Goal: Answer question/provide support: Share knowledge or assist other users

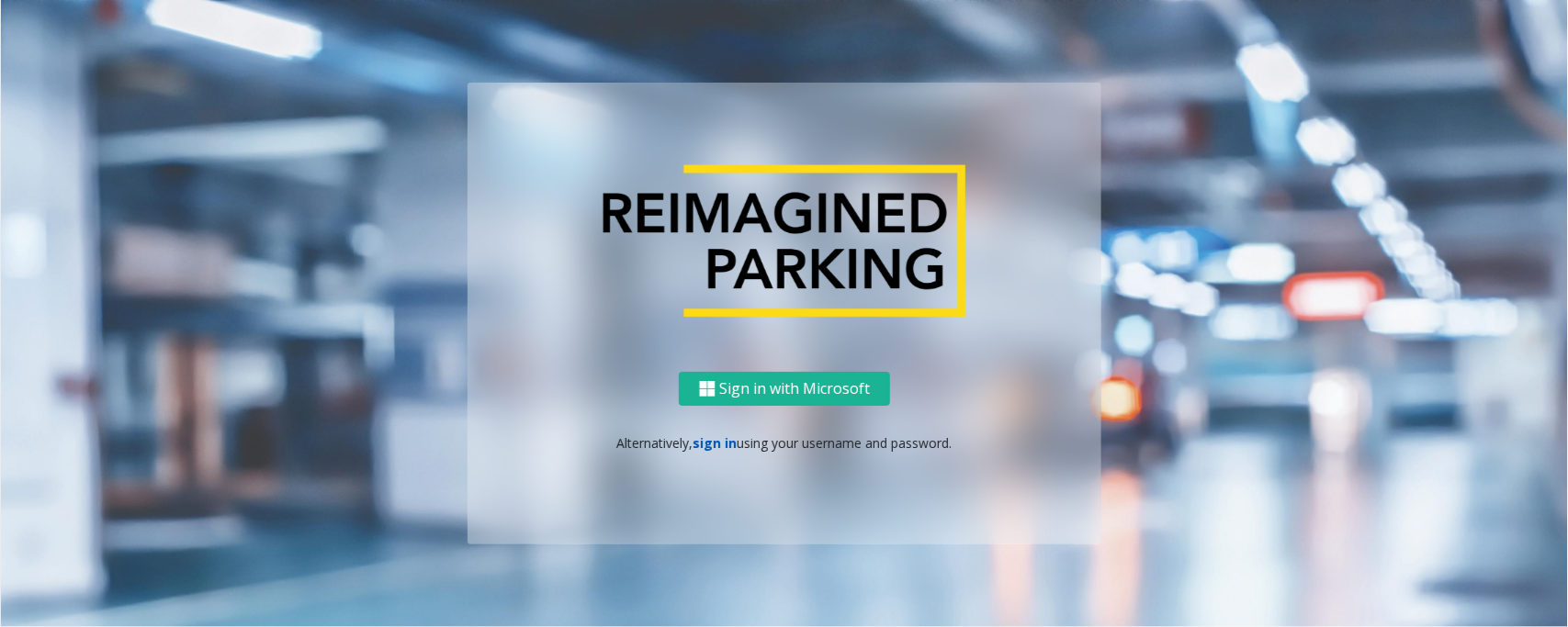
click at [711, 441] on link "sign in" at bounding box center [715, 443] width 44 height 17
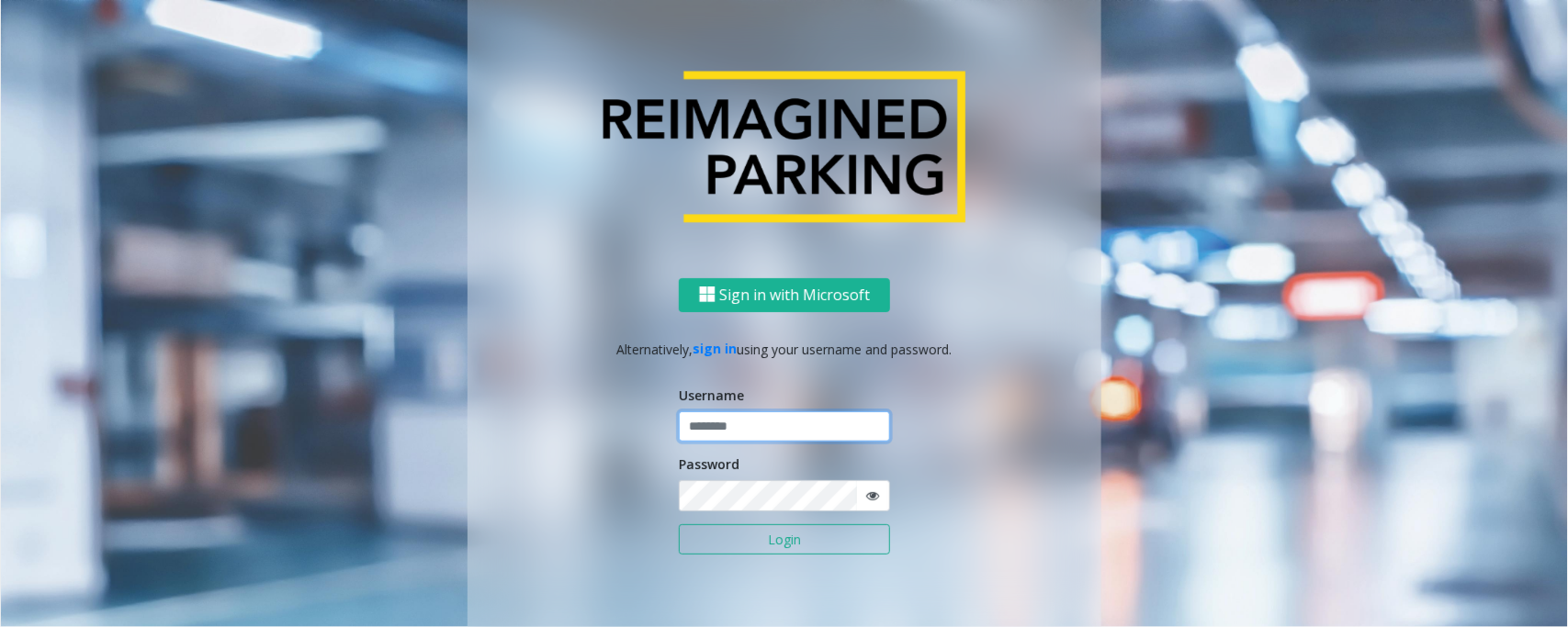
type input "*********"
click at [801, 539] on button "Login" at bounding box center [784, 539] width 212 height 31
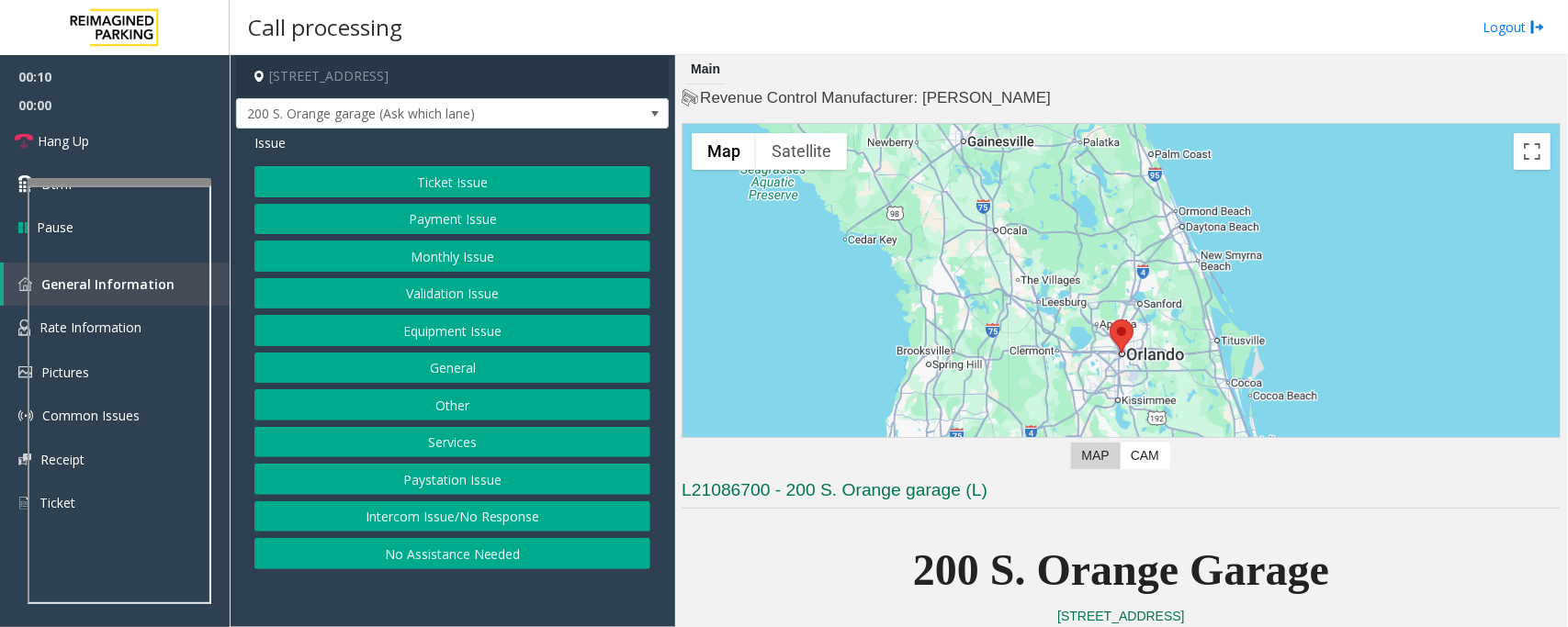
scroll to position [574, 0]
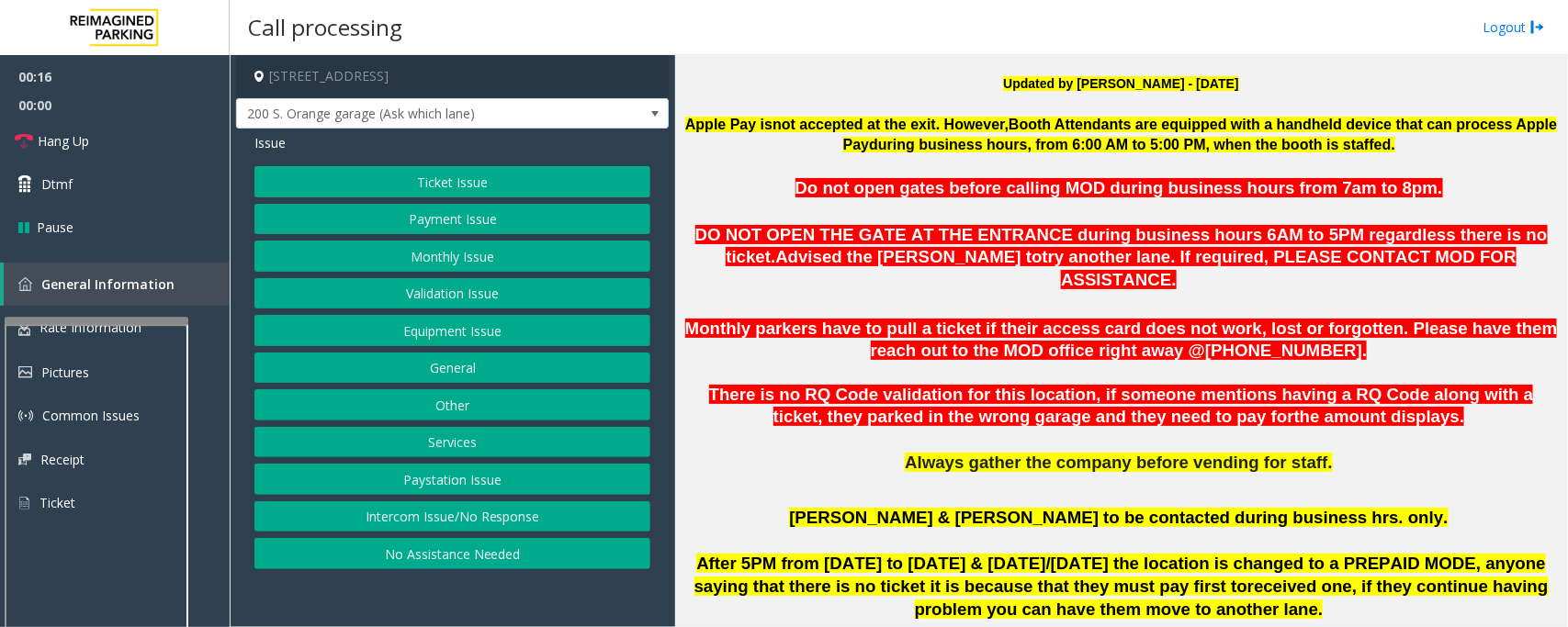
click at [108, 318] on div at bounding box center [96, 321] width 184 height 8
click at [515, 317] on button "Equipment Issue" at bounding box center [453, 331] width 396 height 31
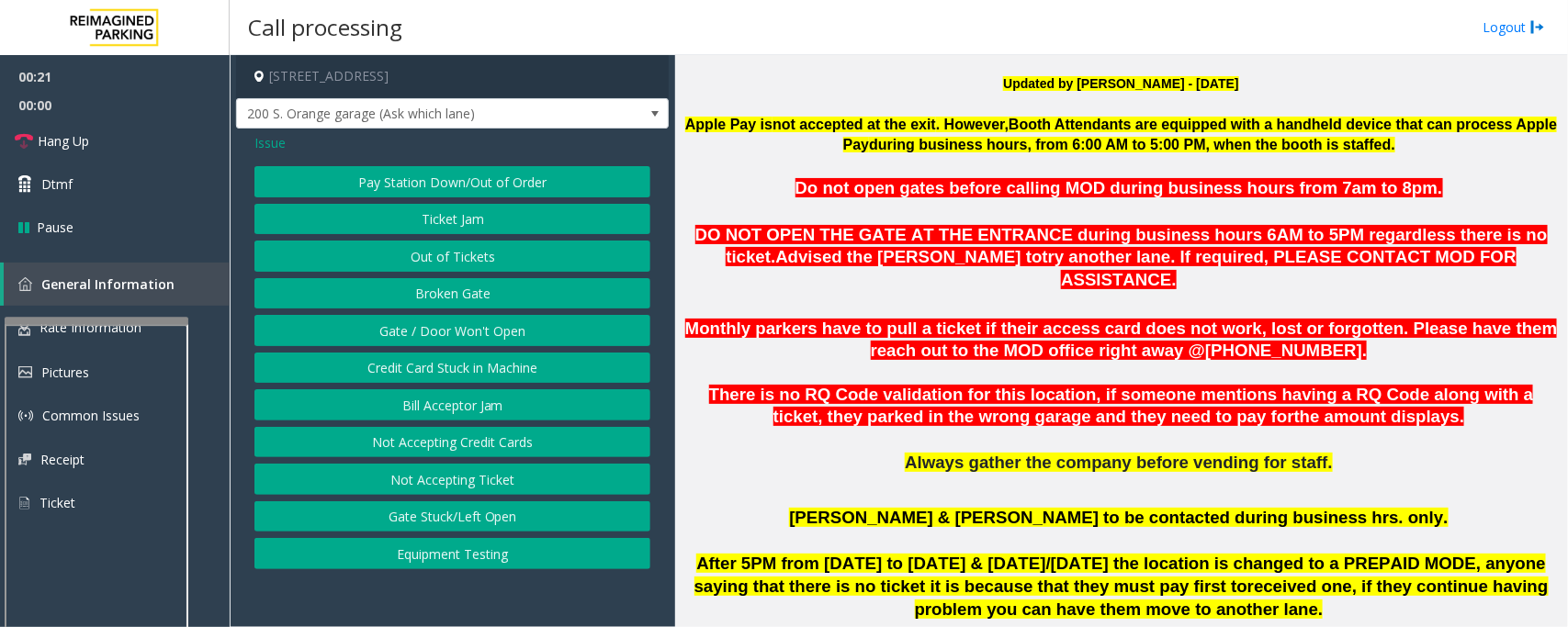
click at [463, 338] on button "Gate / Door Won't Open" at bounding box center [453, 331] width 396 height 31
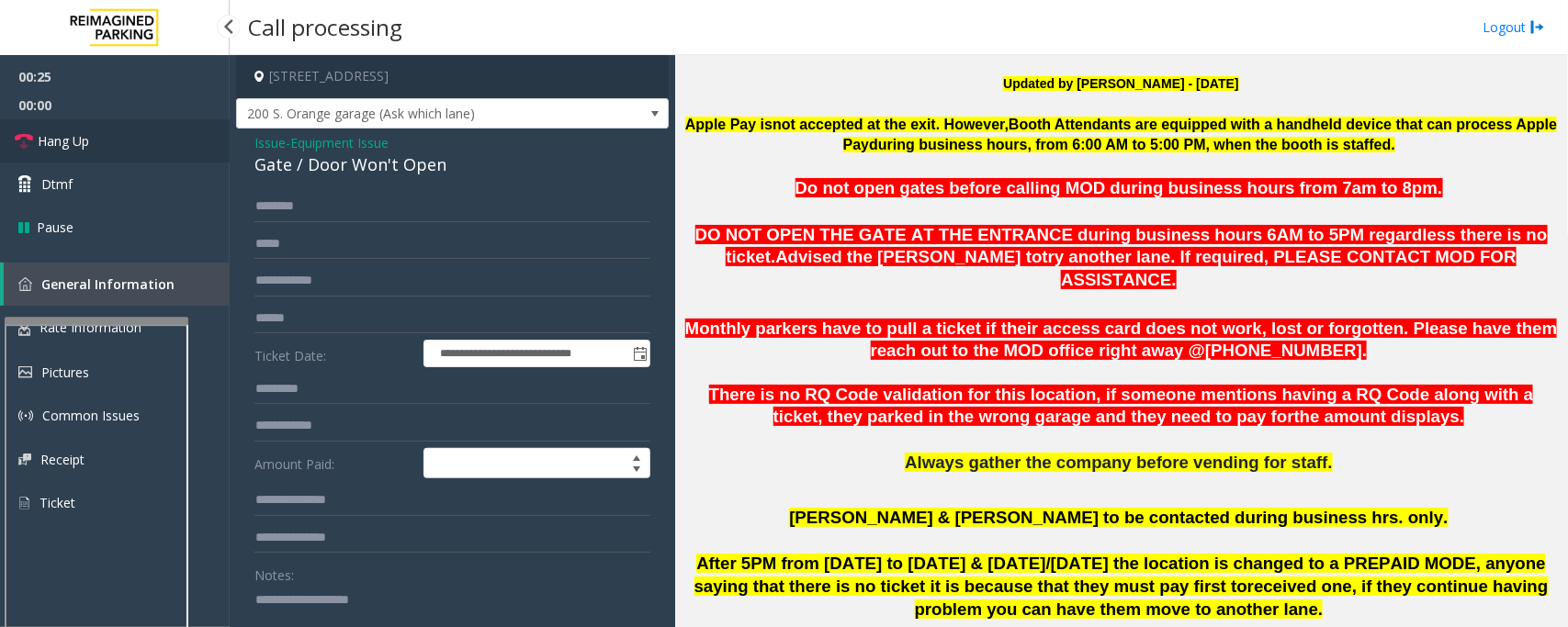
click at [56, 138] on span "Hang Up" at bounding box center [62, 141] width 51 height 19
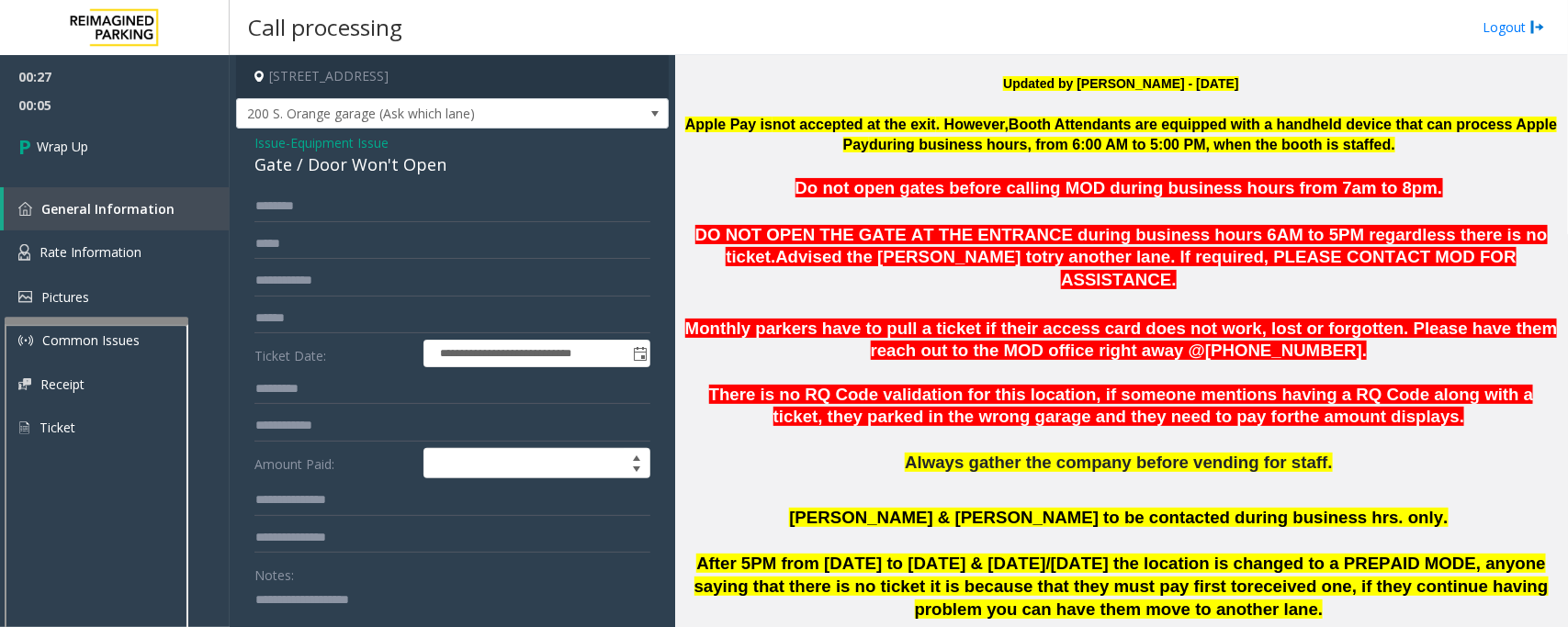
click at [434, 165] on div "Gate / Door Won't Open" at bounding box center [453, 165] width 396 height 25
copy div "Gate / Door Won't Open"
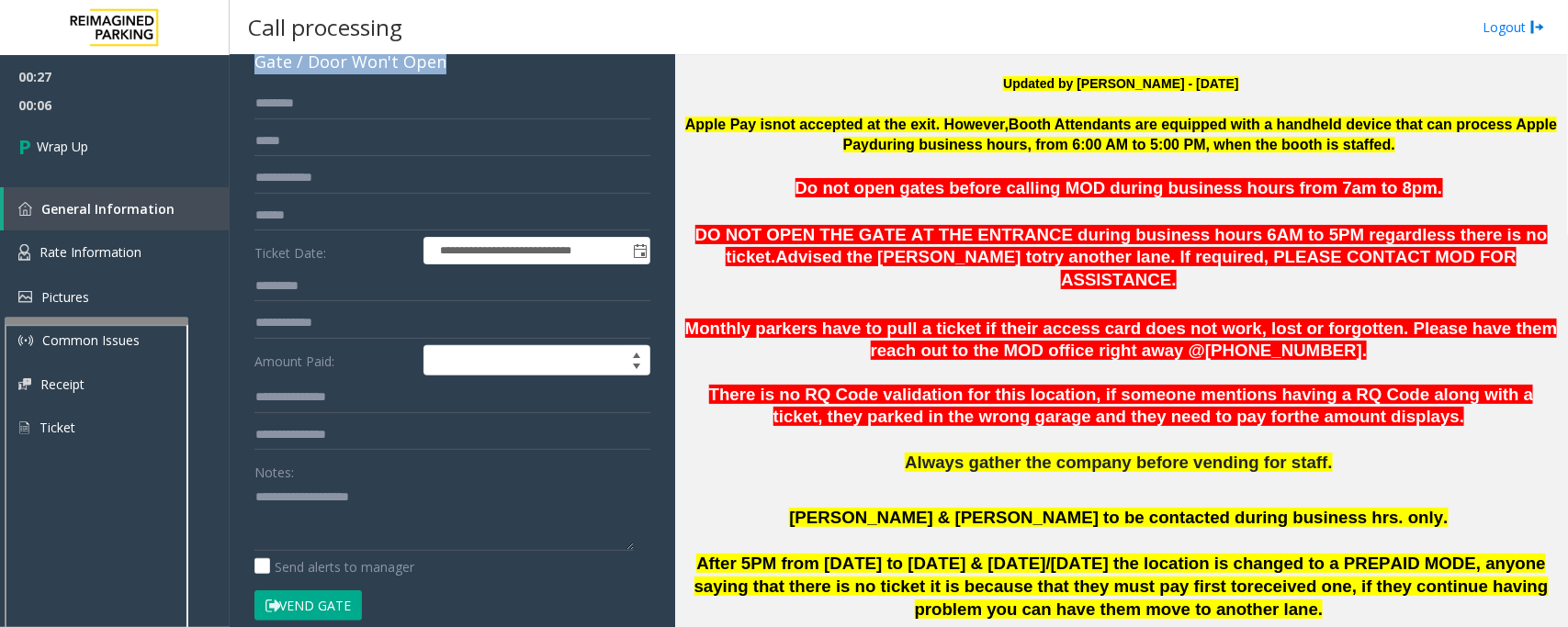
scroll to position [230, 0]
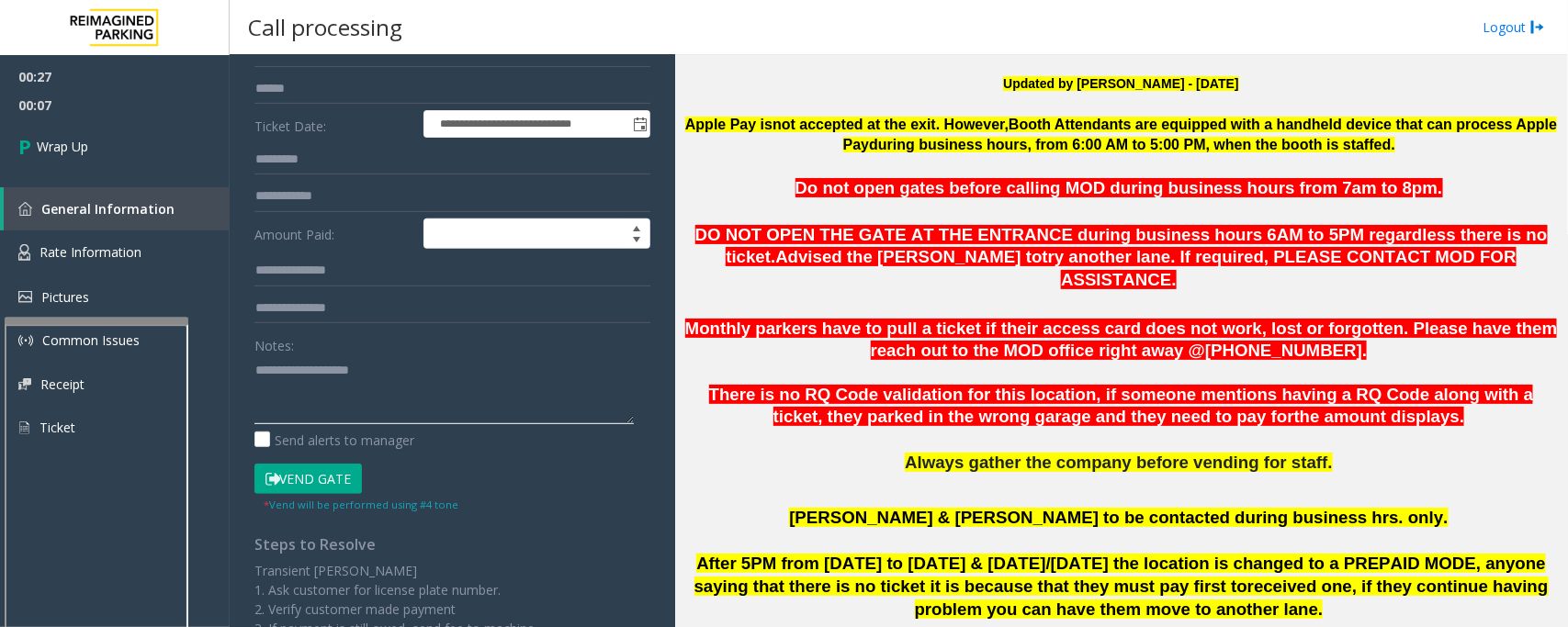
click at [410, 393] on textarea at bounding box center [444, 390] width 379 height 69
paste textarea "**********"
type textarea "**********"
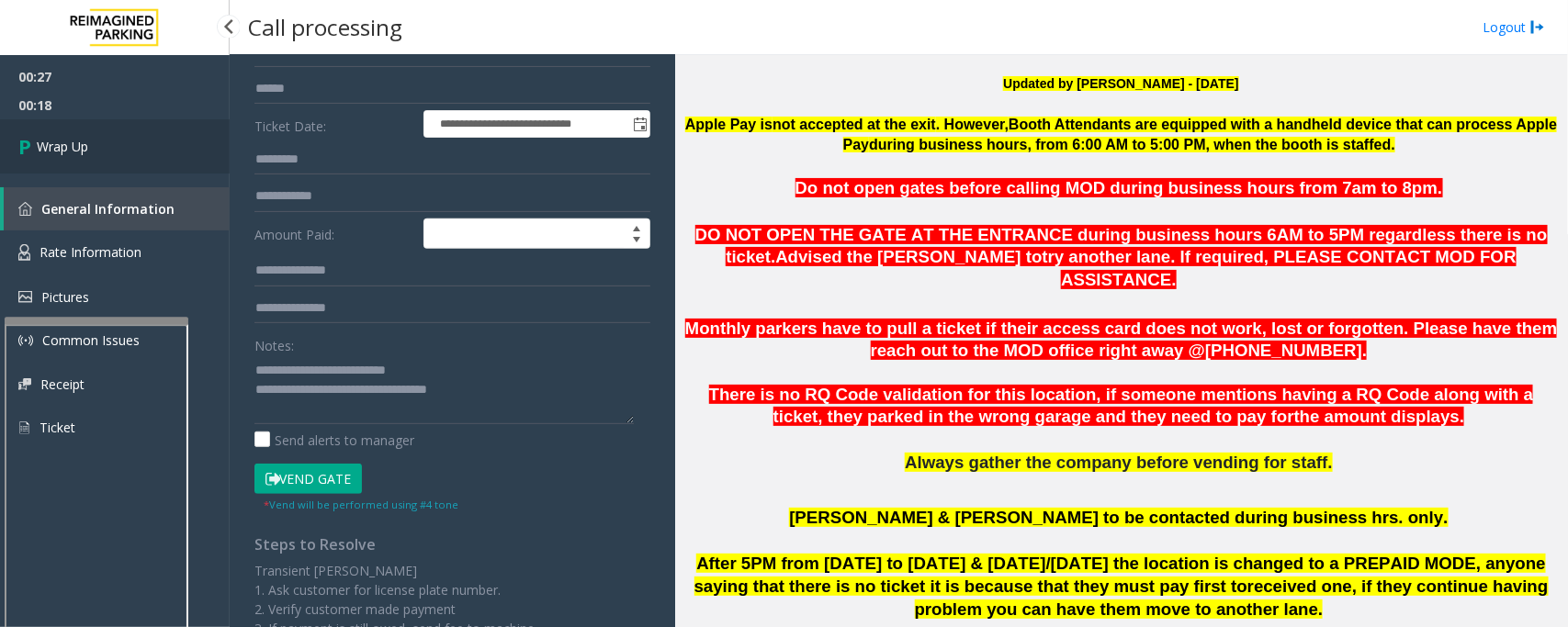
click at [94, 163] on link "Wrap Up" at bounding box center [114, 146] width 230 height 54
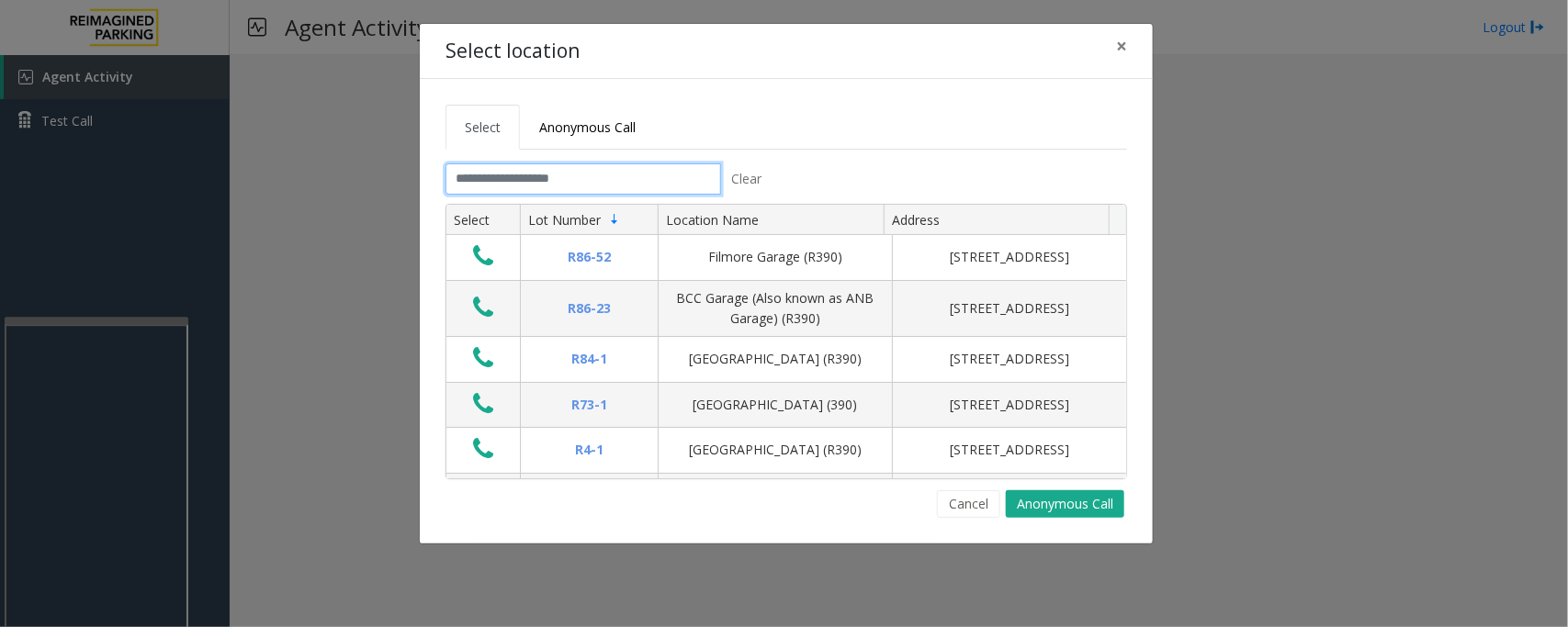
click at [526, 176] on input "text" at bounding box center [583, 179] width 276 height 31
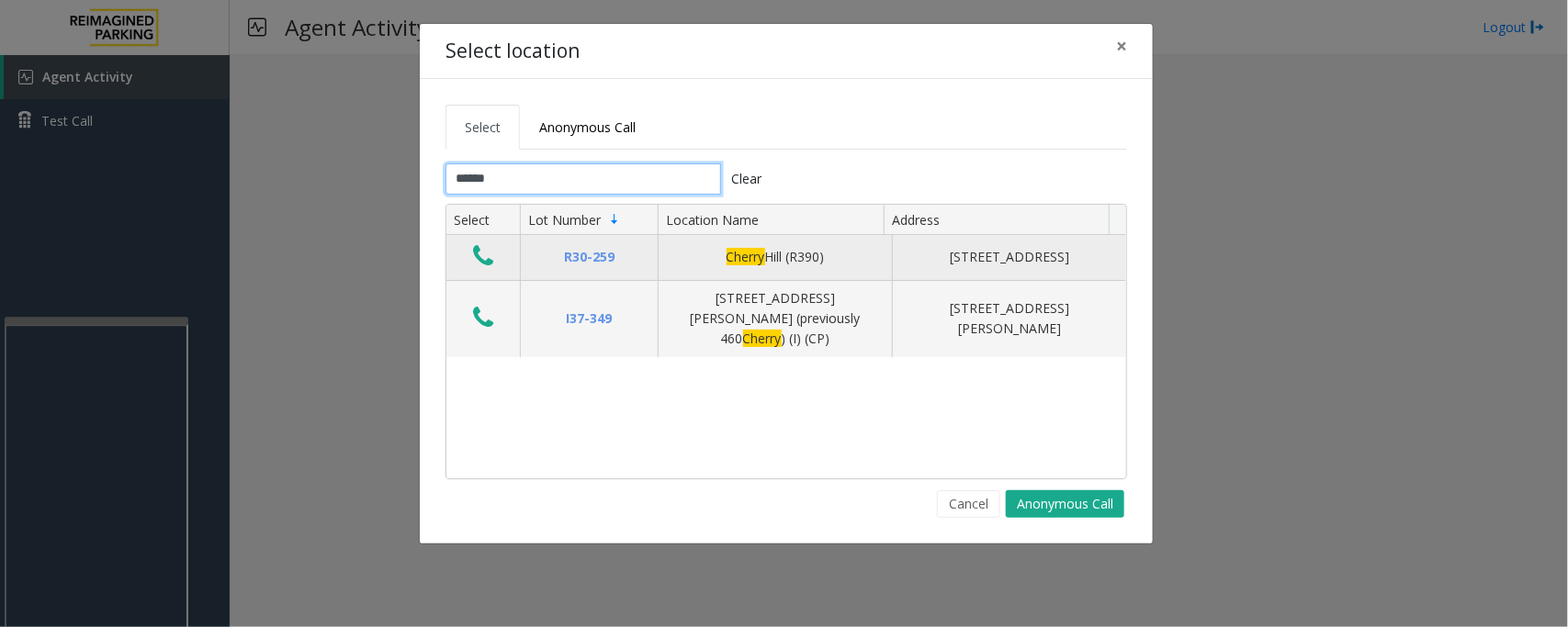
type input "******"
click at [488, 263] on icon "Data table" at bounding box center [483, 256] width 20 height 26
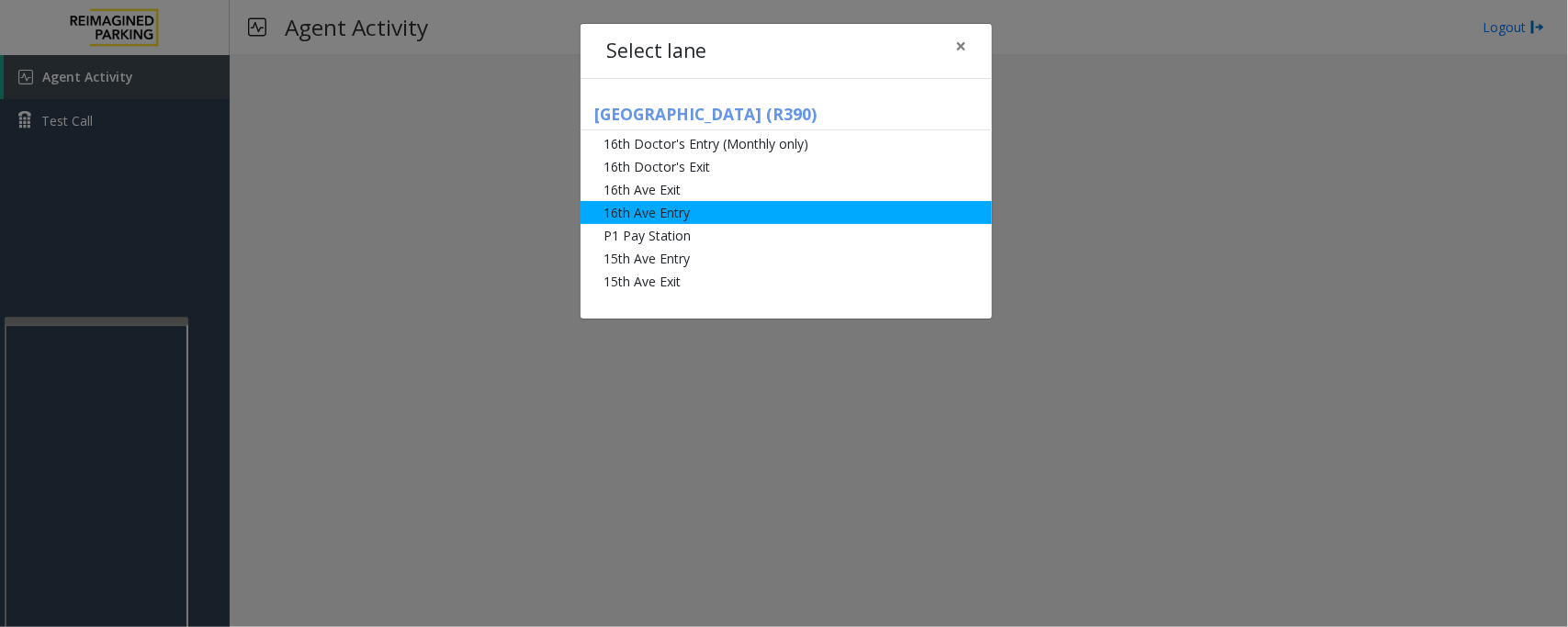
click at [695, 213] on li "16th Ave Entry" at bounding box center [786, 213] width 411 height 23
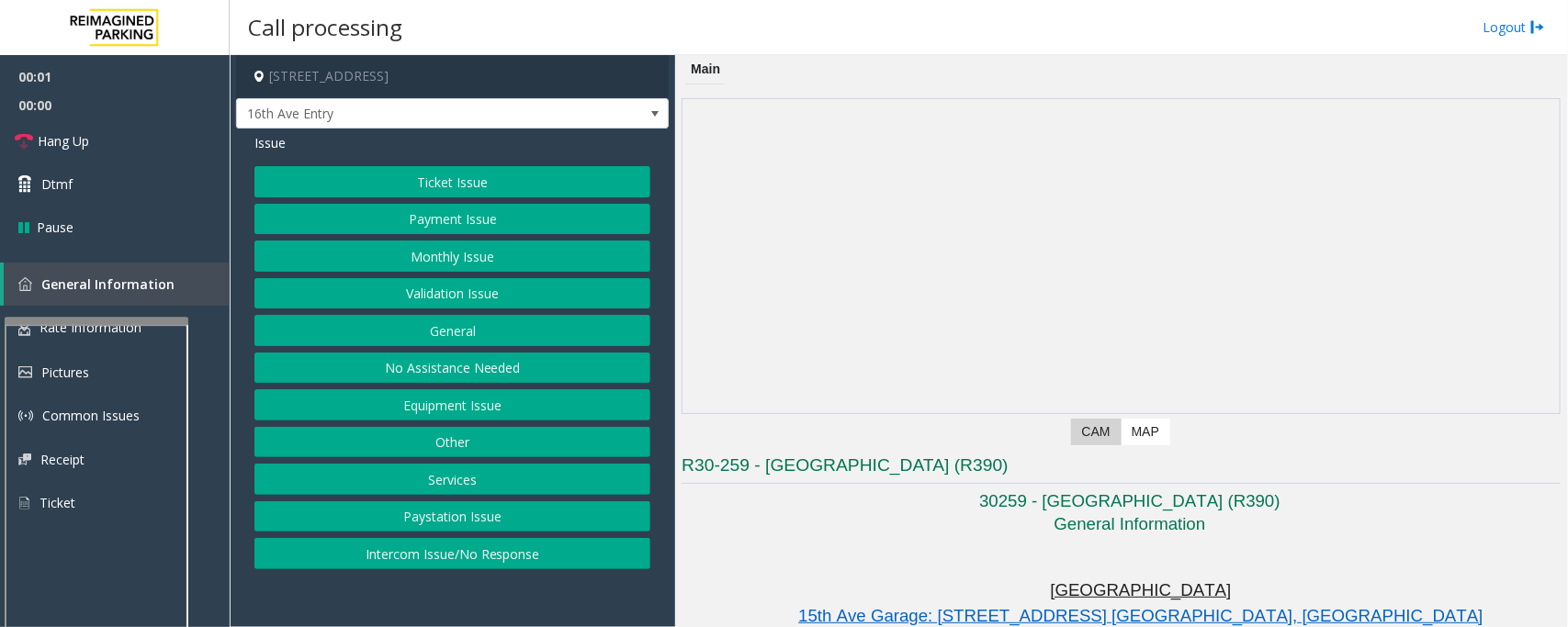
click at [473, 251] on button "Monthly Issue" at bounding box center [453, 256] width 396 height 31
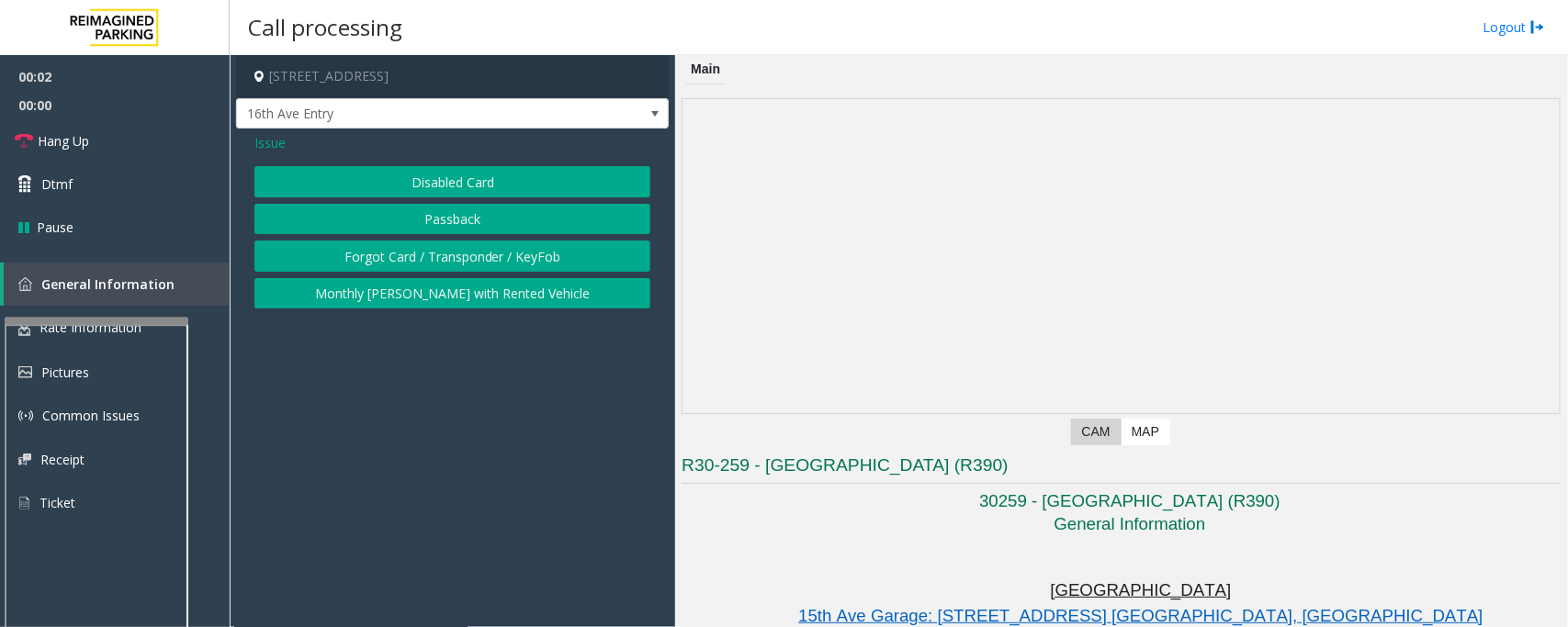
click at [464, 195] on button "Disabled Card" at bounding box center [453, 182] width 396 height 31
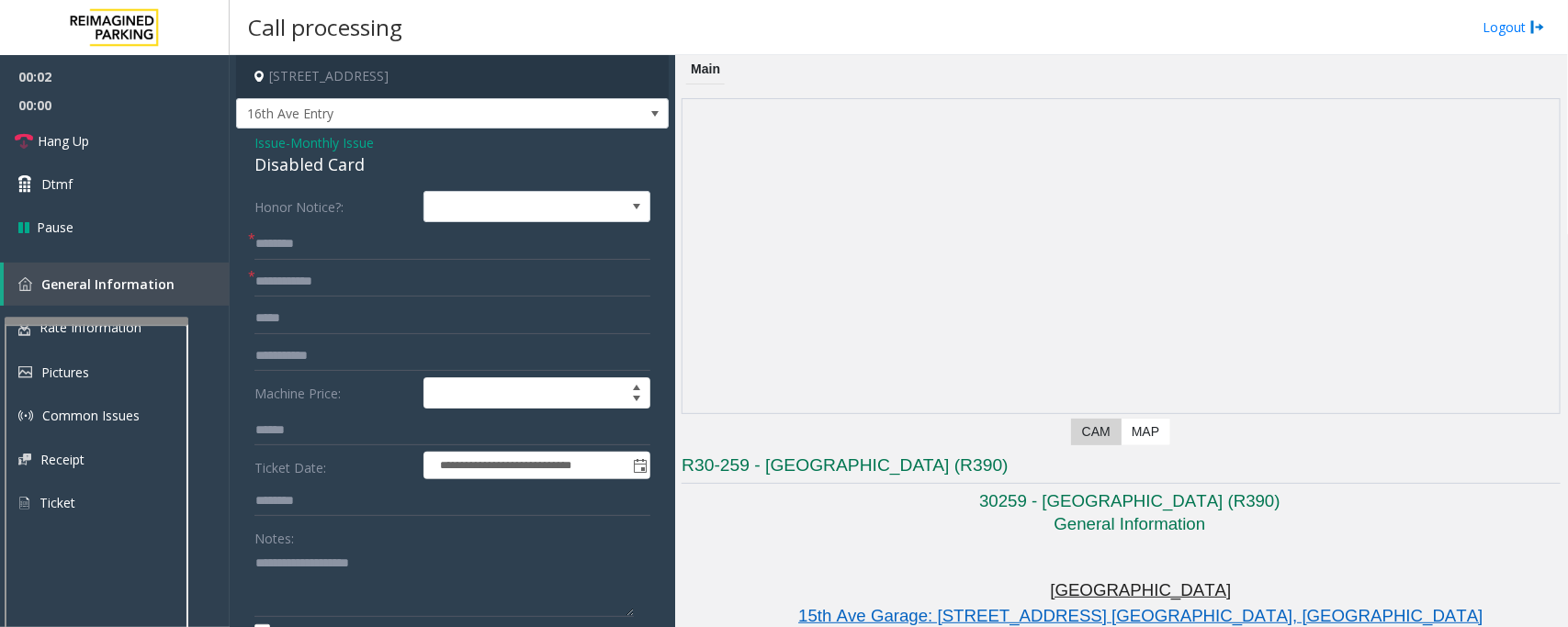
click at [323, 176] on div "Disabled Card" at bounding box center [453, 165] width 396 height 25
click at [323, 173] on div "Disabled Card" at bounding box center [453, 165] width 396 height 25
copy div "Disabled Card"
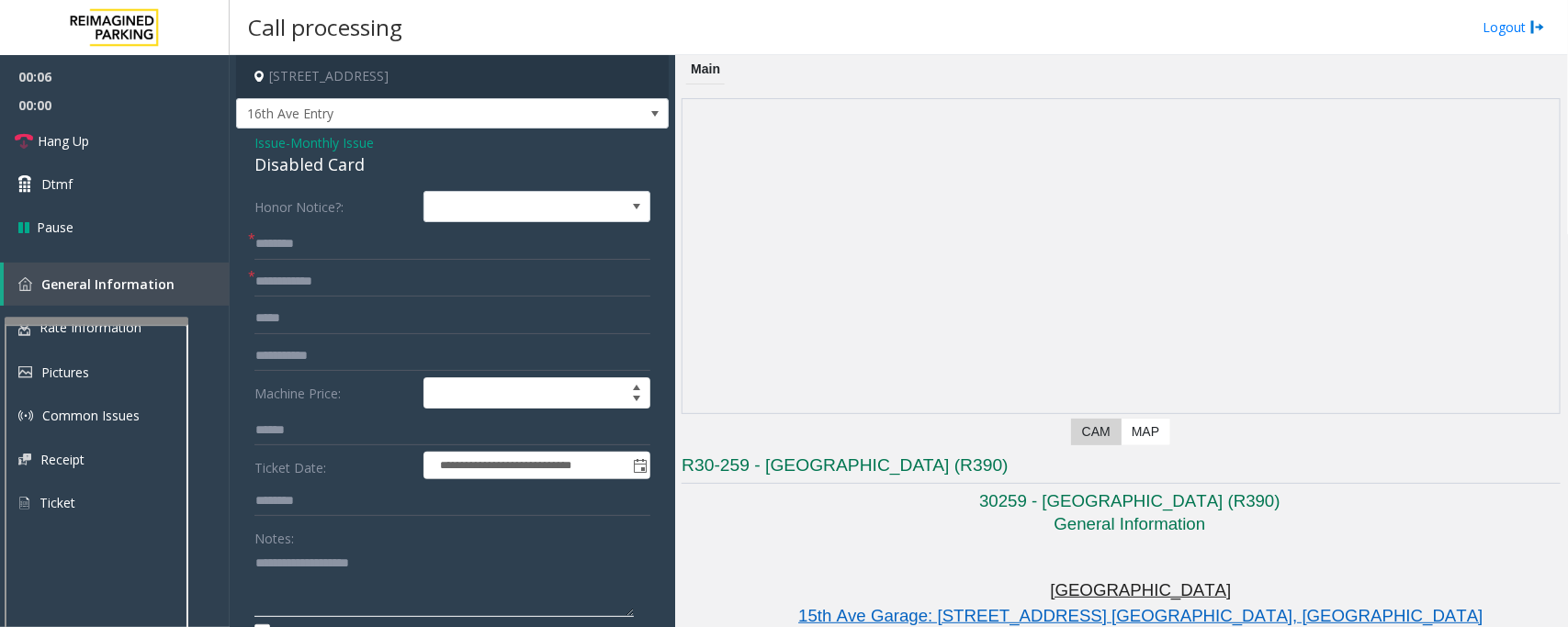
click at [383, 611] on textarea at bounding box center [444, 583] width 379 height 69
paste textarea "**********"
type textarea "**********"
click at [313, 263] on form "**********" at bounding box center [453, 449] width 396 height 515
click at [319, 255] on input "text" at bounding box center [453, 244] width 396 height 31
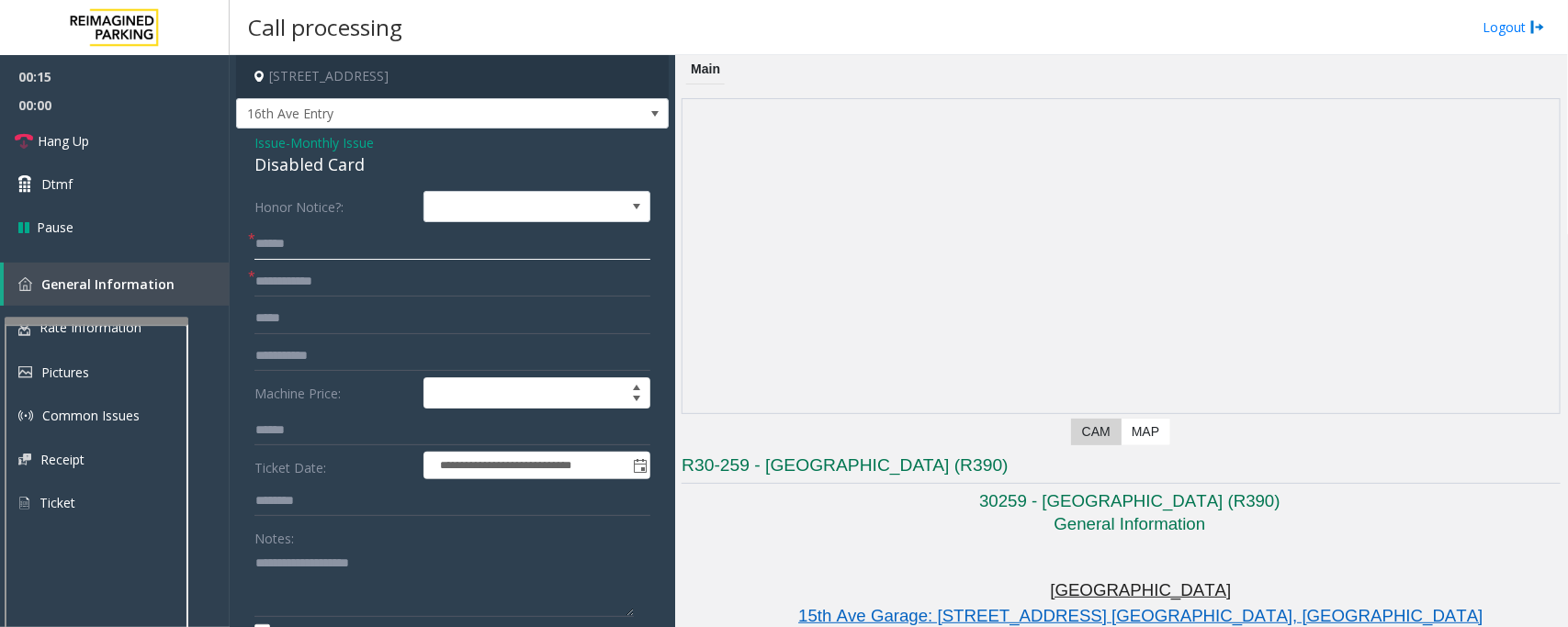
type input "******"
click at [375, 282] on input "text" at bounding box center [453, 282] width 396 height 31
type input "******"
click at [379, 251] on input "******" at bounding box center [453, 244] width 396 height 31
click at [324, 593] on textarea at bounding box center [444, 583] width 379 height 69
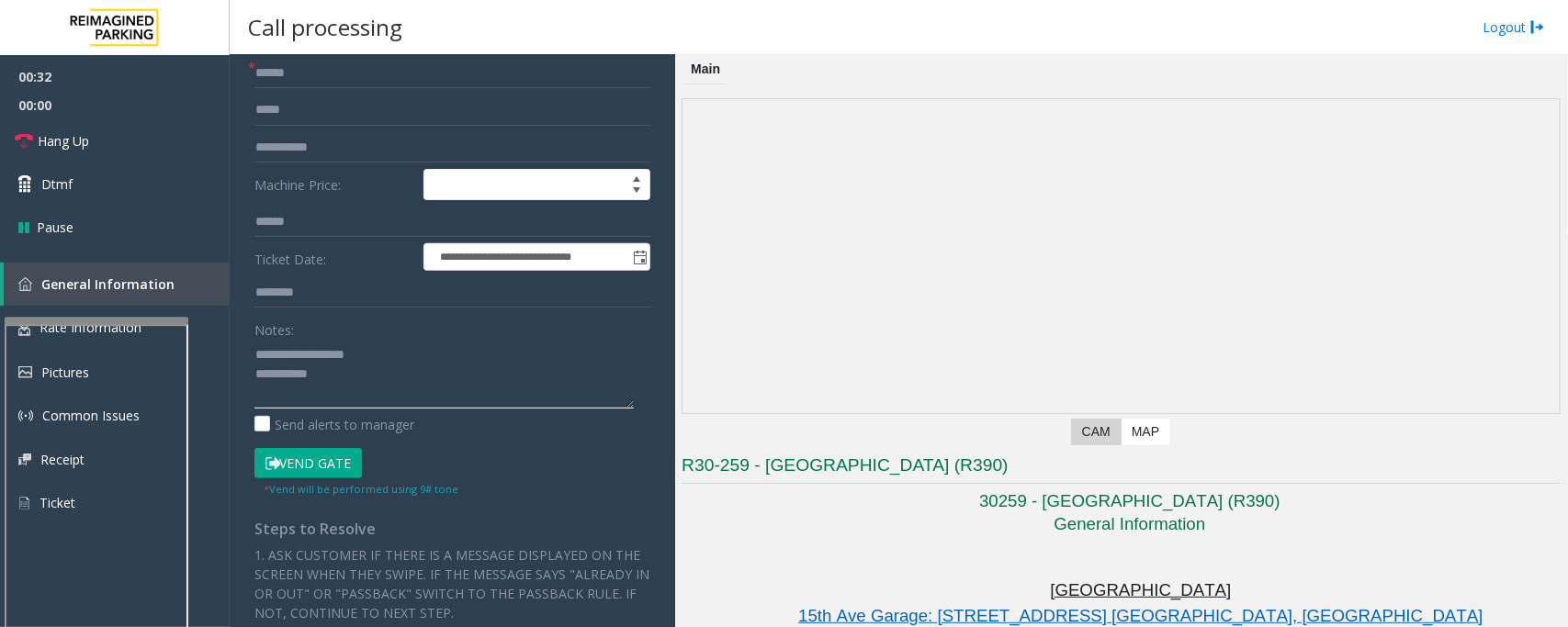
scroll to position [230, 0]
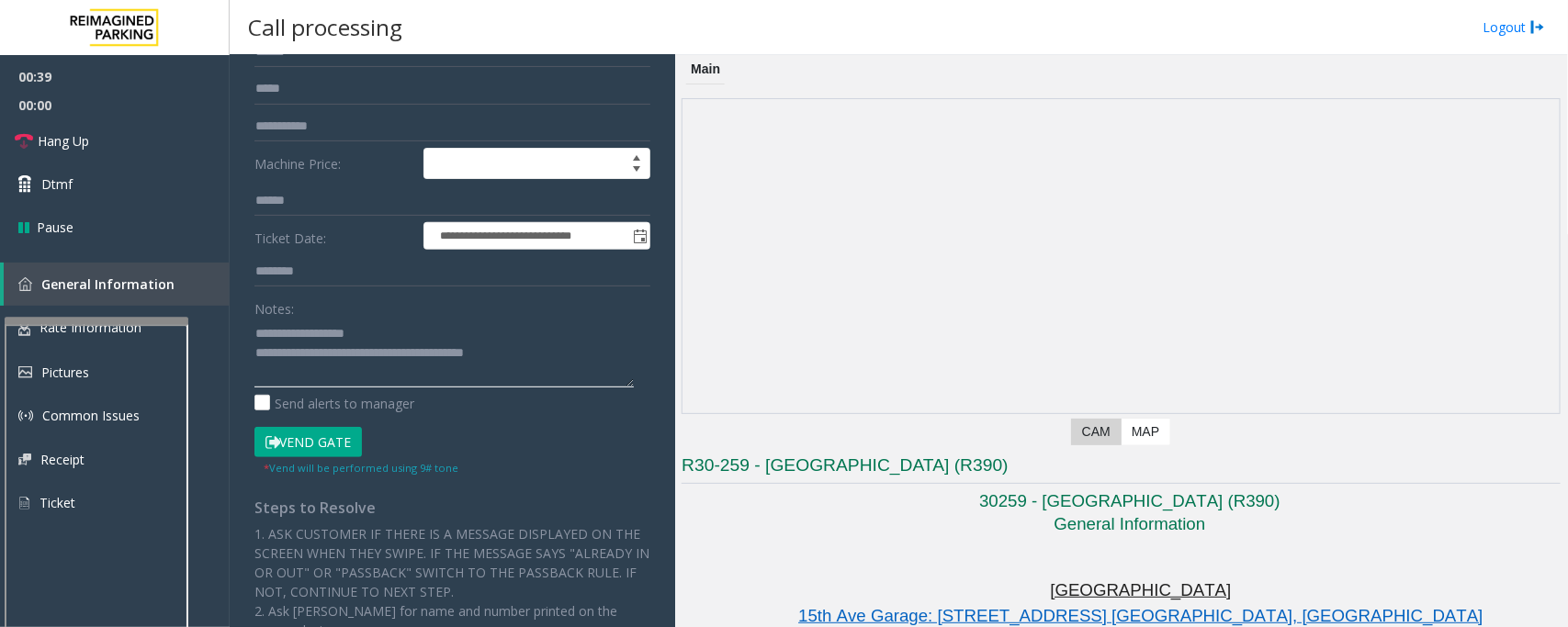
click at [562, 361] on textarea at bounding box center [444, 353] width 379 height 69
type textarea "**********"
click at [328, 448] on button "Vend Gate" at bounding box center [309, 442] width 108 height 31
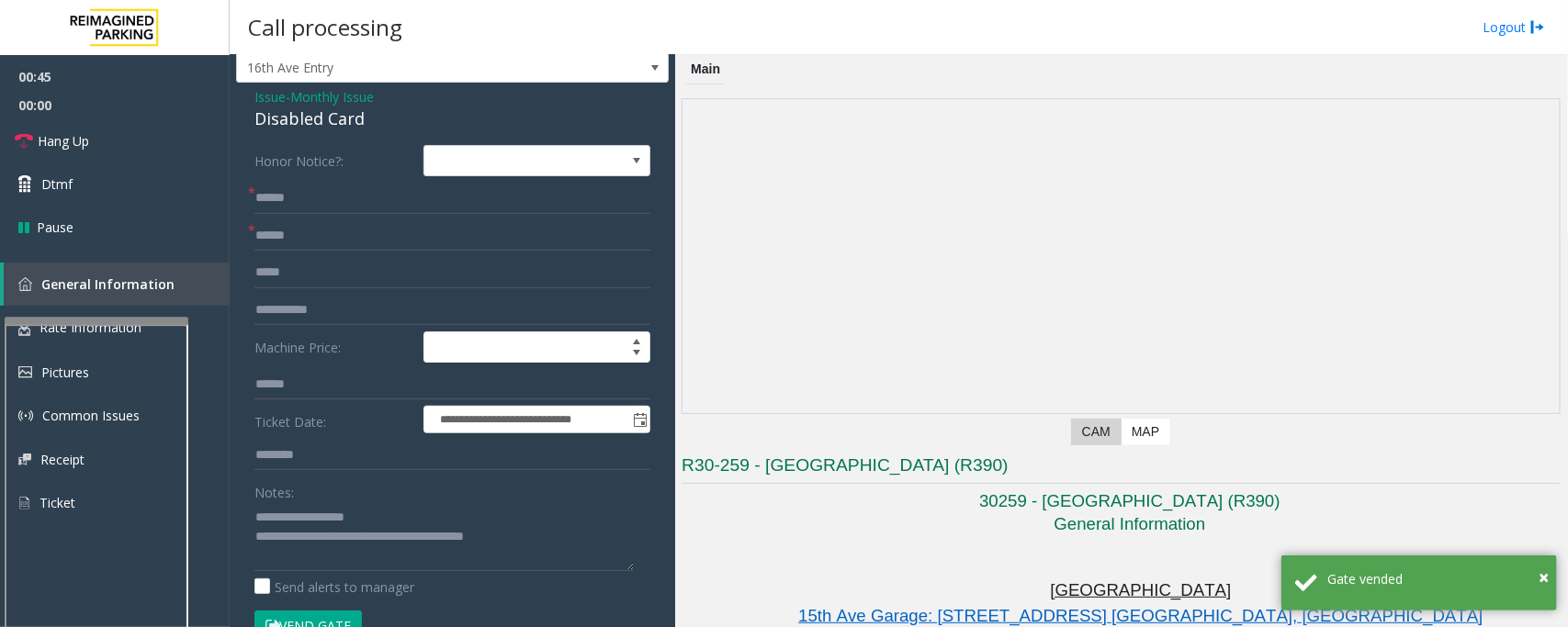
scroll to position [0, 0]
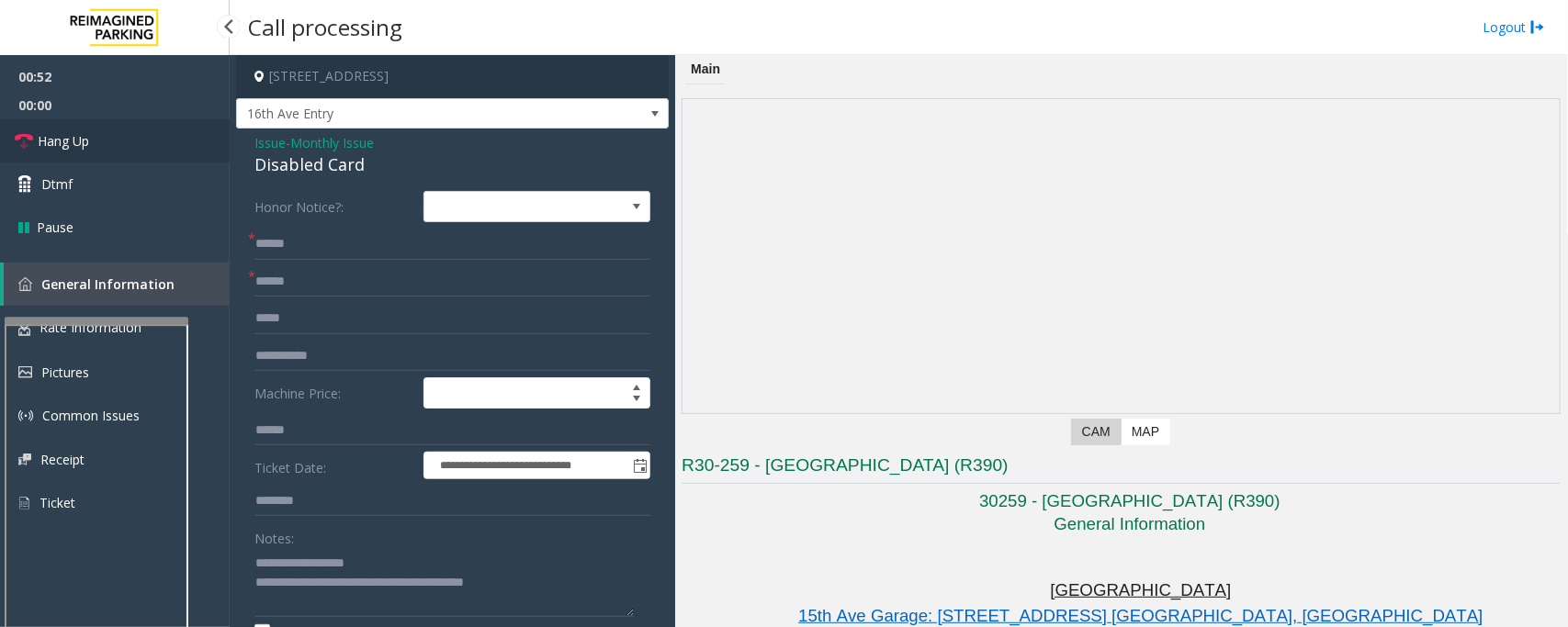
click at [70, 150] on span "Hang Up" at bounding box center [62, 141] width 51 height 19
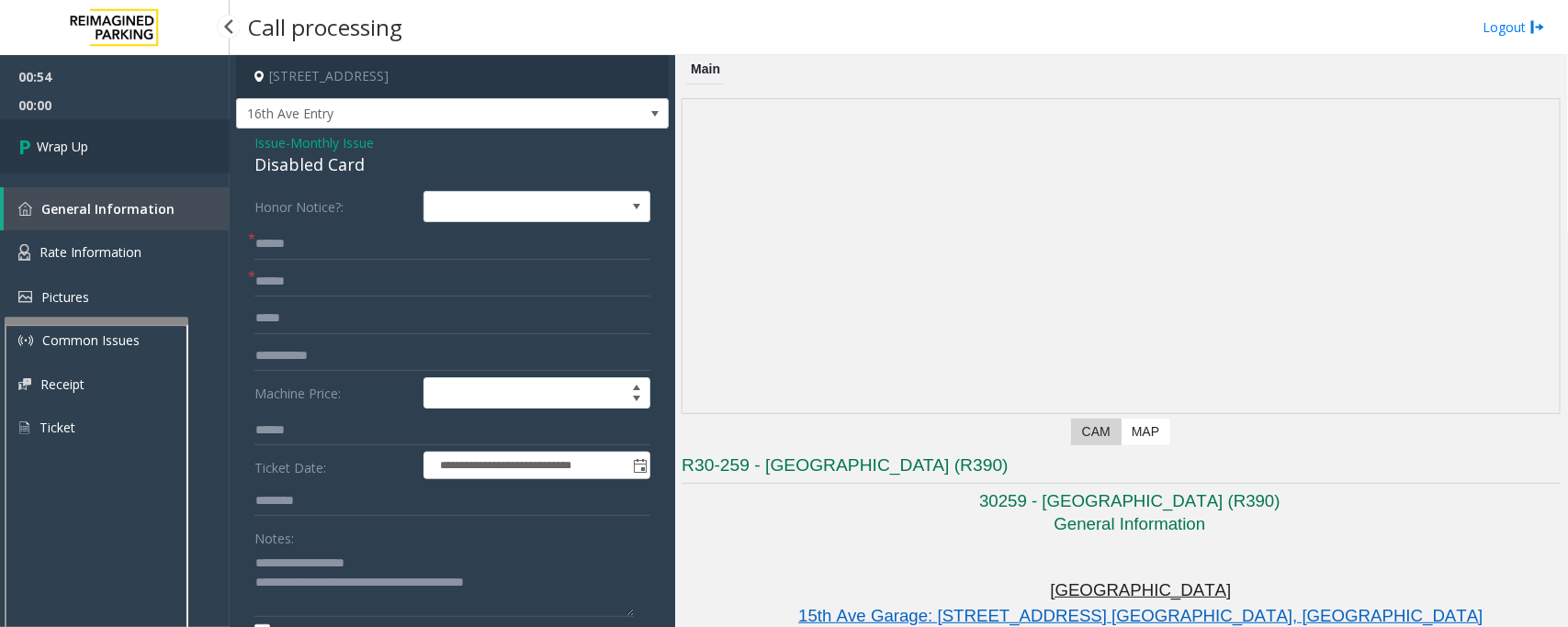
click at [0, 138] on link "Wrap Up" at bounding box center [114, 146] width 230 height 54
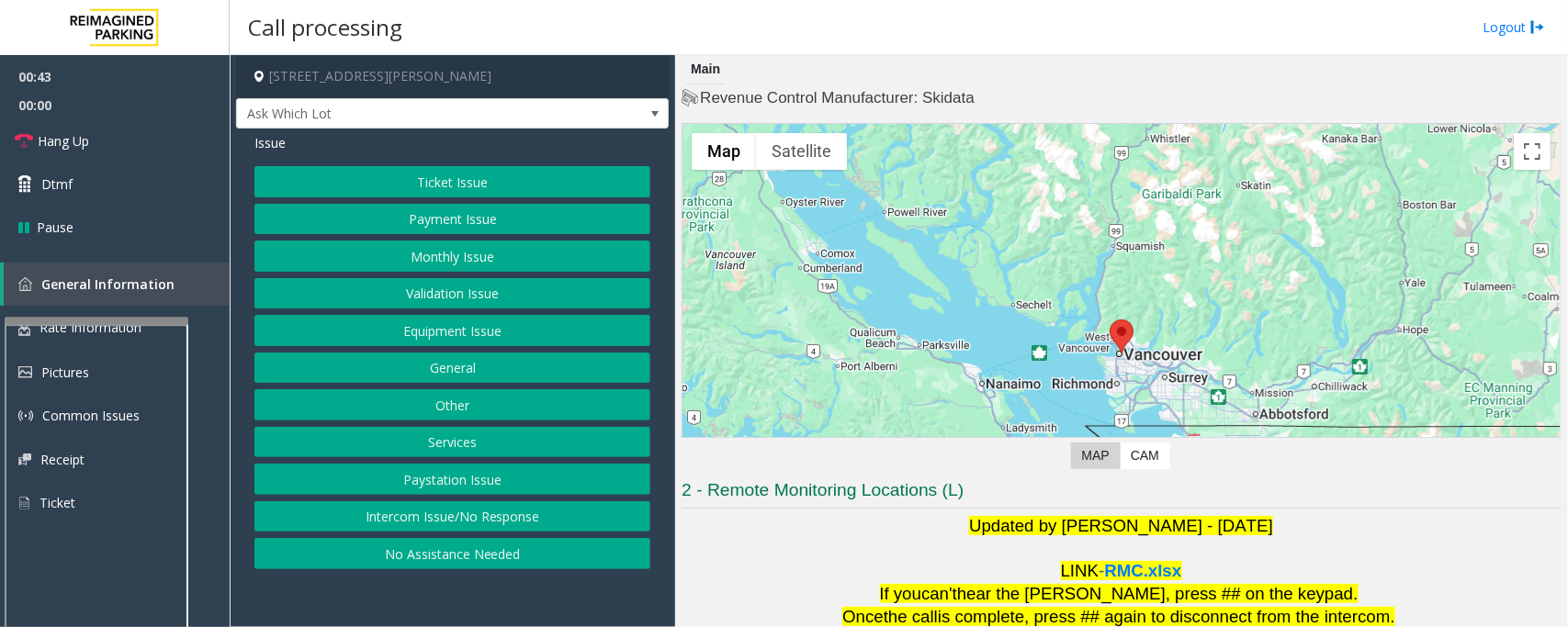
click at [359, 200] on div "Ticket Issue Payment Issue Monthly Issue Validation Issue Equipment Issue Gener…" at bounding box center [453, 367] width 396 height 403
click at [375, 185] on button "Ticket Issue" at bounding box center [453, 182] width 396 height 31
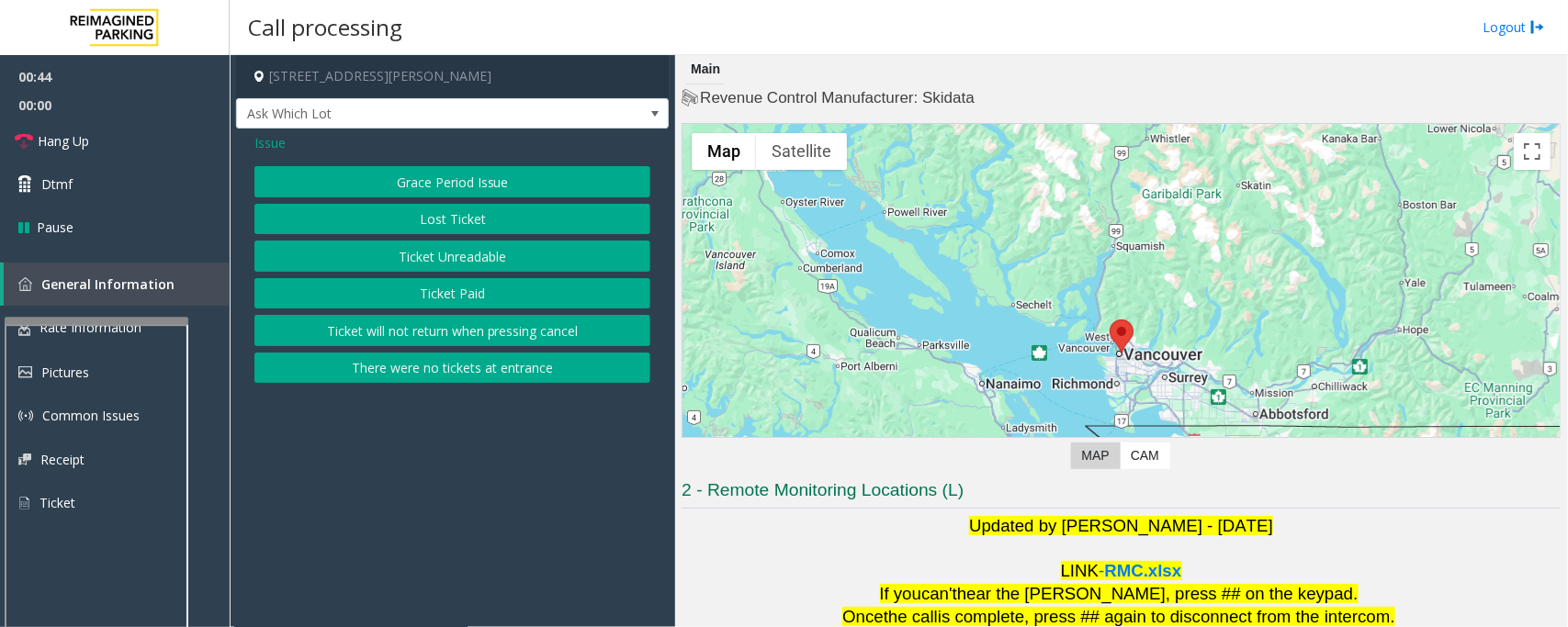
click at [401, 258] on button "Ticket Unreadable" at bounding box center [453, 256] width 396 height 31
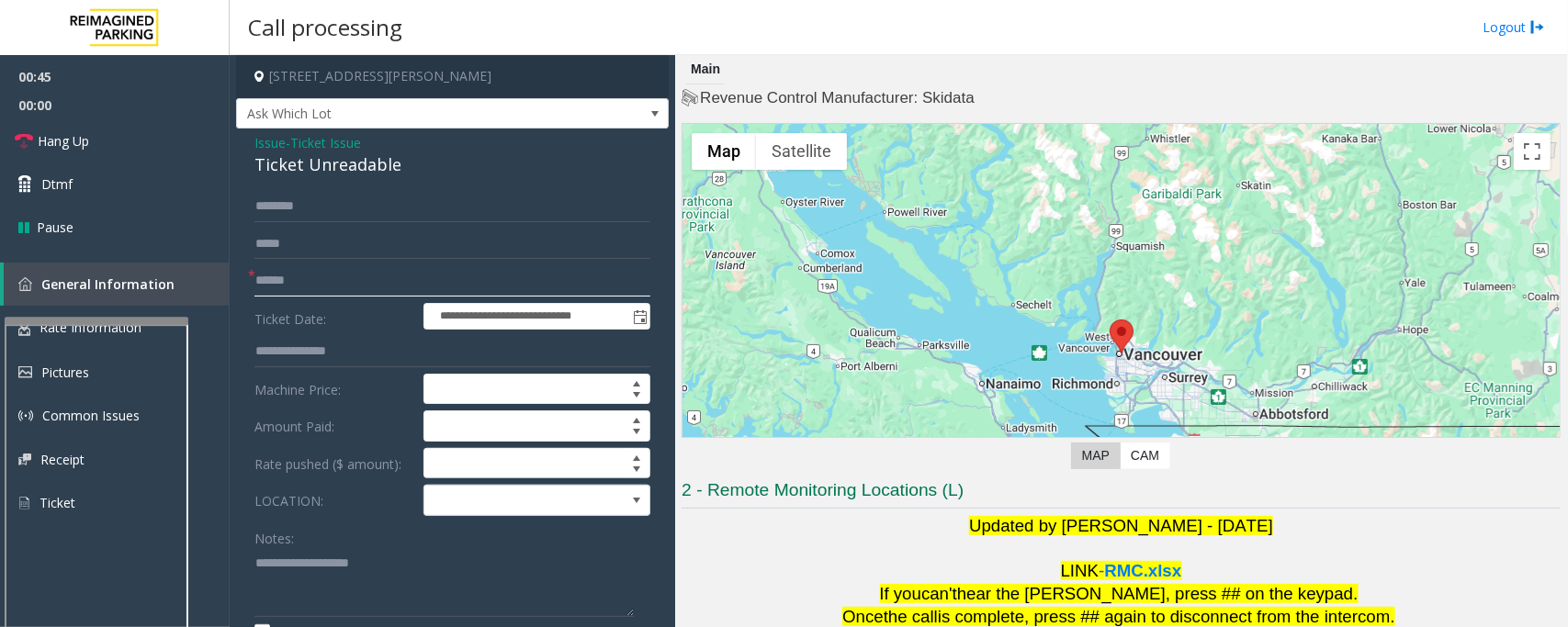
click at [392, 280] on input "text" at bounding box center [453, 281] width 396 height 31
type input "********"
click at [278, 166] on div "Ticket Unreadable" at bounding box center [453, 165] width 396 height 25
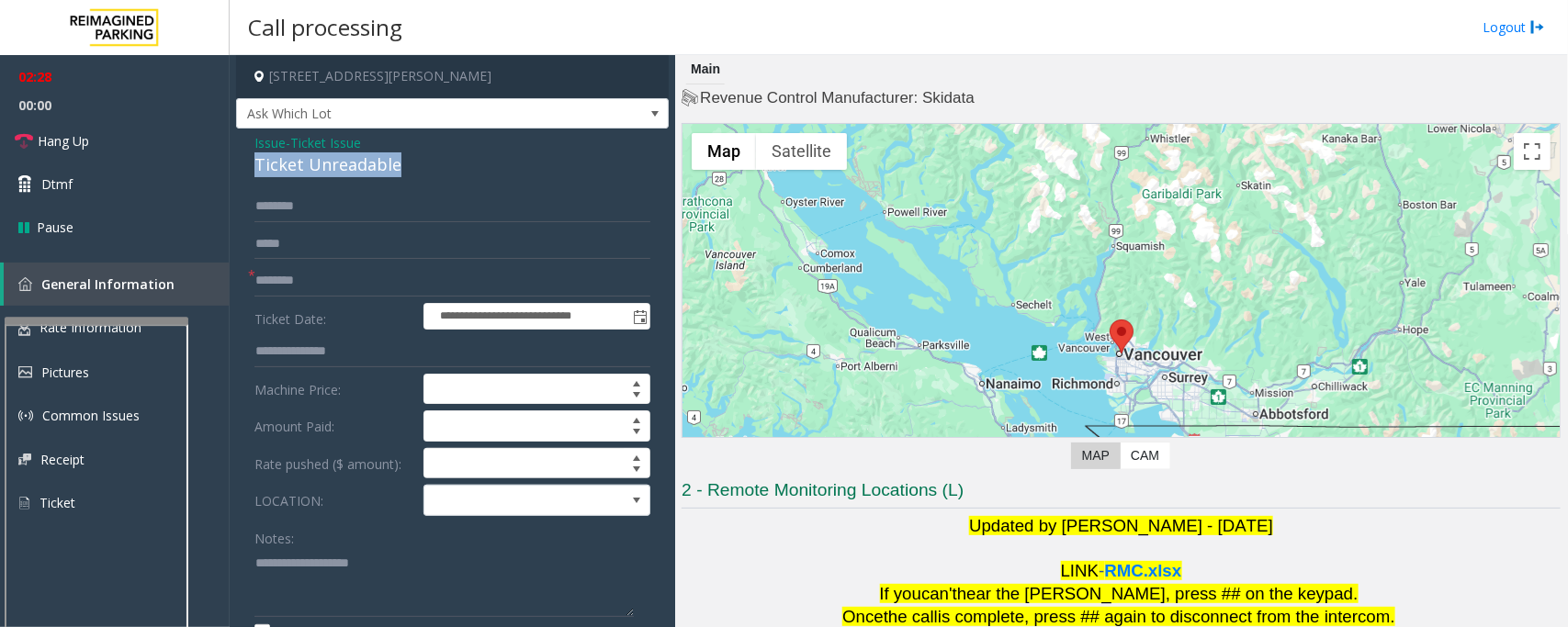
copy div "Ticket Unreadable"
click at [339, 569] on textarea at bounding box center [444, 583] width 379 height 69
paste textarea "**********"
click at [356, 581] on textarea at bounding box center [444, 583] width 379 height 69
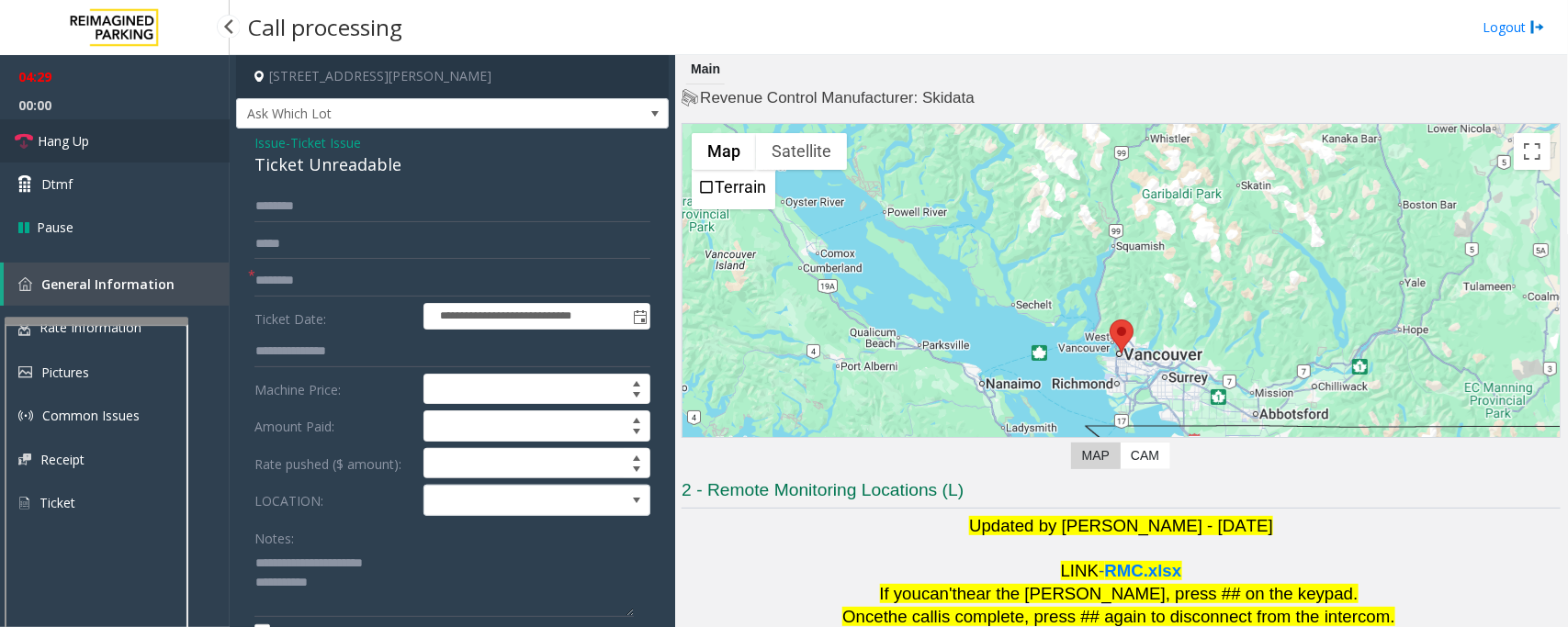
click at [85, 125] on link "Hang Up" at bounding box center [114, 140] width 230 height 43
click at [430, 599] on textarea at bounding box center [444, 583] width 379 height 69
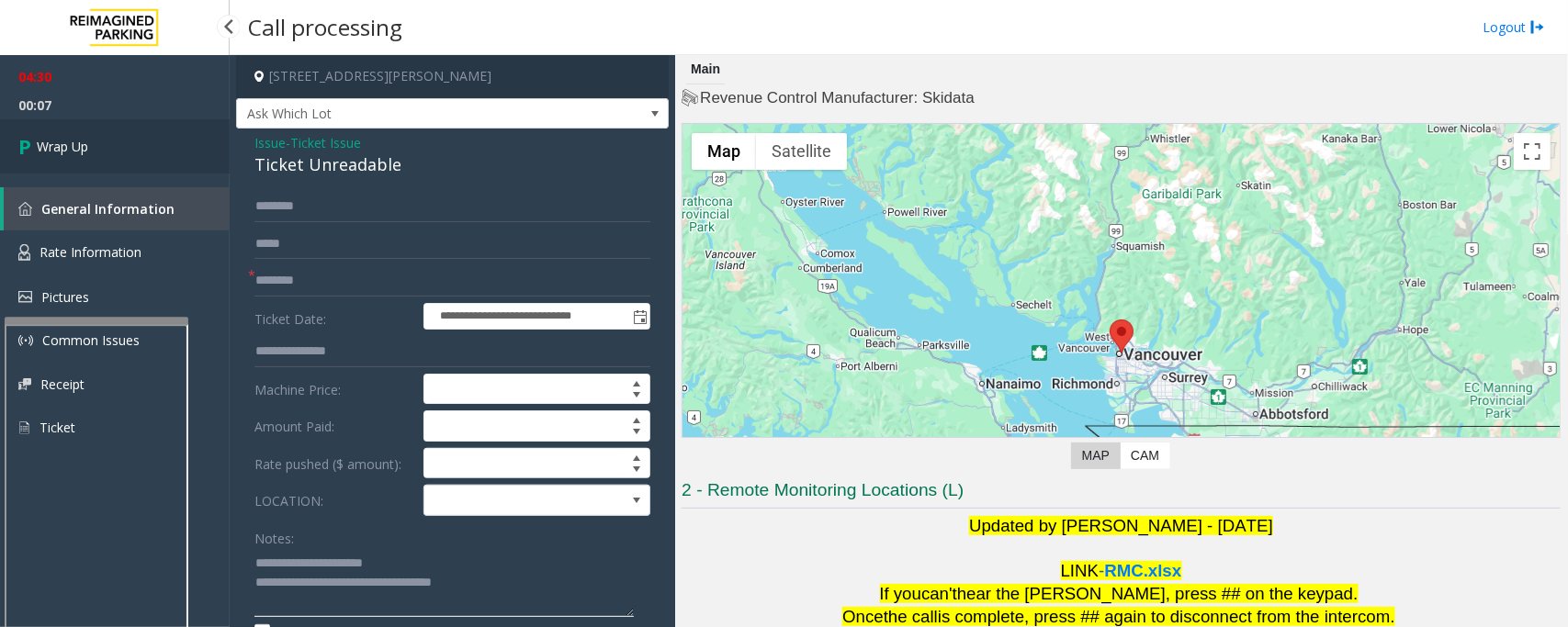
type textarea "**********"
click at [98, 152] on link "Wrap Up" at bounding box center [114, 146] width 230 height 54
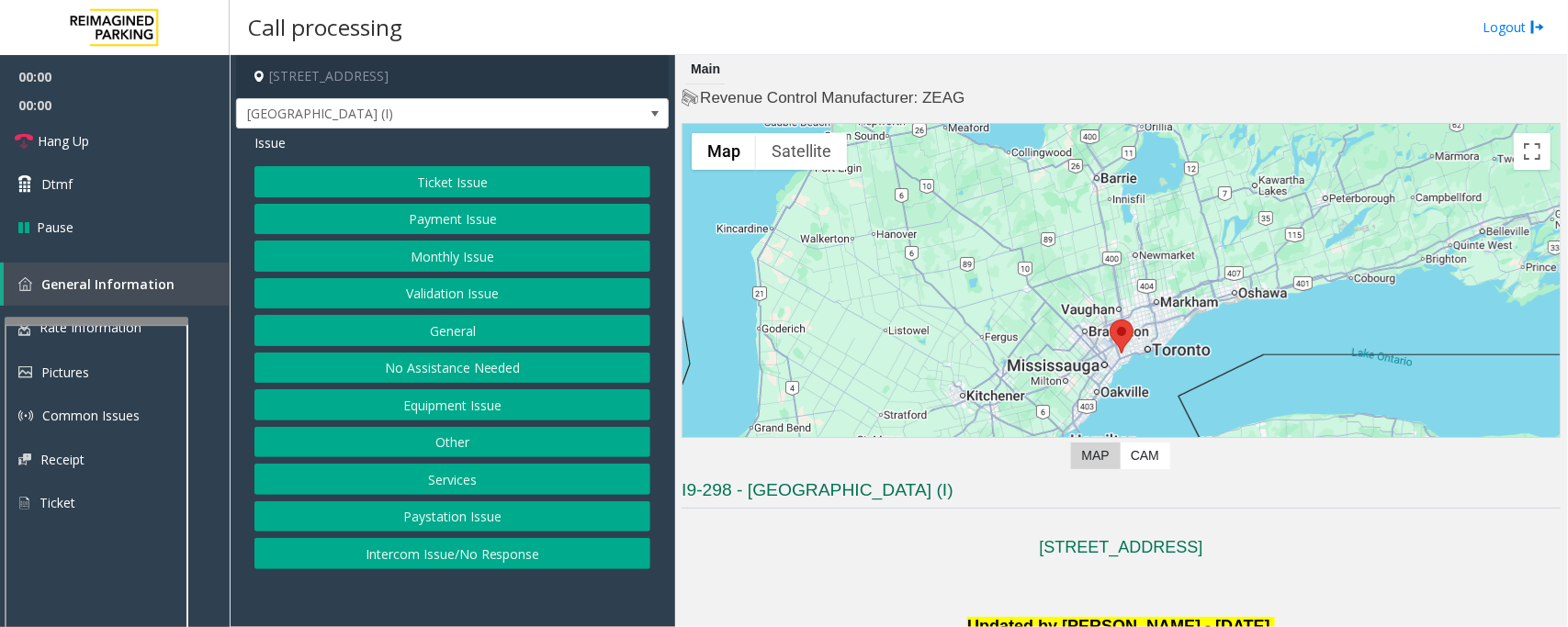
scroll to position [460, 0]
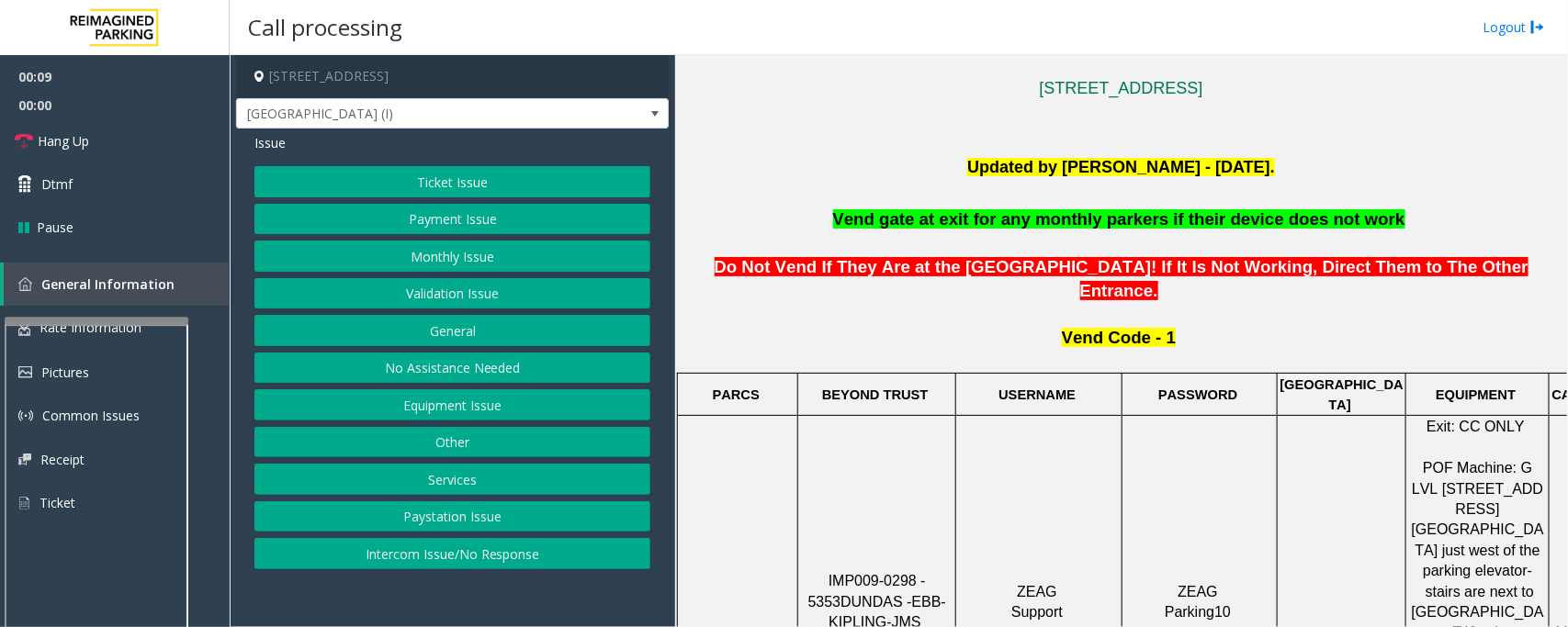
drag, startPoint x: 815, startPoint y: 506, endPoint x: 951, endPoint y: 510, distance: 136.1
copy span "IMP009-0298 - 5353"
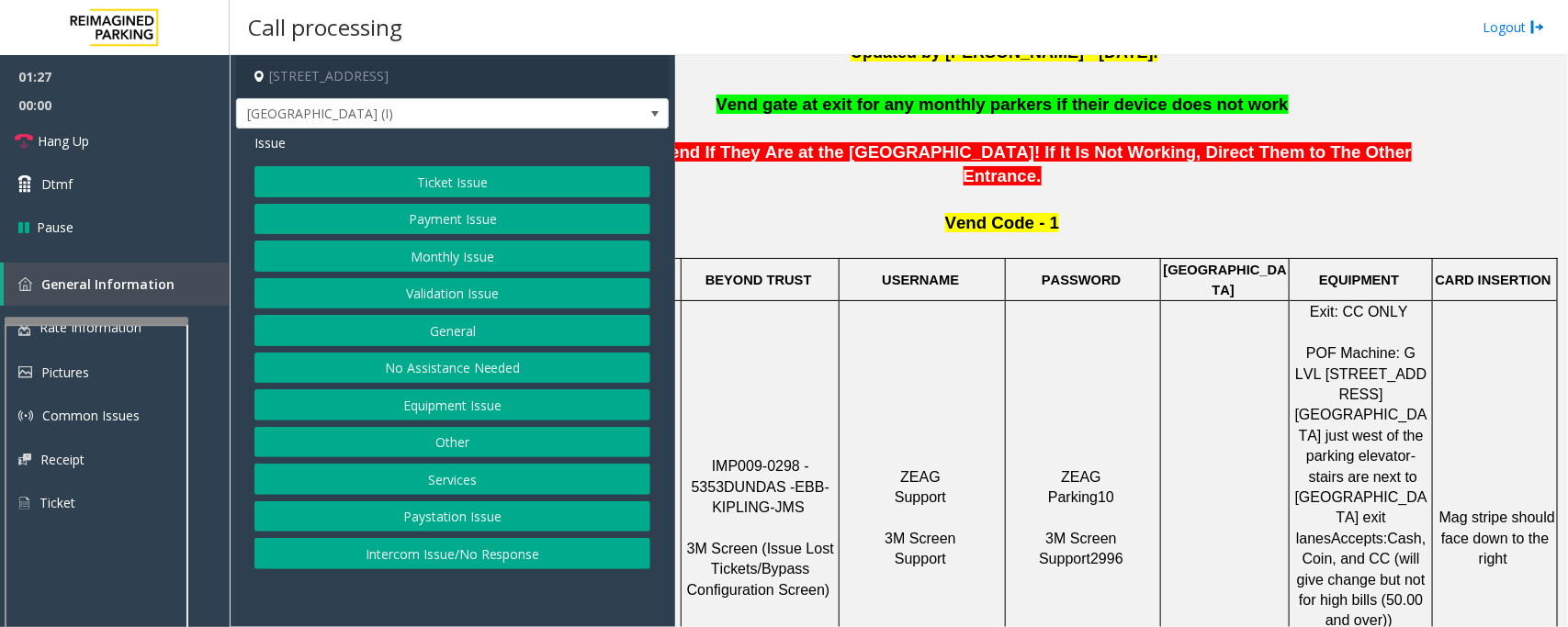
scroll to position [574, 0]
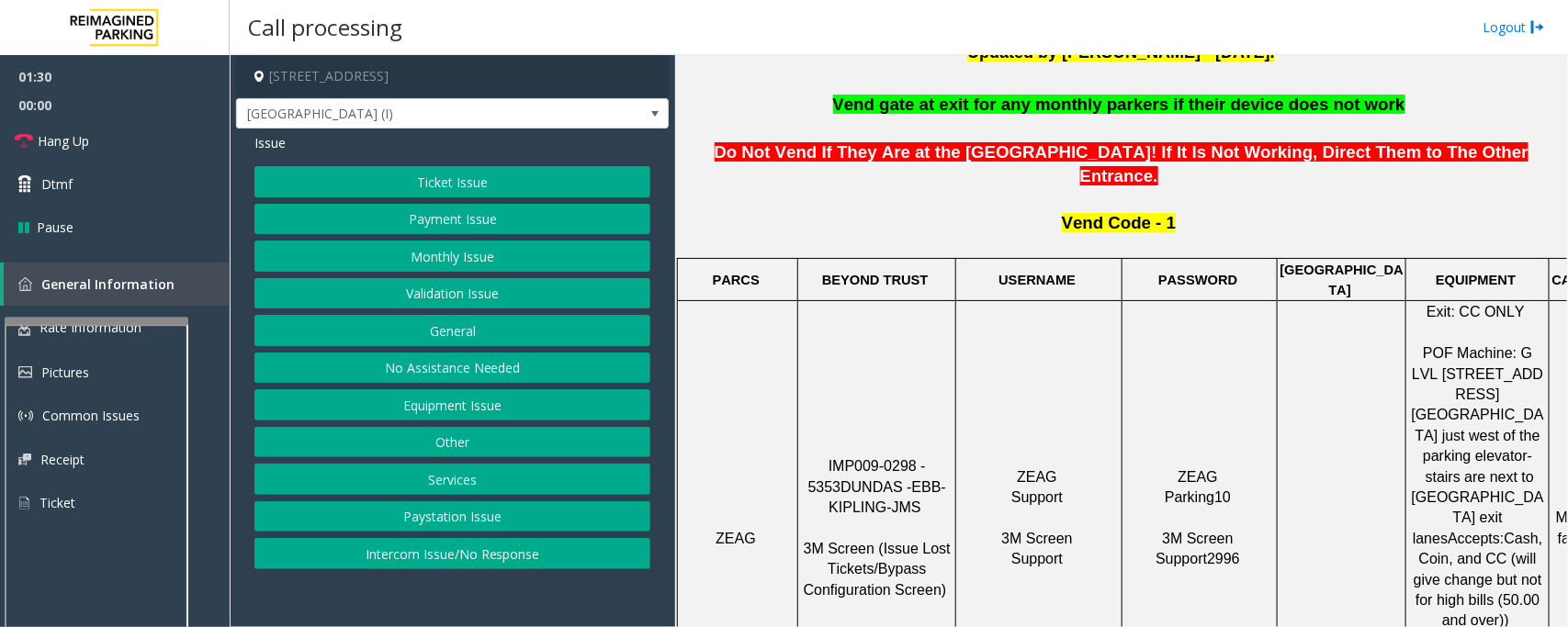
click at [475, 180] on button "Ticket Issue" at bounding box center [453, 182] width 396 height 31
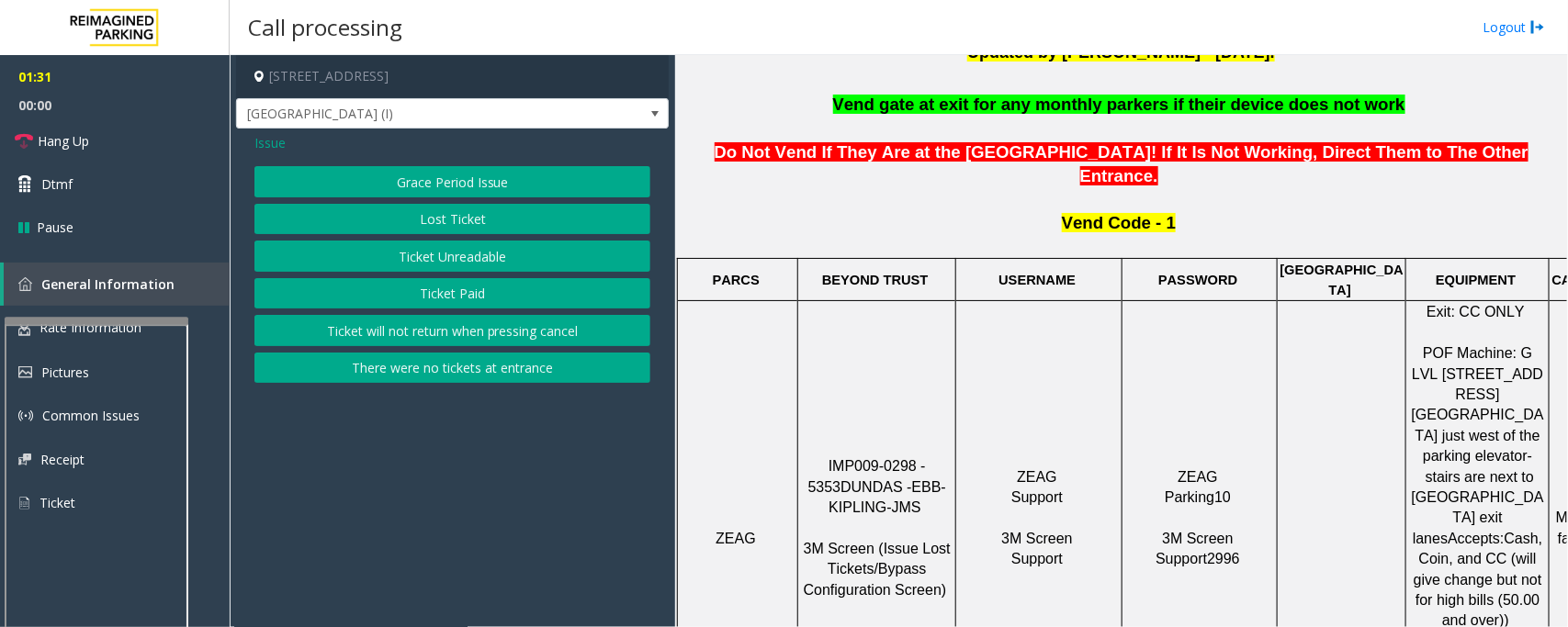
click at [281, 136] on span "Issue" at bounding box center [270, 143] width 31 height 19
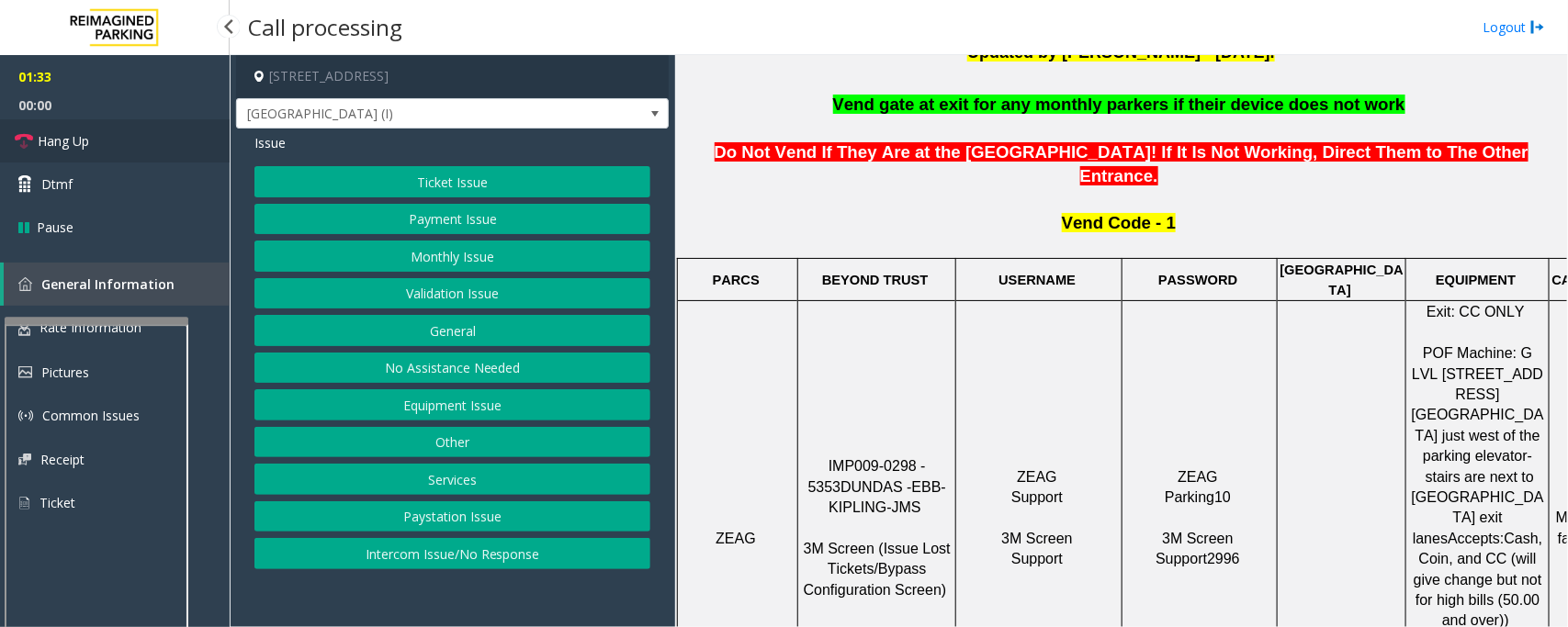
click at [154, 121] on link "Hang Up" at bounding box center [114, 140] width 230 height 43
click at [496, 400] on button "Equipment Issue" at bounding box center [453, 405] width 396 height 31
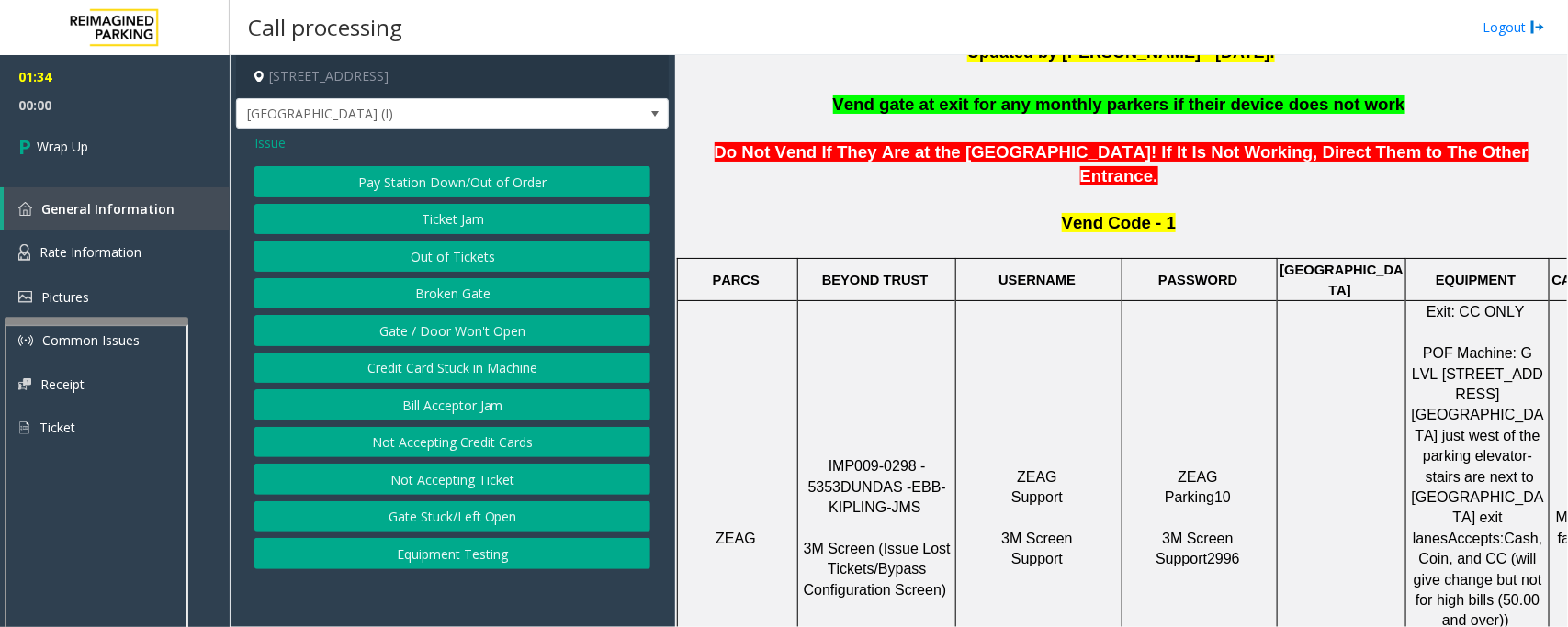
click at [485, 334] on button "Gate / Door Won't Open" at bounding box center [453, 331] width 396 height 31
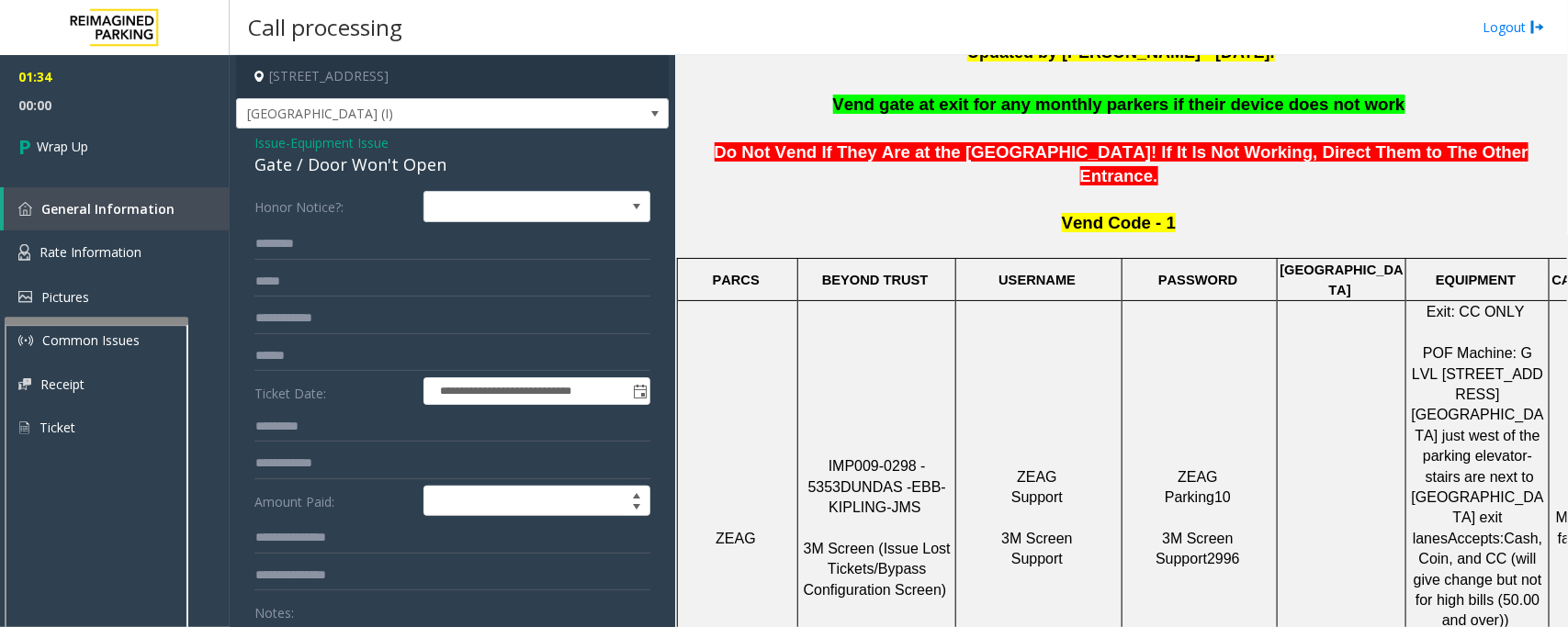
click at [322, 172] on div "Gate / Door Won't Open" at bounding box center [453, 165] width 396 height 25
copy div "Gate / Door Won't Open"
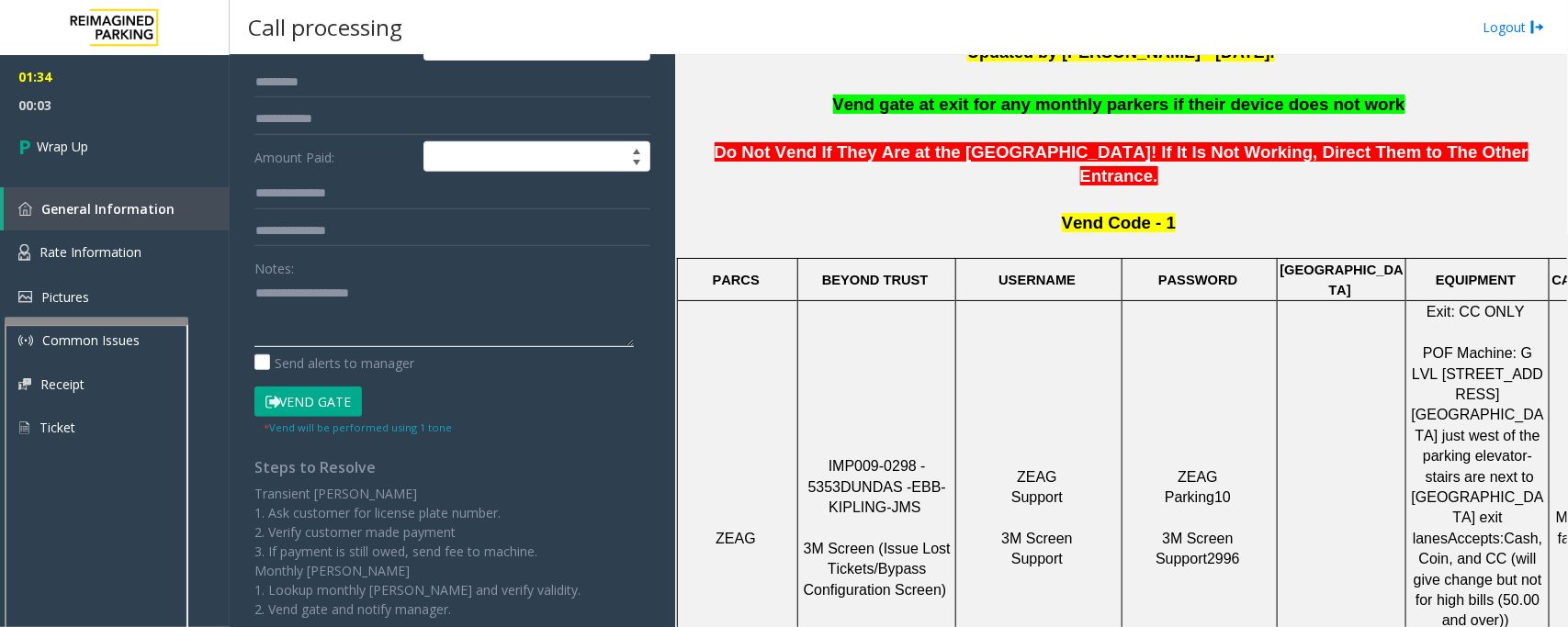
click at [369, 290] on textarea at bounding box center [444, 313] width 379 height 69
paste textarea "**********"
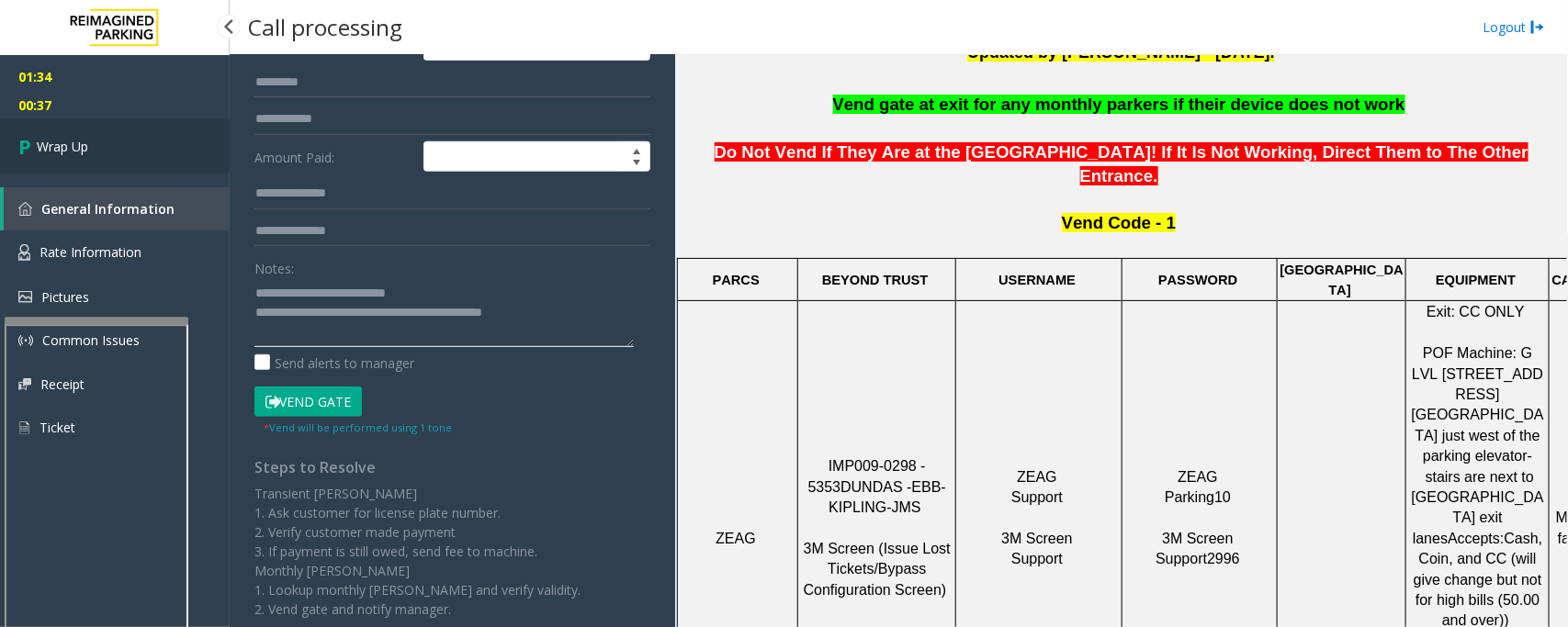
type textarea "**********"
click at [51, 130] on link "Wrap Up" at bounding box center [114, 146] width 230 height 54
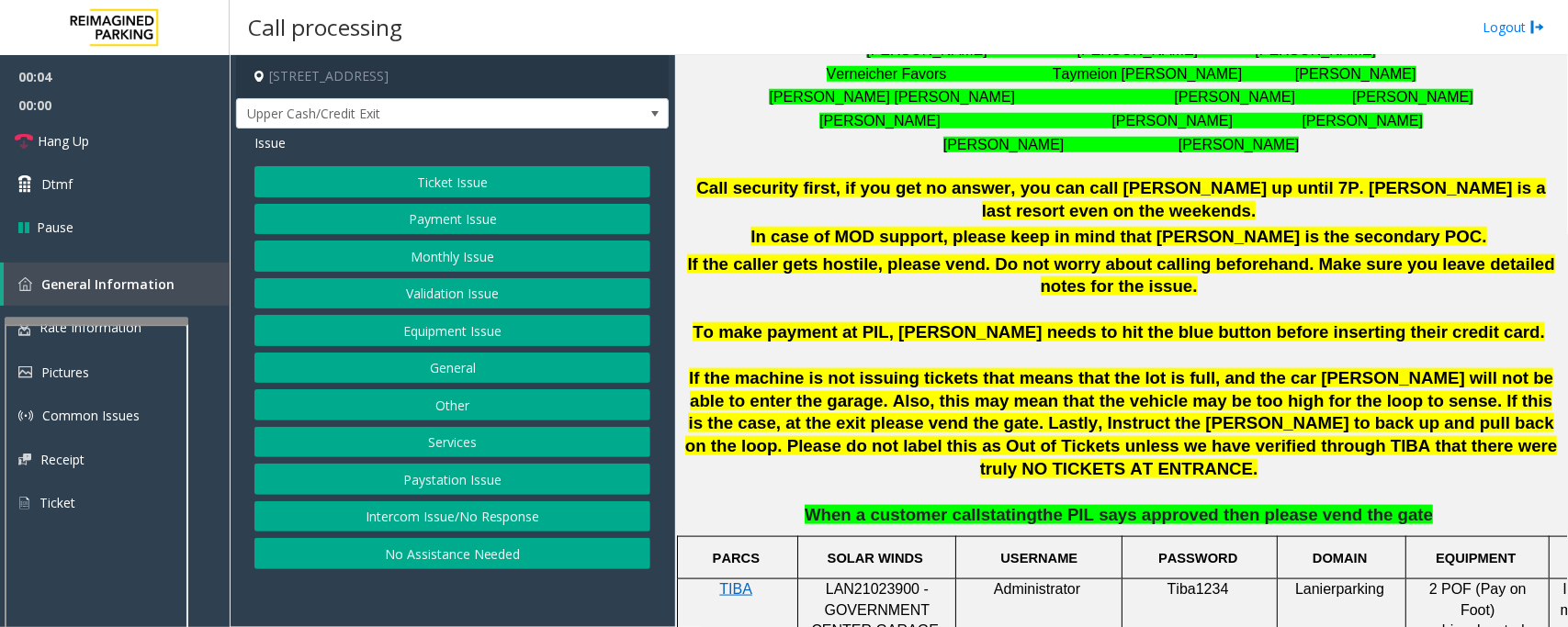
scroll to position [1034, 0]
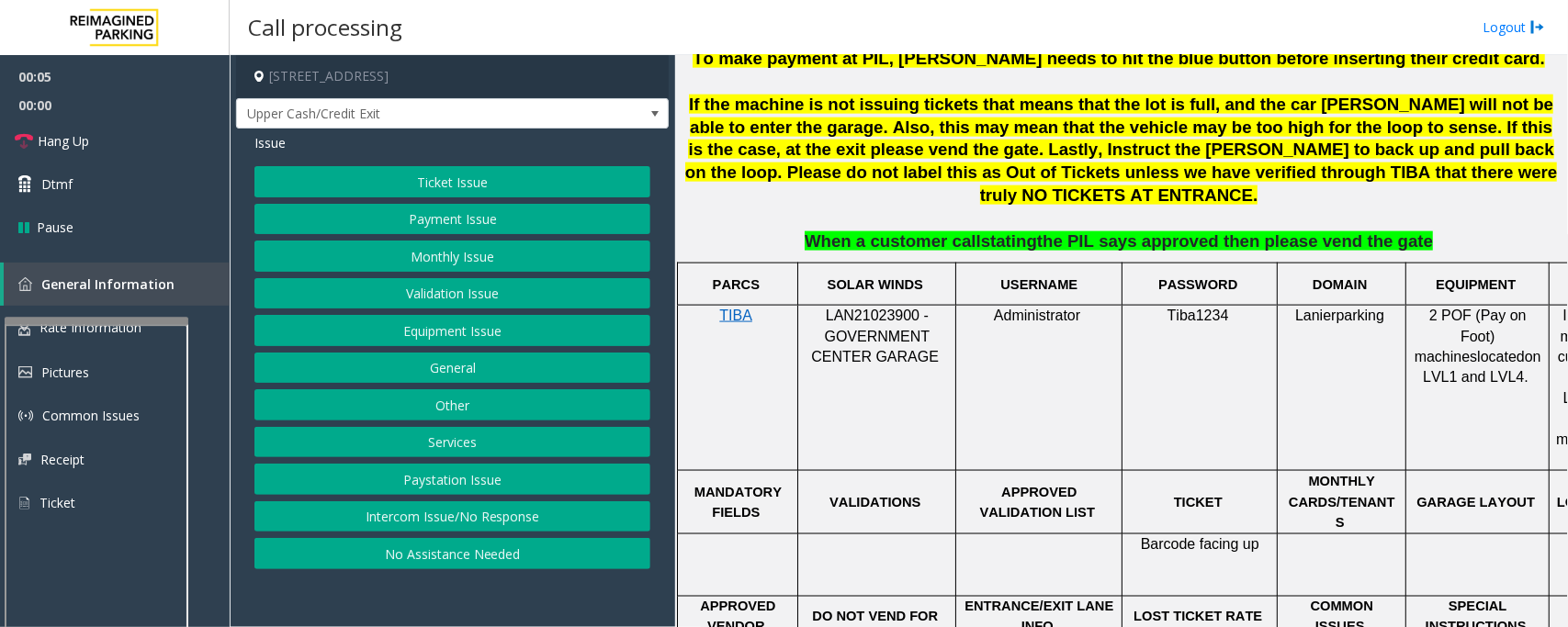
click at [901, 308] on span "LAN21023900 - GOVERNMENT CENTER GARAGE" at bounding box center [874, 336] width 128 height 57
click at [897, 308] on span "LAN21023900 - GOVERNMENT CENTER GARAGE" at bounding box center [874, 336] width 128 height 57
copy span "LAN21023900"
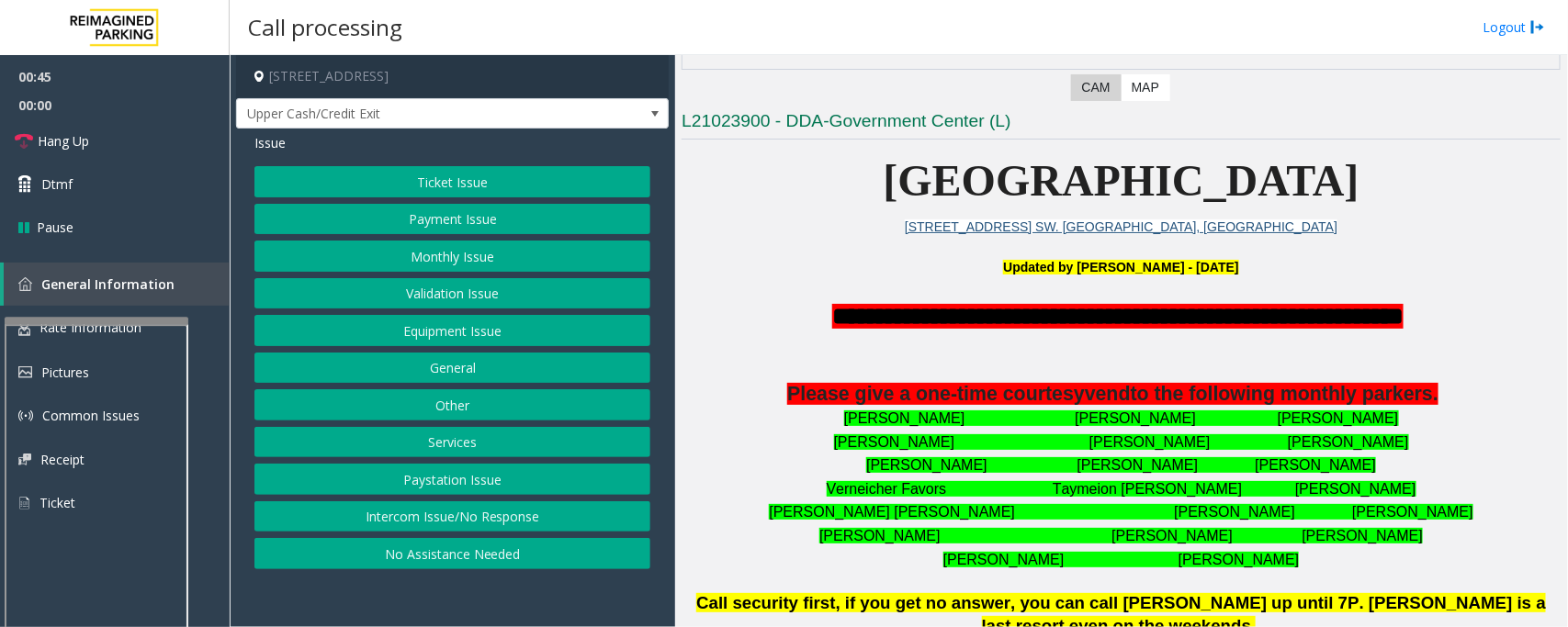
scroll to position [689, 0]
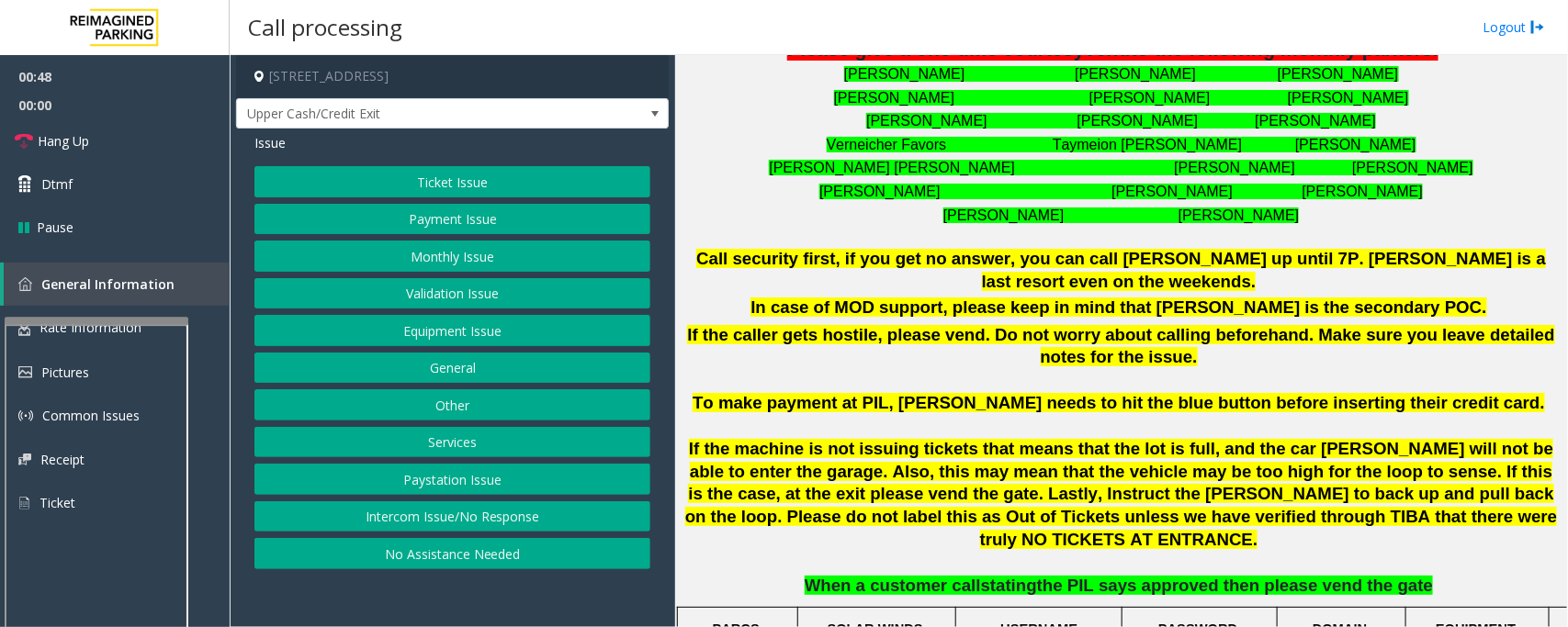
click at [1178, 393] on span "To make payment at PIL, [PERSON_NAME] needs to hit the blue button before inser…" at bounding box center [1118, 403] width 852 height 19
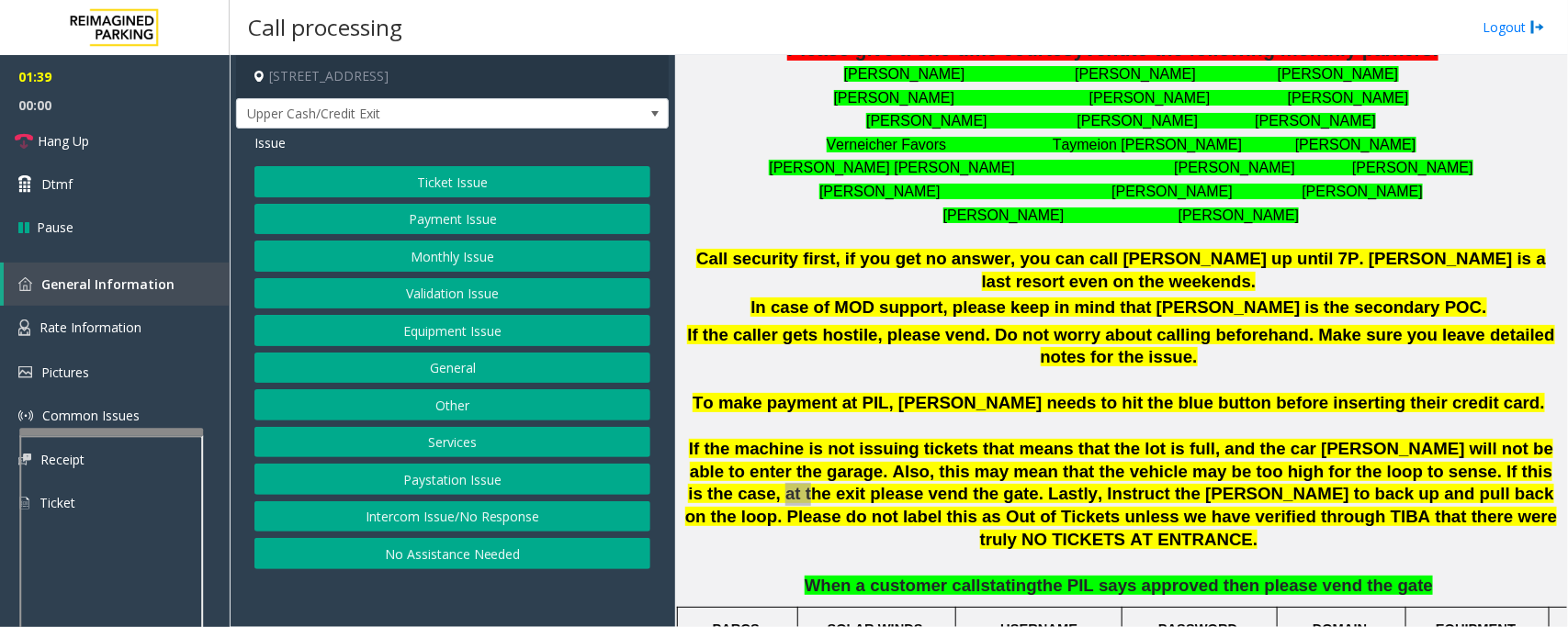
click at [171, 434] on div at bounding box center [111, 433] width 184 height 8
click at [163, 339] on link "Rate Information" at bounding box center [114, 328] width 230 height 45
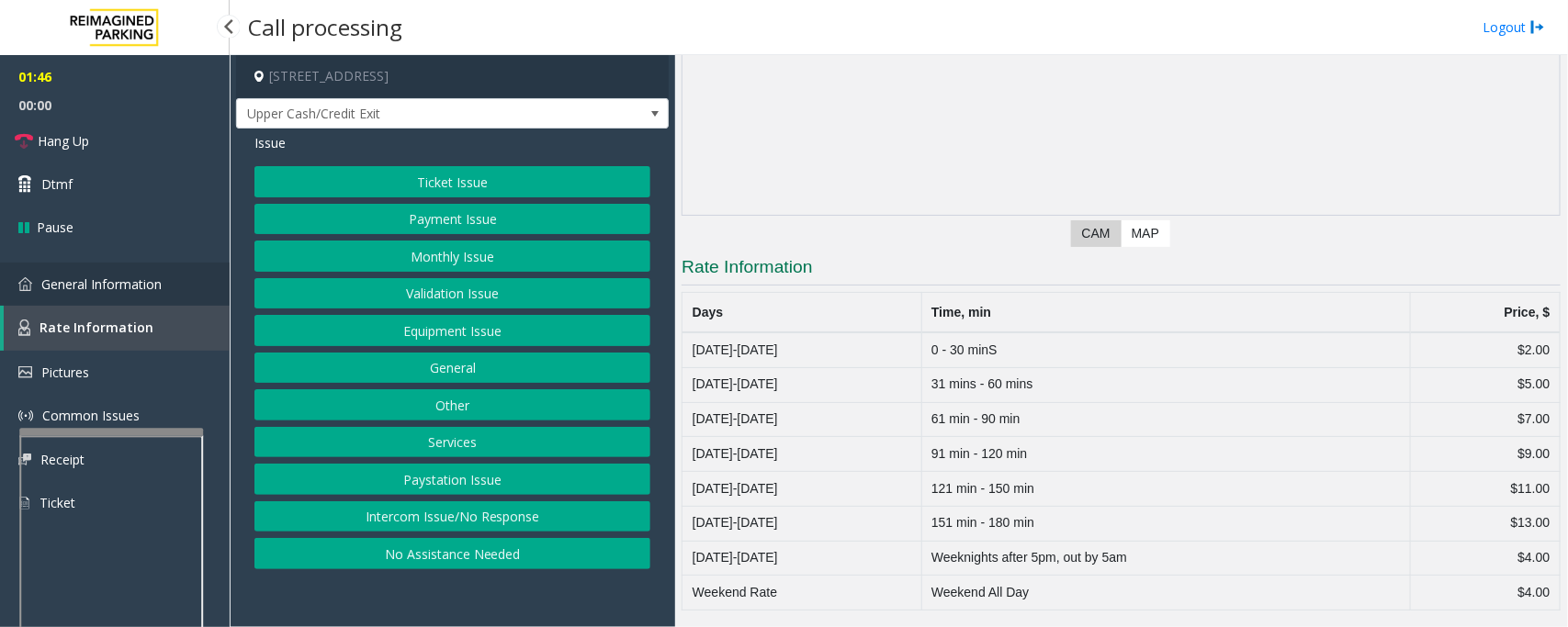
click at [127, 278] on span "General Information" at bounding box center [101, 285] width 120 height 17
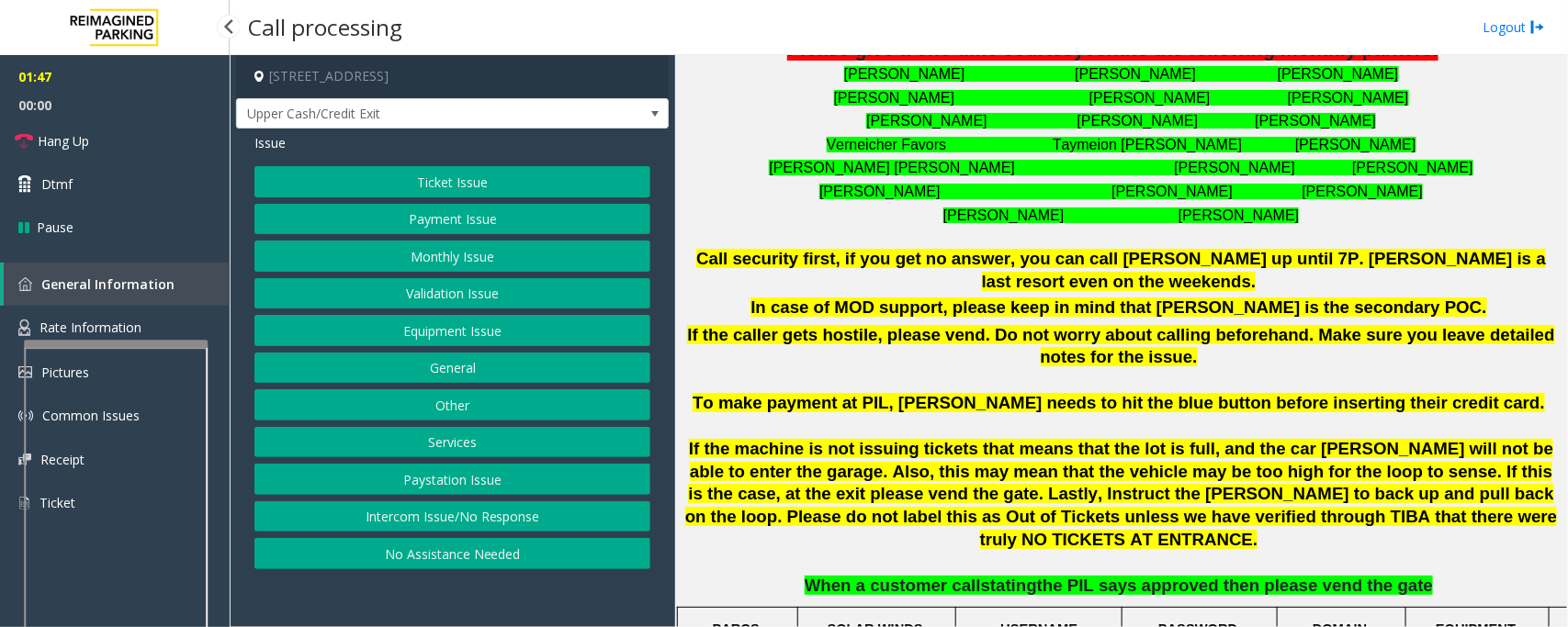
click at [145, 339] on app-root "**********" at bounding box center [784, 314] width 1568 height 627
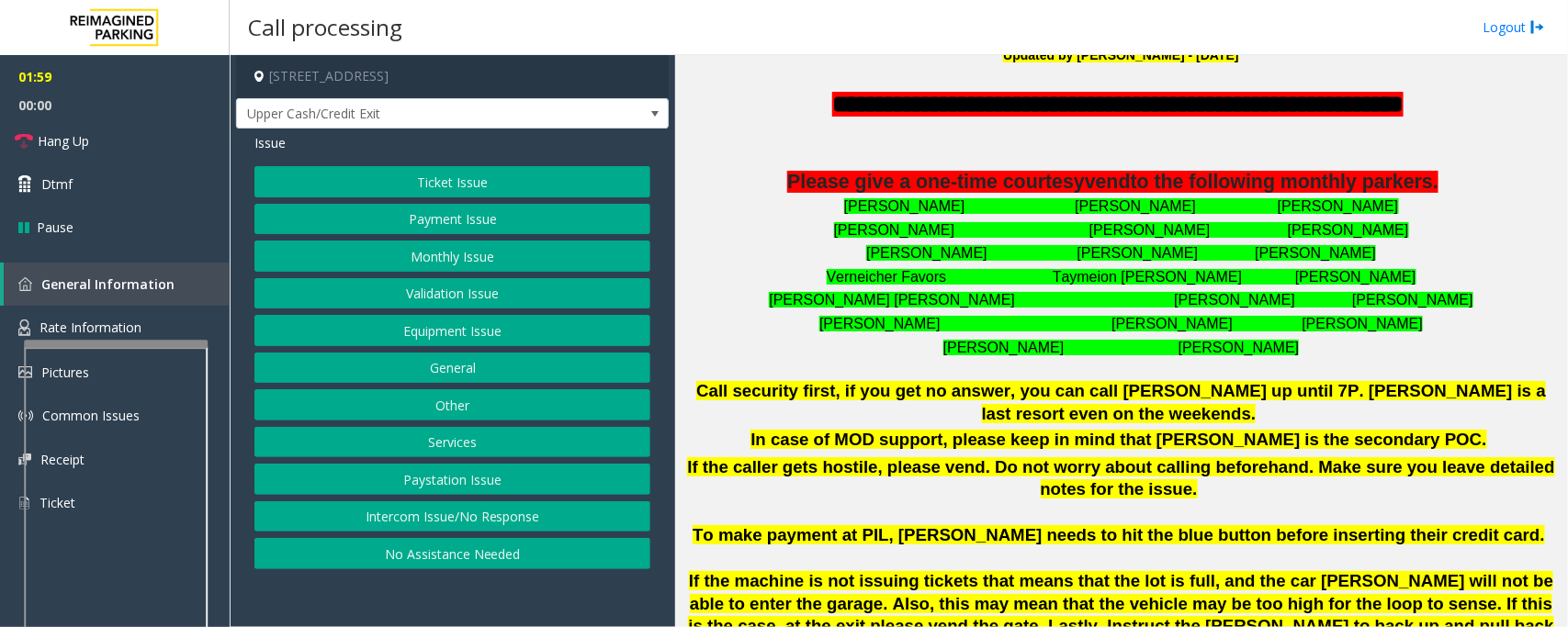
scroll to position [344, 0]
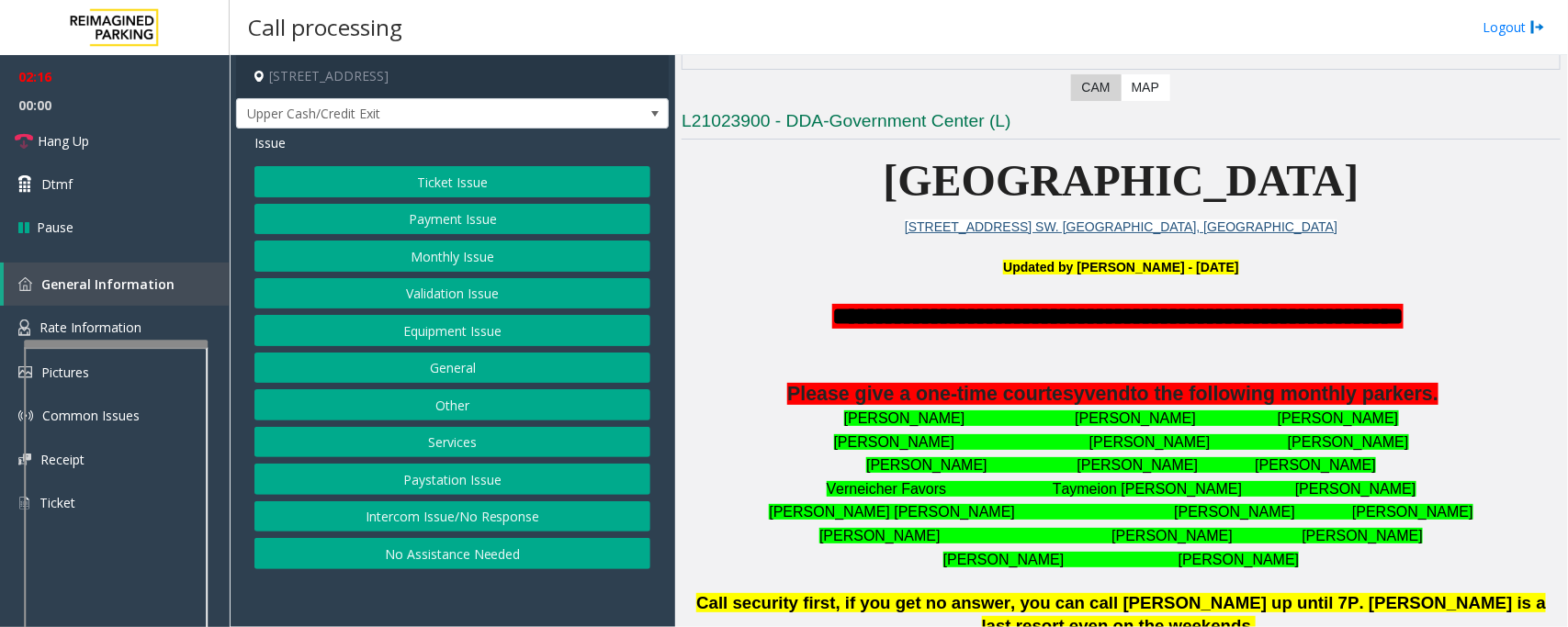
click at [461, 245] on button "Monthly Issue" at bounding box center [453, 256] width 396 height 31
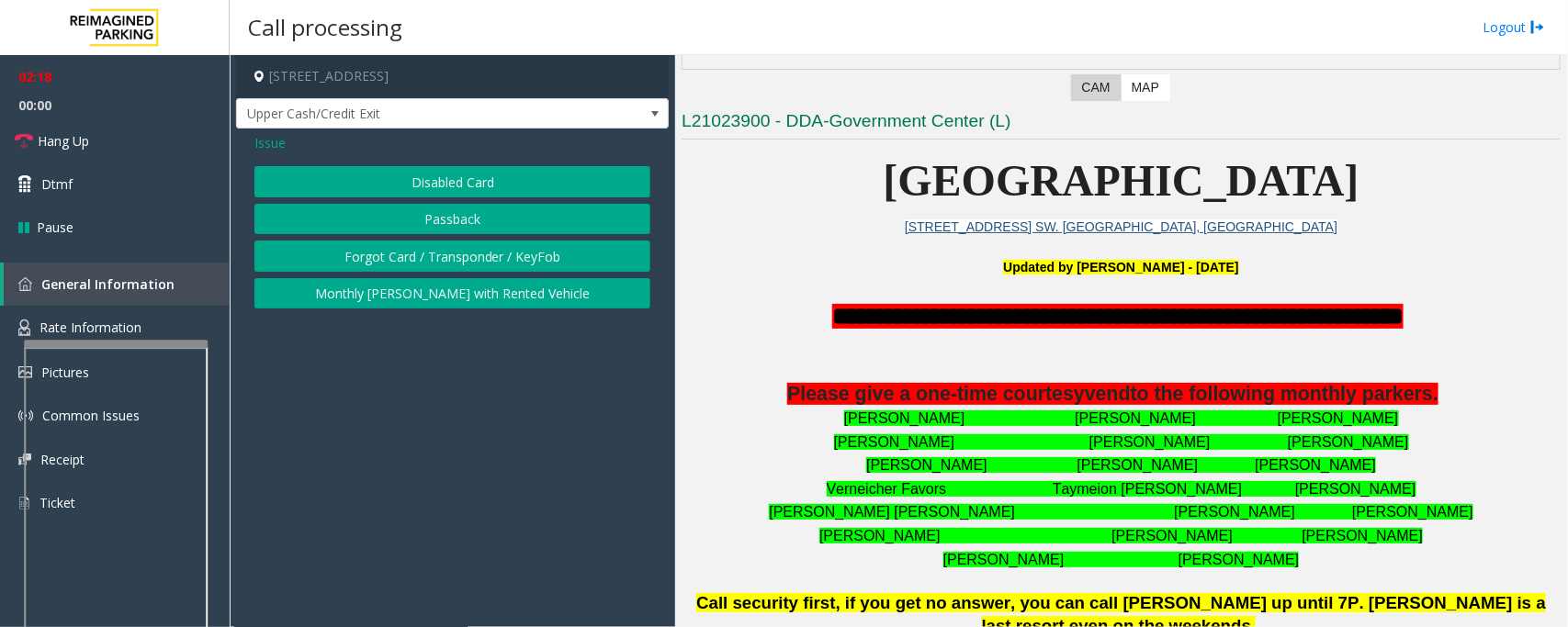
click at [494, 188] on button "Disabled Card" at bounding box center [453, 182] width 396 height 31
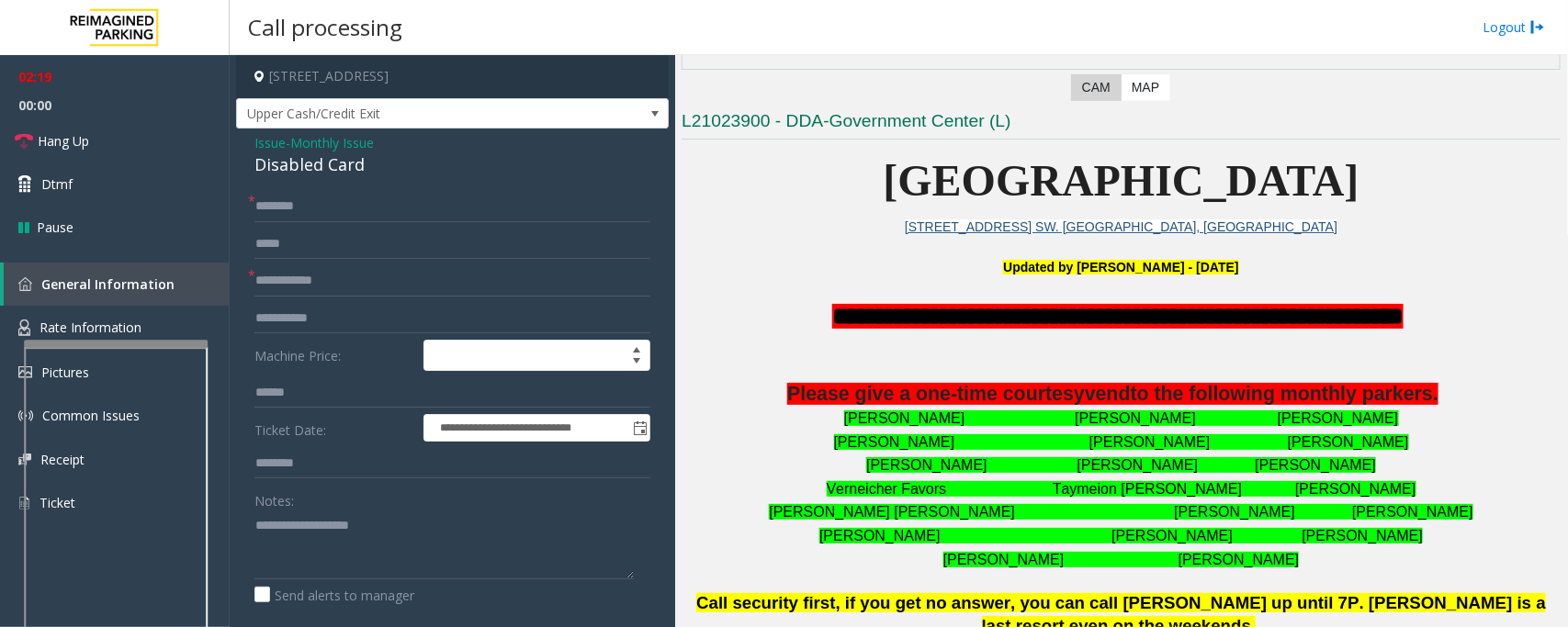
click at [334, 170] on div "Disabled Card" at bounding box center [453, 165] width 396 height 25
click at [296, 195] on input "text" at bounding box center [453, 207] width 396 height 31
click at [289, 204] on input "*****" at bounding box center [453, 207] width 396 height 31
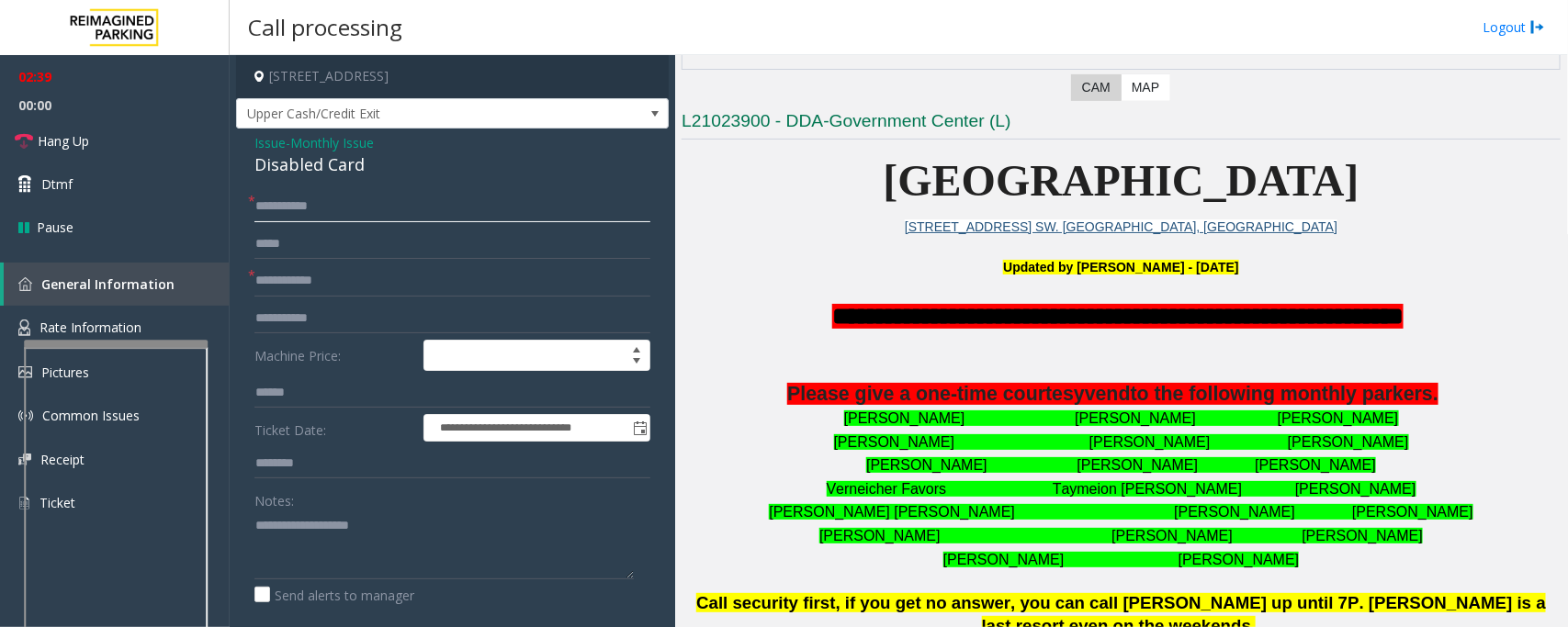
type input "*********"
click at [267, 135] on span "Issue" at bounding box center [270, 143] width 31 height 19
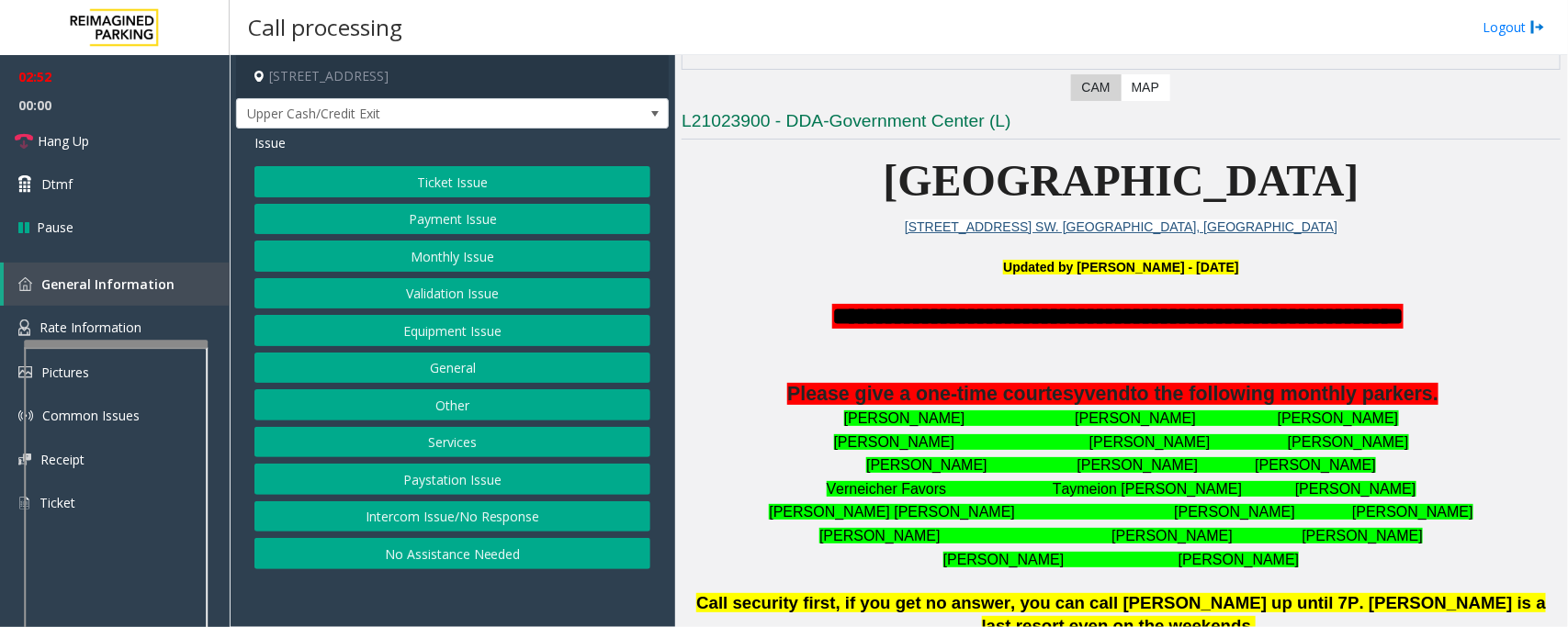
click at [411, 253] on button "Monthly Issue" at bounding box center [453, 256] width 396 height 31
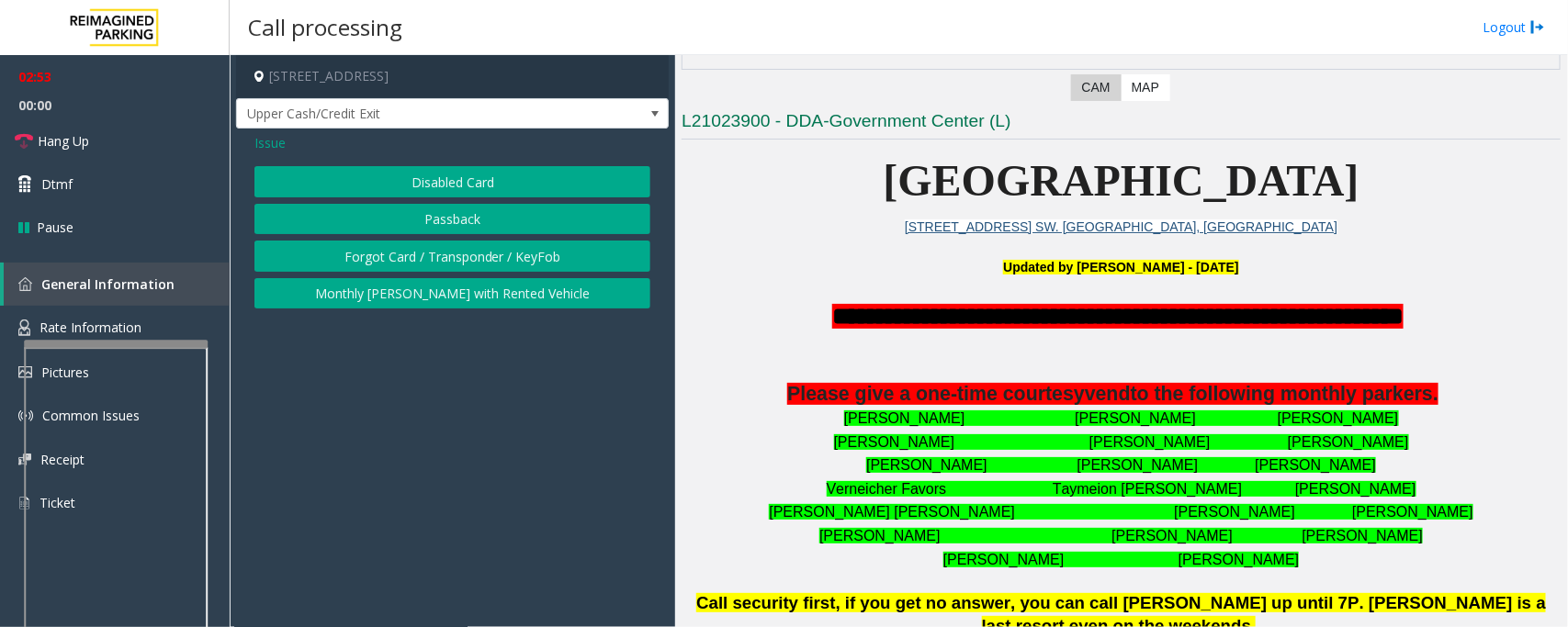
click at [447, 222] on button "Passback" at bounding box center [453, 219] width 396 height 31
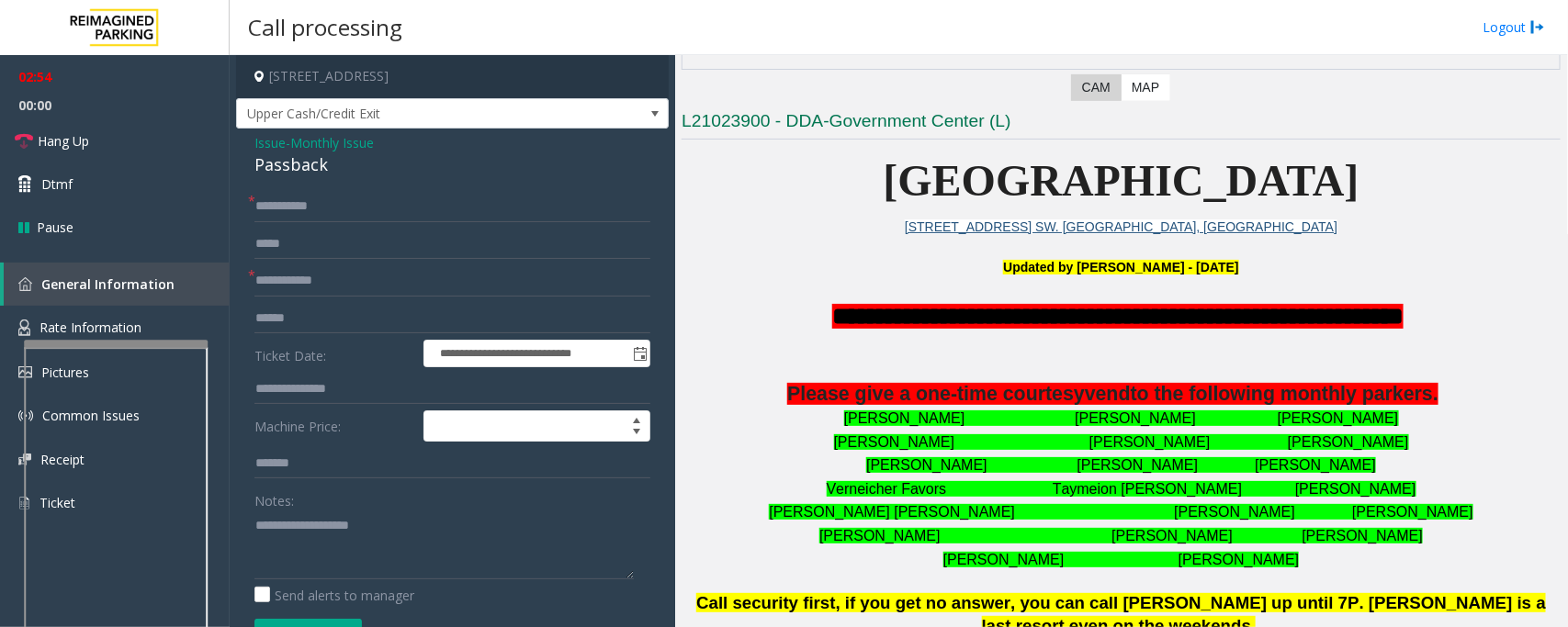
click at [262, 138] on span "Issue" at bounding box center [270, 143] width 31 height 19
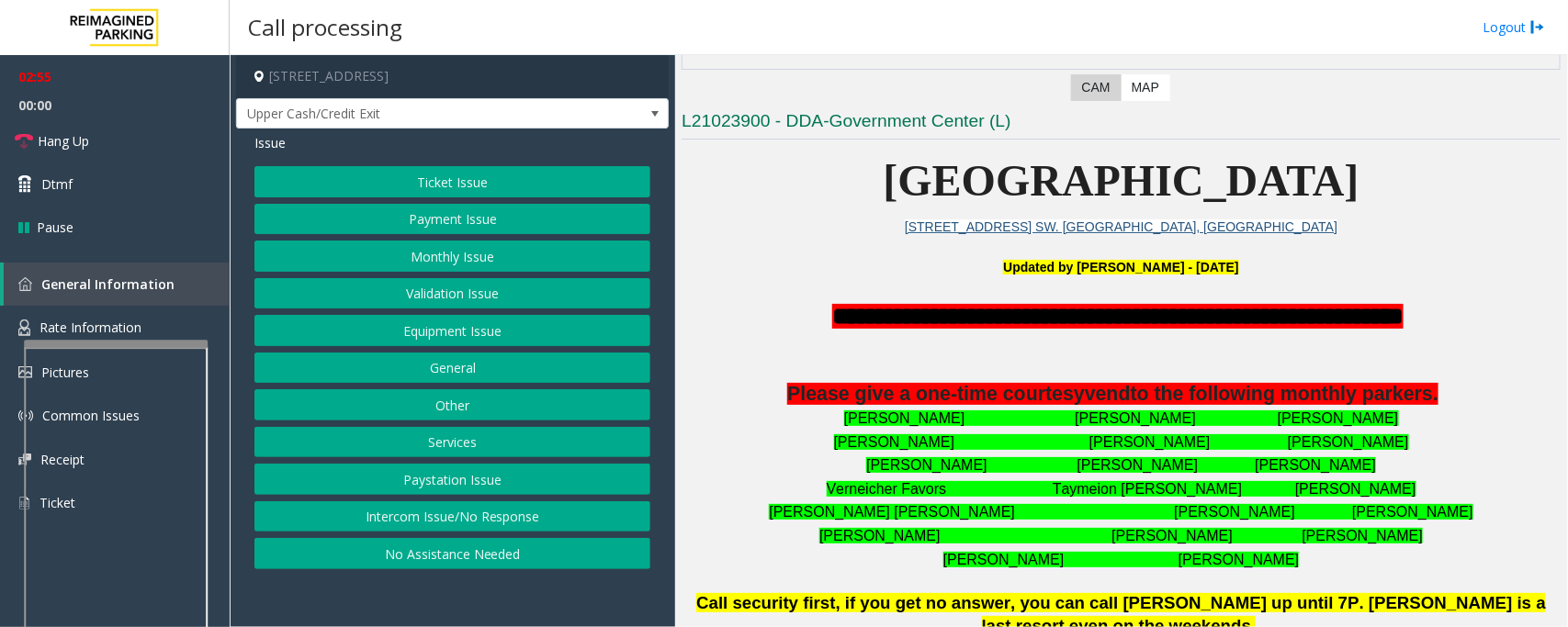
click at [390, 255] on button "Monthly Issue" at bounding box center [453, 256] width 396 height 31
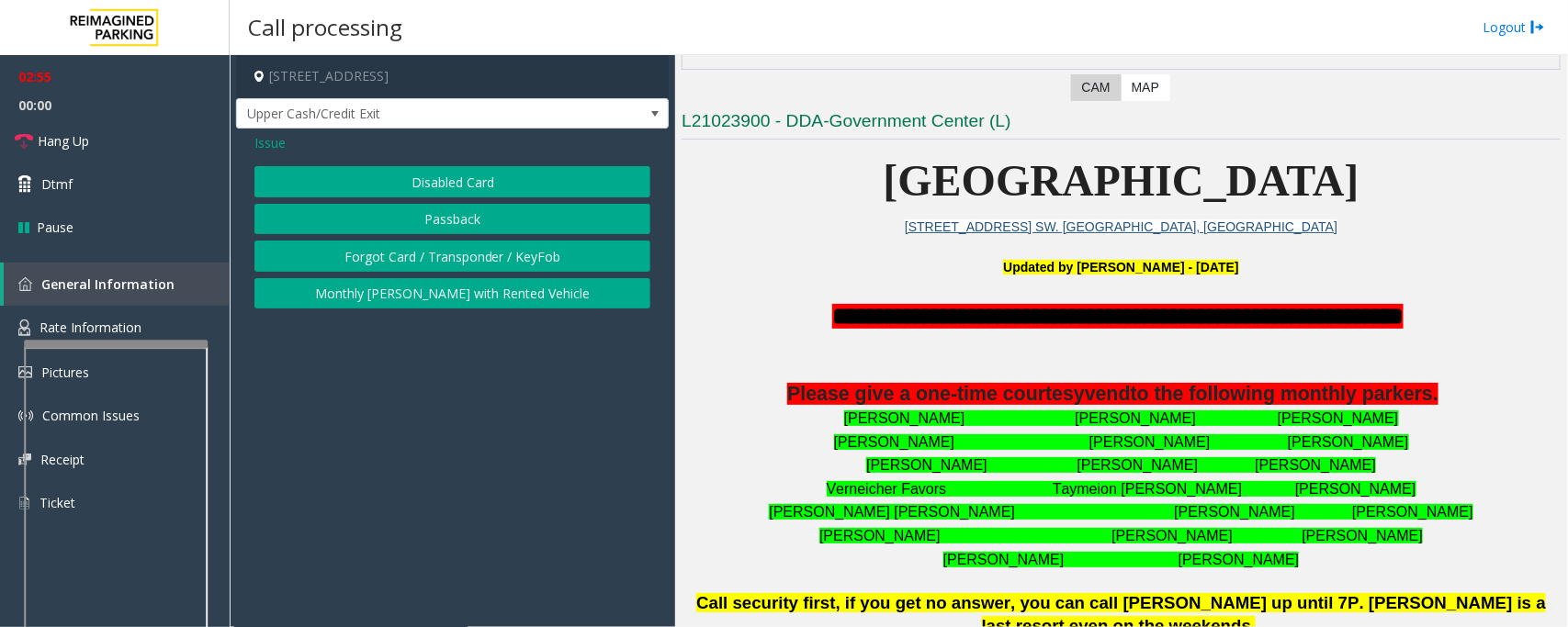
click at [439, 243] on button "Forgot Card / Transponder / KeyFob" at bounding box center [453, 256] width 396 height 31
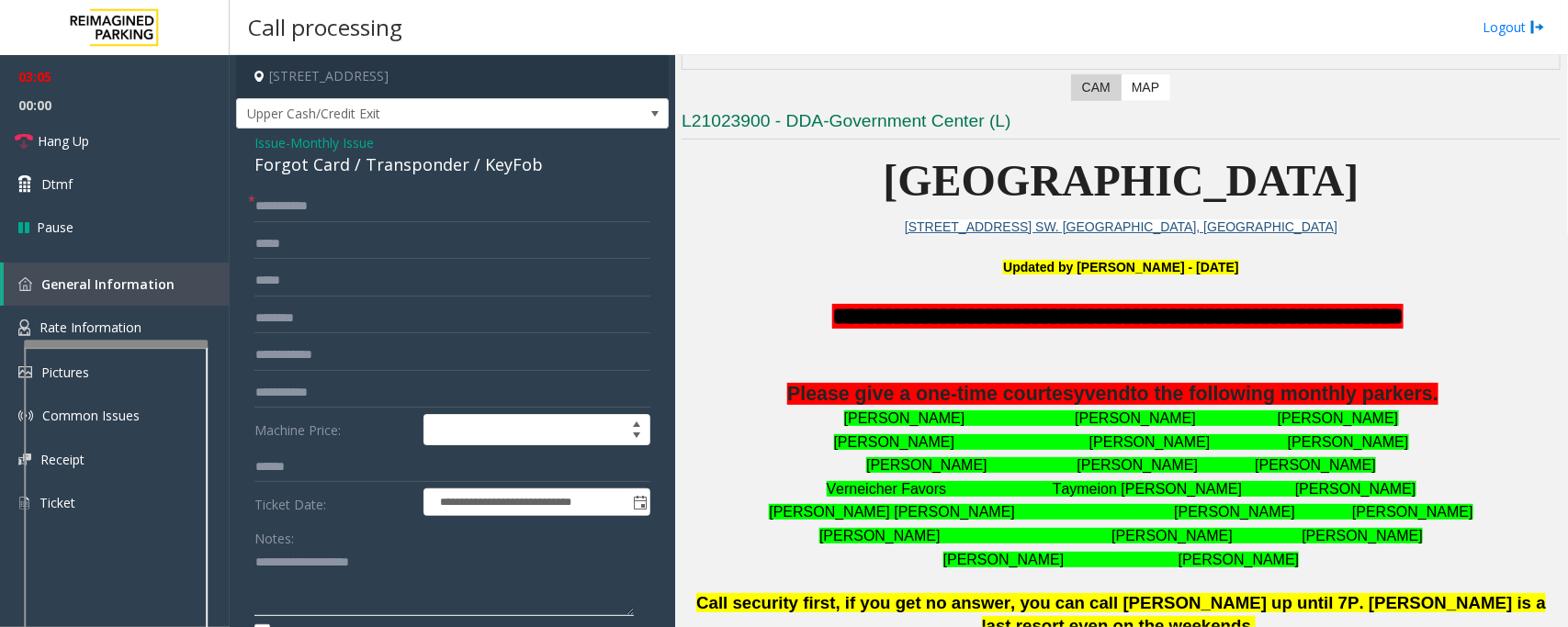
click at [419, 602] on textarea at bounding box center [444, 583] width 379 height 69
click at [383, 174] on div "Forgot Card / Transponder / KeyFob" at bounding box center [453, 165] width 396 height 25
copy div "Forgot Card / Transponder / KeyFob"
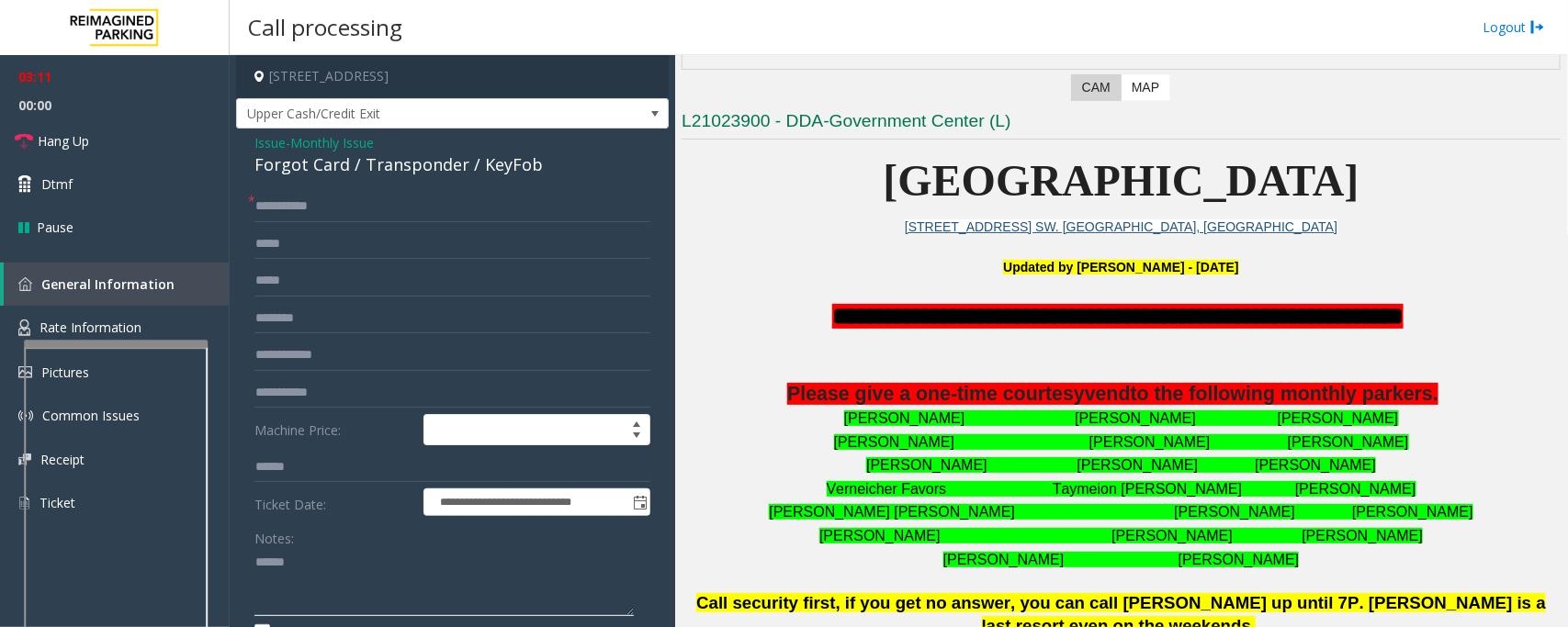
click at [382, 559] on textarea at bounding box center [444, 583] width 379 height 69
paste textarea "**********"
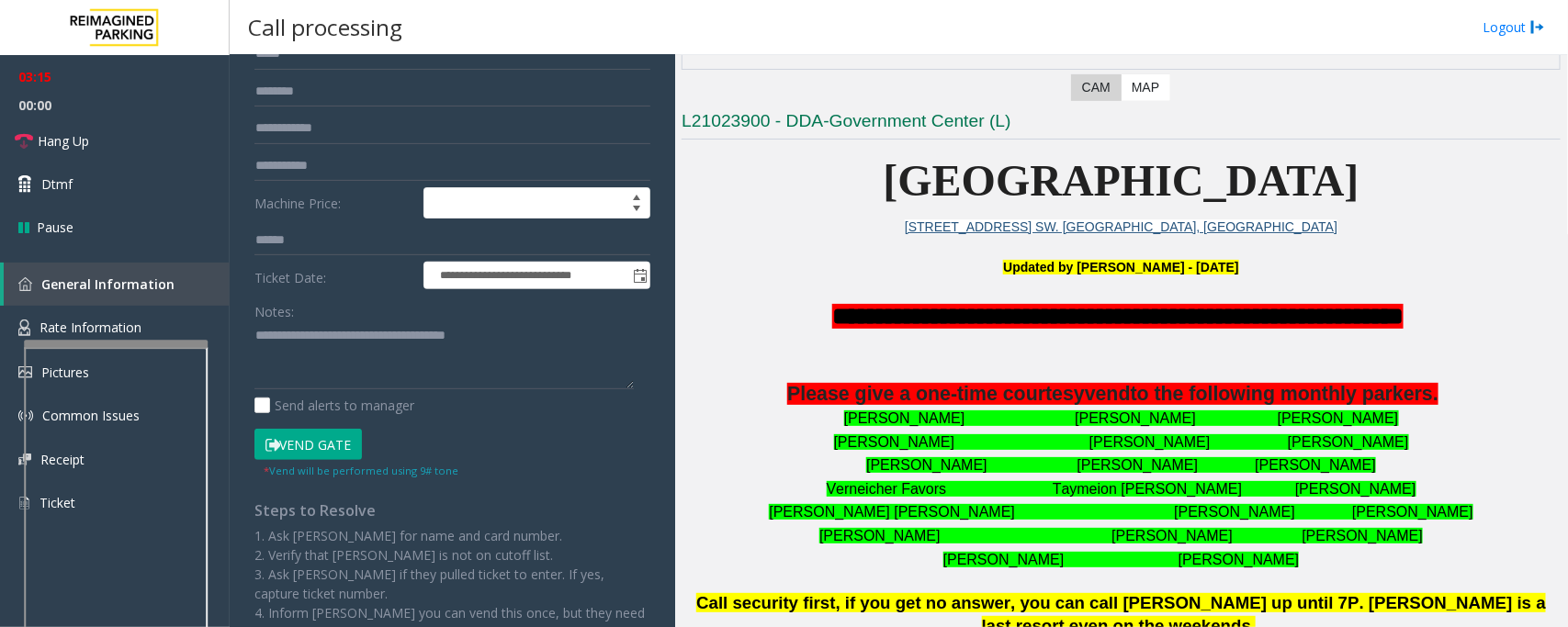
scroll to position [230, 0]
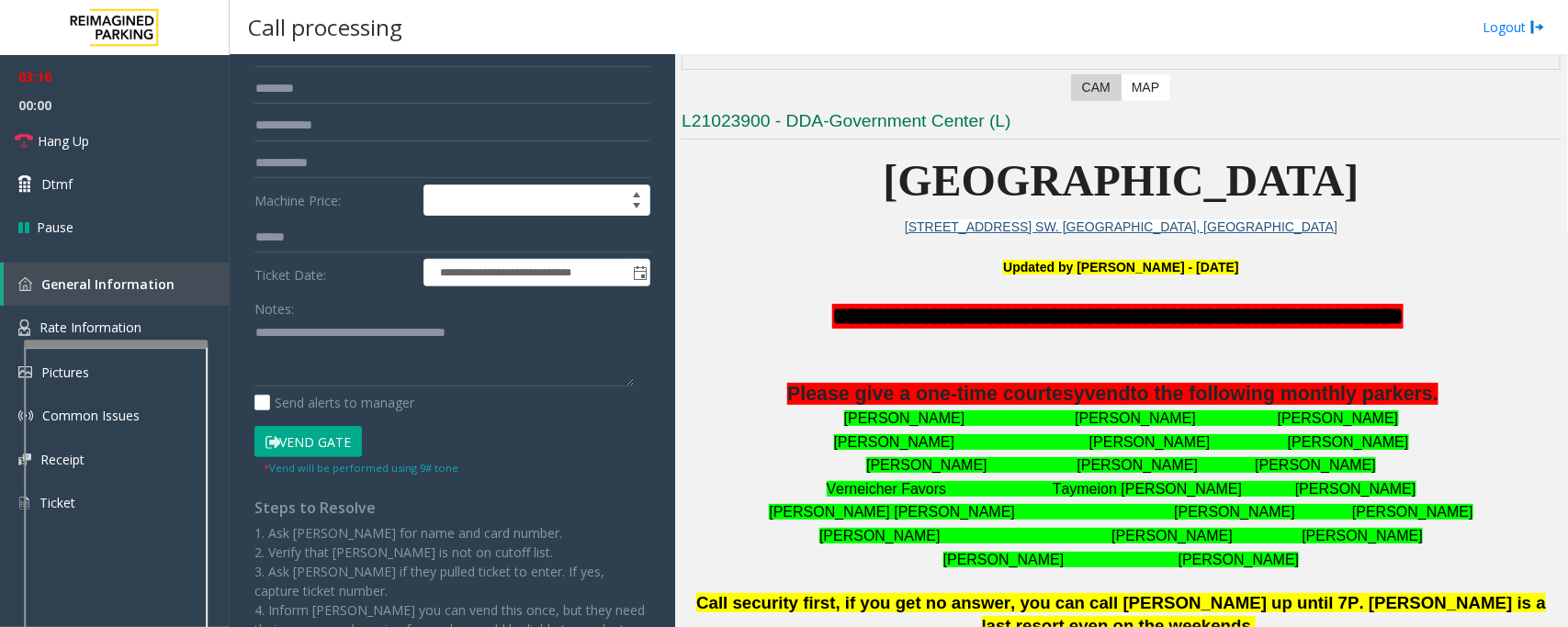
click at [351, 440] on button "Vend Gate" at bounding box center [309, 441] width 108 height 31
click at [363, 377] on textarea at bounding box center [444, 353] width 379 height 69
click at [23, 140] on icon at bounding box center [23, 141] width 18 height 18
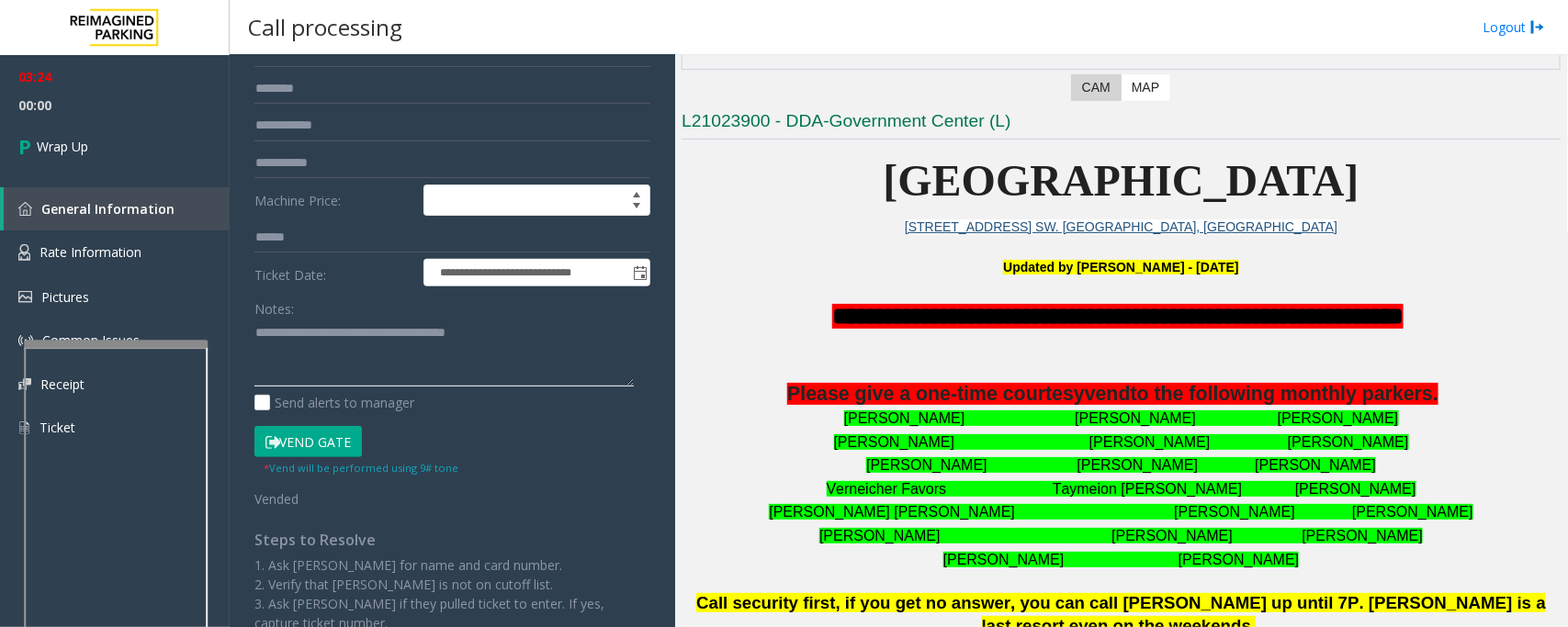
click at [314, 382] on textarea at bounding box center [444, 353] width 379 height 69
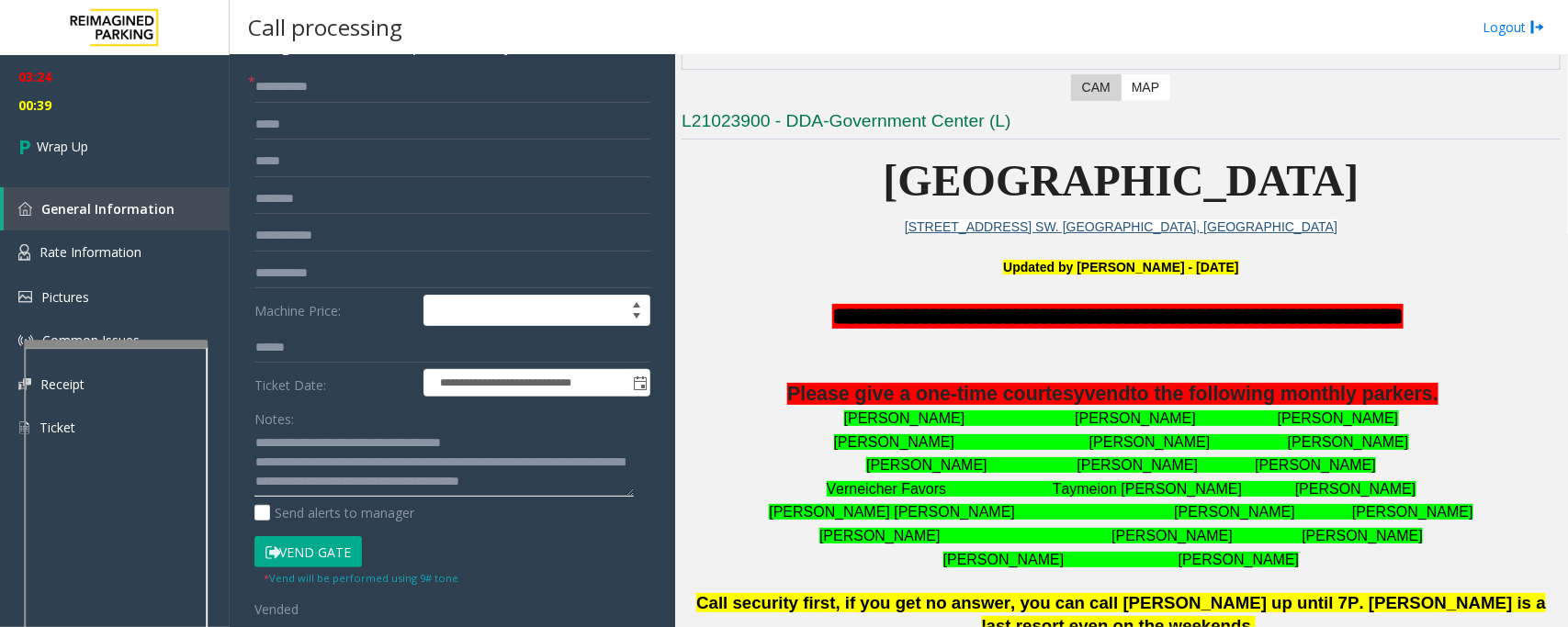
scroll to position [0, 0]
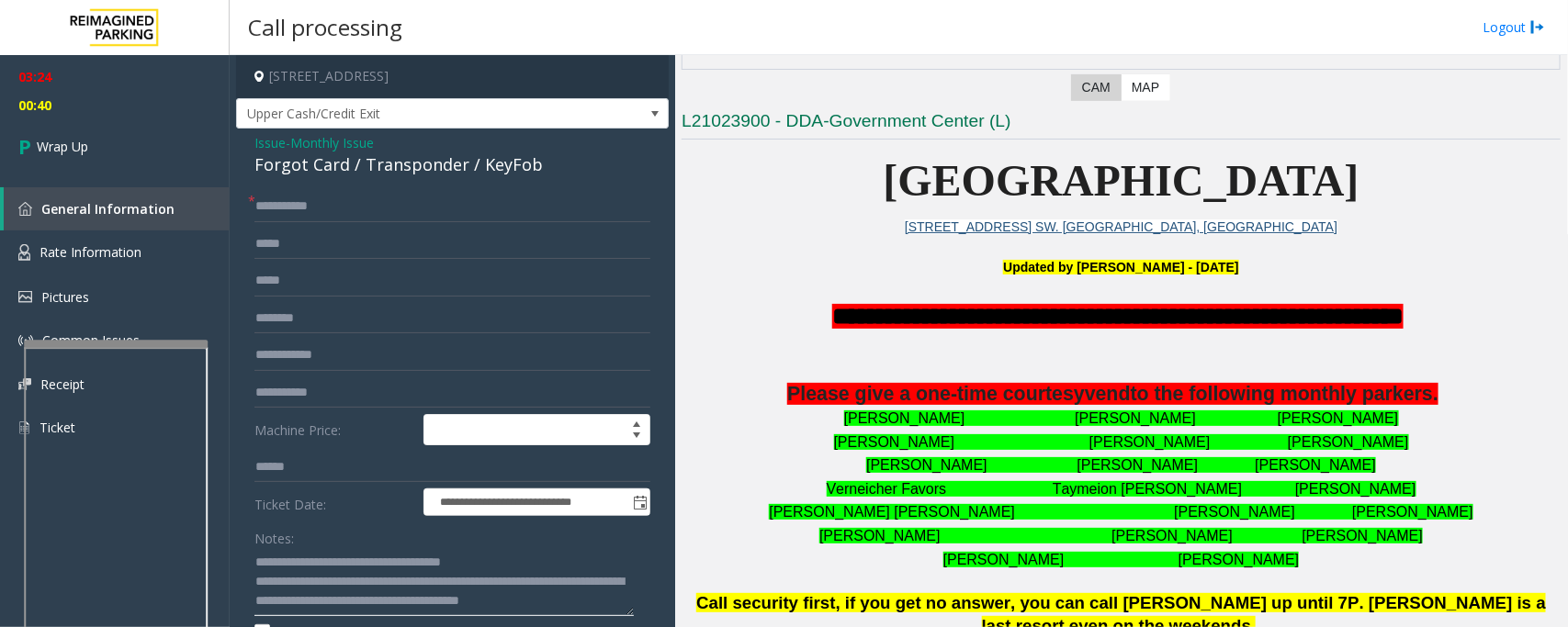
type textarea "**********"
drag, startPoint x: 327, startPoint y: 203, endPoint x: 285, endPoint y: 208, distance: 42.3
click at [285, 208] on input "*********" at bounding box center [453, 207] width 396 height 31
type input "****"
click at [134, 148] on link "Wrap Up" at bounding box center [114, 146] width 230 height 54
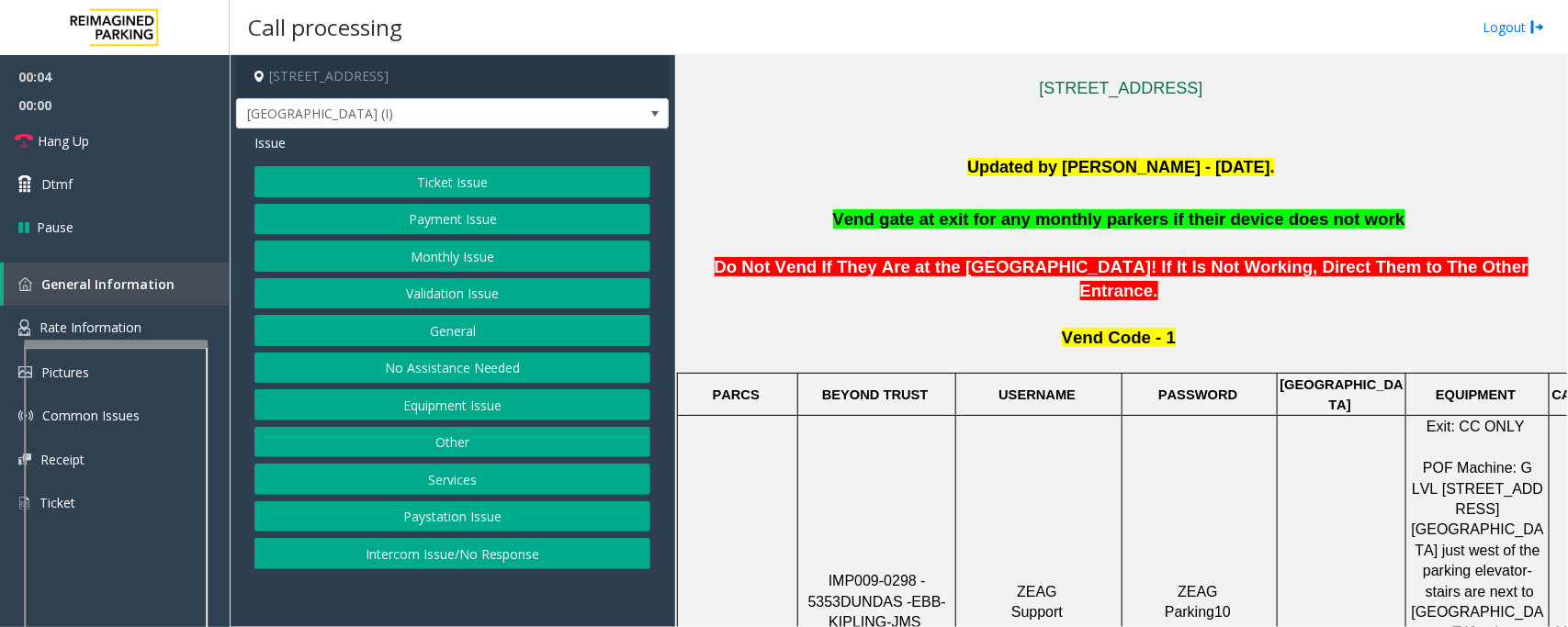
scroll to position [689, 0]
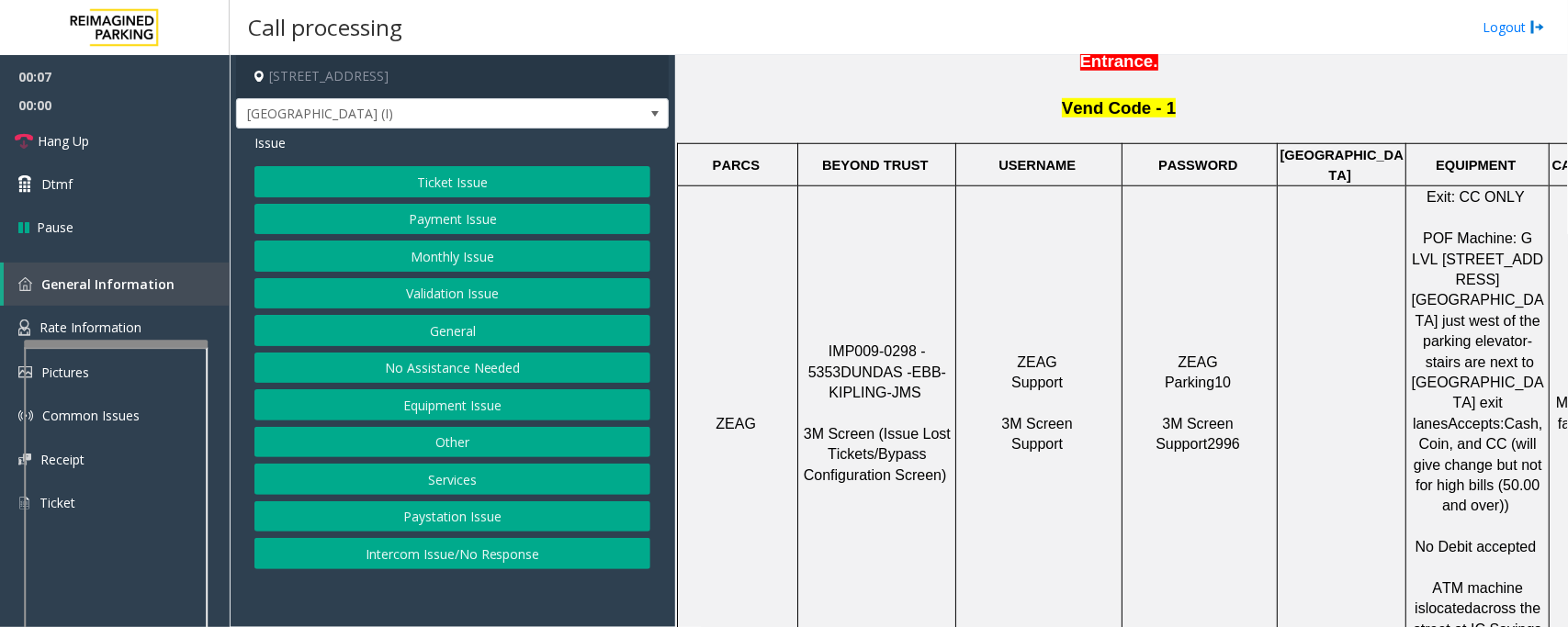
drag, startPoint x: 813, startPoint y: 276, endPoint x: 947, endPoint y: 272, distance: 134.1
click at [947, 341] on p "IMP009-0298 - 5353 DUNDAS - EBB-KIPLING-JMS 3M Screen (Issue Lost Tickets/Bypas…" at bounding box center [876, 423] width 155 height 164
copy span "IMP009-0298 - 5353"
click at [585, 181] on button "Ticket Issue" at bounding box center [453, 182] width 396 height 31
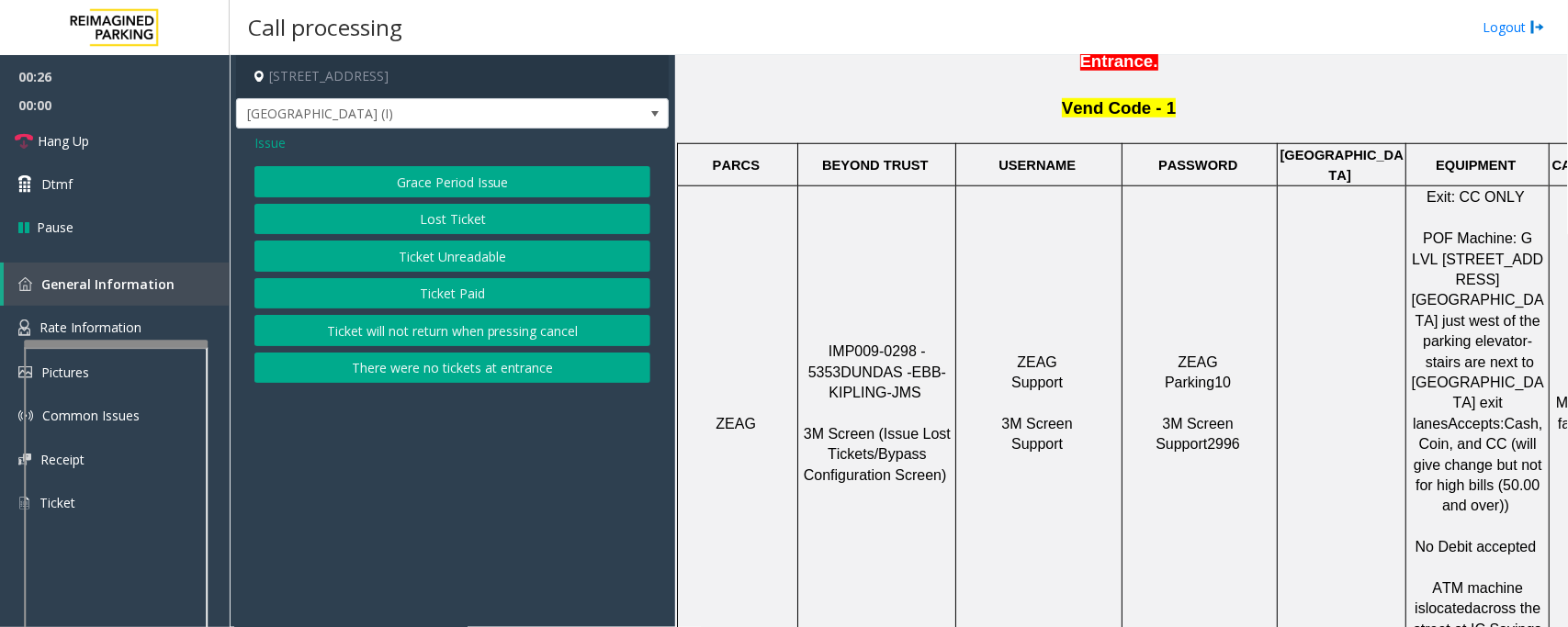
click at [501, 288] on button "Ticket Paid" at bounding box center [453, 293] width 396 height 31
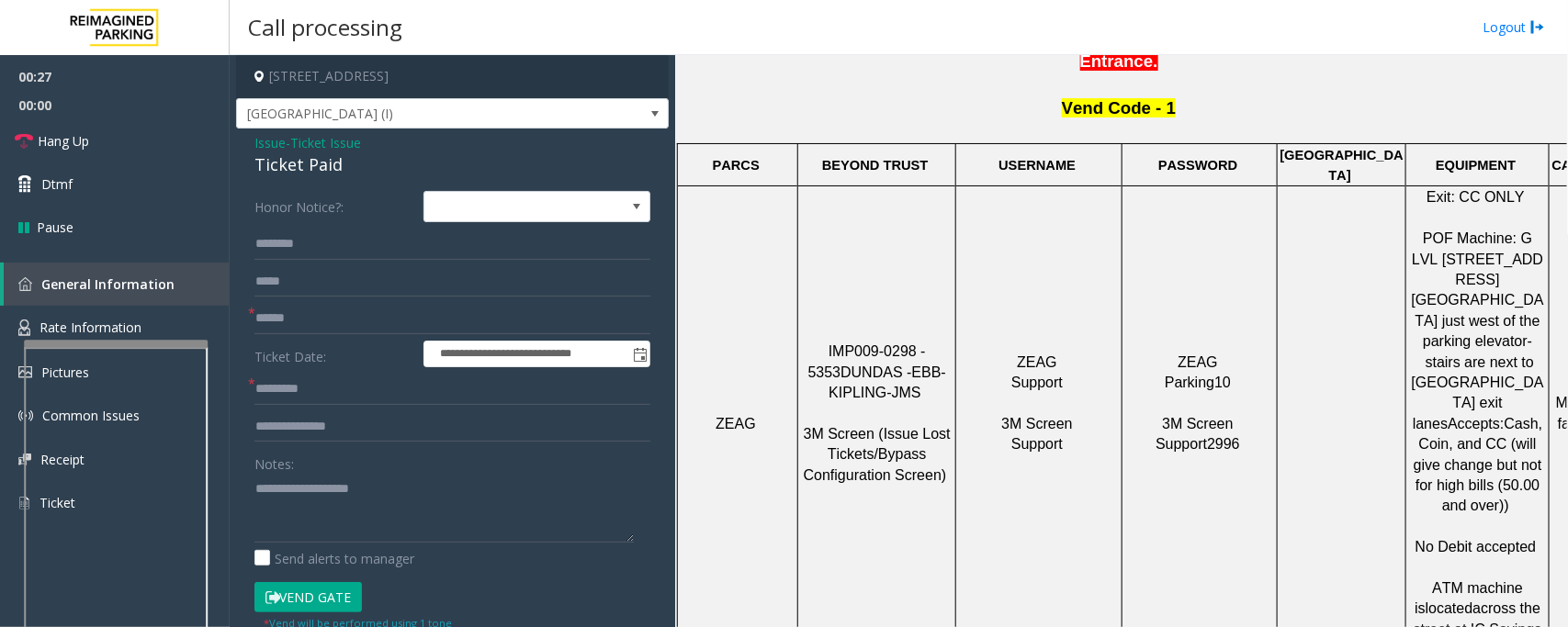
click at [309, 171] on div "Ticket Paid" at bounding box center [453, 165] width 396 height 25
copy div "Ticket Paid"
click at [312, 464] on div "Notes:" at bounding box center [453, 495] width 396 height 94
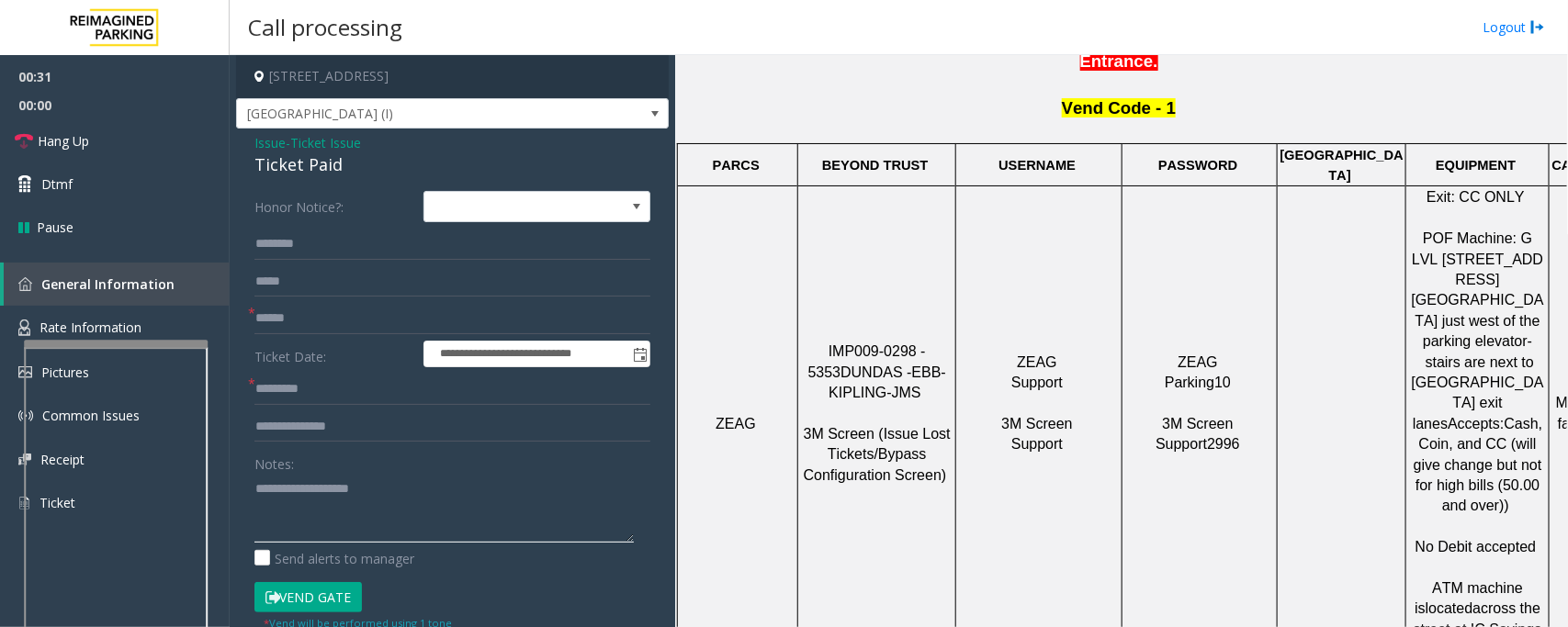
click at [328, 502] on textarea at bounding box center [444, 509] width 379 height 69
paste textarea "**********"
type textarea "**********"
click at [377, 289] on input "text" at bounding box center [453, 282] width 396 height 31
click at [377, 310] on input "text" at bounding box center [453, 318] width 396 height 31
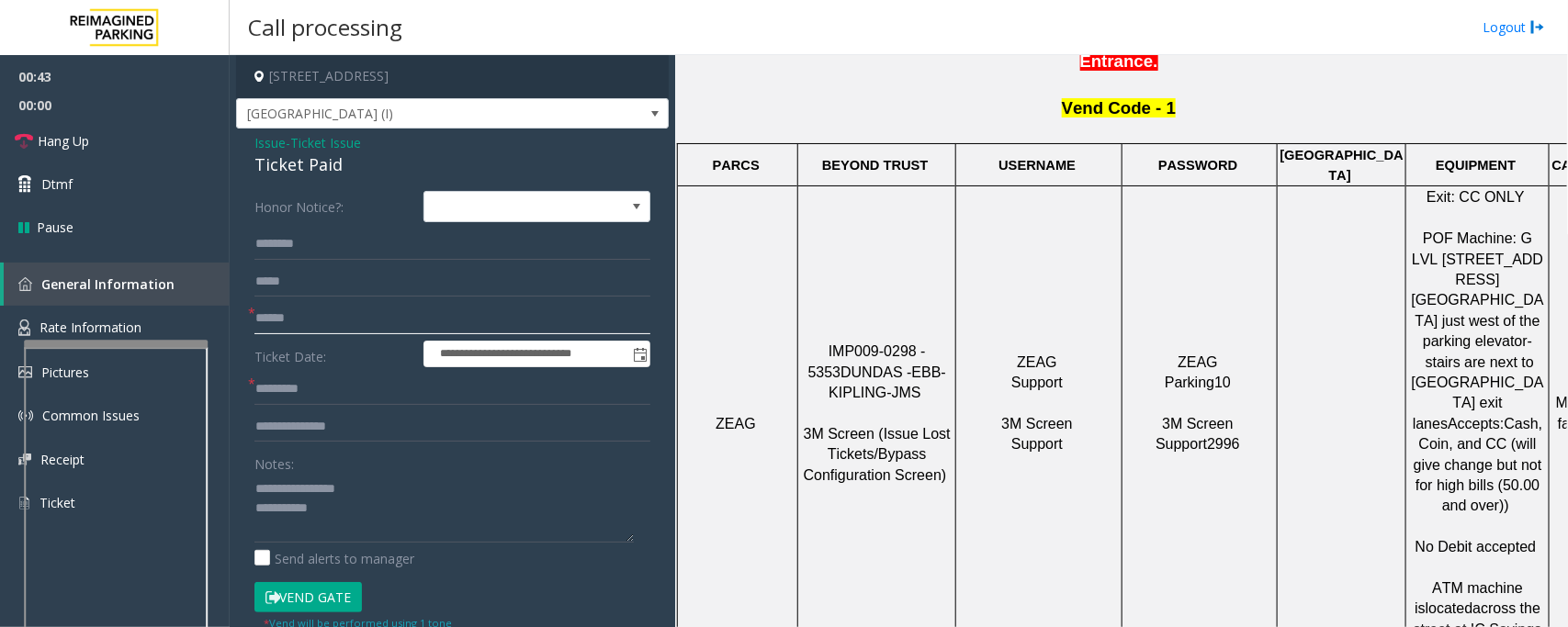
type input "******"
click at [379, 516] on textarea at bounding box center [444, 509] width 379 height 69
type textarea "**********"
click at [393, 381] on input "text" at bounding box center [453, 389] width 396 height 31
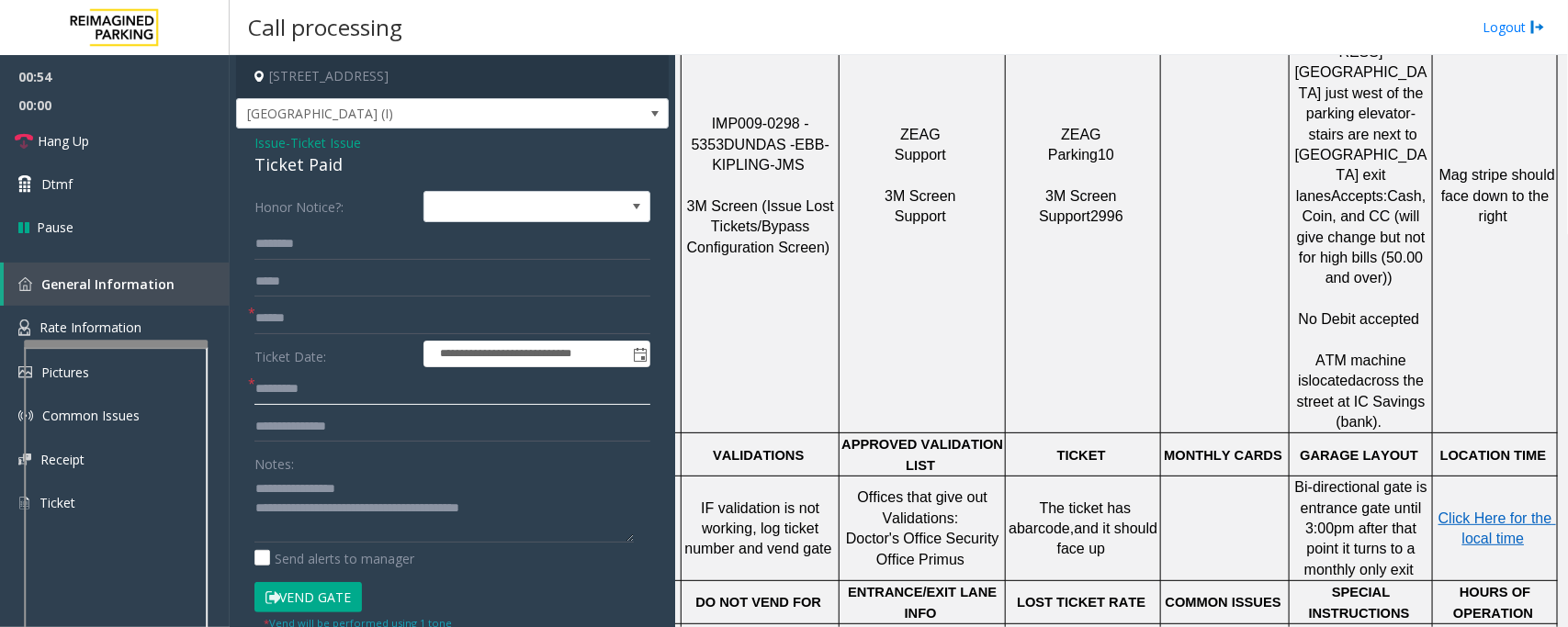
scroll to position [918, 134]
click at [1500, 509] on span "Click Here for the local time" at bounding box center [1497, 526] width 117 height 36
click at [357, 396] on input "text" at bounding box center [453, 389] width 396 height 31
type input "*****"
click at [369, 419] on input "text" at bounding box center [453, 427] width 396 height 31
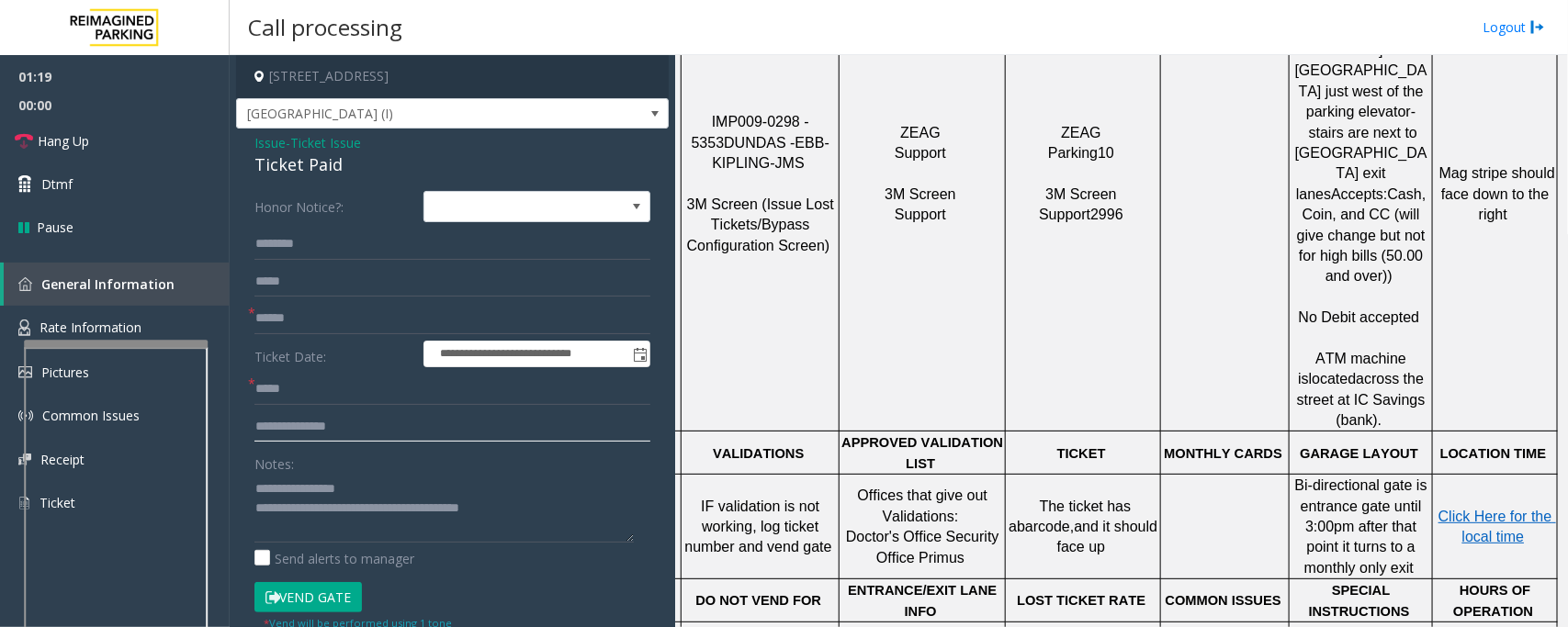
scroll to position [804, 134]
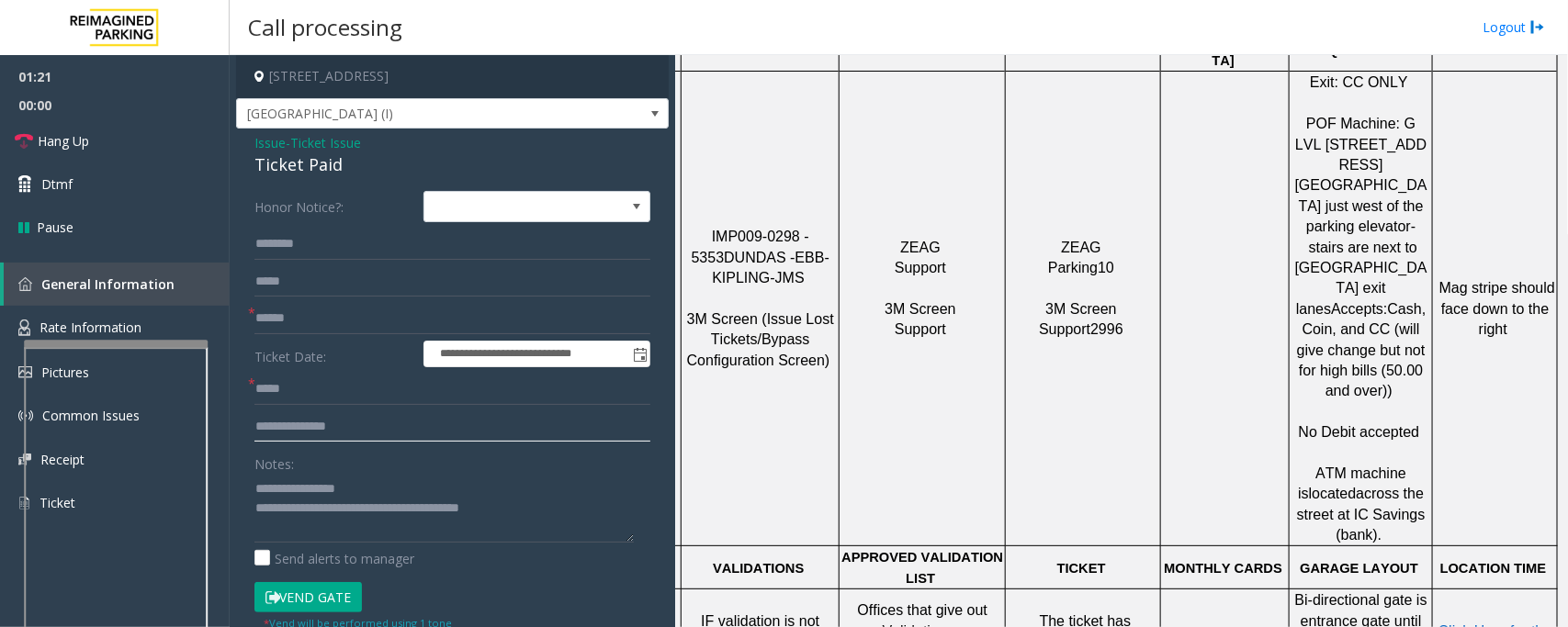
click at [271, 415] on input "text" at bounding box center [453, 427] width 396 height 31
type input "**"
click at [331, 594] on button "Vend Gate" at bounding box center [309, 598] width 108 height 31
click at [78, 144] on span "Hang Up" at bounding box center [62, 141] width 51 height 19
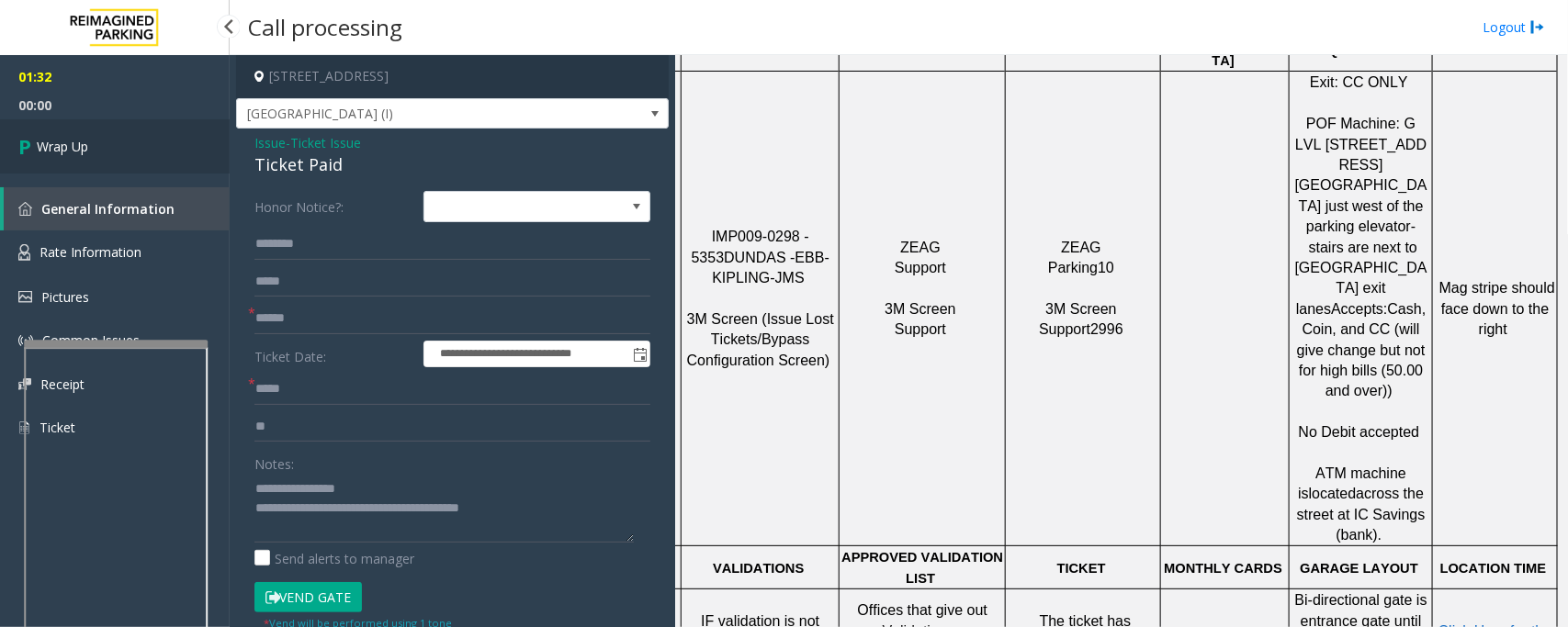
click at [0, 134] on link "Wrap Up" at bounding box center [114, 146] width 230 height 54
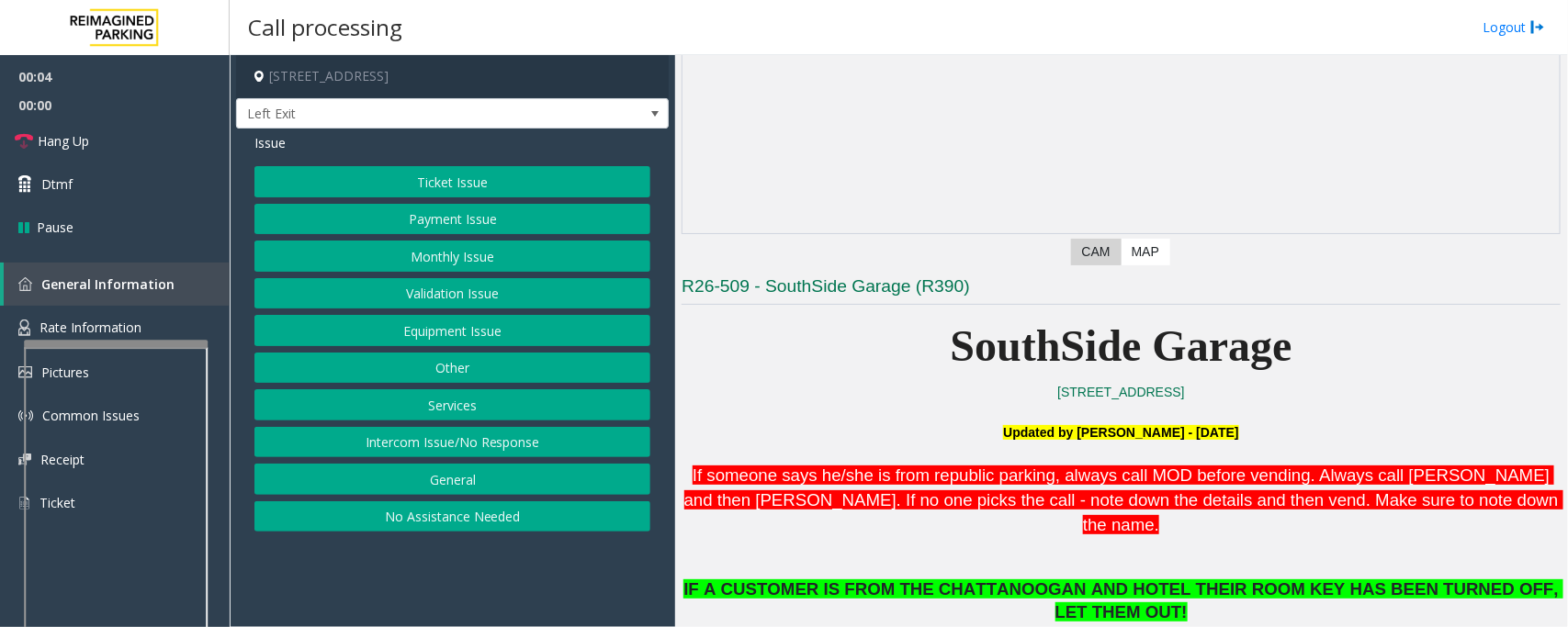
scroll to position [460, 0]
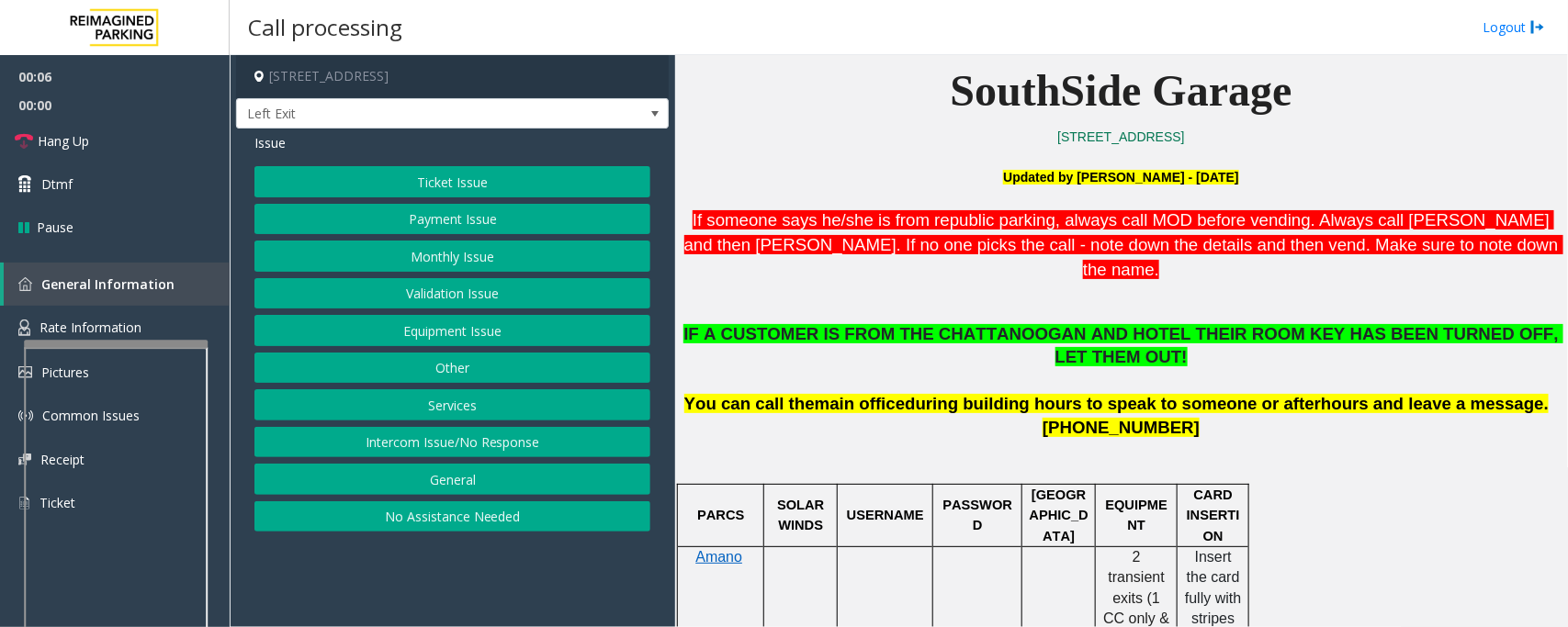
click at [443, 409] on button "Services" at bounding box center [453, 405] width 396 height 31
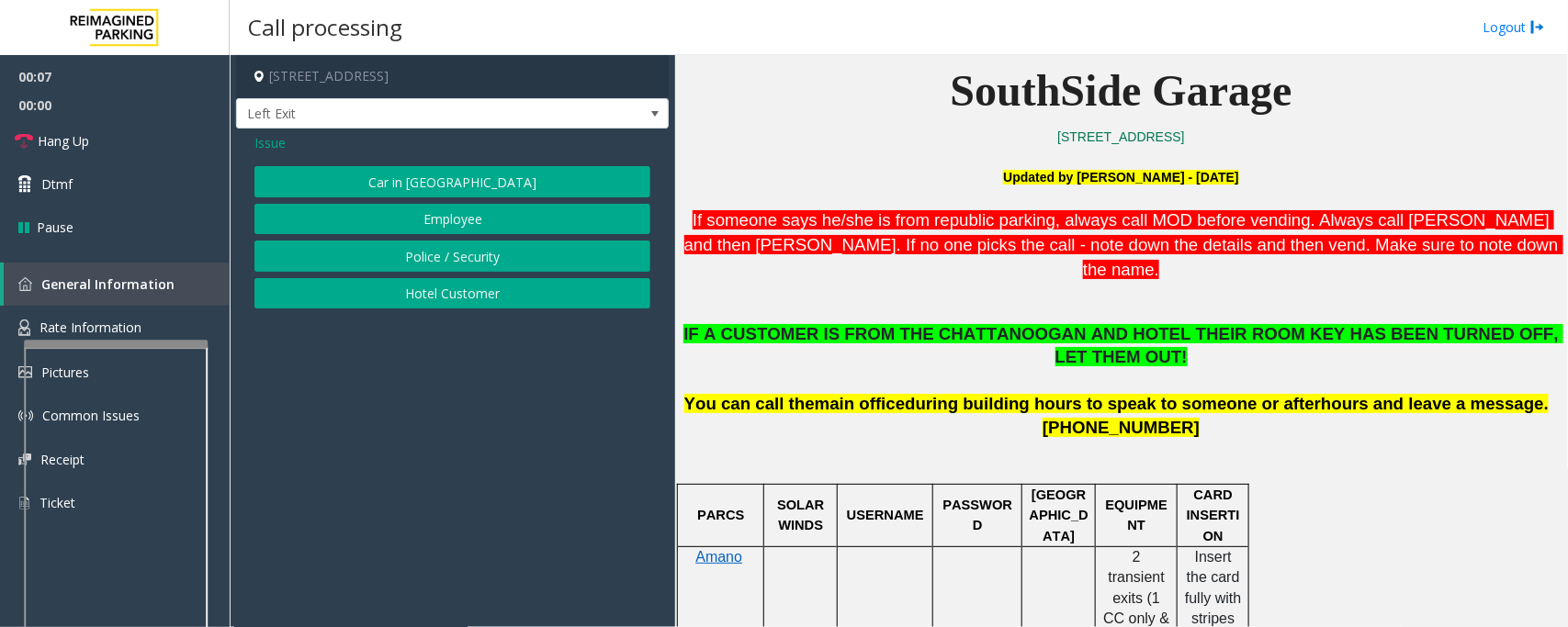
click at [502, 297] on button "Hotel Customer" at bounding box center [453, 293] width 396 height 31
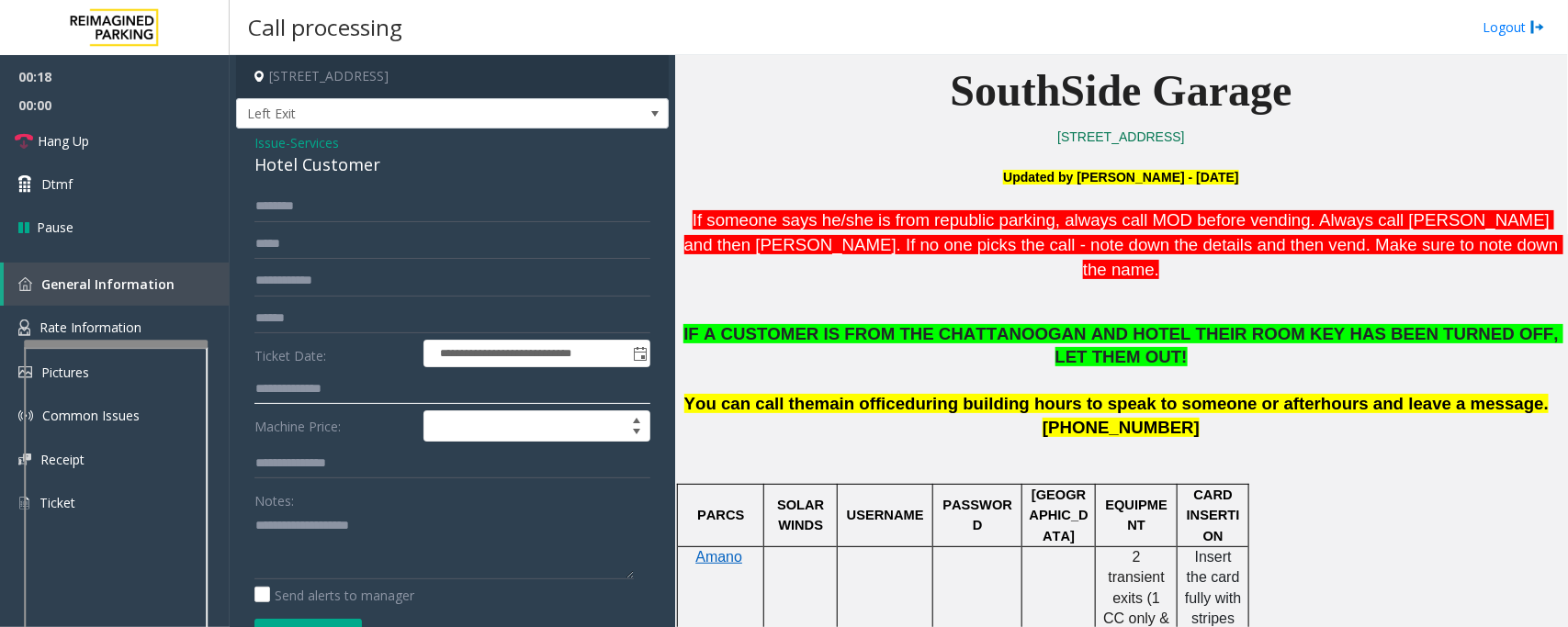
click at [308, 398] on input "text" at bounding box center [453, 389] width 396 height 31
type input "***"
click at [308, 210] on input "text" at bounding box center [453, 207] width 396 height 31
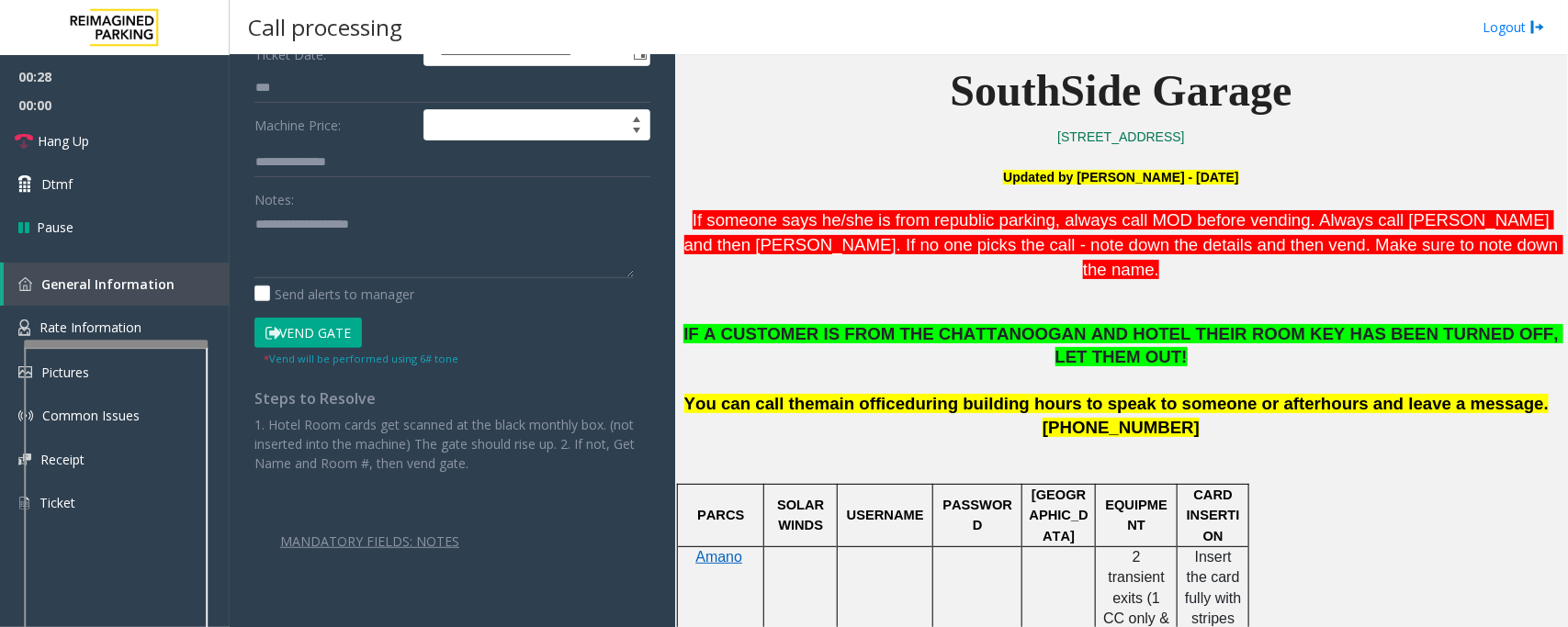
click at [344, 350] on div "* Vend will be performed using 6# tone" at bounding box center [361, 358] width 195 height 19
click at [360, 340] on button "Vend Gate" at bounding box center [309, 333] width 108 height 31
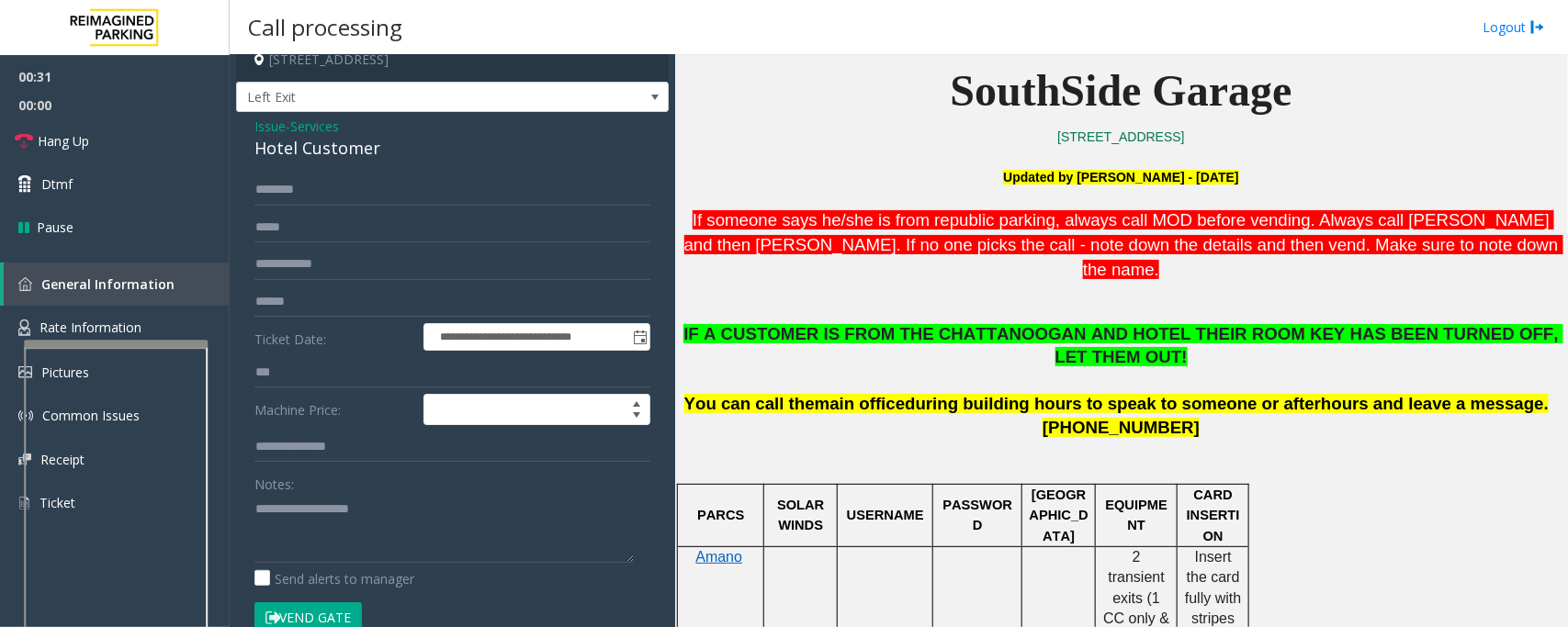
scroll to position [0, 0]
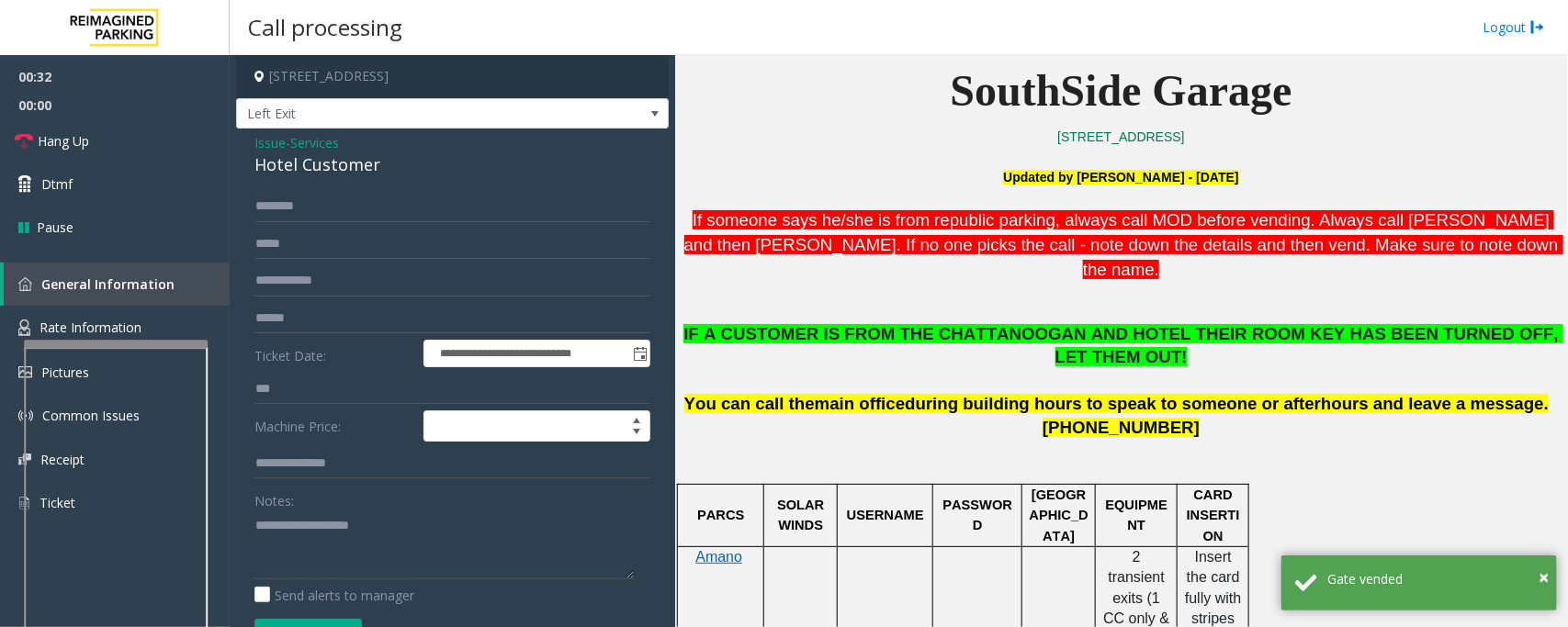
click at [305, 154] on div "Hotel Customer" at bounding box center [453, 165] width 396 height 25
copy div "Hotel Customer"
click at [112, 136] on link "Hang Up" at bounding box center [114, 140] width 230 height 43
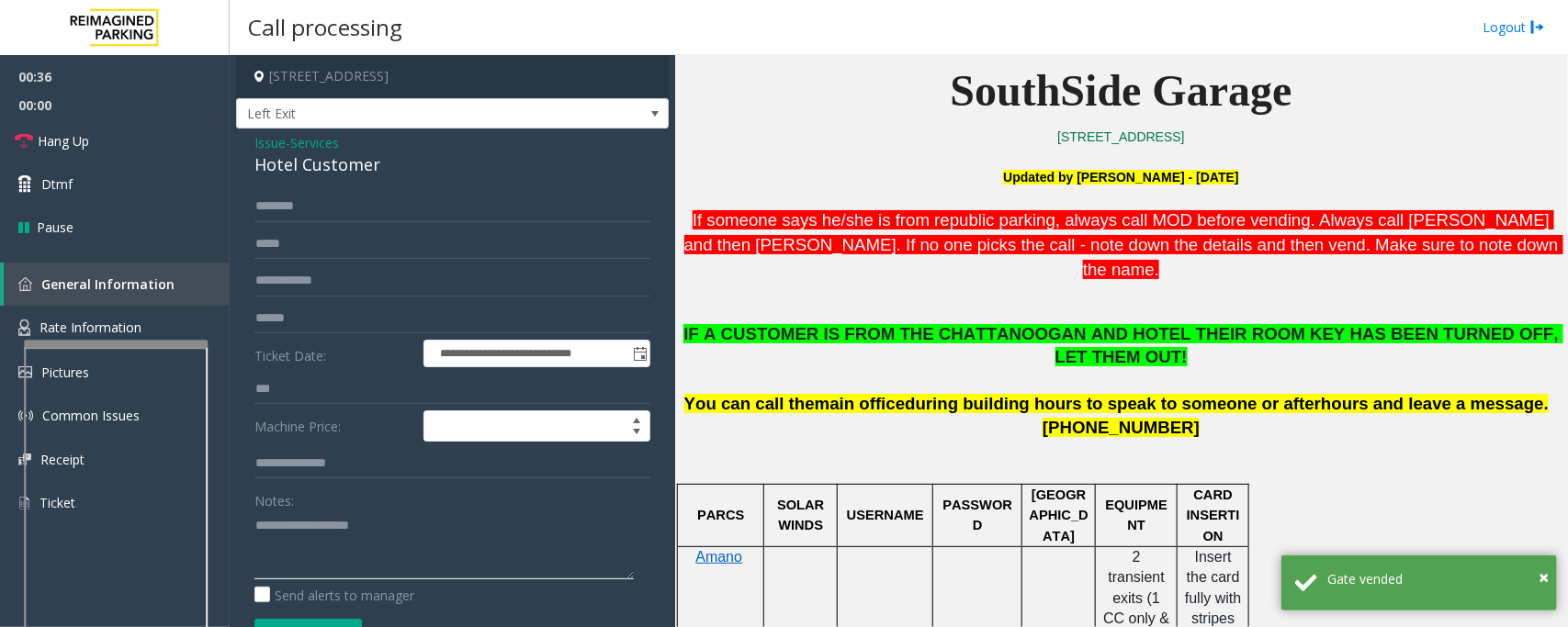
click at [372, 557] on textarea at bounding box center [444, 545] width 379 height 69
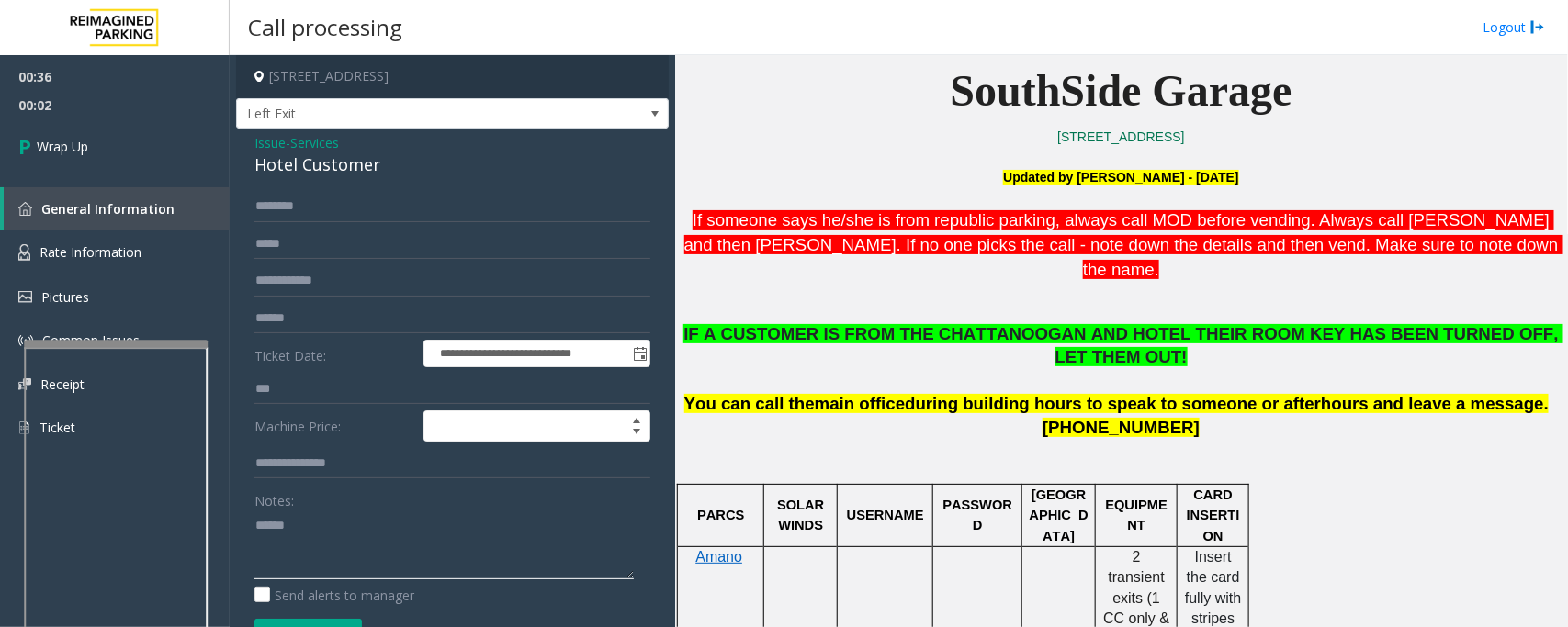
paste textarea "**********"
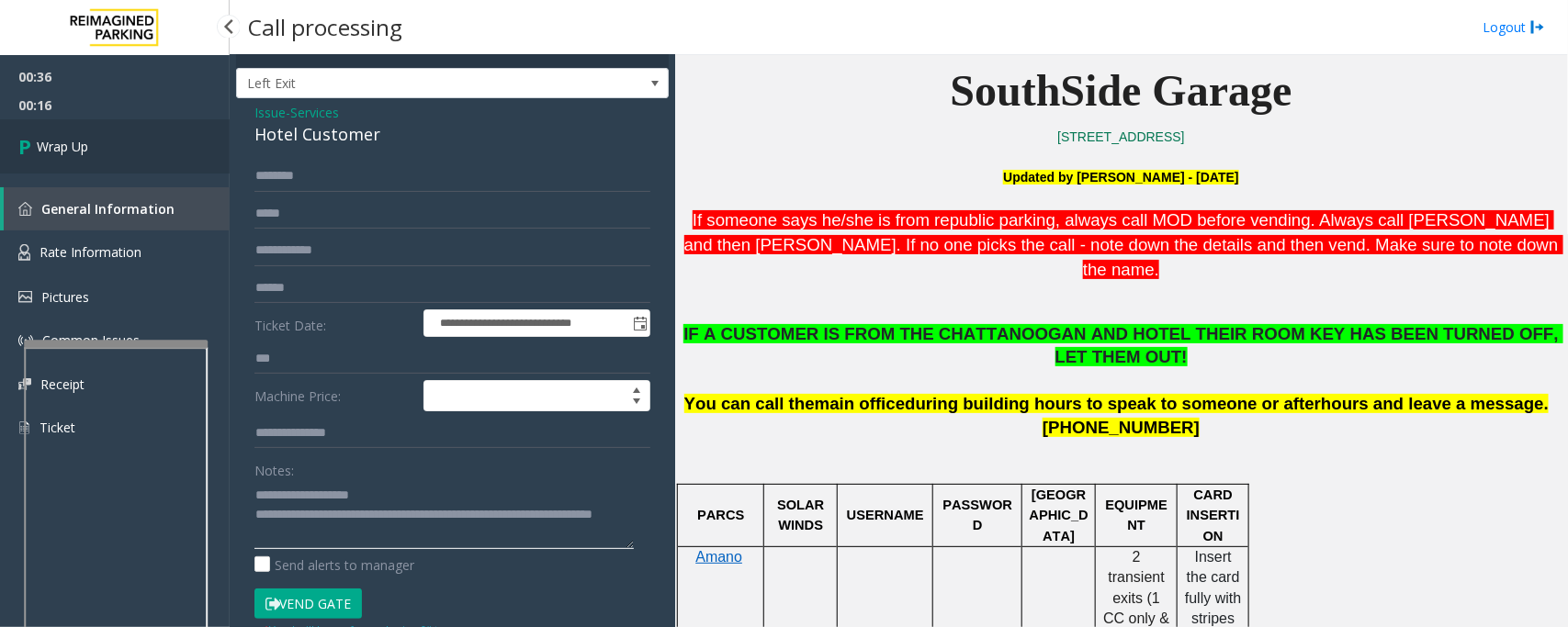
type textarea "**********"
drag, startPoint x: 109, startPoint y: 126, endPoint x: 150, endPoint y: 147, distance: 46.1
click at [109, 126] on link "Wrap Up" at bounding box center [114, 146] width 230 height 54
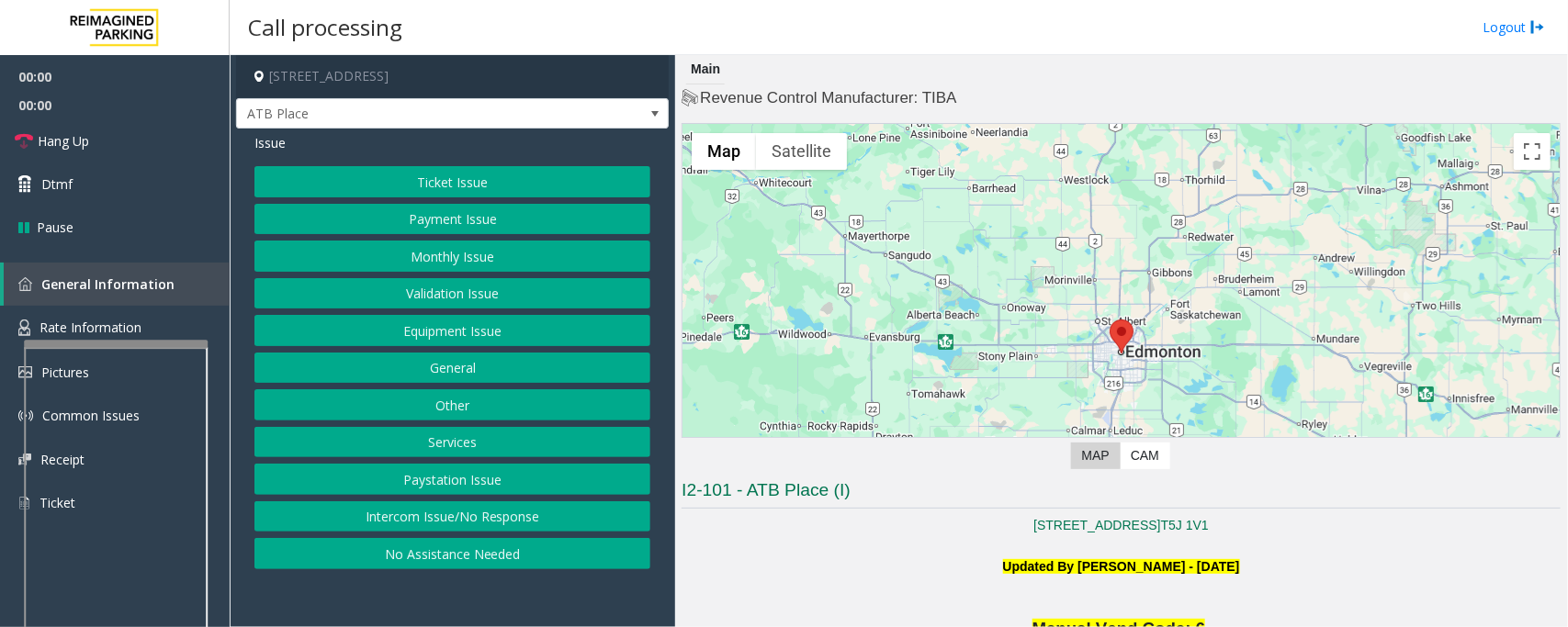
scroll to position [574, 0]
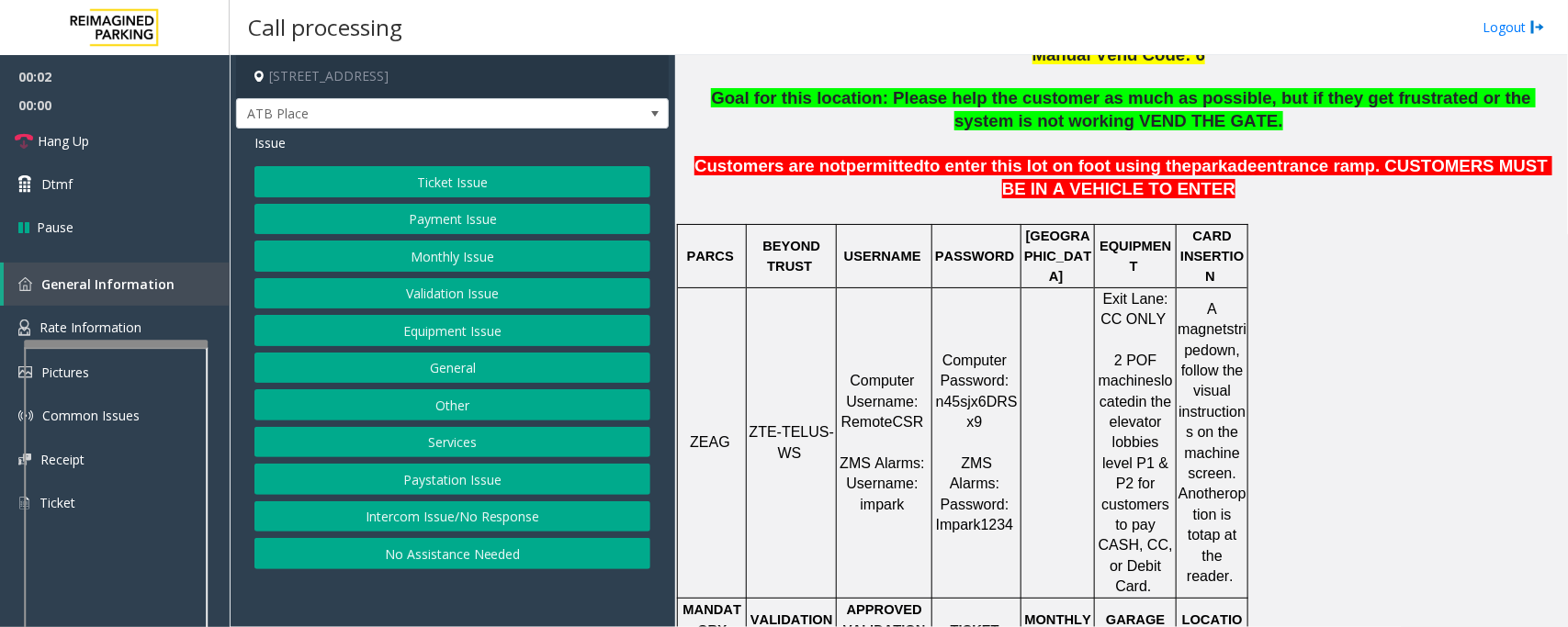
click at [767, 424] on span "ZTE-TELUS-WS" at bounding box center [791, 441] width 85 height 36
click at [774, 424] on span "ZTE-TELUS-WS" at bounding box center [791, 441] width 85 height 36
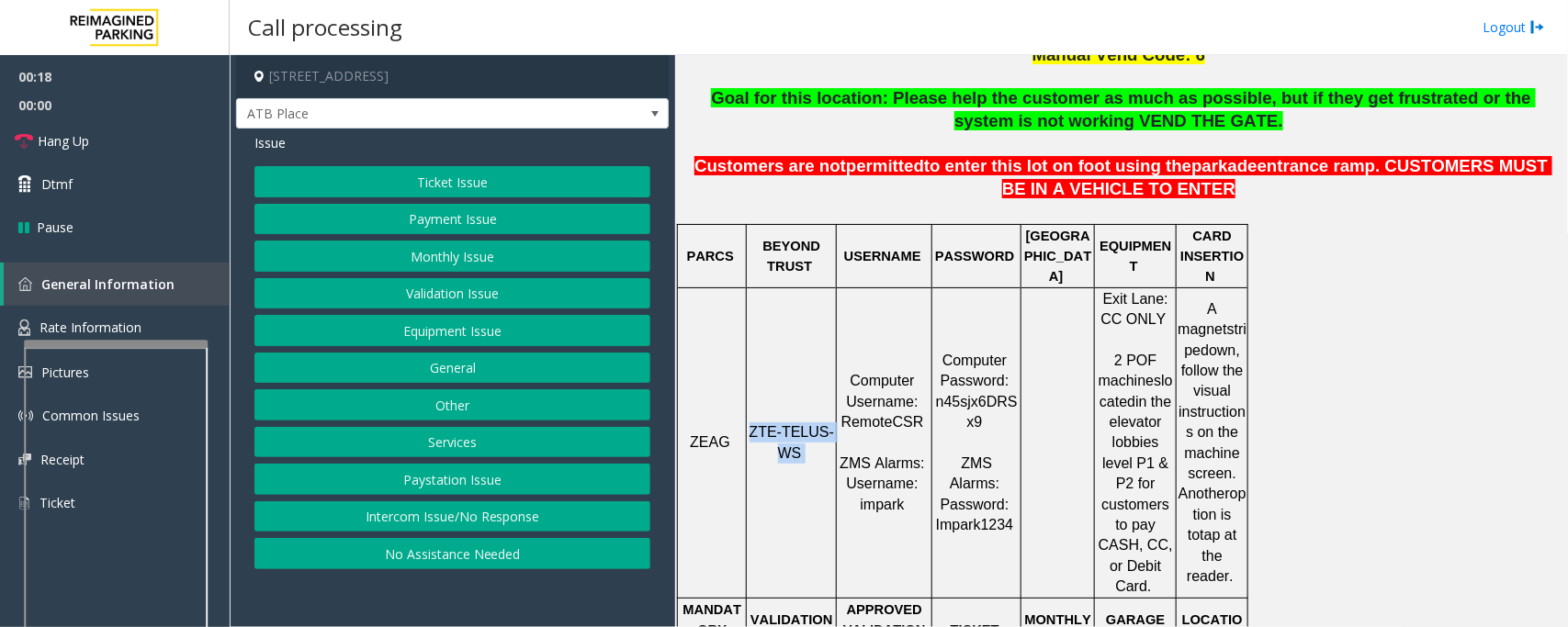
click at [491, 188] on button "Ticket Issue" at bounding box center [453, 182] width 396 height 31
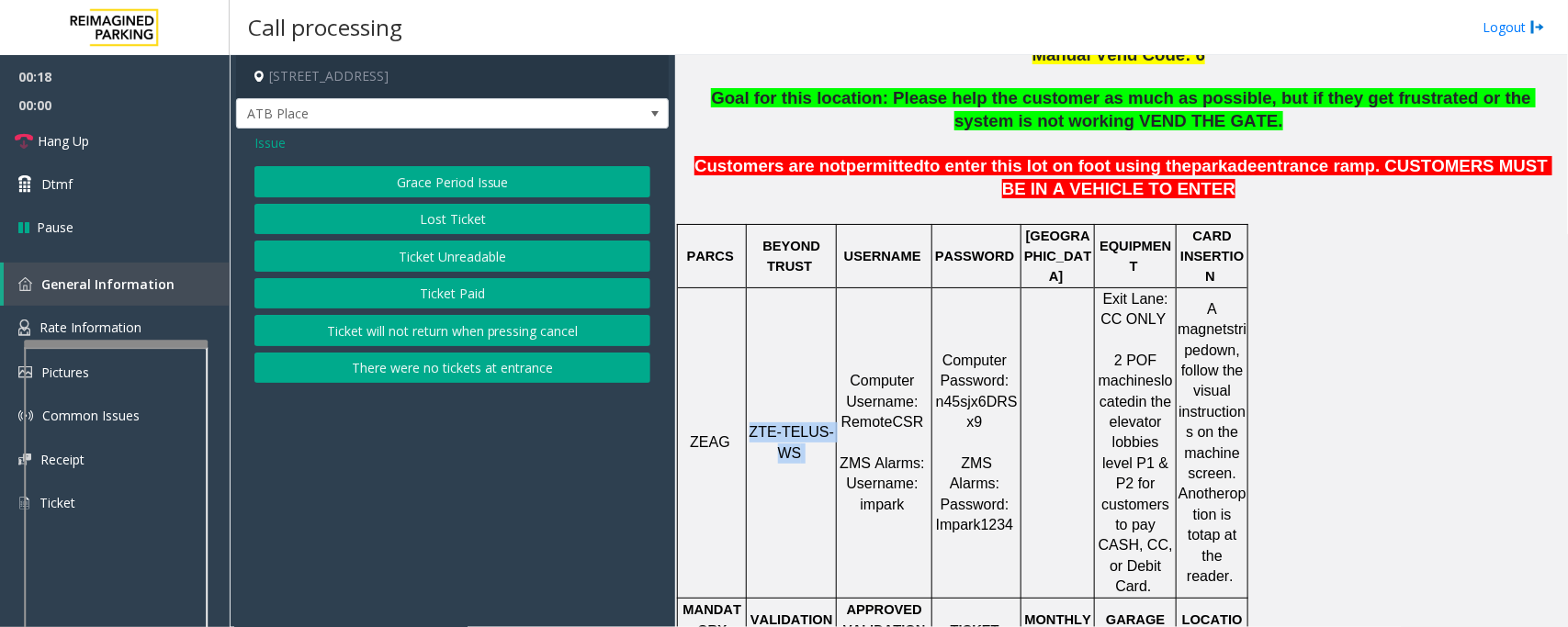
click at [481, 250] on button "Ticket Unreadable" at bounding box center [453, 256] width 396 height 31
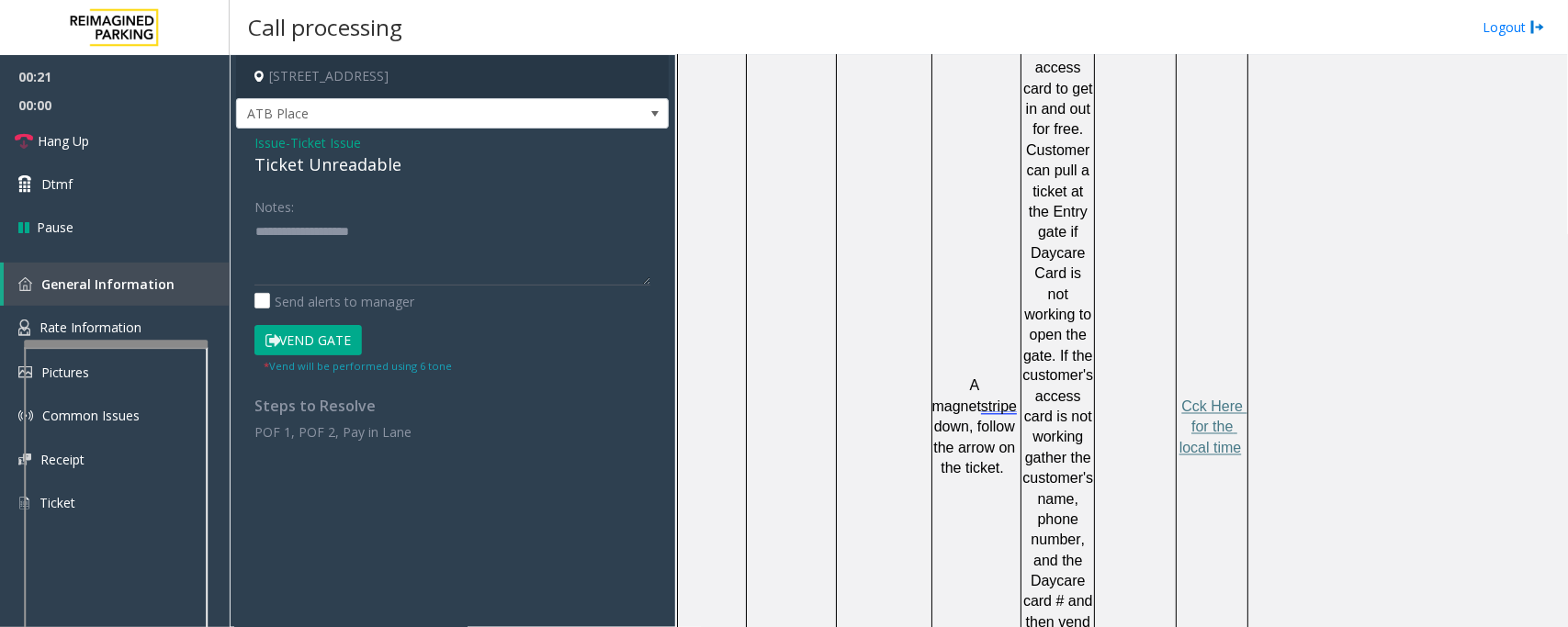
scroll to position [1263, 0]
click at [379, 173] on div "Ticket Unreadable" at bounding box center [453, 165] width 396 height 25
click at [392, 227] on textarea at bounding box center [453, 251] width 396 height 69
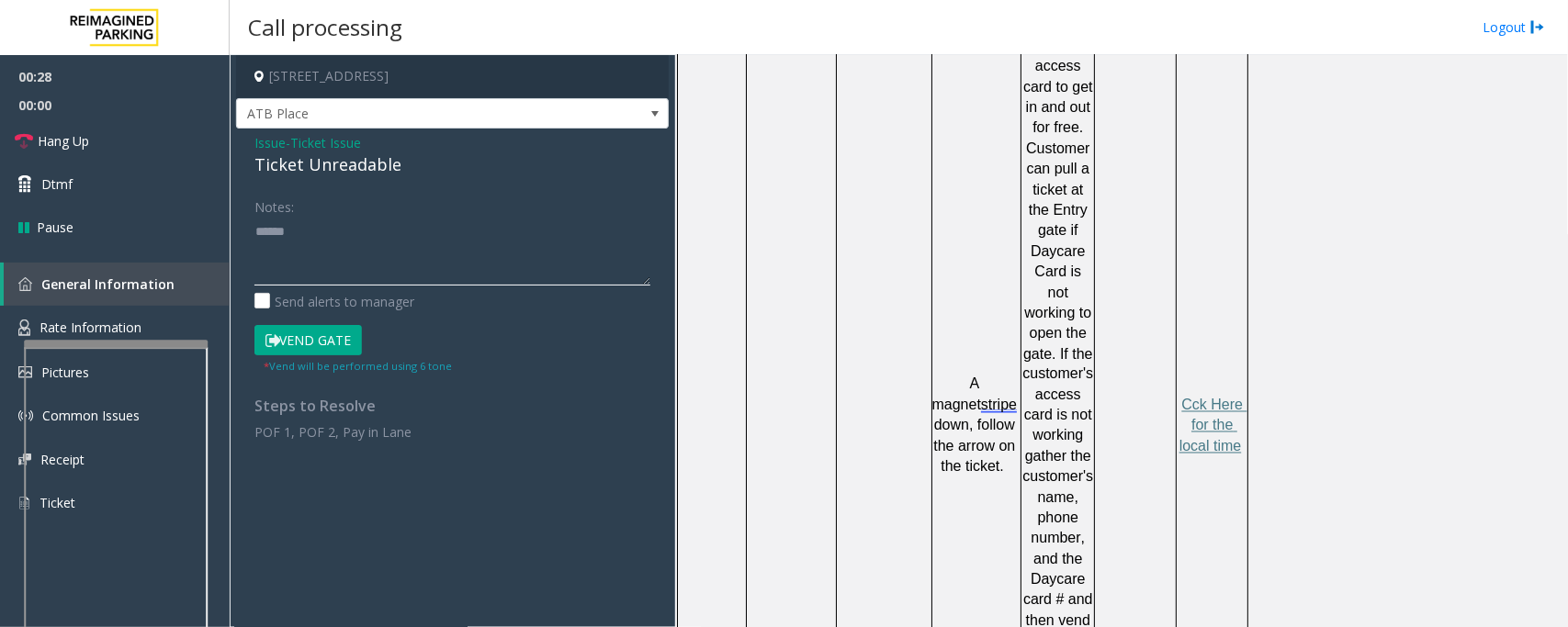
paste textarea "**********"
click at [352, 277] on textarea at bounding box center [453, 251] width 396 height 69
click at [383, 267] on textarea at bounding box center [453, 251] width 396 height 69
click at [732, 277] on td at bounding box center [712, 425] width 69 height 907
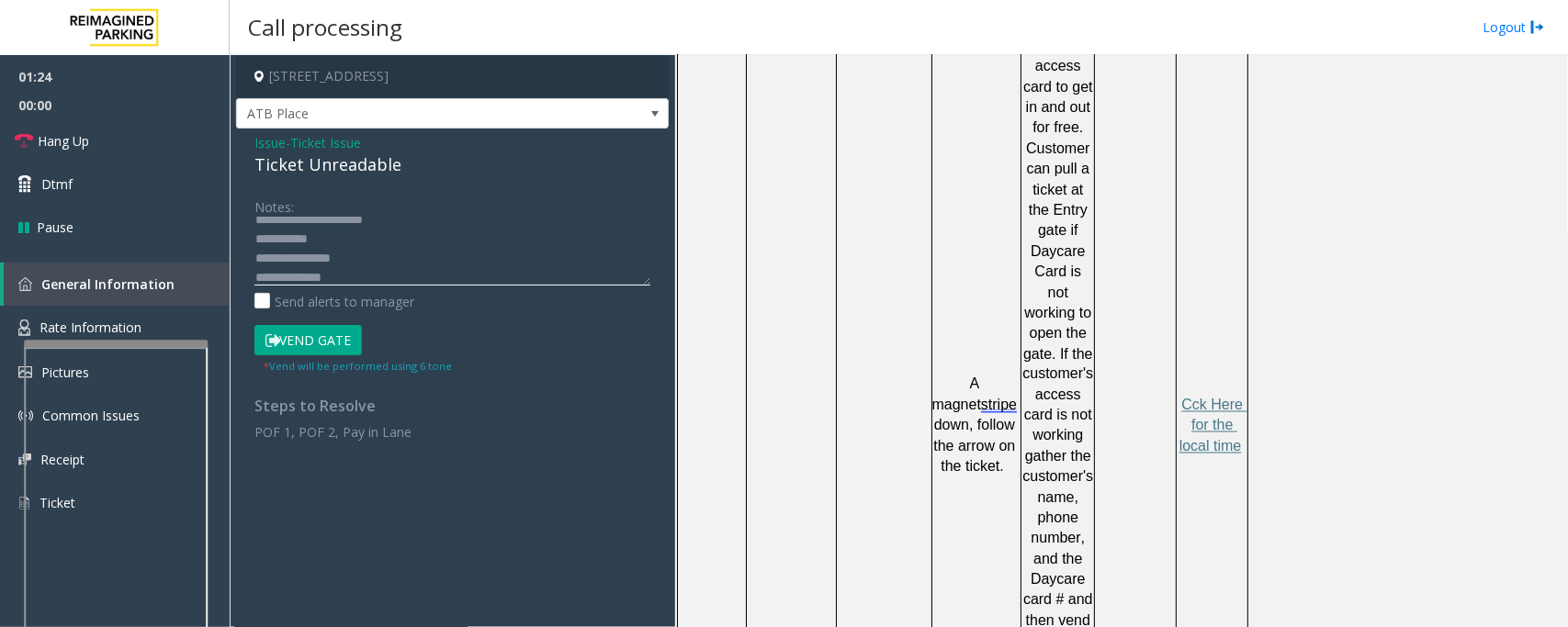
click at [349, 225] on textarea at bounding box center [453, 251] width 396 height 69
click at [340, 233] on textarea at bounding box center [453, 251] width 396 height 69
click at [321, 238] on textarea at bounding box center [453, 251] width 396 height 69
click at [571, 263] on textarea at bounding box center [453, 251] width 396 height 69
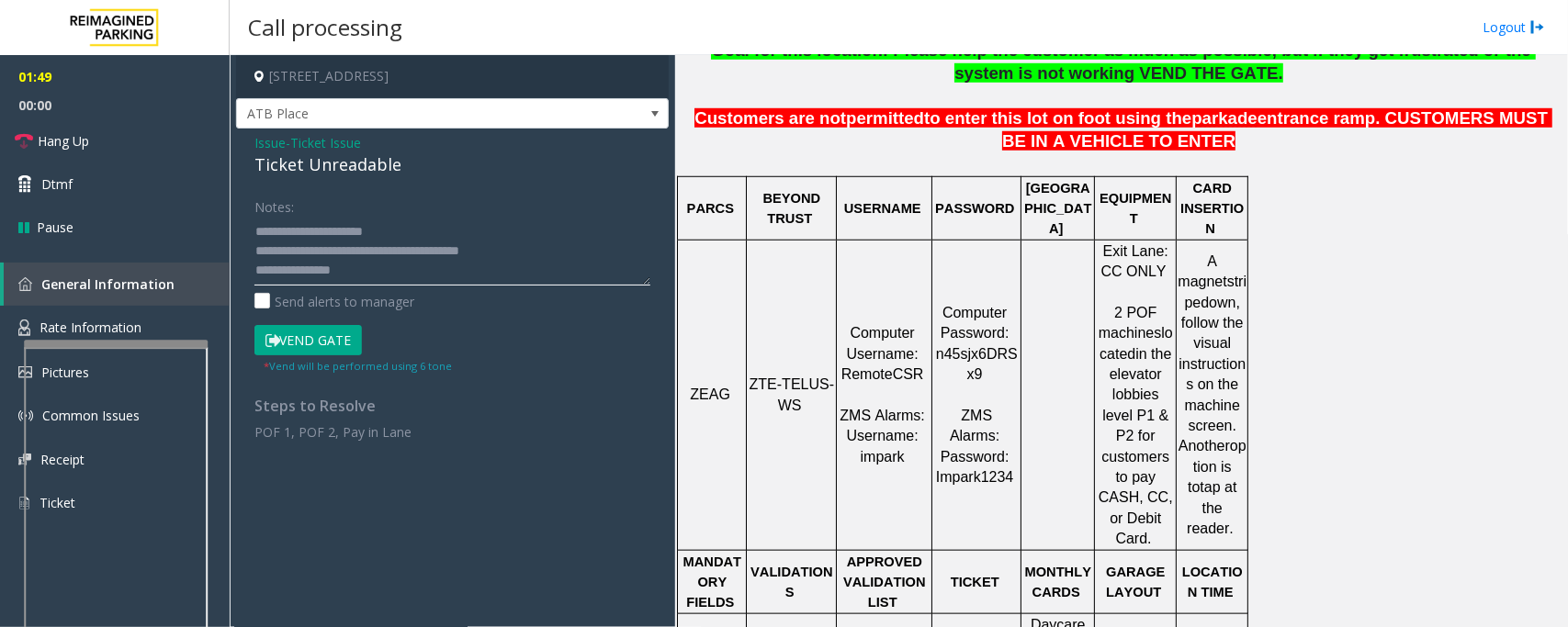
scroll to position [344, 0]
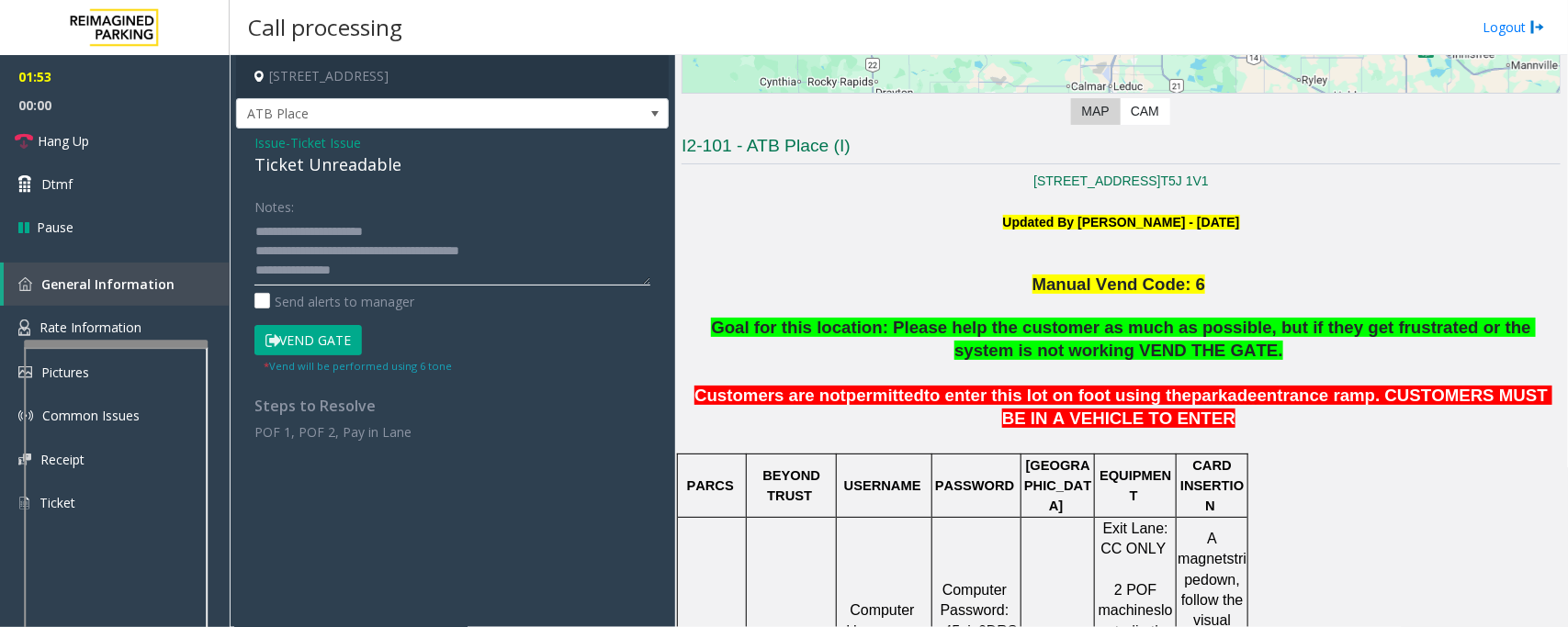
type textarea "**********"
click at [303, 340] on button "Vend Gate" at bounding box center [309, 340] width 108 height 31
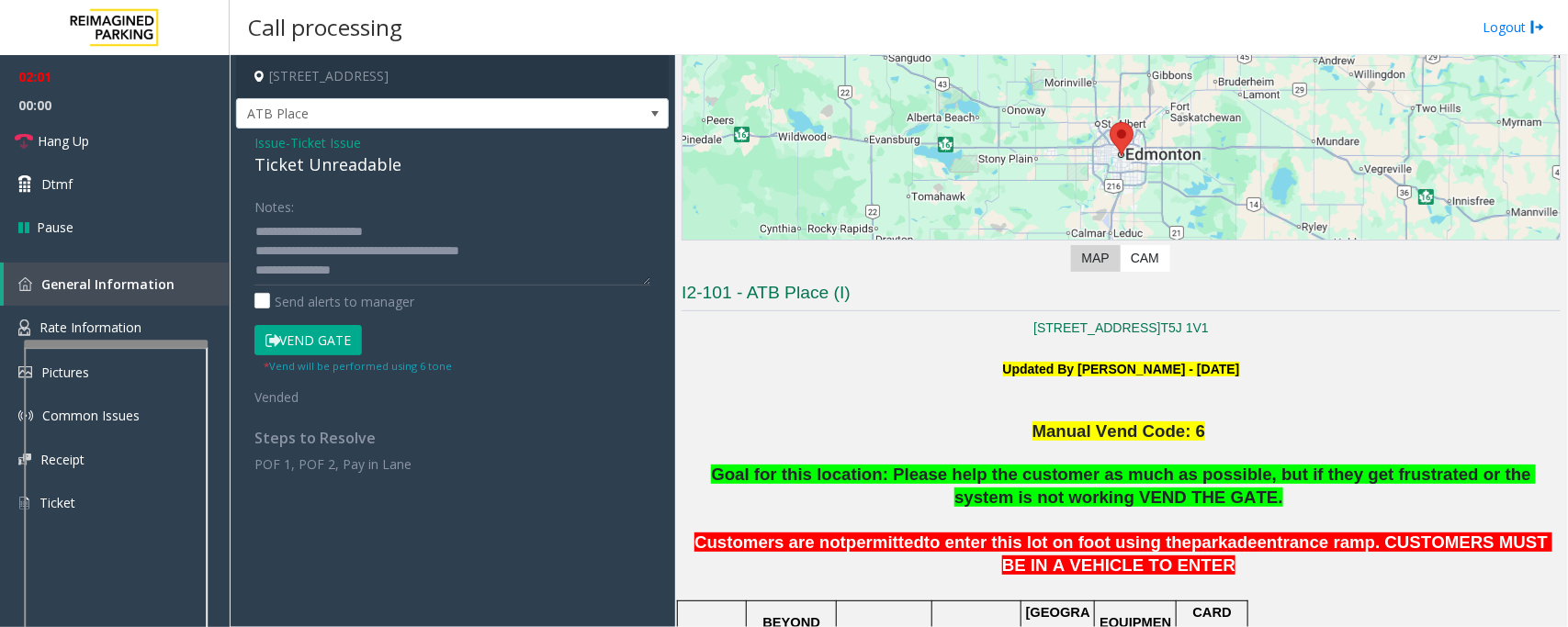
scroll to position [0, 0]
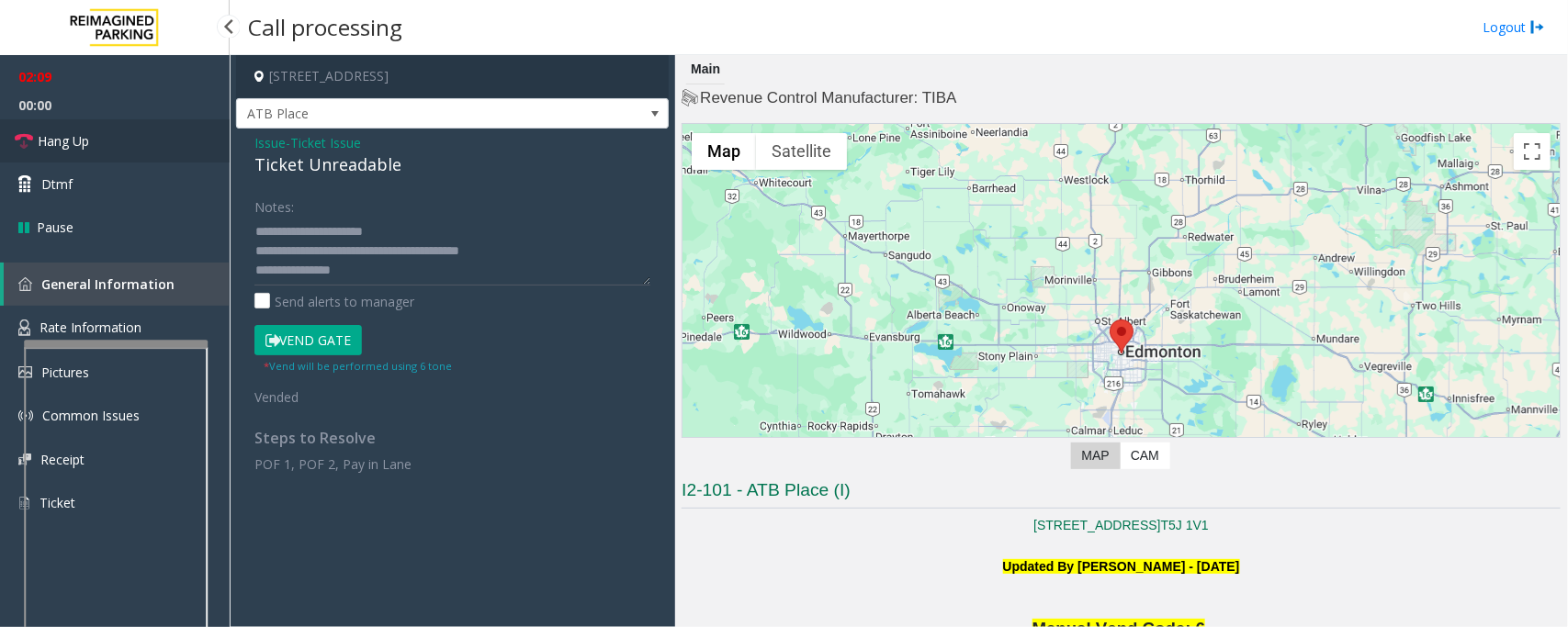
click at [81, 150] on span "Hang Up" at bounding box center [62, 141] width 51 height 19
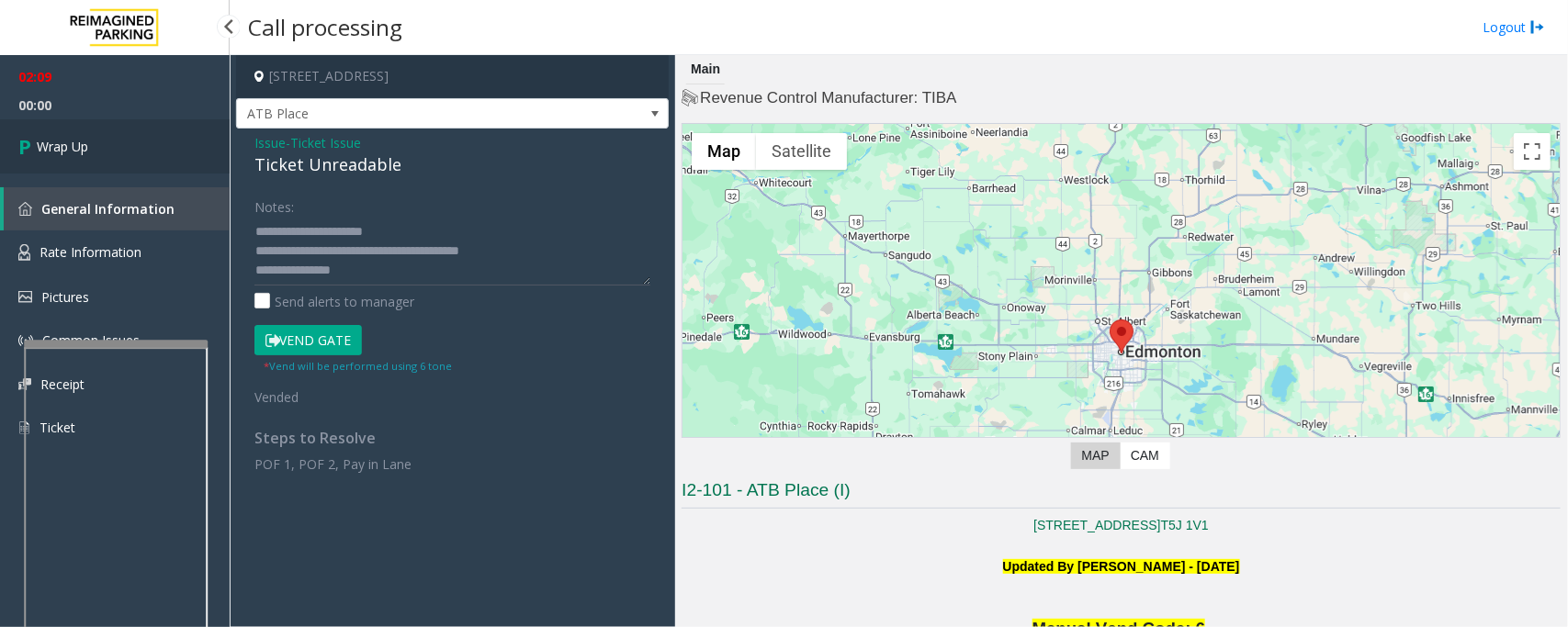
click at [47, 154] on span "Wrap Up" at bounding box center [62, 146] width 51 height 19
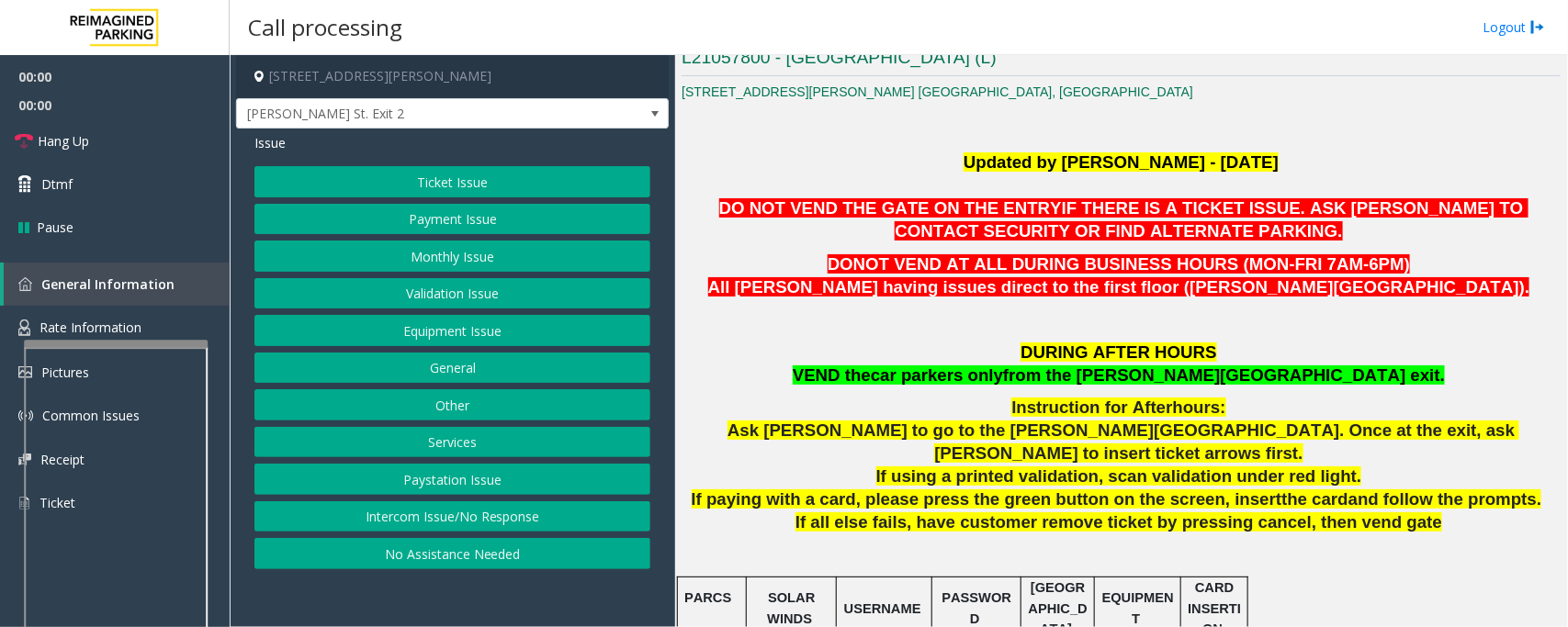
scroll to position [460, 0]
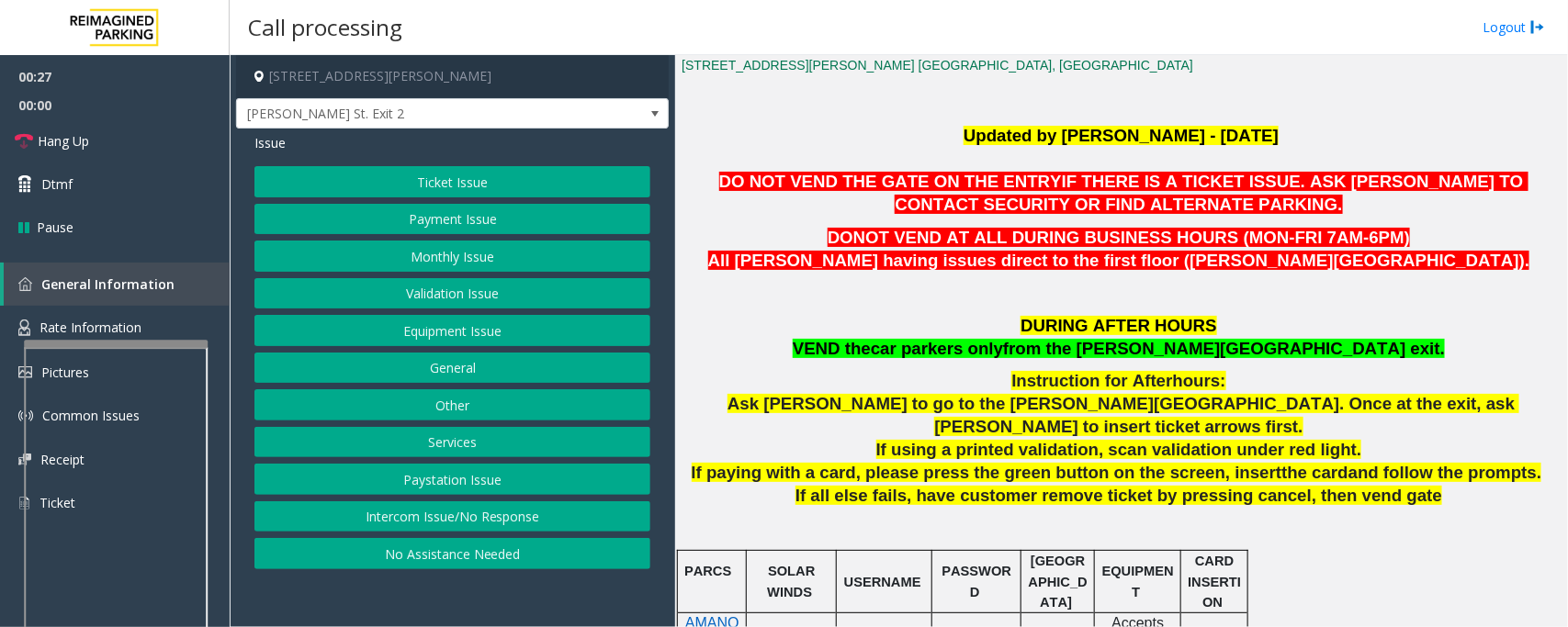
click at [416, 569] on button "No Assistance Needed" at bounding box center [453, 554] width 396 height 31
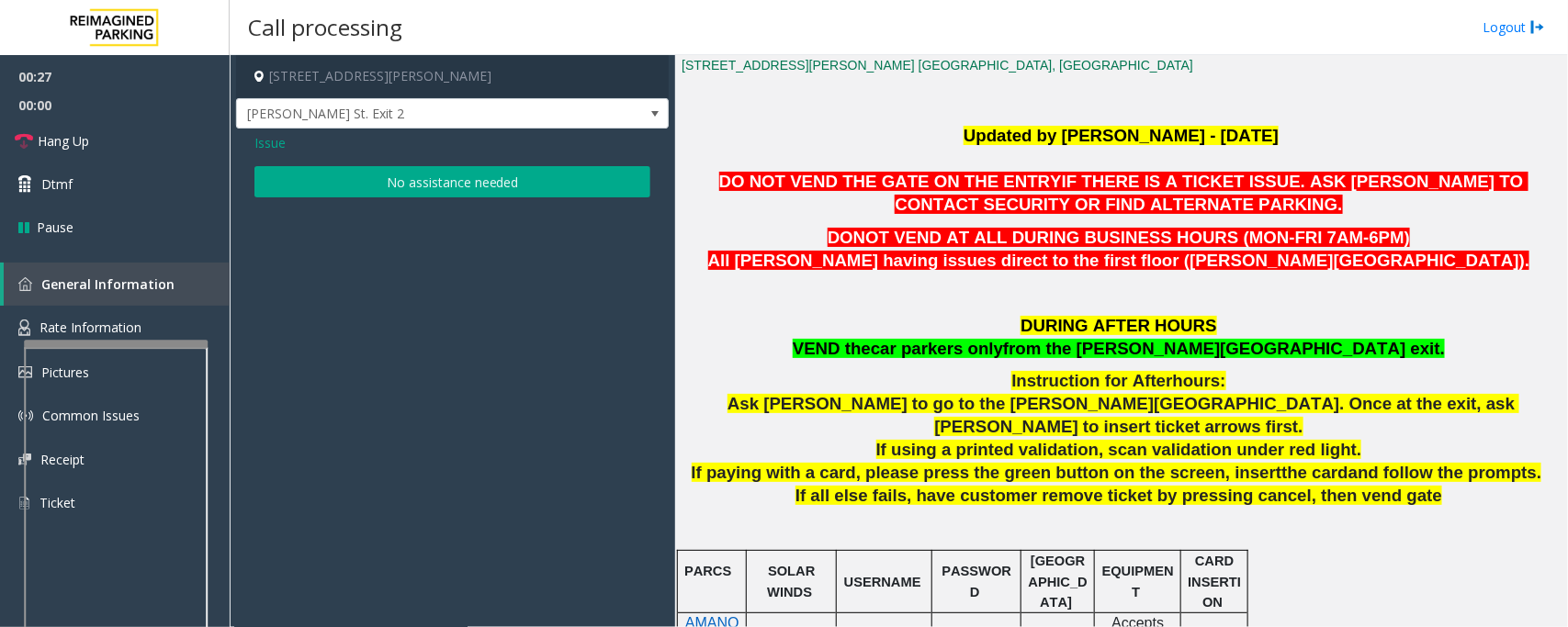
click at [450, 171] on button "No assistance needed" at bounding box center [453, 182] width 396 height 31
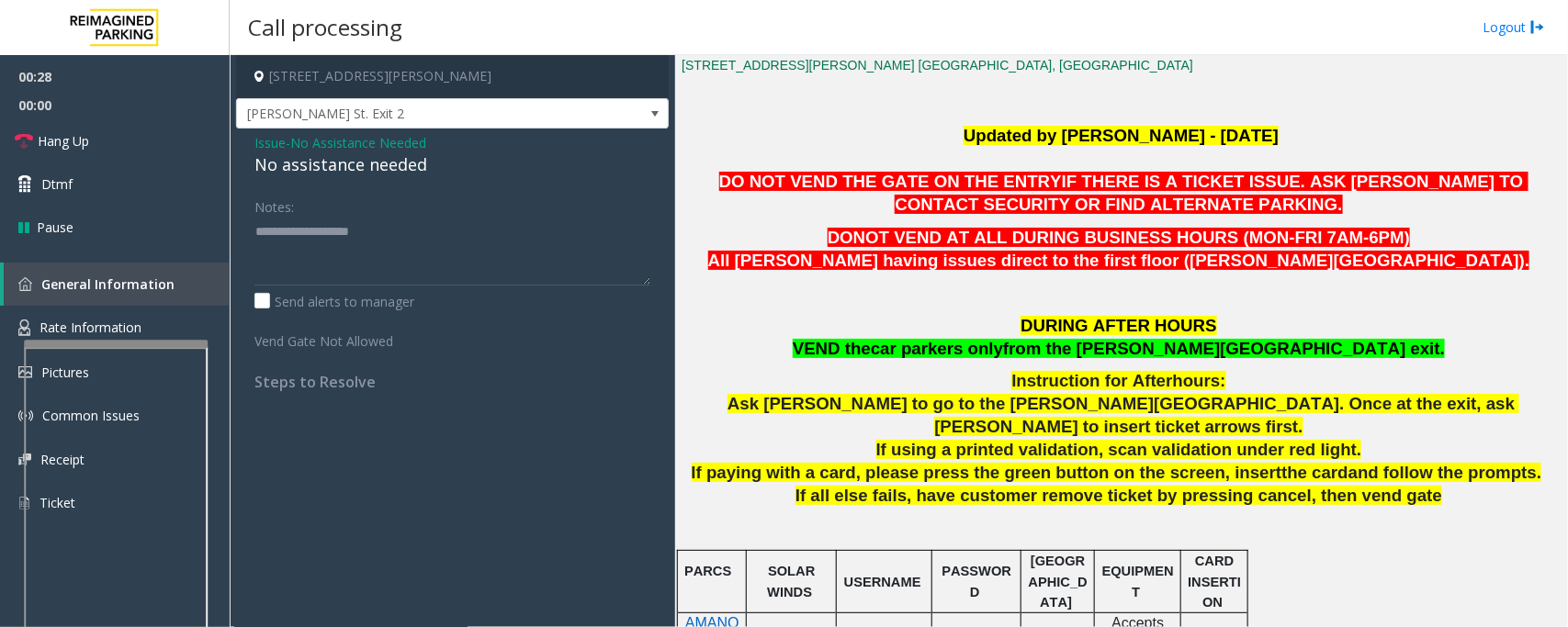
click at [396, 165] on div "No assistance needed" at bounding box center [453, 165] width 396 height 25
type textarea "**********"
click at [156, 157] on link "Hang Up" at bounding box center [114, 140] width 230 height 43
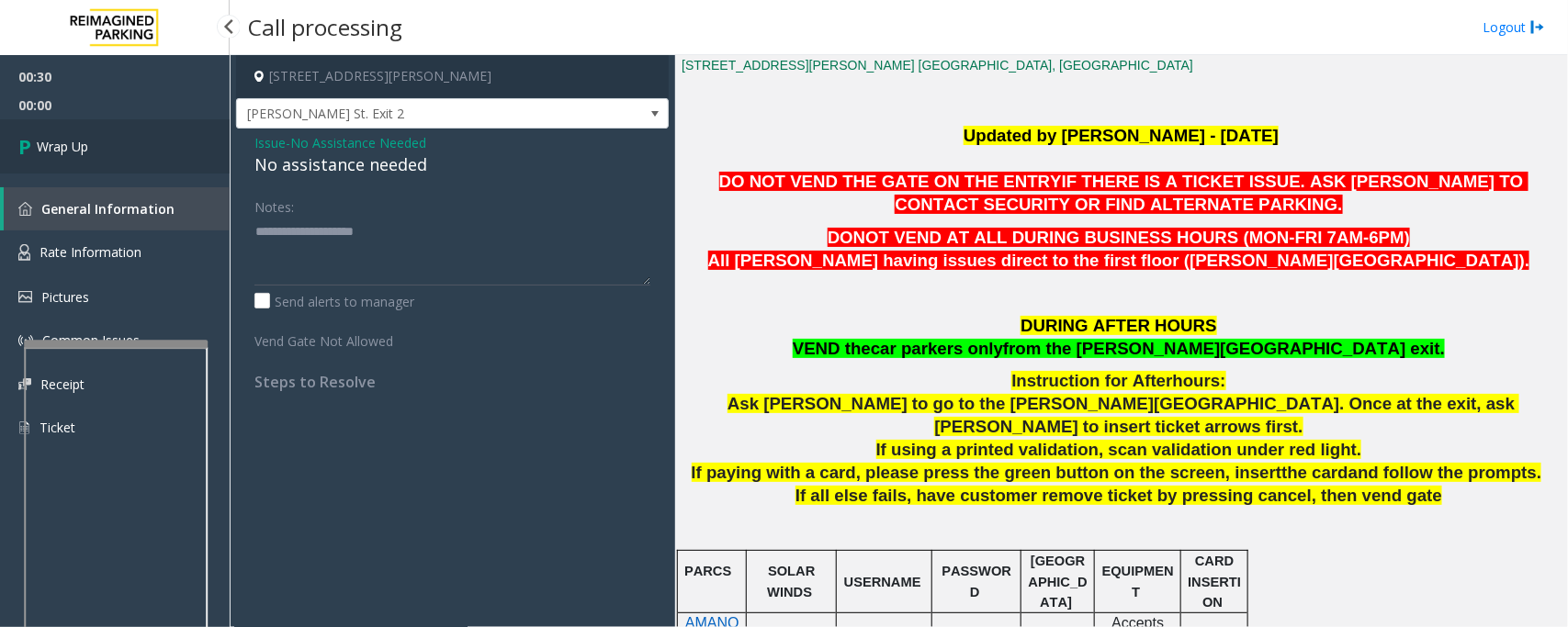
click at [94, 152] on link "Wrap Up" at bounding box center [114, 146] width 230 height 54
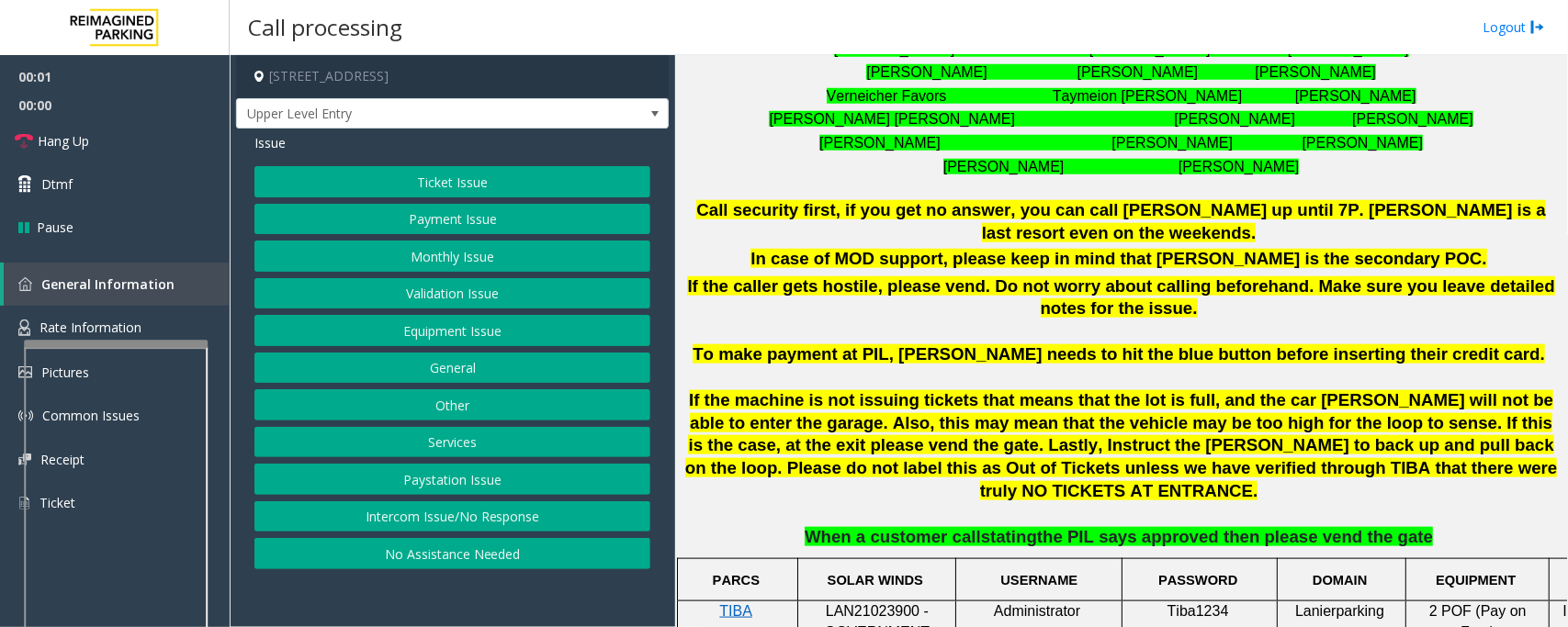
scroll to position [918, 0]
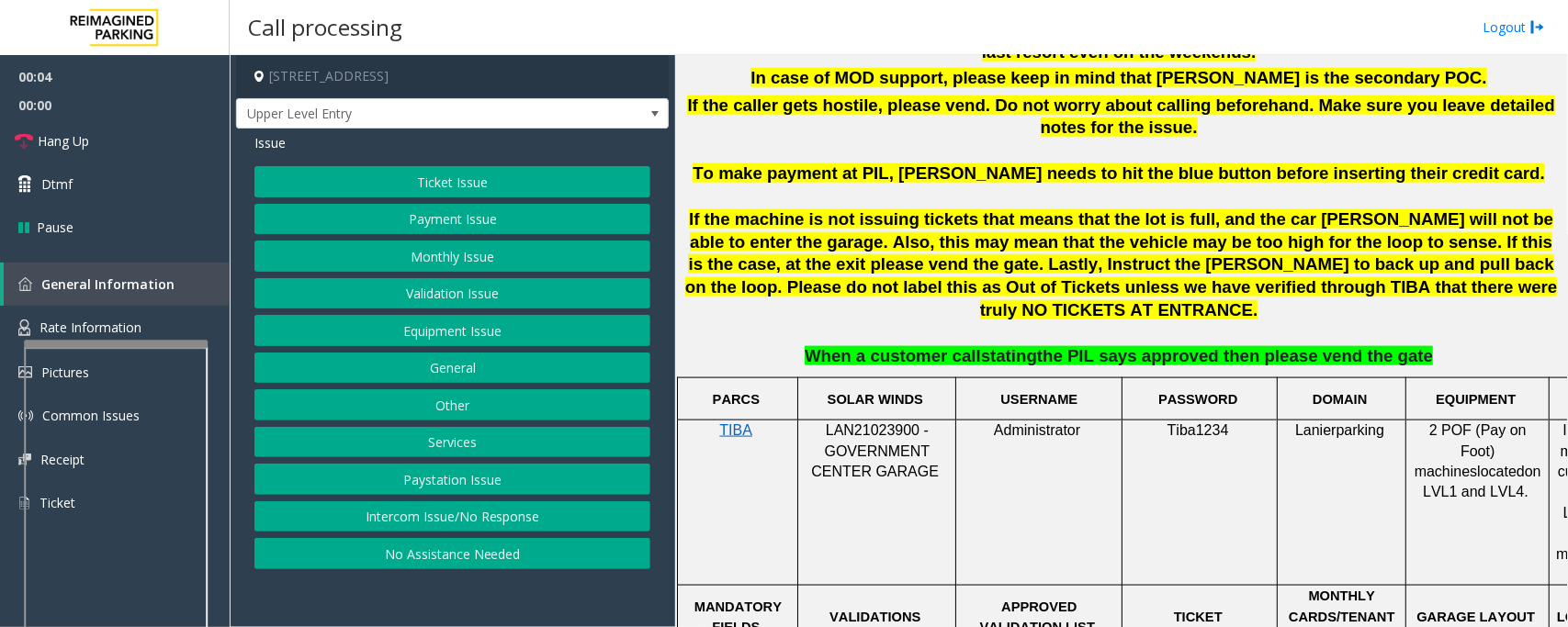
click at [540, 510] on button "Intercom Issue/No Response" at bounding box center [453, 517] width 396 height 31
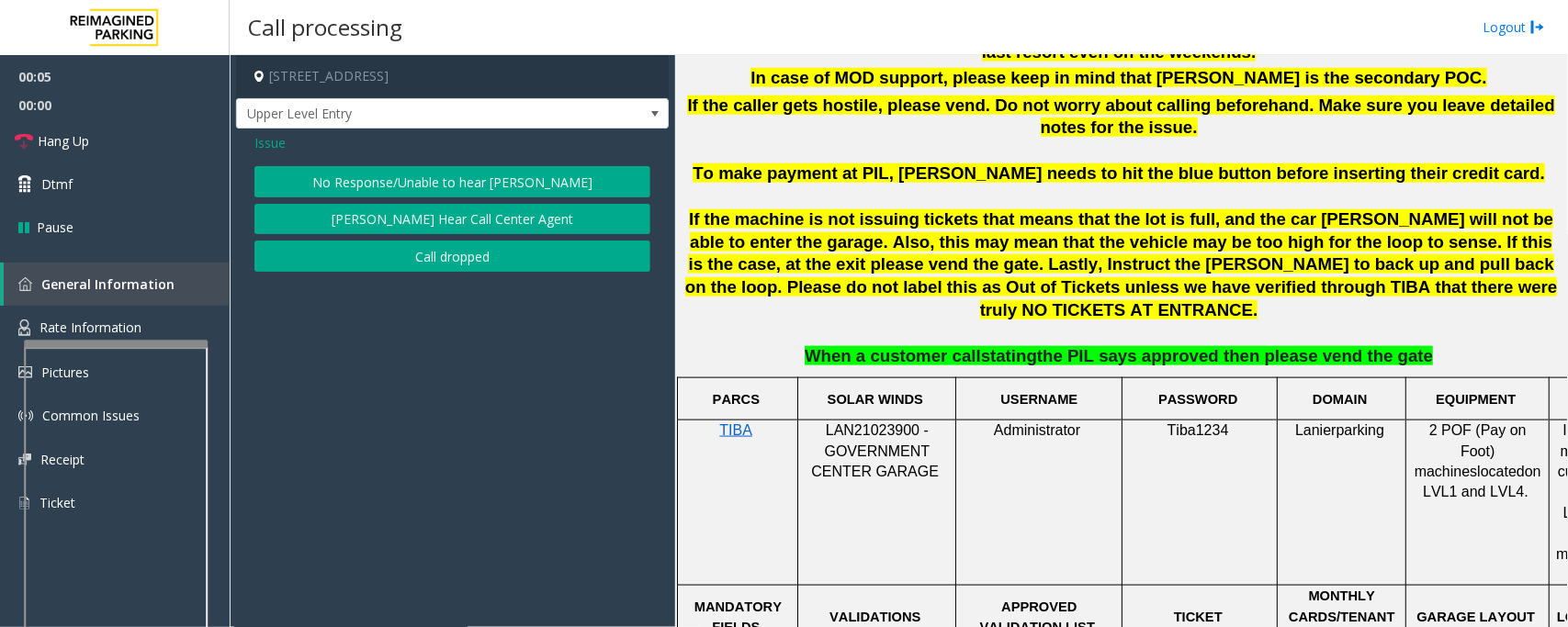
click at [492, 167] on button "No Response/Unable to hear [PERSON_NAME]" at bounding box center [453, 182] width 396 height 31
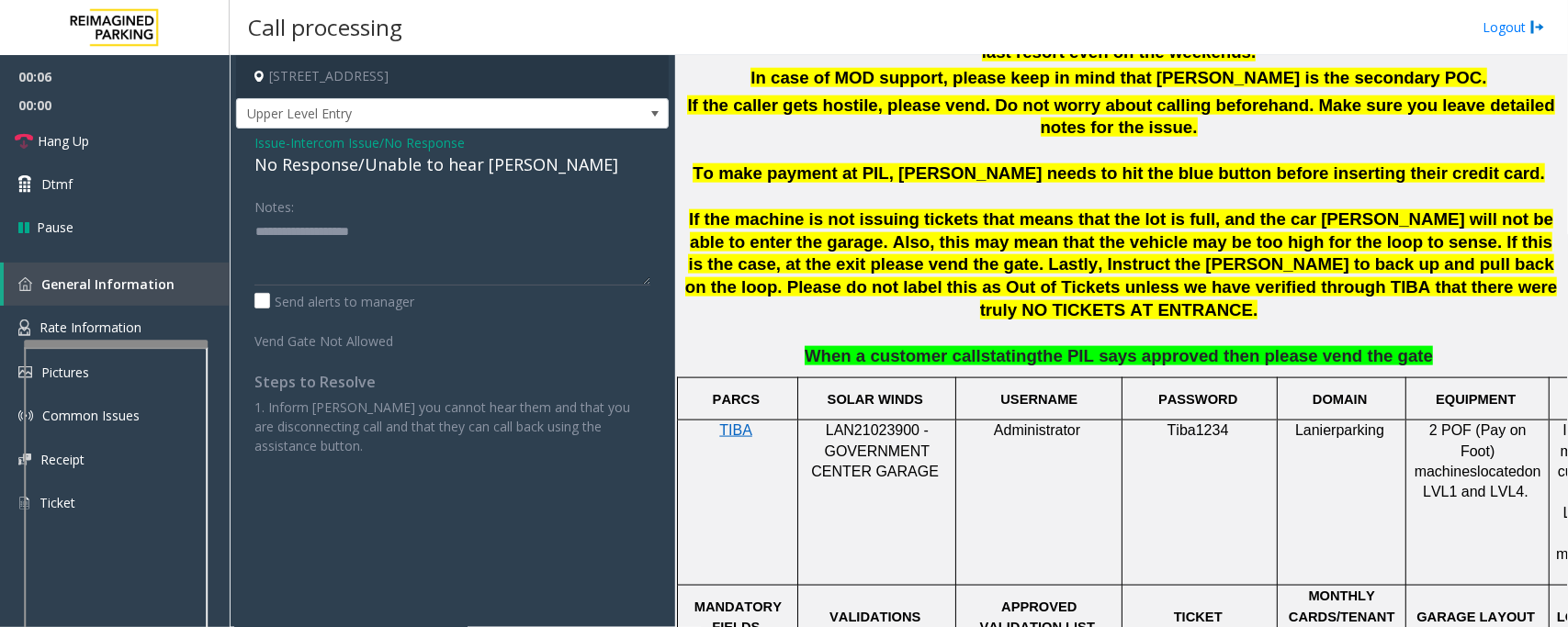
click at [487, 161] on div "No Response/Unable to hear [PERSON_NAME]" at bounding box center [453, 165] width 396 height 25
click at [574, 241] on textarea at bounding box center [453, 251] width 396 height 69
type textarea "**********"
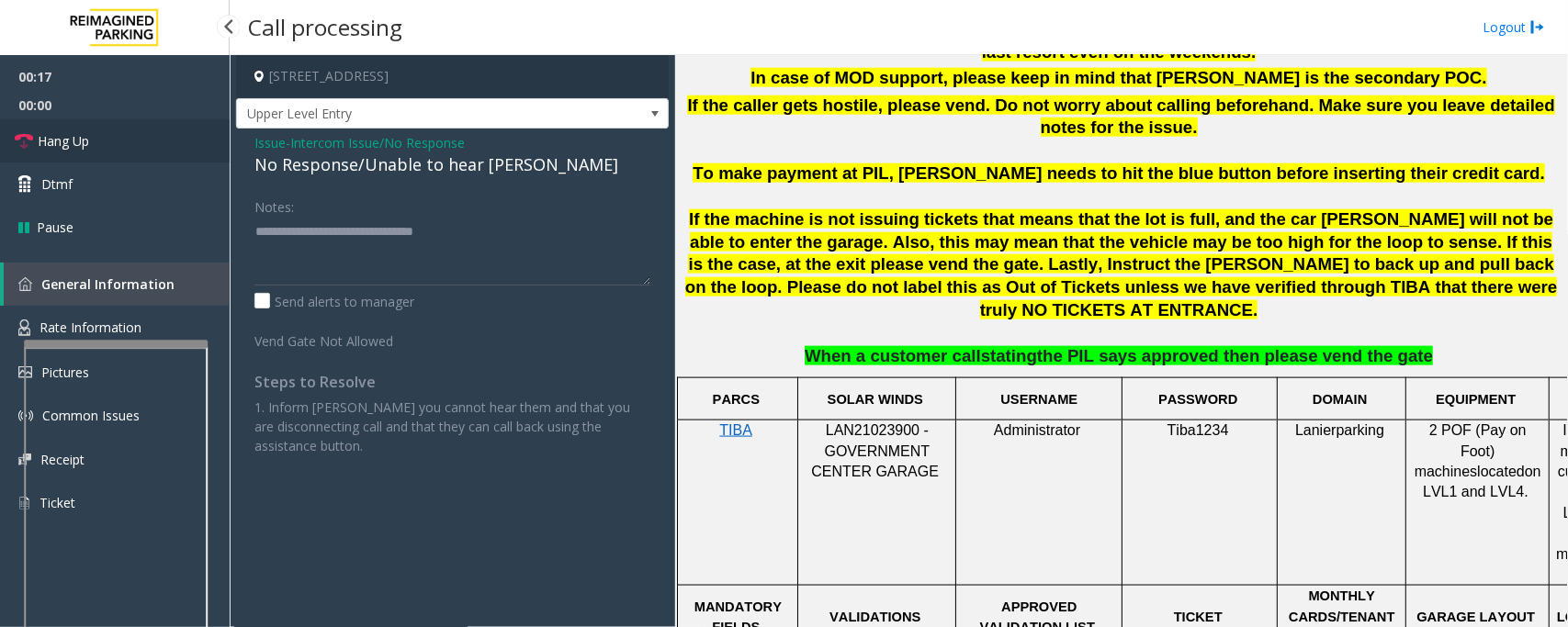
click at [75, 130] on link "Hang Up" at bounding box center [114, 140] width 230 height 43
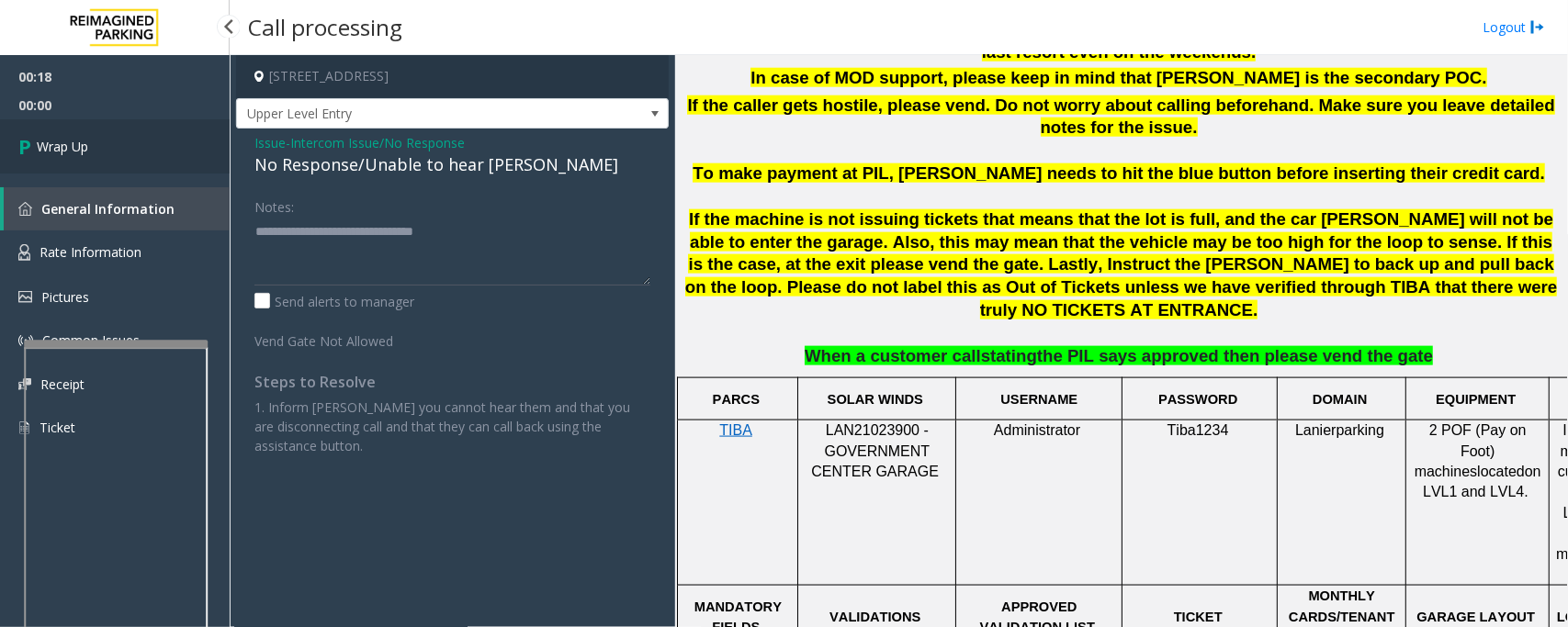
click at [101, 149] on link "Wrap Up" at bounding box center [114, 146] width 230 height 54
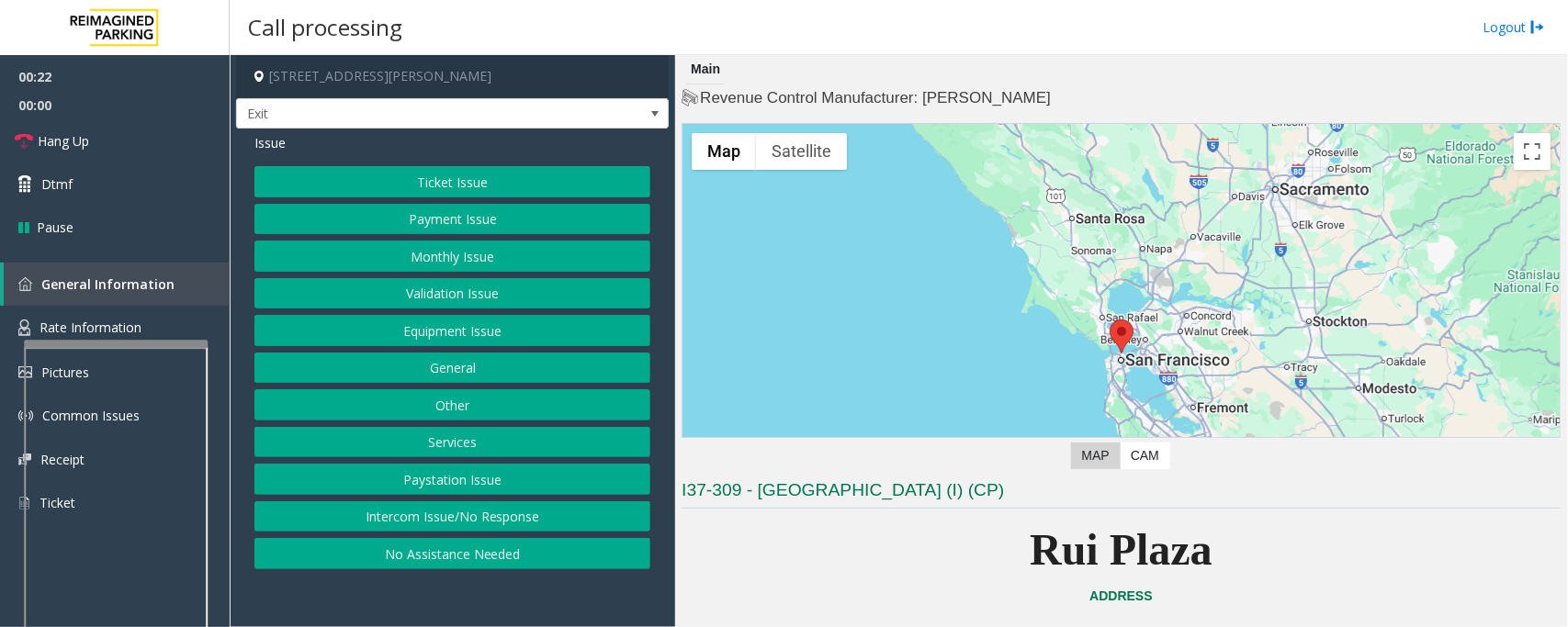
click at [585, 529] on button "Intercom Issue/No Response" at bounding box center [453, 517] width 396 height 31
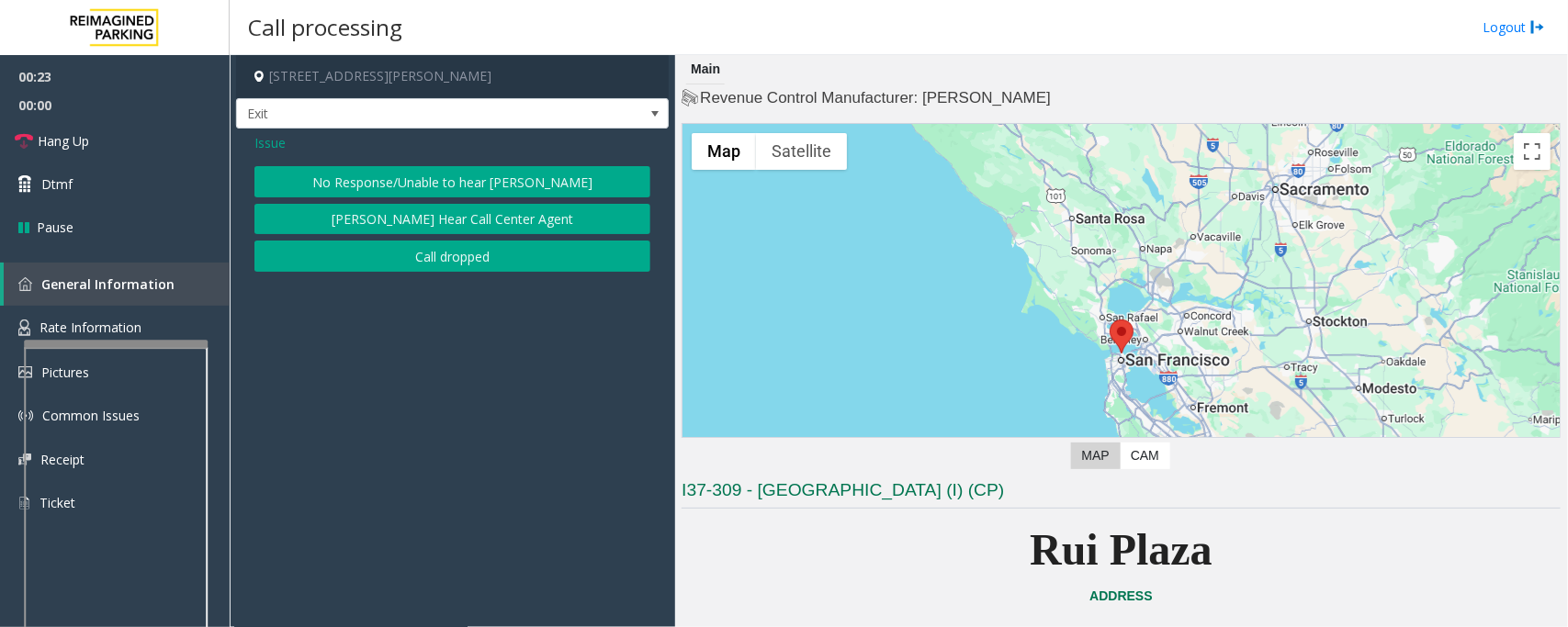
click at [544, 185] on button "No Response/Unable to hear [PERSON_NAME]" at bounding box center [453, 182] width 396 height 31
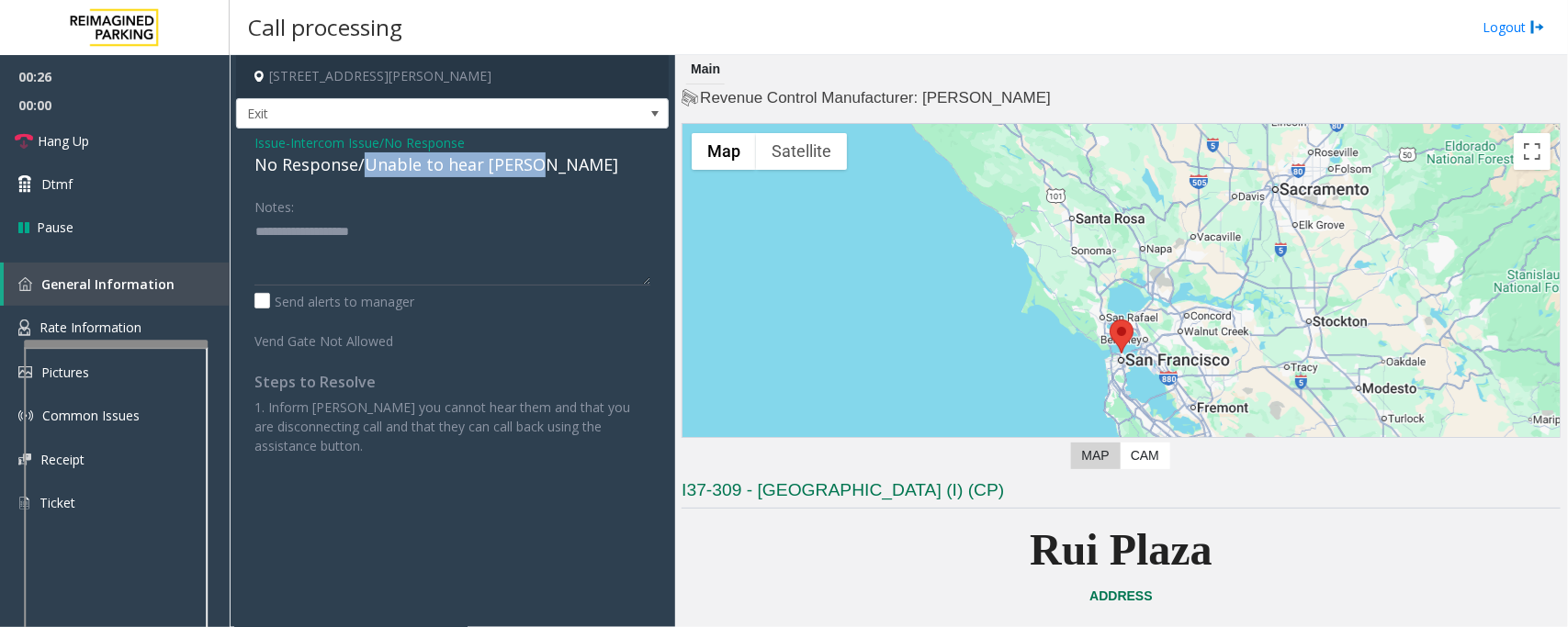
drag, startPoint x: 361, startPoint y: 163, endPoint x: 570, endPoint y: 176, distance: 209.4
click at [570, 176] on div "No Response/Unable to hear [PERSON_NAME]" at bounding box center [453, 165] width 396 height 25
click at [418, 241] on textarea at bounding box center [453, 251] width 396 height 69
click at [122, 125] on link "Hang Up" at bounding box center [114, 140] width 230 height 43
click at [457, 231] on textarea at bounding box center [453, 251] width 396 height 69
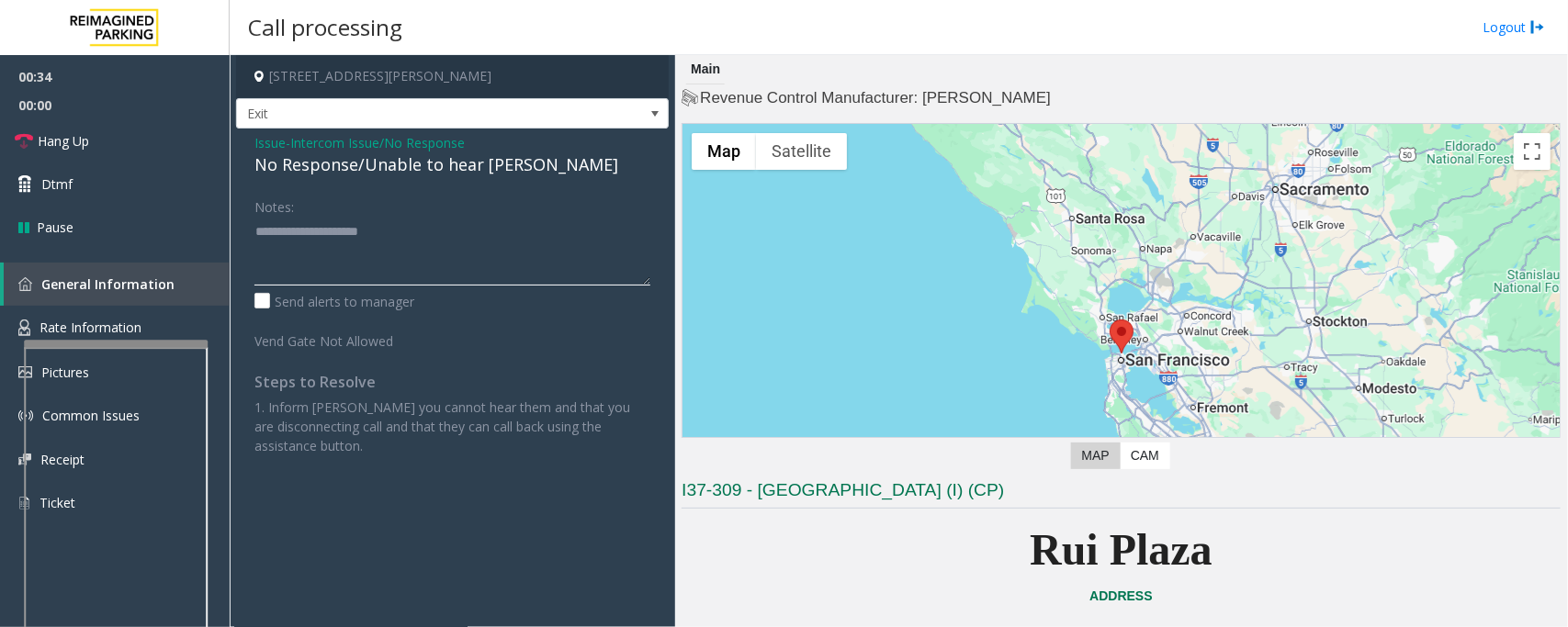
paste textarea "**********"
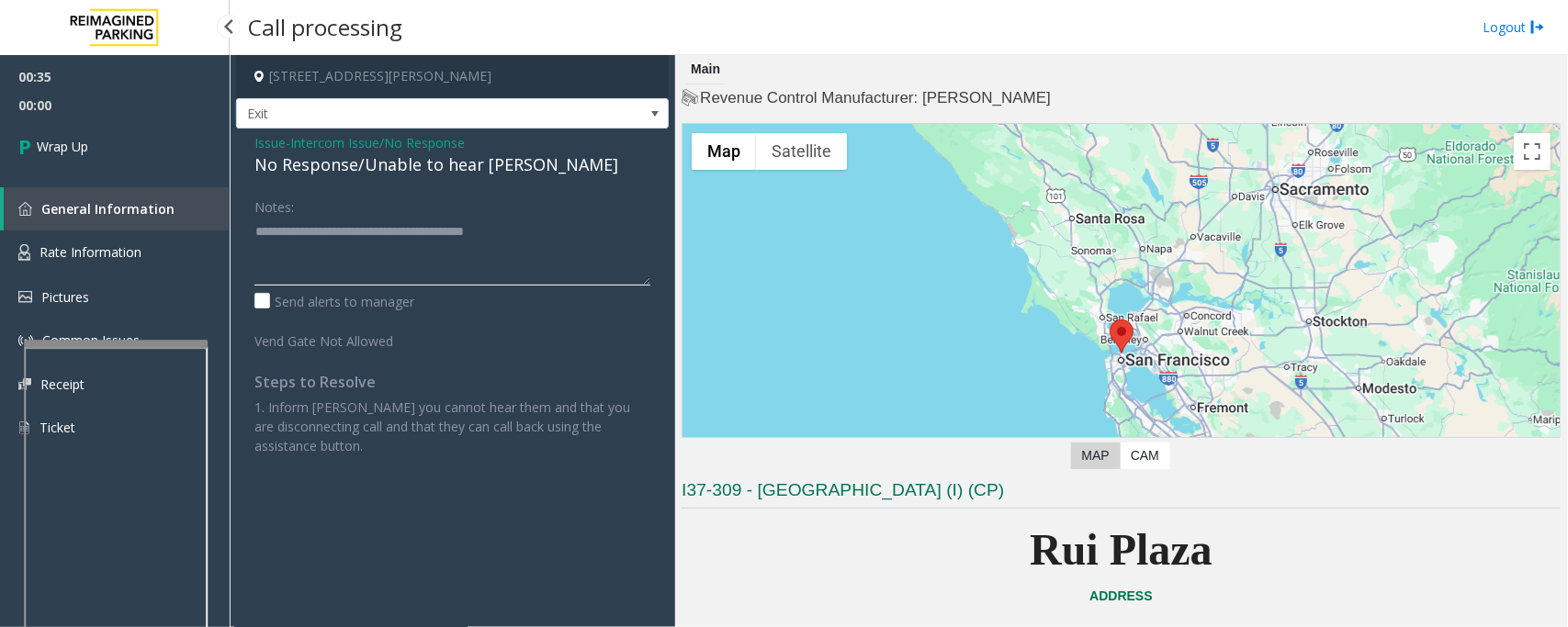
type textarea "**********"
click at [92, 153] on link "Wrap Up" at bounding box center [114, 146] width 230 height 54
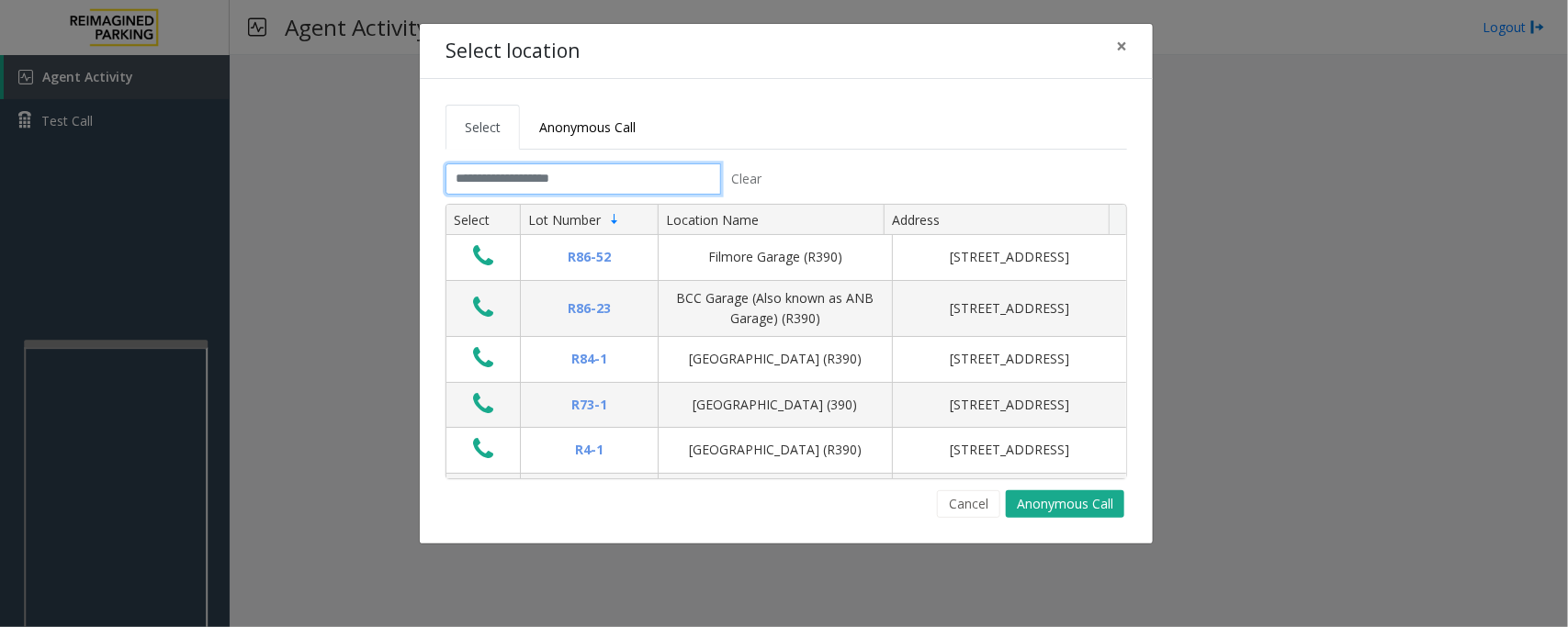
click at [654, 163] on input "text" at bounding box center [583, 179] width 276 height 31
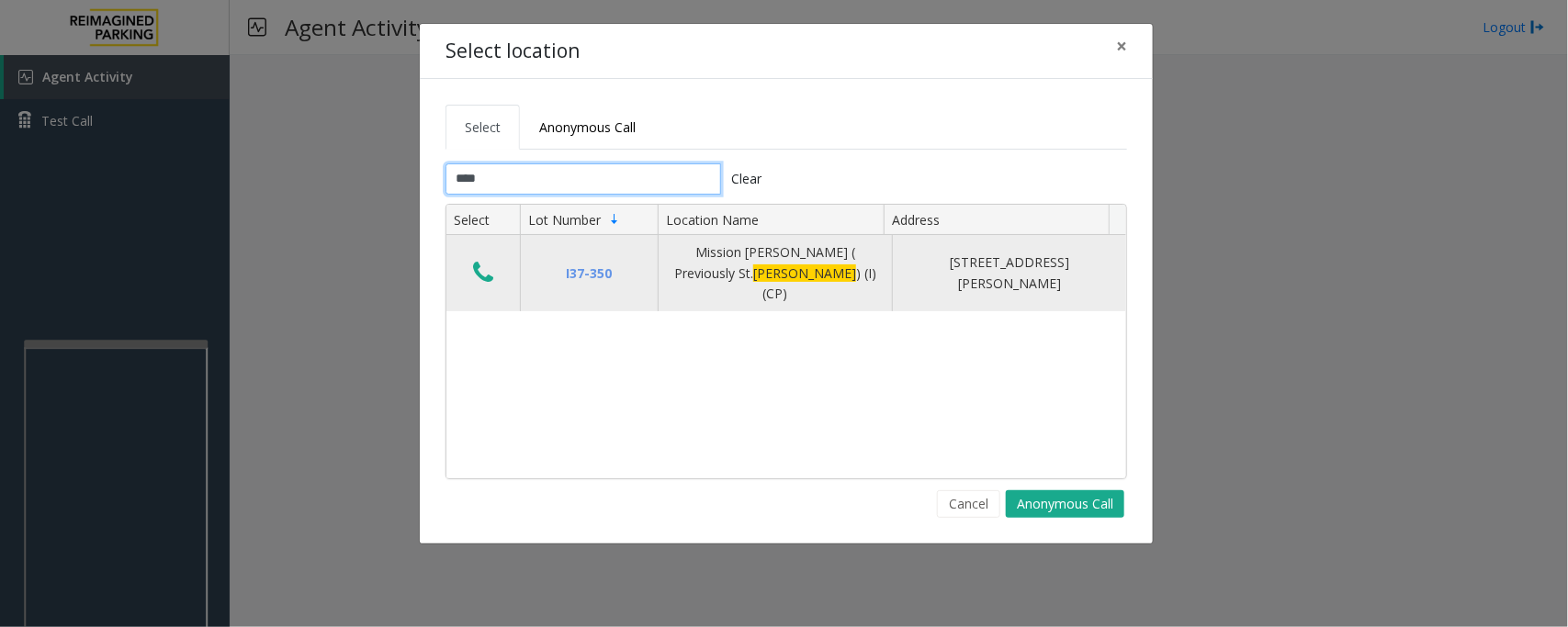
type input "****"
click at [483, 281] on td "Data table" at bounding box center [483, 273] width 73 height 76
click at [482, 260] on icon "Data table" at bounding box center [483, 272] width 20 height 26
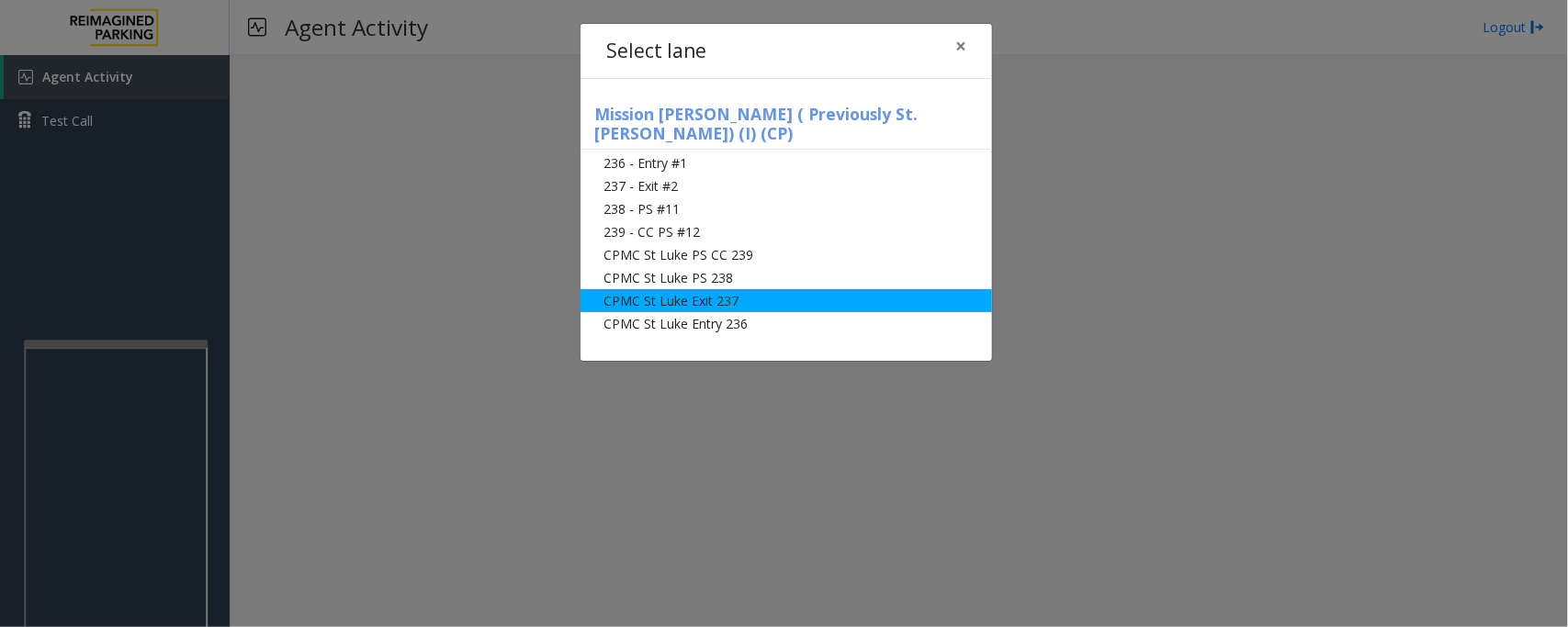
click at [618, 289] on li "CPMC St Luke Exit 237" at bounding box center [786, 301] width 411 height 23
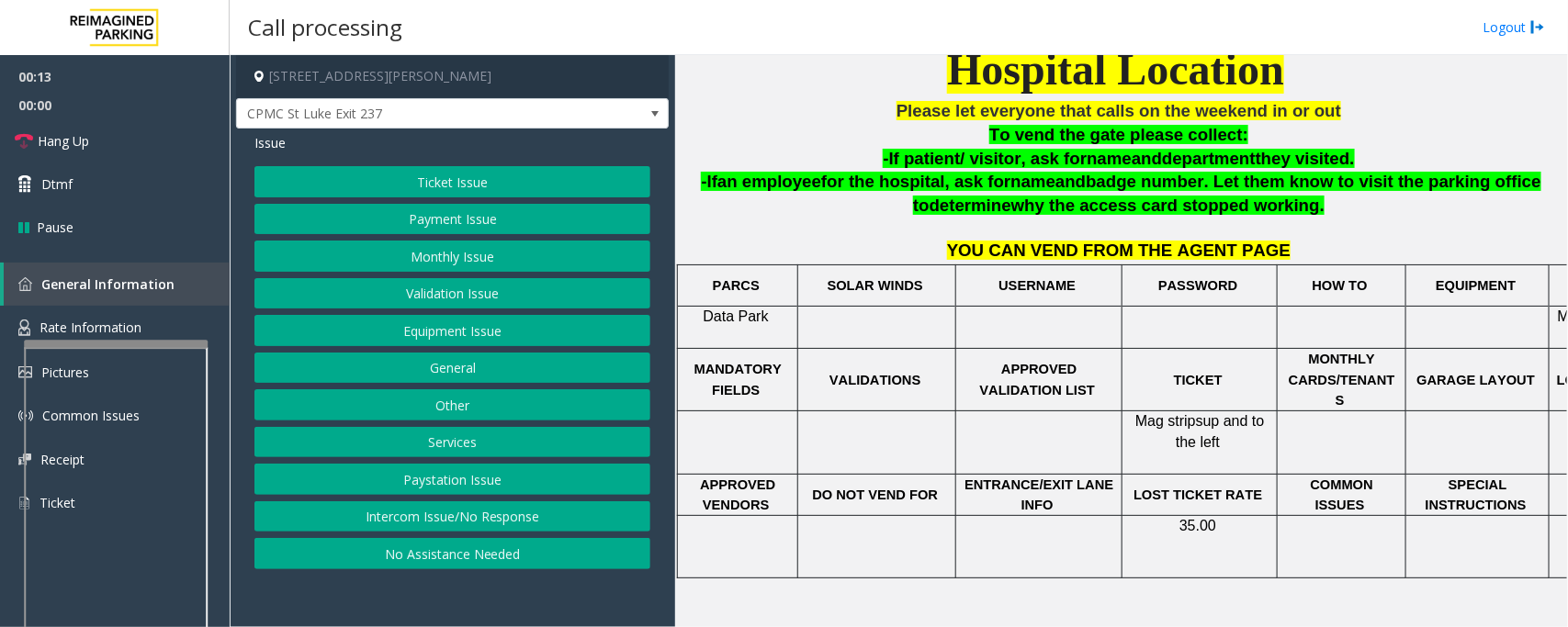
scroll to position [433, 0]
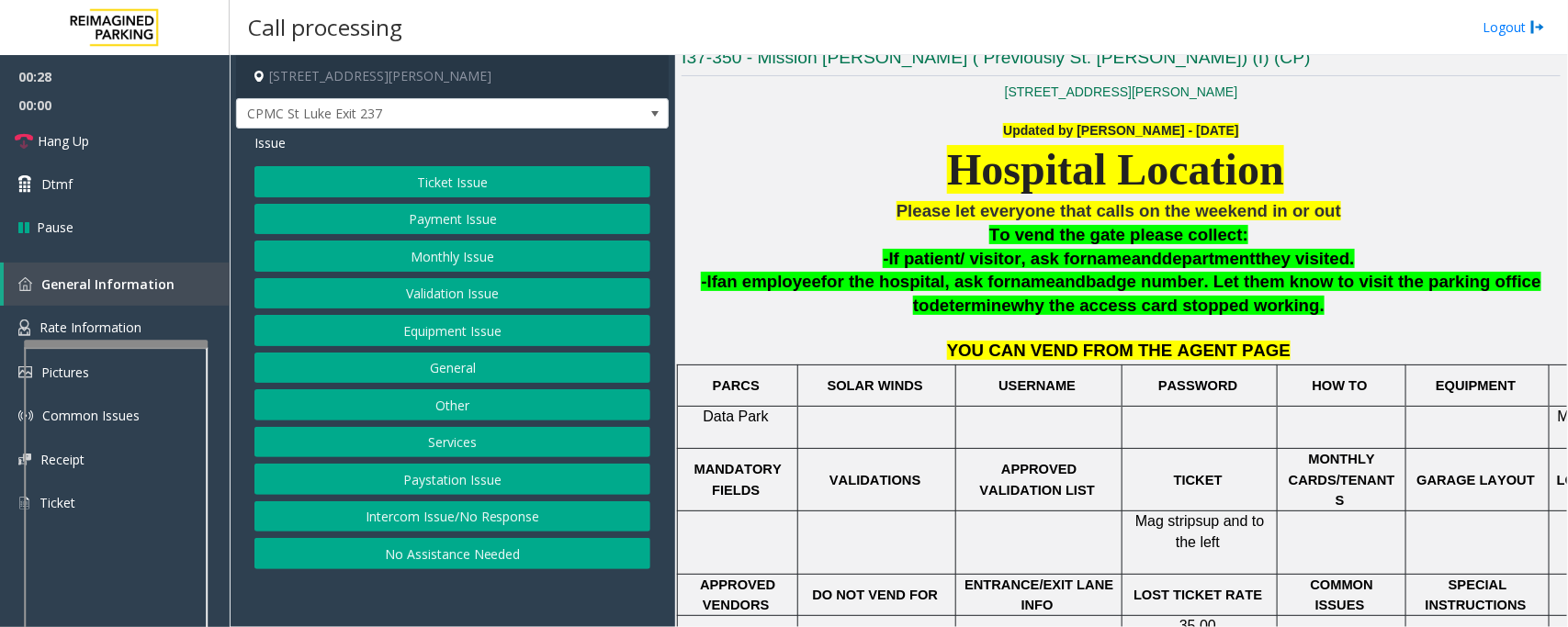
click at [502, 226] on button "Payment Issue" at bounding box center [453, 219] width 396 height 31
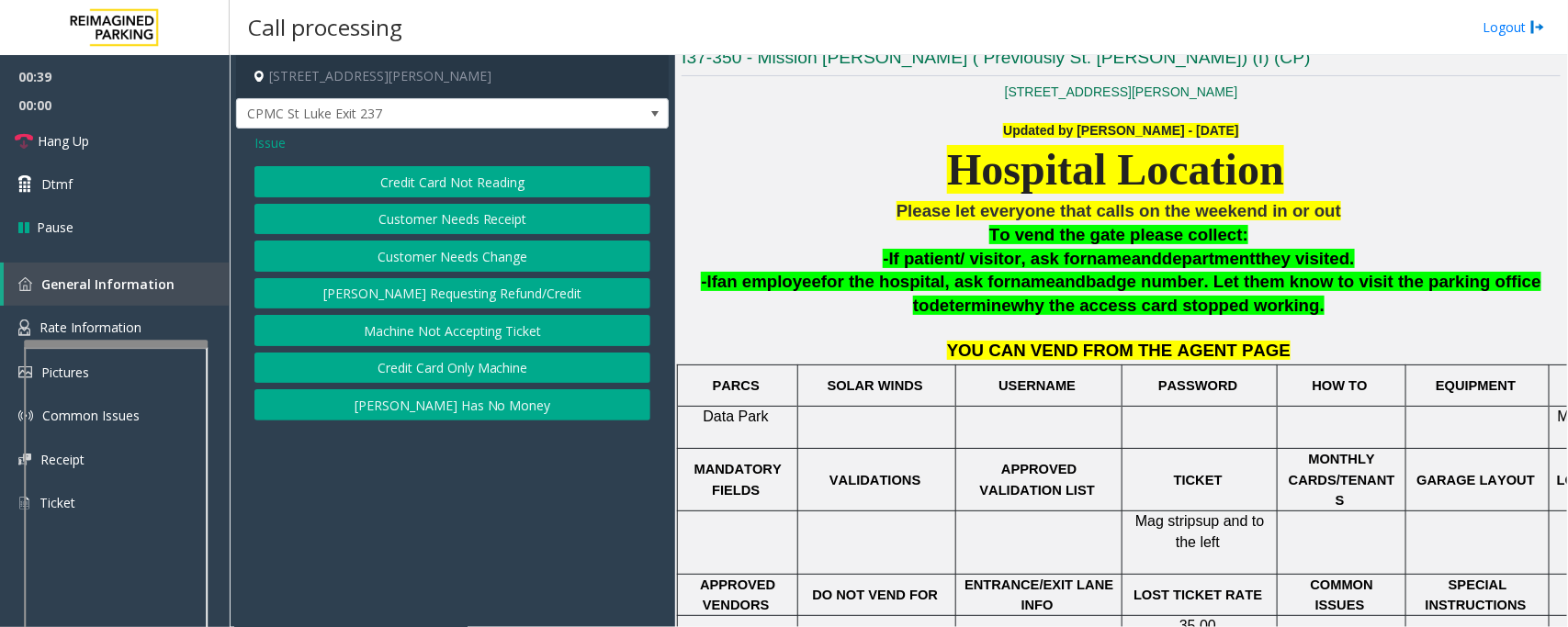
click at [512, 369] on button "Credit Card Only Machine" at bounding box center [453, 368] width 396 height 31
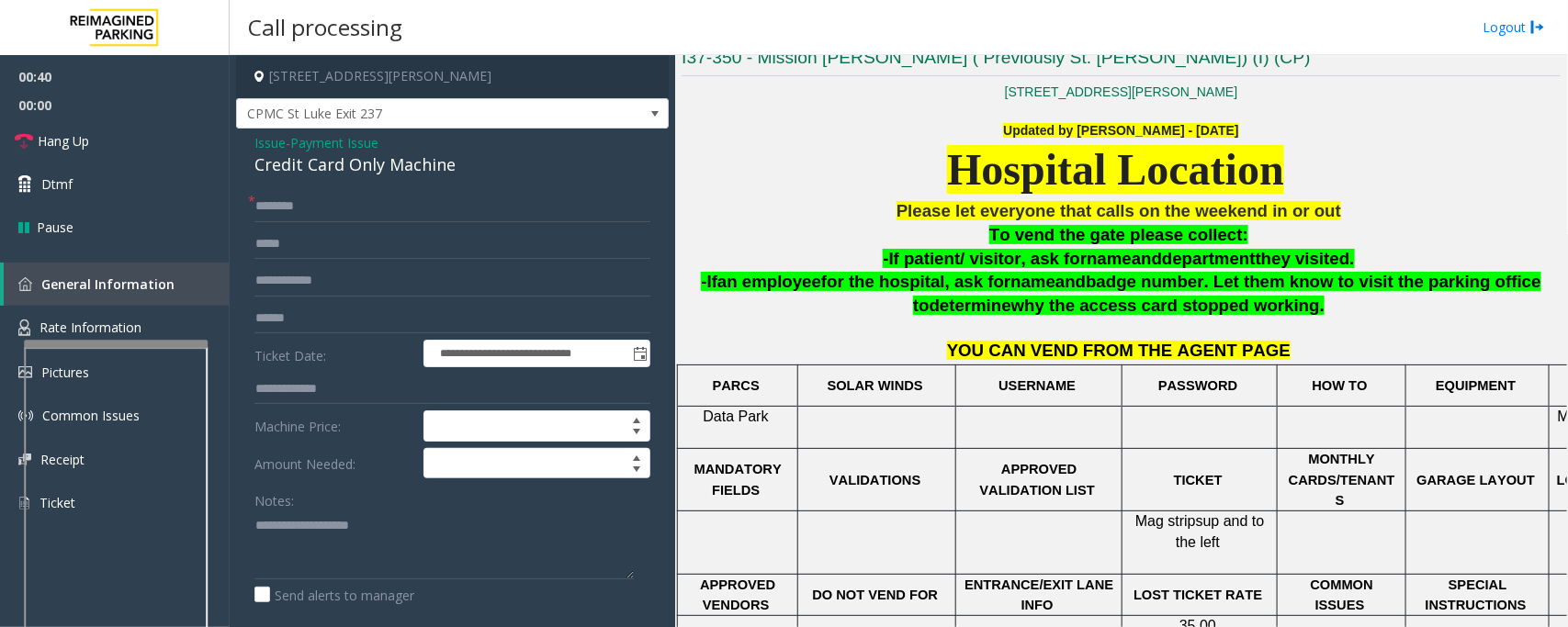
click at [352, 163] on div "Credit Card Only Machine" at bounding box center [453, 165] width 396 height 25
click at [411, 535] on textarea at bounding box center [444, 545] width 379 height 69
paste textarea "**********"
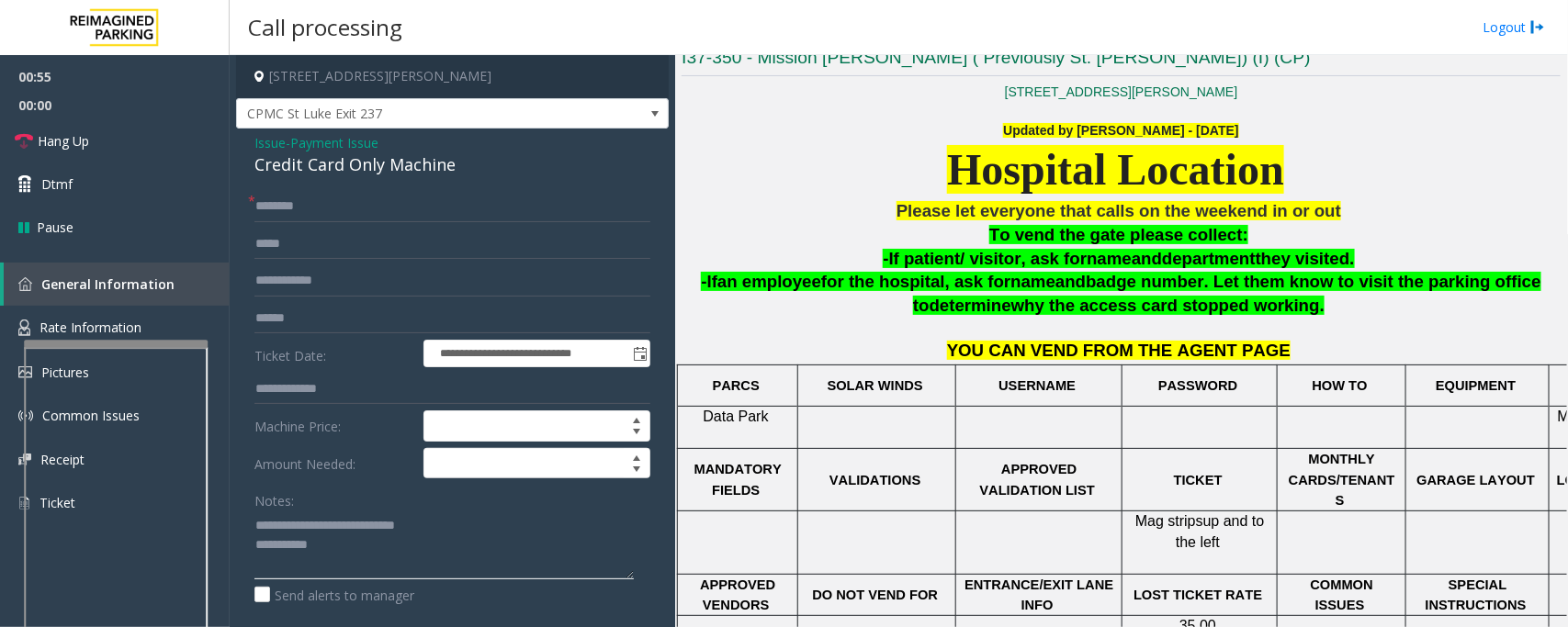
type textarea "**********"
click at [464, 220] on input "text" at bounding box center [453, 207] width 396 height 31
drag, startPoint x: 271, startPoint y: 205, endPoint x: 298, endPoint y: 210, distance: 27.5
click at [298, 210] on input "*****" at bounding box center [453, 207] width 396 height 31
type input "*****"
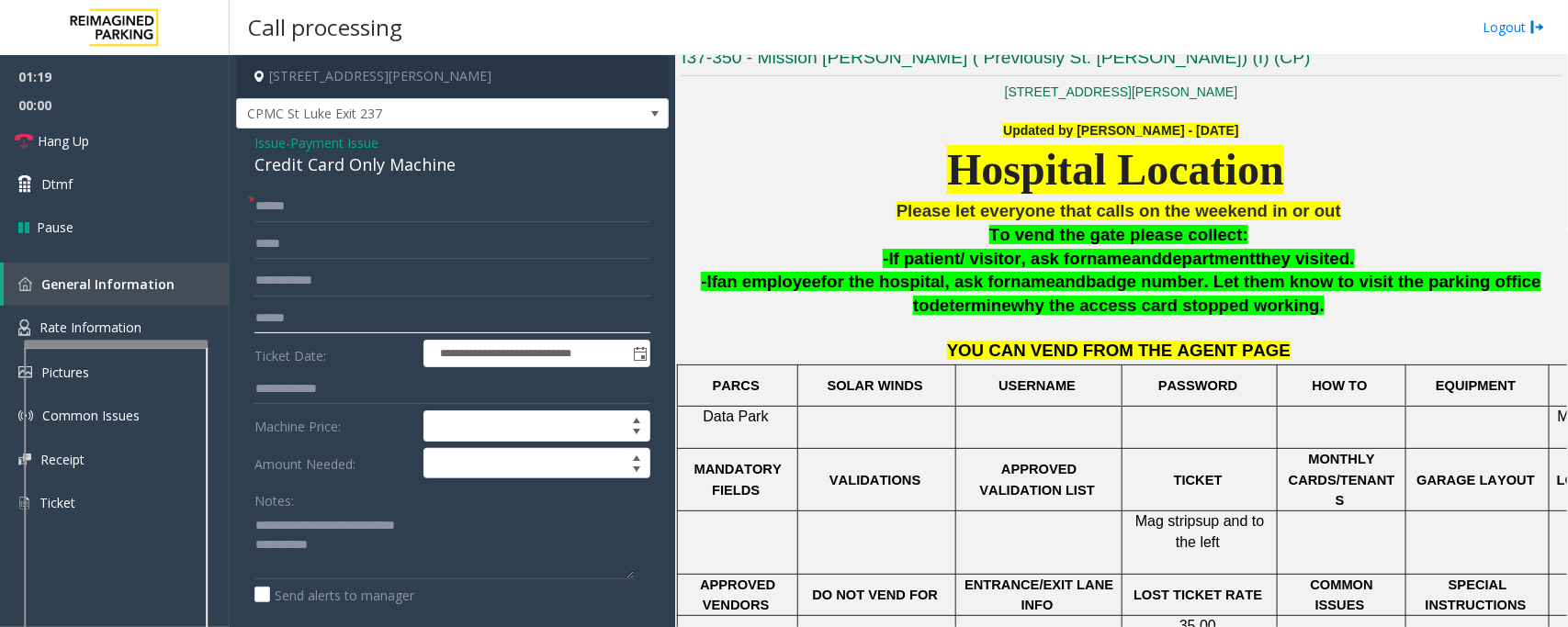
click at [332, 326] on input "text" at bounding box center [453, 318] width 396 height 31
click at [481, 308] on input "text" at bounding box center [453, 318] width 396 height 31
type input "******"
click at [464, 562] on textarea at bounding box center [444, 545] width 379 height 69
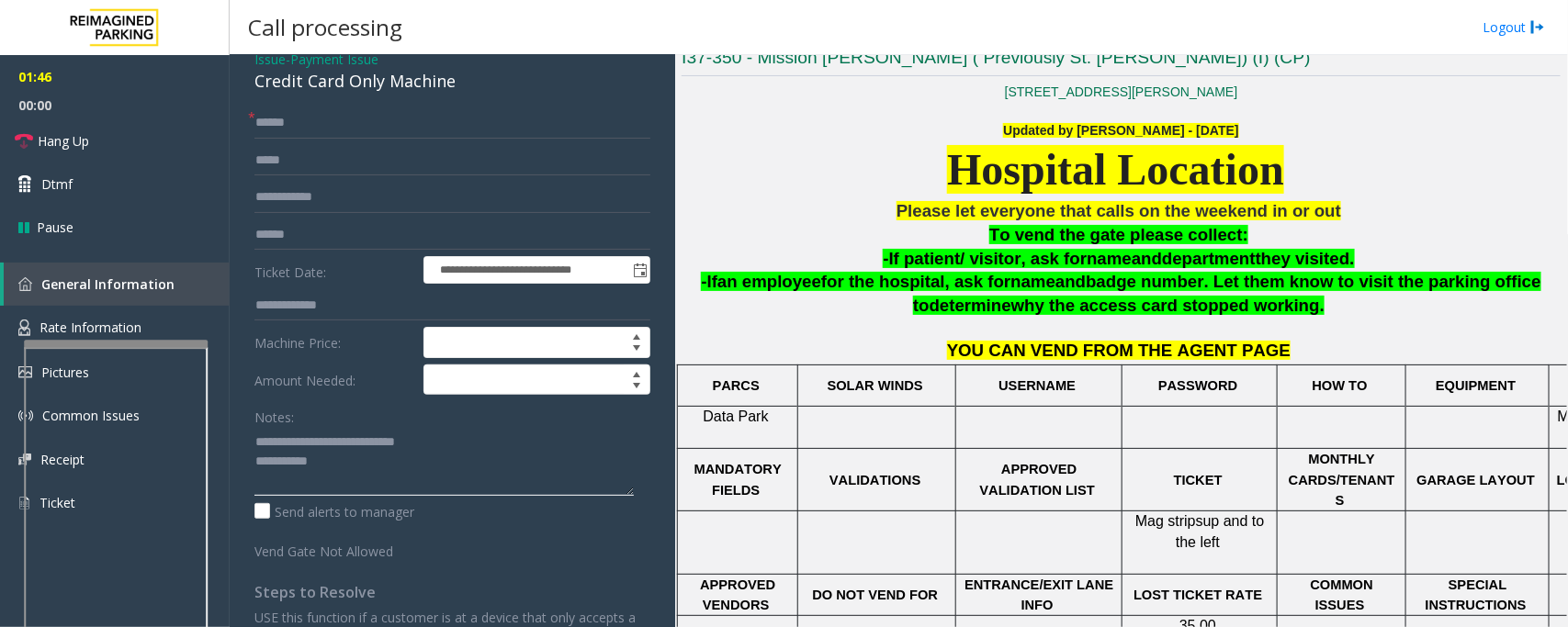
scroll to position [0, 0]
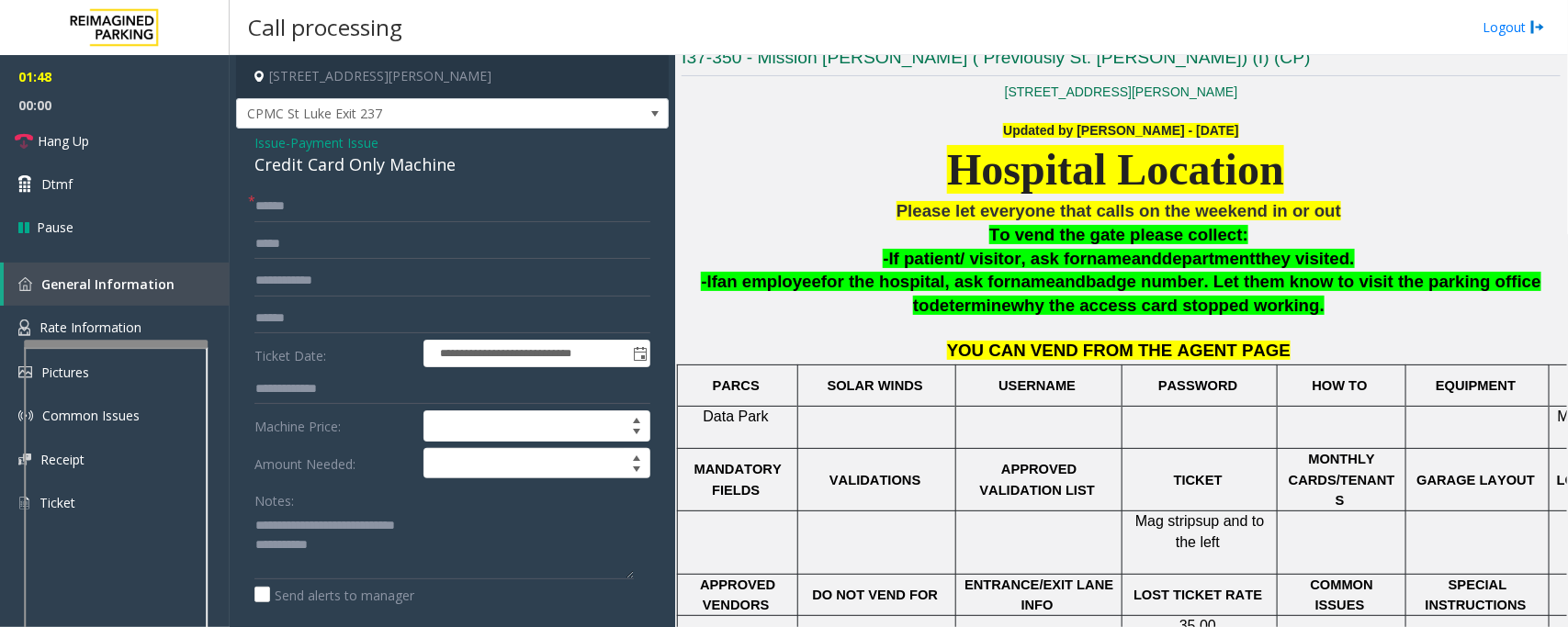
click at [281, 147] on span "Issue" at bounding box center [270, 143] width 31 height 19
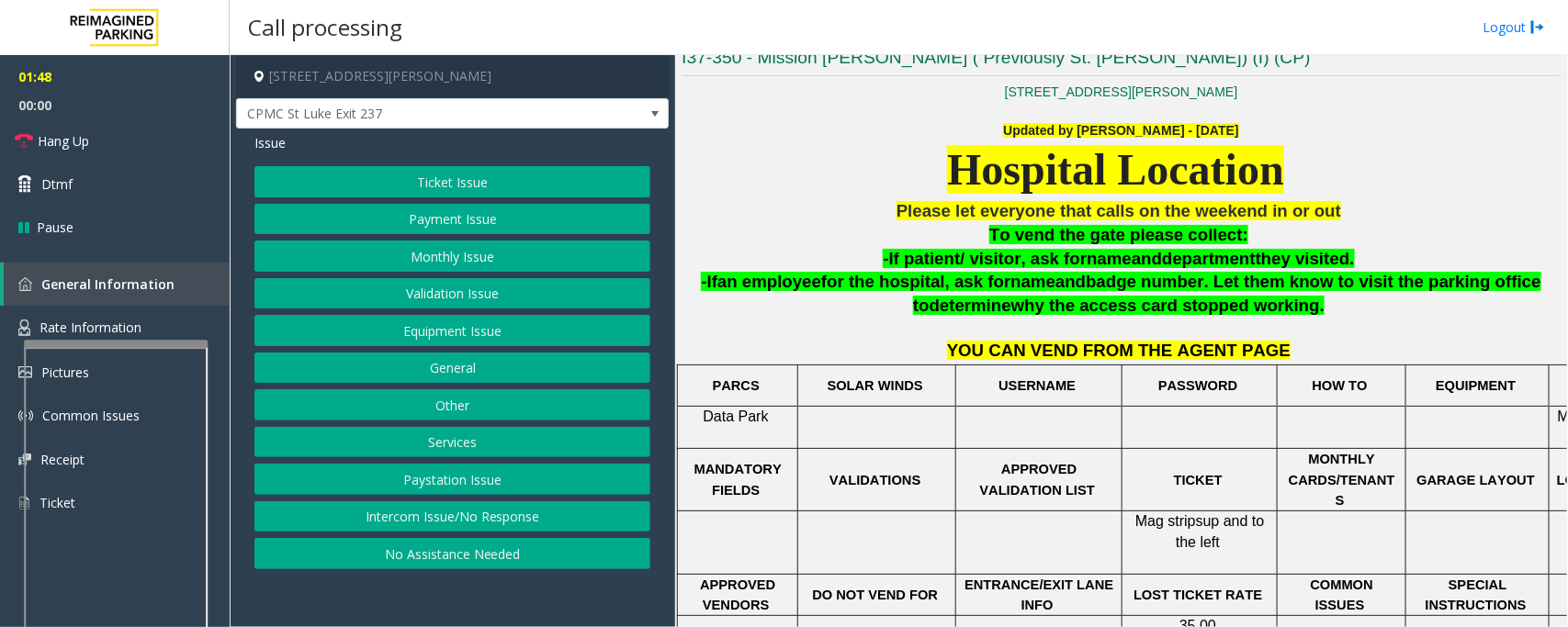
click at [441, 179] on button "Ticket Issue" at bounding box center [453, 182] width 396 height 31
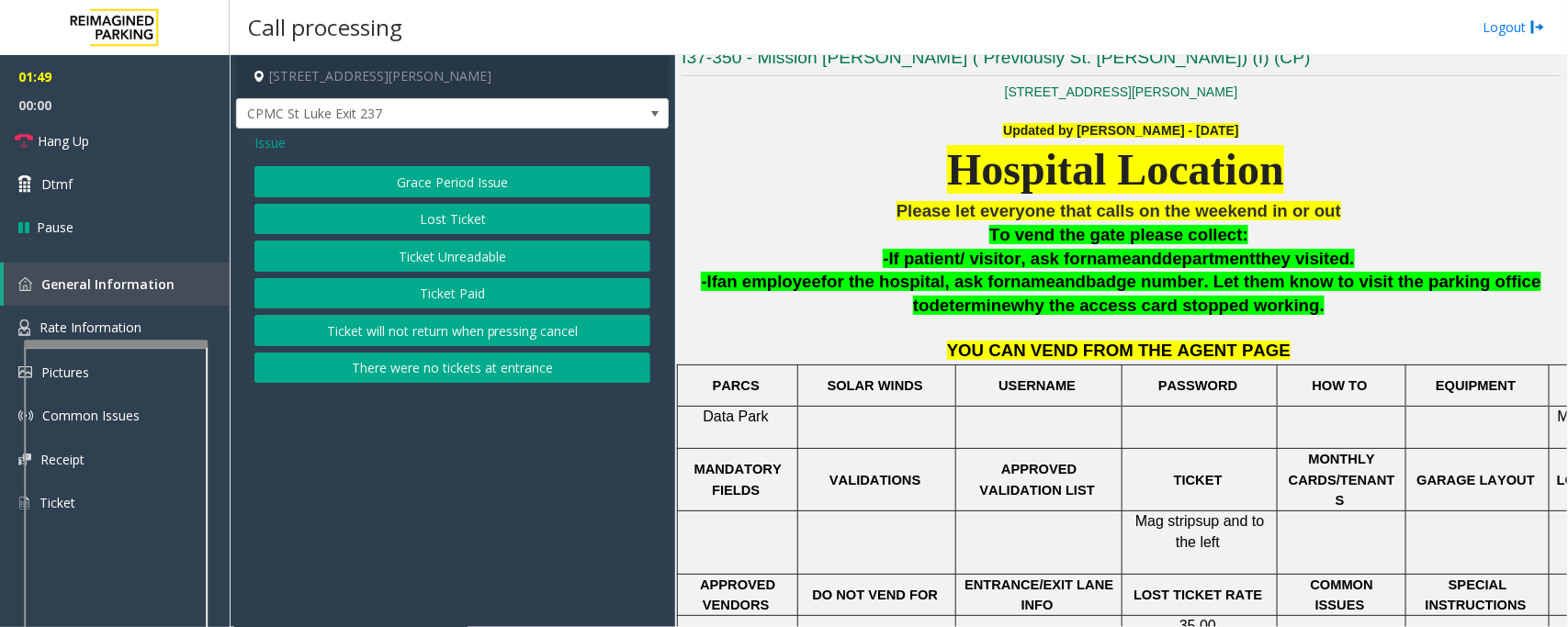
click at [448, 254] on button "Ticket Unreadable" at bounding box center [453, 256] width 396 height 31
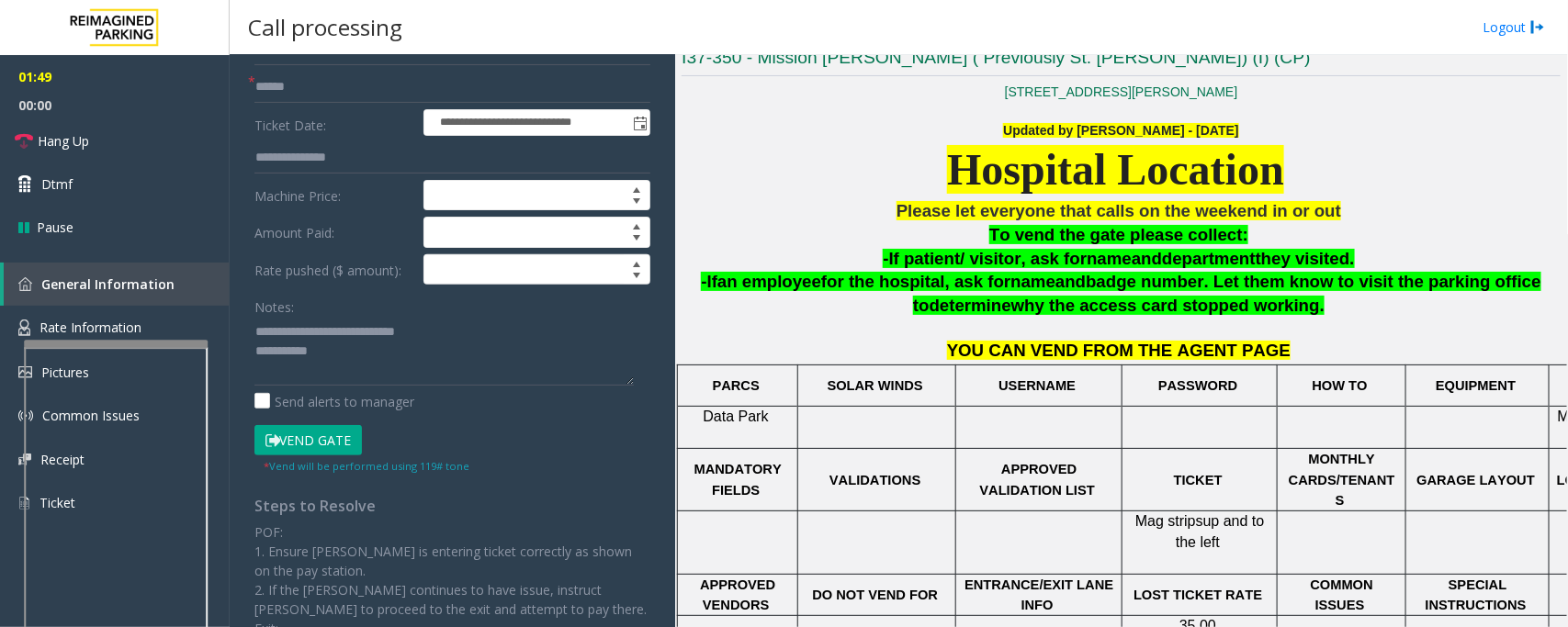
scroll to position [344, 0]
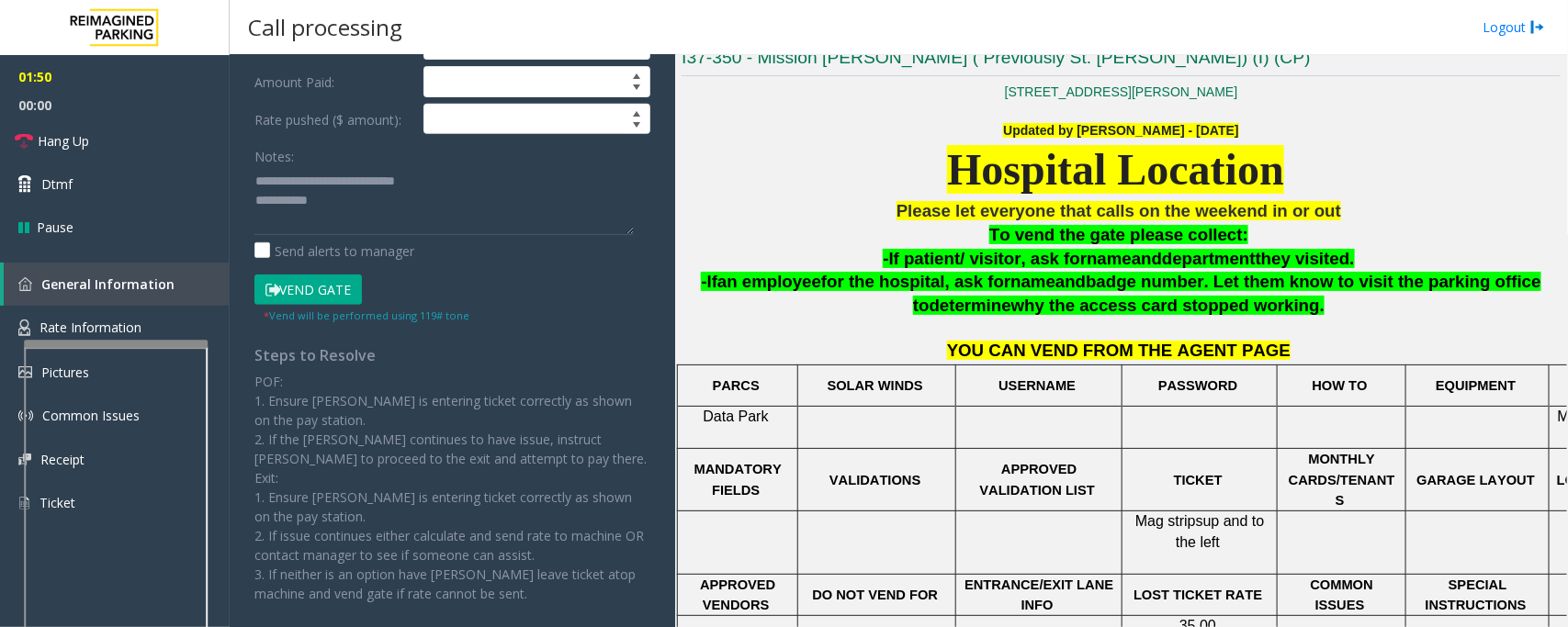
click at [347, 296] on button "Vend Gate" at bounding box center [309, 290] width 108 height 31
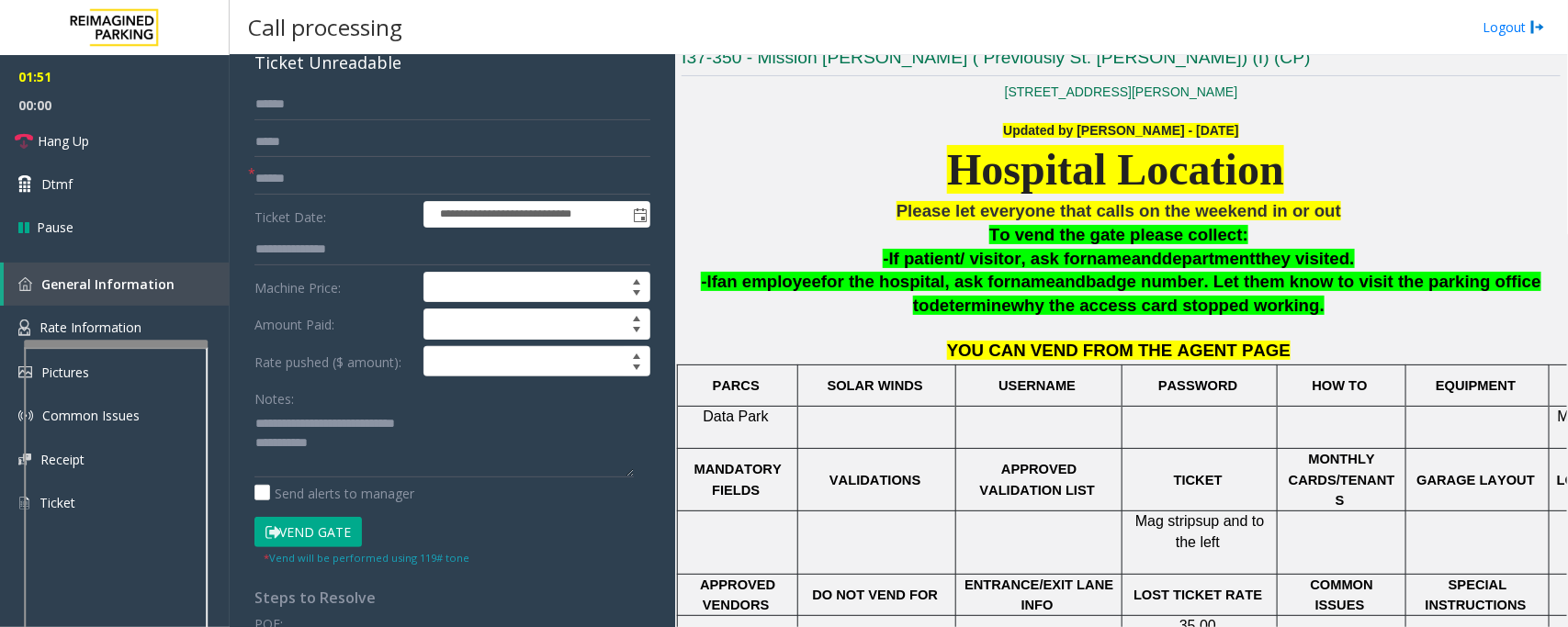
scroll to position [0, 0]
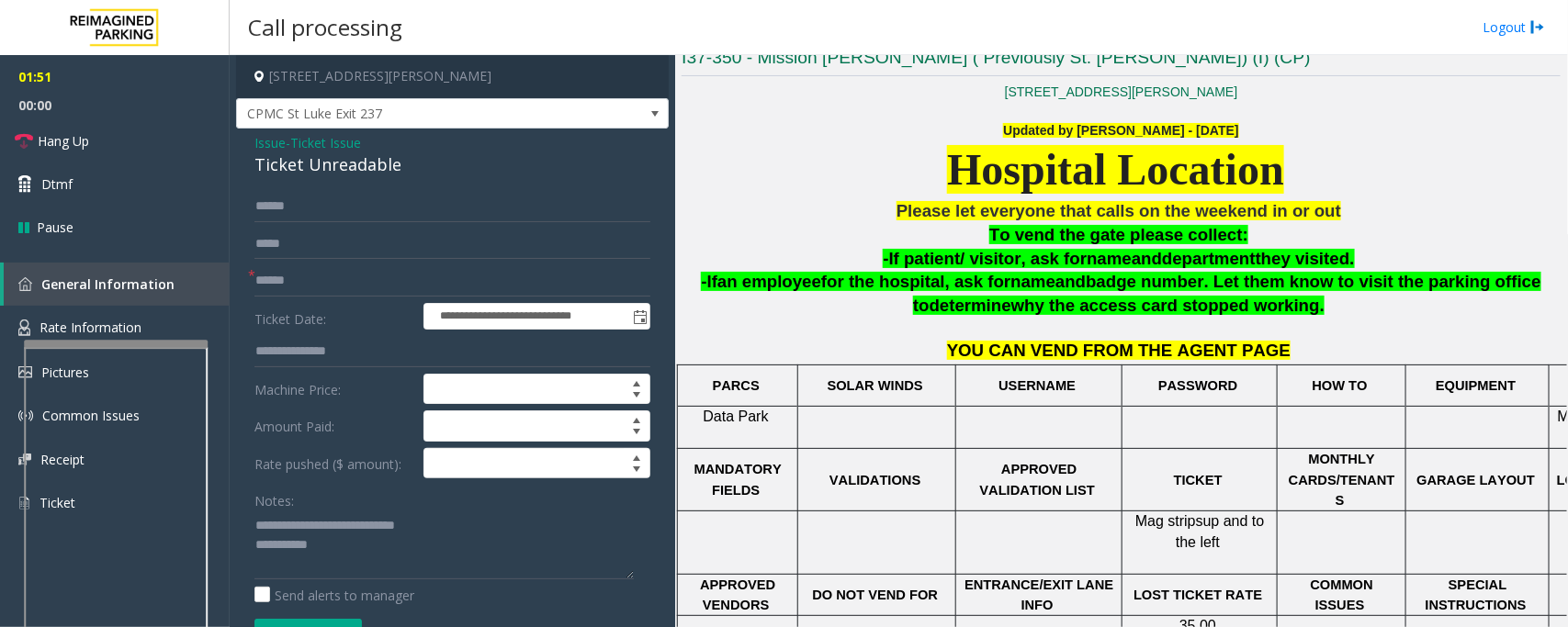
click at [263, 138] on span "Issue" at bounding box center [270, 143] width 31 height 19
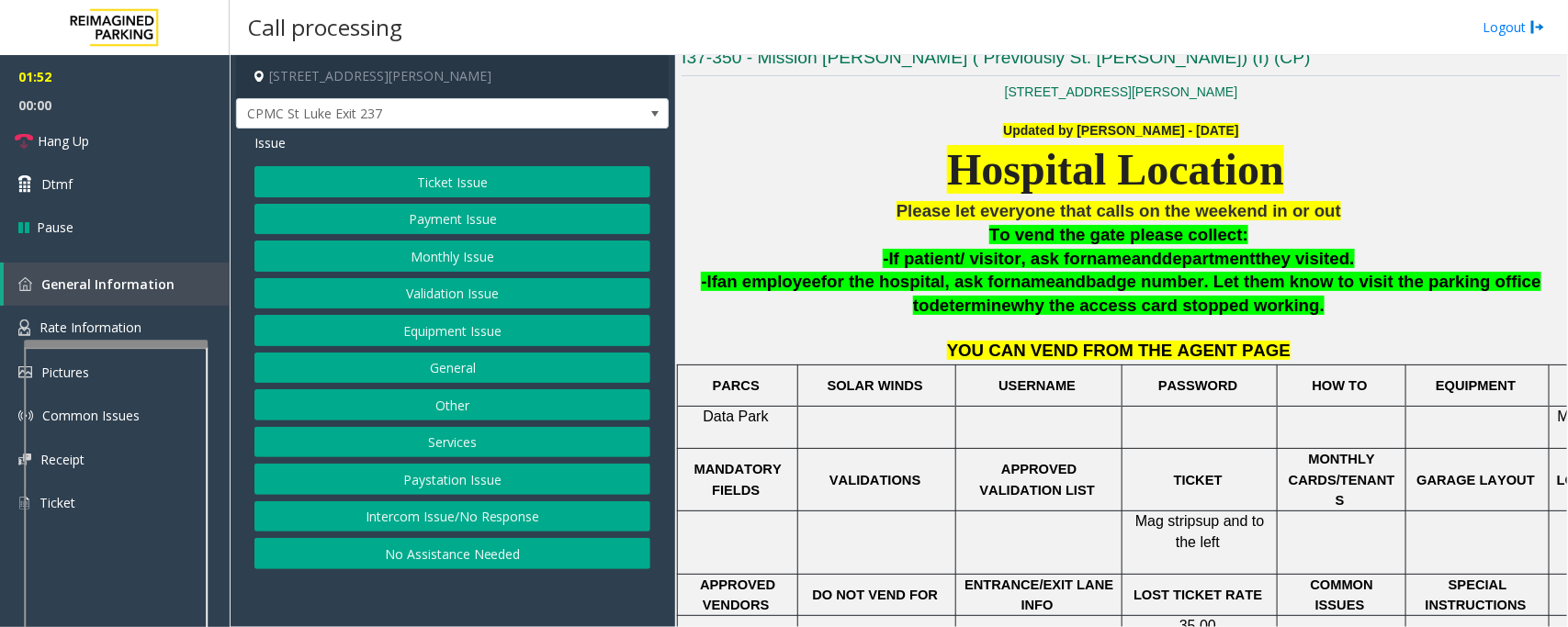
click at [415, 213] on button "Payment Issue" at bounding box center [453, 219] width 396 height 31
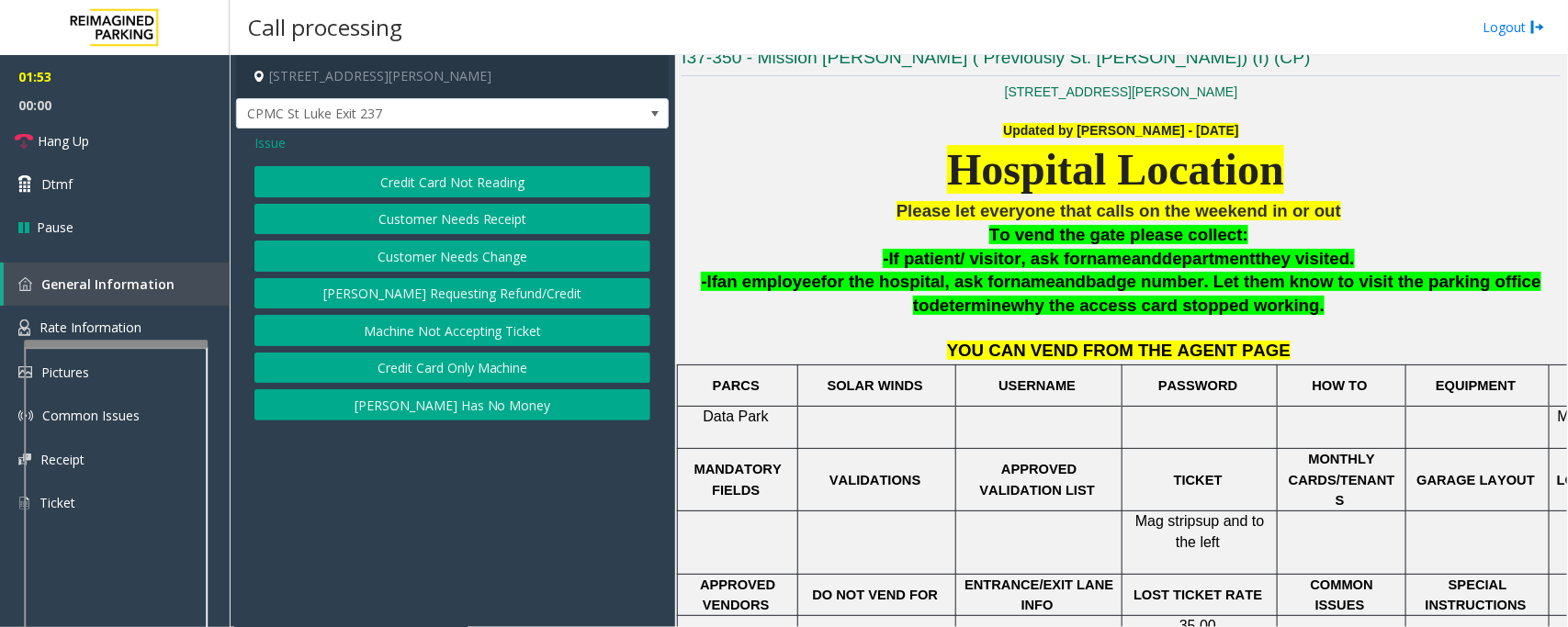
click at [463, 355] on button "Credit Card Only Machine" at bounding box center [453, 368] width 396 height 31
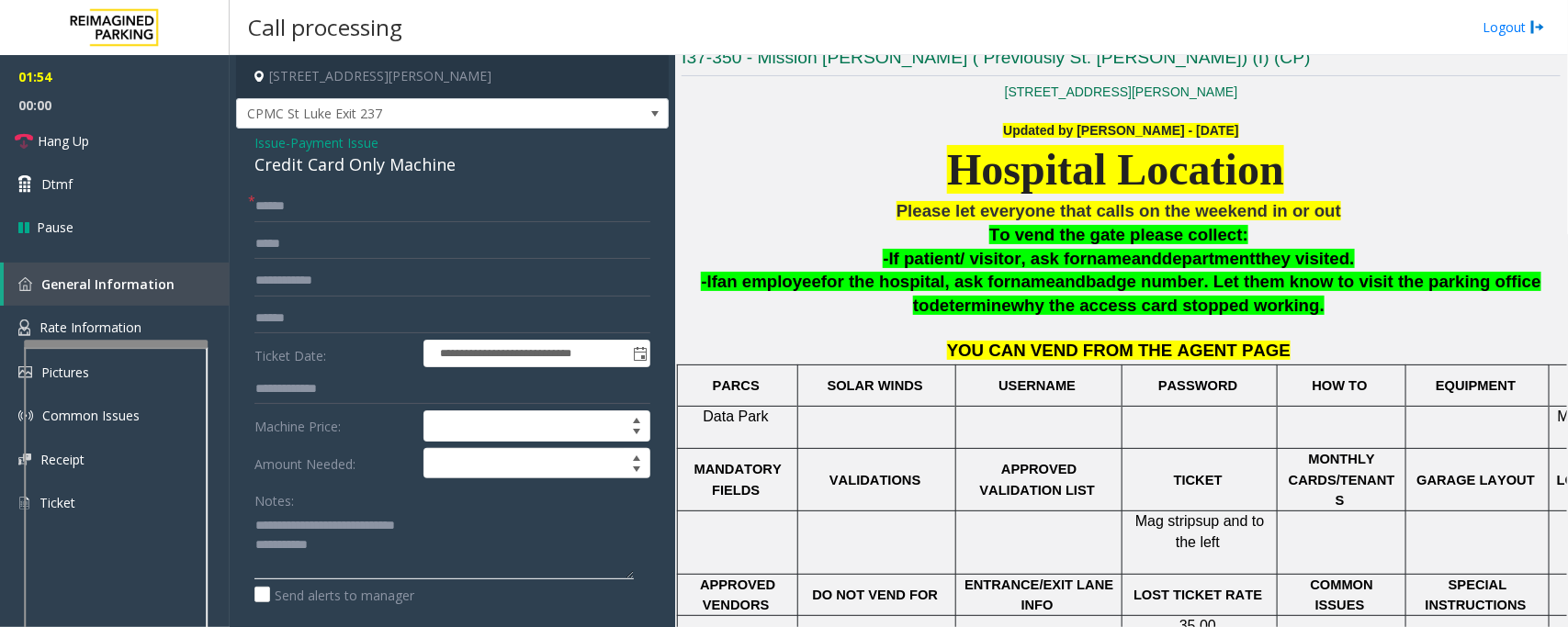
click at [344, 539] on textarea at bounding box center [444, 545] width 379 height 69
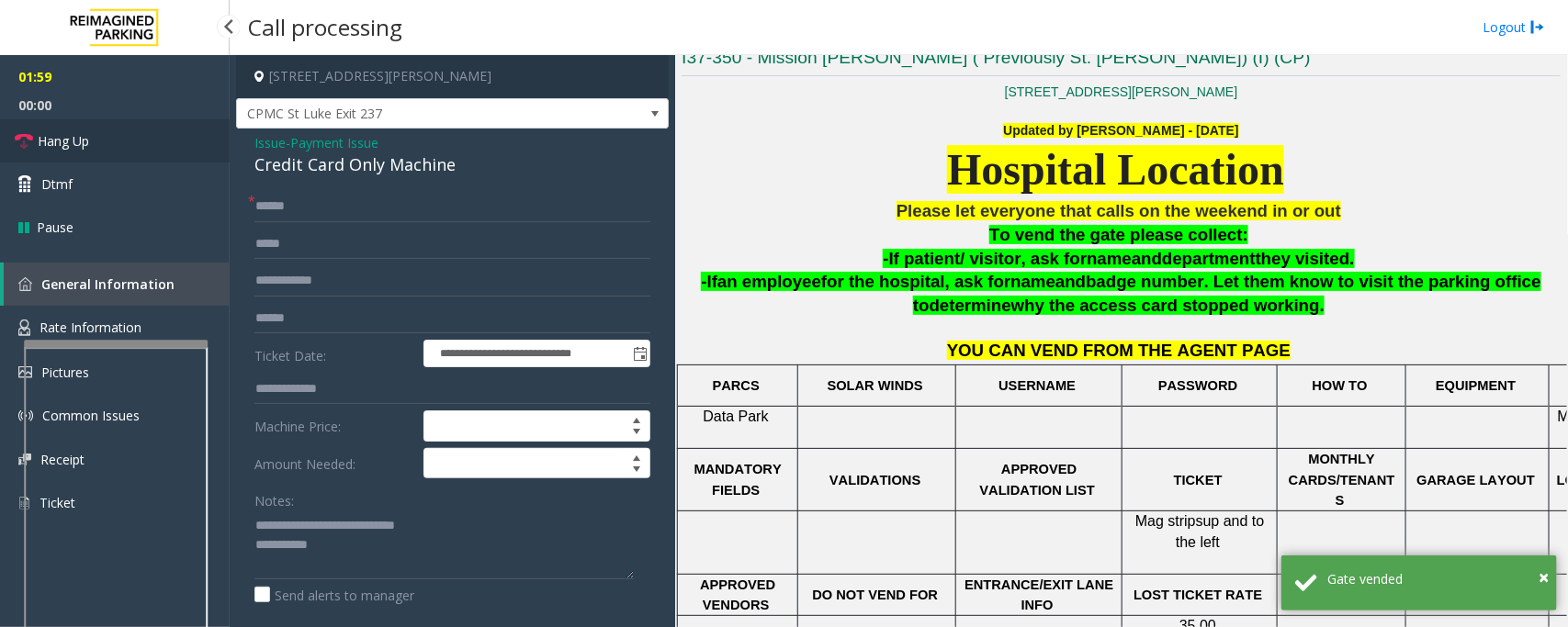
click at [130, 139] on link "Hang Up" at bounding box center [114, 140] width 230 height 43
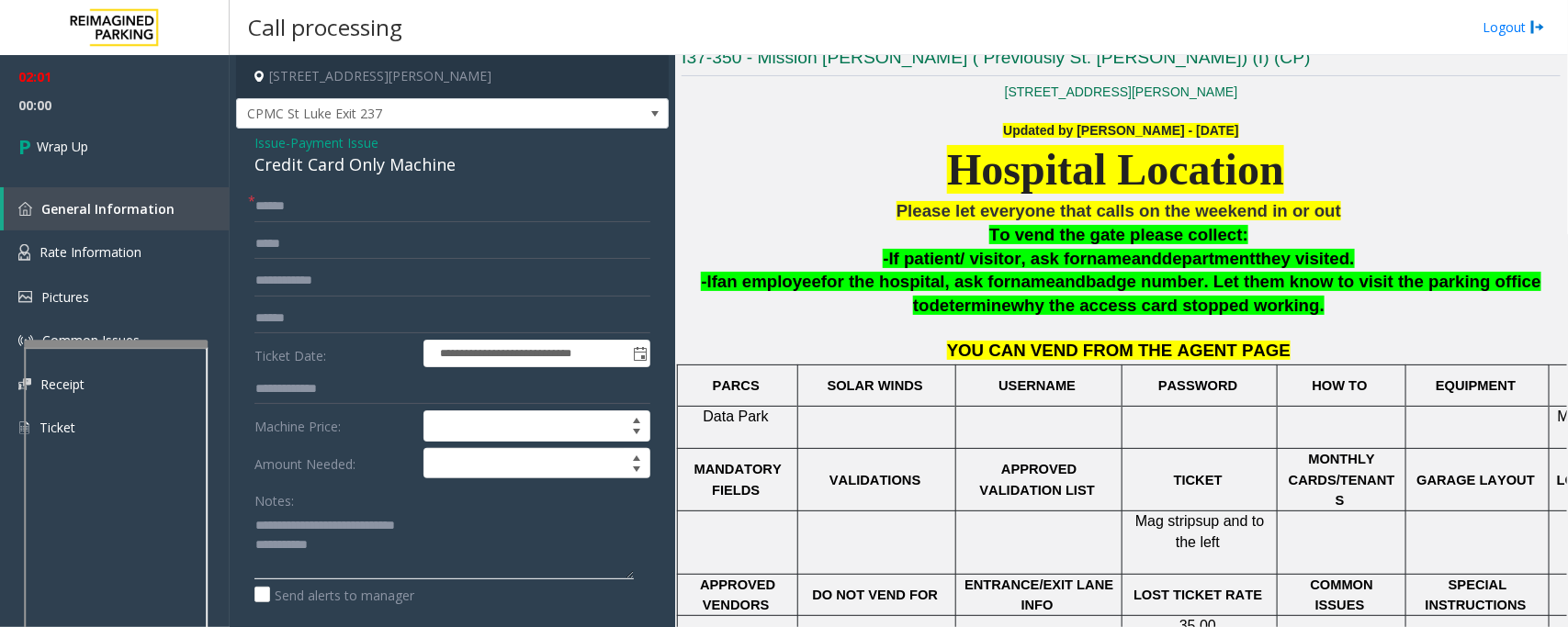
click at [388, 542] on textarea at bounding box center [444, 545] width 379 height 69
click at [561, 563] on textarea at bounding box center [444, 545] width 379 height 69
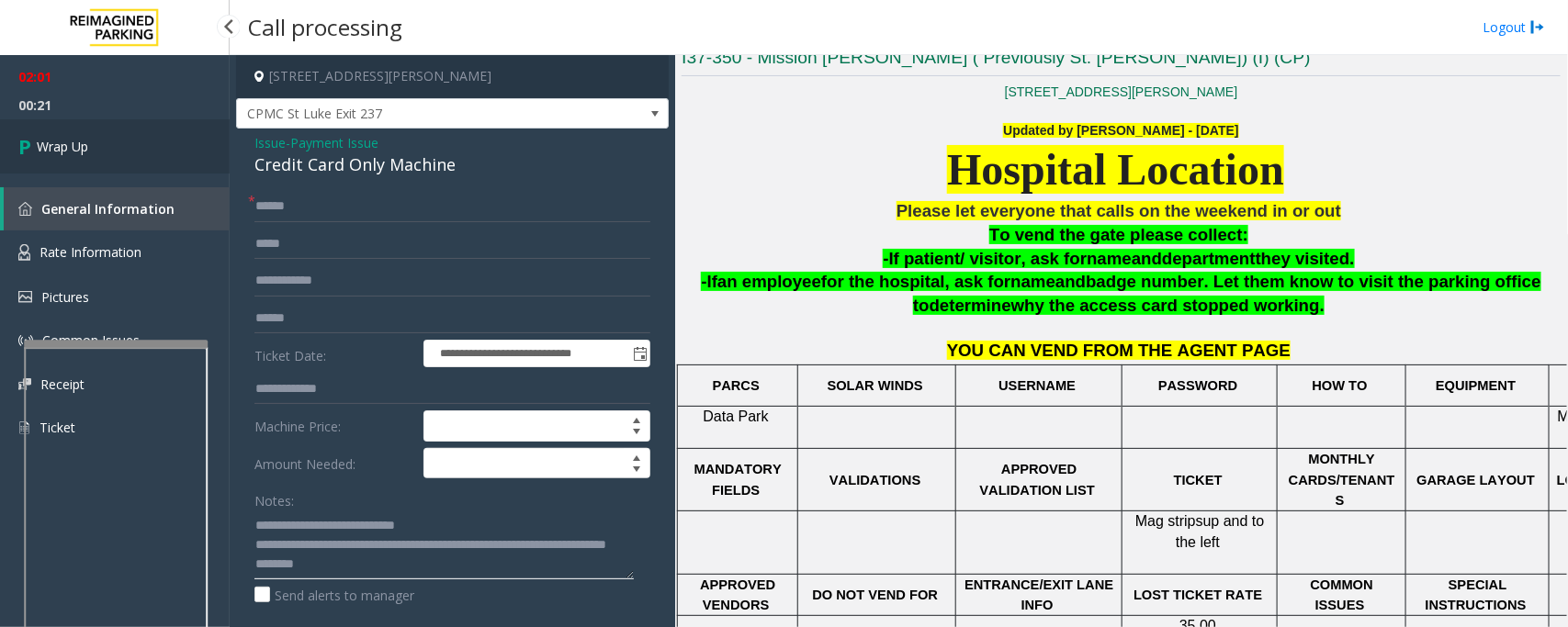
type textarea "**********"
click at [70, 139] on span "Wrap Up" at bounding box center [62, 146] width 51 height 19
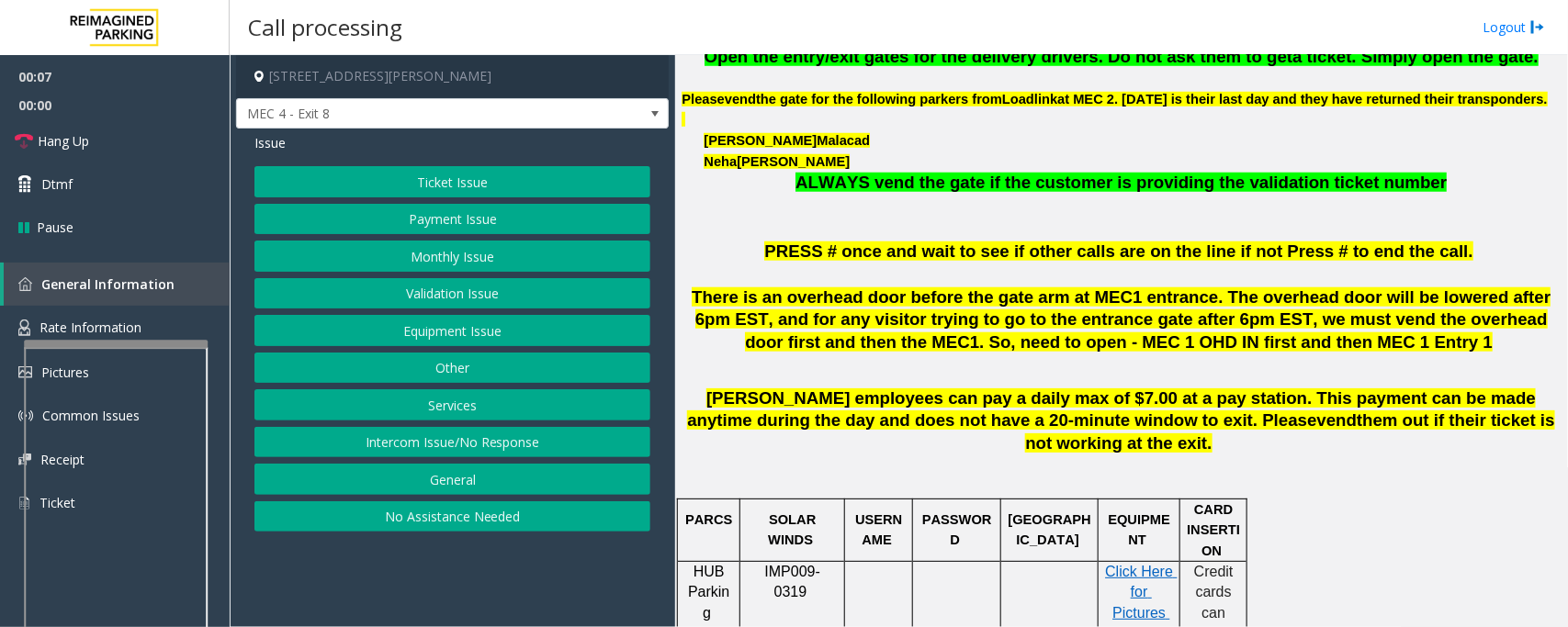
scroll to position [689, 0]
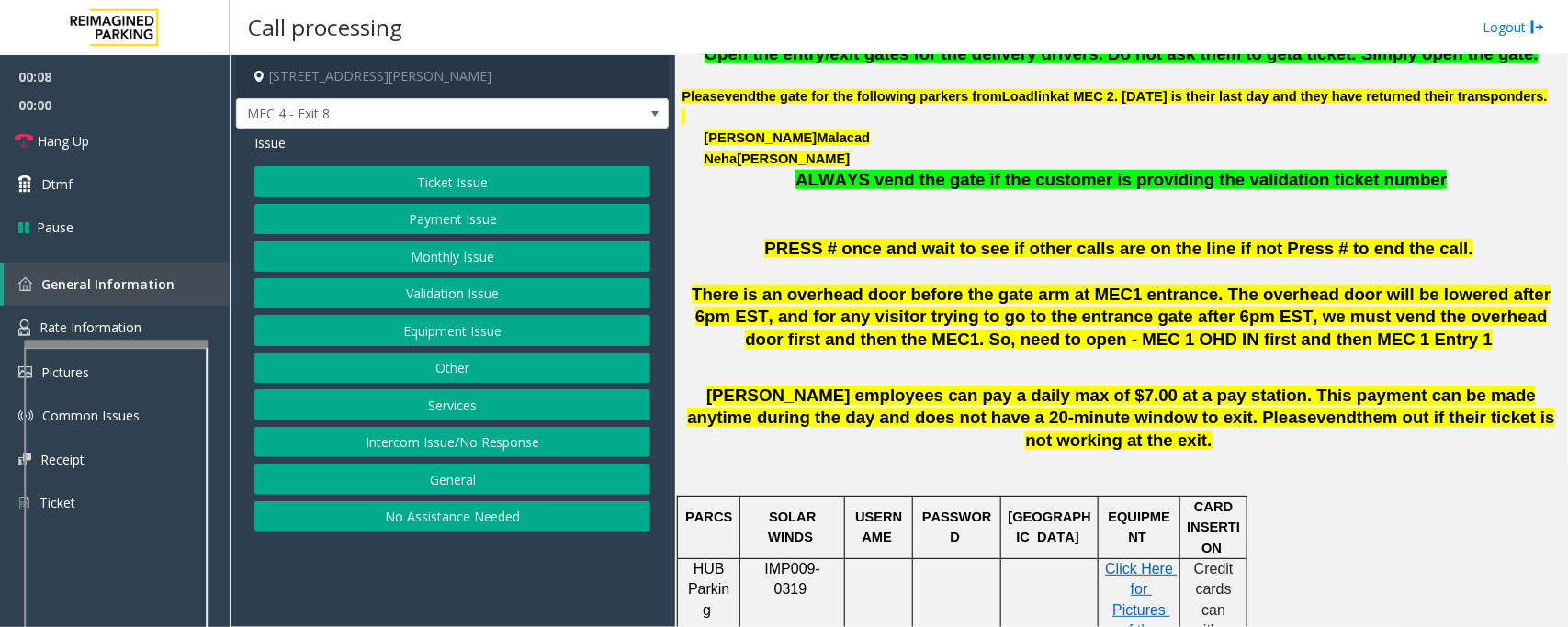
click at [585, 456] on button "Intercom Issue/No Response" at bounding box center [453, 442] width 396 height 31
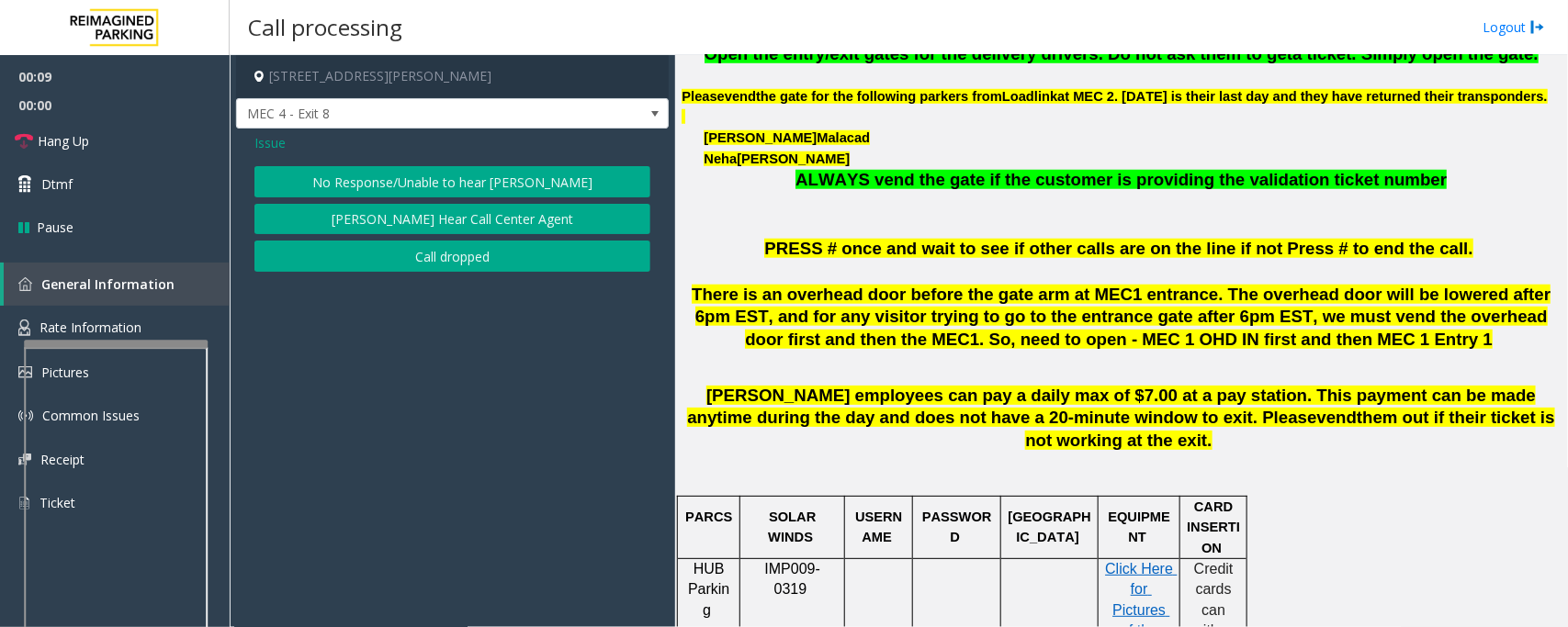
click at [461, 180] on button "No Response/Unable to hear [PERSON_NAME]" at bounding box center [453, 182] width 396 height 31
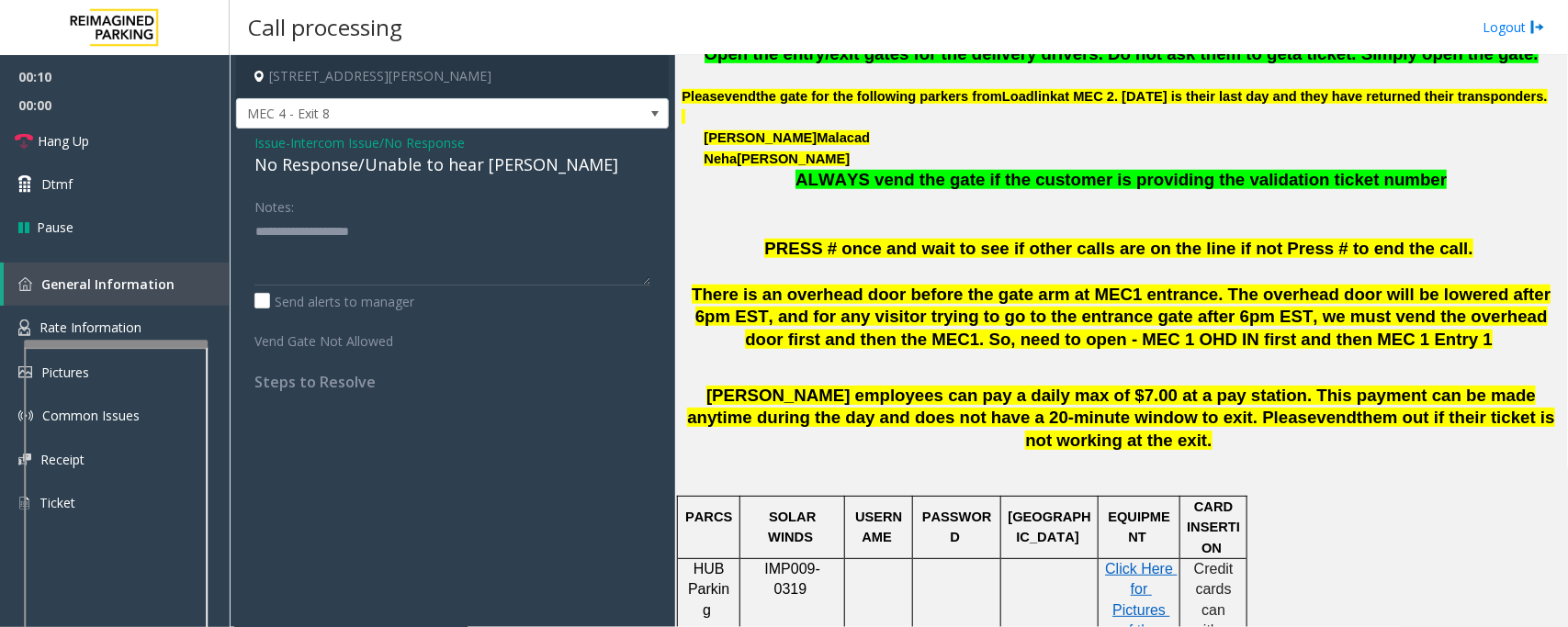
click at [470, 158] on div "No Response/Unable to hear [PERSON_NAME]" at bounding box center [453, 165] width 396 height 25
click at [519, 239] on textarea at bounding box center [453, 251] width 396 height 69
type textarea "**********"
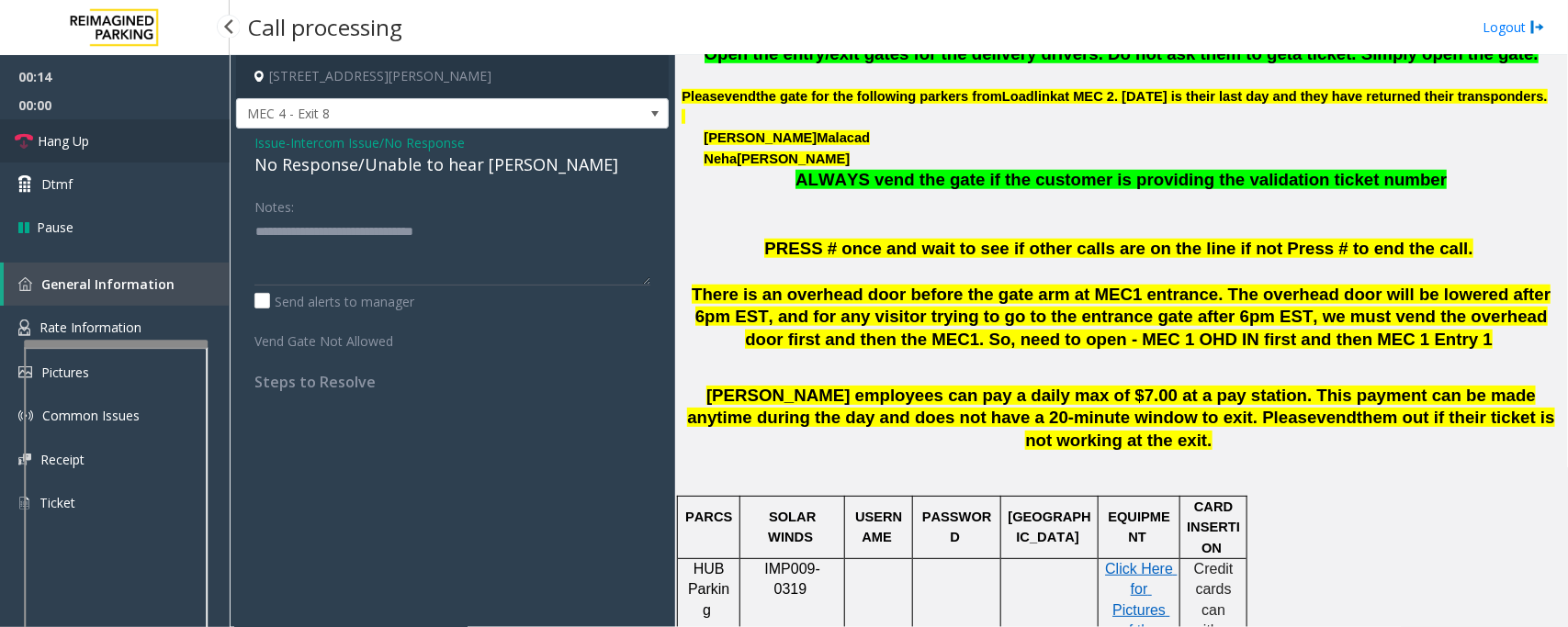
click at [49, 135] on span "Hang Up" at bounding box center [62, 141] width 51 height 19
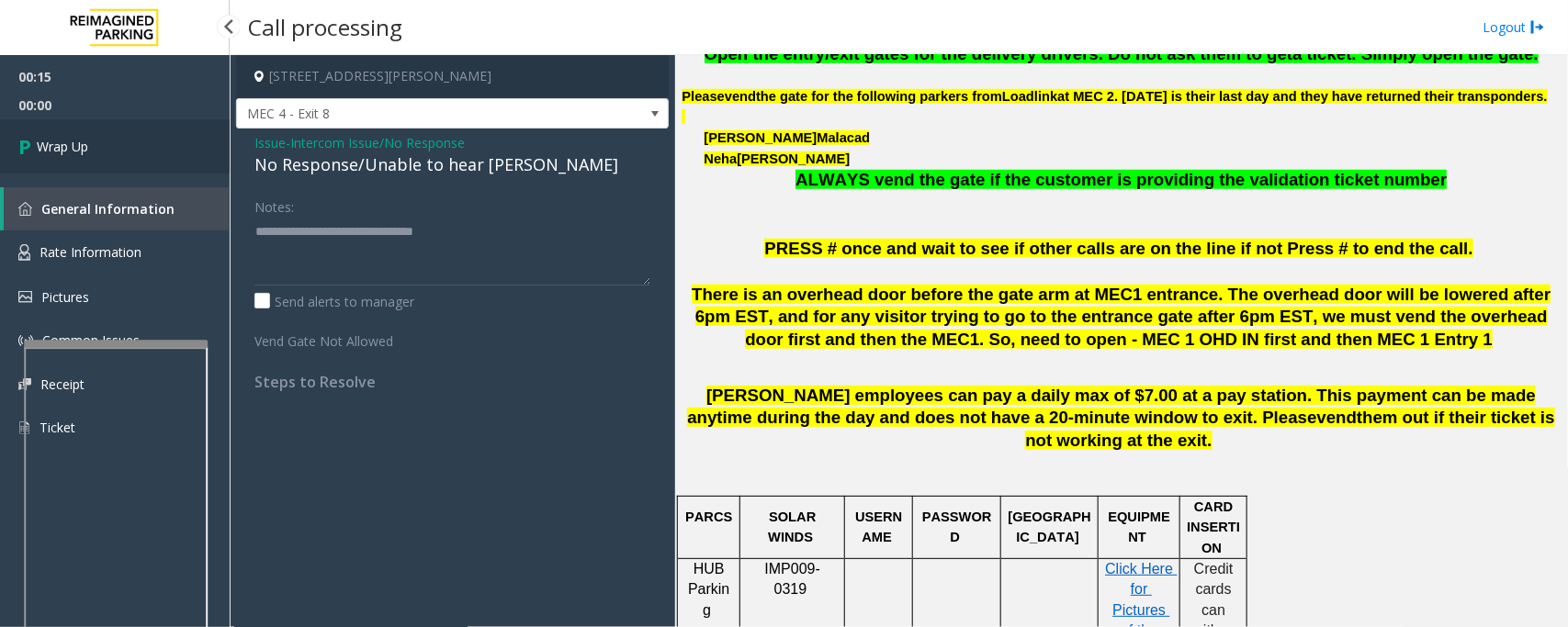
click at [56, 143] on span "Wrap Up" at bounding box center [62, 146] width 51 height 19
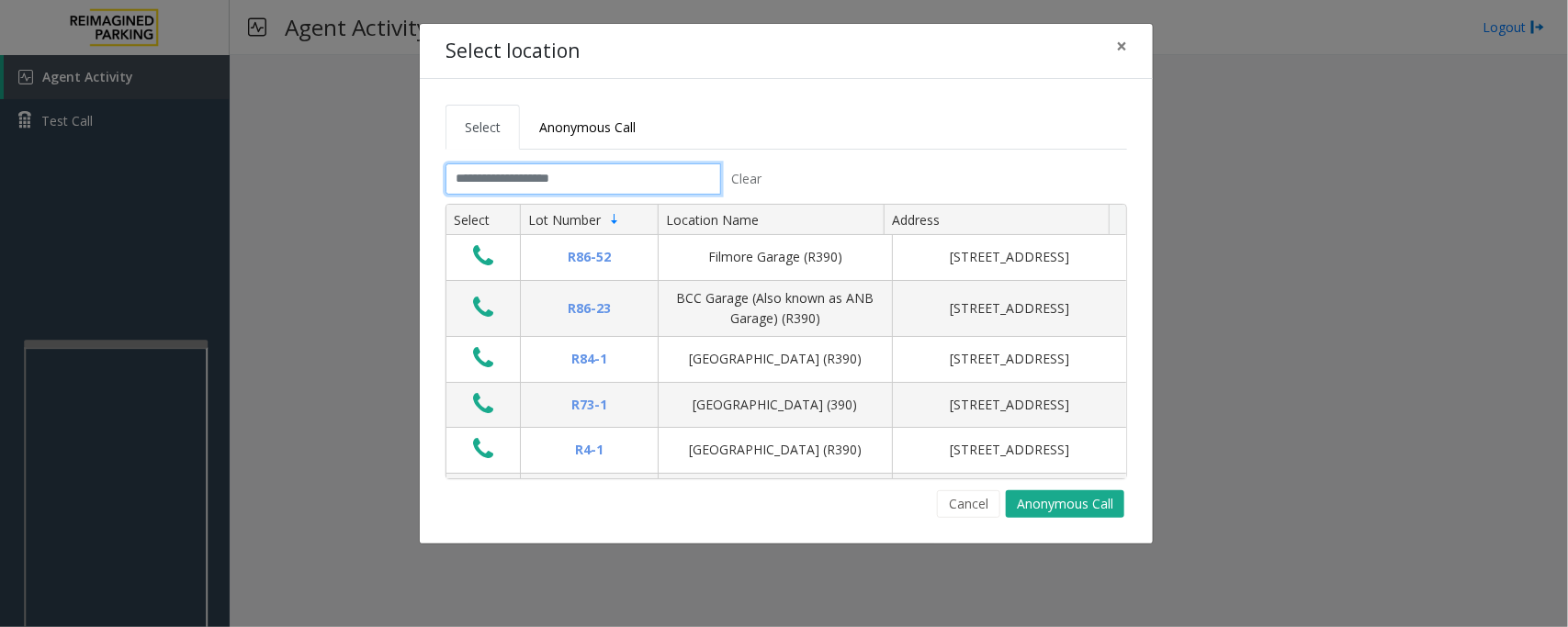
click at [599, 174] on input "text" at bounding box center [583, 179] width 276 height 31
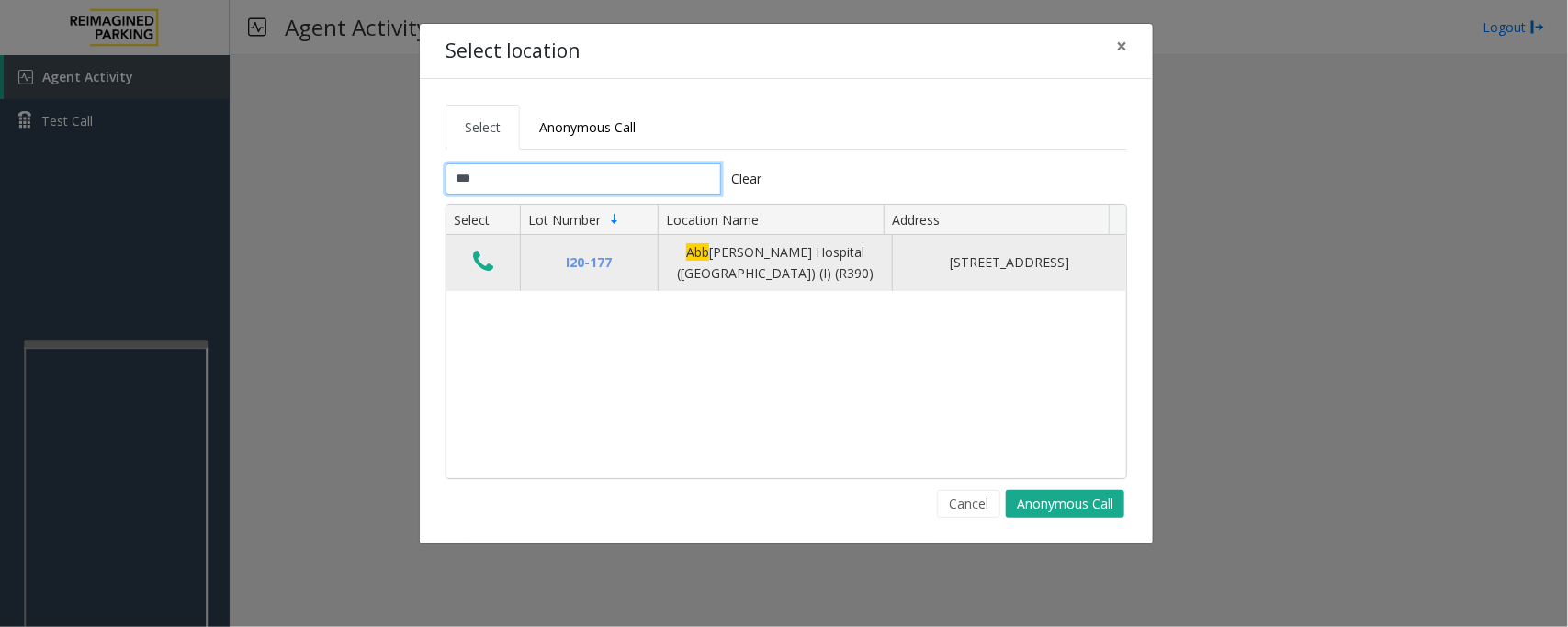
type input "***"
click at [494, 262] on button "Data table" at bounding box center [483, 263] width 31 height 30
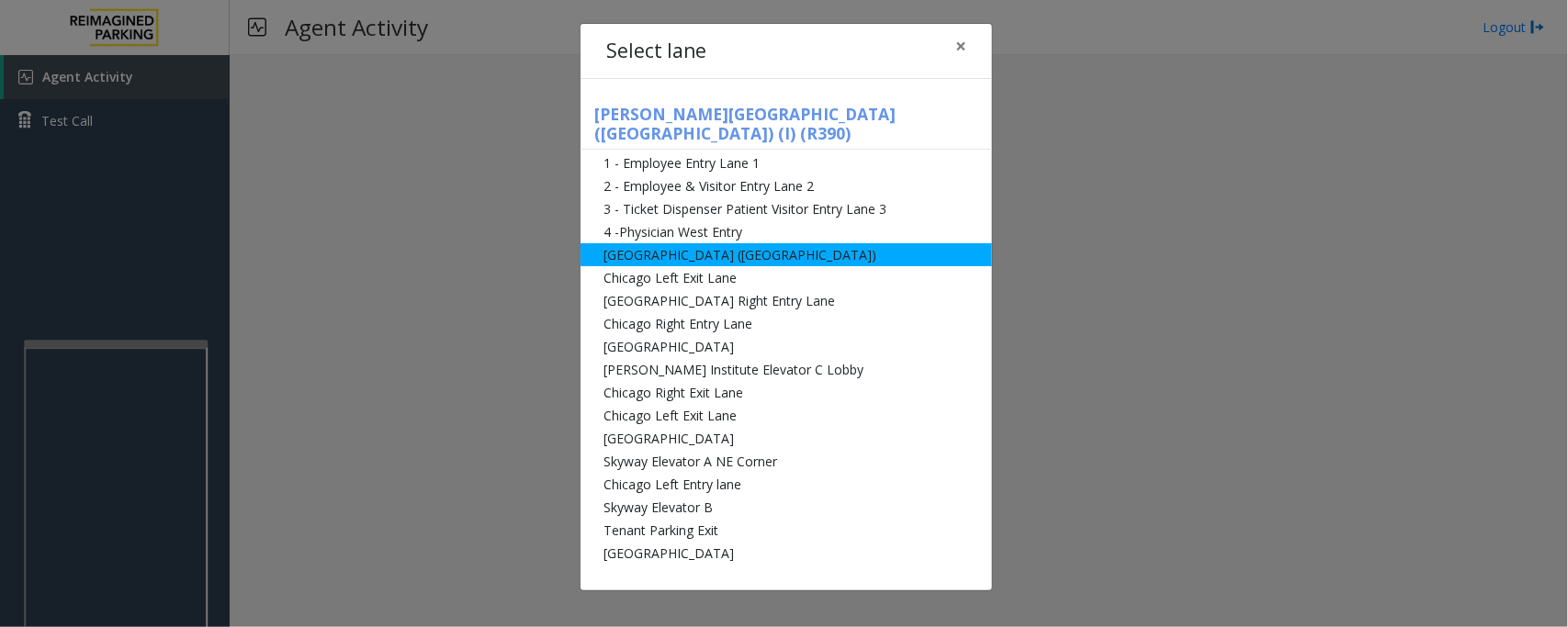
click at [599, 243] on li "[GEOGRAPHIC_DATA] ([GEOGRAPHIC_DATA])" at bounding box center [786, 255] width 411 height 23
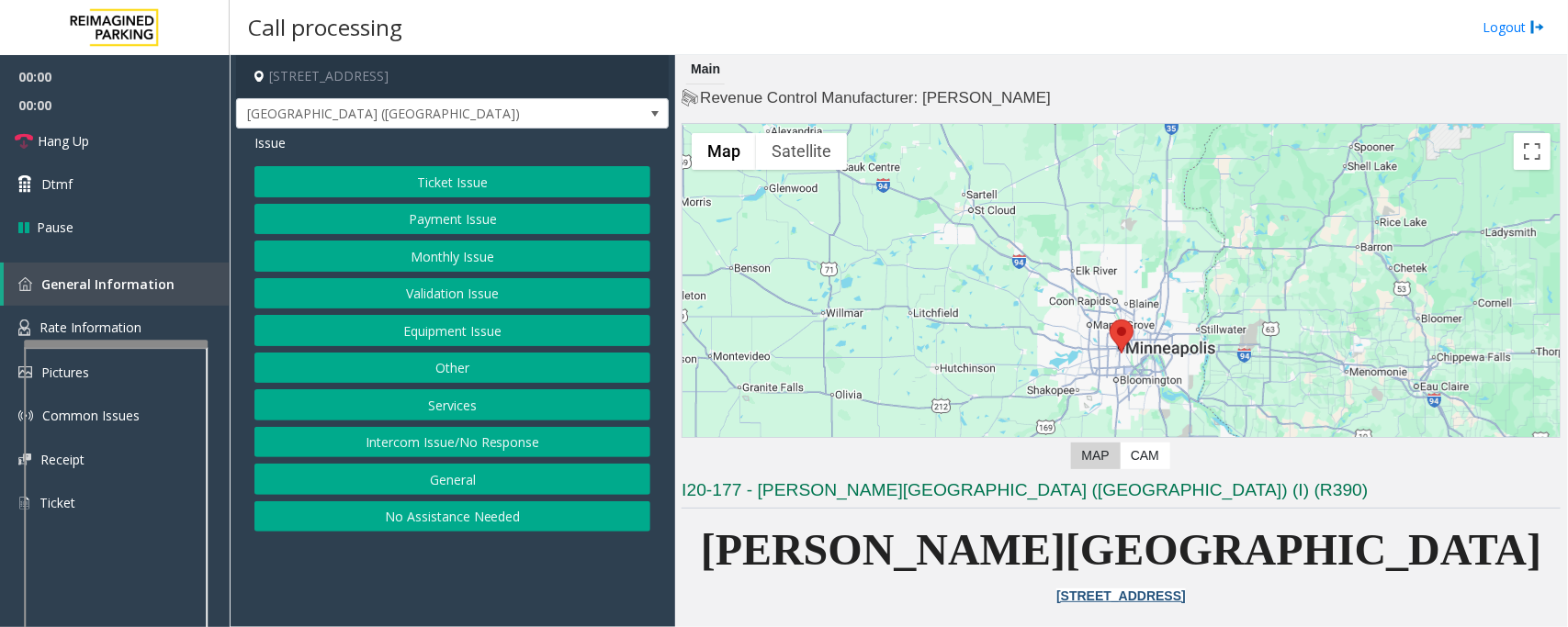
click at [440, 188] on button "Ticket Issue" at bounding box center [453, 182] width 396 height 31
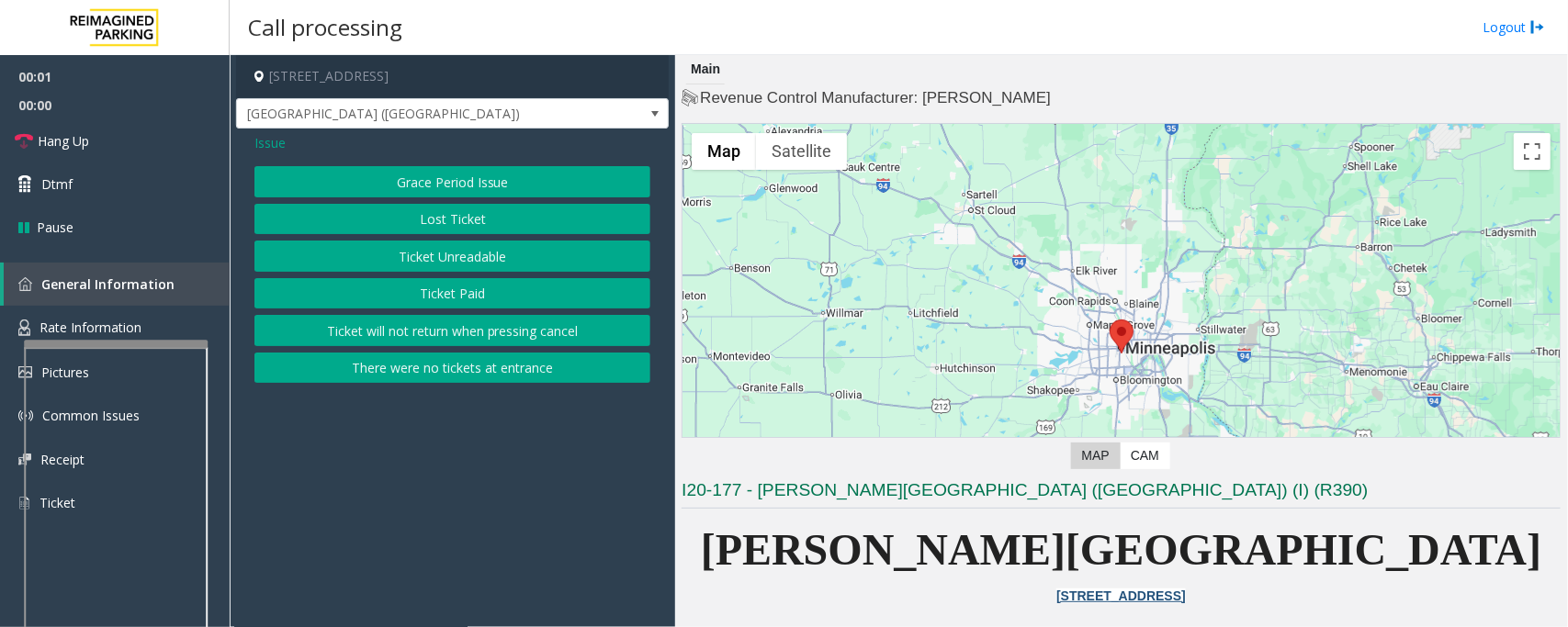
click at [433, 246] on button "Ticket Unreadable" at bounding box center [453, 256] width 396 height 31
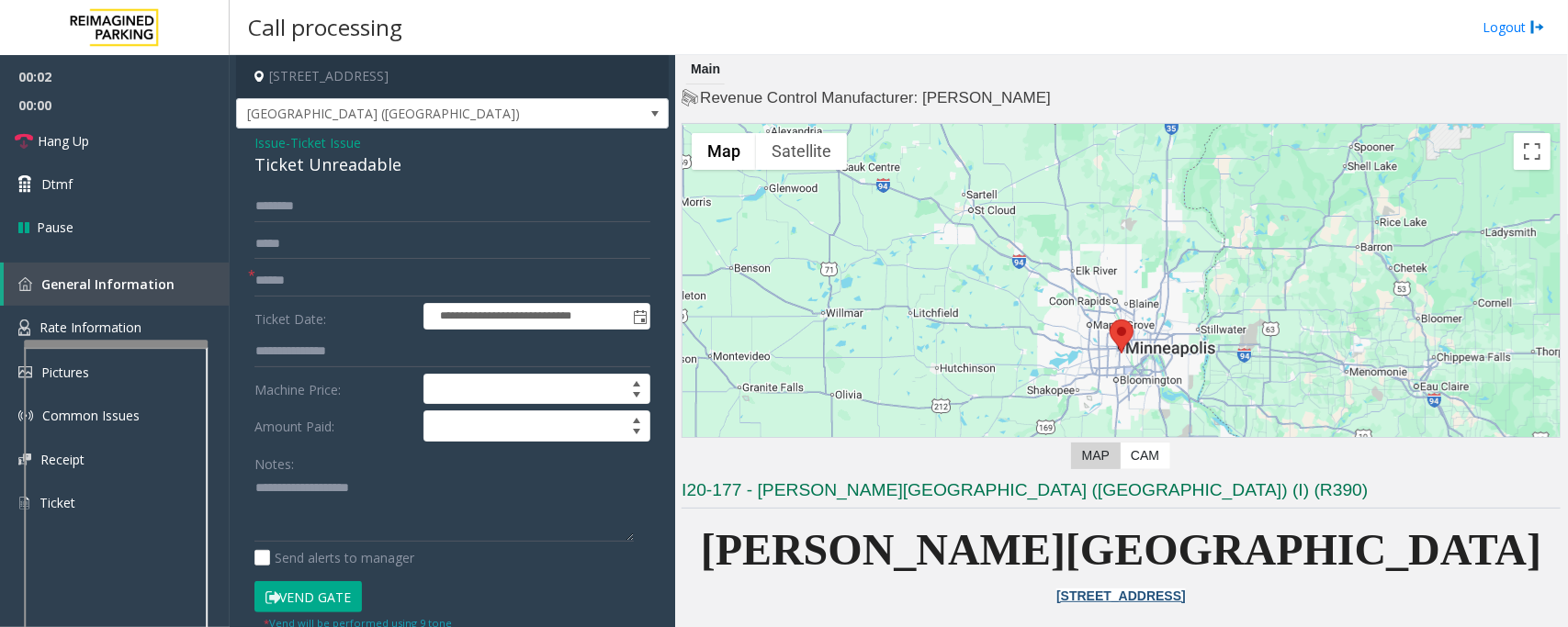
click at [365, 167] on div "Ticket Unreadable" at bounding box center [453, 165] width 396 height 25
click at [400, 524] on textarea at bounding box center [444, 509] width 379 height 69
paste textarea "**********"
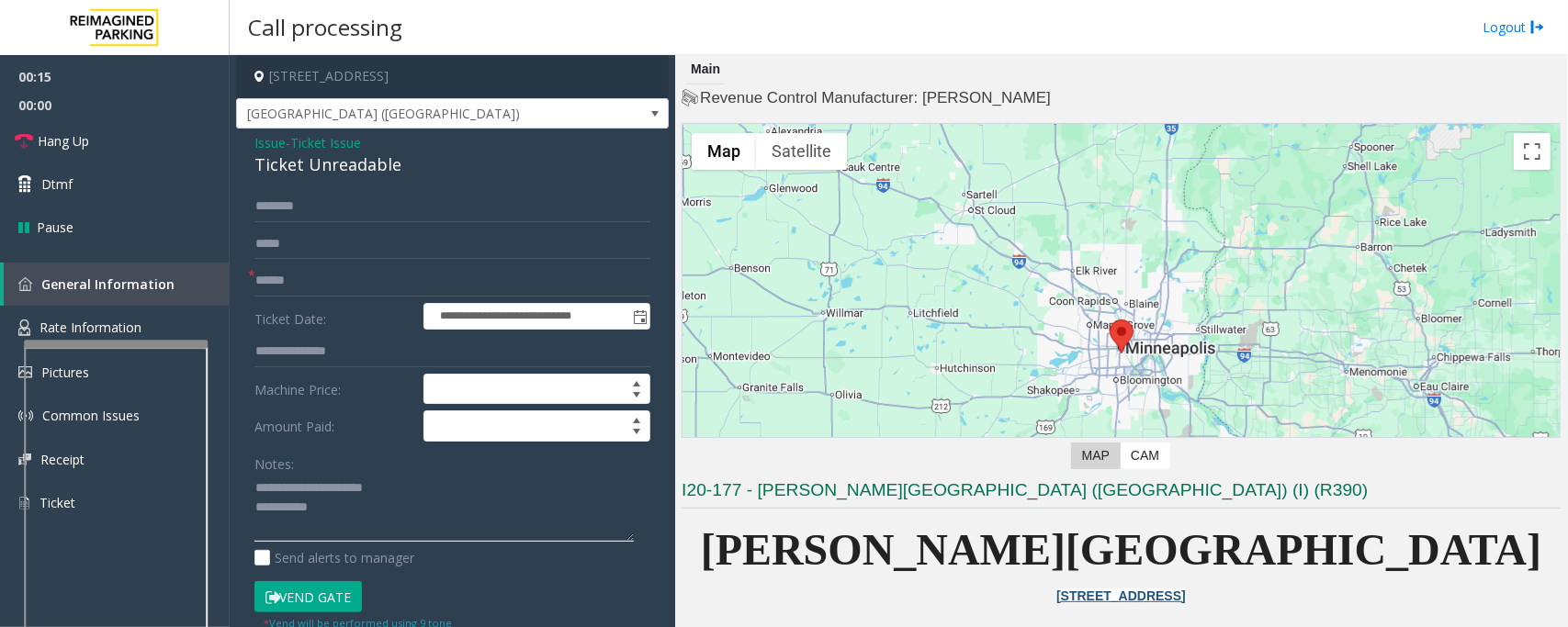
type textarea "**********"
click at [413, 277] on input "text" at bounding box center [453, 281] width 396 height 31
type input "******"
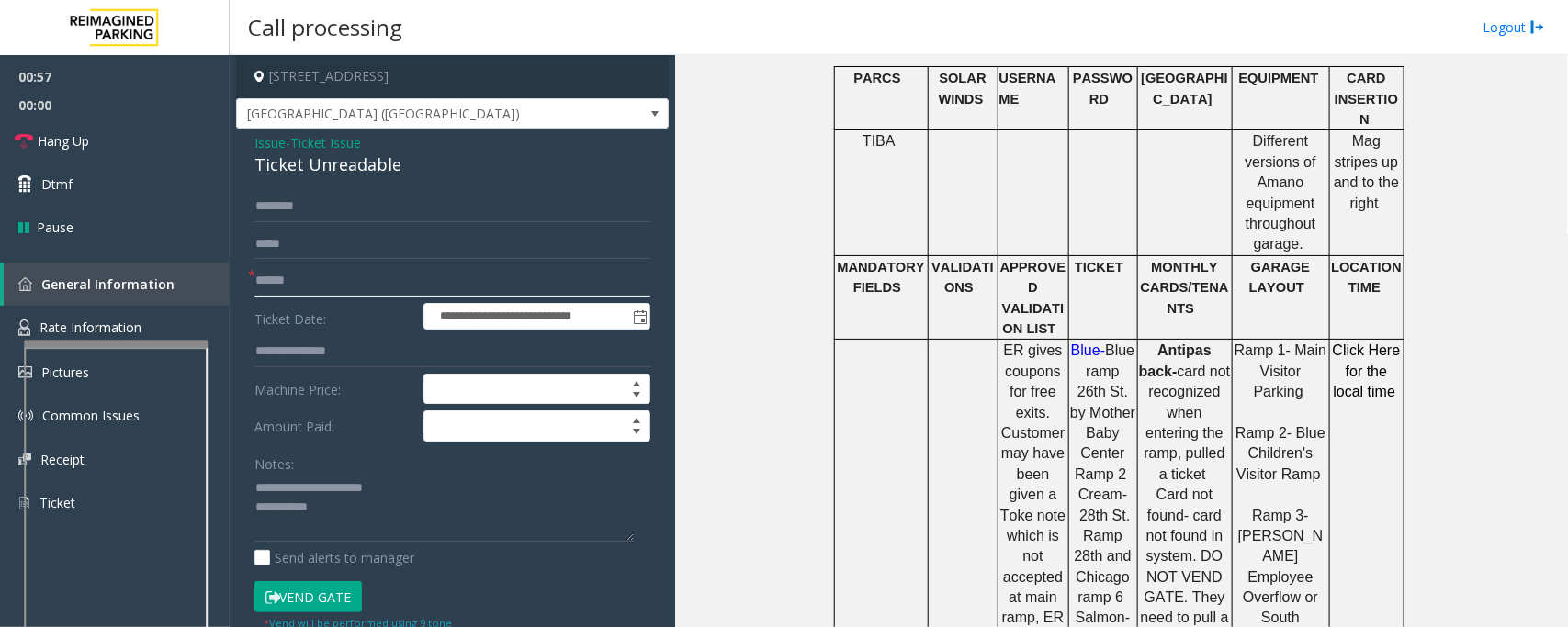
scroll to position [918, 0]
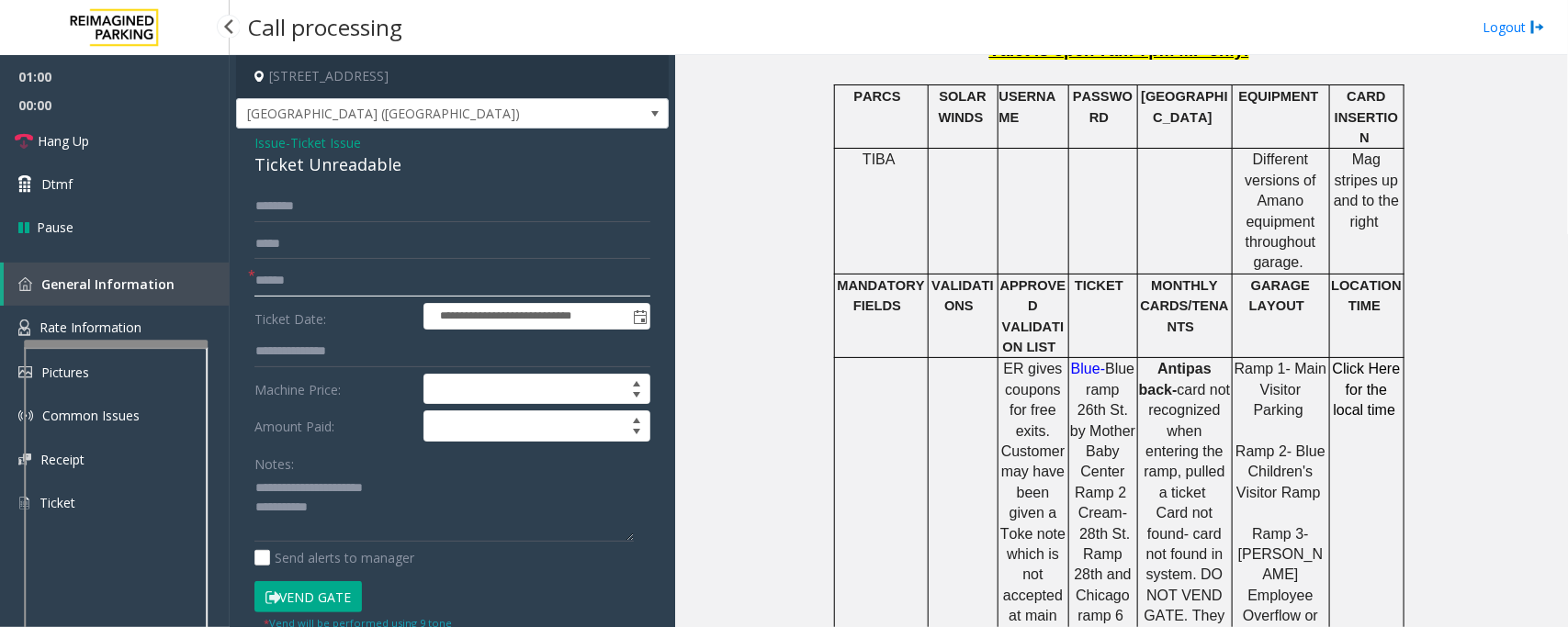
drag, startPoint x: 317, startPoint y: 274, endPoint x: 143, endPoint y: 274, distance: 174.0
click at [143, 274] on app-root "**********" at bounding box center [784, 314] width 1568 height 627
type input "**"
click at [336, 493] on textarea at bounding box center [444, 509] width 379 height 69
click at [339, 507] on textarea at bounding box center [444, 509] width 379 height 69
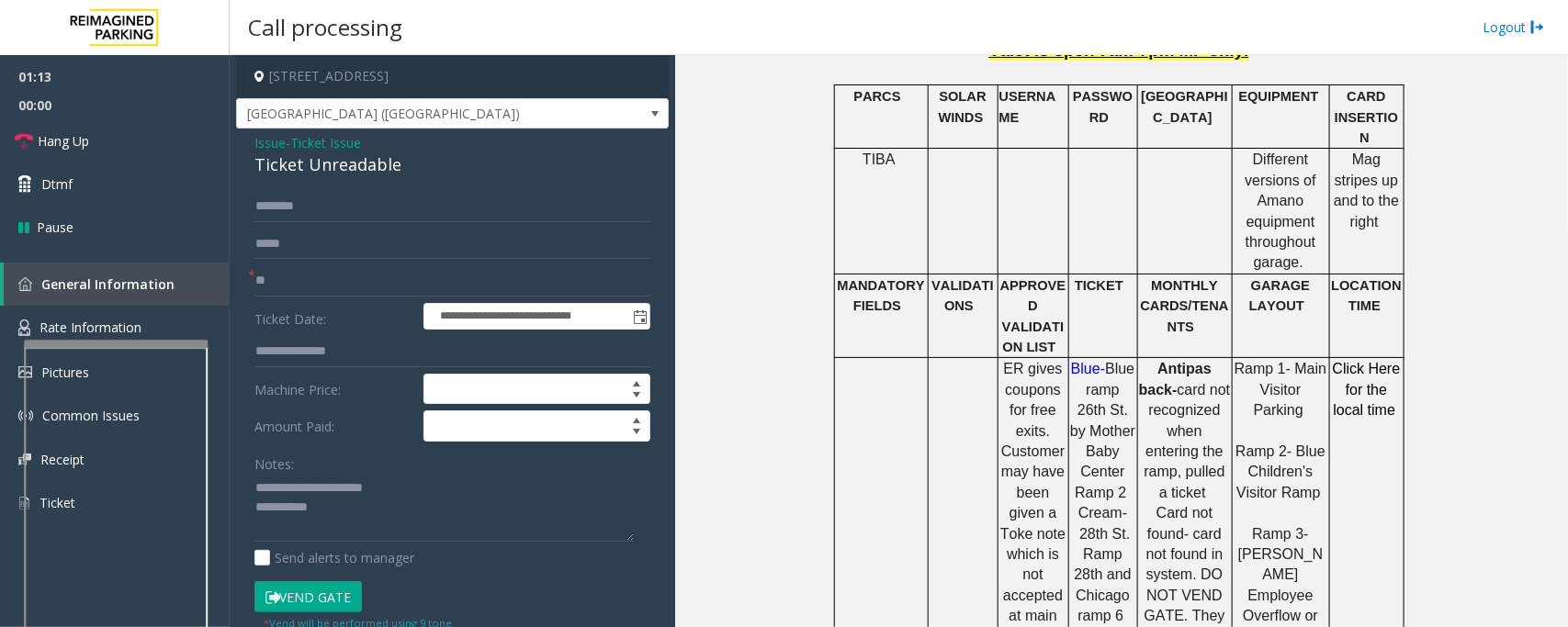
click at [334, 592] on button "Vend Gate" at bounding box center [309, 597] width 108 height 31
click at [400, 524] on textarea at bounding box center [444, 509] width 379 height 69
click at [30, 149] on icon at bounding box center [23, 141] width 18 height 18
click at [383, 528] on textarea at bounding box center [444, 509] width 379 height 69
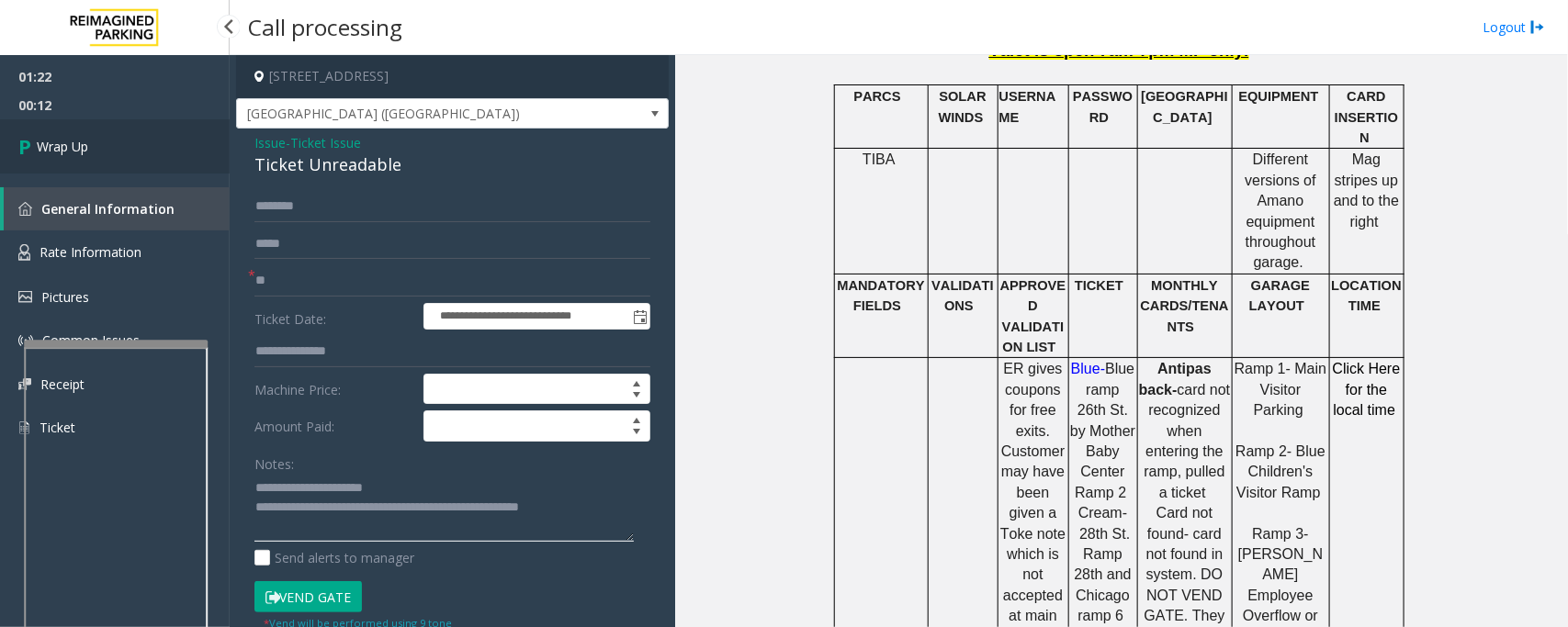
type textarea "**********"
click at [181, 159] on link "Wrap Up" at bounding box center [114, 146] width 230 height 54
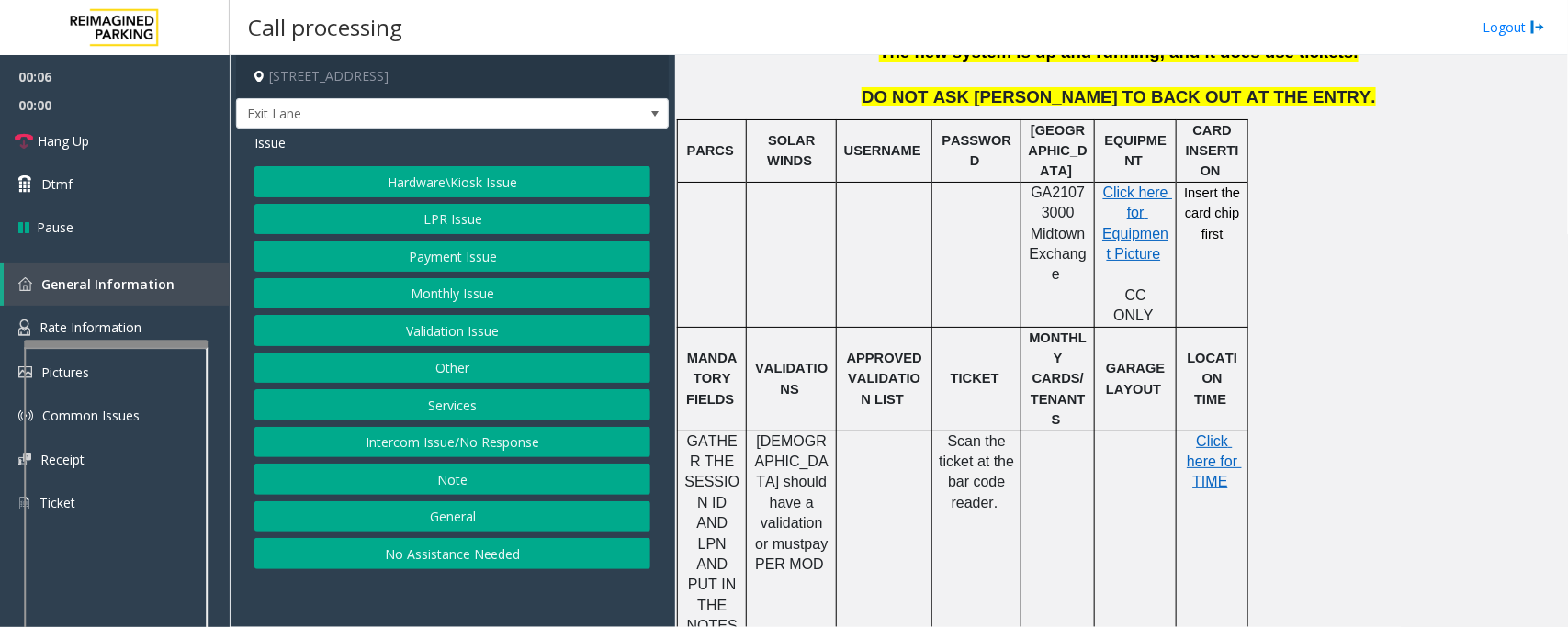
scroll to position [804, 0]
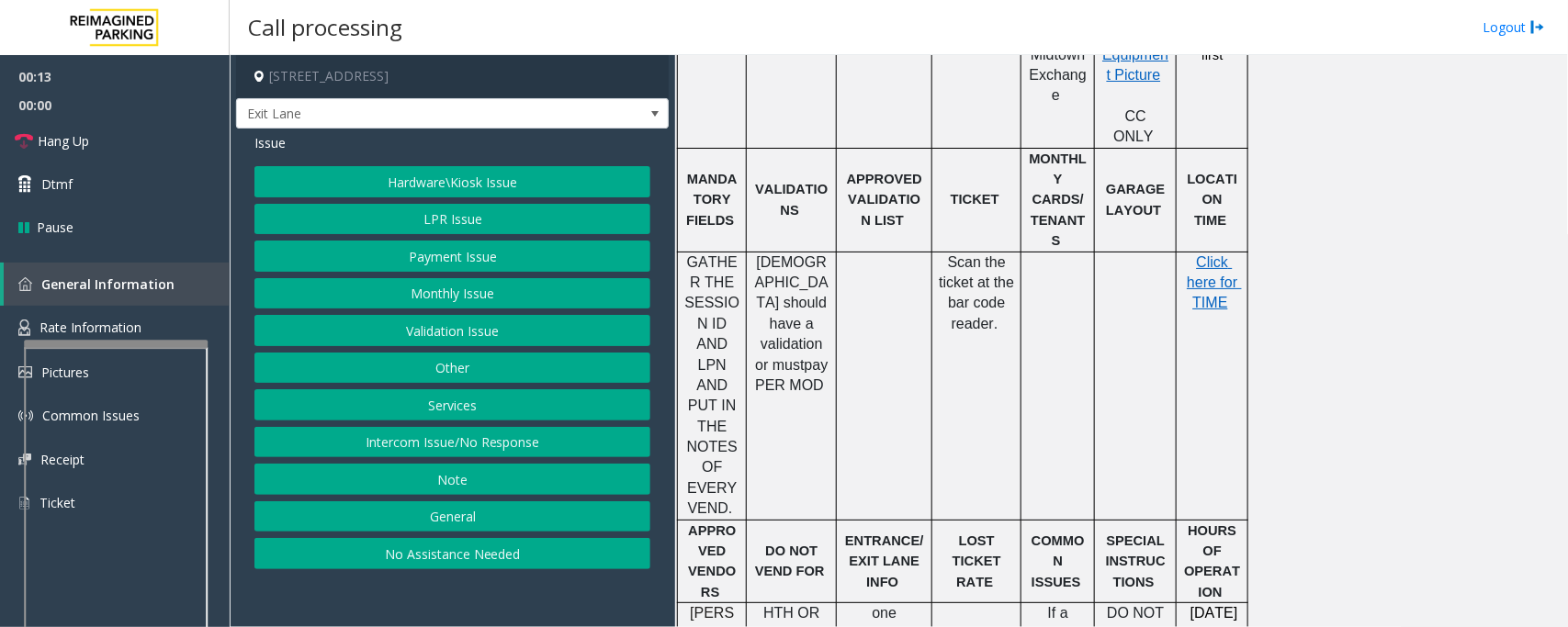
click at [407, 451] on button "Intercom Issue/No Response" at bounding box center [453, 442] width 396 height 31
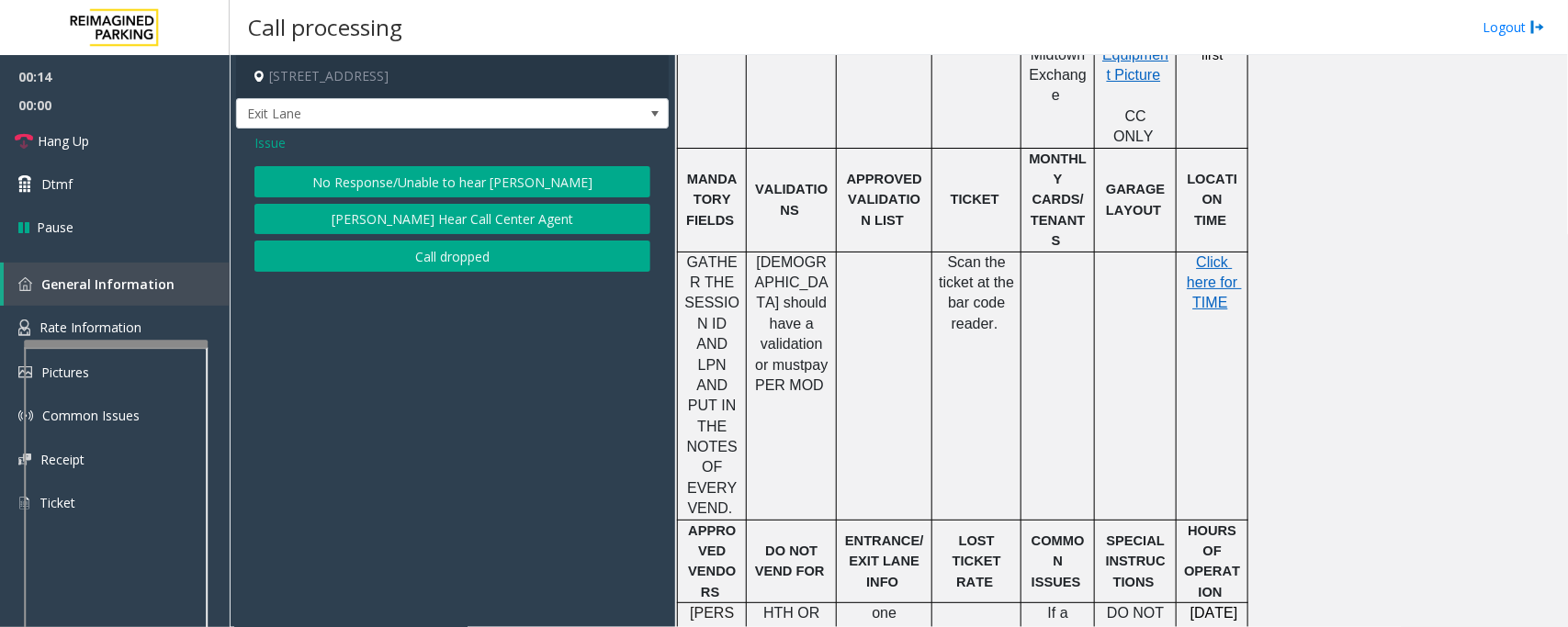
click at [458, 191] on button "No Response/Unable to hear [PERSON_NAME]" at bounding box center [453, 182] width 396 height 31
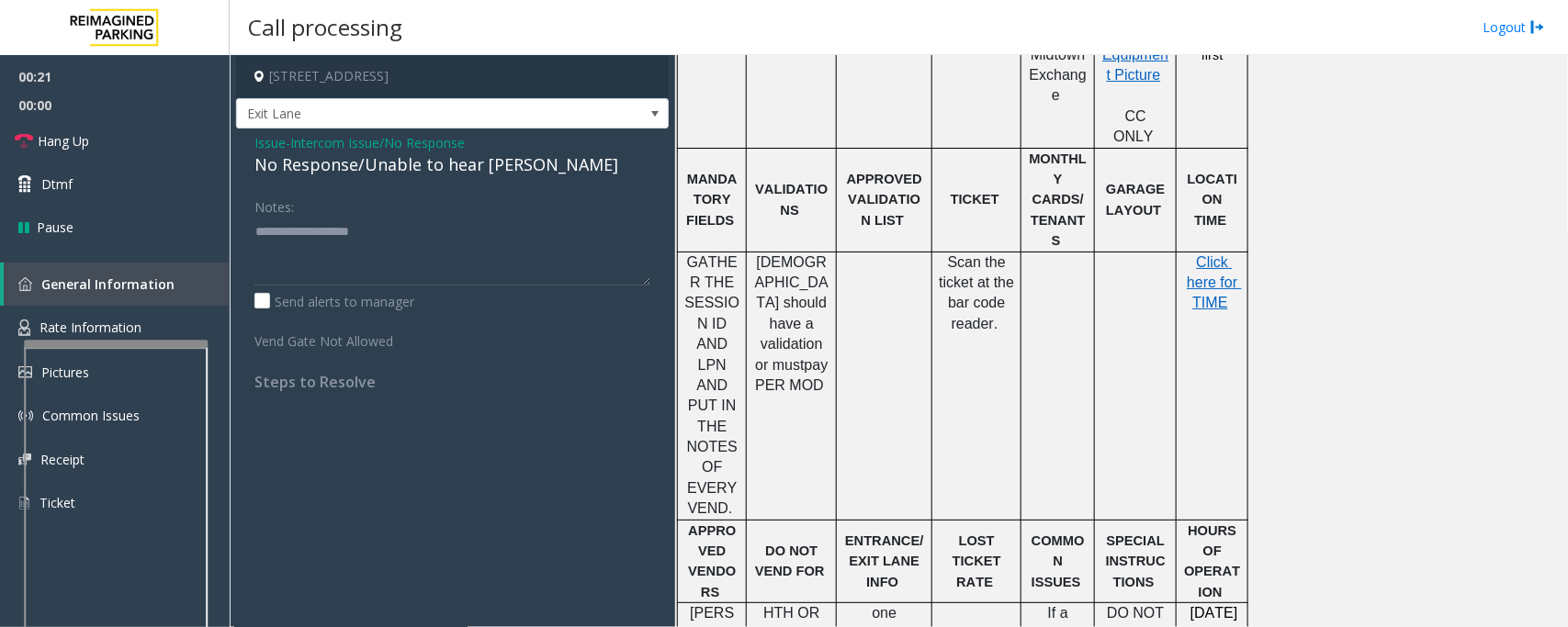
click at [266, 138] on span "Issue" at bounding box center [270, 143] width 31 height 19
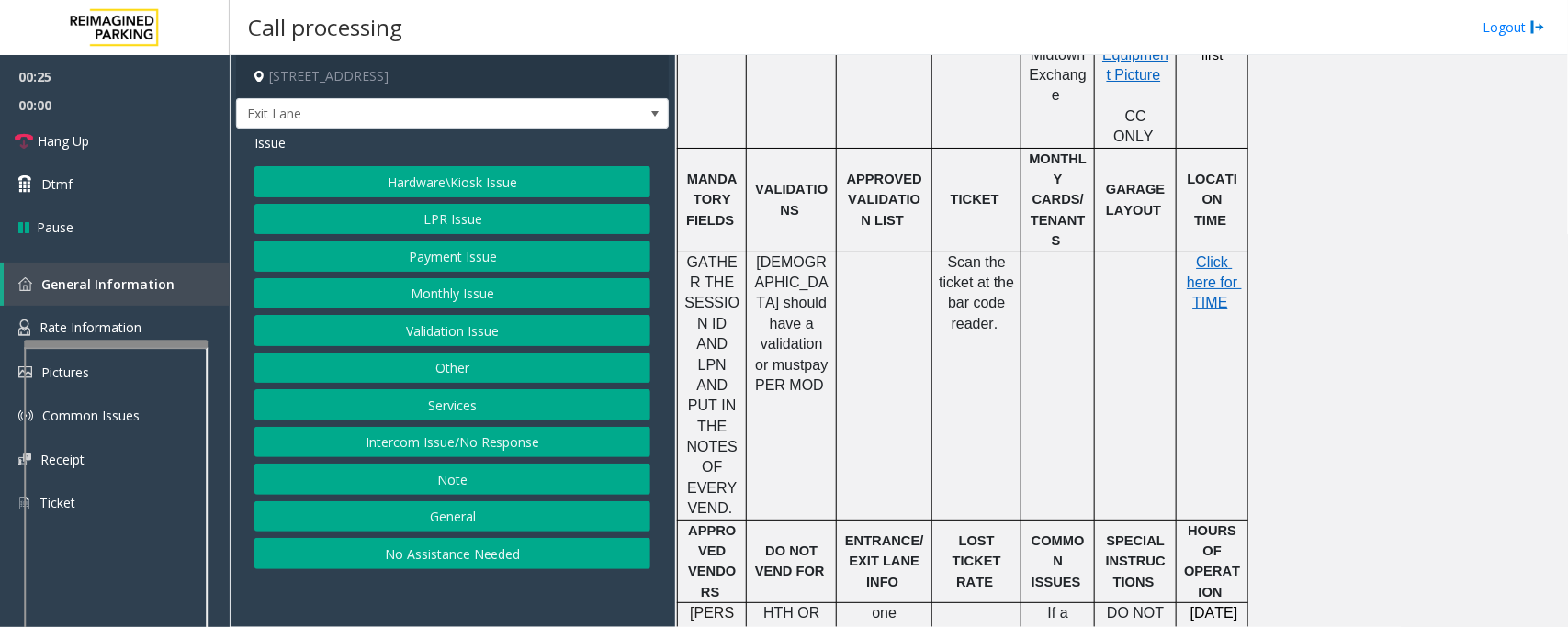
click at [473, 445] on button "Intercom Issue/No Response" at bounding box center [453, 442] width 396 height 31
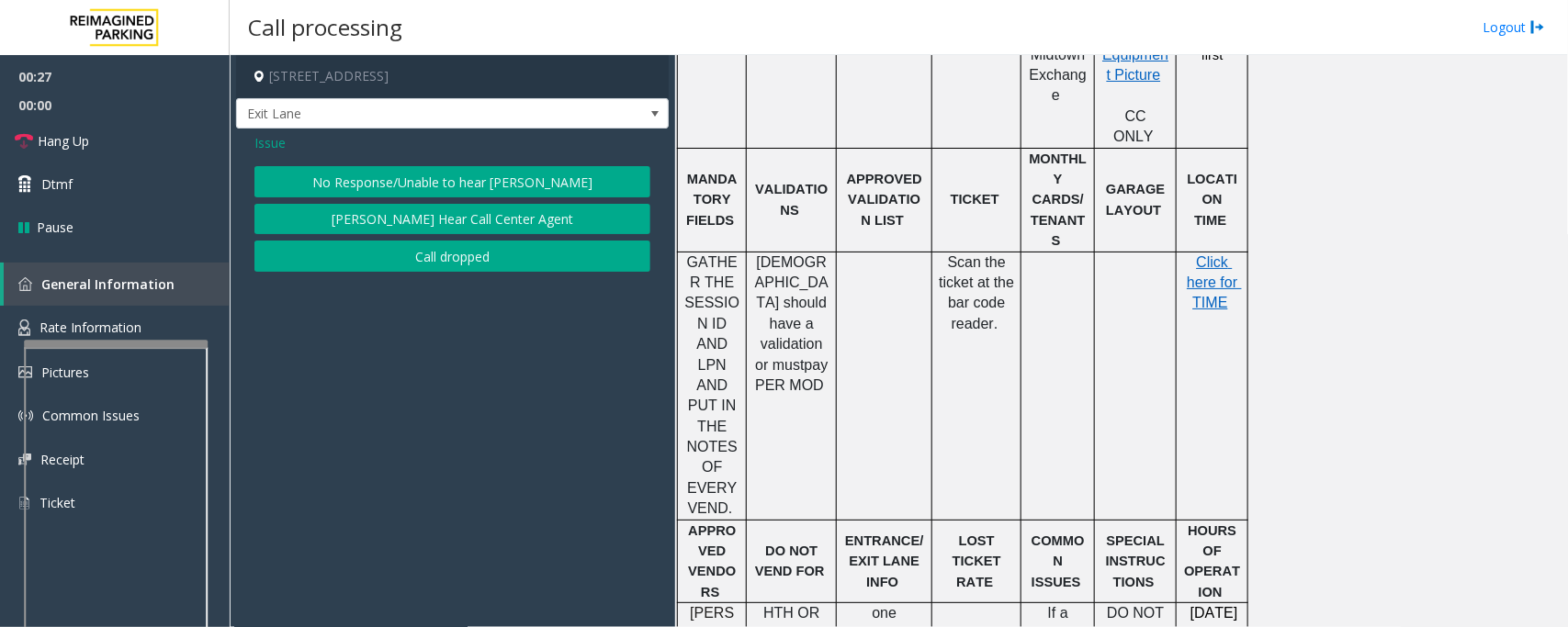
click at [272, 154] on div "Issue No Response/Unable to hear [PERSON_NAME] Cannot Hear Call Center Agent Ca…" at bounding box center [452, 205] width 433 height 153
click at [272, 145] on span "Issue" at bounding box center [270, 143] width 31 height 19
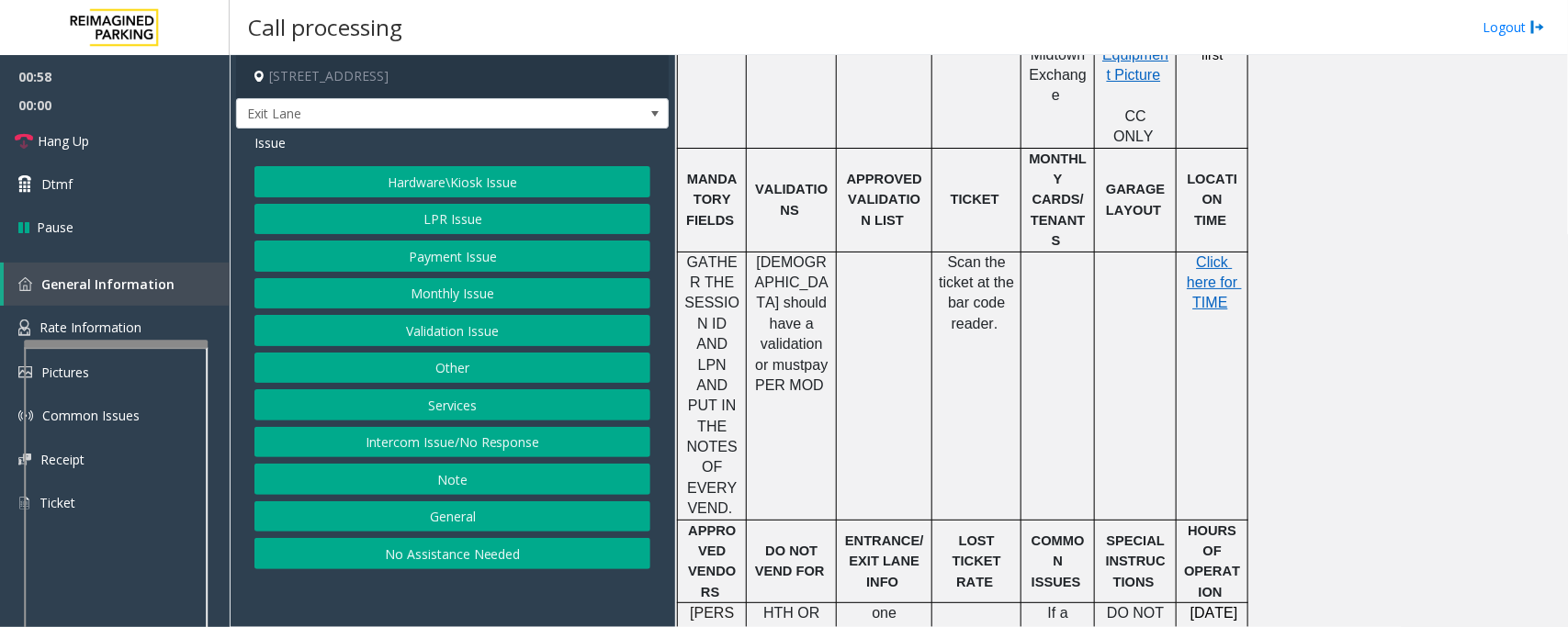
click at [453, 210] on button "LPR Issue" at bounding box center [453, 219] width 396 height 31
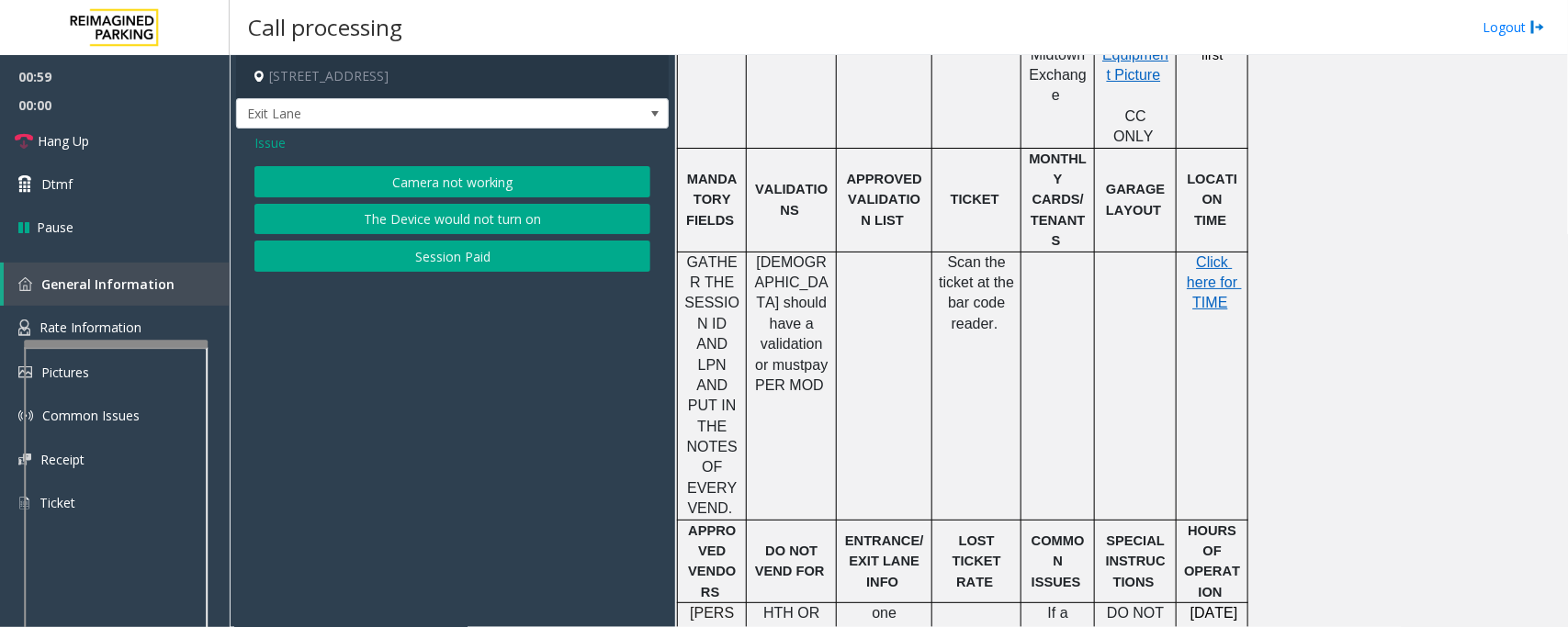
click at [461, 184] on button "Camera not working" at bounding box center [453, 182] width 396 height 31
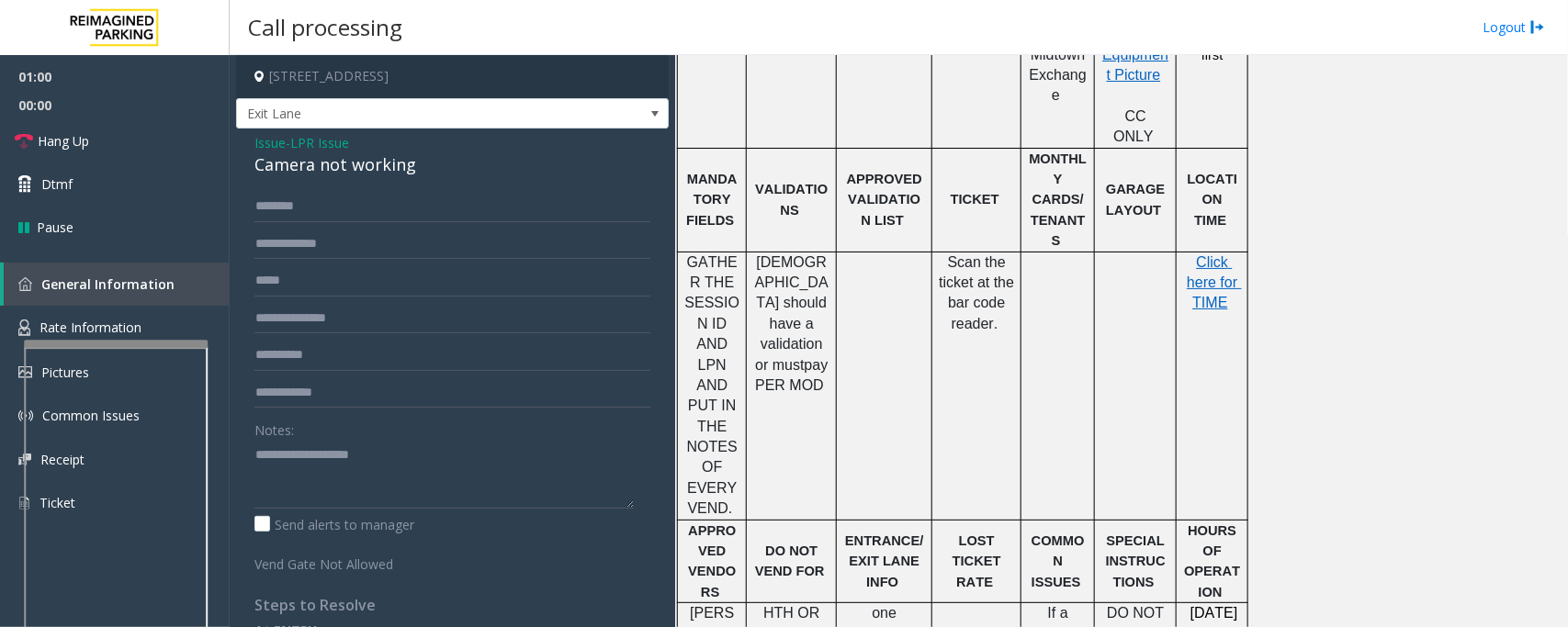
click at [395, 166] on div "Camera not working" at bounding box center [453, 165] width 396 height 25
click at [354, 199] on input "text" at bounding box center [453, 207] width 396 height 31
type input "******"
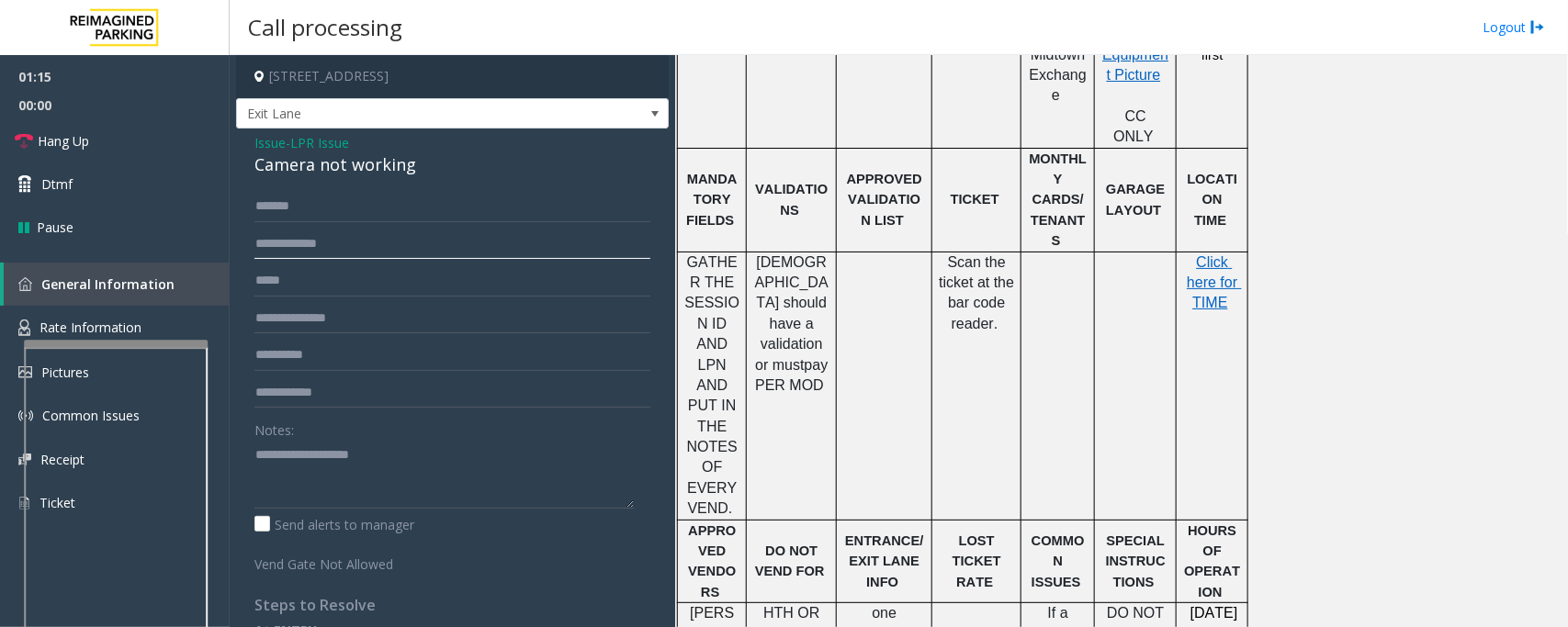
click at [386, 246] on input "text" at bounding box center [453, 244] width 396 height 31
type input "*"
click at [438, 244] on input "text" at bounding box center [453, 244] width 396 height 31
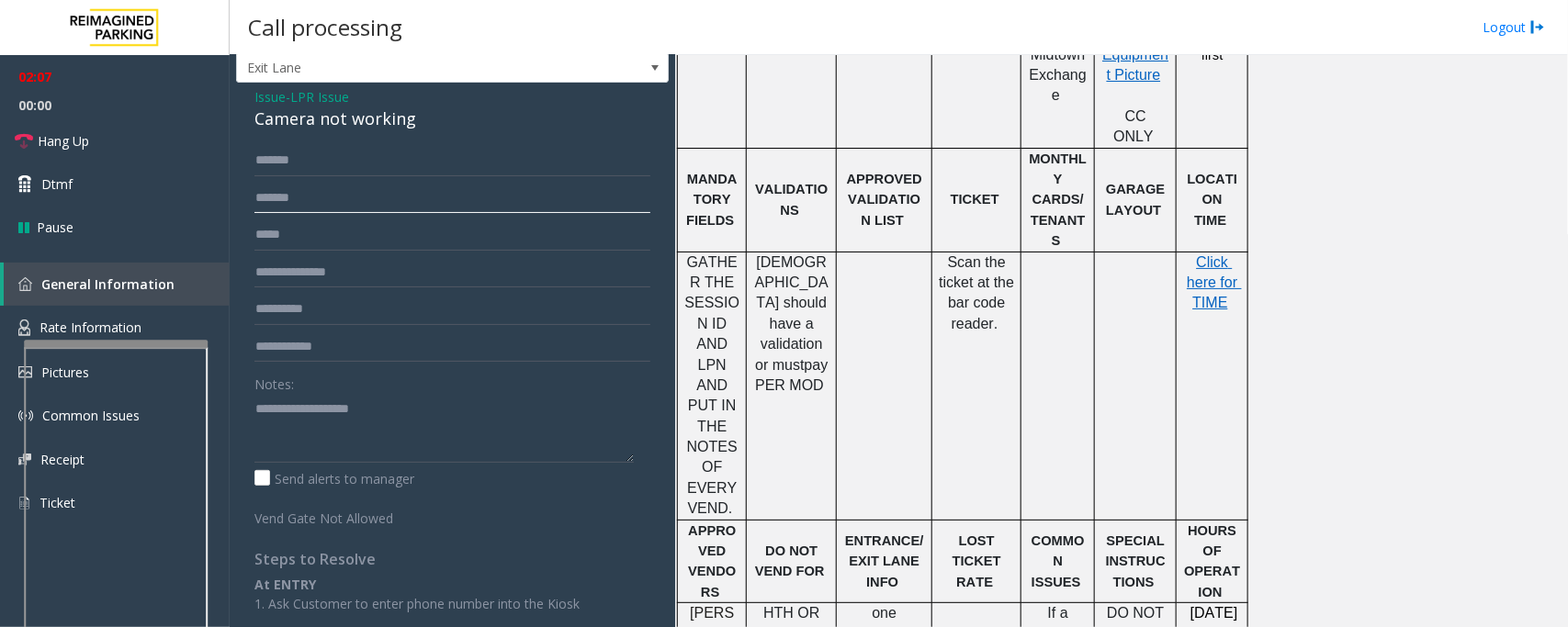
scroll to position [0, 0]
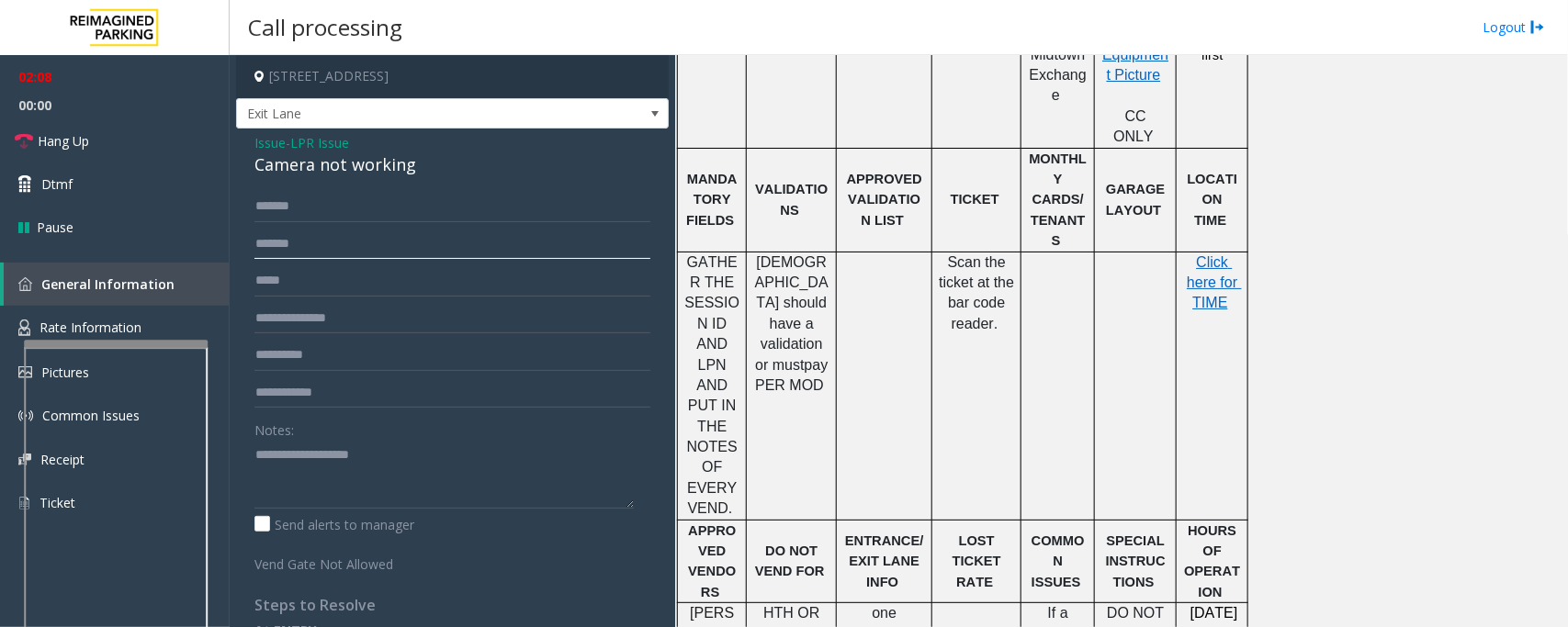
type input "*******"
click at [273, 142] on span "Issue" at bounding box center [270, 143] width 31 height 19
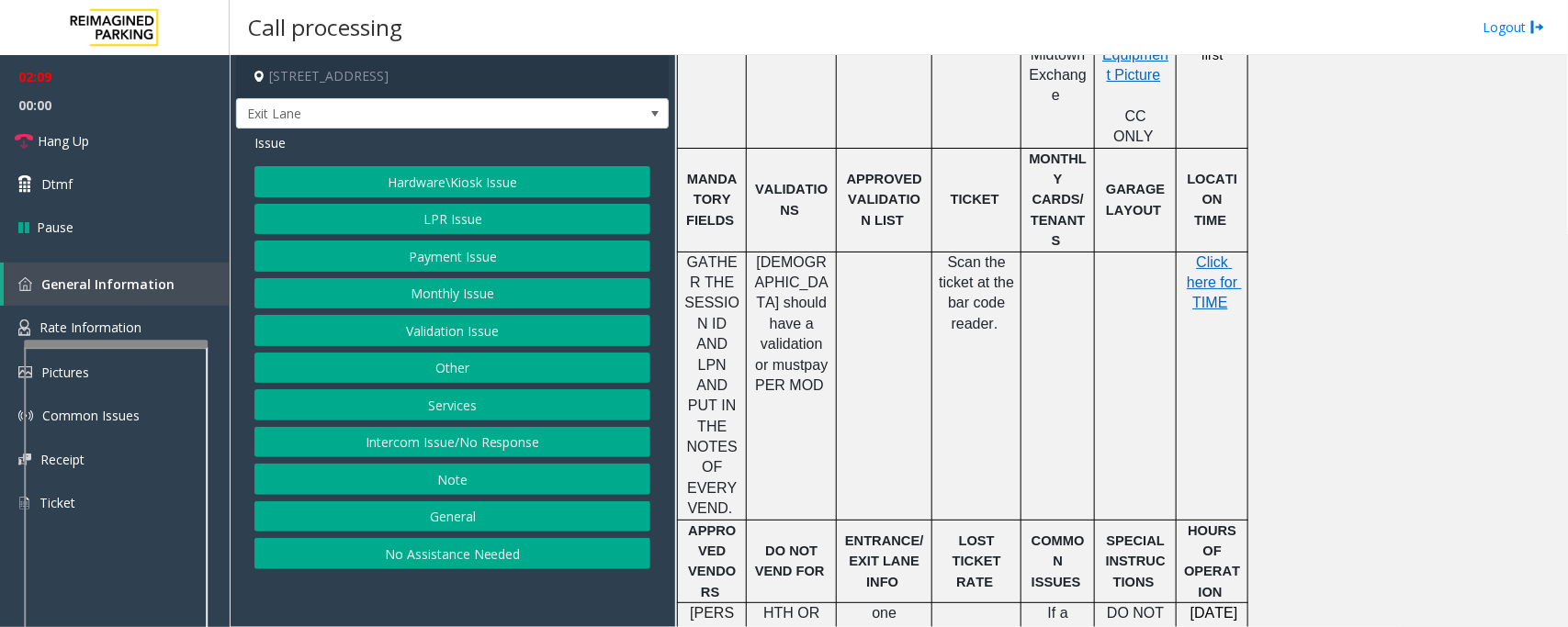
click at [406, 215] on button "LPR Issue" at bounding box center [453, 219] width 396 height 31
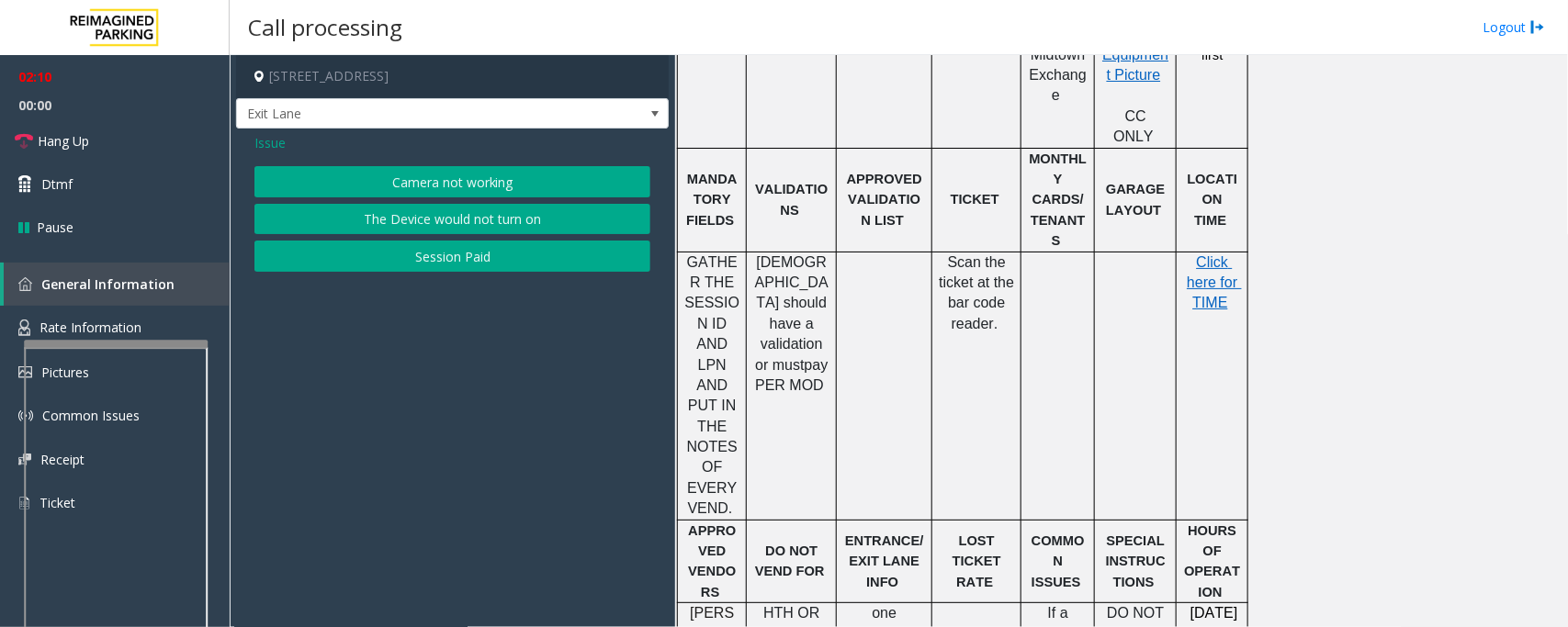
click at [268, 145] on span "Issue" at bounding box center [270, 143] width 31 height 19
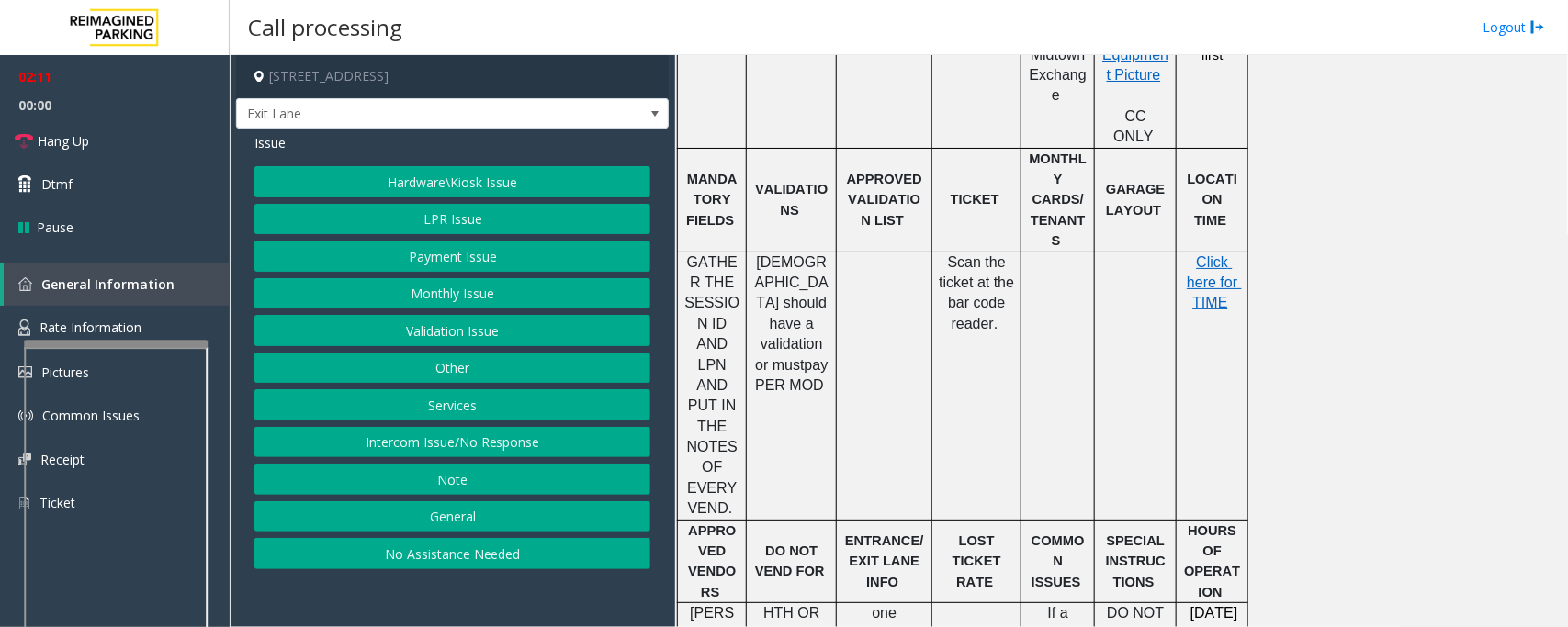
click at [411, 173] on button "Hardware\Kiosk Issue" at bounding box center [453, 182] width 396 height 31
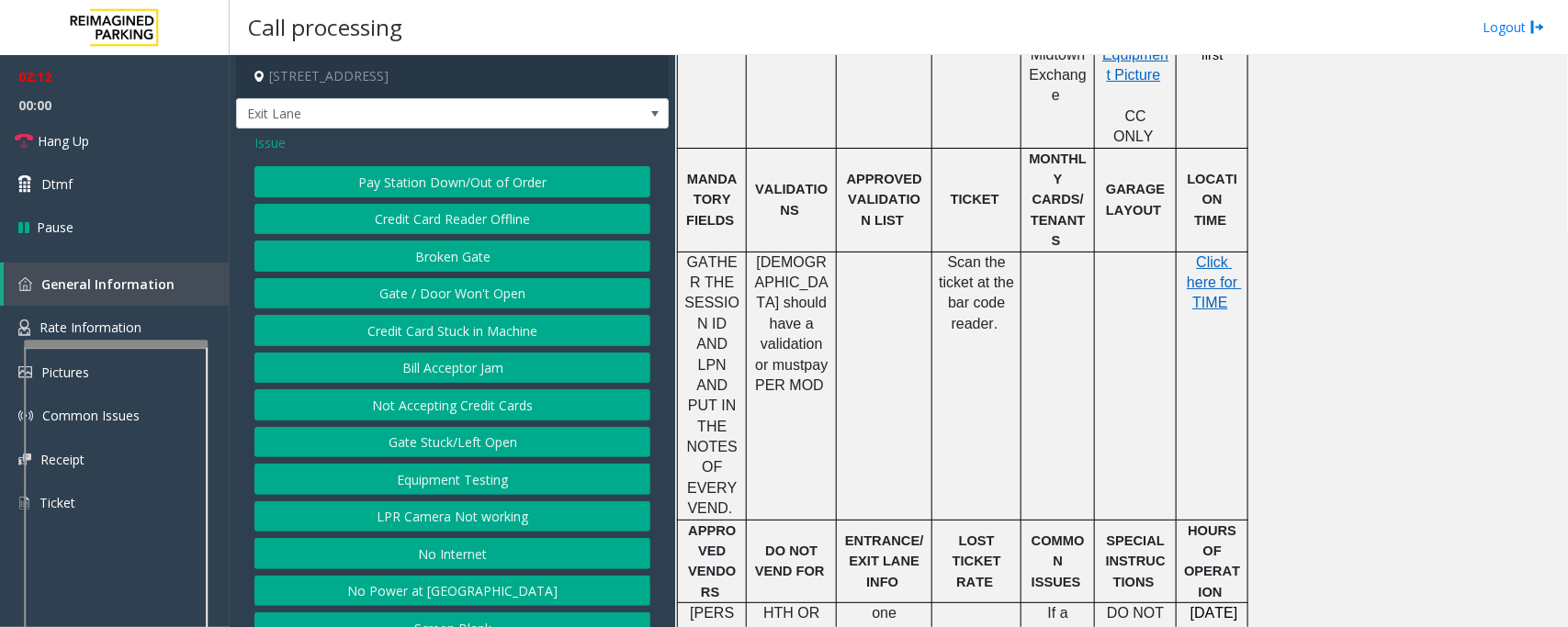
click at [416, 295] on button "Gate / Door Won't Open" at bounding box center [453, 293] width 396 height 31
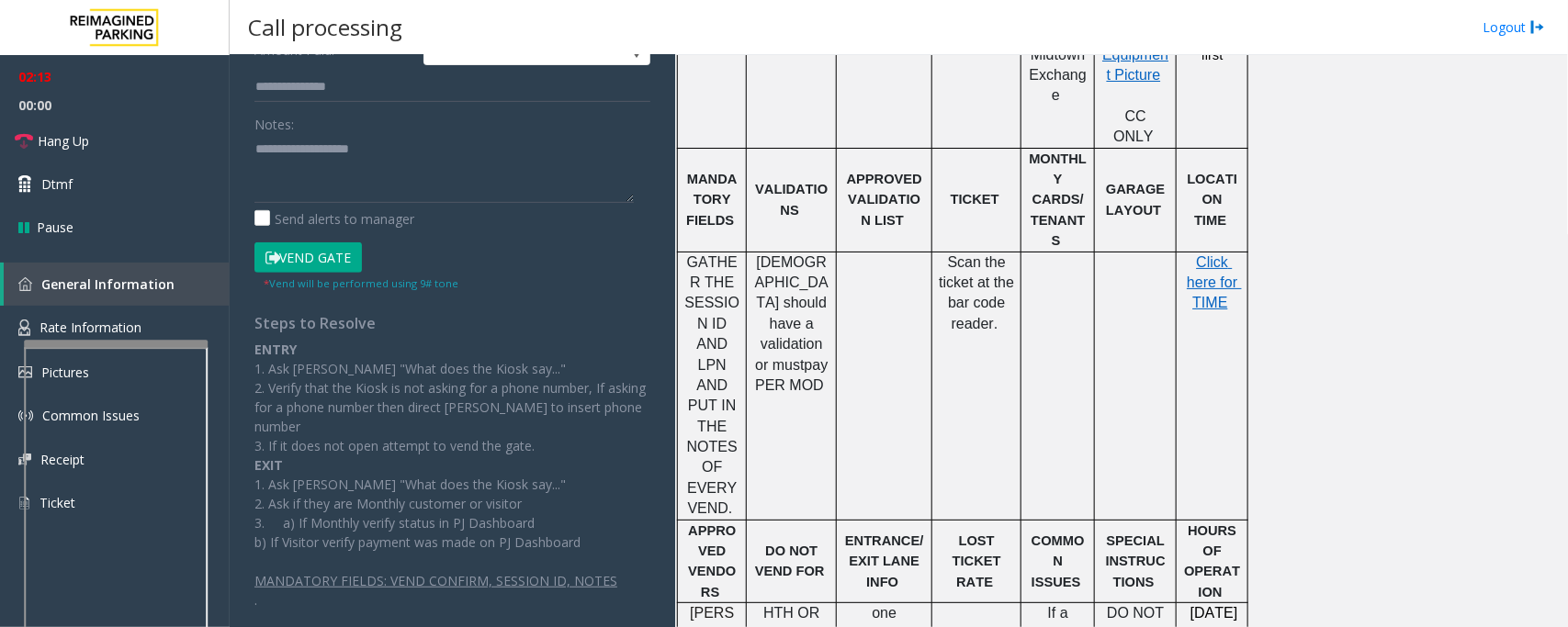
click at [344, 259] on button "Vend Gate" at bounding box center [309, 258] width 108 height 31
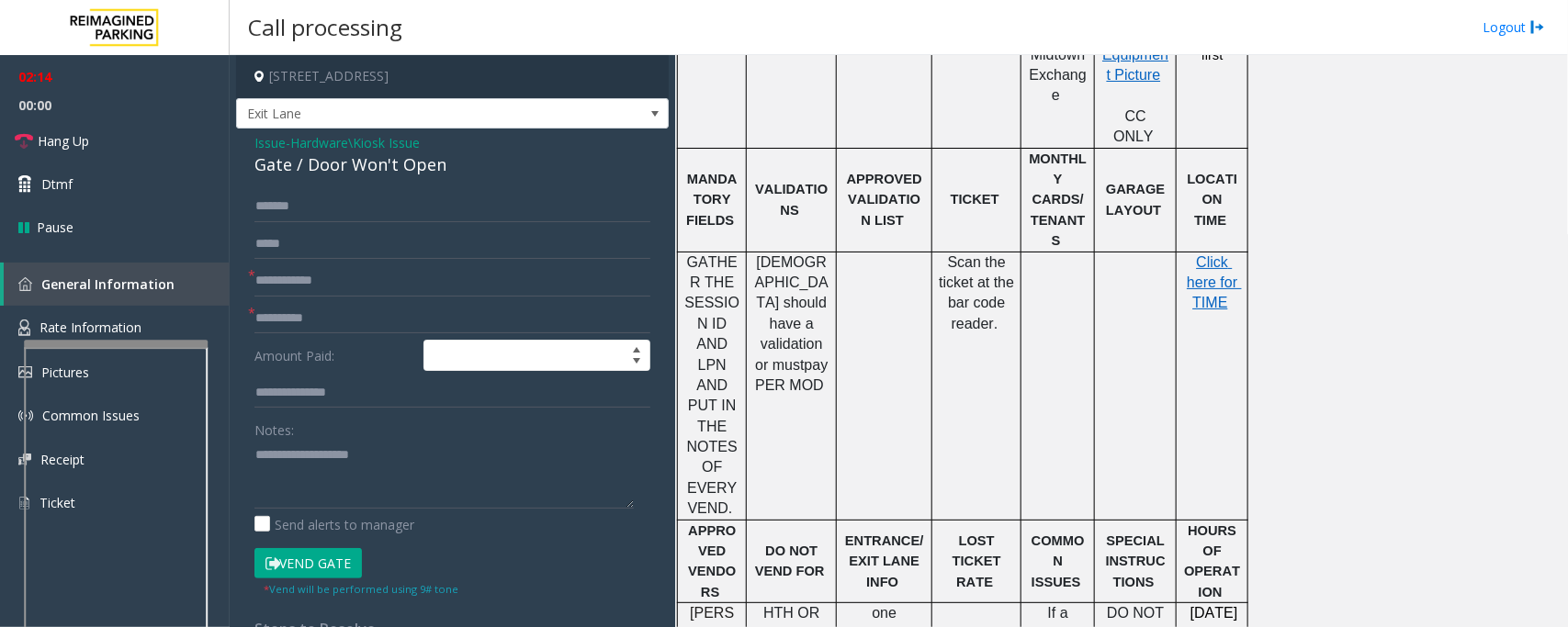
click at [277, 142] on span "Issue" at bounding box center [270, 143] width 31 height 19
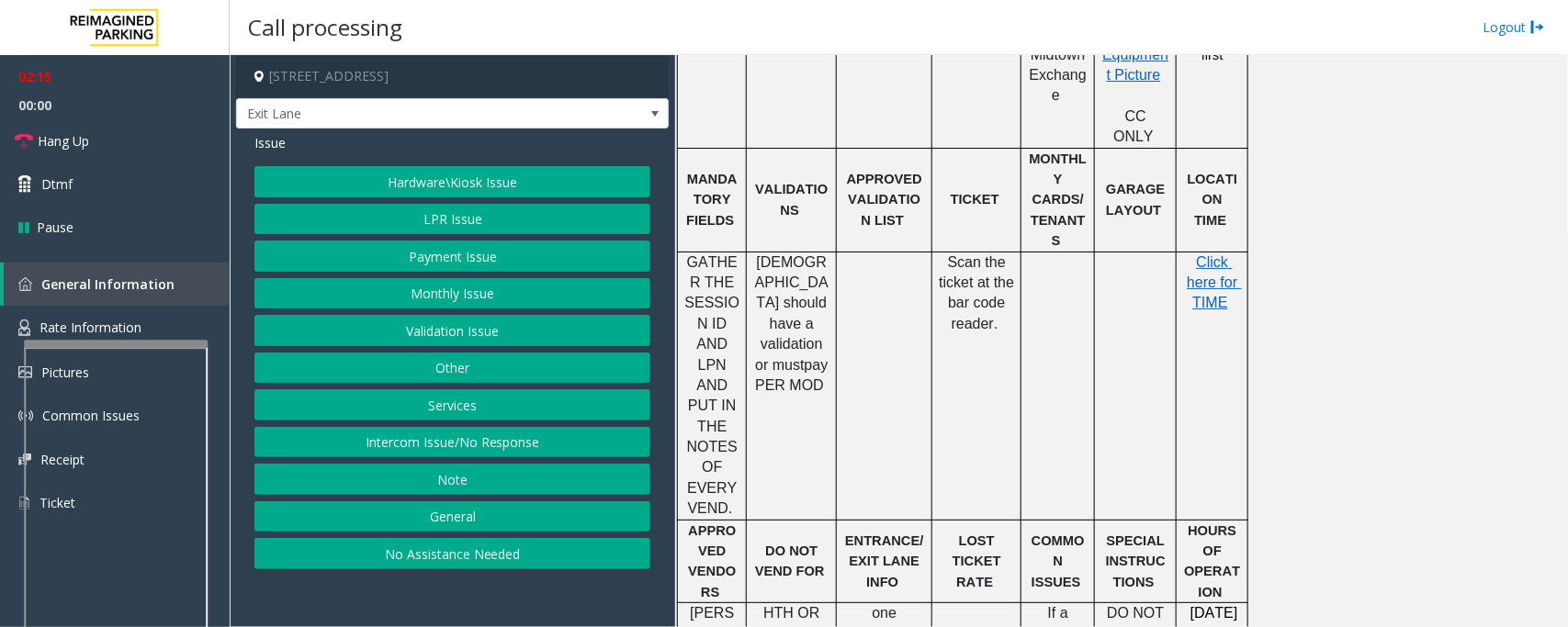
click at [392, 214] on button "LPR Issue" at bounding box center [453, 219] width 396 height 31
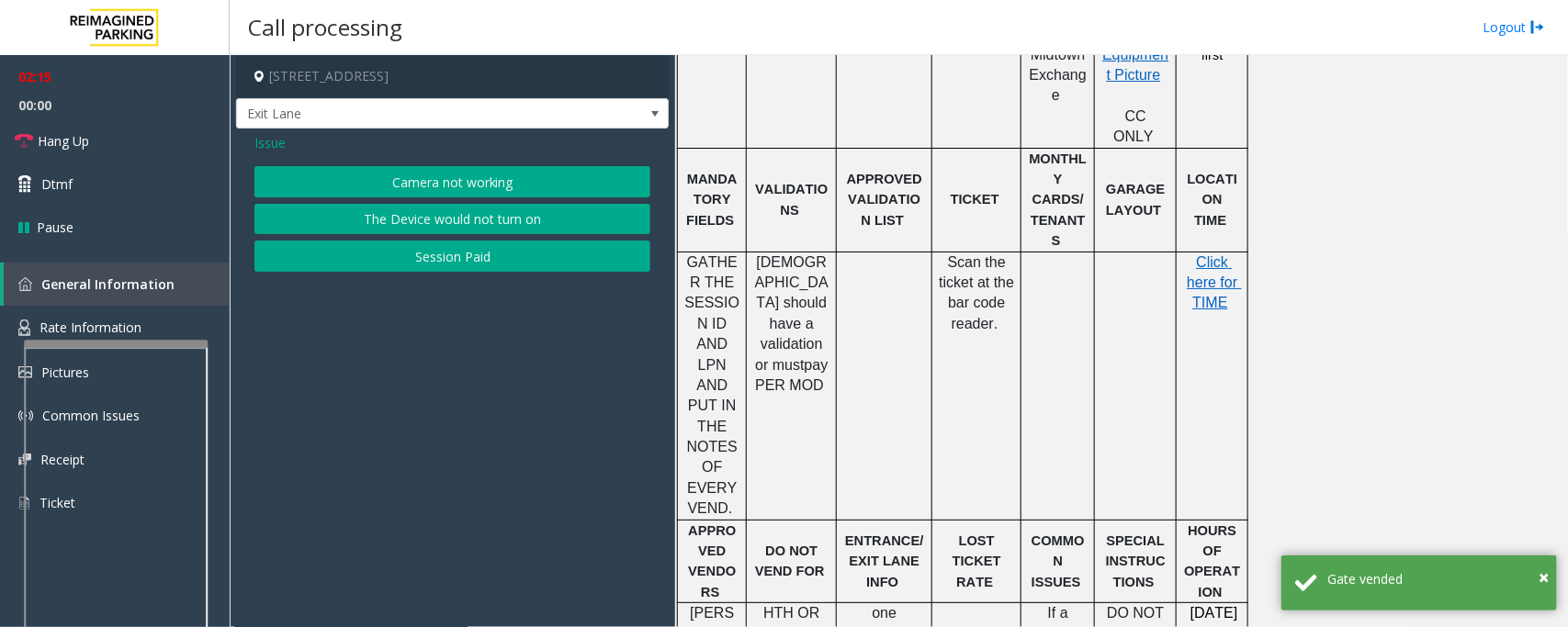
click at [420, 181] on button "Camera not working" at bounding box center [453, 182] width 396 height 31
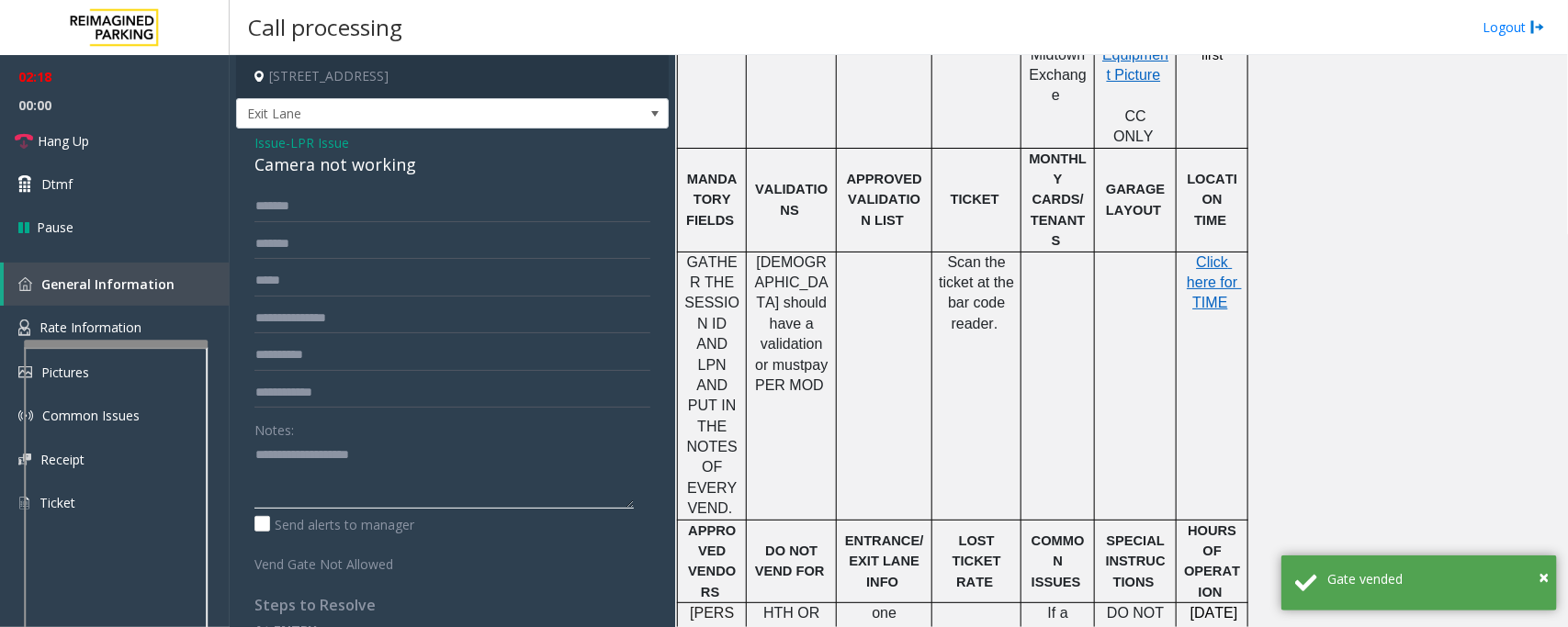
click at [323, 482] on textarea at bounding box center [444, 475] width 379 height 69
click at [347, 175] on div "Camera not working" at bounding box center [453, 165] width 396 height 25
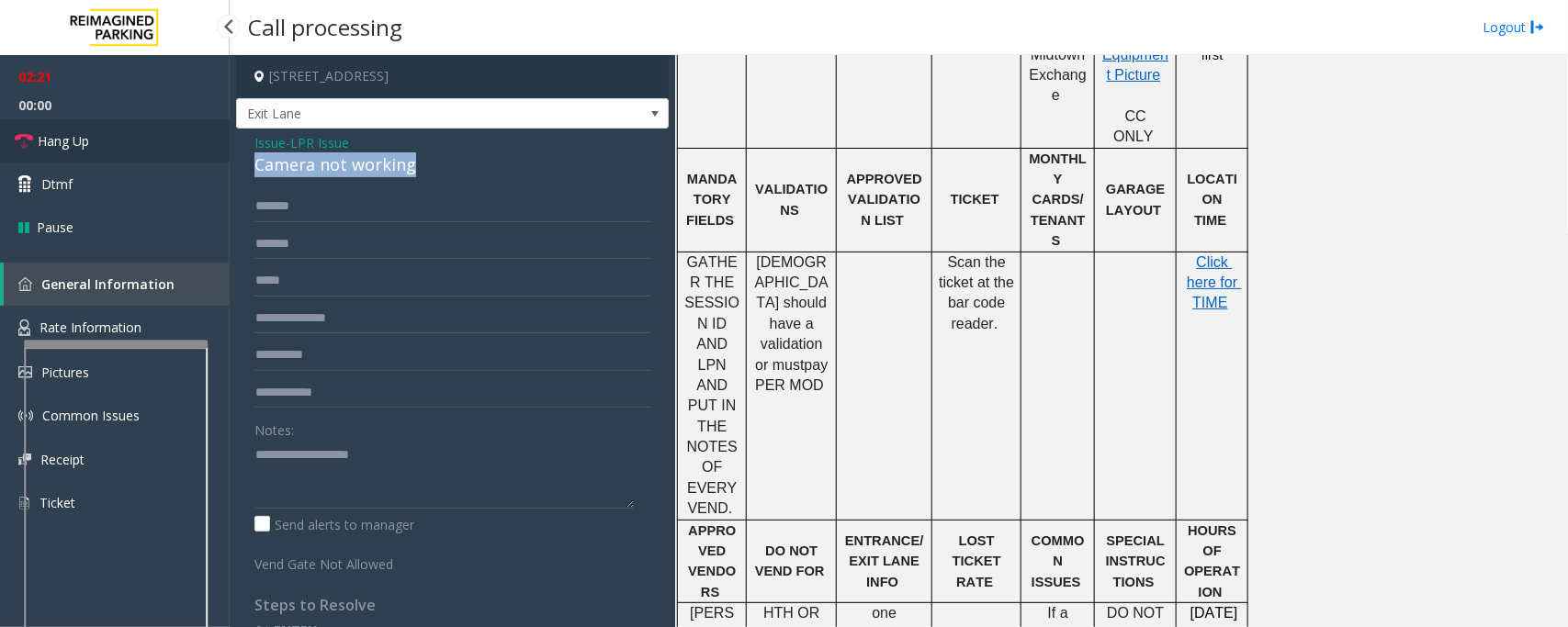
click at [112, 156] on link "Hang Up" at bounding box center [114, 140] width 230 height 43
click at [323, 455] on textarea at bounding box center [444, 475] width 379 height 69
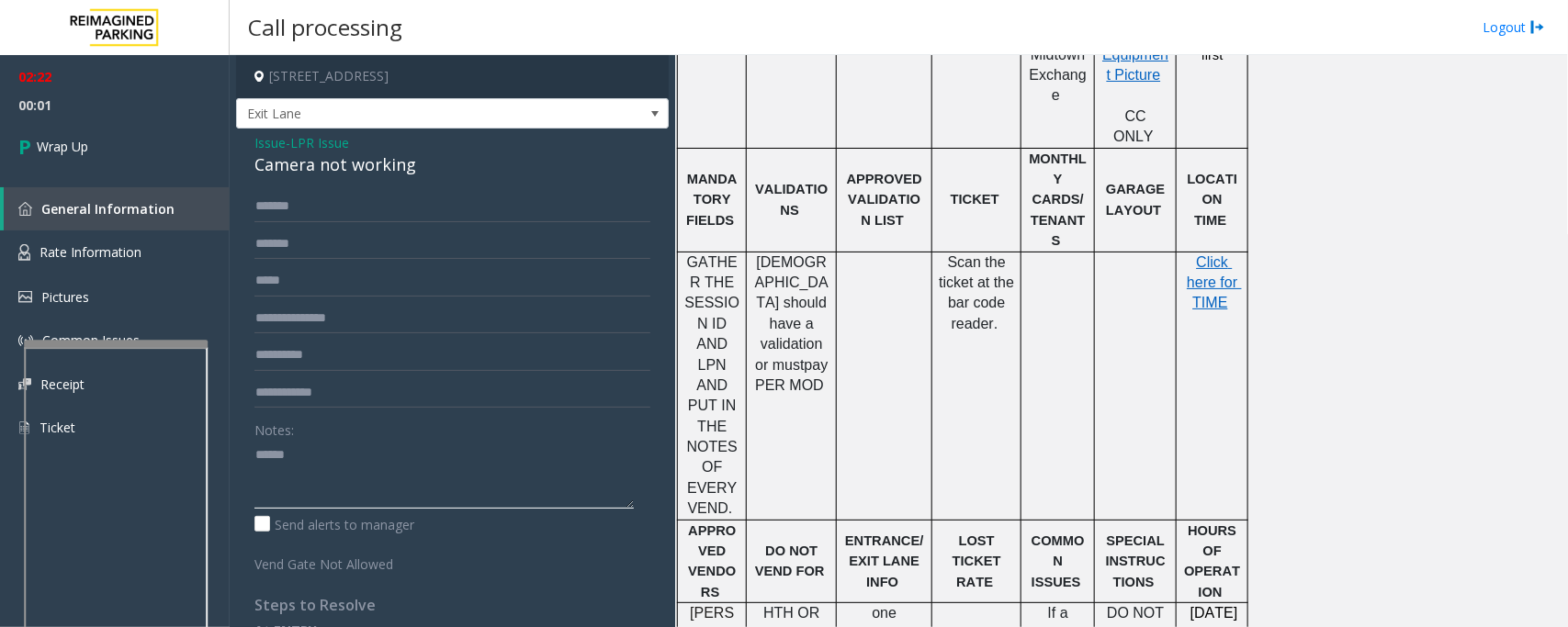
paste textarea "**********"
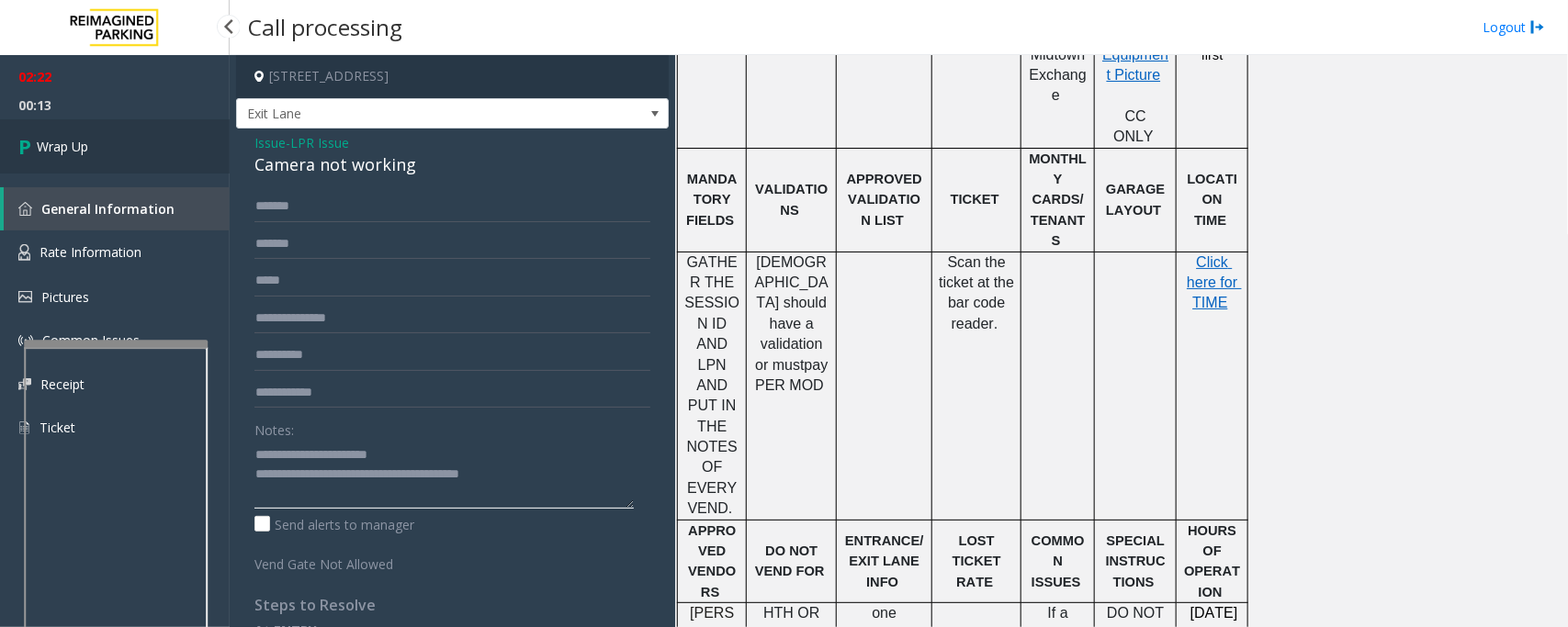
type textarea "**********"
click at [35, 173] on link "Wrap Up" at bounding box center [114, 146] width 230 height 54
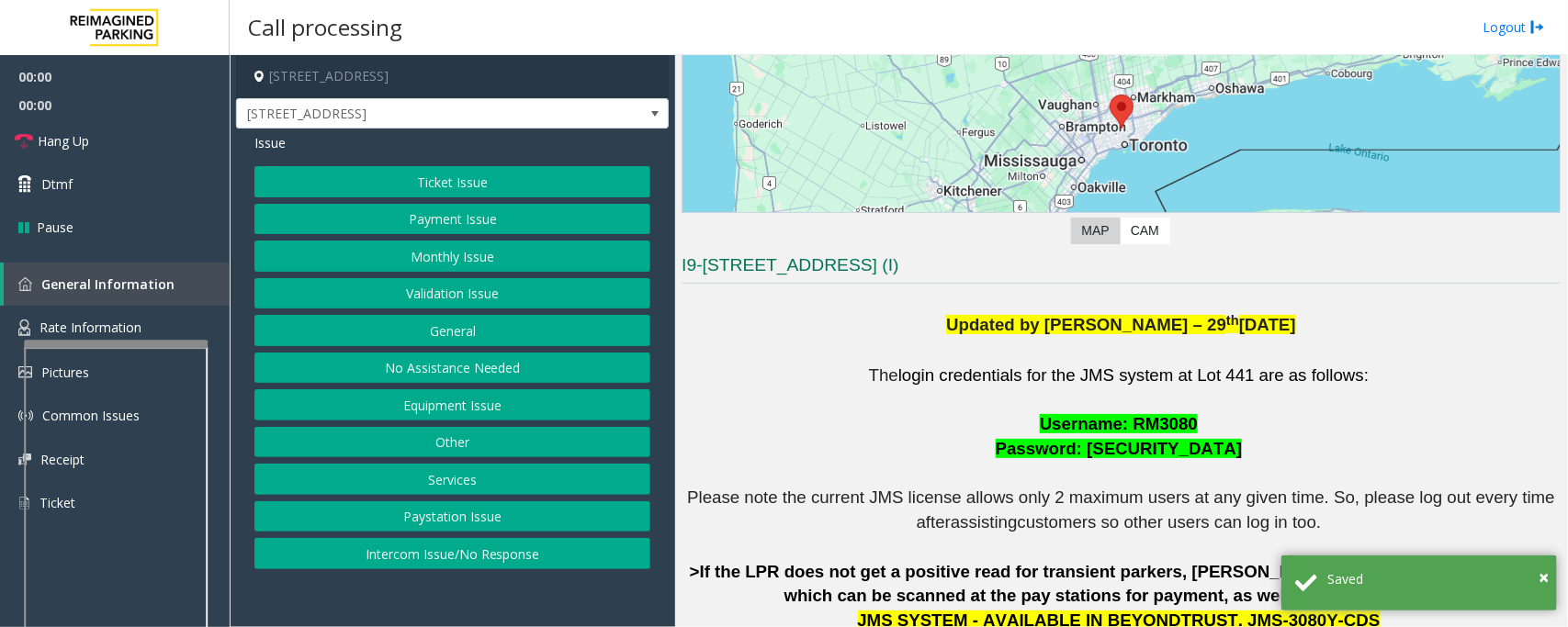
scroll to position [460, 0]
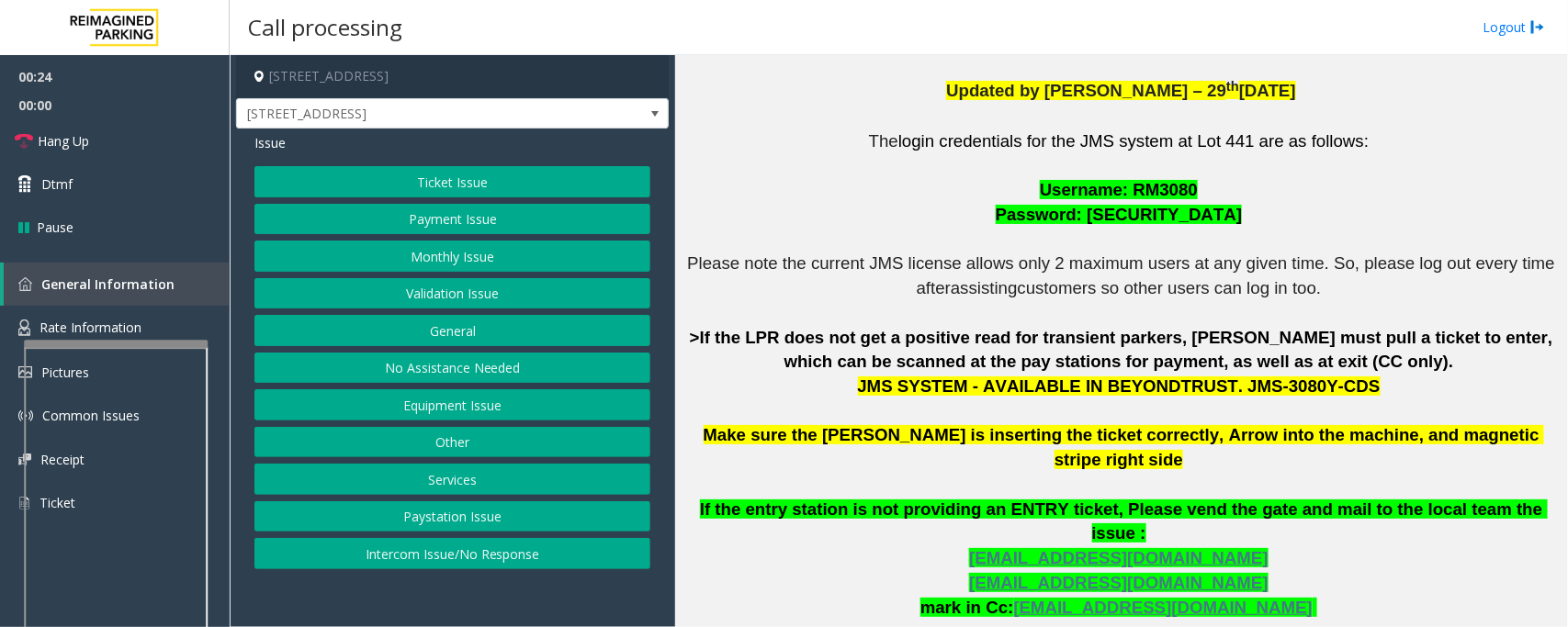
click at [538, 401] on button "Equipment Issue" at bounding box center [453, 405] width 396 height 31
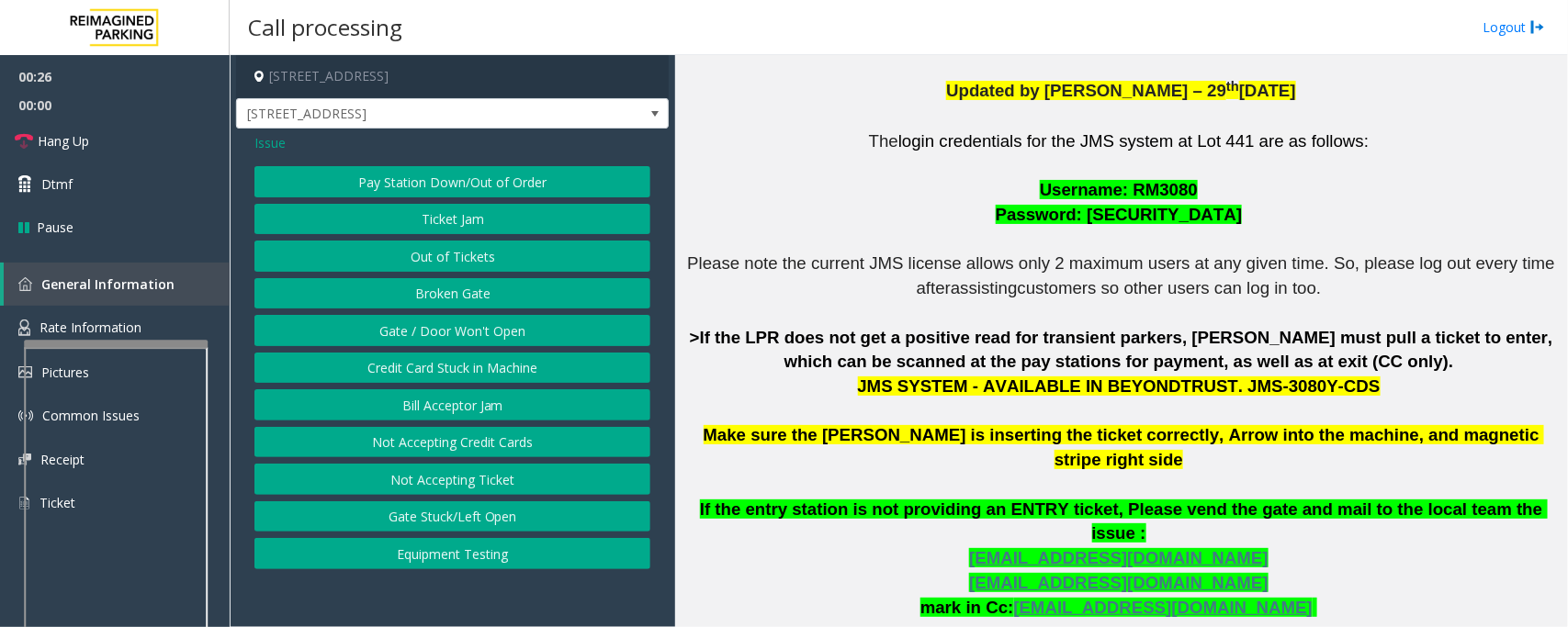
click at [510, 340] on button "Gate / Door Won't Open" at bounding box center [453, 331] width 396 height 31
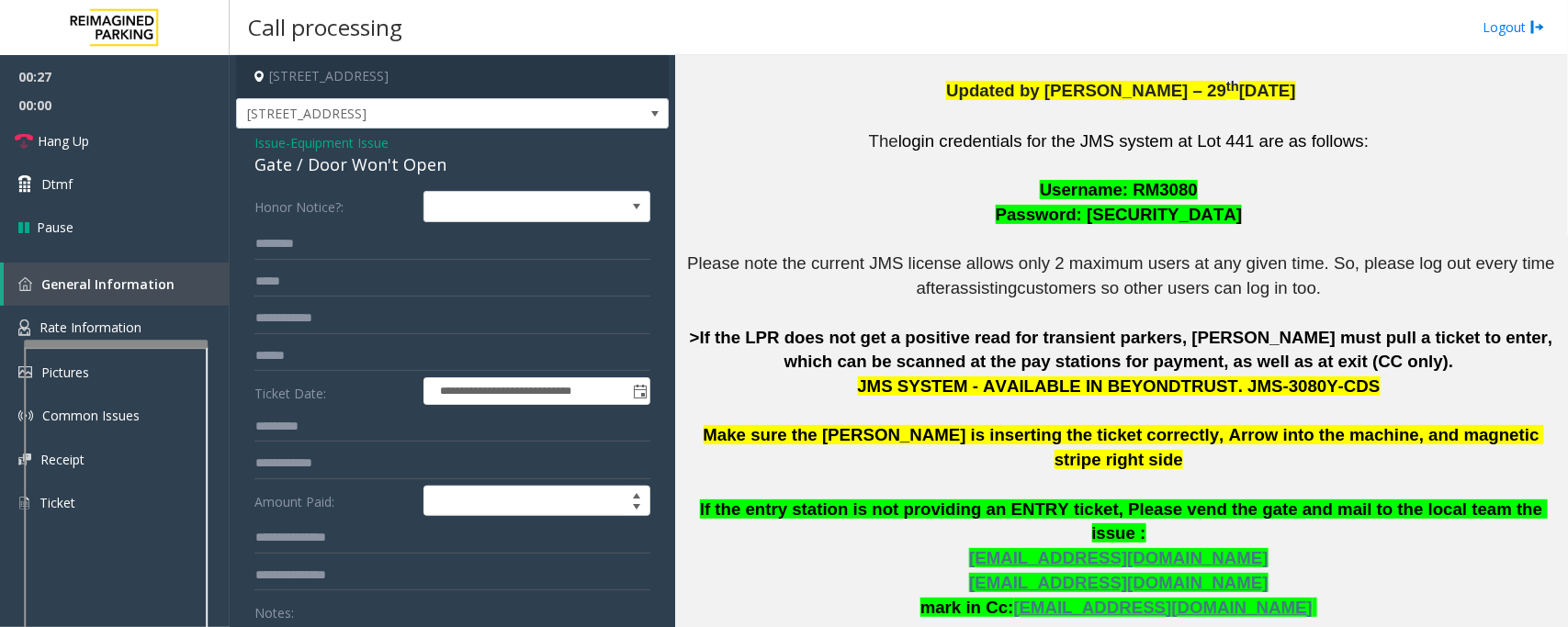
click at [375, 170] on div "Gate / Door Won't Open" at bounding box center [453, 165] width 396 height 25
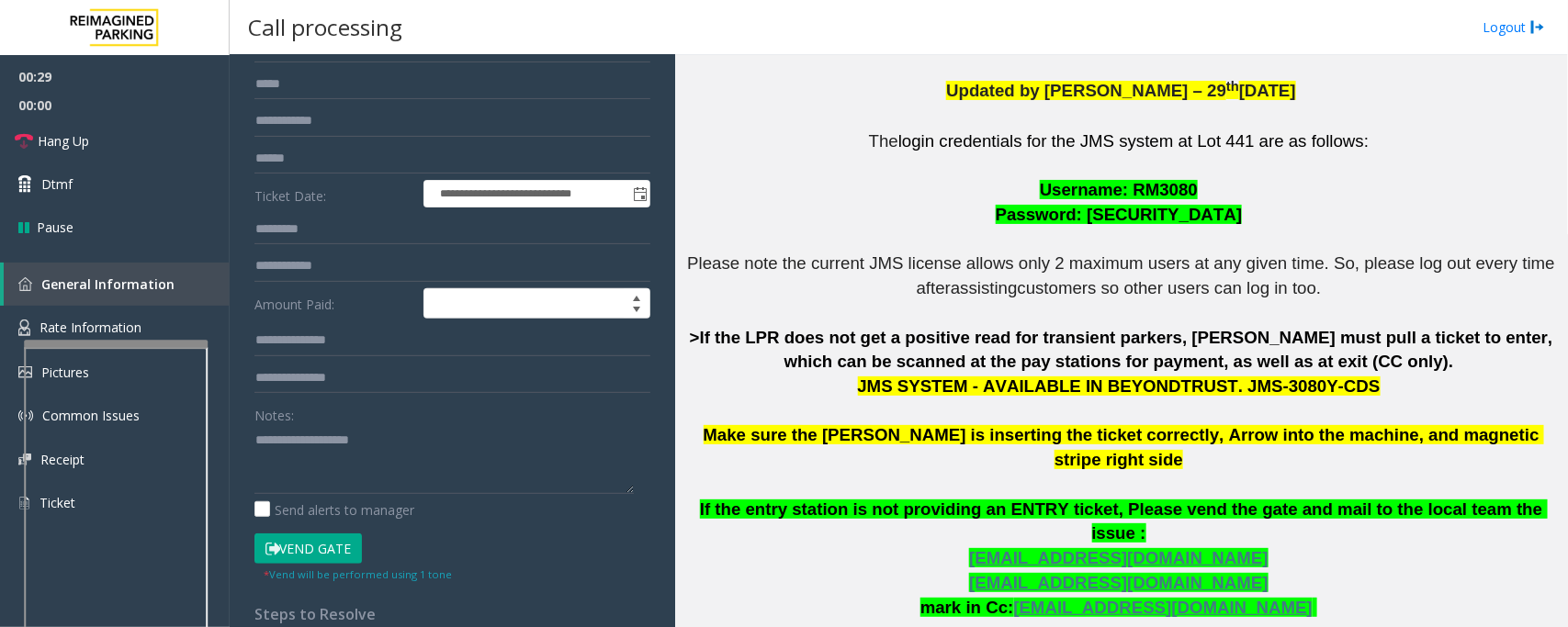
scroll to position [230, 0]
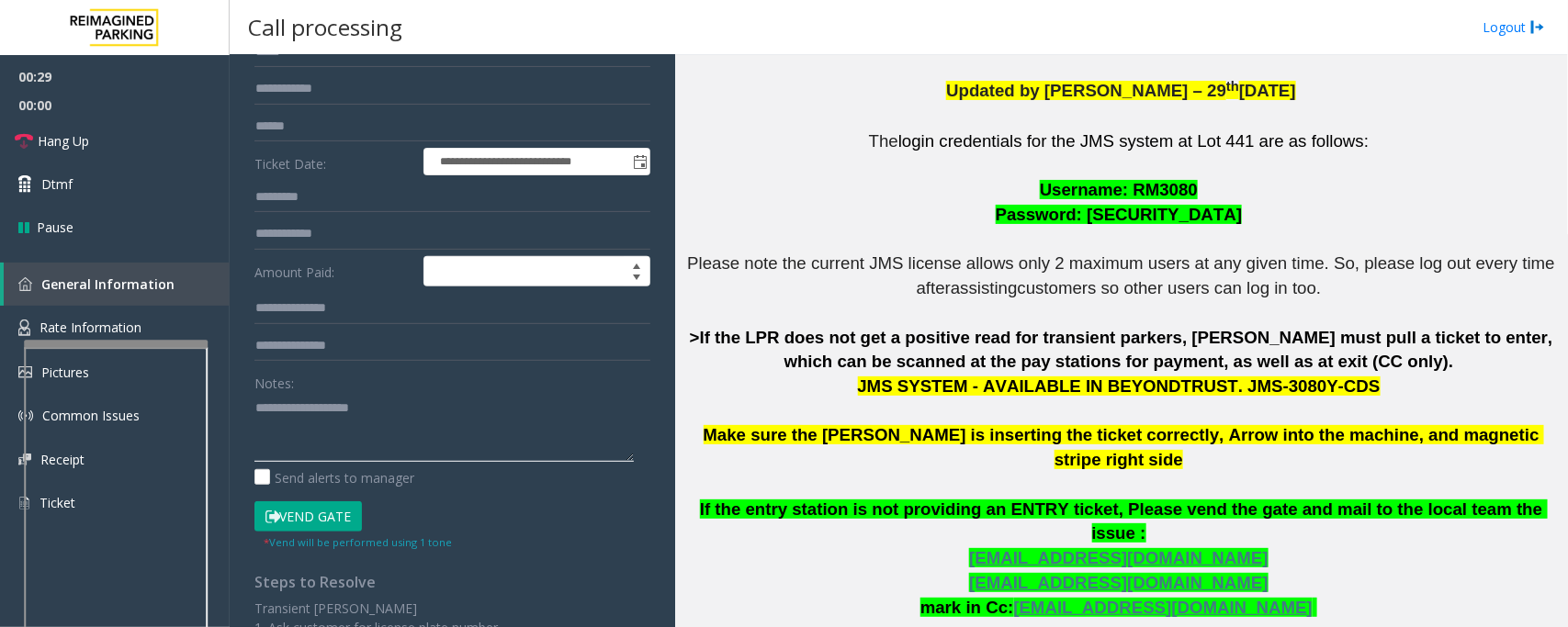
click at [410, 409] on textarea at bounding box center [444, 428] width 379 height 69
paste textarea "**********"
click at [44, 142] on span "Hang Up" at bounding box center [62, 141] width 51 height 19
click at [386, 439] on textarea at bounding box center [444, 428] width 379 height 69
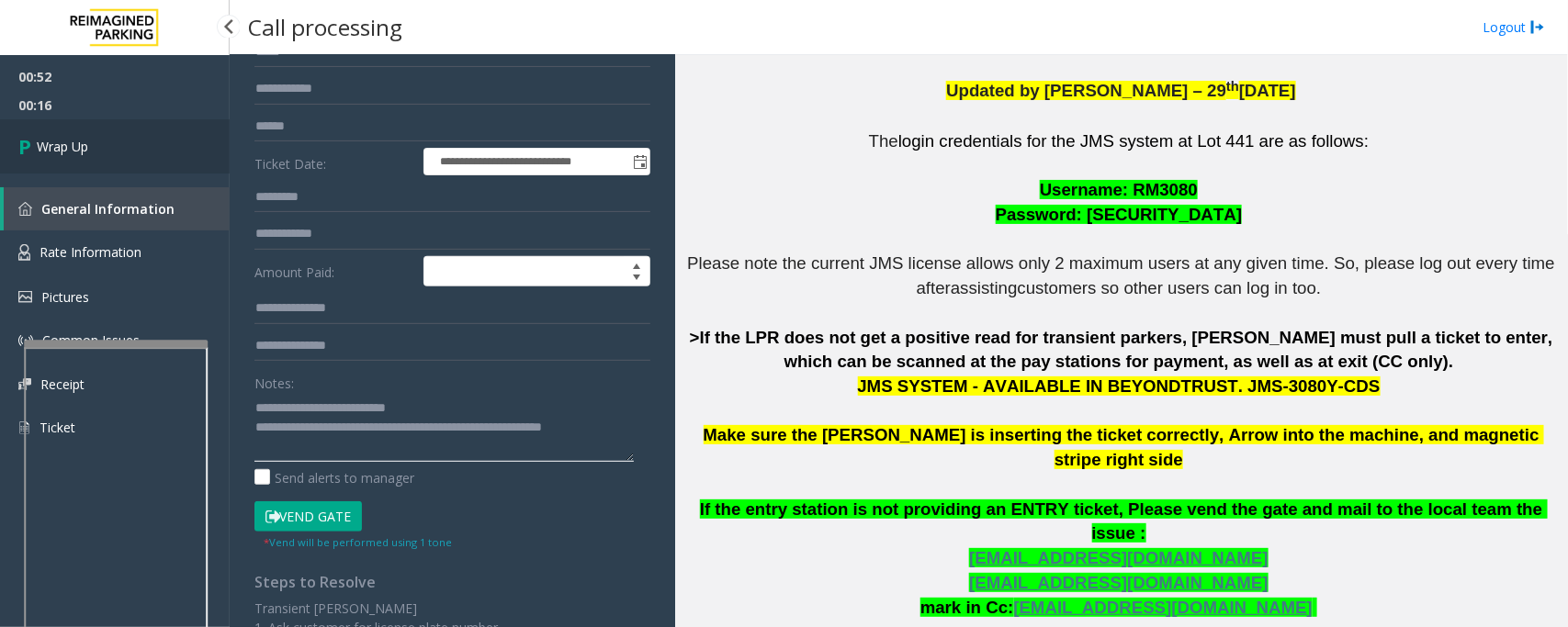
type textarea "**********"
click at [204, 150] on link "Wrap Up" at bounding box center [114, 146] width 230 height 54
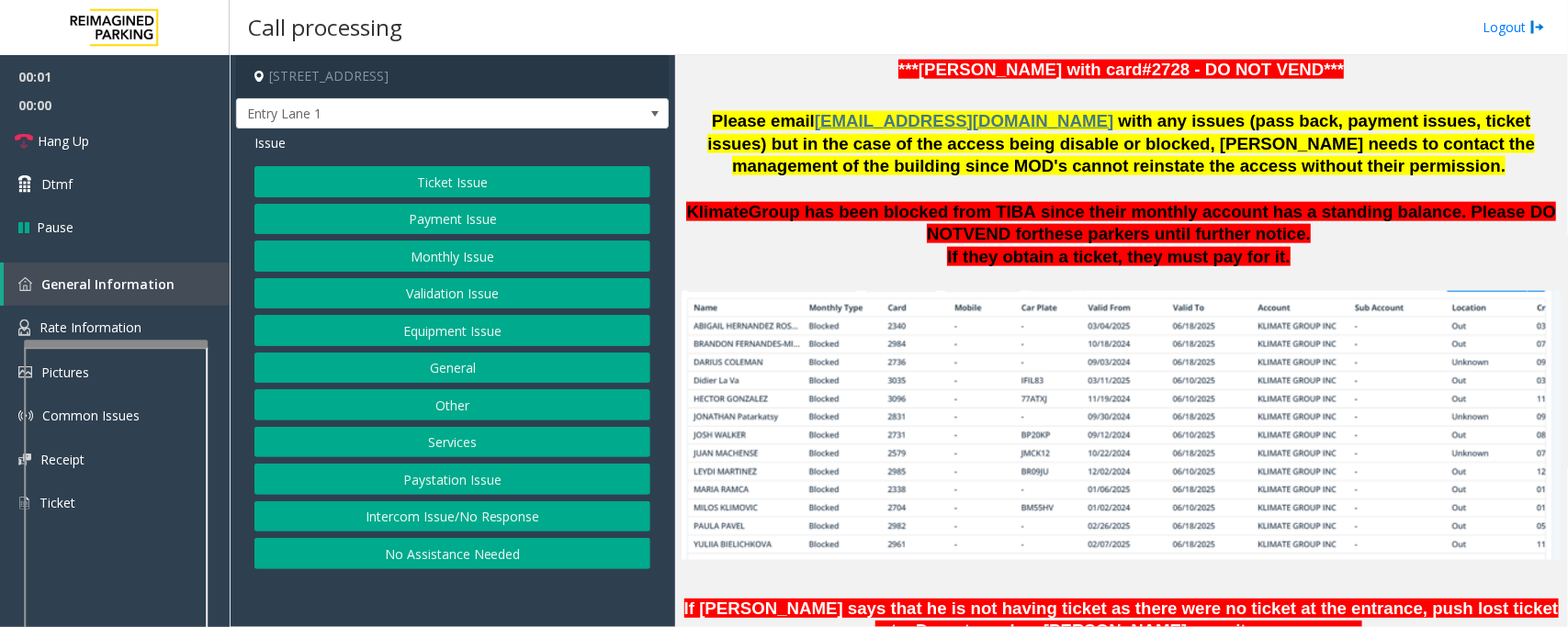
scroll to position [1492, 0]
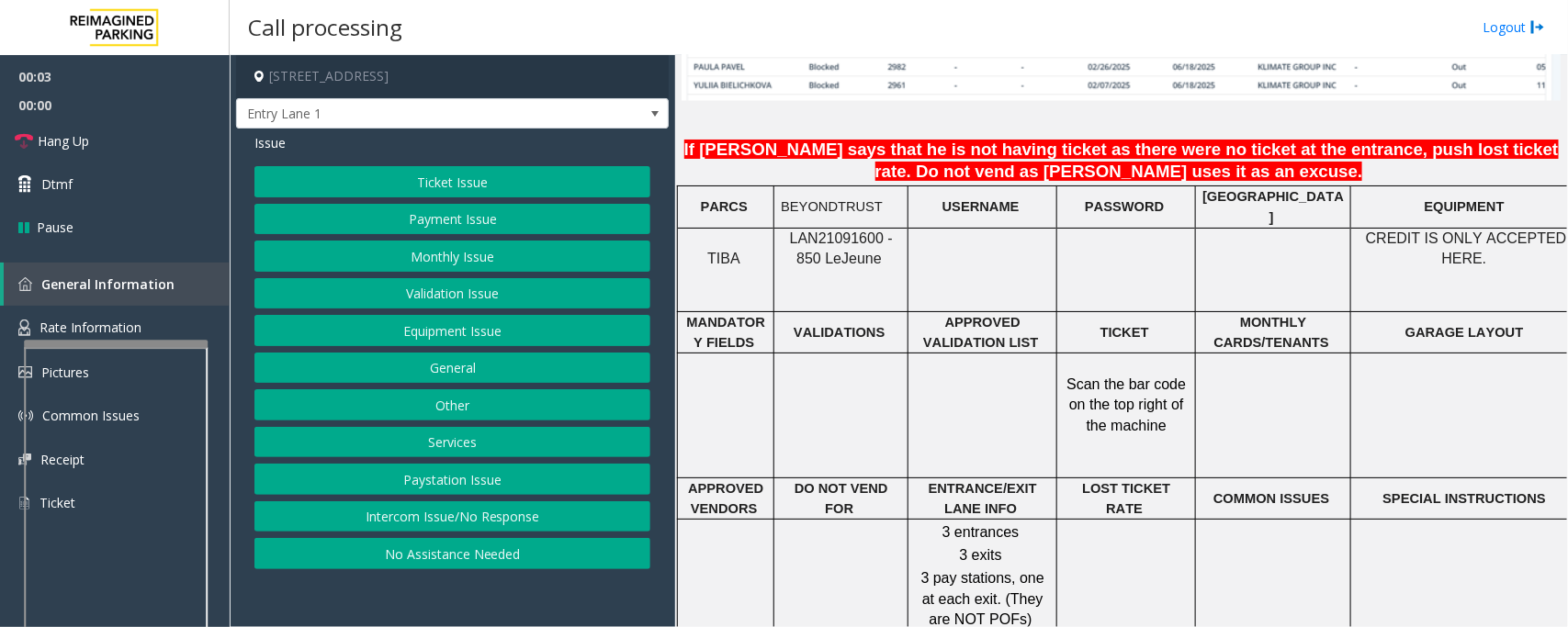
click at [835, 231] on span "LAN21091600 - 850 Le" at bounding box center [840, 248] width 103 height 36
copy span "LAN21091600"
click at [481, 530] on button "Intercom Issue/No Response" at bounding box center [453, 517] width 396 height 31
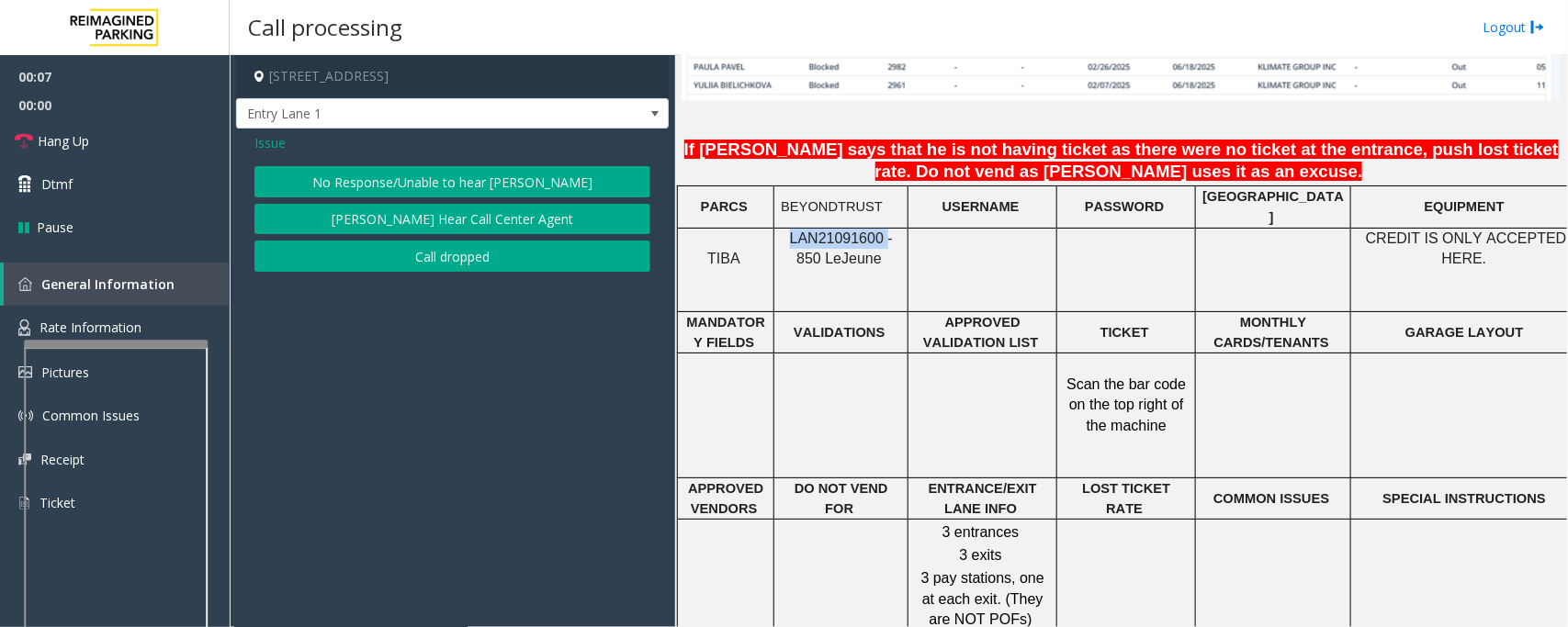
click at [450, 166] on button "No Response/Unable to hear [PERSON_NAME]" at bounding box center [453, 182] width 396 height 31
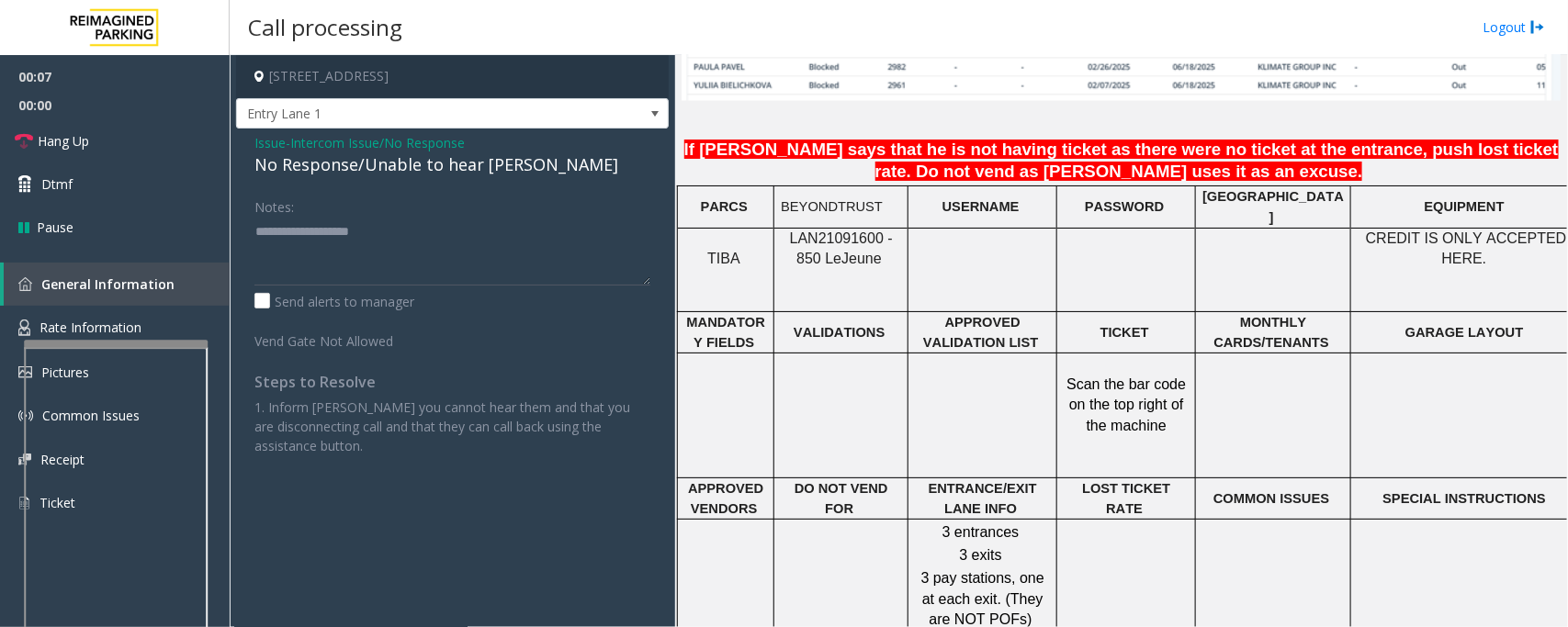
click at [460, 156] on div "No Response/Unable to hear [PERSON_NAME]" at bounding box center [453, 165] width 396 height 25
click at [515, 235] on textarea at bounding box center [453, 251] width 396 height 69
type textarea "**********"
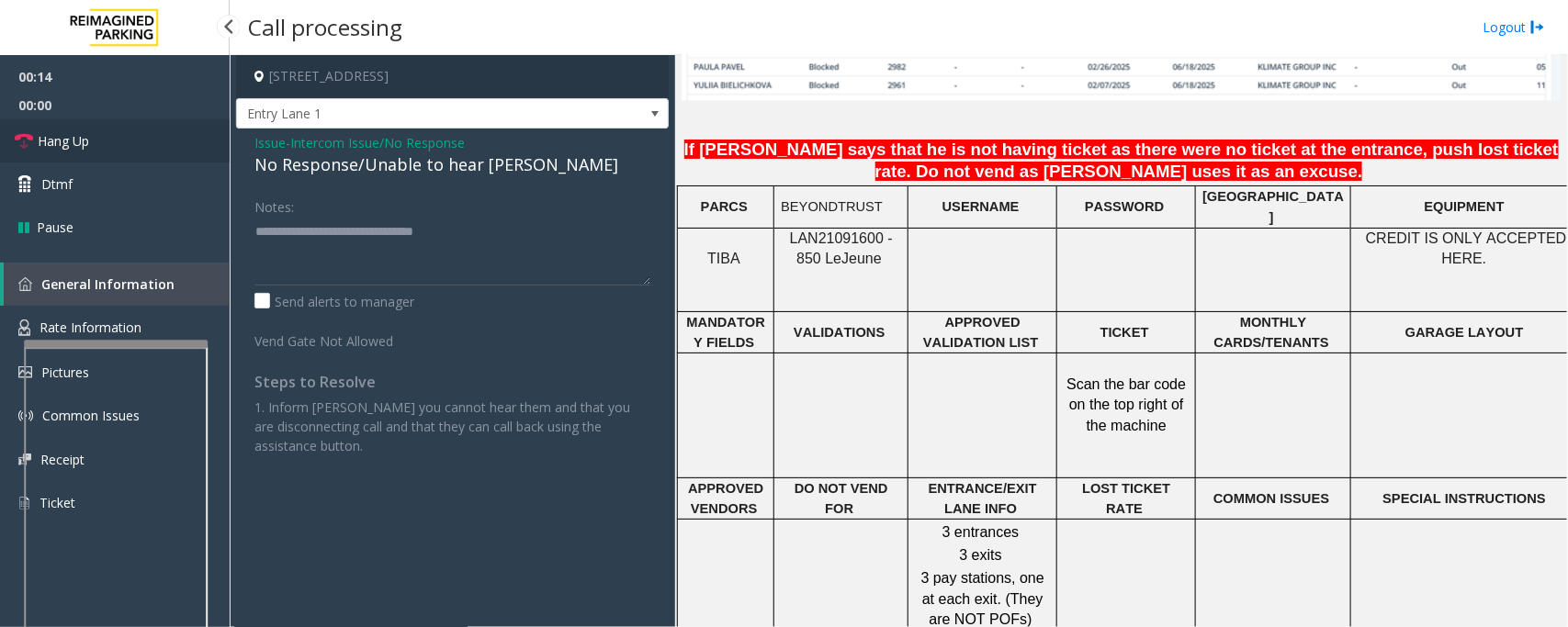
click at [20, 130] on link "Hang Up" at bounding box center [114, 140] width 230 height 43
click at [28, 149] on icon at bounding box center [23, 141] width 18 height 18
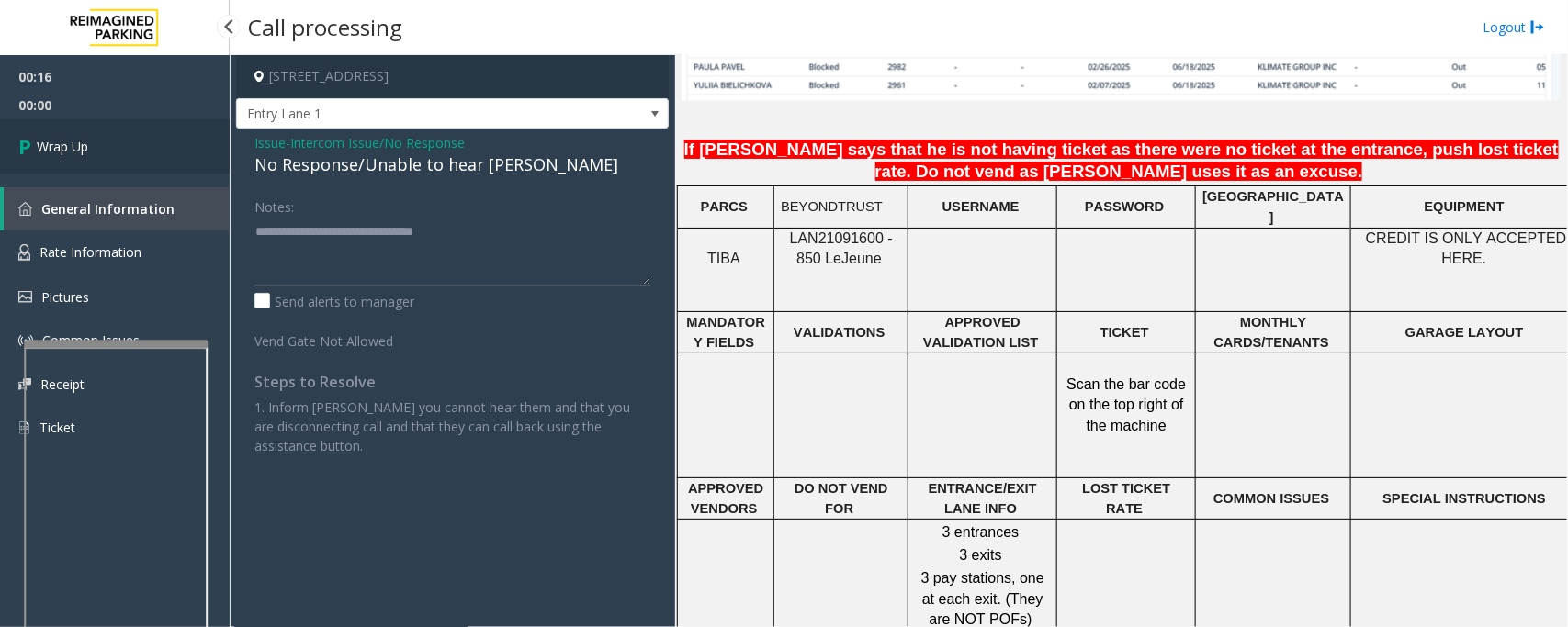
click at [28, 149] on icon at bounding box center [27, 147] width 18 height 31
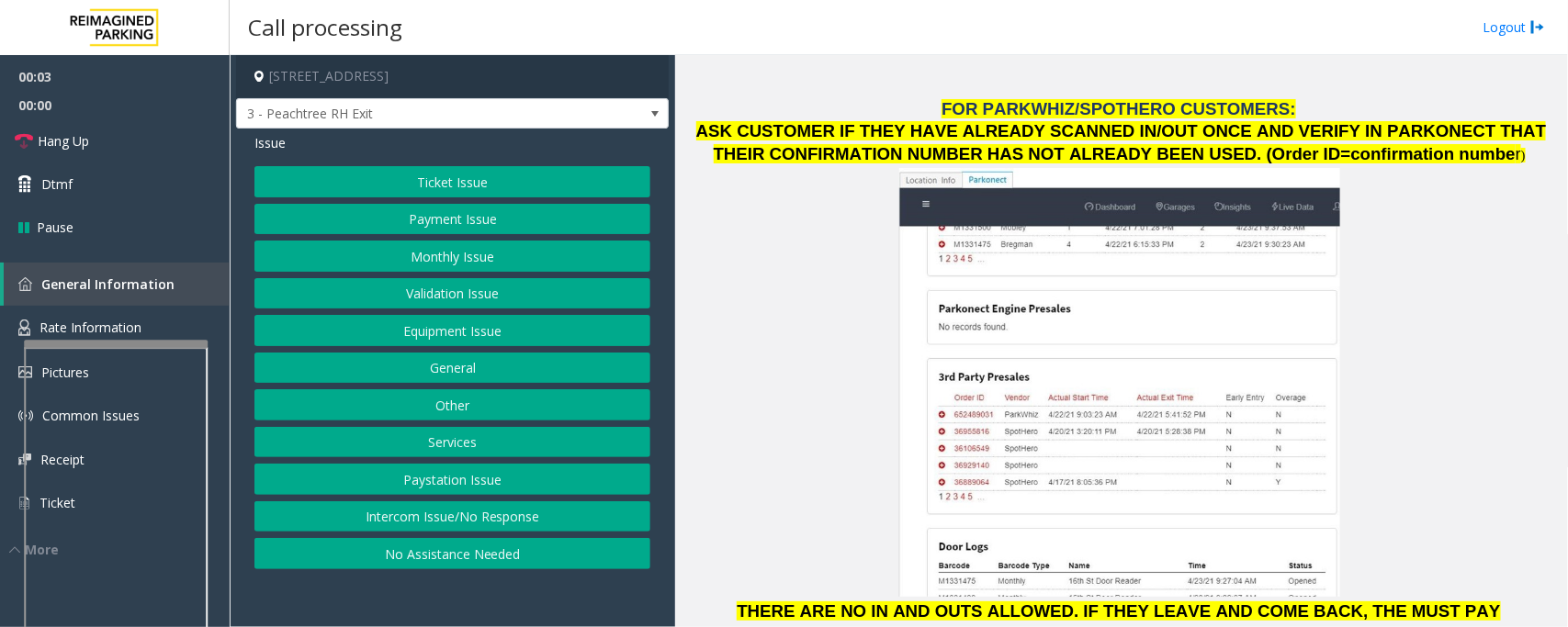
scroll to position [2526, 0]
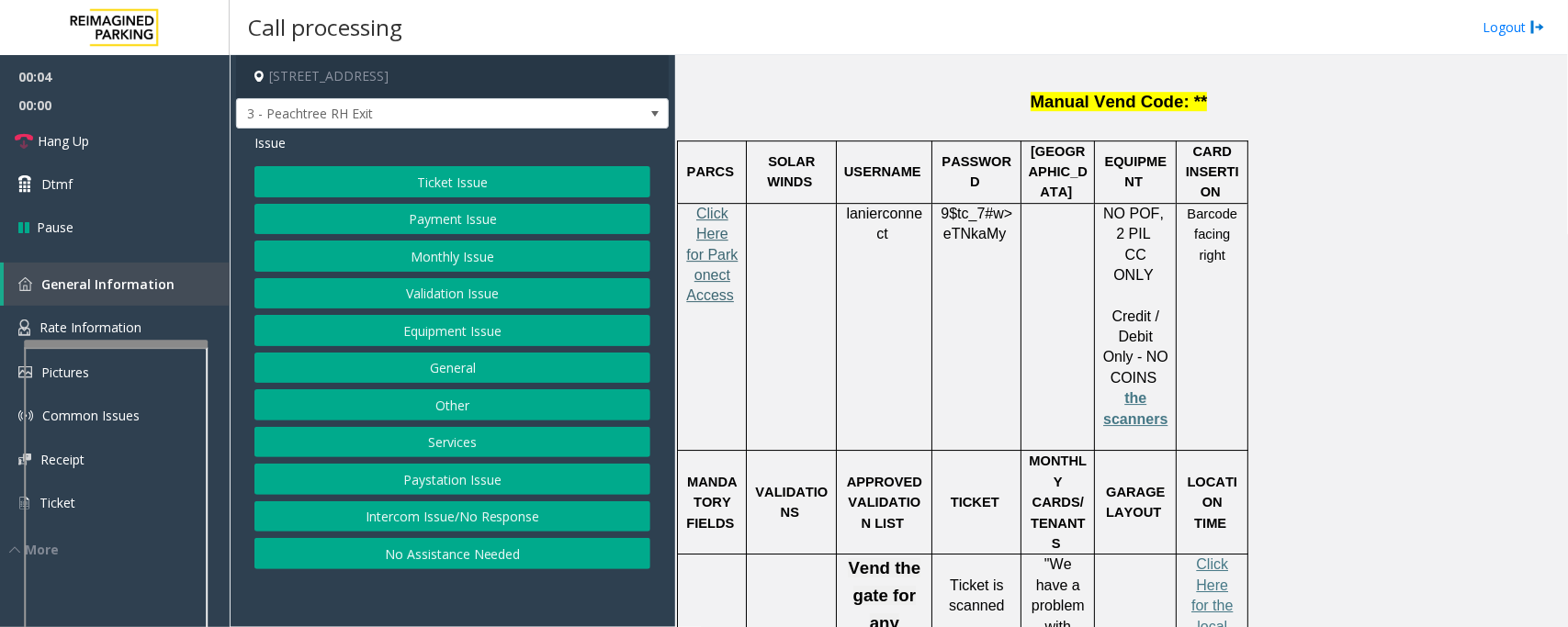
click at [709, 206] on span "Click Here for Parkonect Access" at bounding box center [711, 255] width 51 height 98
click at [574, 180] on button "Ticket Issue" at bounding box center [453, 182] width 396 height 31
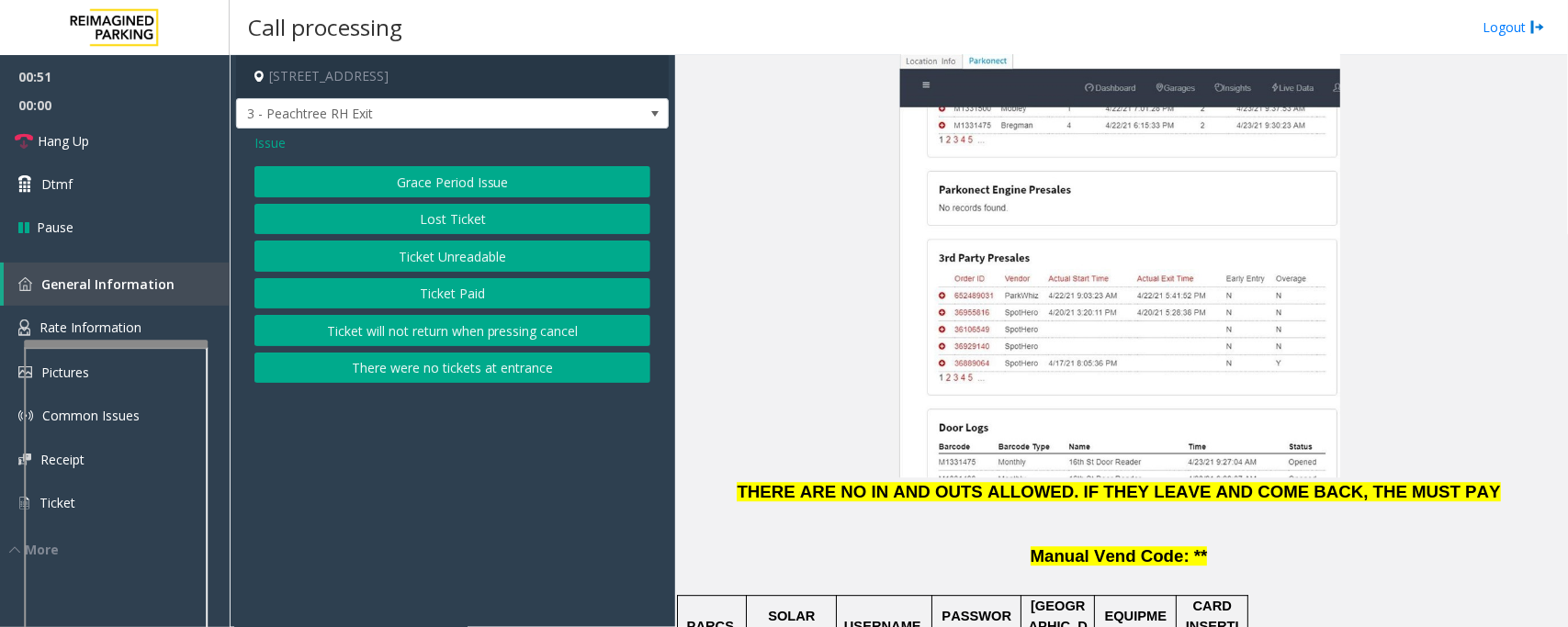
scroll to position [2182, 0]
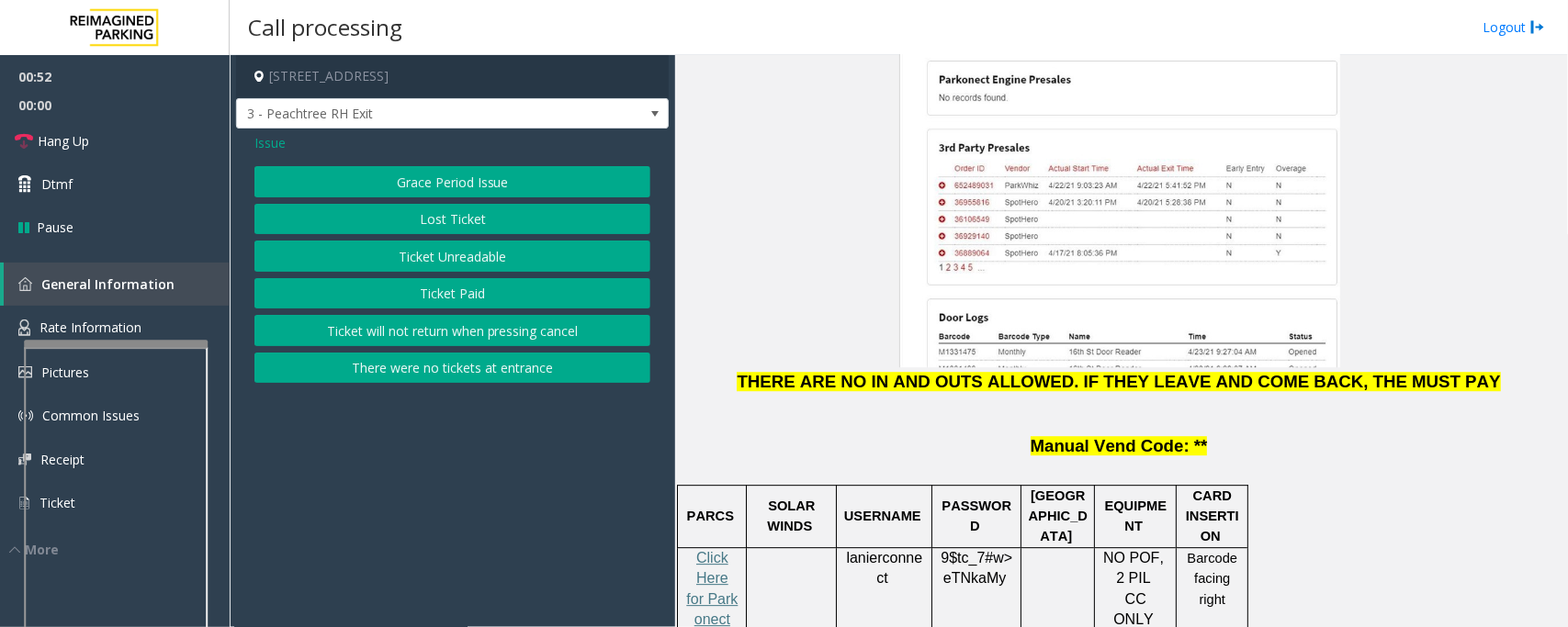
click at [866, 550] on span "lanierconnect" at bounding box center [884, 568] width 76 height 37
click at [404, 256] on button "Ticket Unreadable" at bounding box center [453, 256] width 396 height 31
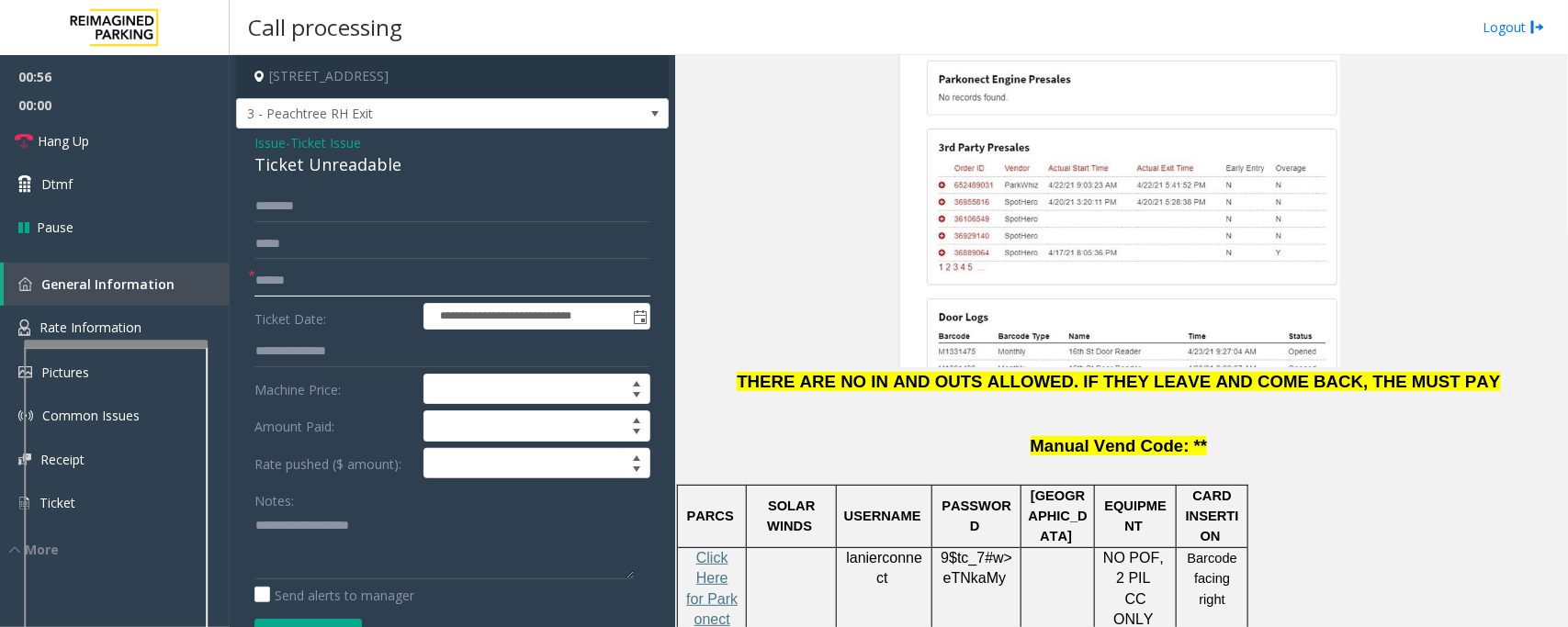
click at [397, 271] on input "text" at bounding box center [453, 281] width 396 height 31
type input "*"
type input "**********"
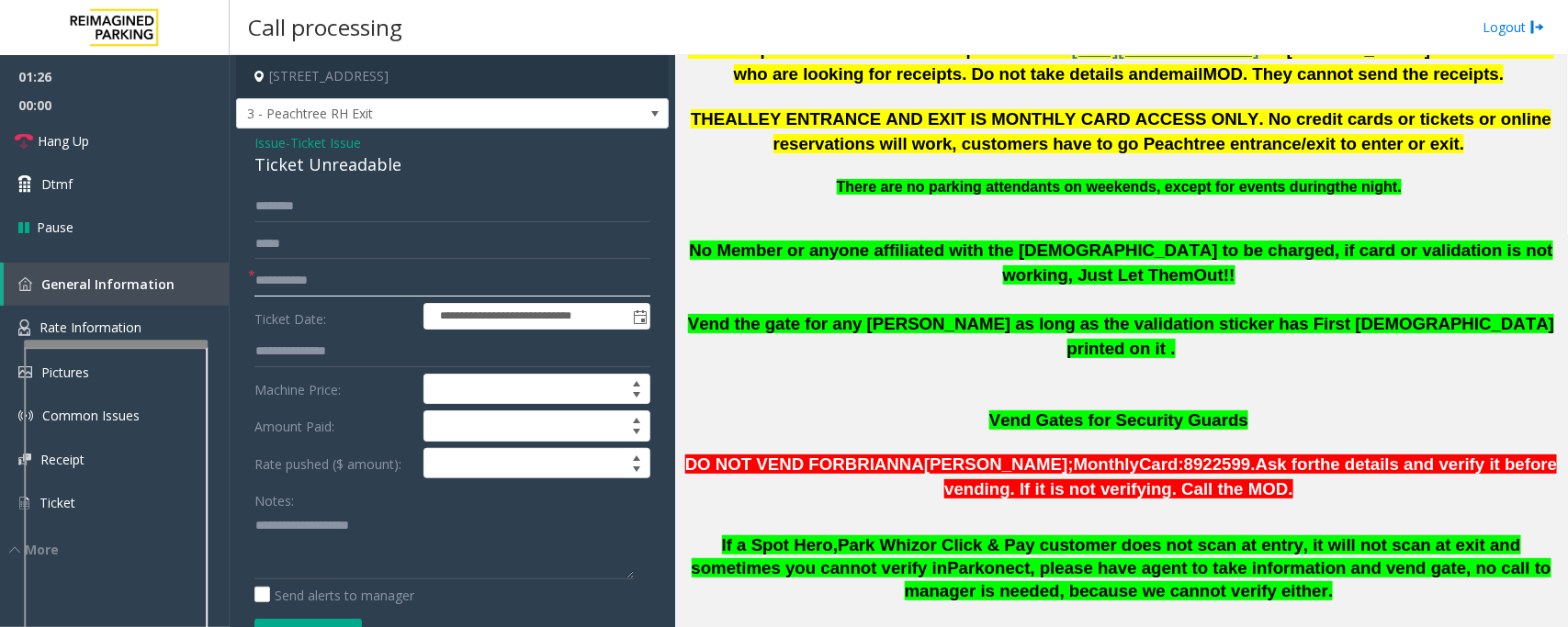
scroll to position [574, 0]
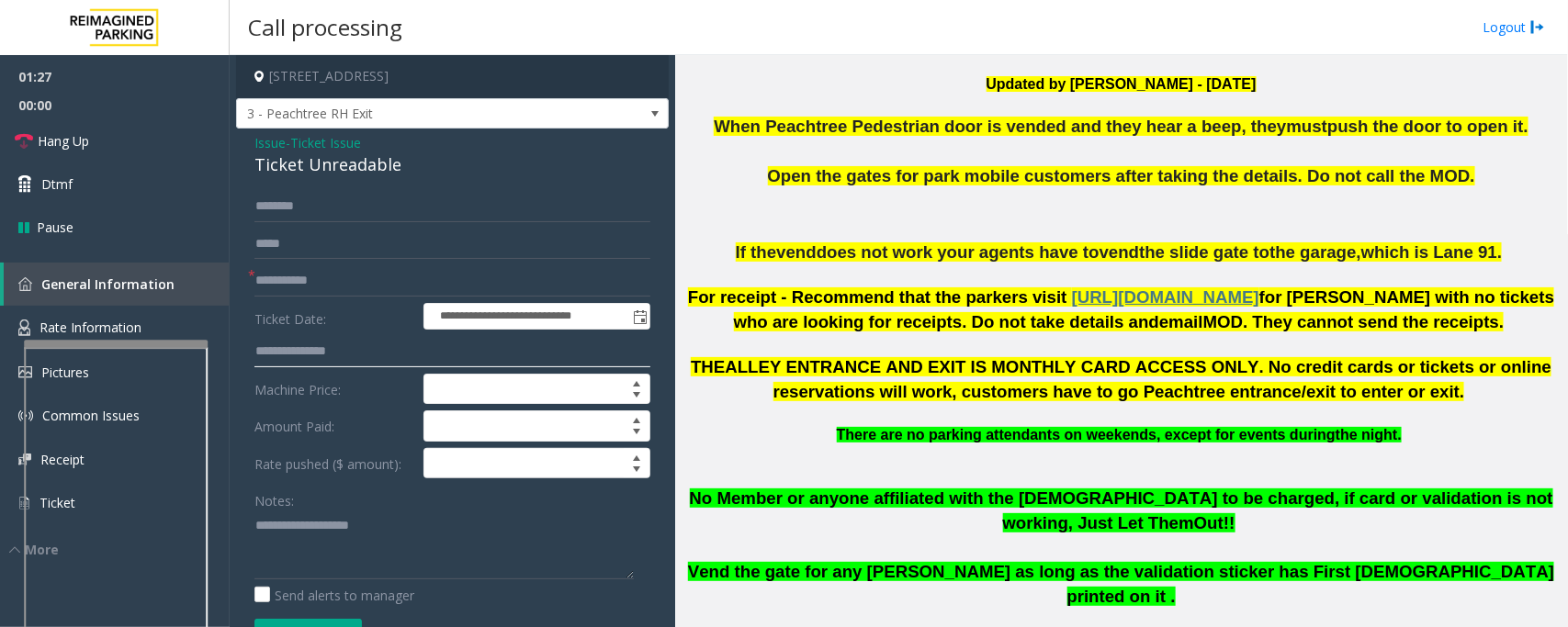
click at [308, 352] on input "text" at bounding box center [453, 352] width 396 height 31
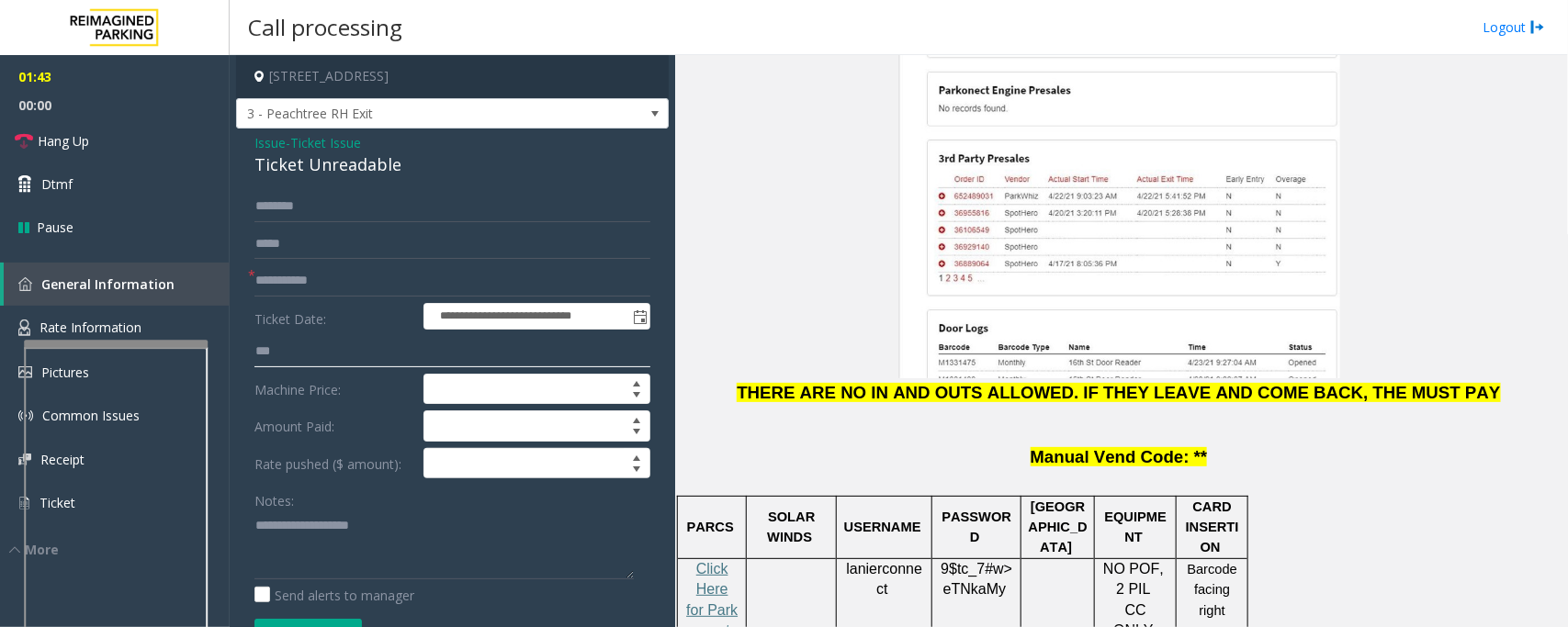
scroll to position [2411, 0]
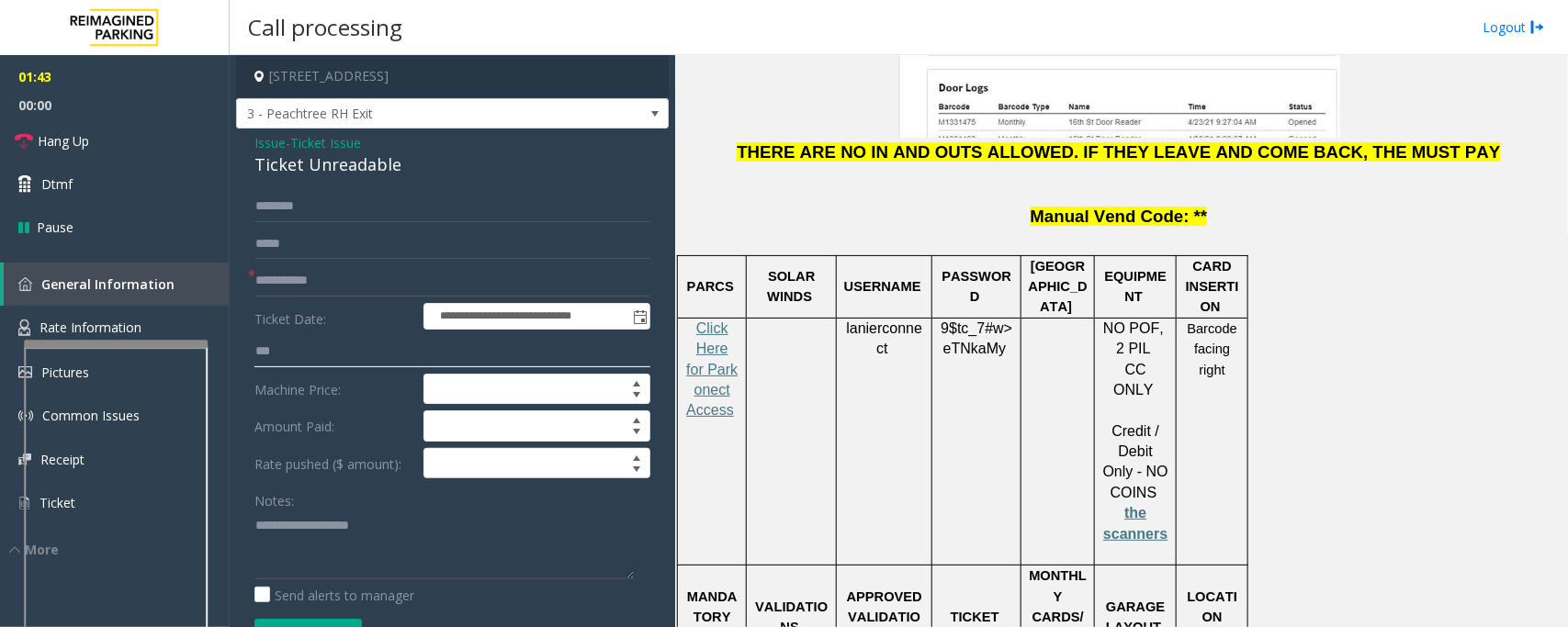
type input "***"
click at [959, 320] on span "9$tc_7#w>" at bounding box center [976, 328] width 72 height 15
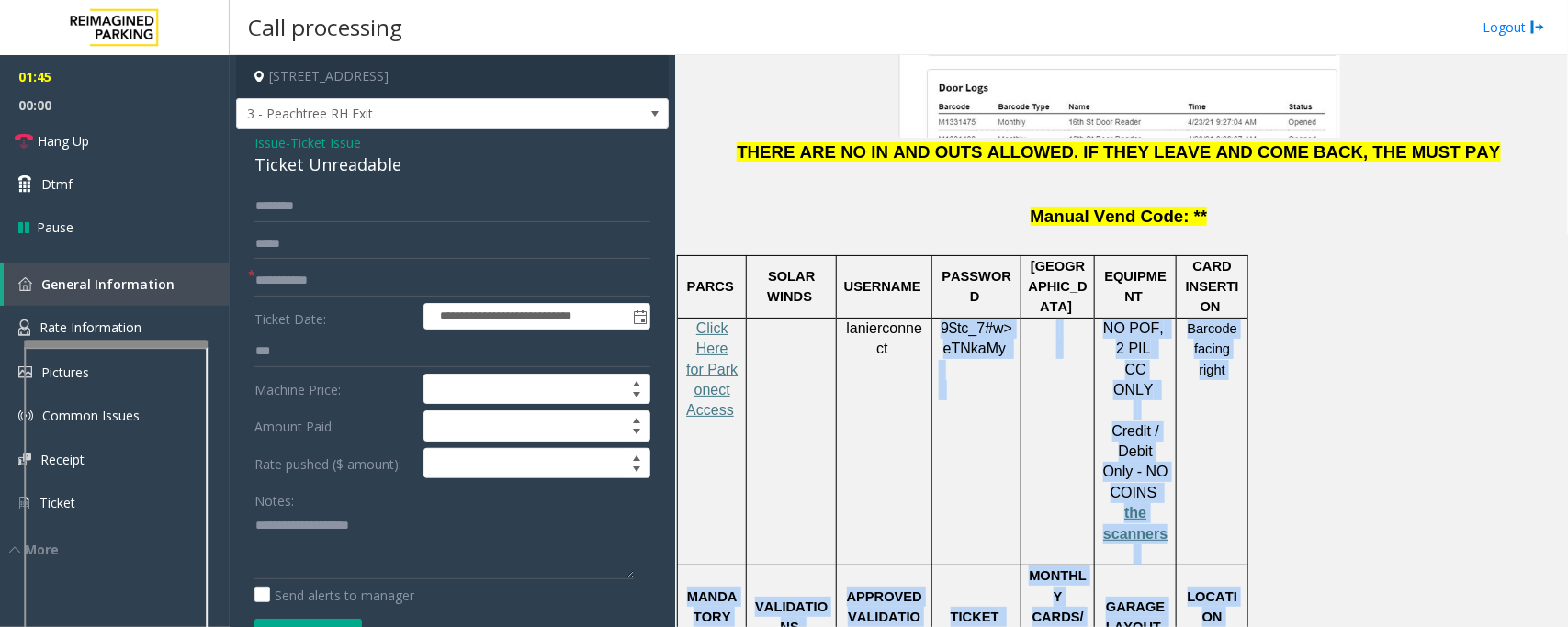
drag, startPoint x: 960, startPoint y: 186, endPoint x: 2459, endPoint y: 352, distance: 1508.2
click at [1567, 352] on html "**********" at bounding box center [784, 314] width 1568 height 627
click at [1112, 503] on p "the scanners" at bounding box center [1134, 534] width 68 height 62
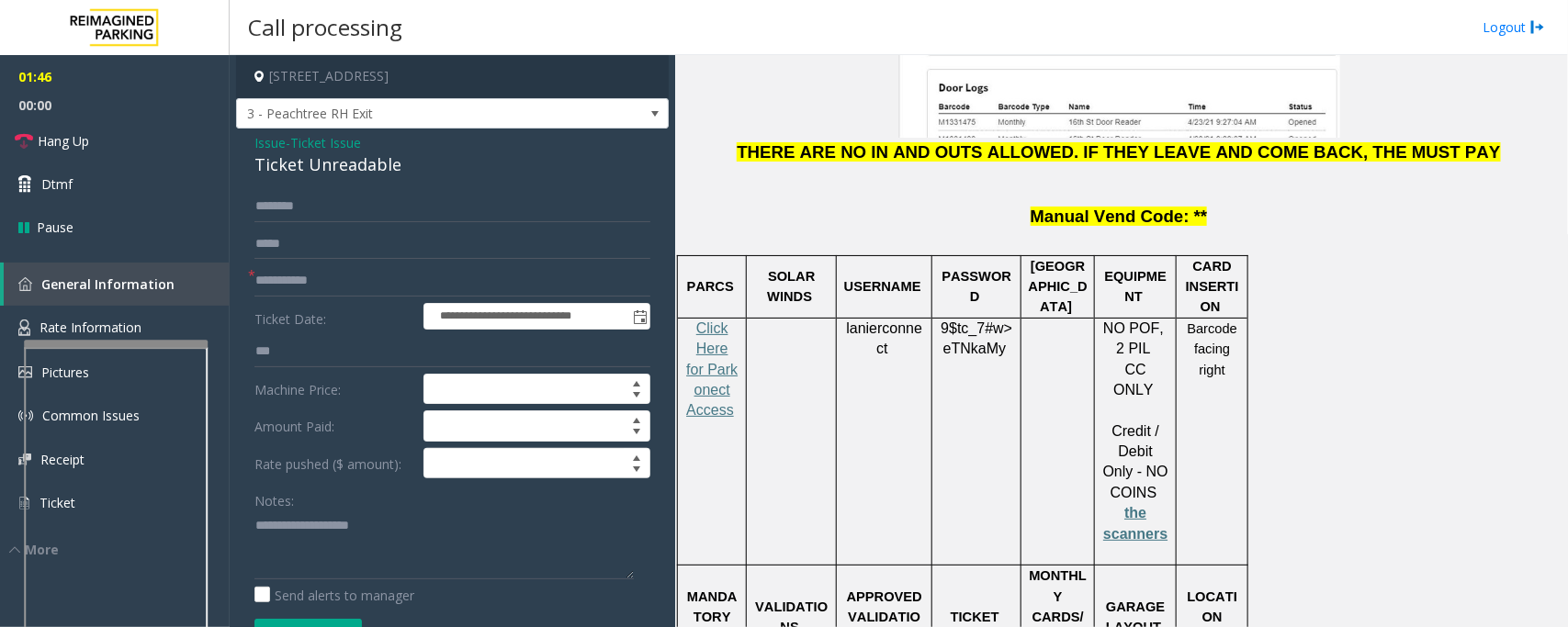
click at [953, 320] on span "9$tc_7#w>" at bounding box center [976, 328] width 72 height 15
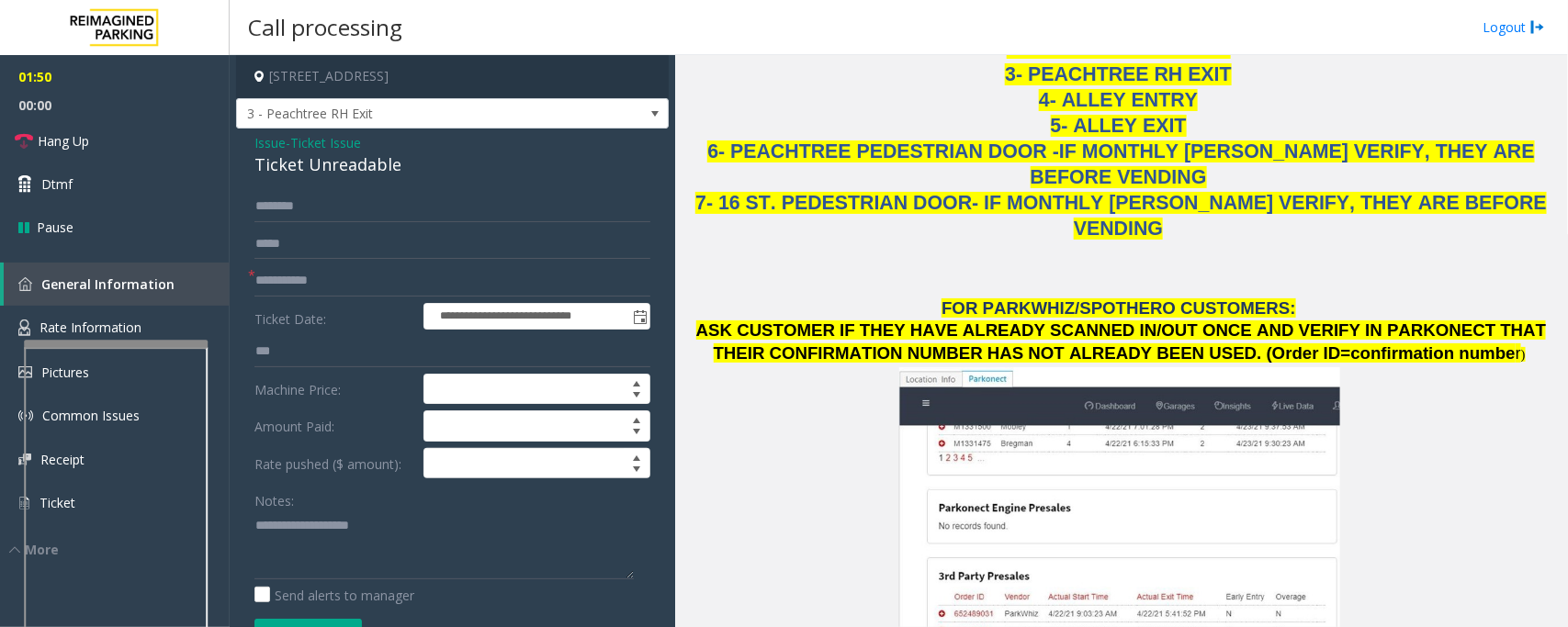
scroll to position [1492, 0]
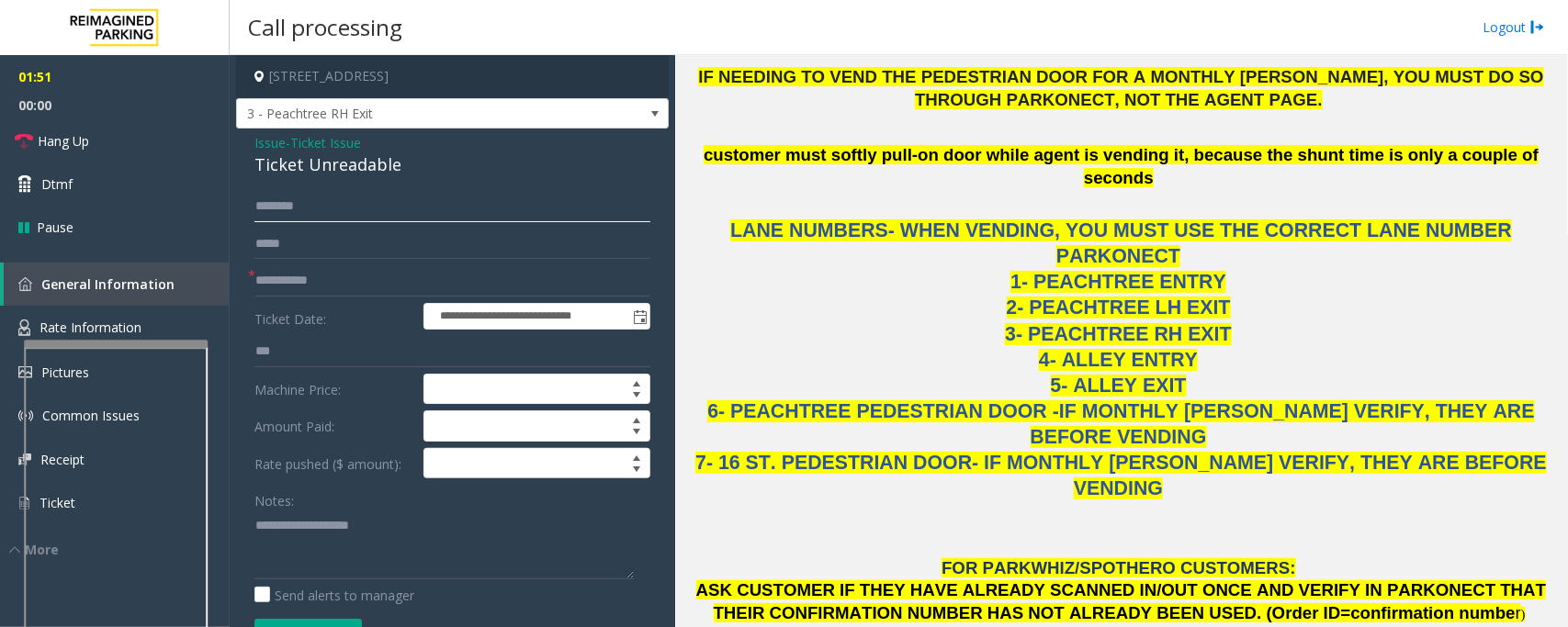
click at [377, 212] on input "text" at bounding box center [453, 207] width 396 height 31
click at [317, 218] on input "text" at bounding box center [453, 207] width 396 height 31
type input "*****"
click at [388, 523] on textarea at bounding box center [444, 545] width 379 height 69
paste textarea "**********"
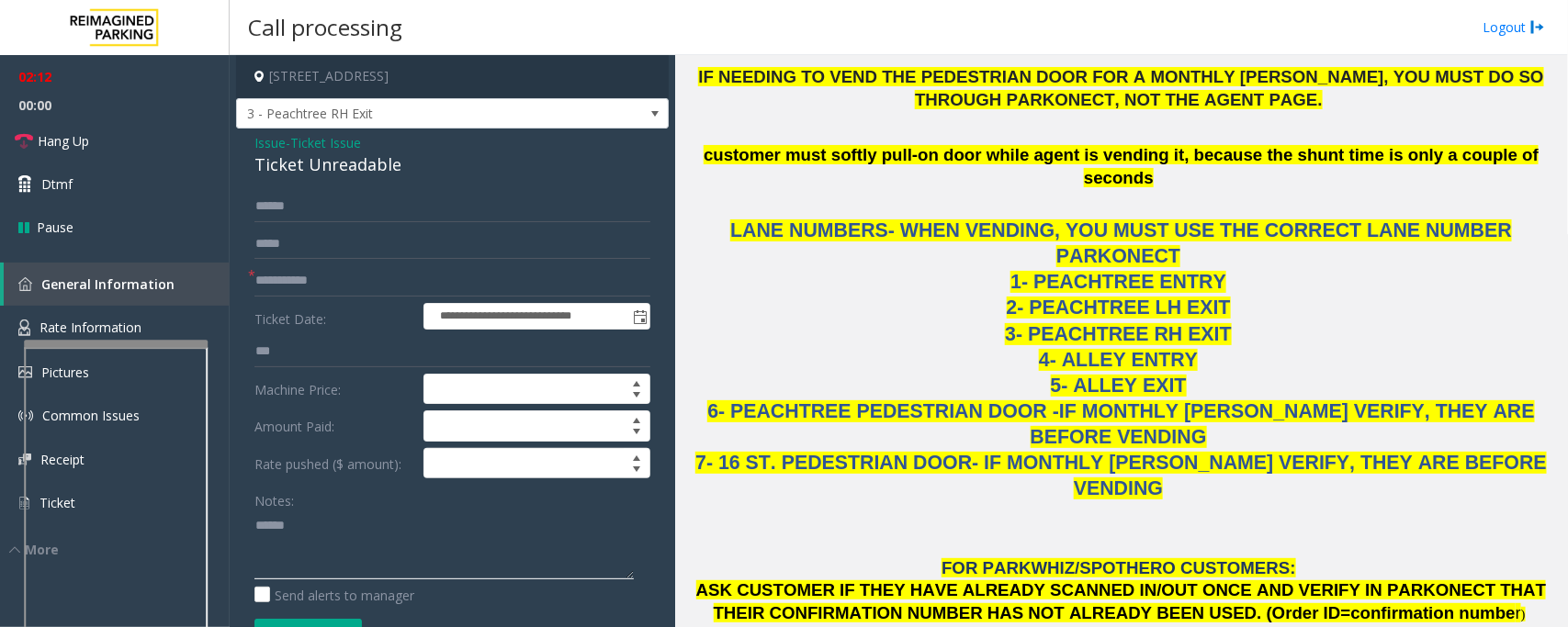
type textarea "******"
click at [345, 177] on div "Ticket Unreadable" at bounding box center [453, 165] width 396 height 25
click at [260, 143] on span "Issue" at bounding box center [270, 143] width 31 height 19
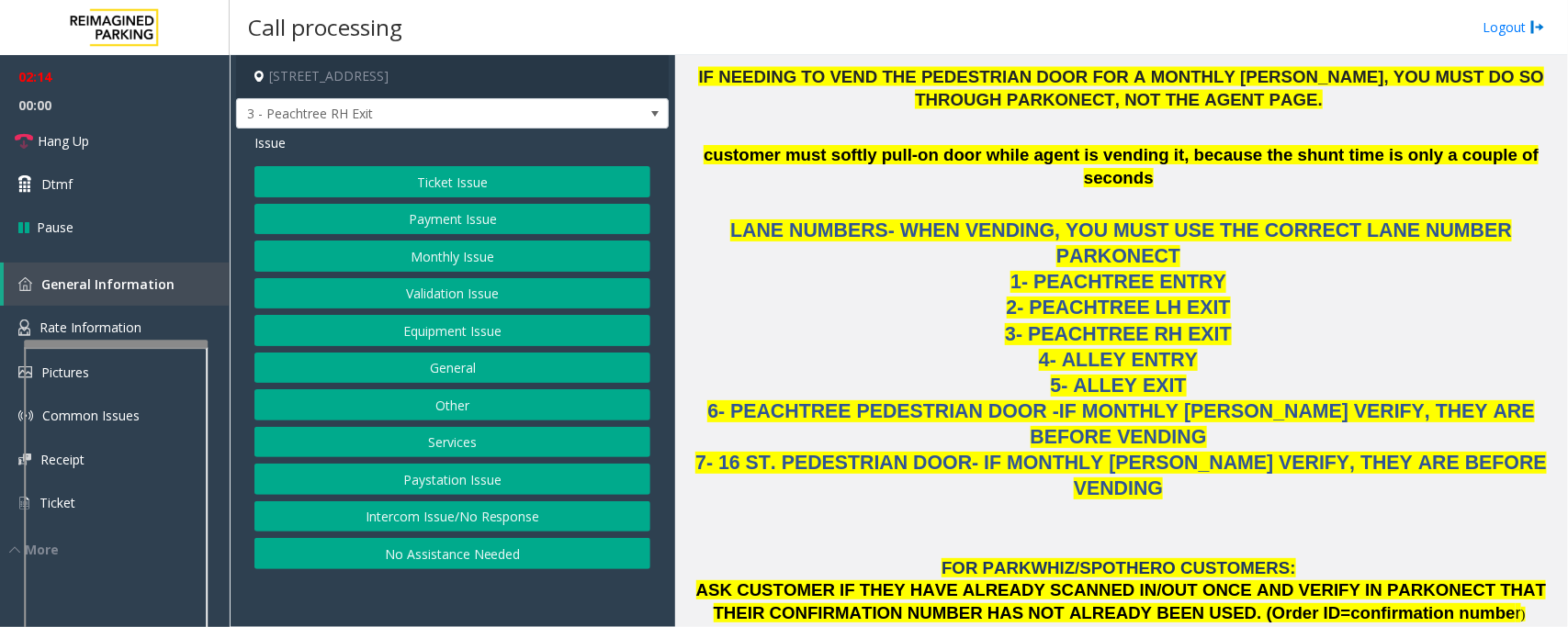
click at [445, 299] on button "Validation Issue" at bounding box center [453, 293] width 396 height 31
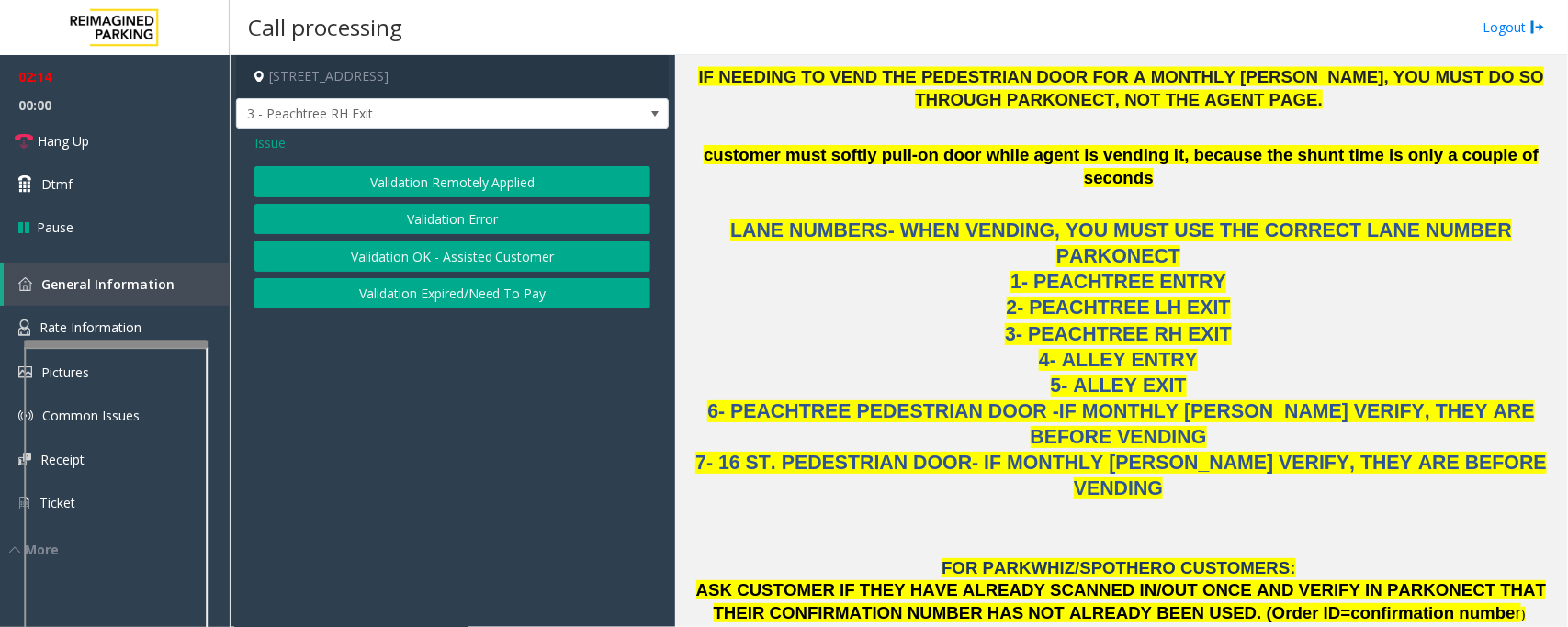
click at [448, 228] on button "Validation Error" at bounding box center [453, 219] width 396 height 31
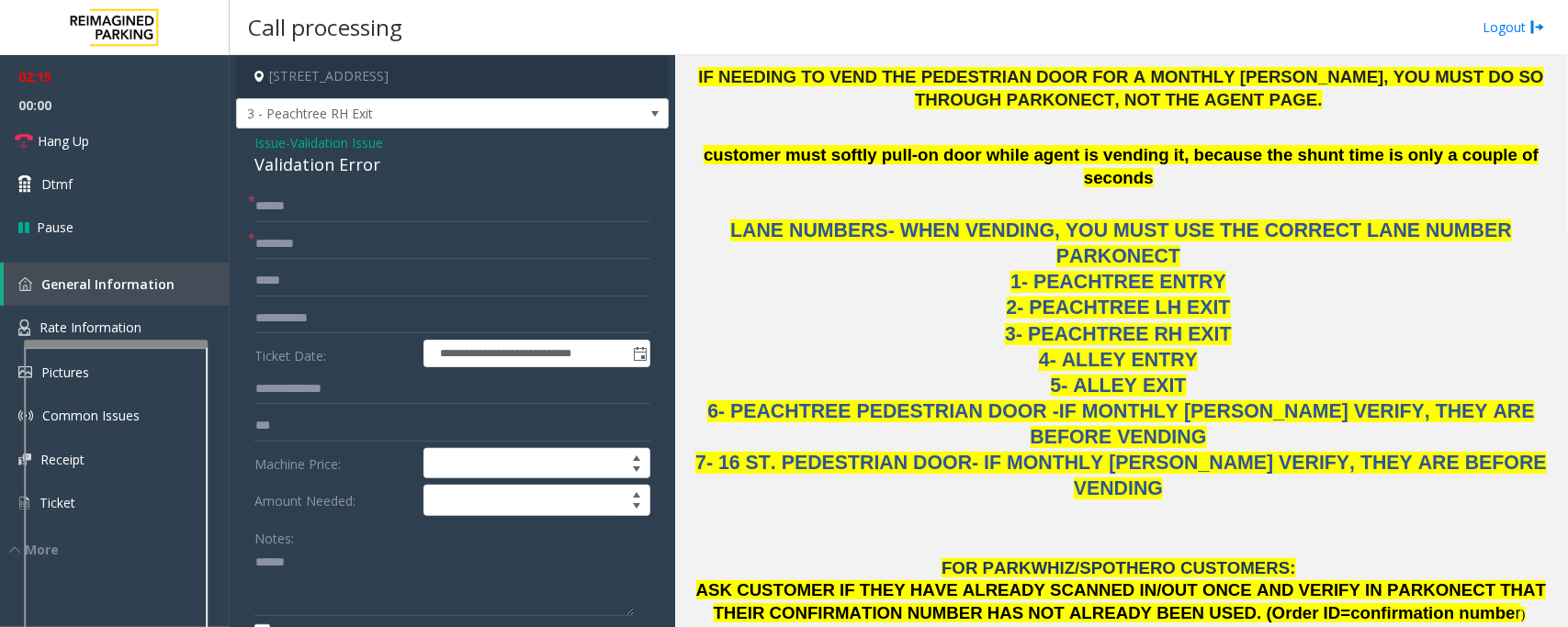
click at [351, 170] on div "Validation Error" at bounding box center [453, 165] width 396 height 25
copy div "Validation Error"
click at [301, 579] on textarea at bounding box center [444, 583] width 379 height 69
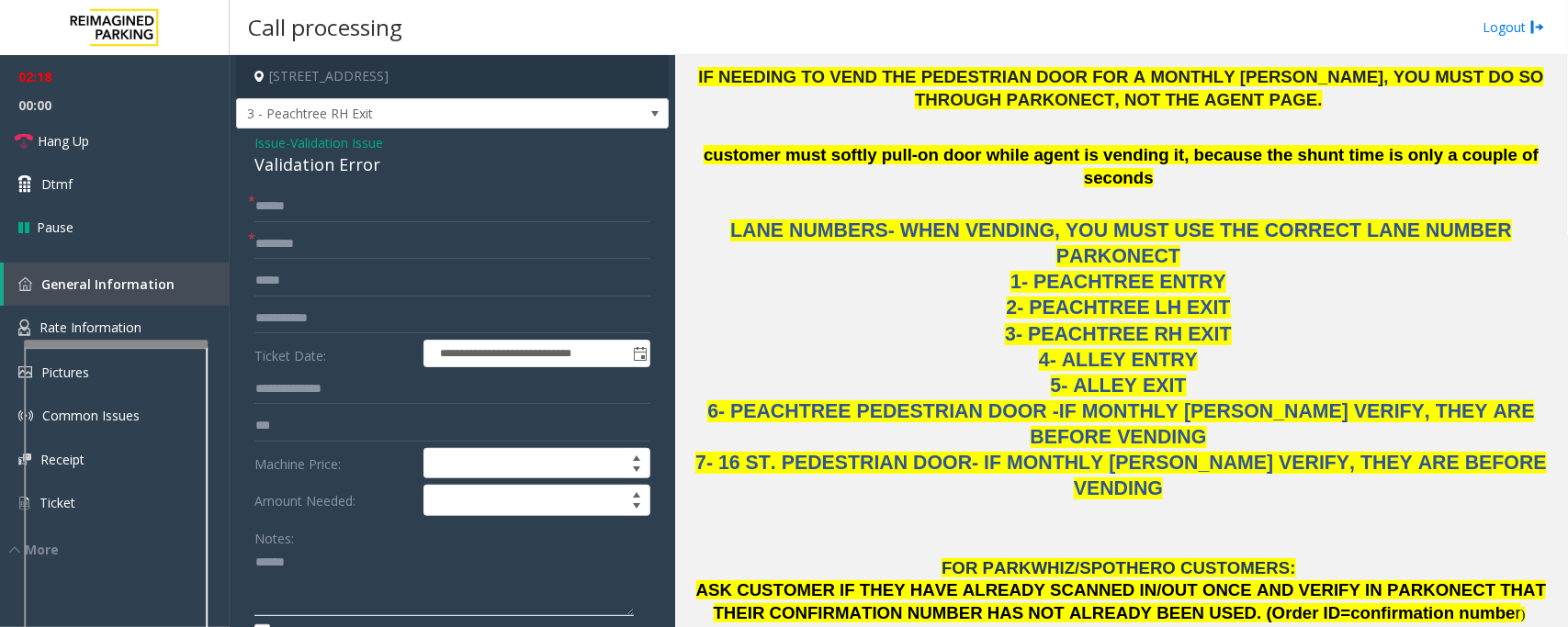
paste textarea "**********"
type textarea "**********"
click at [400, 244] on input "text" at bounding box center [453, 244] width 396 height 31
click at [282, 248] on input "******" at bounding box center [453, 244] width 396 height 31
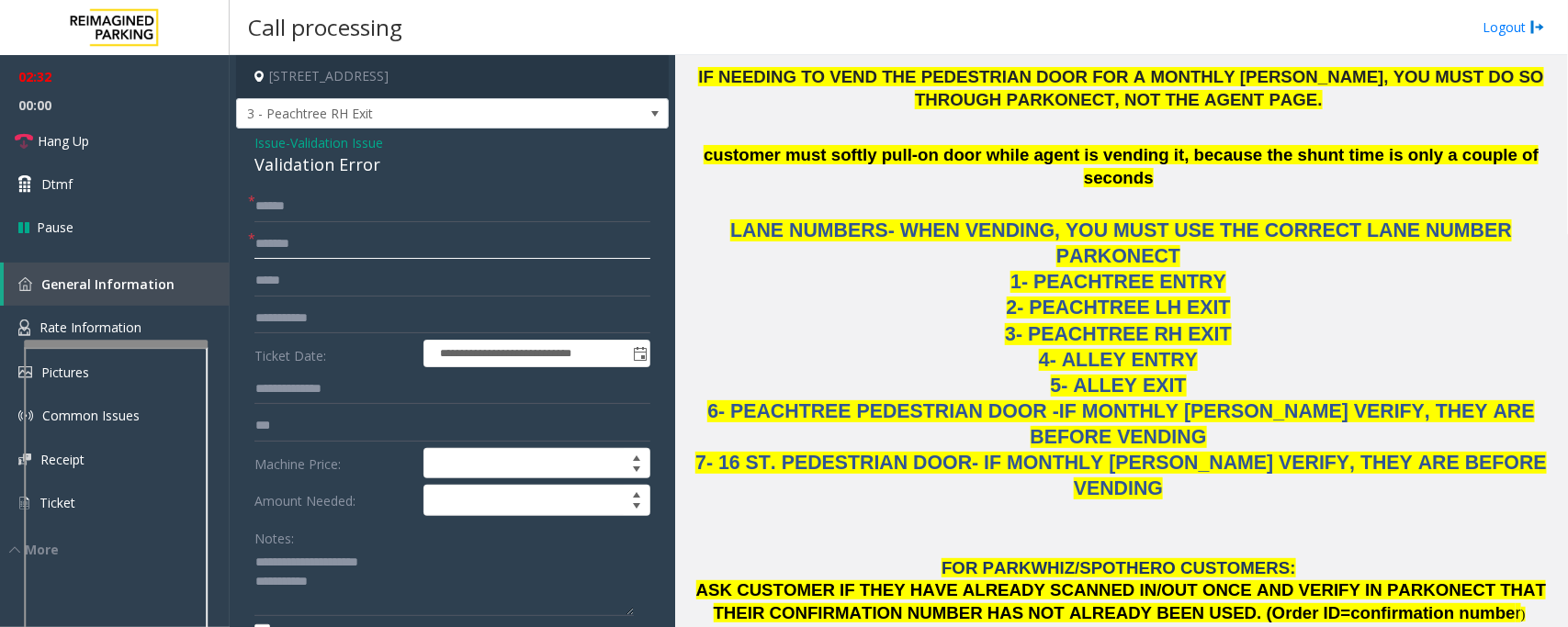
type input "******"
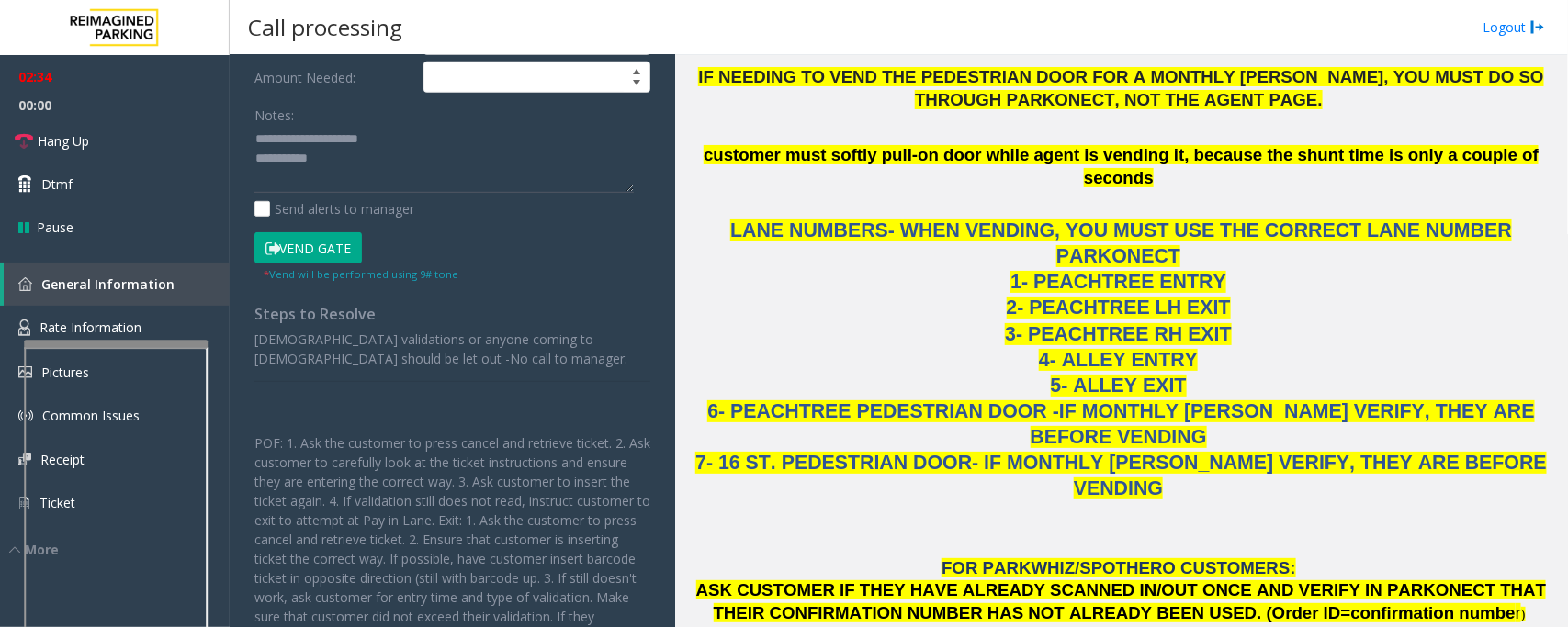
scroll to position [732, 0]
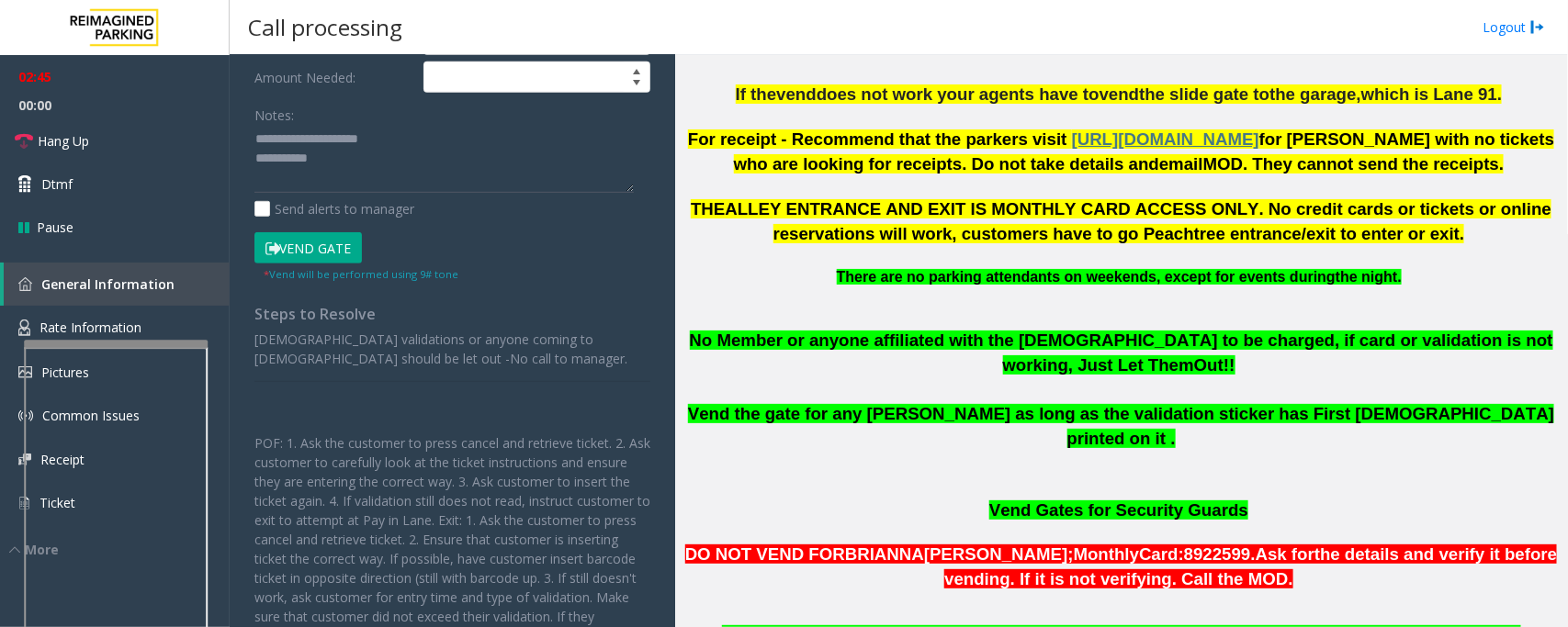
click at [313, 233] on form "**********" at bounding box center [453, 25] width 396 height 515
click at [314, 244] on button "Vend Gate" at bounding box center [309, 248] width 108 height 31
click at [386, 162] on textarea at bounding box center [444, 160] width 379 height 69
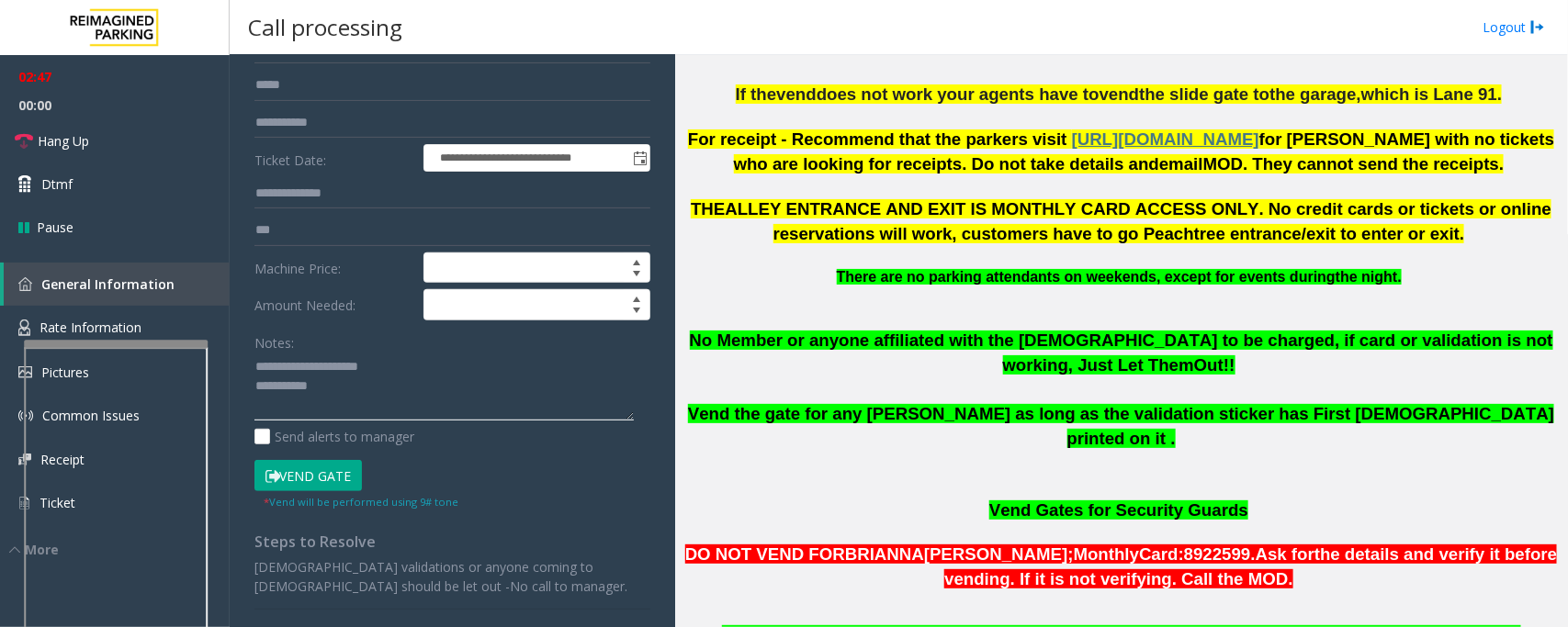
scroll to position [0, 0]
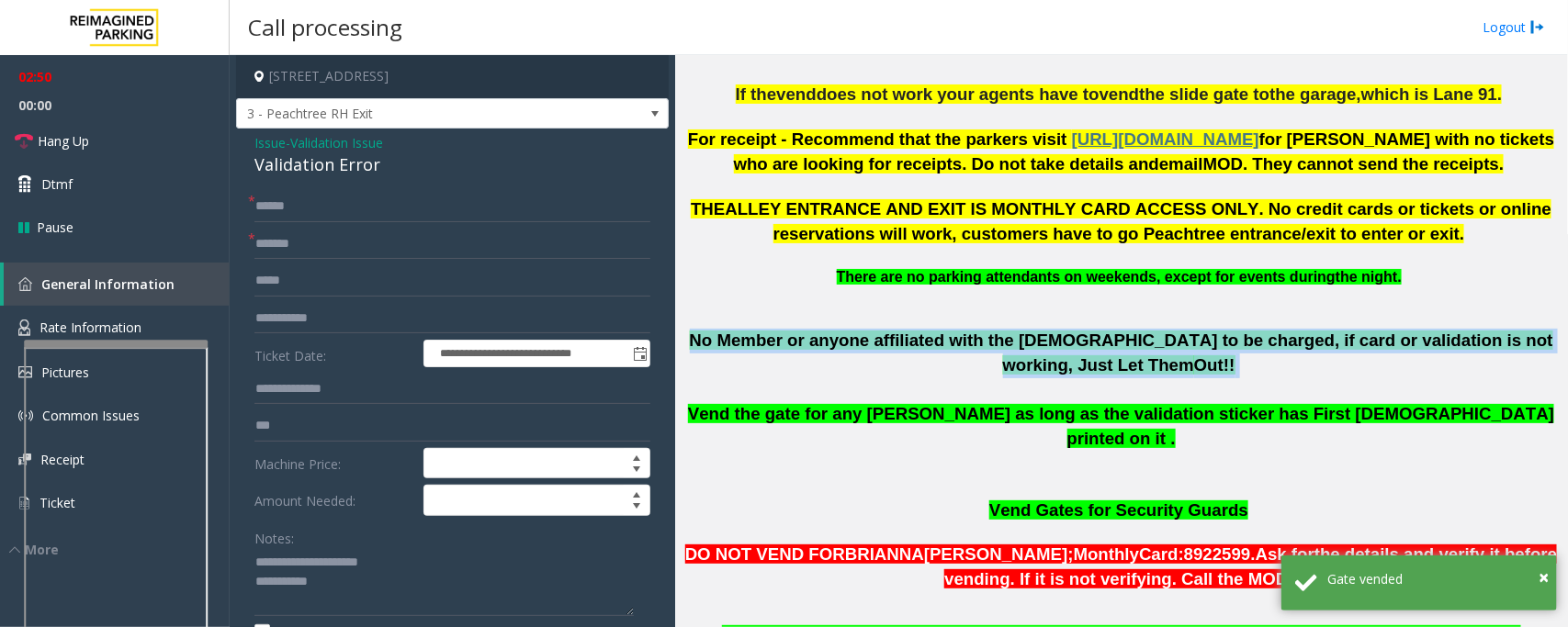
drag, startPoint x: 688, startPoint y: 339, endPoint x: 1543, endPoint y: 331, distance: 855.0
click at [1543, 331] on p "No Member or anyone affiliated with the church to be charged, if card or valida…" at bounding box center [1121, 353] width 879 height 49
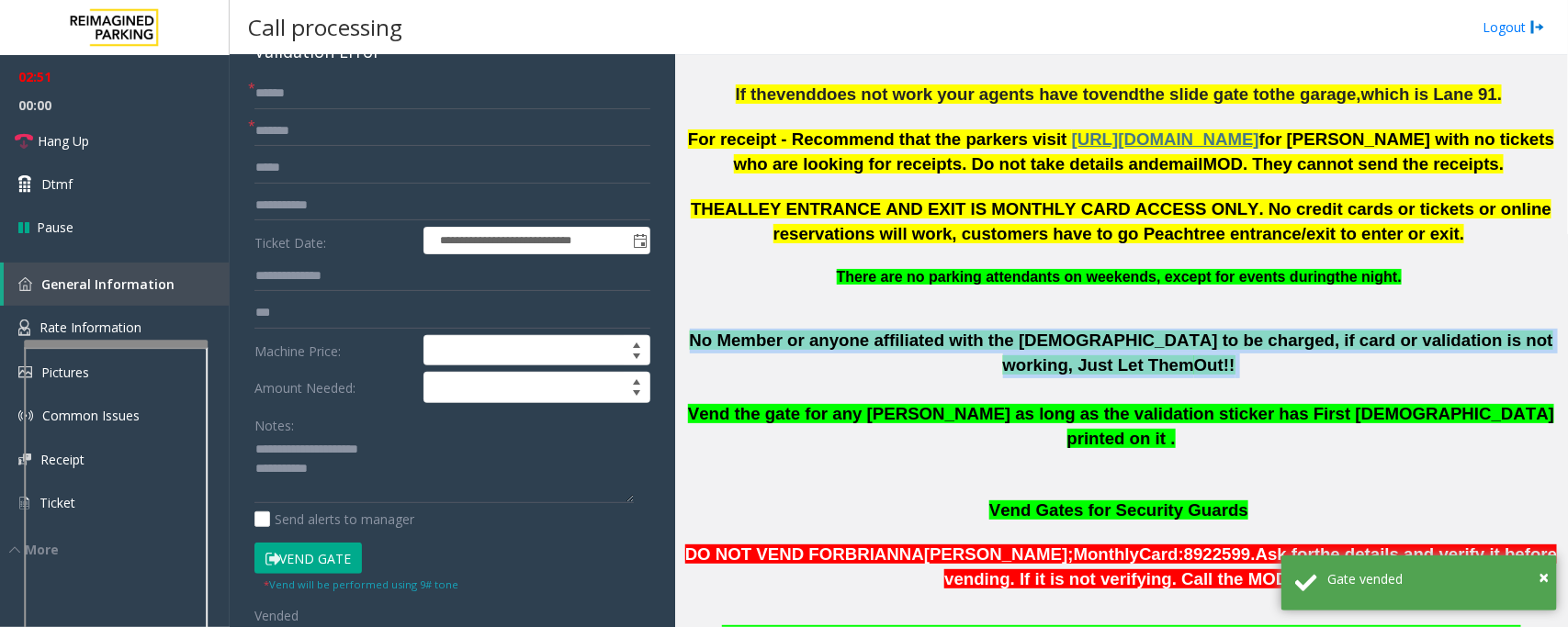
scroll to position [230, 0]
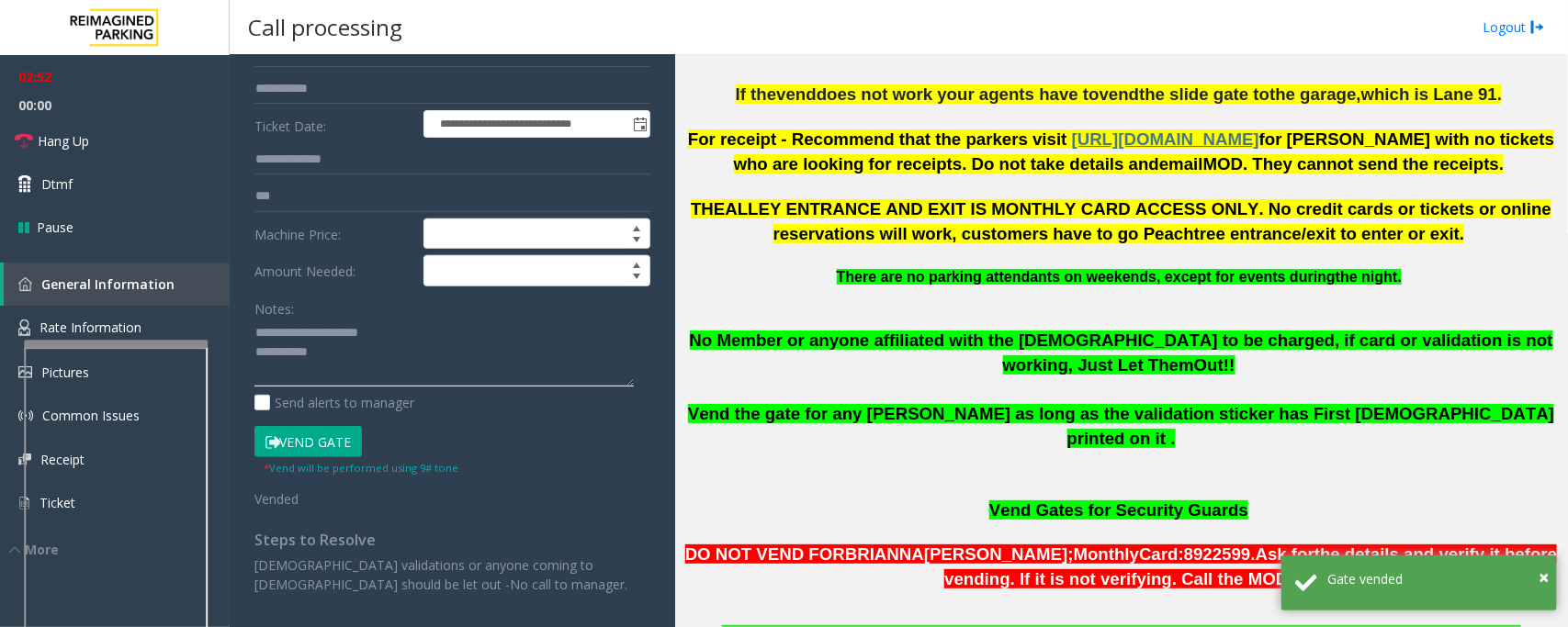
click at [374, 365] on textarea at bounding box center [444, 353] width 379 height 69
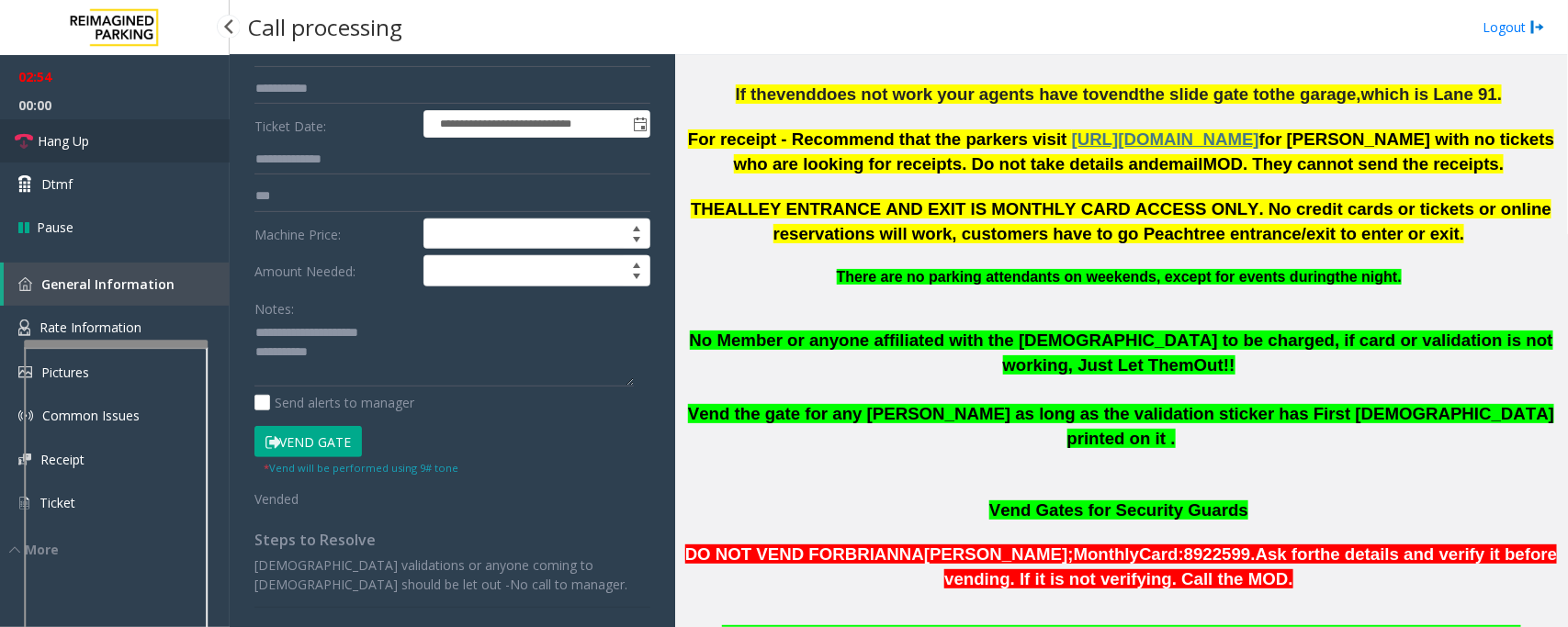
click at [85, 142] on span "Hang Up" at bounding box center [62, 141] width 51 height 19
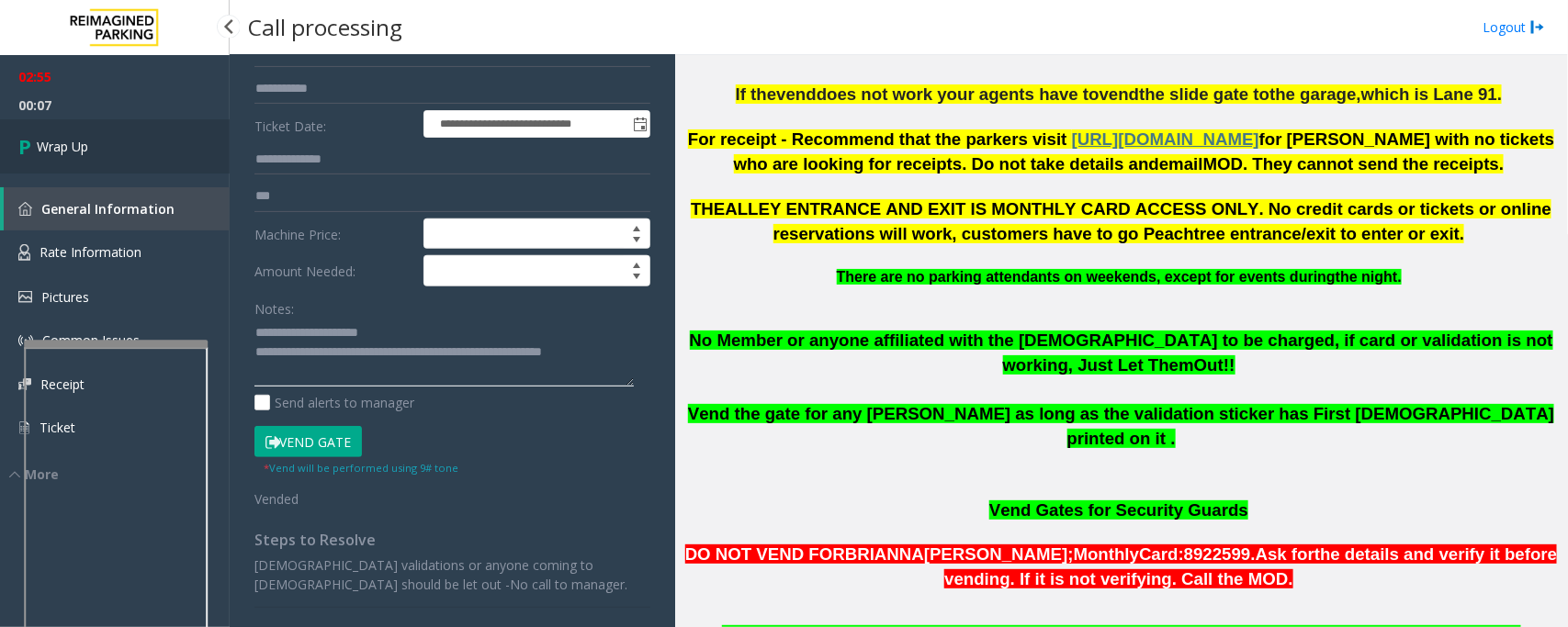
type textarea "**********"
click at [168, 124] on link "Wrap Up" at bounding box center [114, 146] width 230 height 54
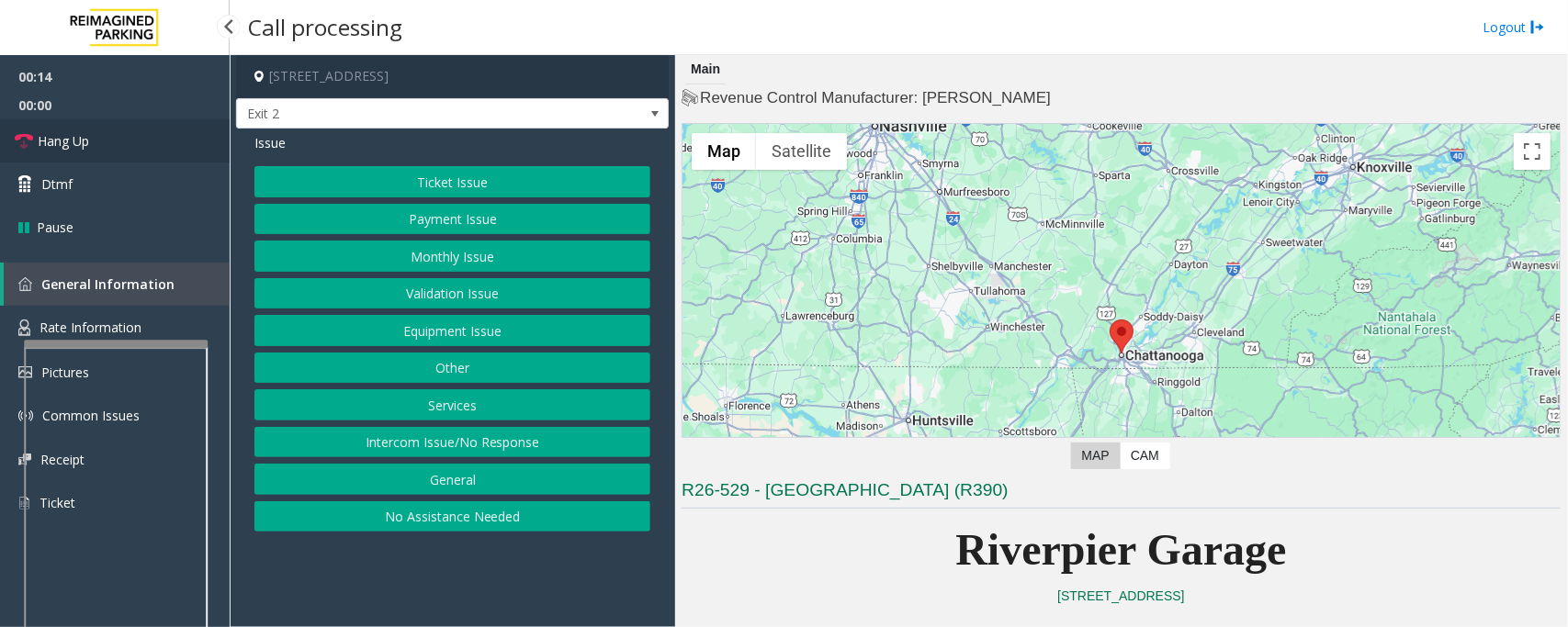
click at [58, 143] on span "Hang Up" at bounding box center [62, 141] width 51 height 19
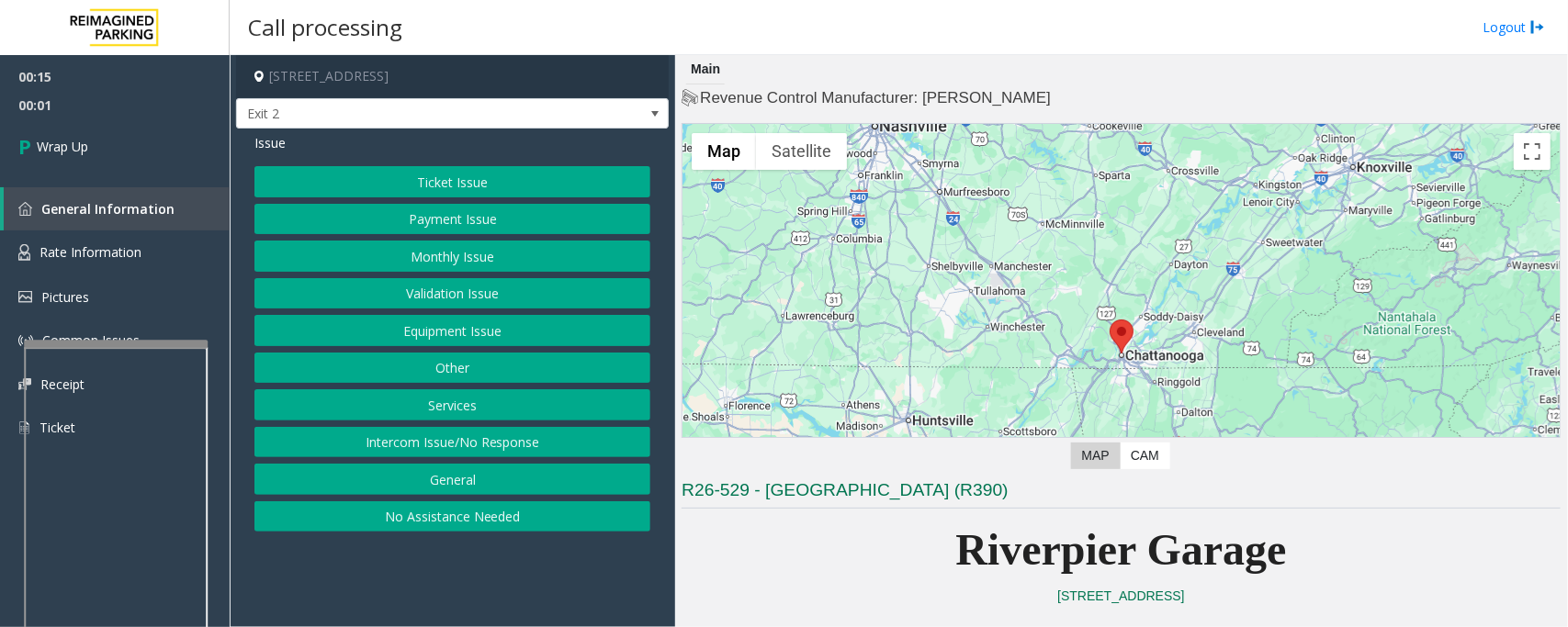
click at [549, 438] on button "Intercom Issue/No Response" at bounding box center [453, 442] width 396 height 31
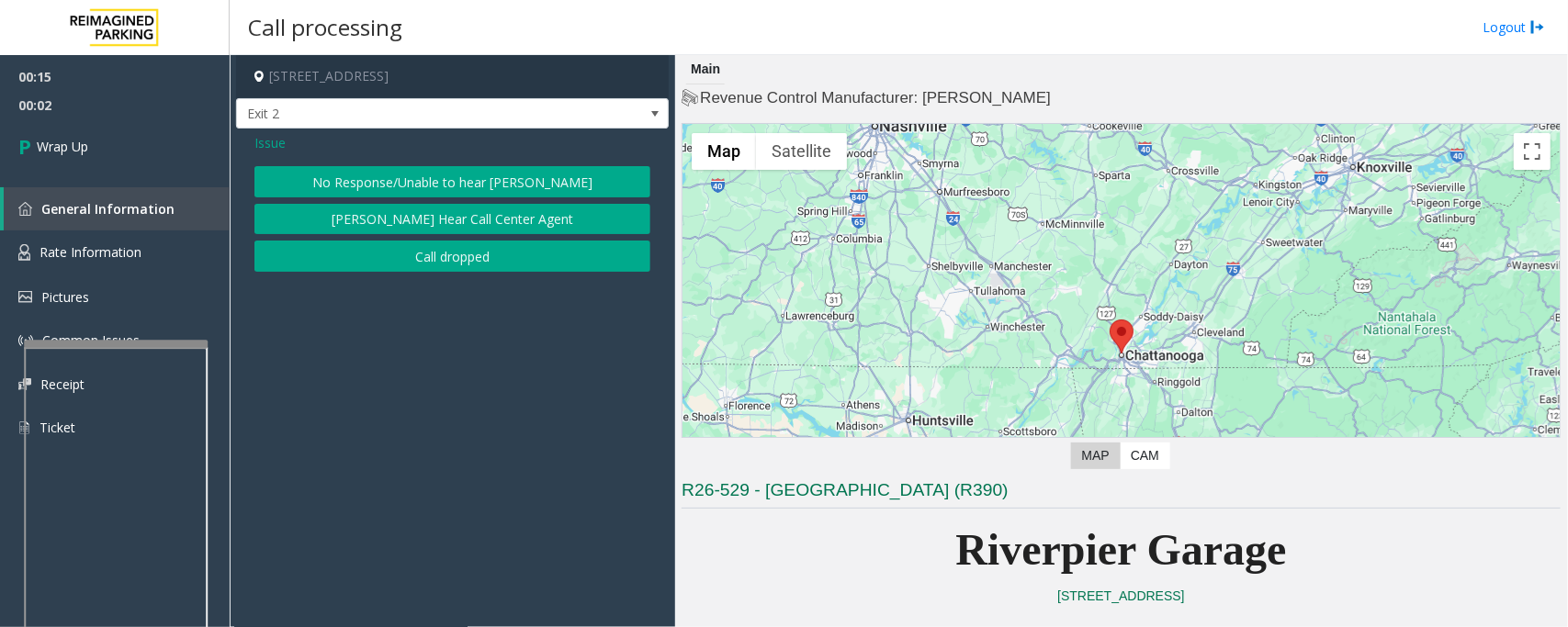
click at [448, 187] on button "No Response/Unable to hear [PERSON_NAME]" at bounding box center [453, 182] width 396 height 31
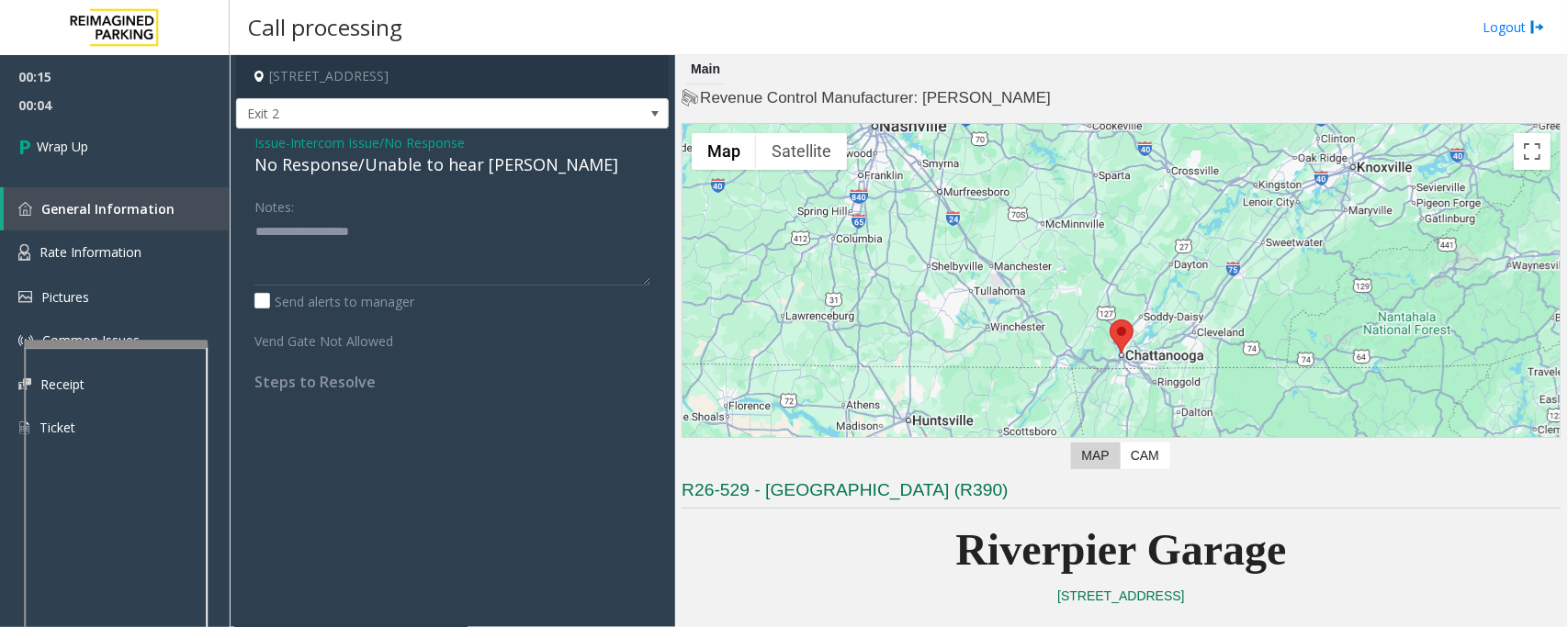
click at [437, 163] on div "No Response/Unable to hear [PERSON_NAME]" at bounding box center [453, 165] width 396 height 25
copy div "No Response/Unable to hear [PERSON_NAME]"
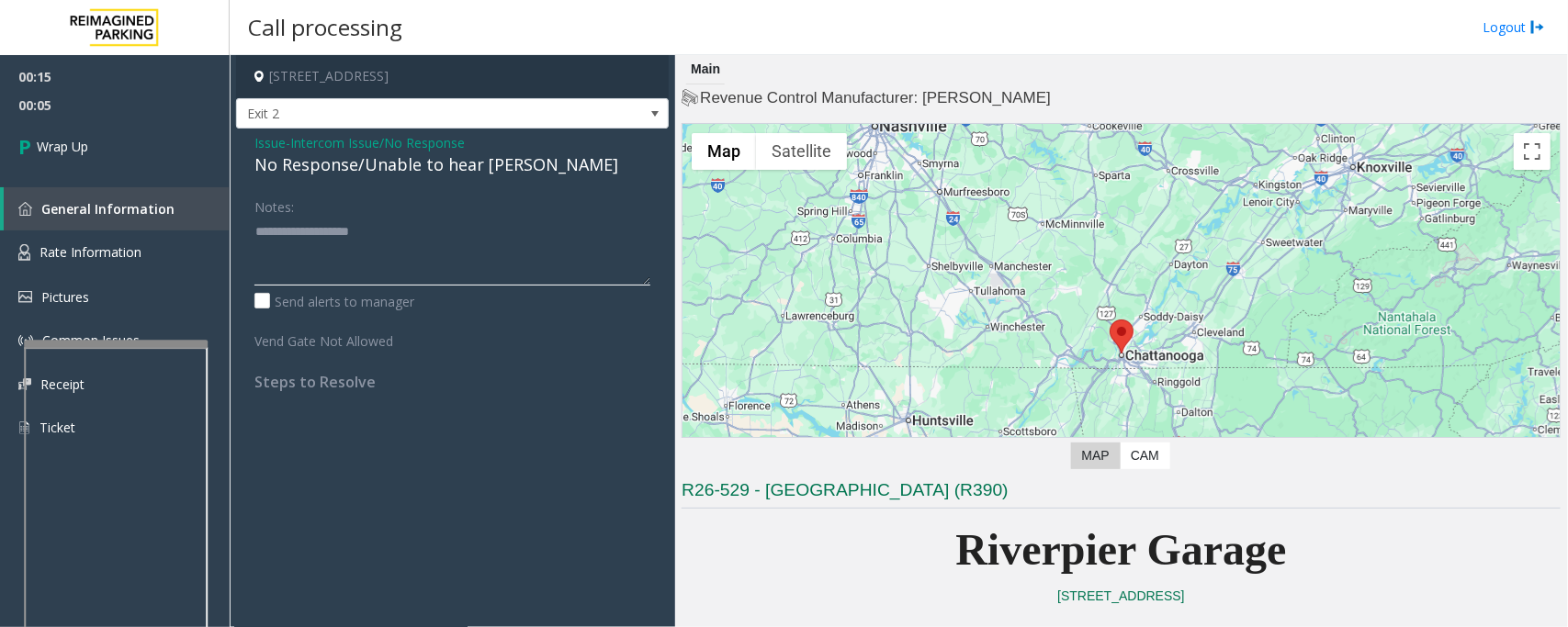
click at [411, 271] on textarea at bounding box center [453, 251] width 396 height 69
paste textarea "**********"
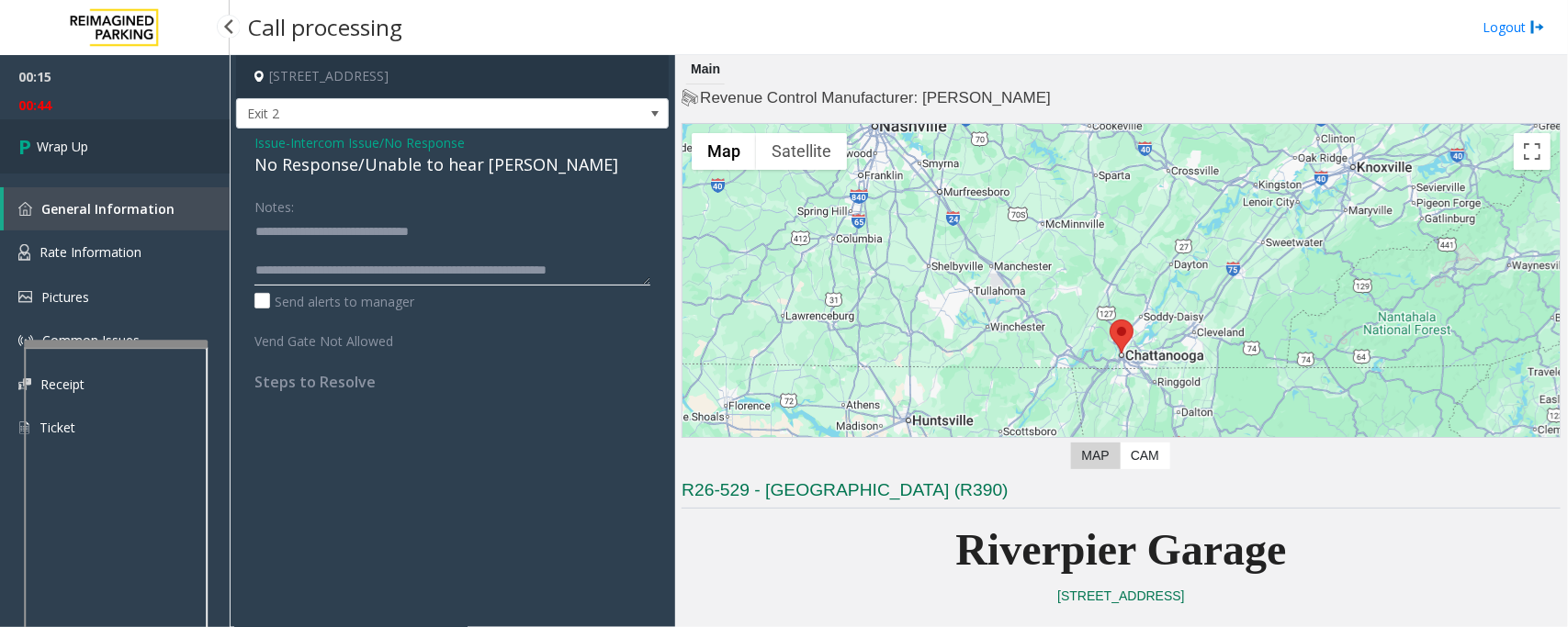
type textarea "**********"
click at [57, 131] on link "Wrap Up" at bounding box center [114, 146] width 230 height 54
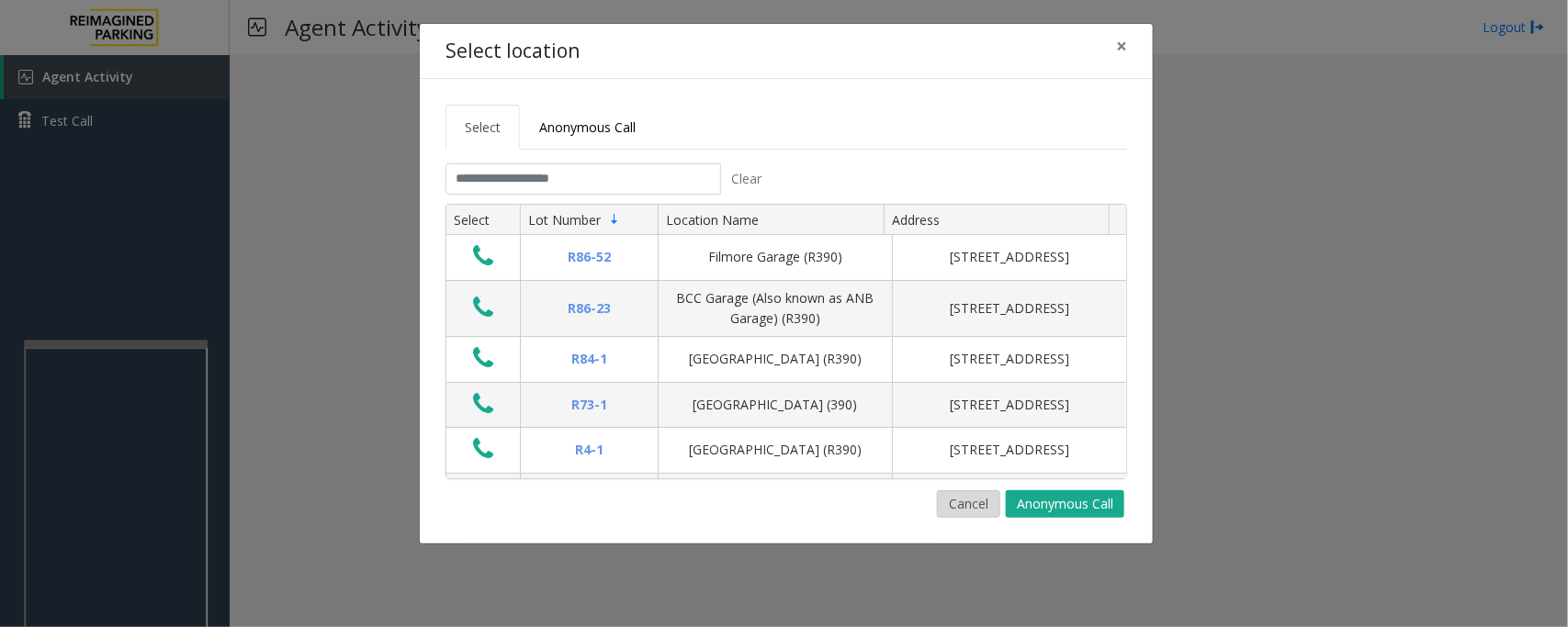
click at [974, 502] on button "Cancel" at bounding box center [968, 504] width 63 height 28
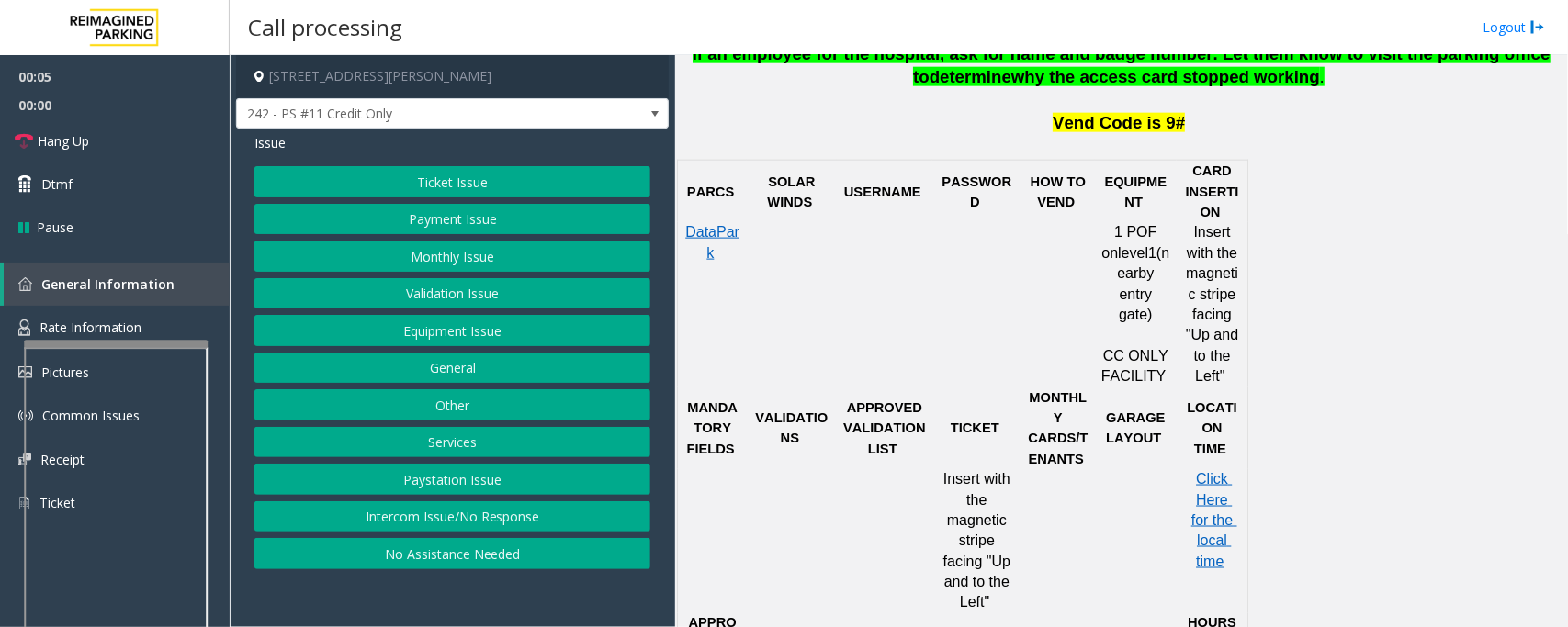
scroll to position [574, 0]
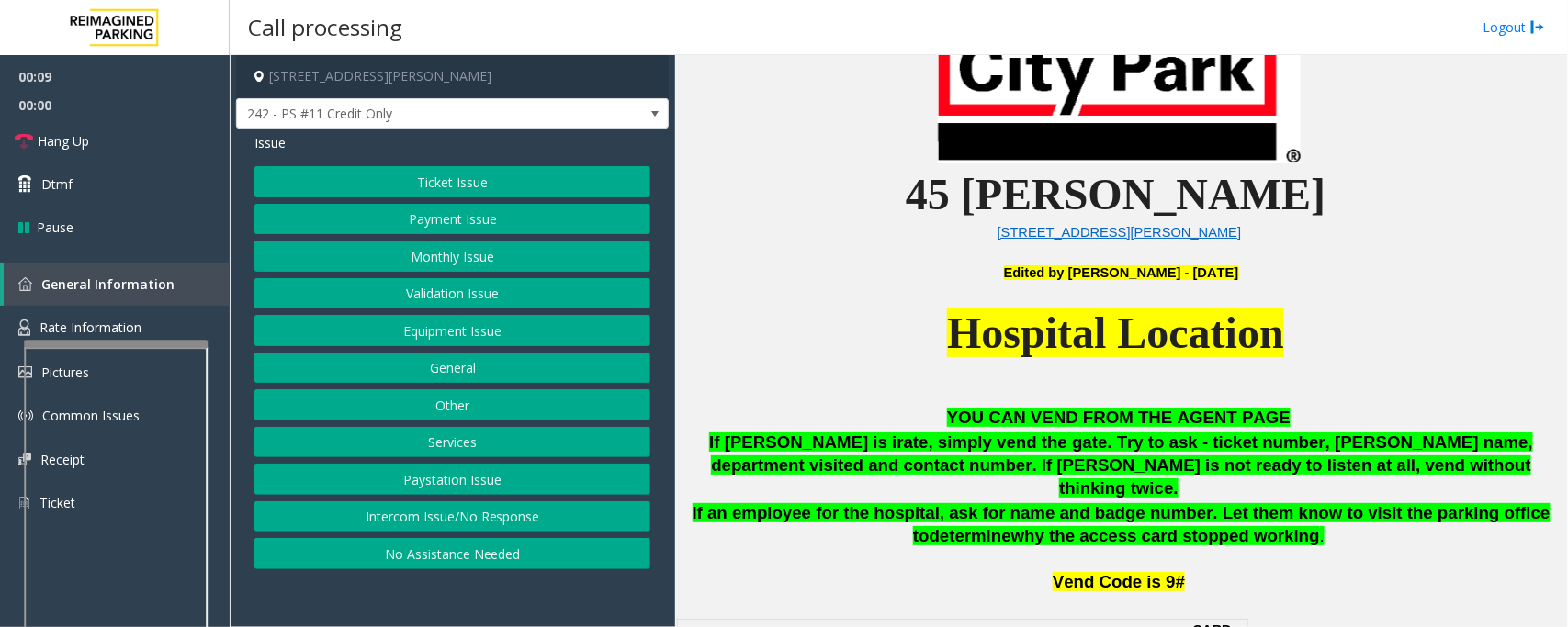
click at [480, 521] on button "Intercom Issue/No Response" at bounding box center [453, 517] width 396 height 31
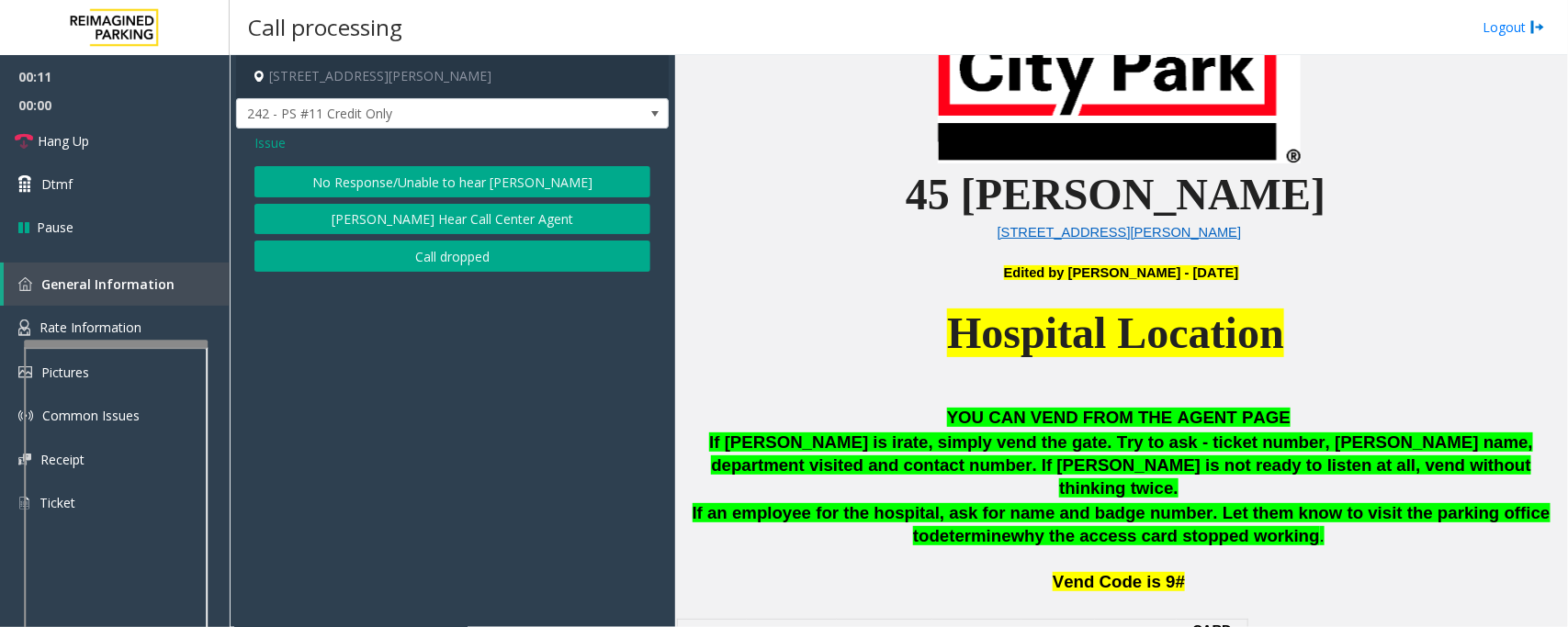
click at [503, 191] on button "No Response/Unable to hear [PERSON_NAME]" at bounding box center [453, 182] width 396 height 31
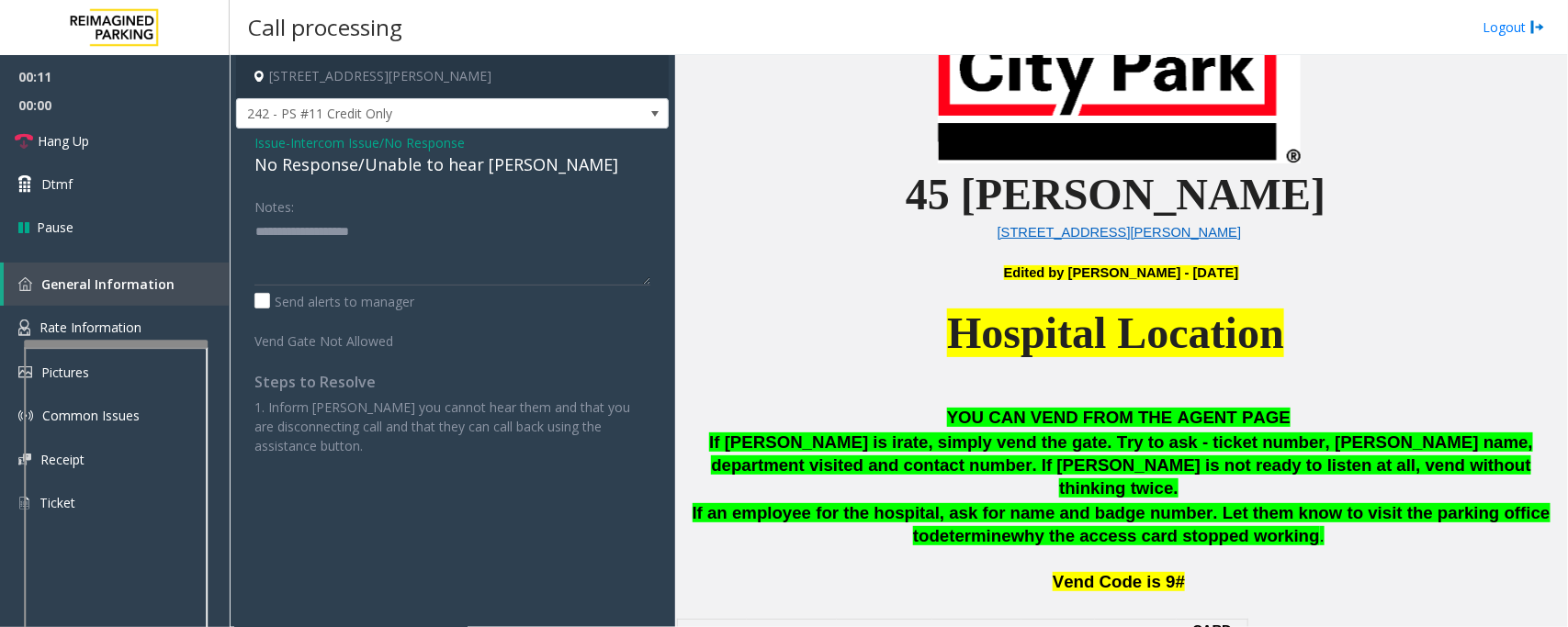
click at [458, 168] on div "No Response/Unable to hear [PERSON_NAME]" at bounding box center [453, 165] width 396 height 25
click at [503, 244] on textarea at bounding box center [453, 251] width 396 height 69
type textarea "**********"
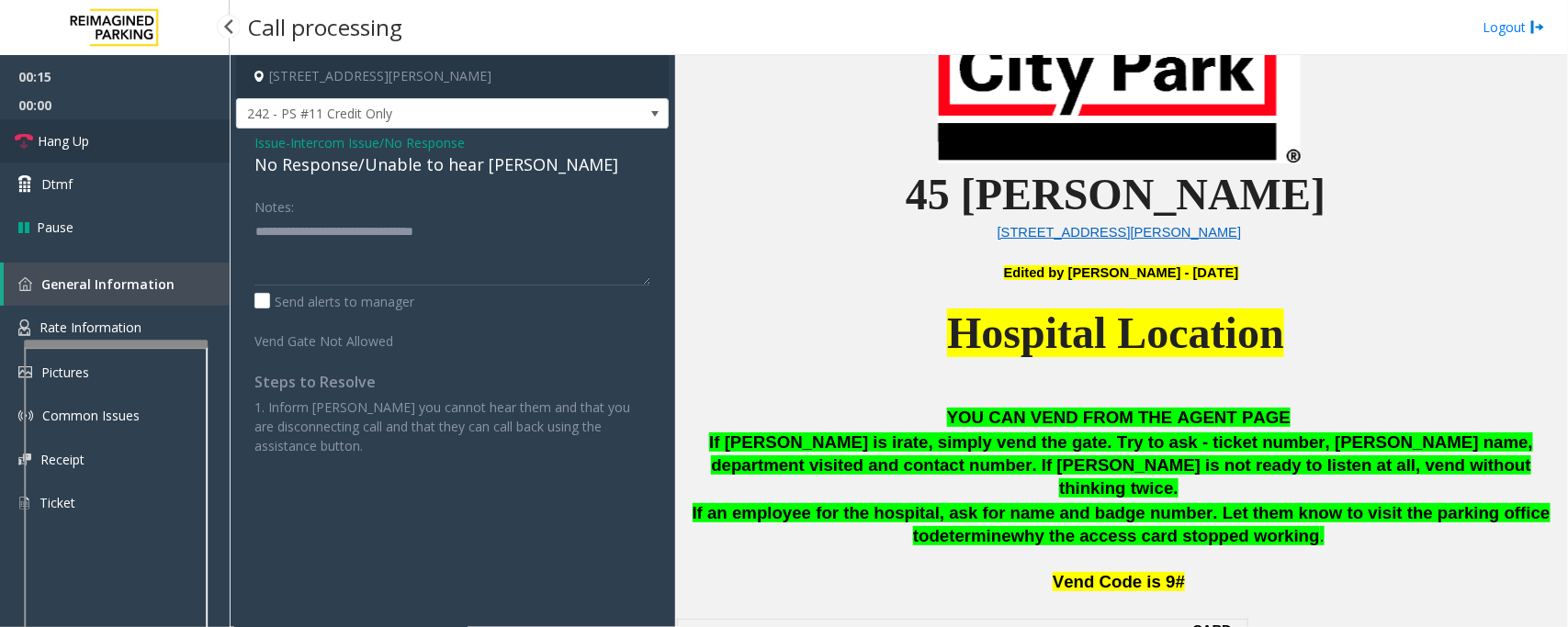
click at [62, 150] on span "Hang Up" at bounding box center [62, 141] width 51 height 19
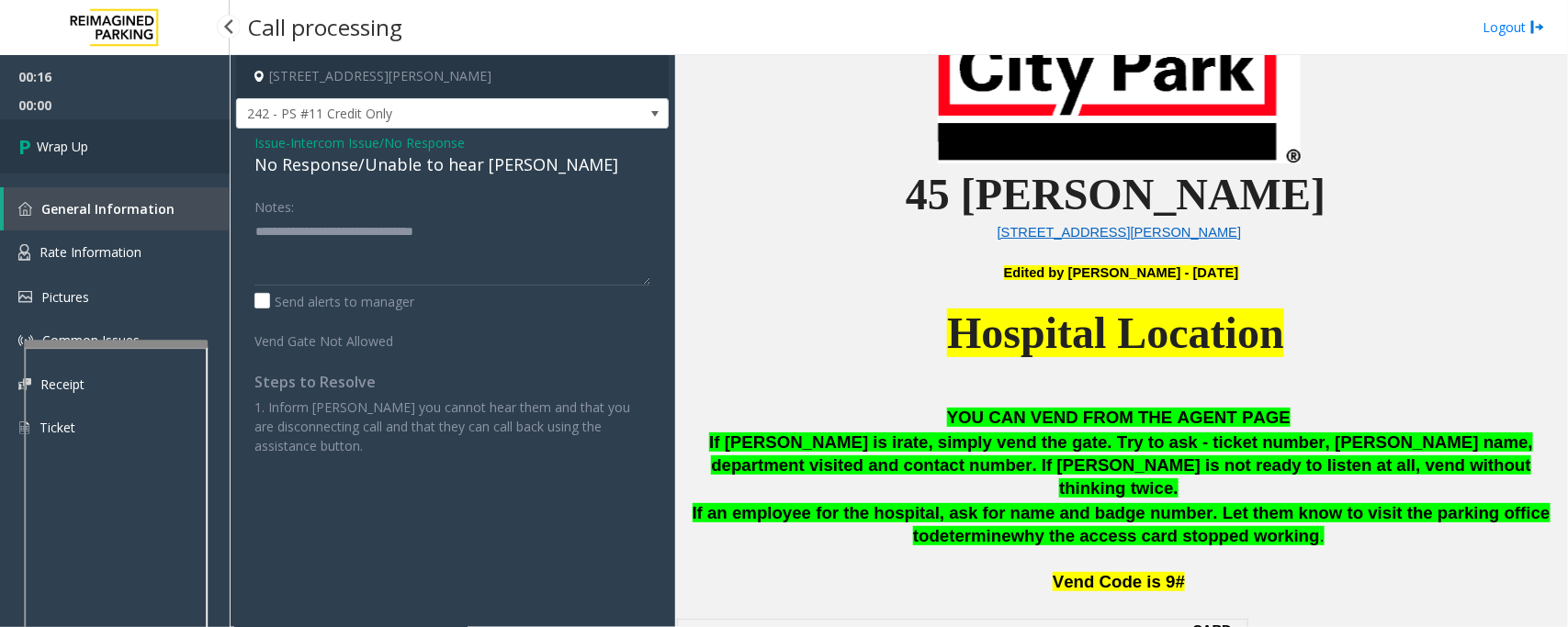
click at [83, 138] on span "Wrap Up" at bounding box center [62, 146] width 51 height 19
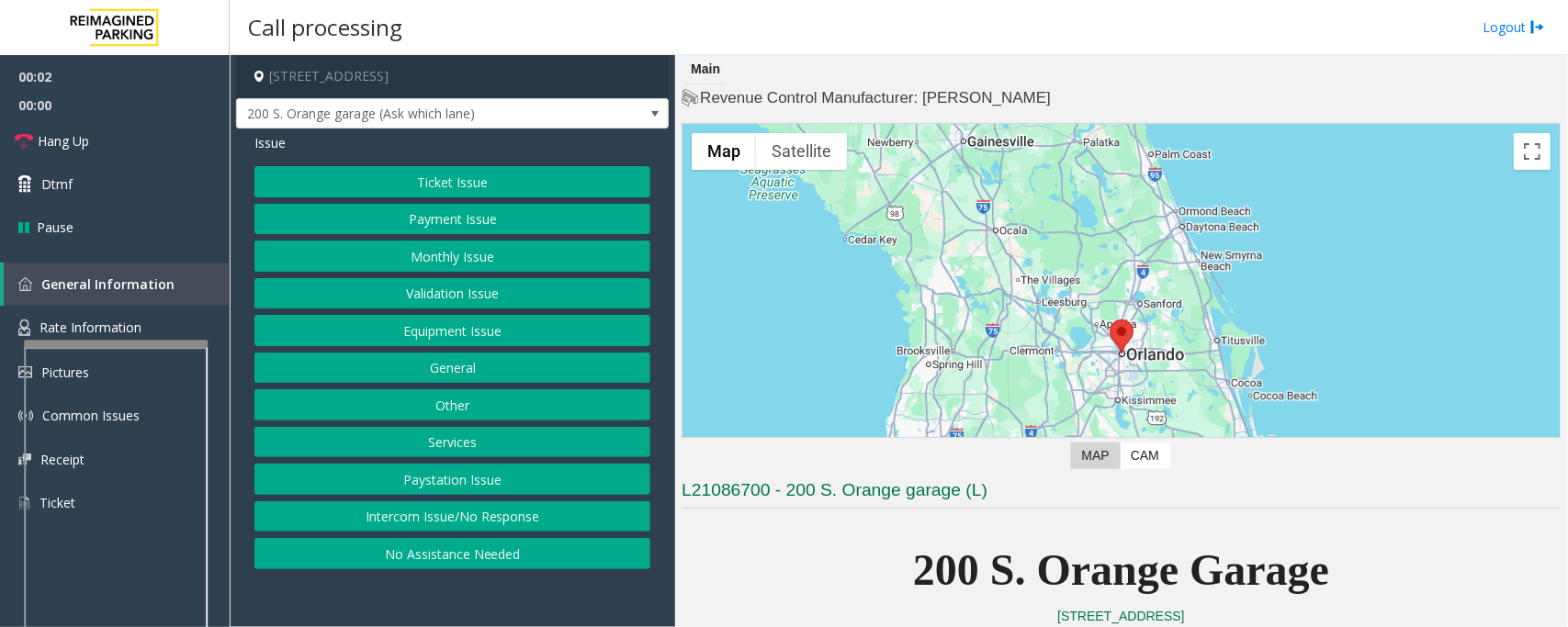
scroll to position [460, 0]
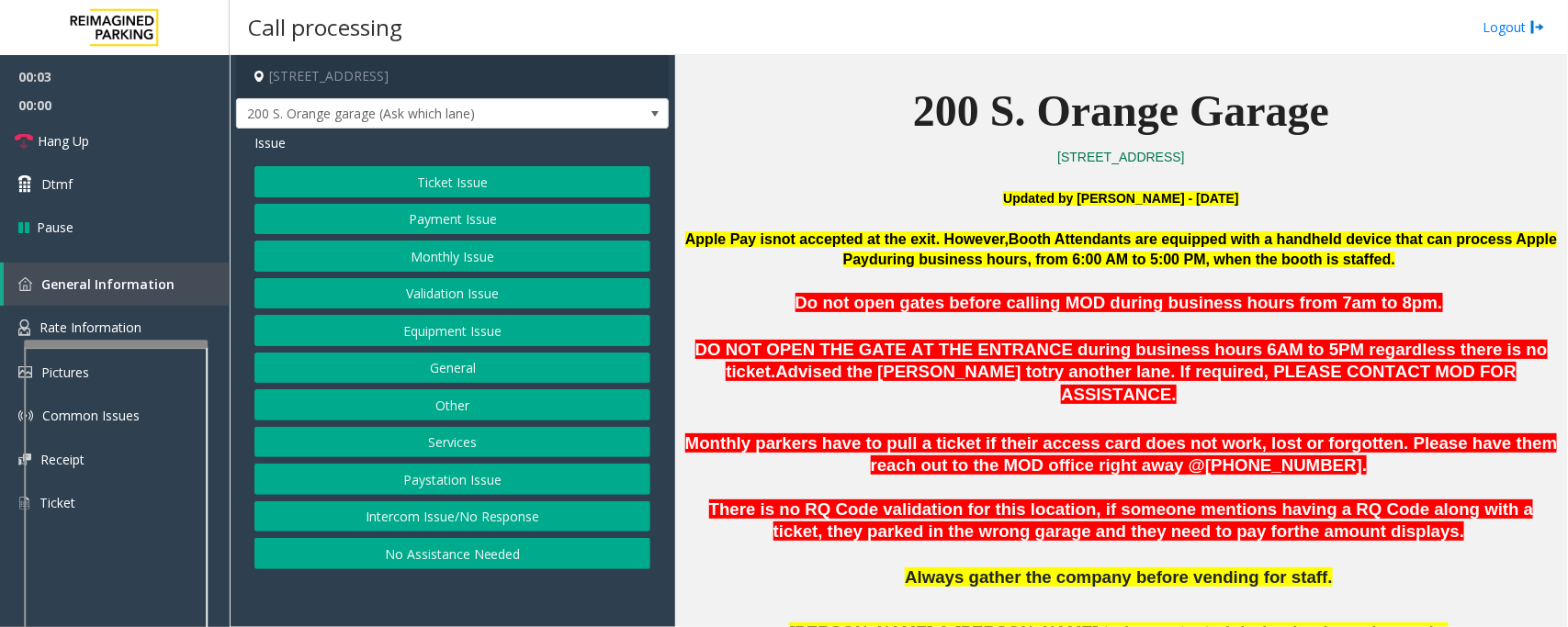
click at [469, 556] on button "No Assistance Needed" at bounding box center [453, 554] width 396 height 31
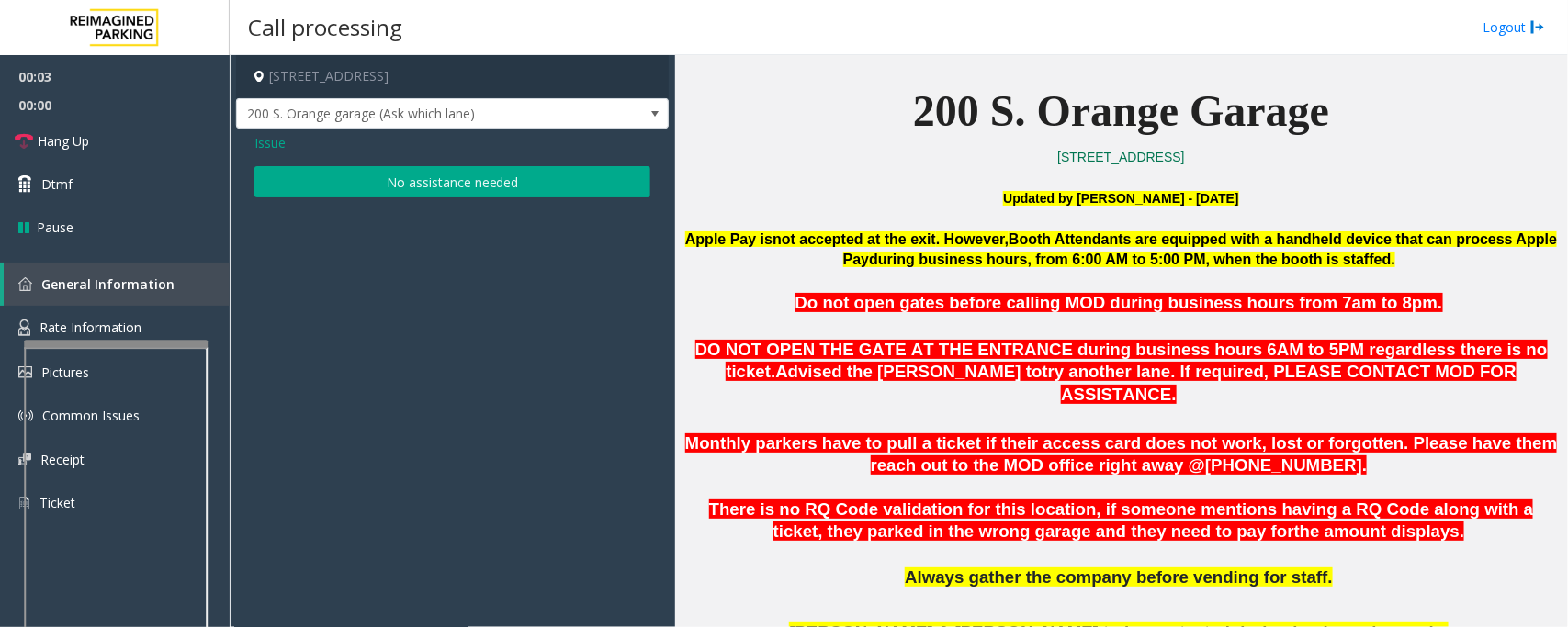
drag, startPoint x: 493, startPoint y: 191, endPoint x: 460, endPoint y: 190, distance: 33.0
click at [493, 190] on button "No assistance needed" at bounding box center [453, 182] width 396 height 31
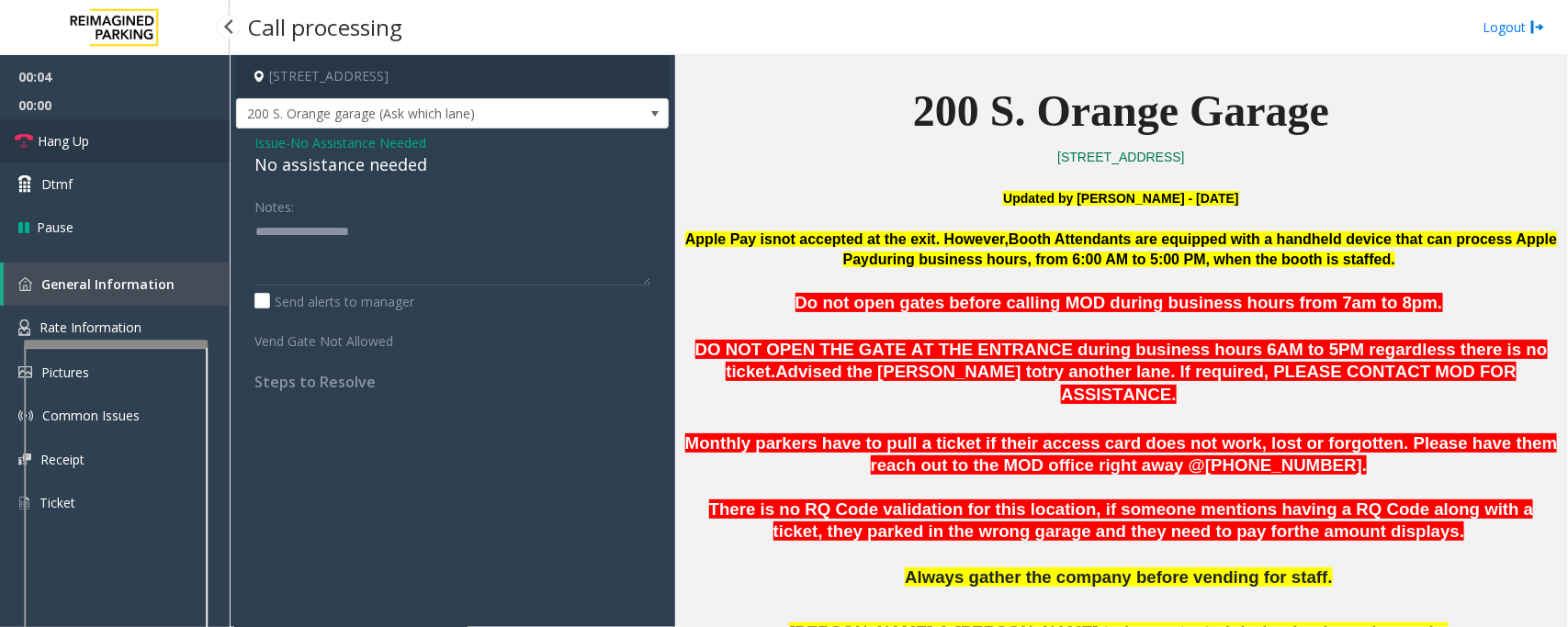
click at [66, 149] on span "Hang Up" at bounding box center [62, 141] width 51 height 19
click at [264, 158] on div "No assistance needed" at bounding box center [453, 165] width 396 height 25
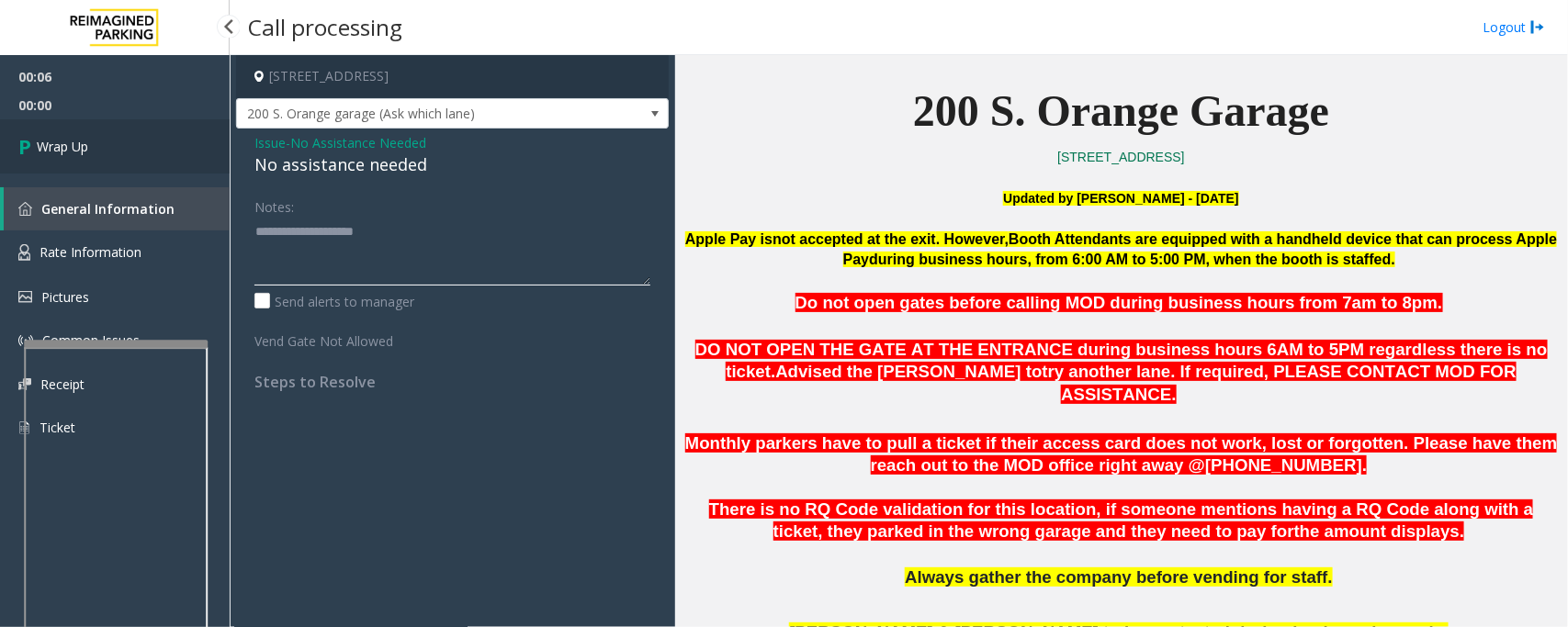
type textarea "**********"
click at [143, 138] on link "Wrap Up" at bounding box center [114, 146] width 230 height 54
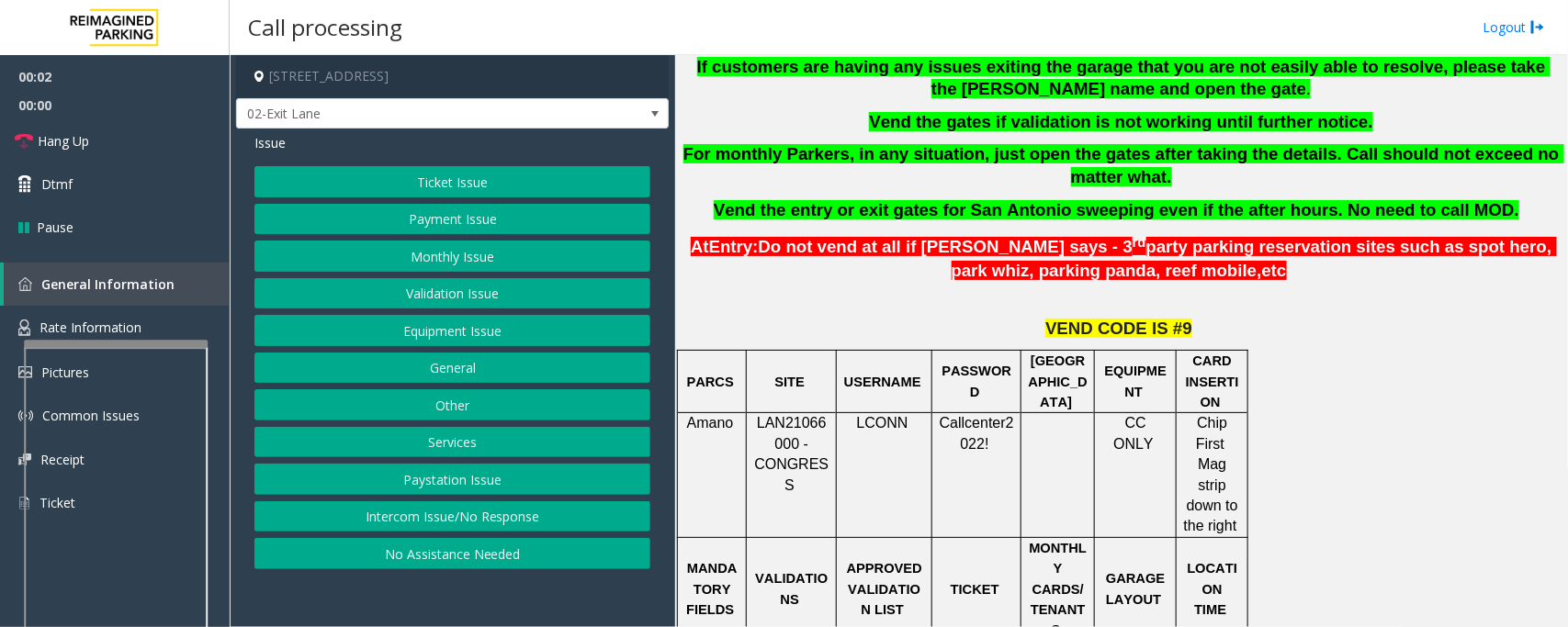
scroll to position [344, 0]
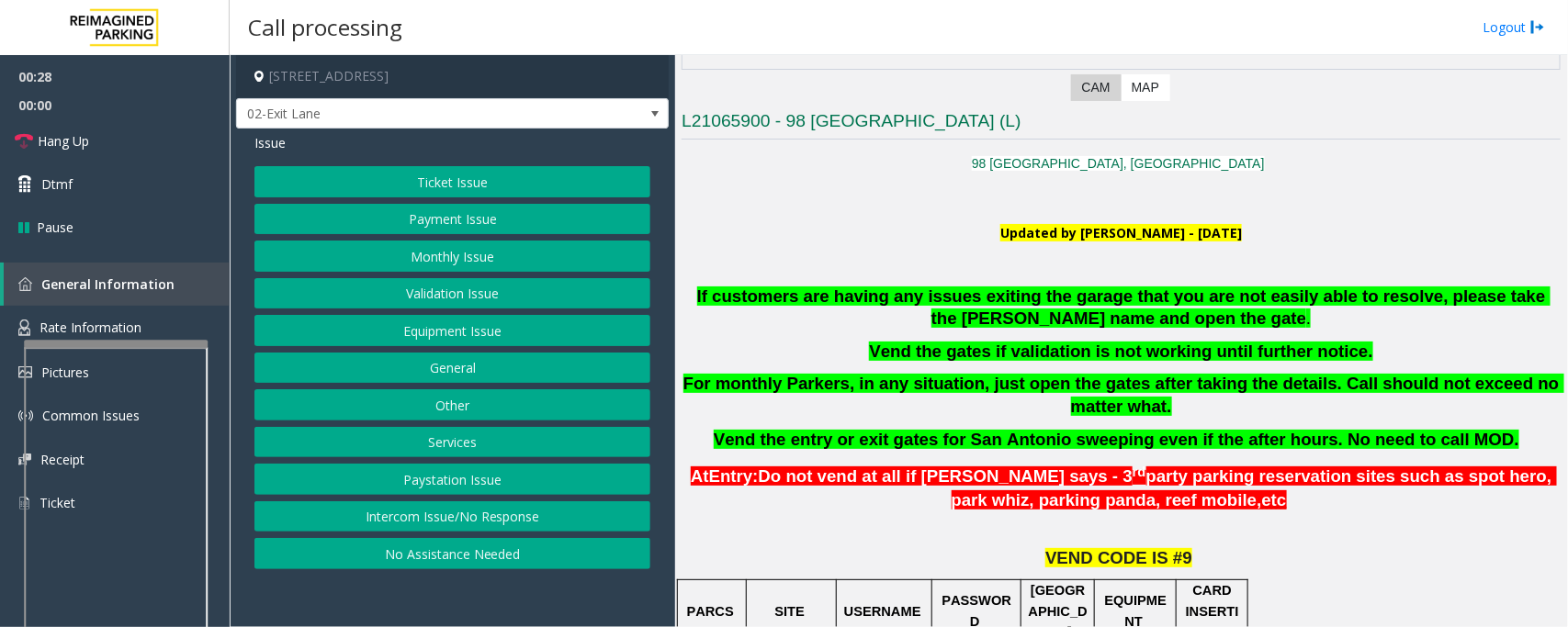
click at [531, 294] on button "Validation Issue" at bounding box center [453, 293] width 396 height 31
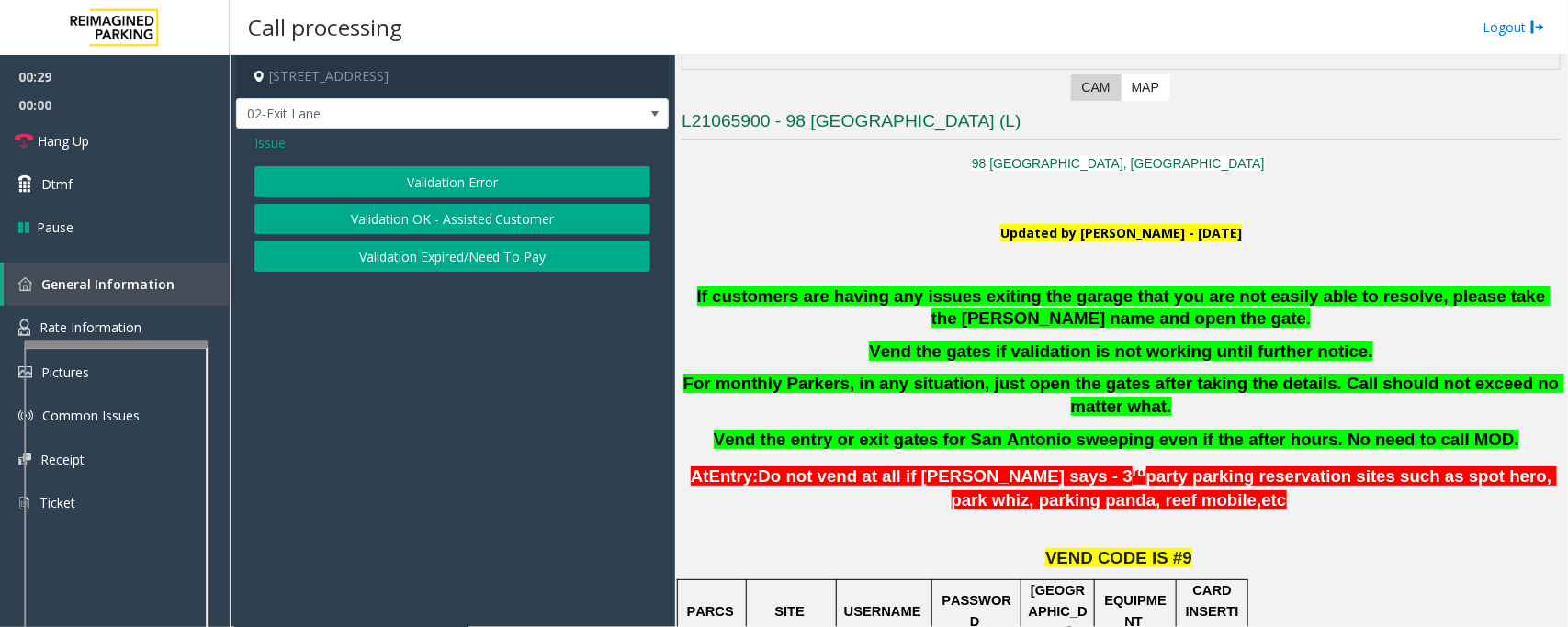
click at [557, 182] on button "Validation Error" at bounding box center [453, 182] width 396 height 31
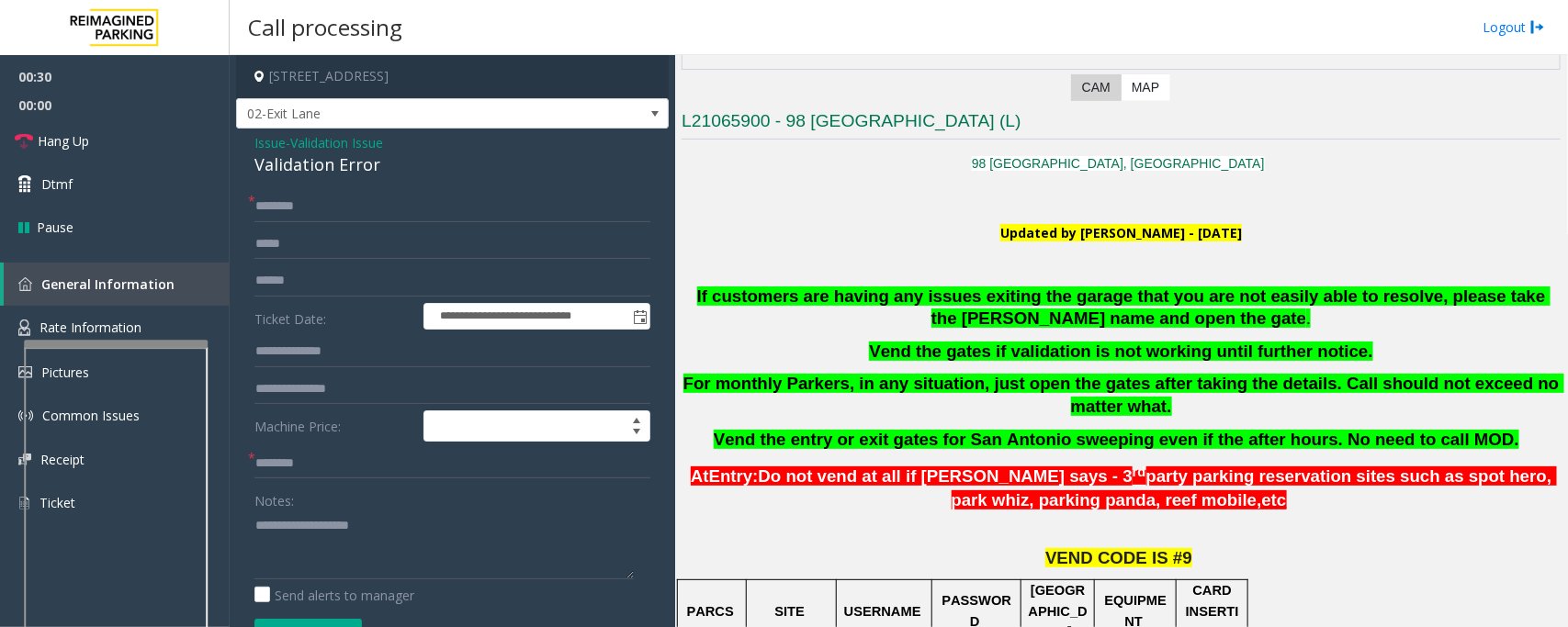
click at [336, 177] on div "Validation Error" at bounding box center [453, 165] width 396 height 25
copy div "Validation Error"
click at [356, 557] on textarea at bounding box center [444, 545] width 379 height 69
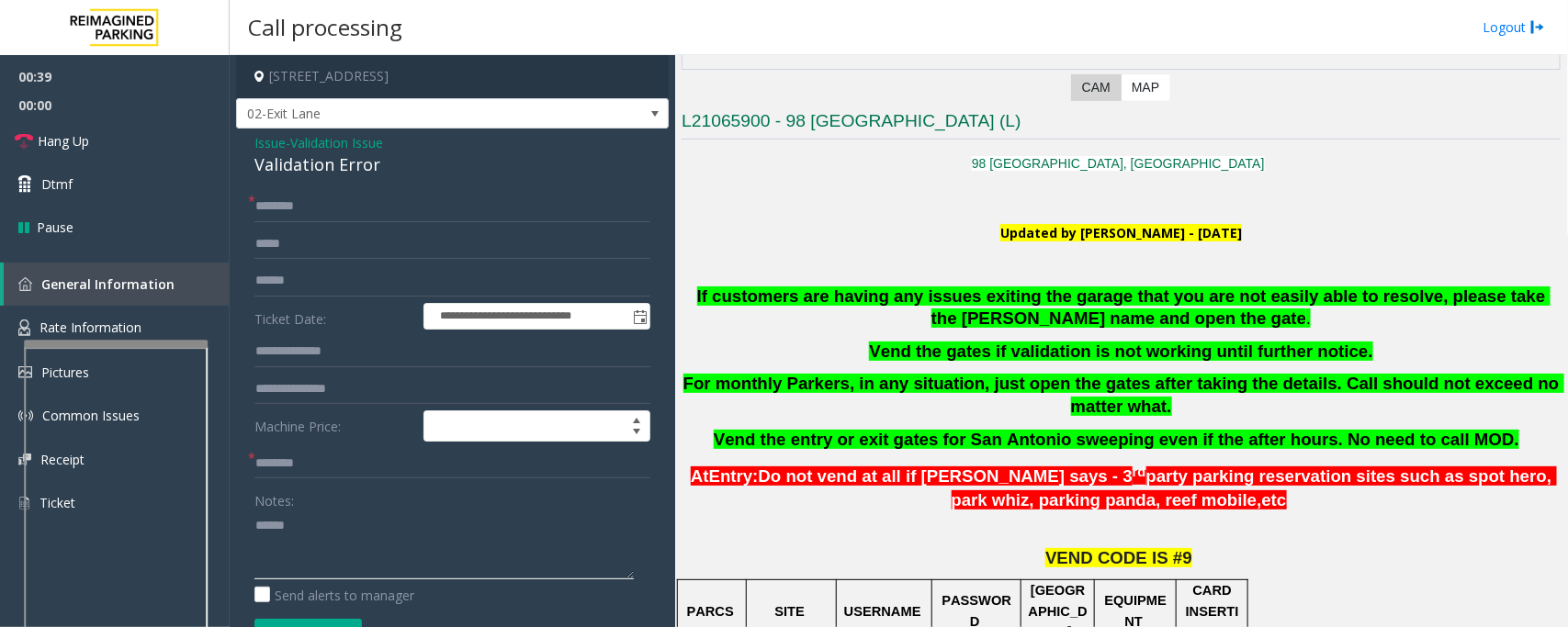
paste textarea "**********"
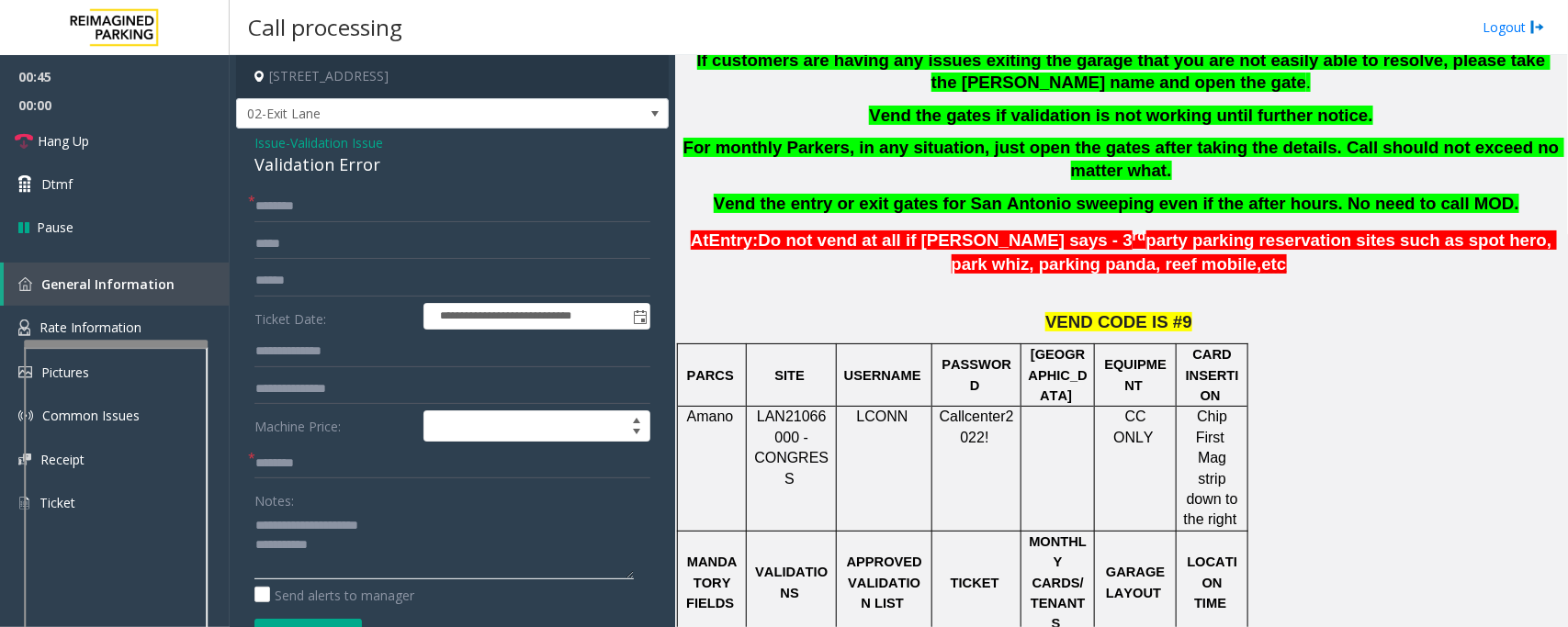
scroll to position [804, 0]
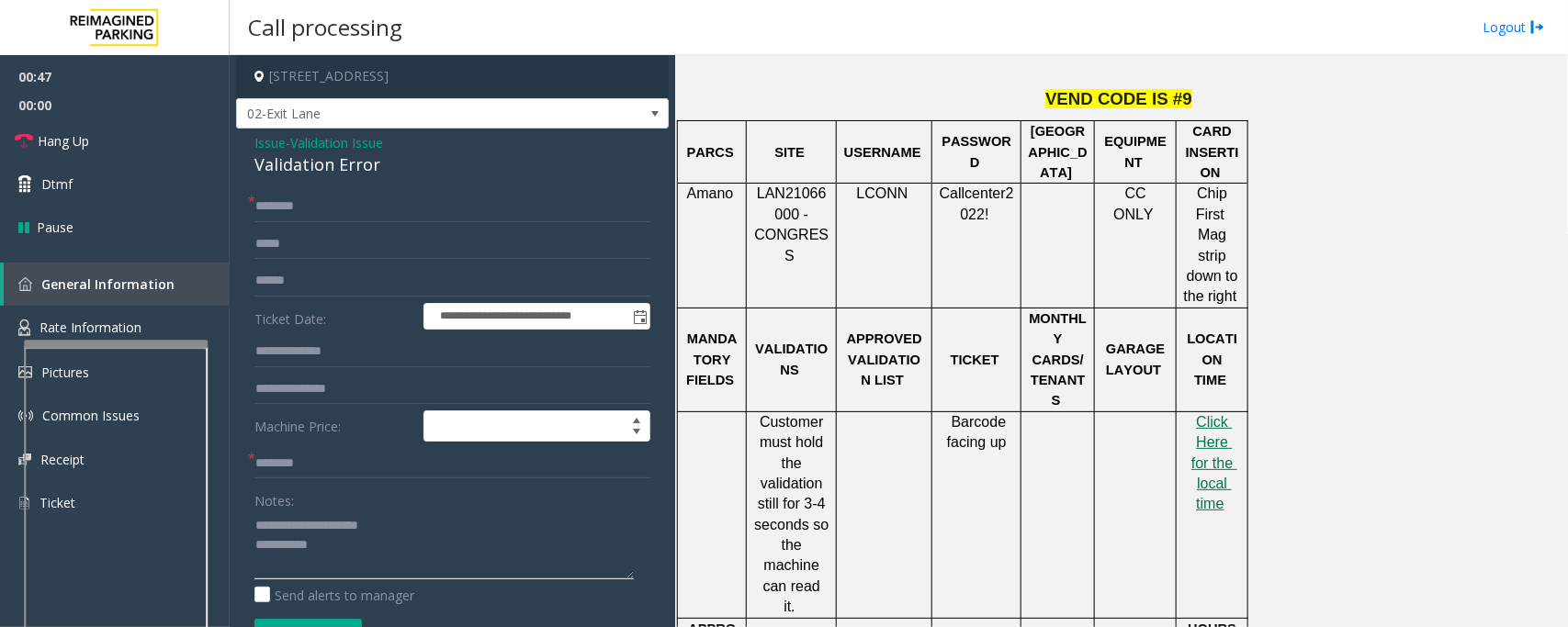
type textarea "**********"
click at [344, 195] on input "text" at bounding box center [453, 207] width 396 height 31
click at [310, 195] on input "text" at bounding box center [453, 207] width 396 height 31
click at [347, 292] on input "text" at bounding box center [453, 281] width 396 height 31
type input "******"
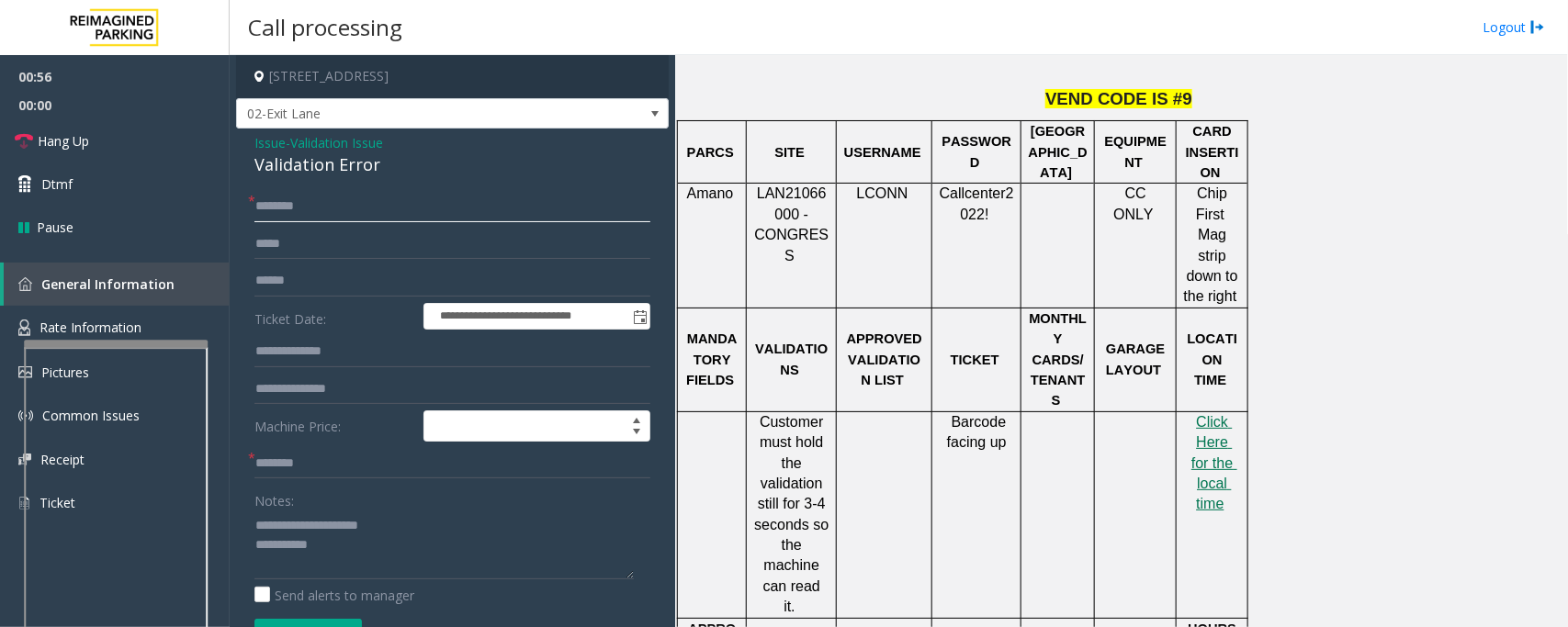
click at [383, 221] on input "text" at bounding box center [453, 207] width 396 height 31
type input "*****"
click at [313, 475] on input "text" at bounding box center [453, 464] width 396 height 31
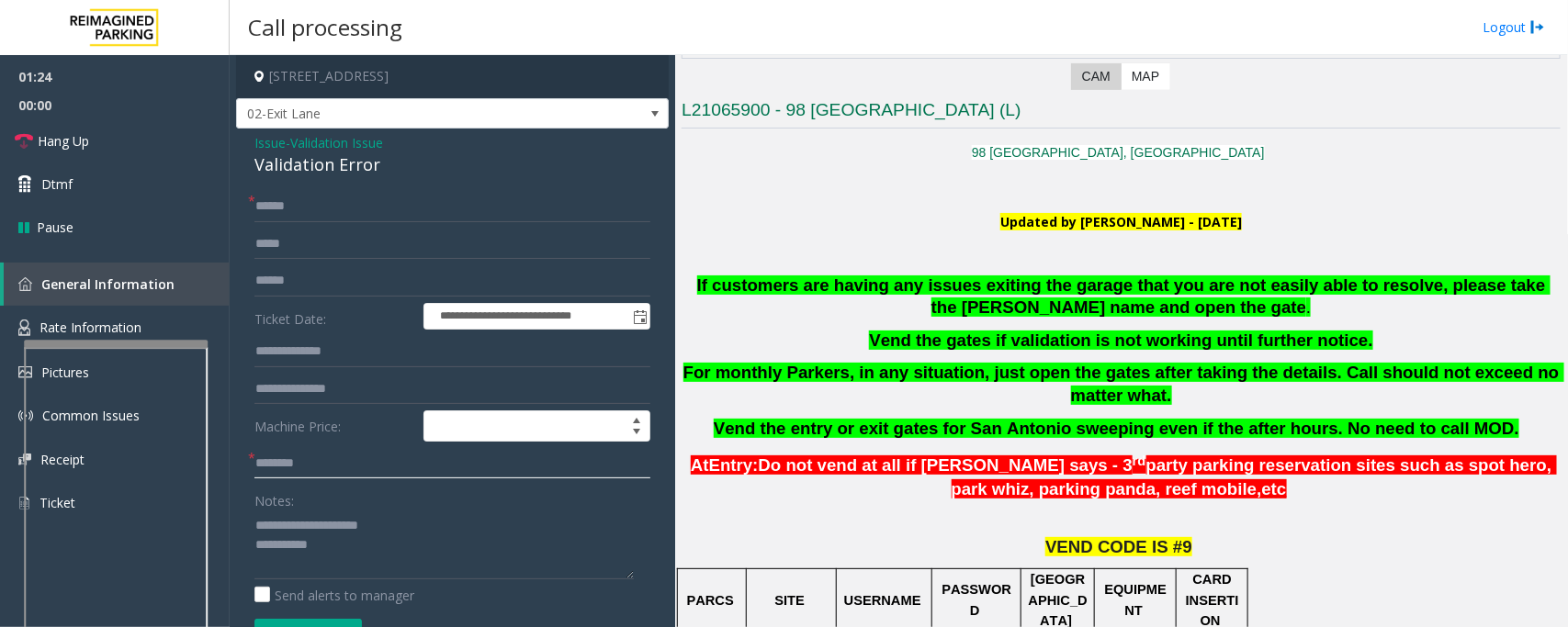
scroll to position [344, 0]
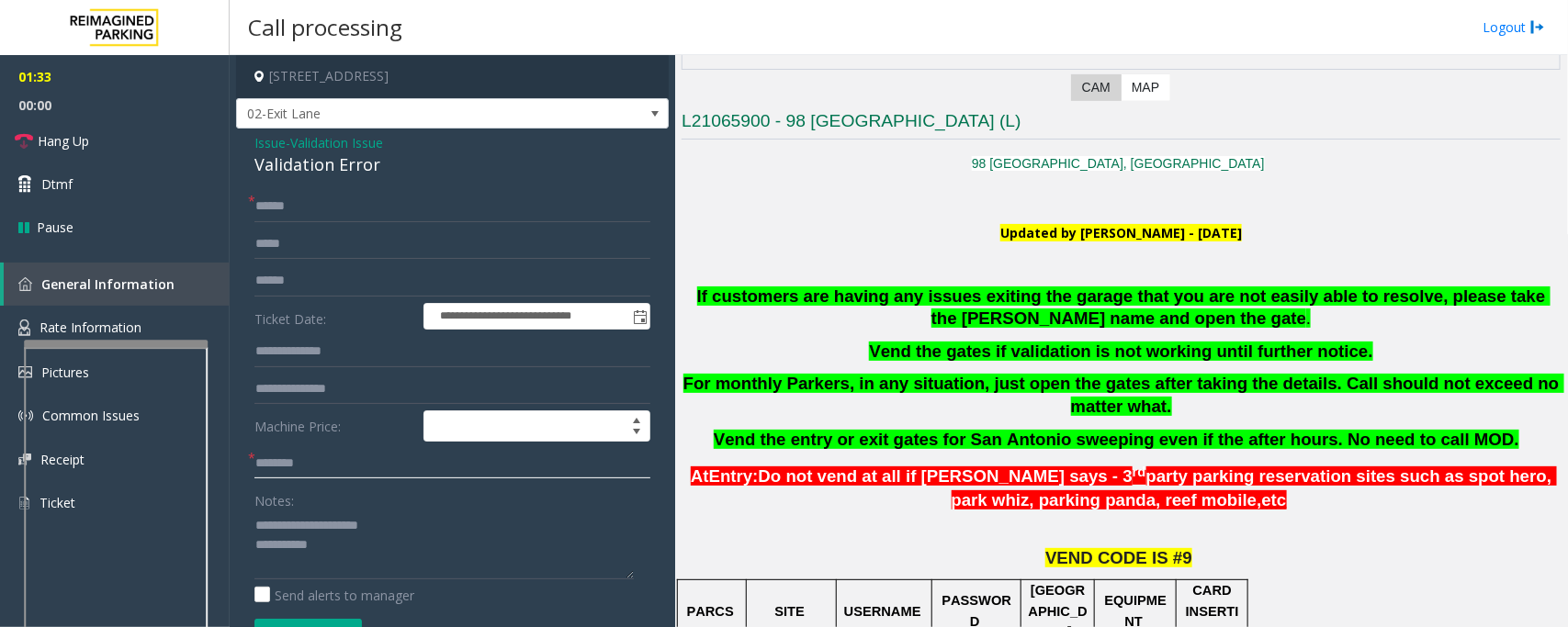
click at [321, 456] on input "text" at bounding box center [453, 464] width 396 height 31
type input "****"
click at [350, 546] on textarea at bounding box center [444, 545] width 379 height 69
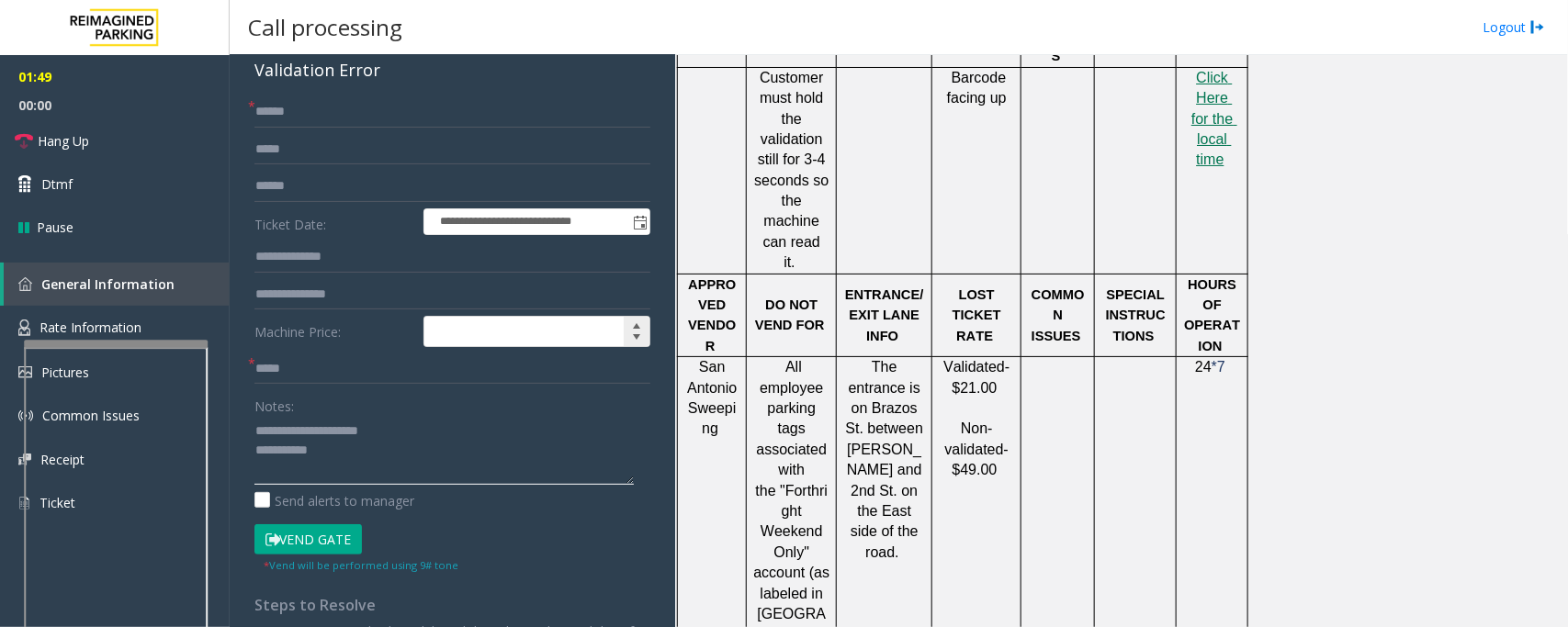
scroll to position [223, 0]
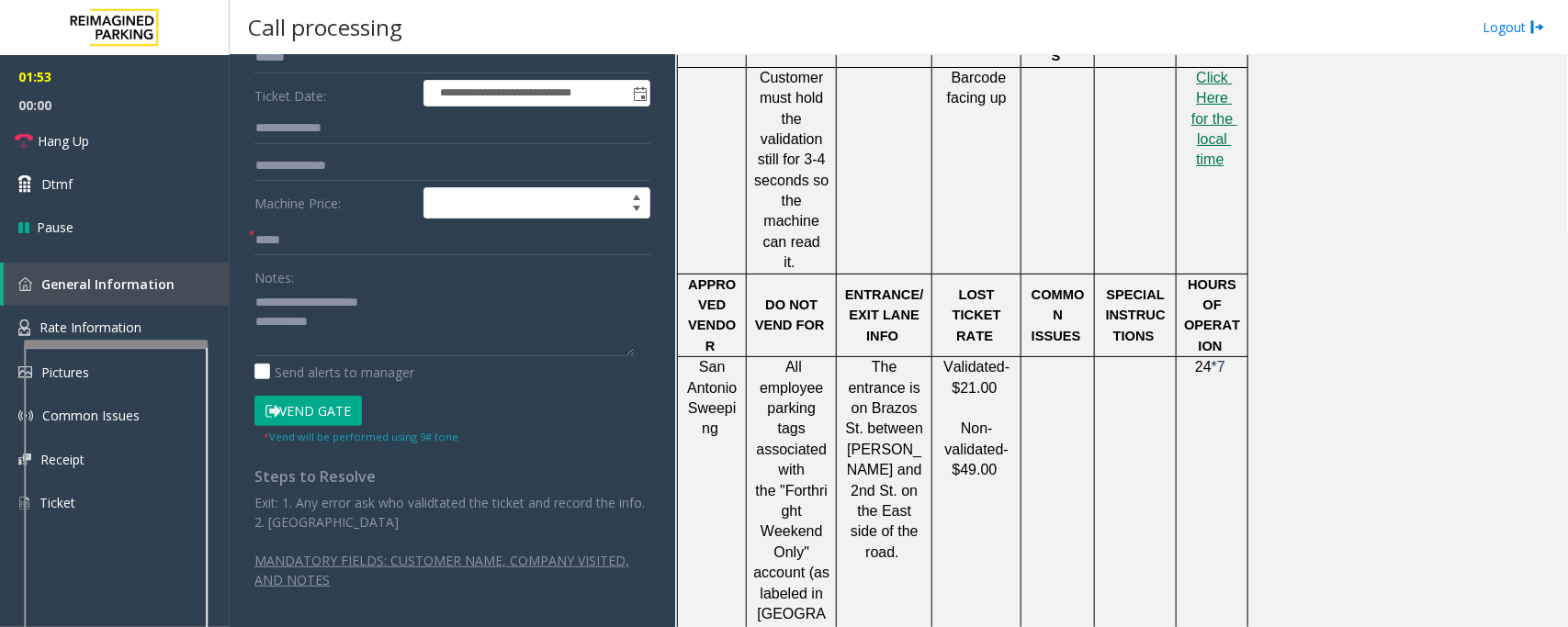
click at [280, 411] on button "Vend Gate" at bounding box center [309, 412] width 108 height 31
click at [351, 339] on textarea at bounding box center [444, 322] width 379 height 69
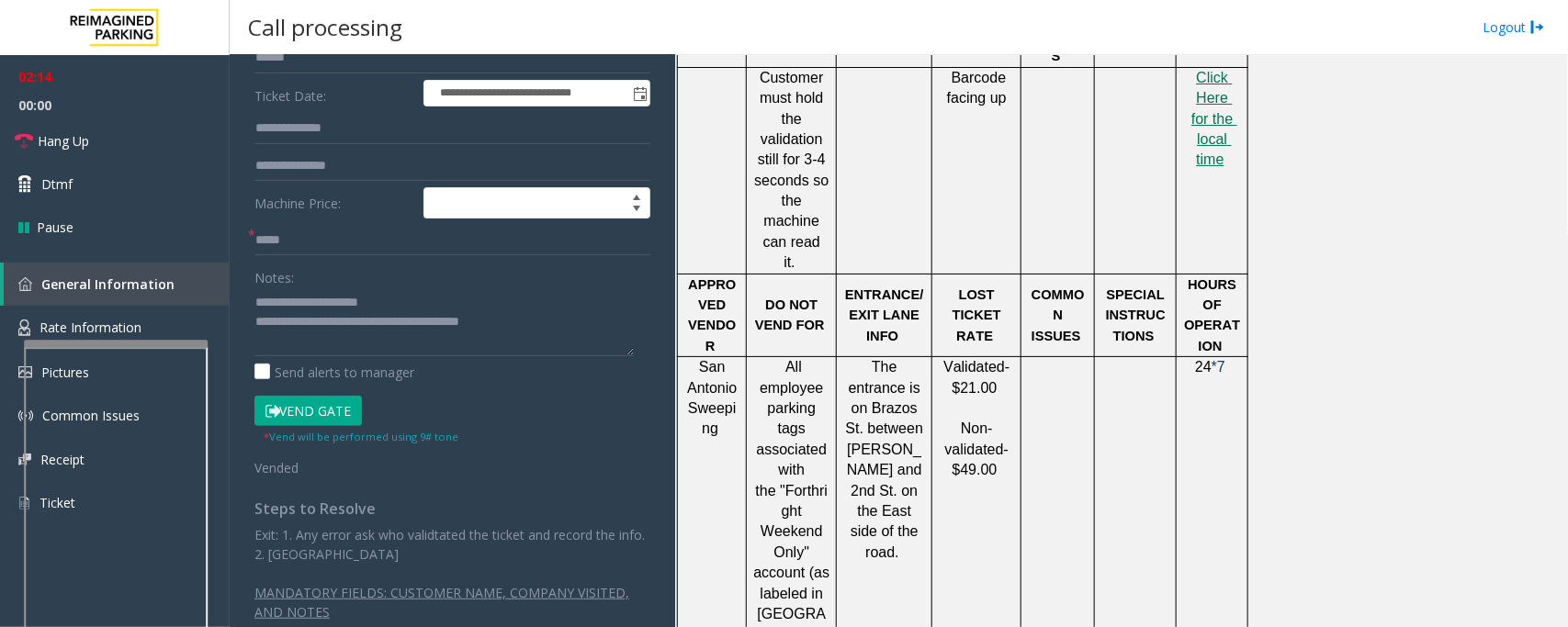
click at [336, 406] on button "Vend Gate" at bounding box center [309, 412] width 108 height 31
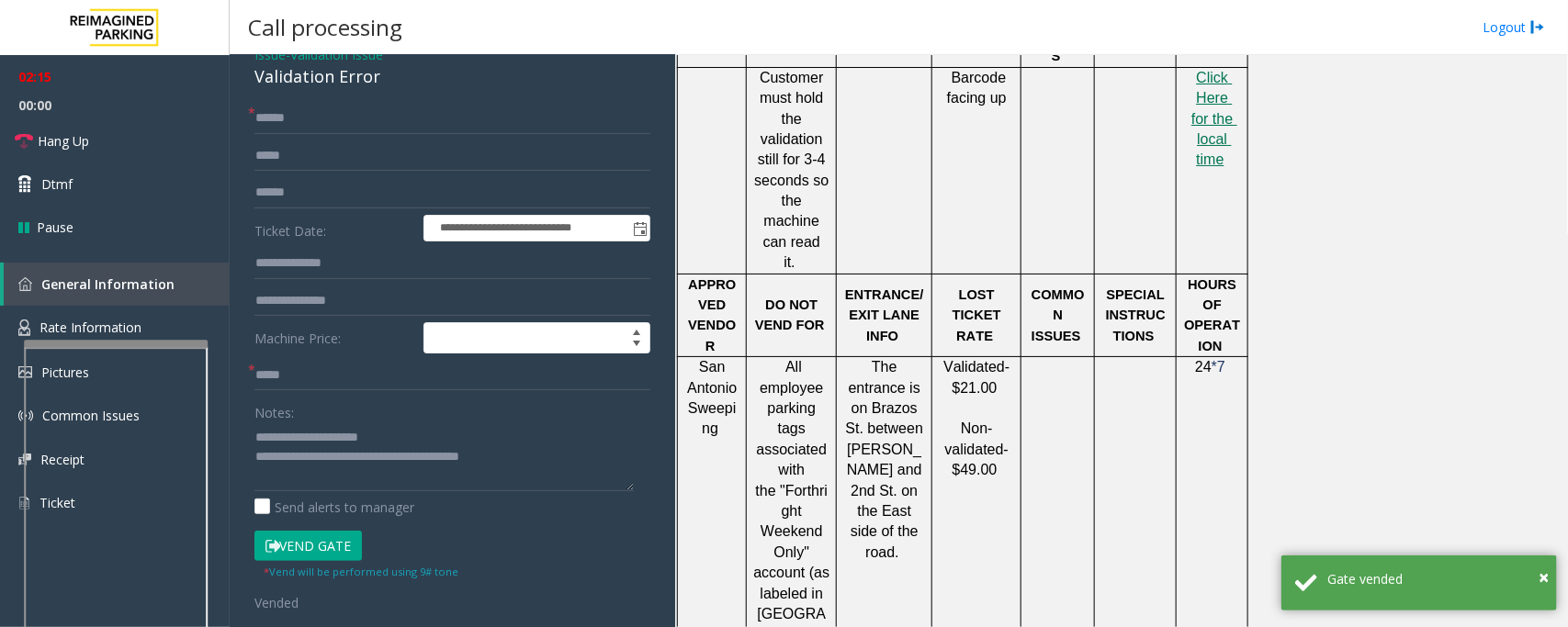
scroll to position [0, 0]
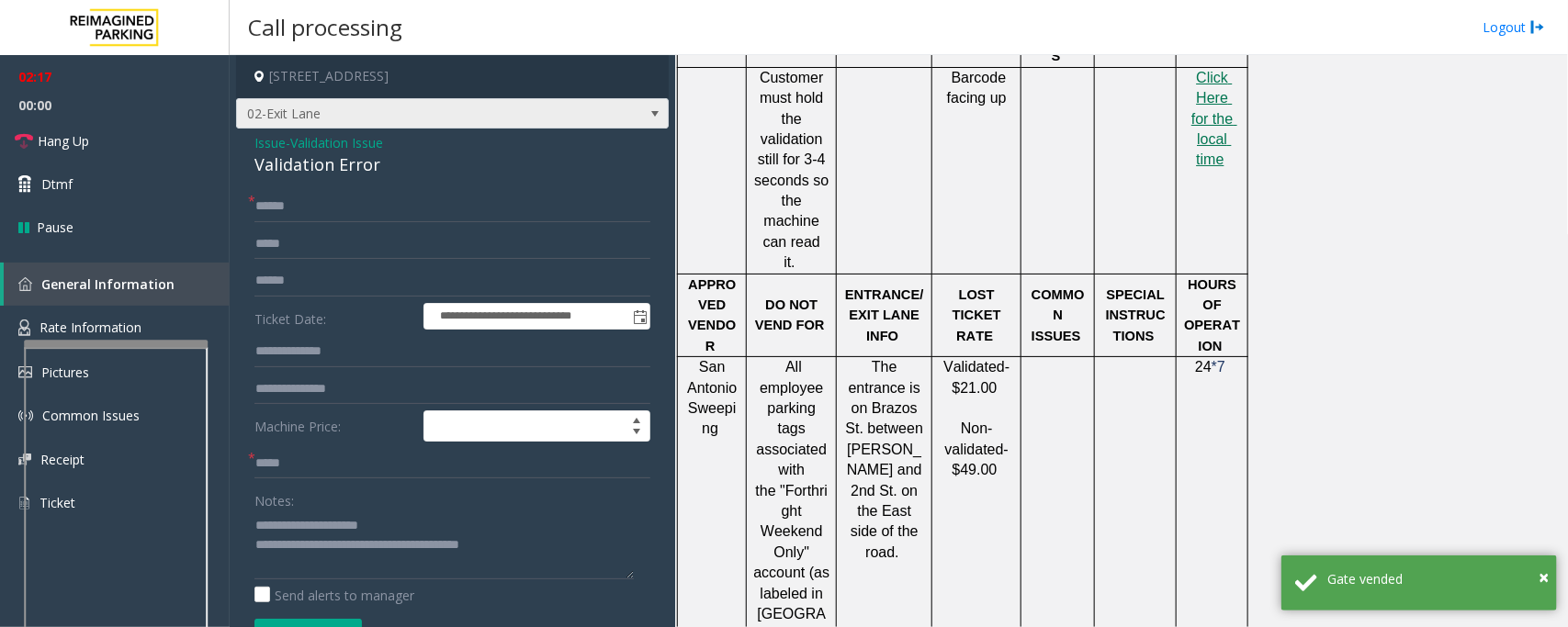
click at [642, 107] on span at bounding box center [655, 113] width 26 height 30
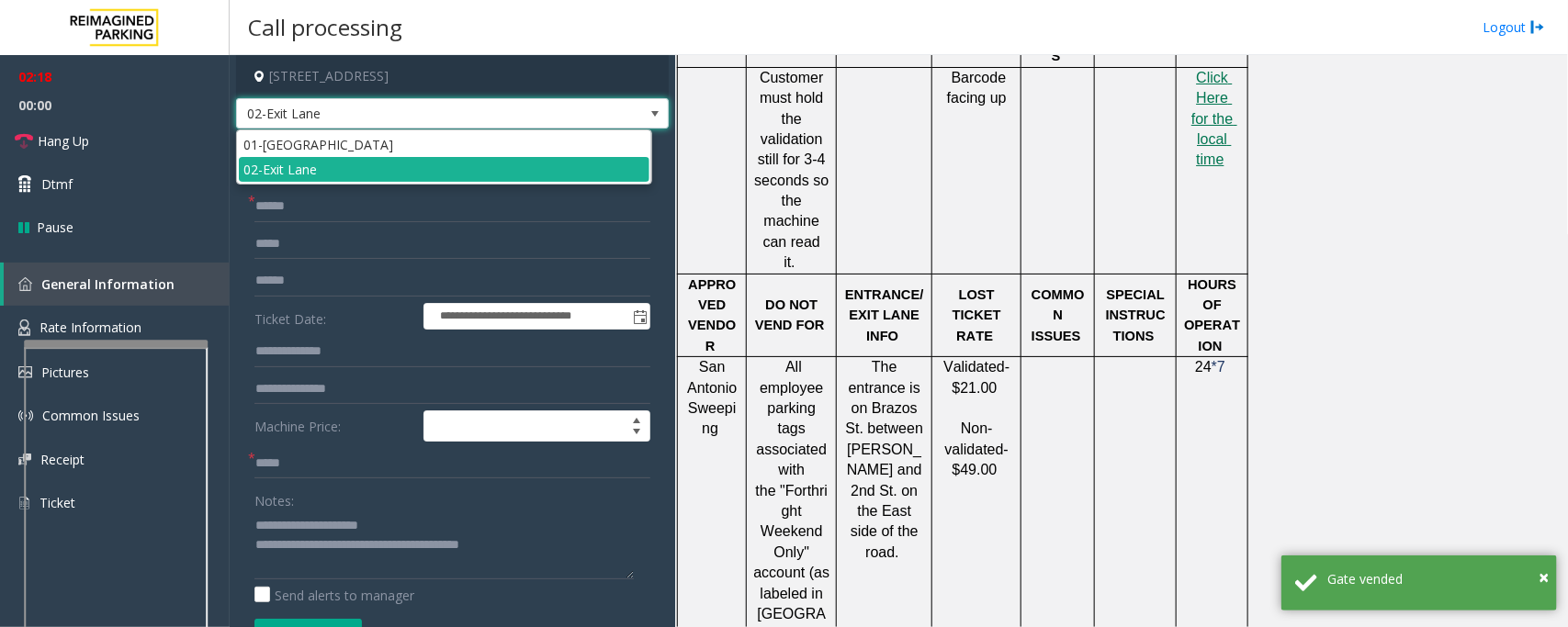
click at [642, 107] on span at bounding box center [655, 113] width 26 height 30
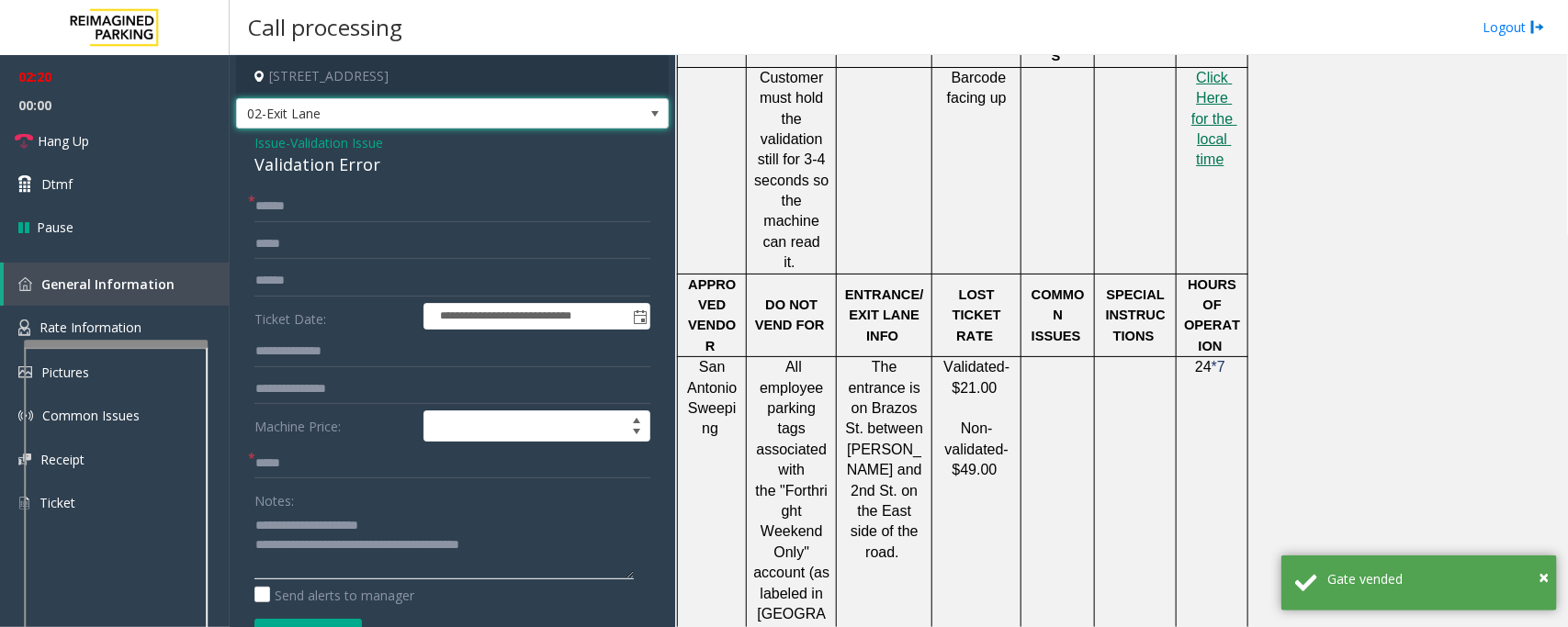
click at [612, 549] on textarea at bounding box center [444, 545] width 379 height 69
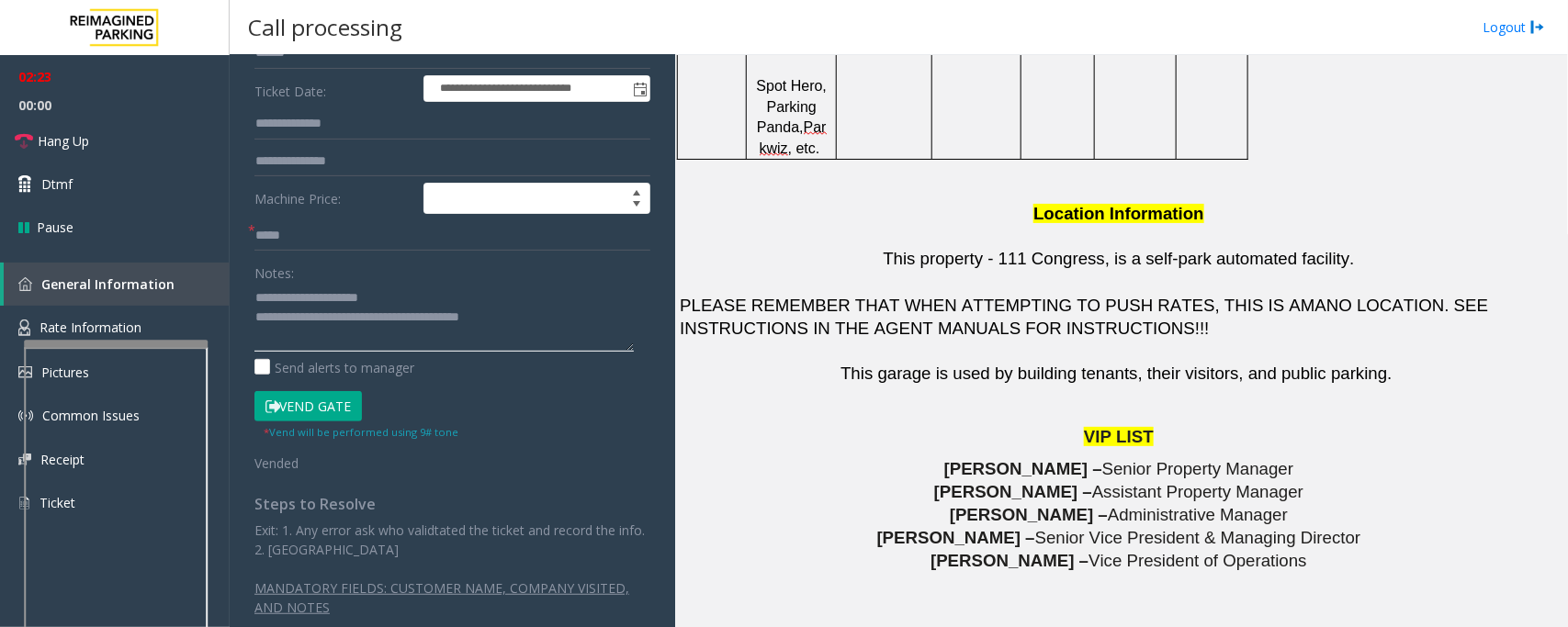
scroll to position [230, 0]
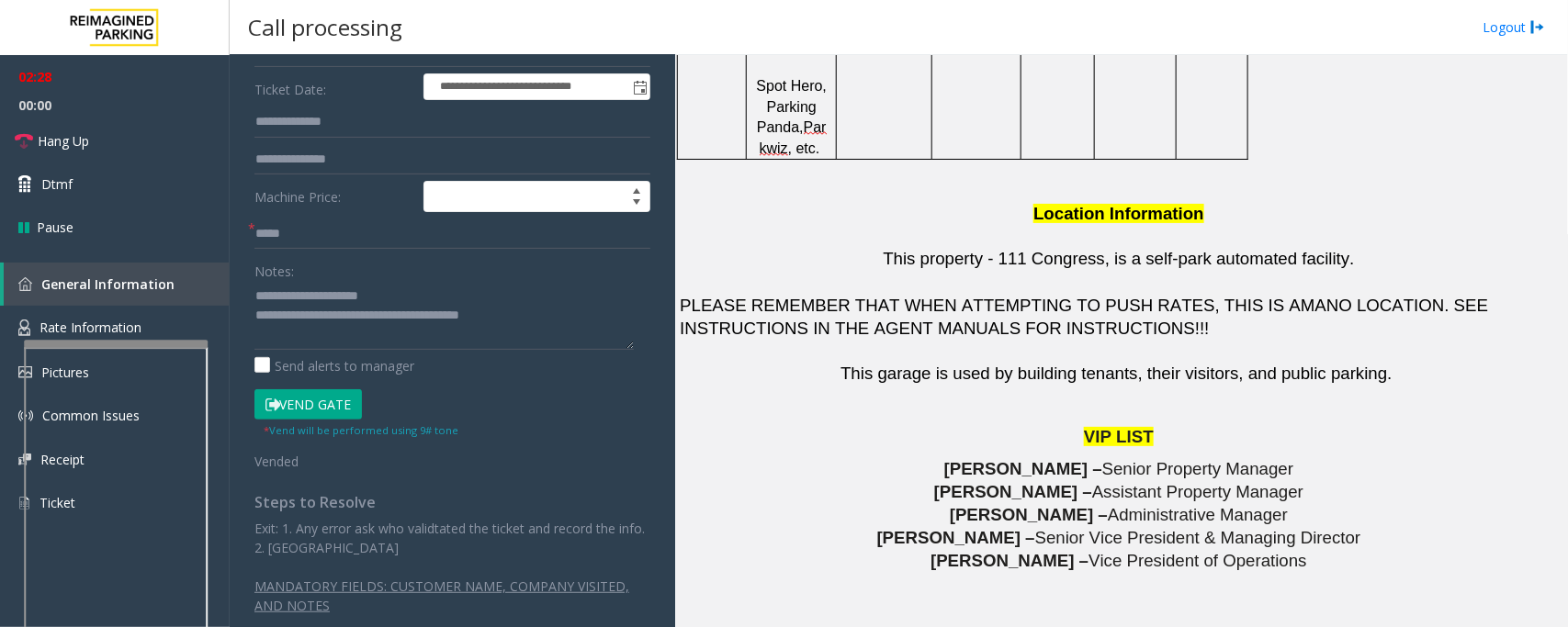
click at [342, 401] on button "Vend Gate" at bounding box center [309, 405] width 108 height 31
click at [567, 314] on textarea at bounding box center [444, 315] width 379 height 69
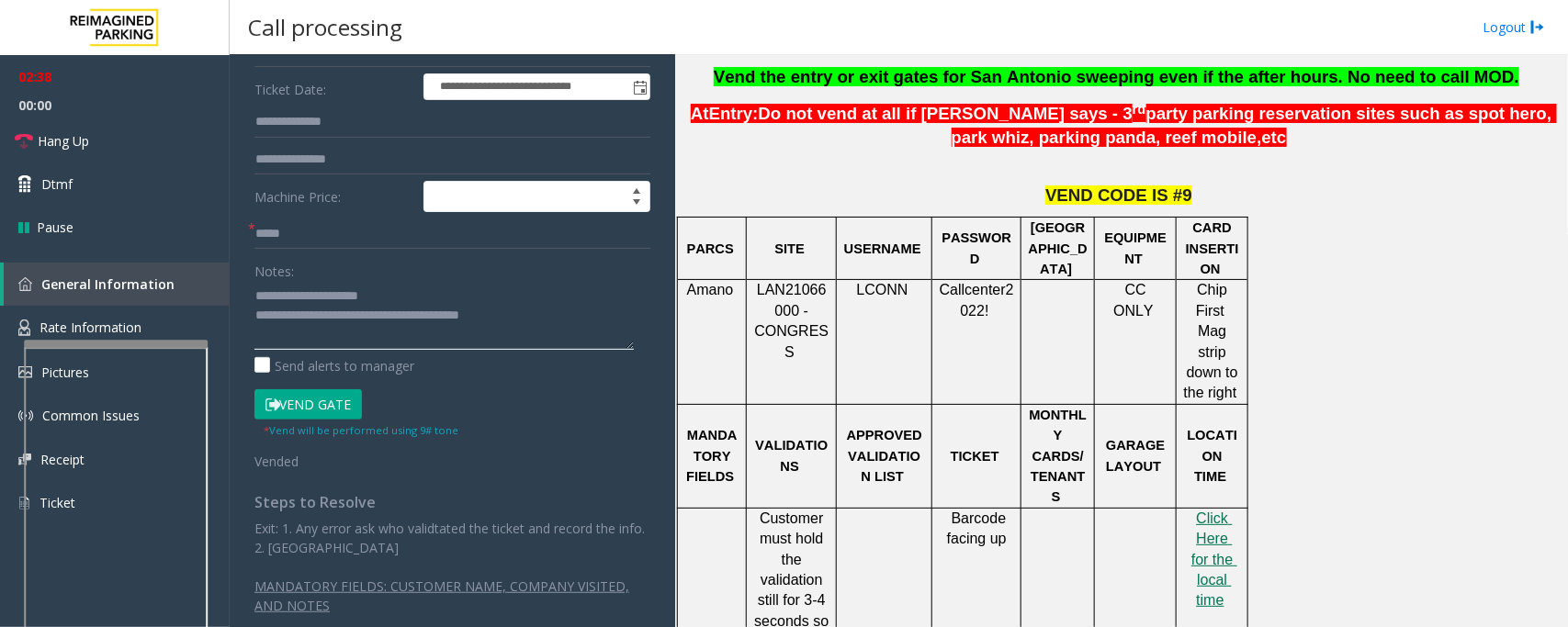
scroll to position [804, 0]
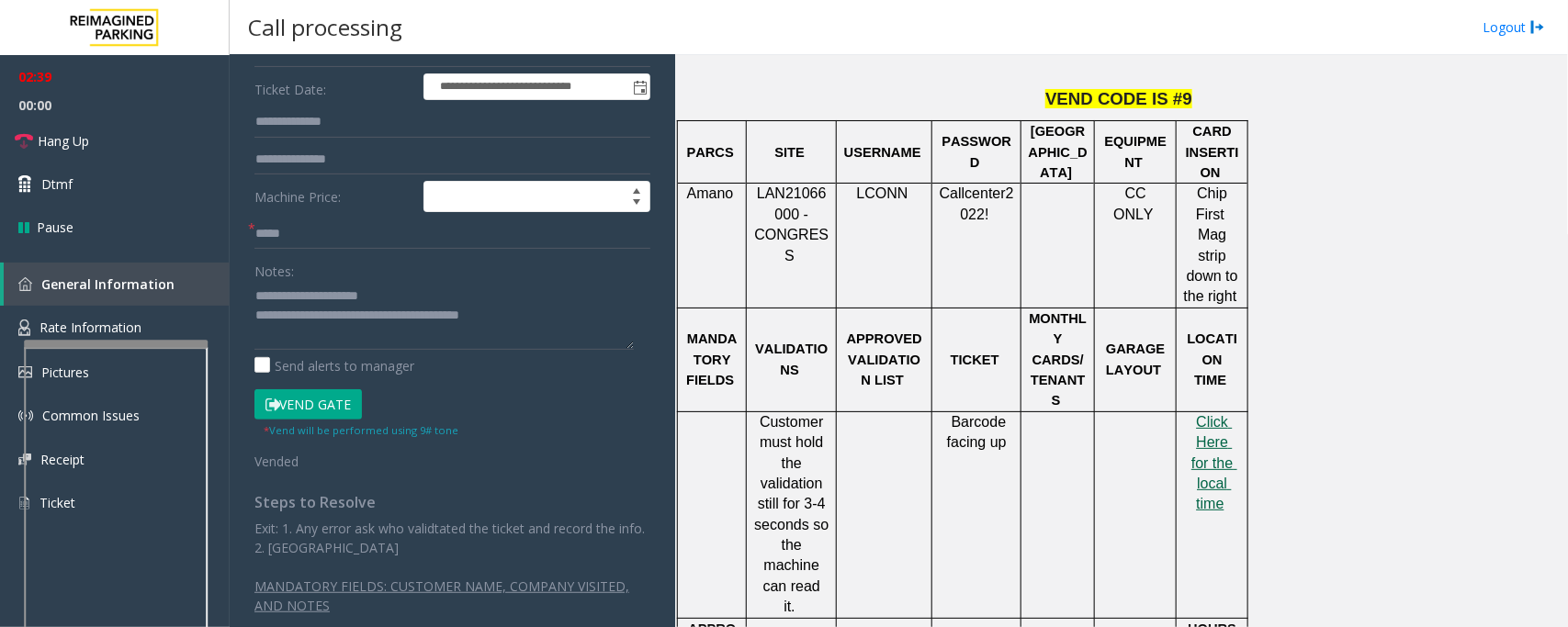
click at [1208, 414] on span "Click Here for the local time" at bounding box center [1214, 464] width 46 height 98
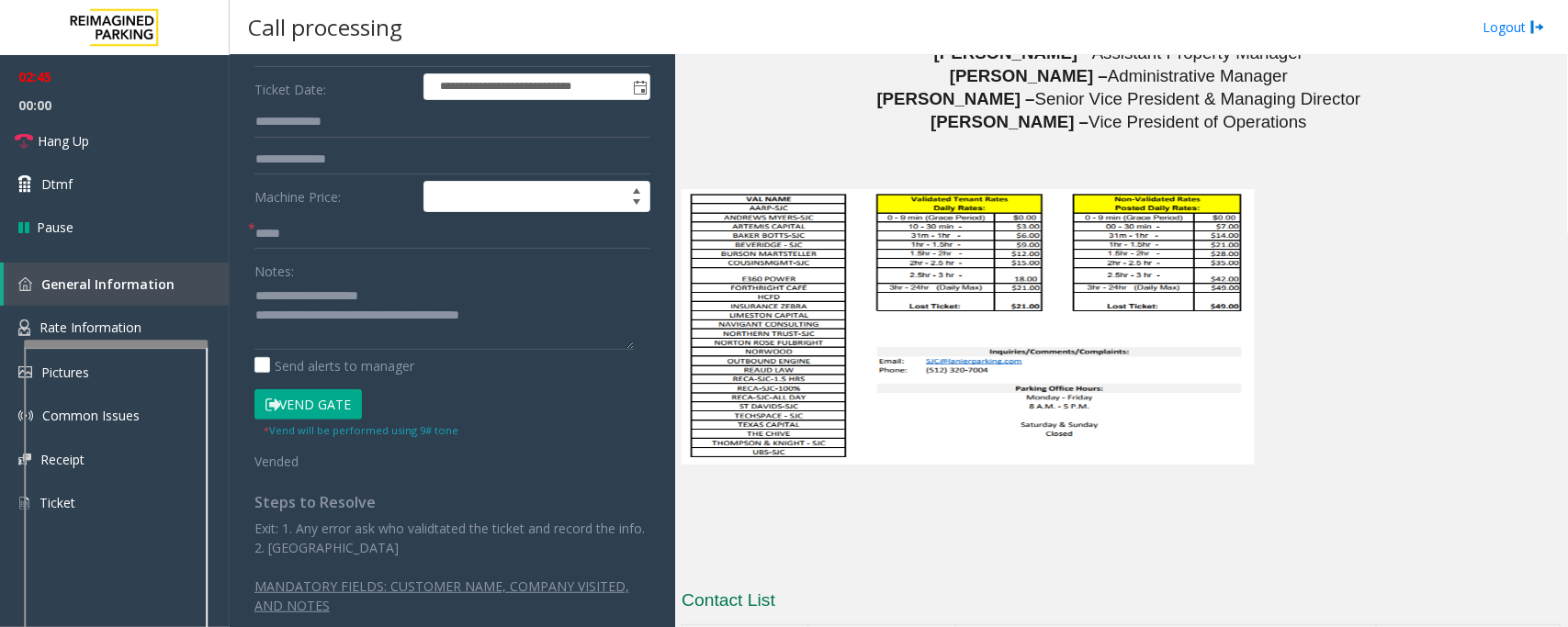
scroll to position [2756, 0]
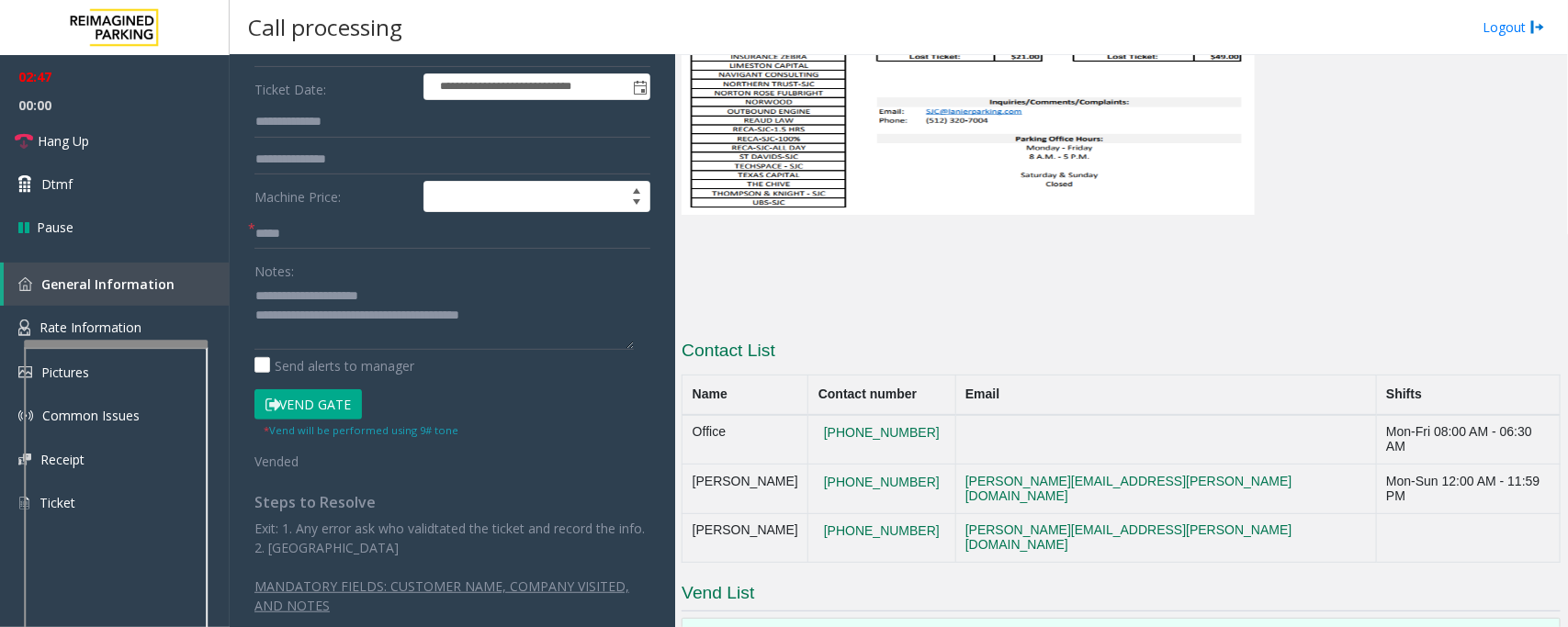
click at [324, 397] on button "Vend Gate" at bounding box center [309, 405] width 108 height 31
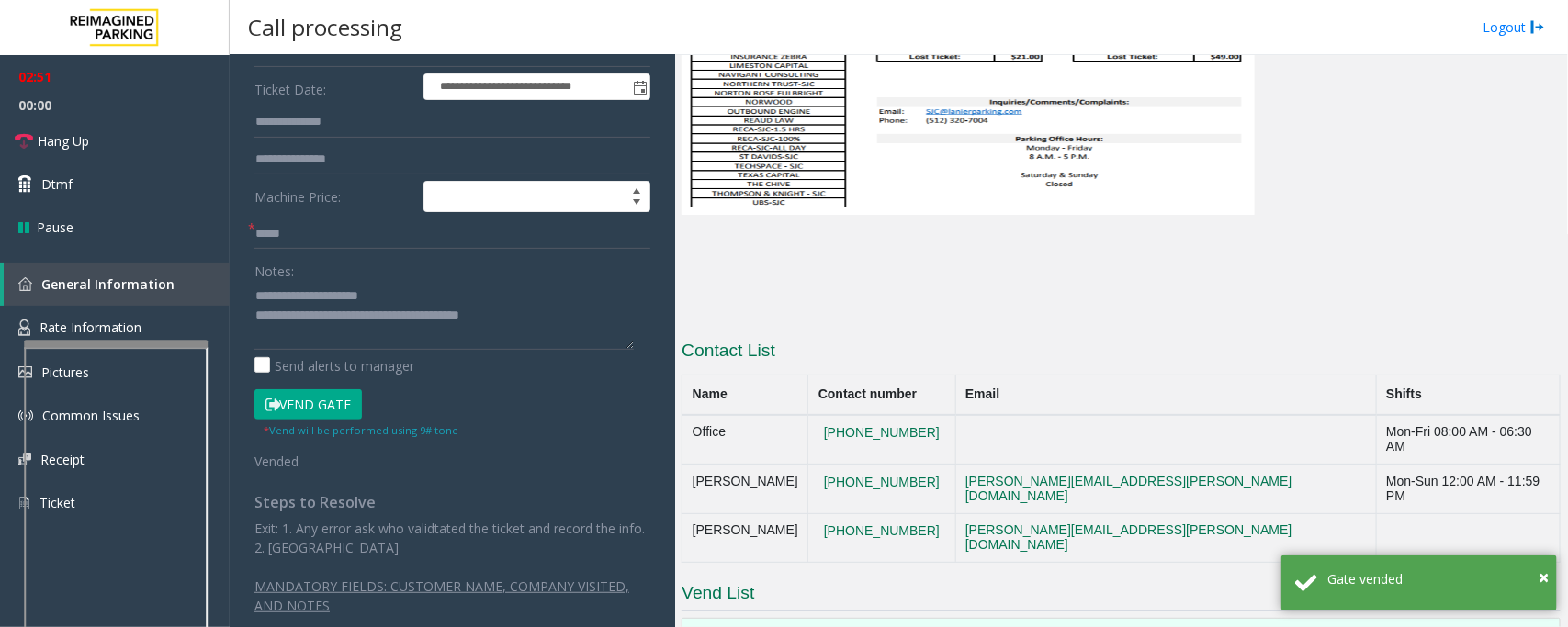
drag, startPoint x: 936, startPoint y: 321, endPoint x: 813, endPoint y: 327, distance: 123.1
click at [813, 514] on tr "Juan Montalvo 512-298-8324 juan.montalvo@reimaginedparking.com" at bounding box center [1121, 539] width 878 height 50
copy tr "512-298-8324"
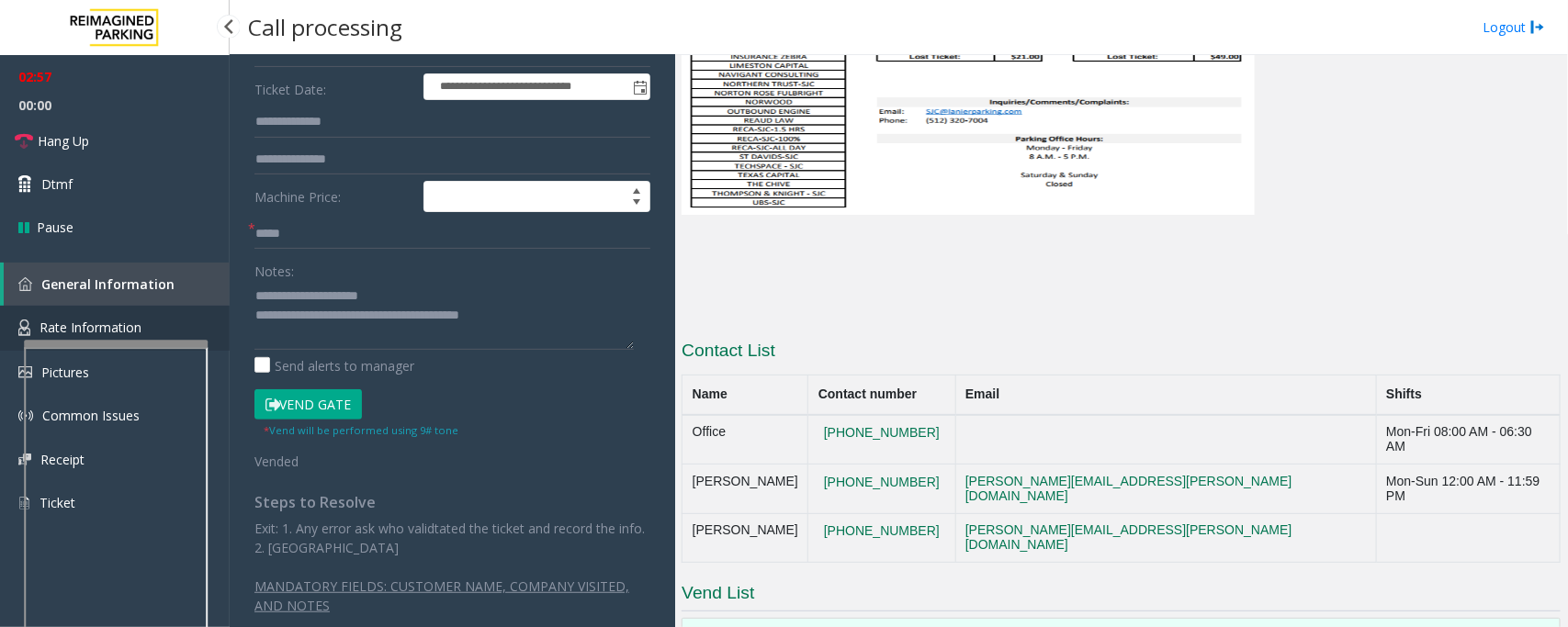
click at [154, 339] on link "Rate Information" at bounding box center [114, 328] width 230 height 45
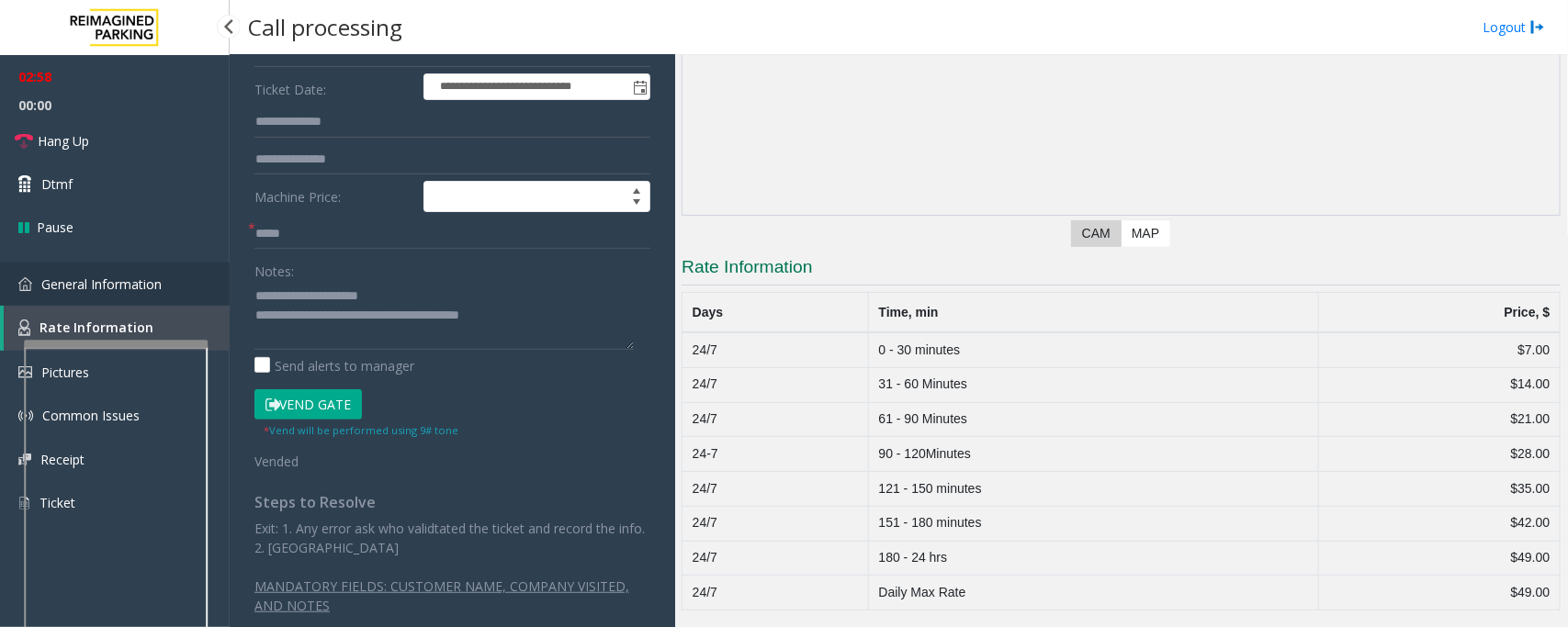
click at [184, 296] on link "General Information" at bounding box center [114, 284] width 230 height 43
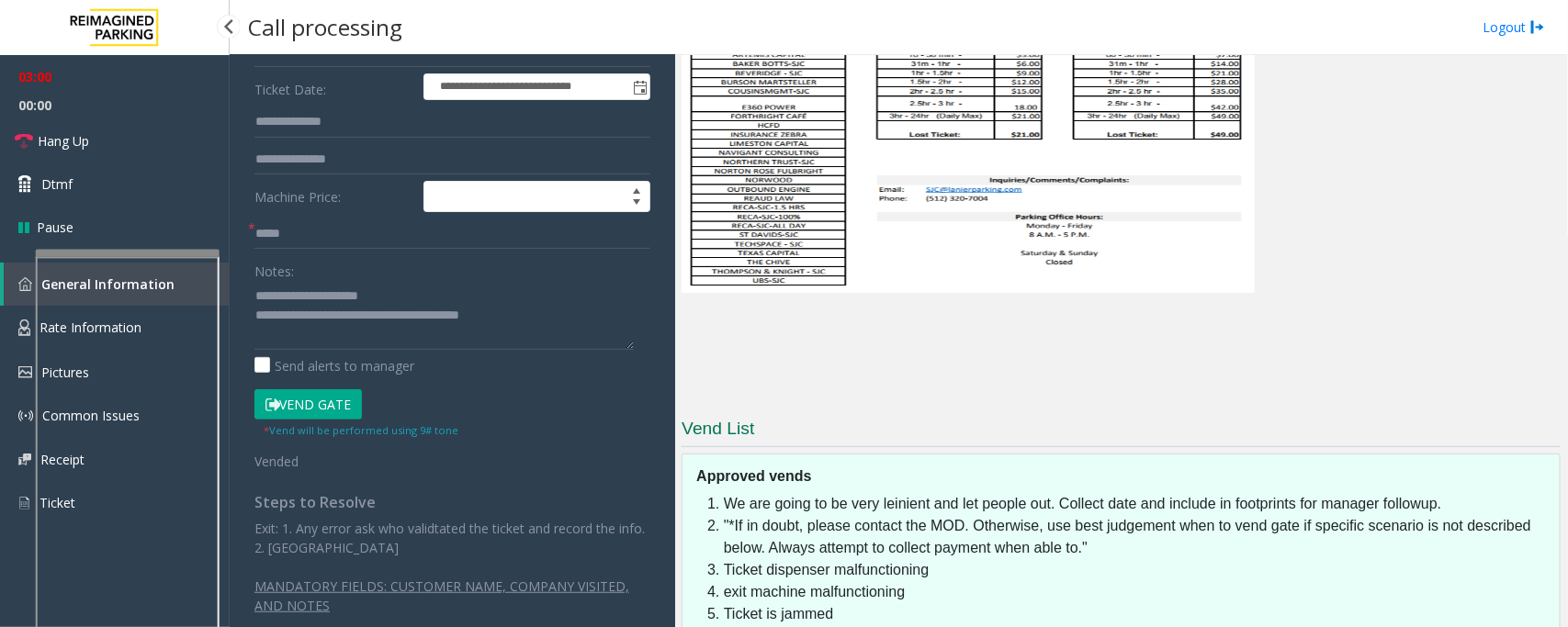
click at [167, 250] on div at bounding box center [127, 254] width 184 height 8
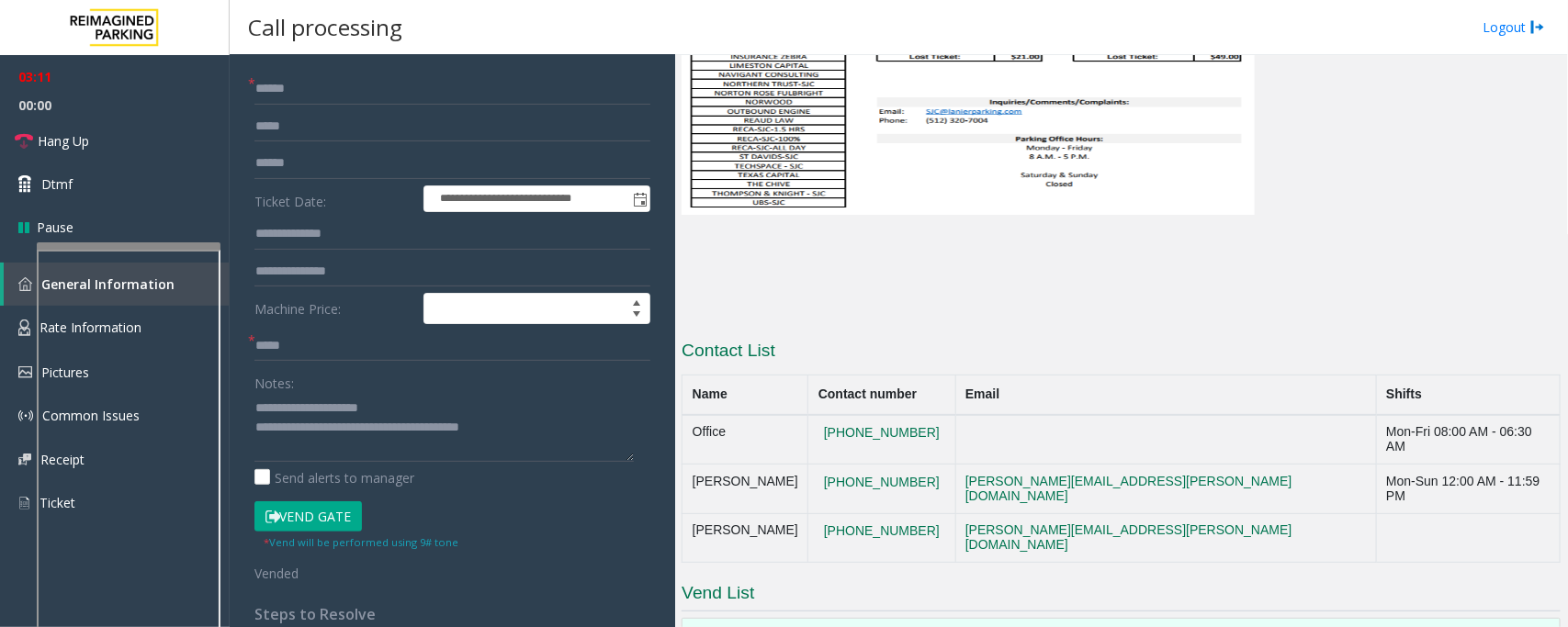
scroll to position [0, 0]
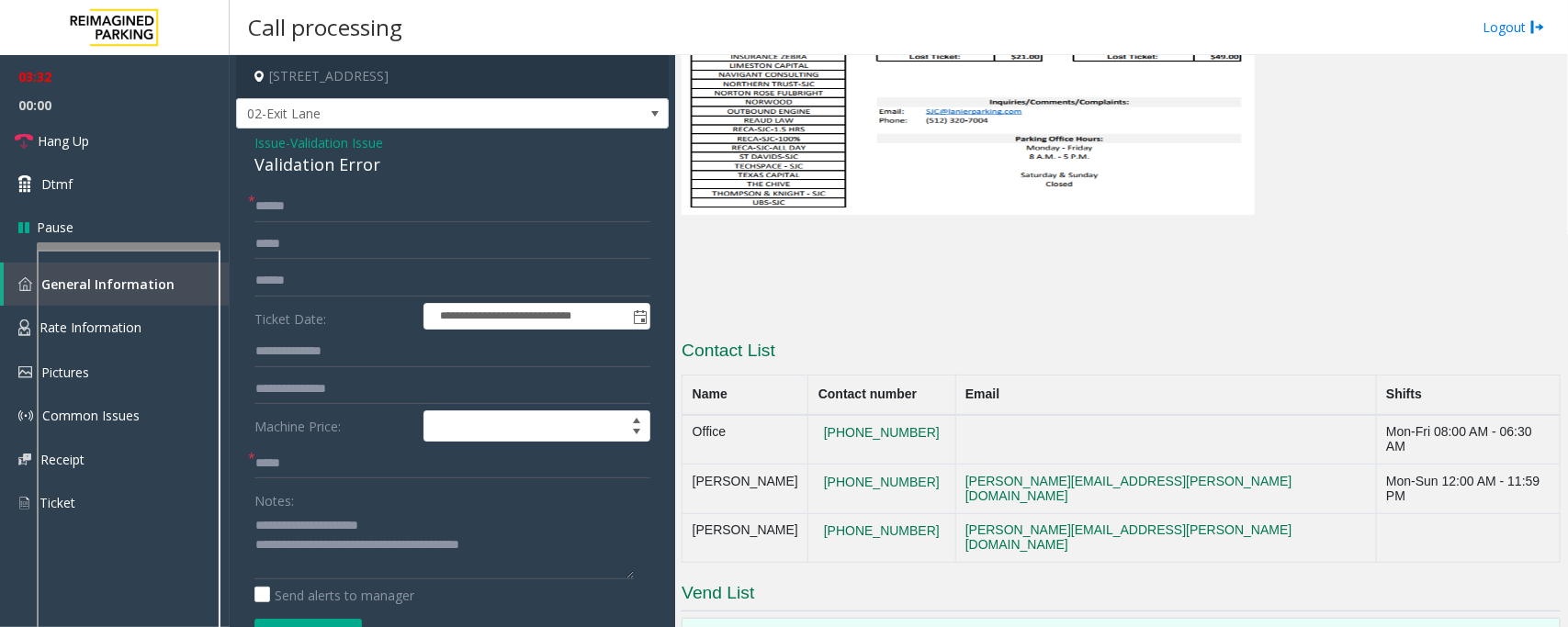
click at [939, 464] on td "512-426-7148" at bounding box center [882, 489] width 147 height 50
click at [941, 415] on td "512-320-7004" at bounding box center [882, 440] width 147 height 50
drag, startPoint x: 953, startPoint y: 299, endPoint x: 831, endPoint y: 291, distance: 122.3
click at [828, 464] on td "512-426-7148" at bounding box center [882, 489] width 147 height 50
copy button "512-426-7148"
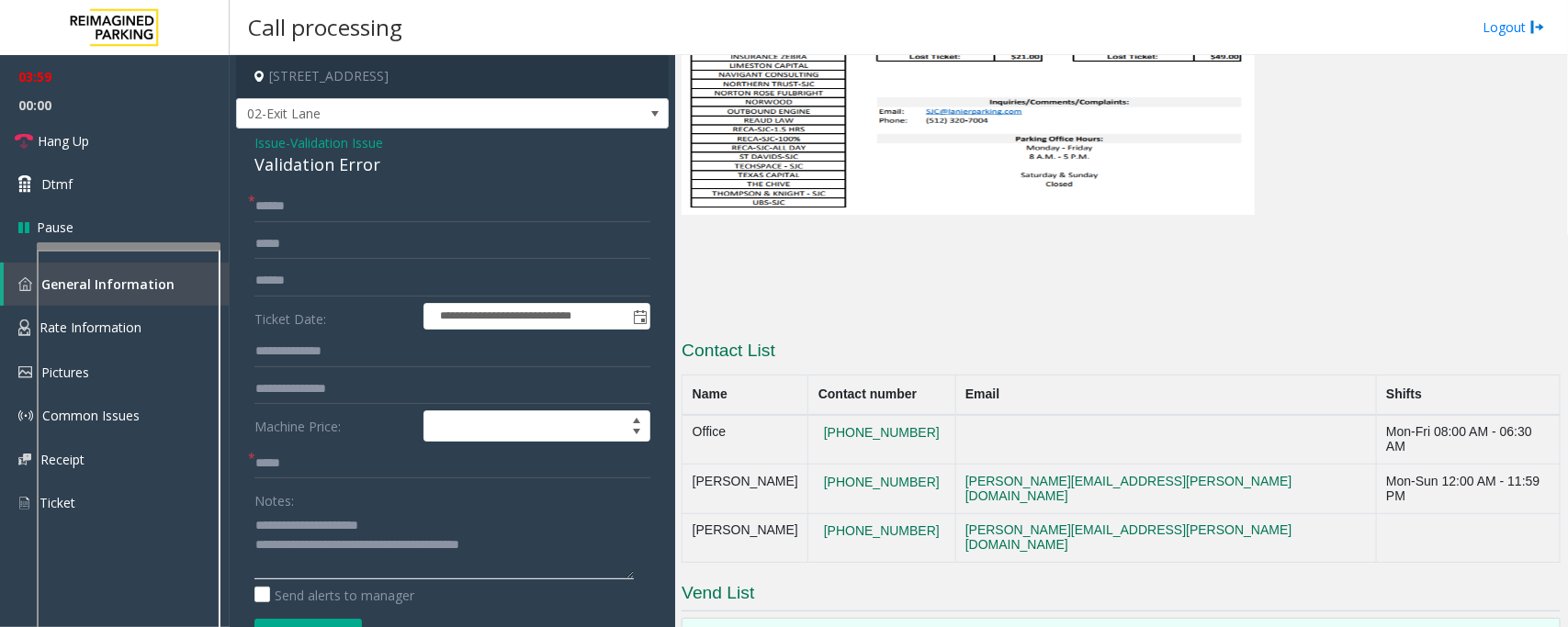
click at [554, 559] on textarea at bounding box center [444, 545] width 379 height 69
drag, startPoint x: 319, startPoint y: 543, endPoint x: 592, endPoint y: 546, distance: 273.0
click at [592, 546] on textarea at bounding box center [444, 545] width 379 height 69
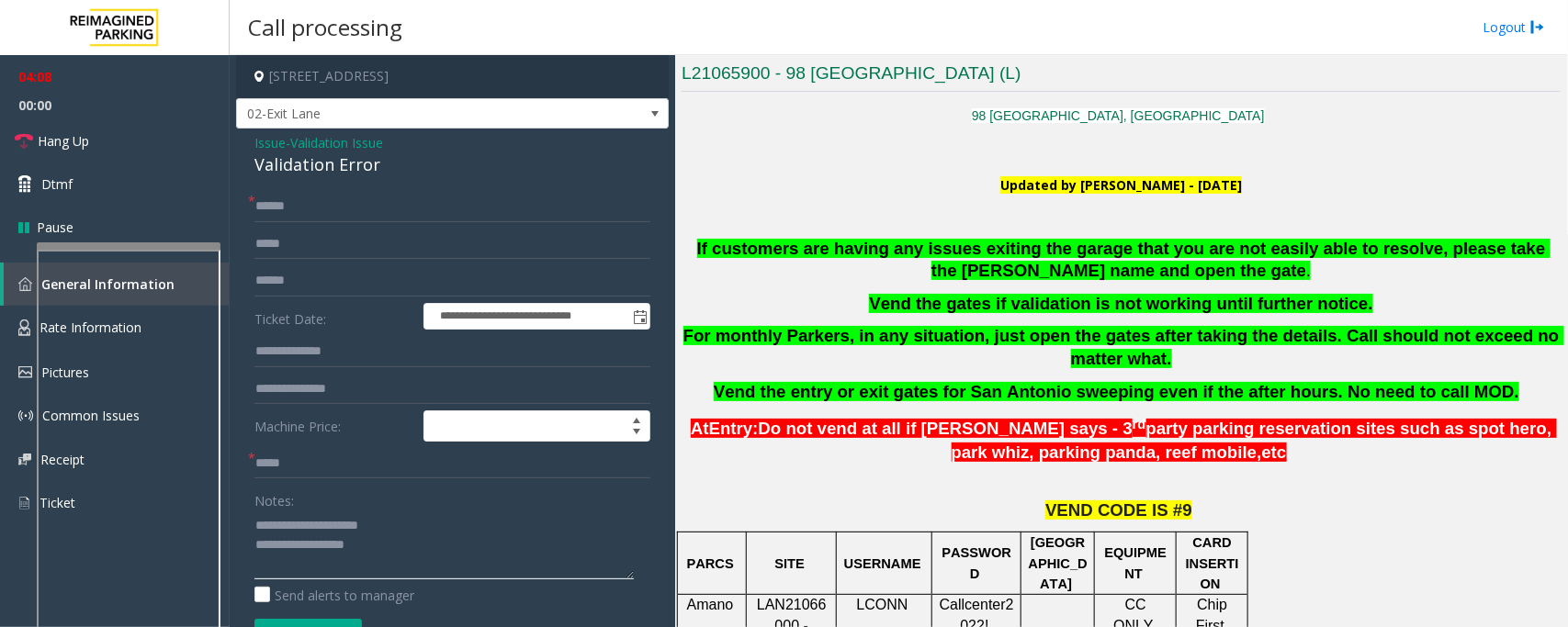
scroll to position [114, 0]
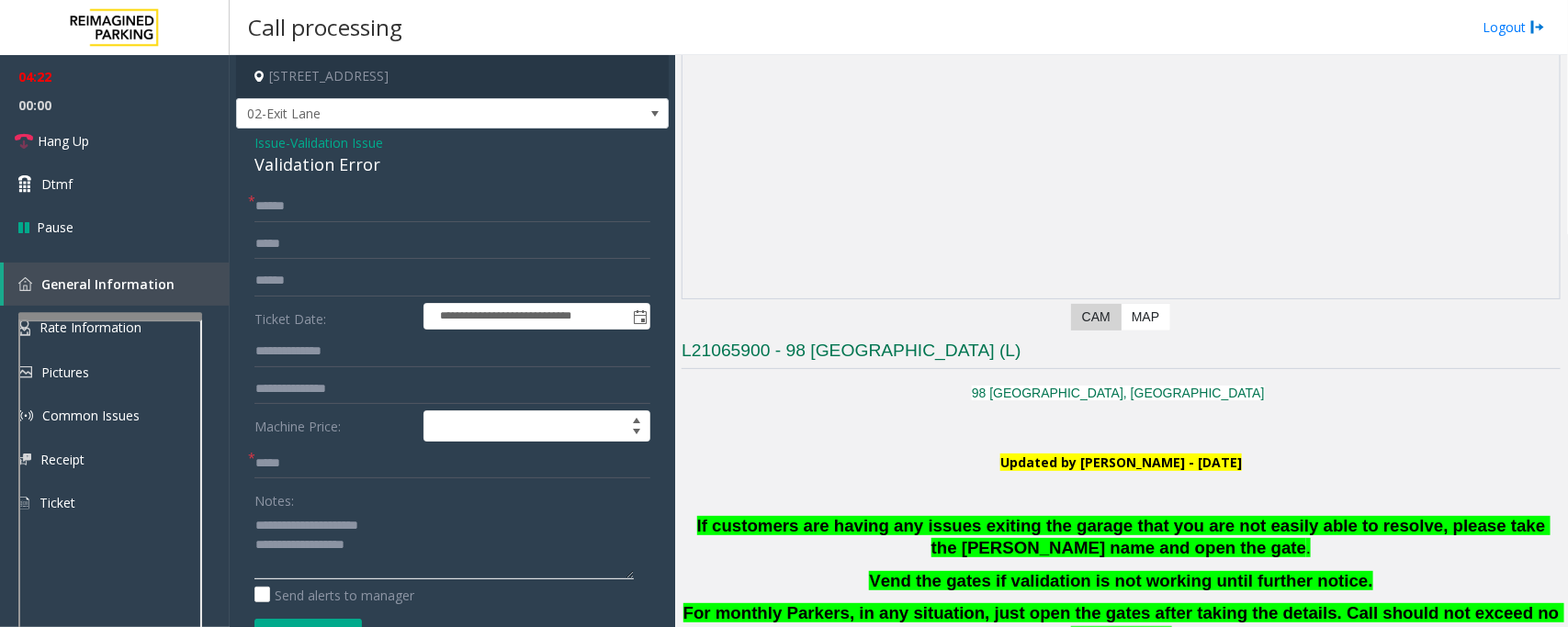
click at [171, 314] on div at bounding box center [110, 316] width 184 height 8
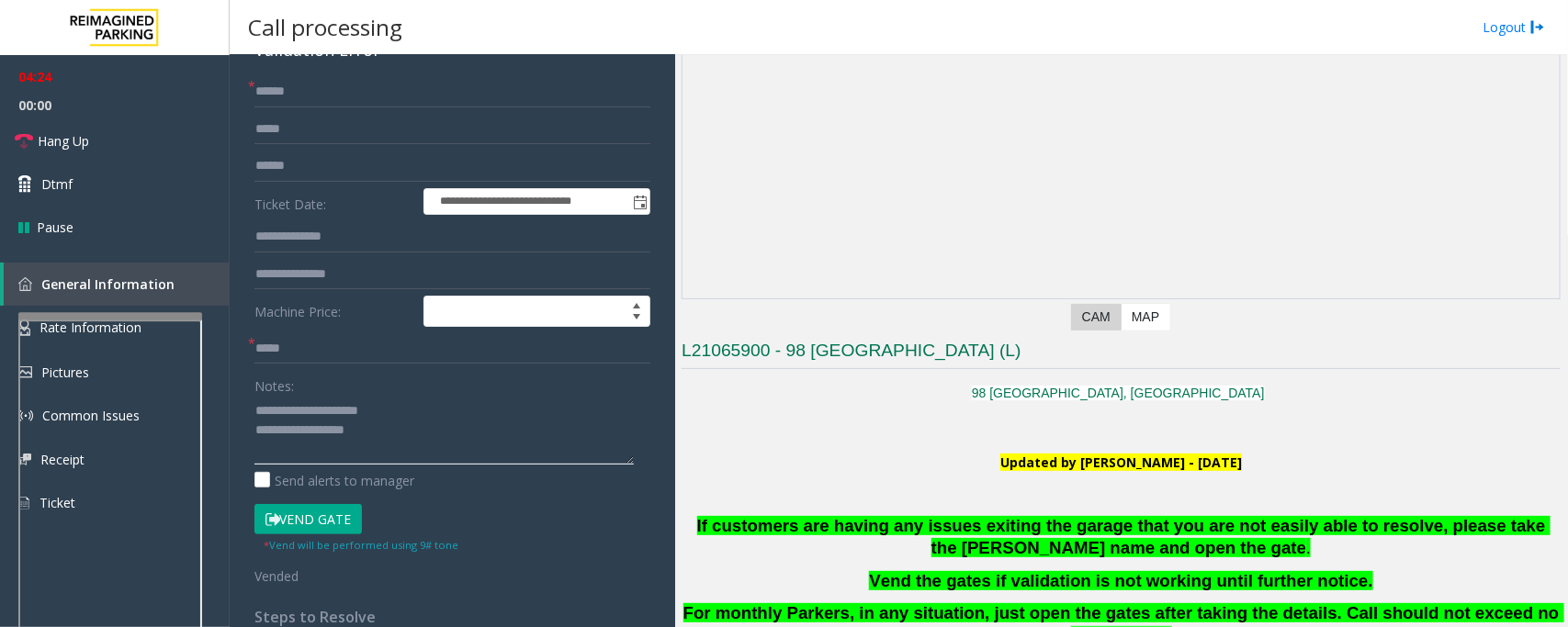
click at [396, 439] on textarea at bounding box center [444, 431] width 379 height 69
click at [378, 439] on textarea at bounding box center [444, 431] width 379 height 69
click at [400, 434] on textarea at bounding box center [444, 431] width 379 height 69
click at [402, 435] on textarea at bounding box center [444, 431] width 379 height 69
click at [52, 144] on span "Hang Up" at bounding box center [62, 141] width 51 height 19
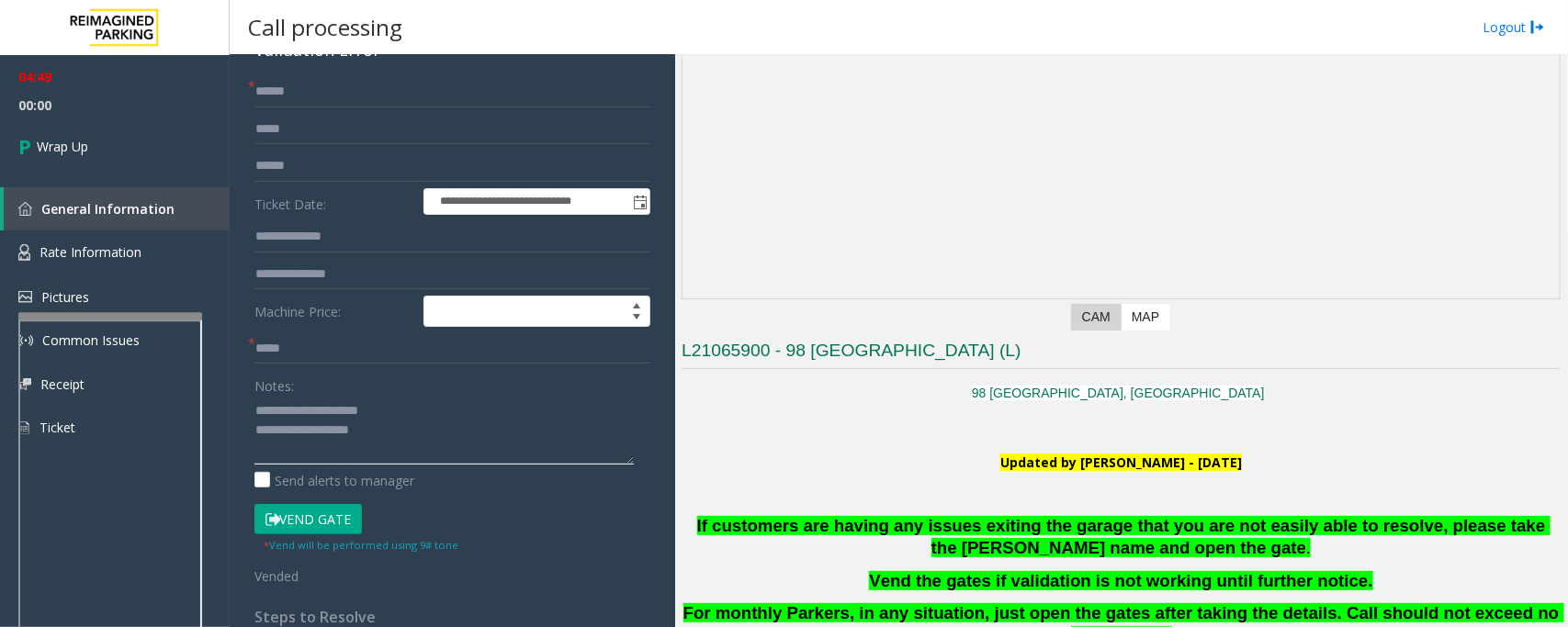
click at [398, 442] on textarea at bounding box center [444, 431] width 379 height 69
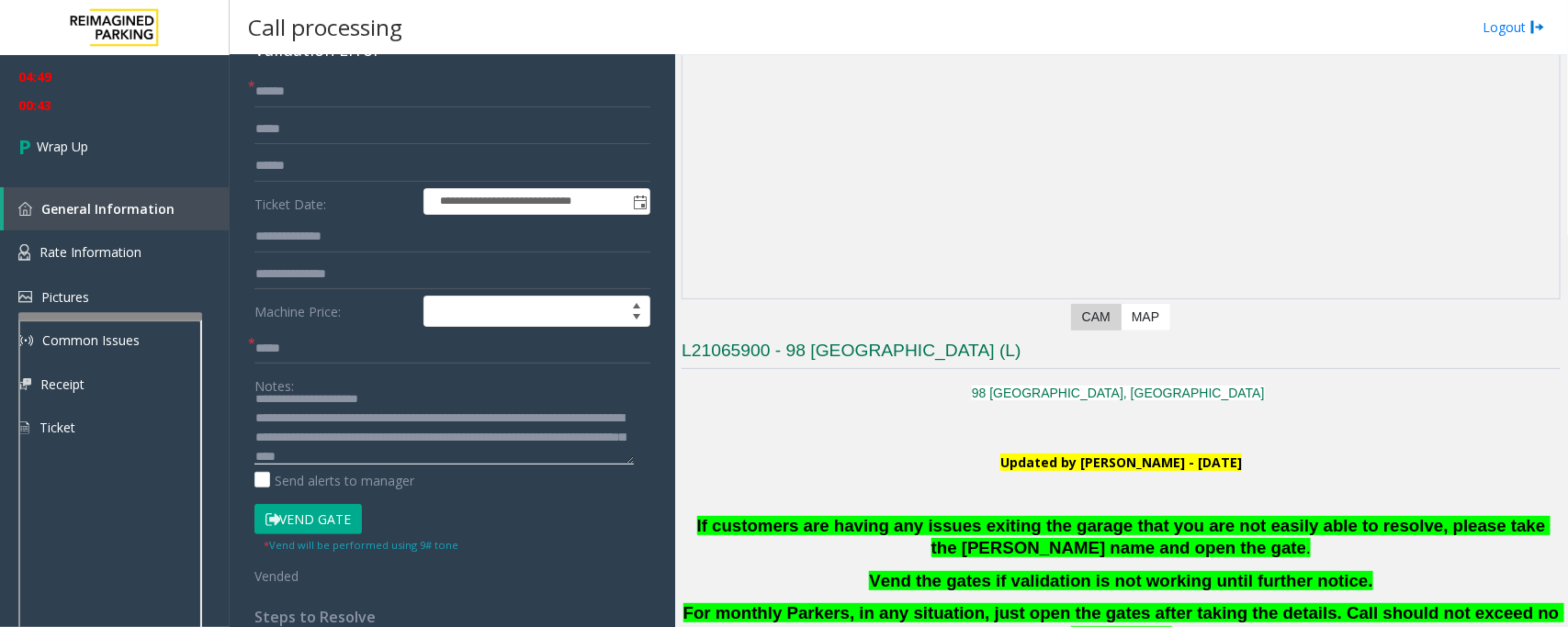
scroll to position [32, 0]
type textarea "**********"
click at [114, 180] on div "04:49 00:49 Wrap Up General Information Rate Information Pictures Common Issues…" at bounding box center [114, 260] width 230 height 410
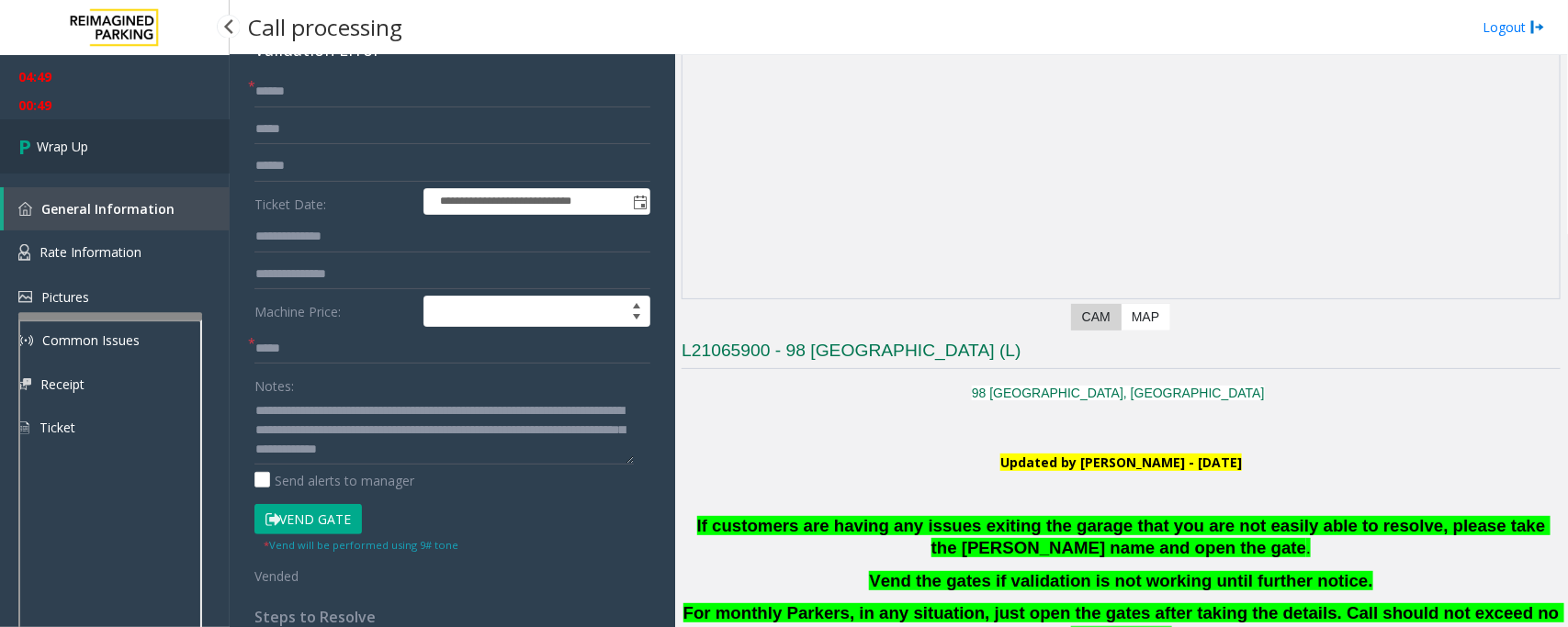
click at [125, 154] on link "Wrap Up" at bounding box center [114, 146] width 230 height 54
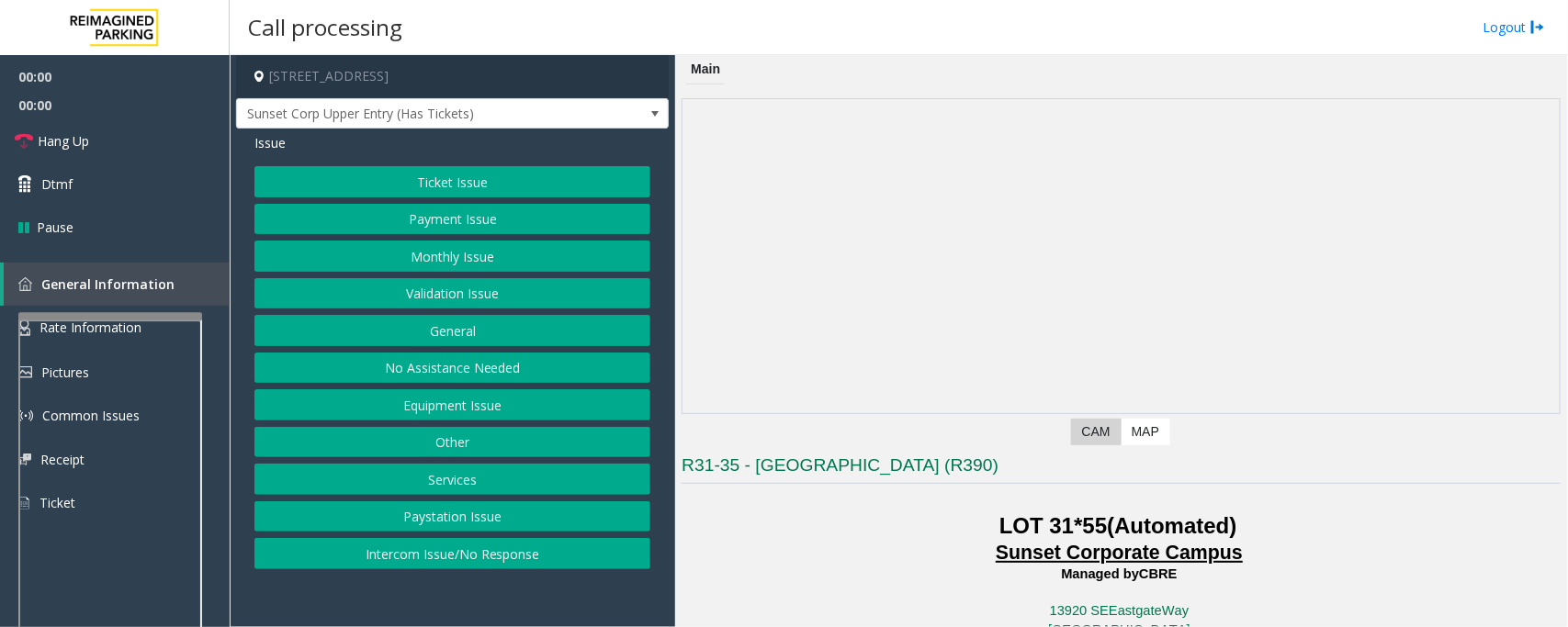
scroll to position [574, 0]
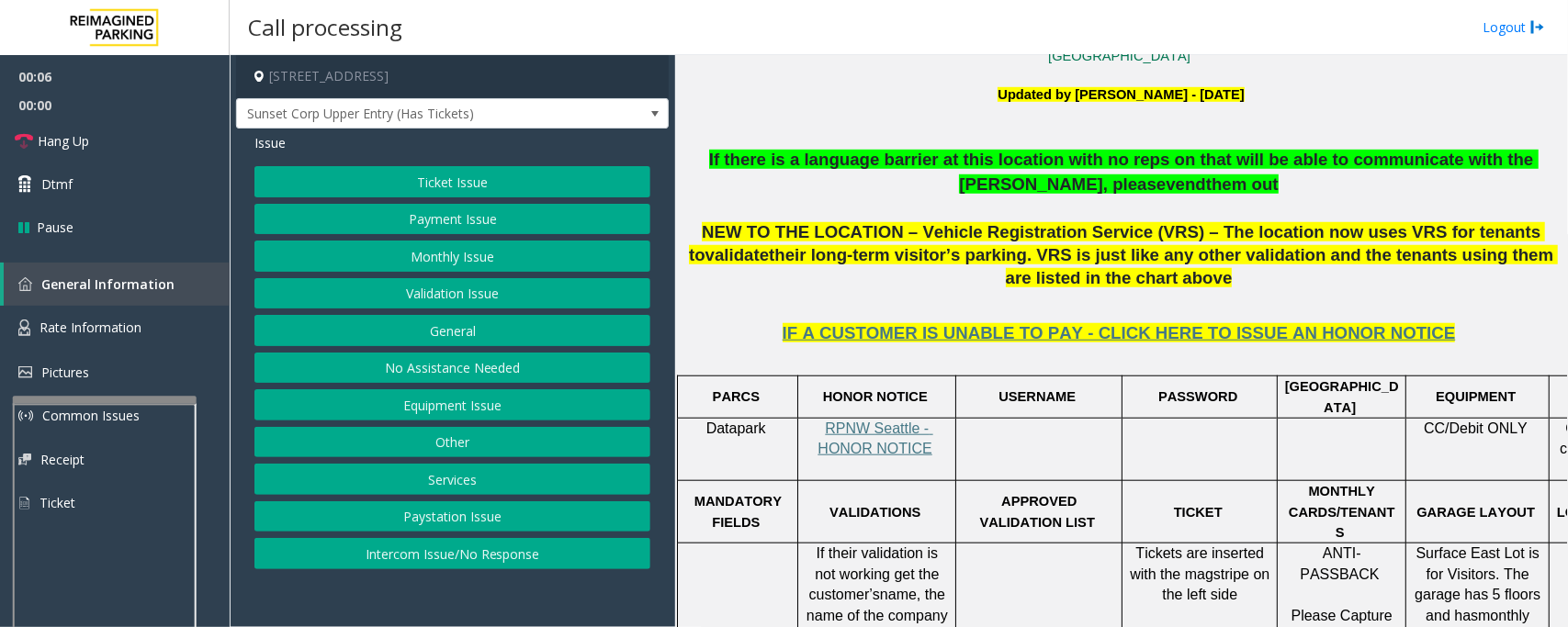
click at [172, 402] on div at bounding box center [104, 401] width 184 height 8
click at [163, 317] on link "Rate Information" at bounding box center [114, 328] width 230 height 45
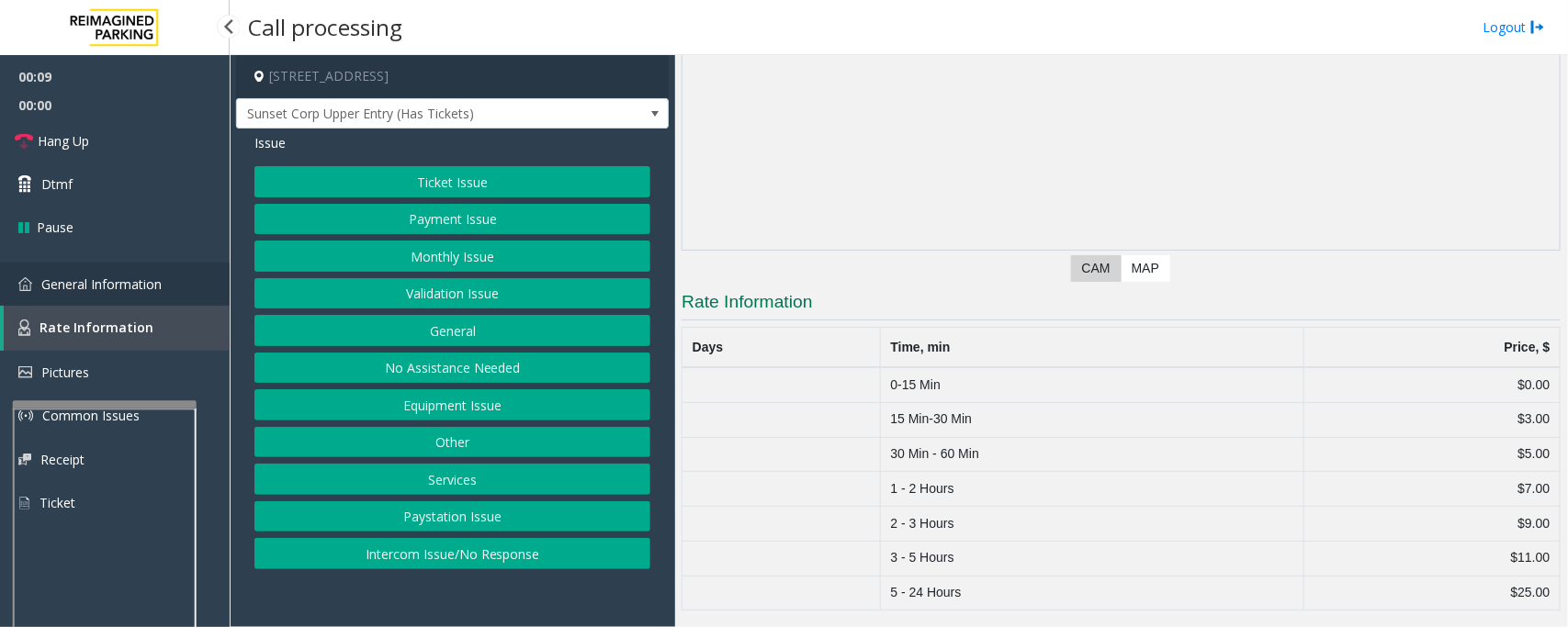
click at [195, 281] on link "General Information" at bounding box center [114, 284] width 230 height 43
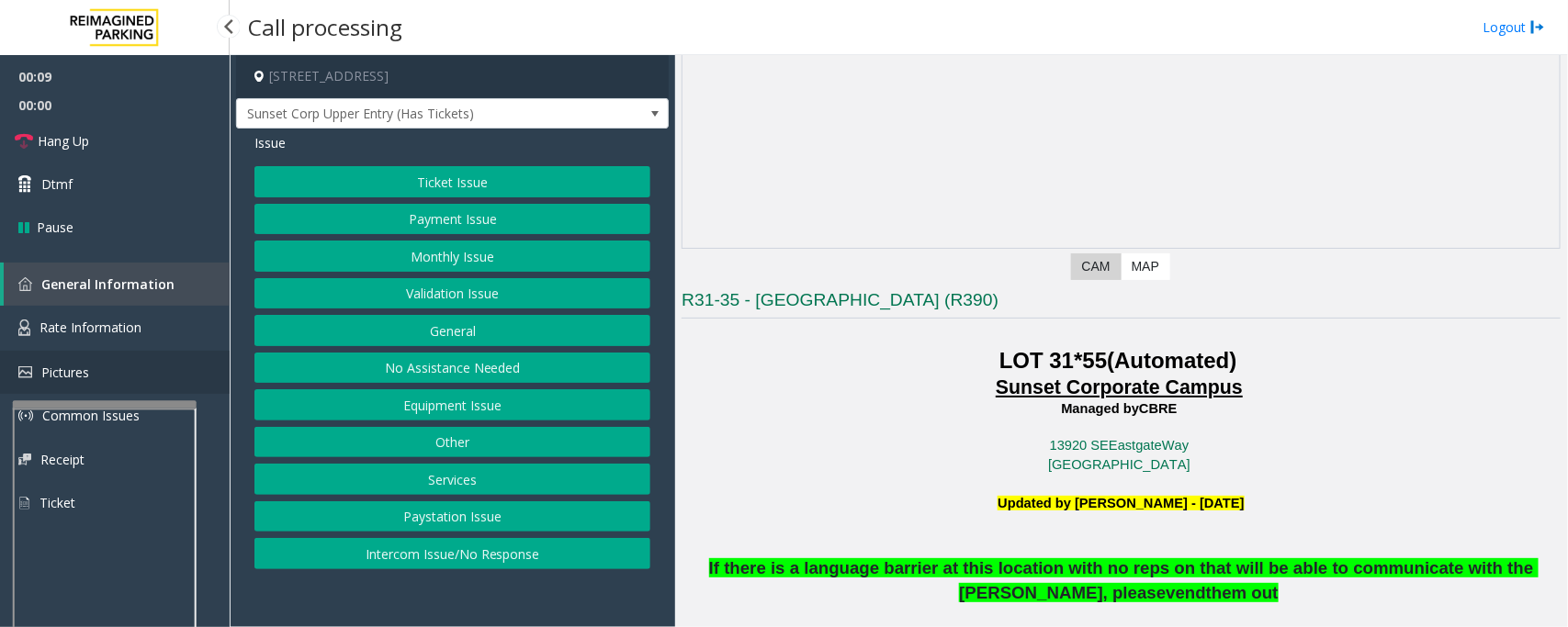
scroll to position [574, 0]
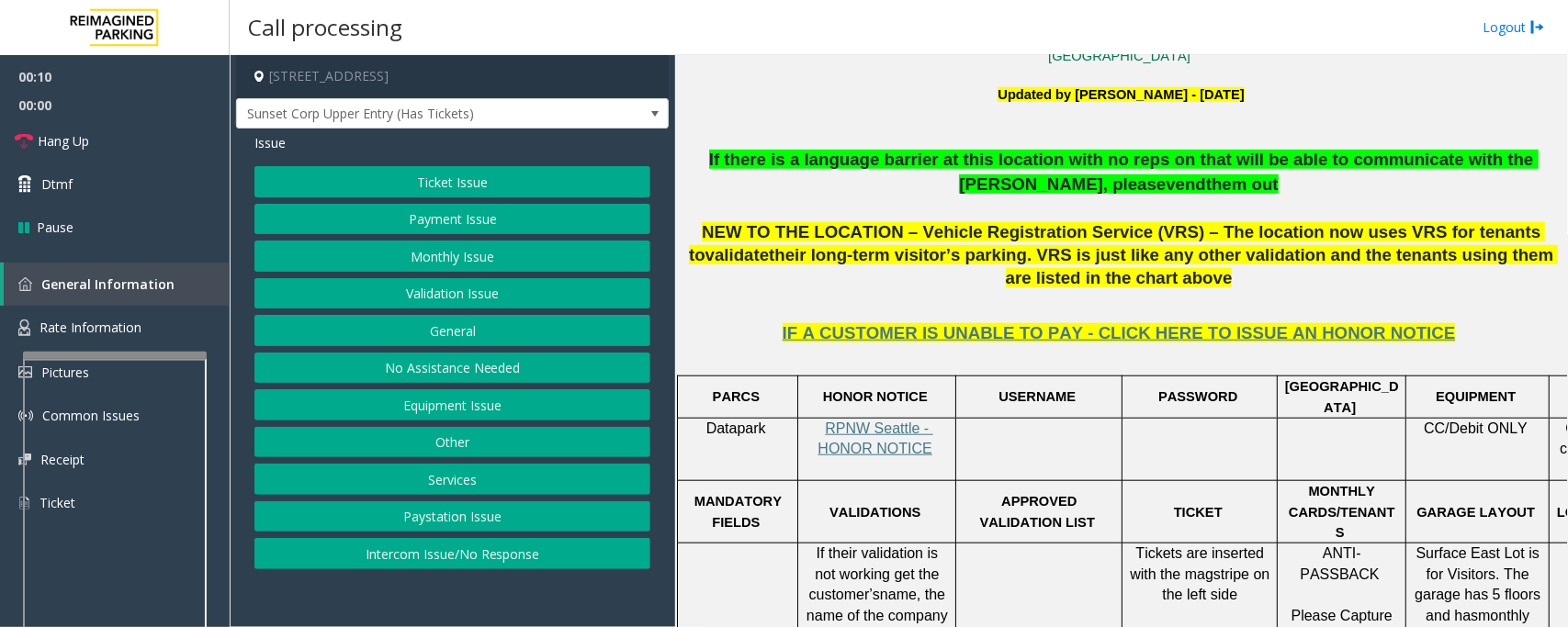
click at [180, 355] on div at bounding box center [114, 356] width 184 height 8
click at [423, 398] on button "Equipment Issue" at bounding box center [453, 405] width 396 height 31
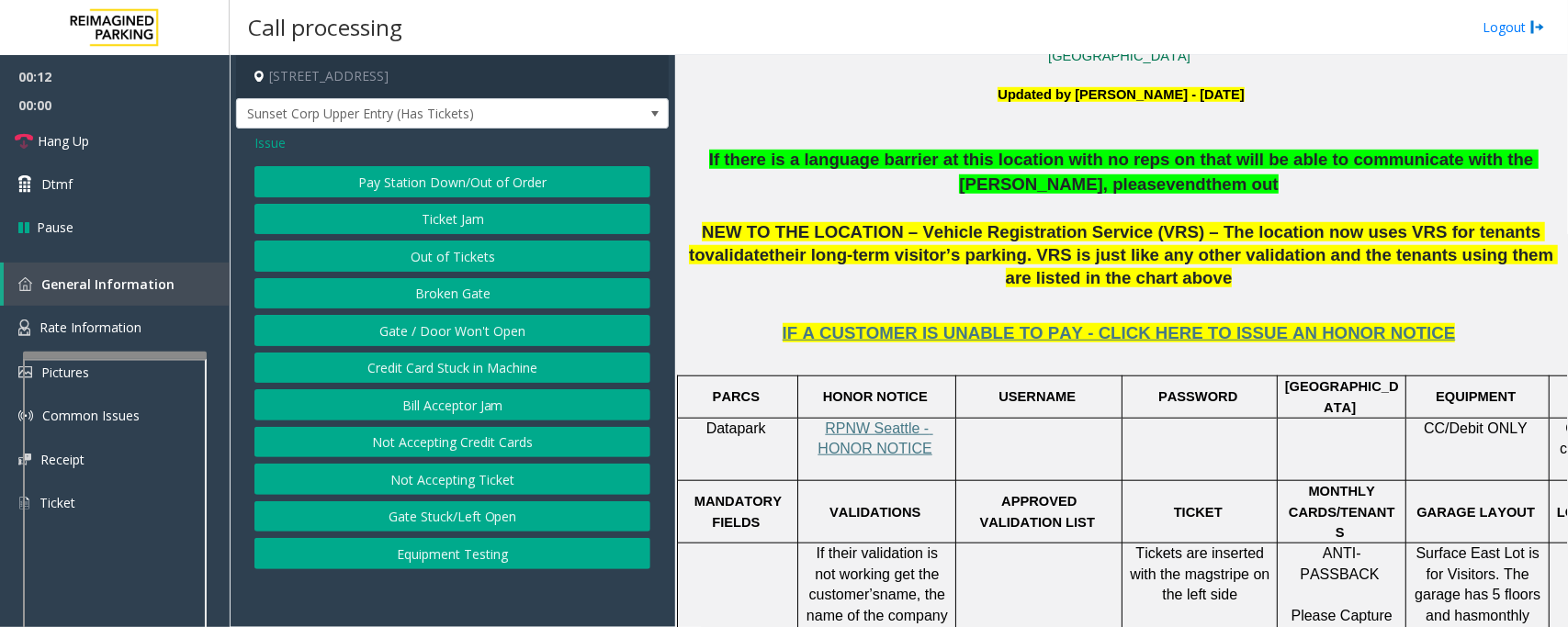
click at [440, 337] on button "Gate / Door Won't Open" at bounding box center [453, 331] width 396 height 31
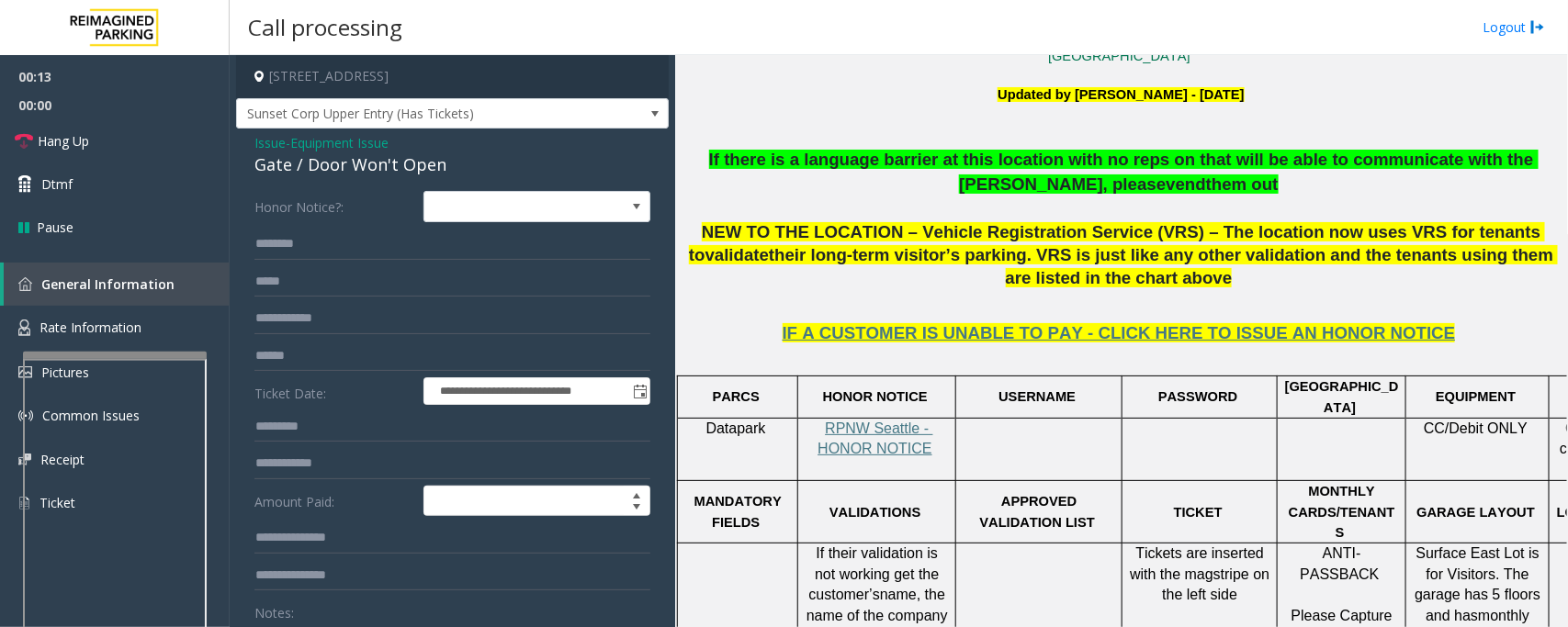
click at [334, 166] on div "Gate / Door Won't Open" at bounding box center [453, 165] width 396 height 25
copy div "Gate / Door Won't Open"
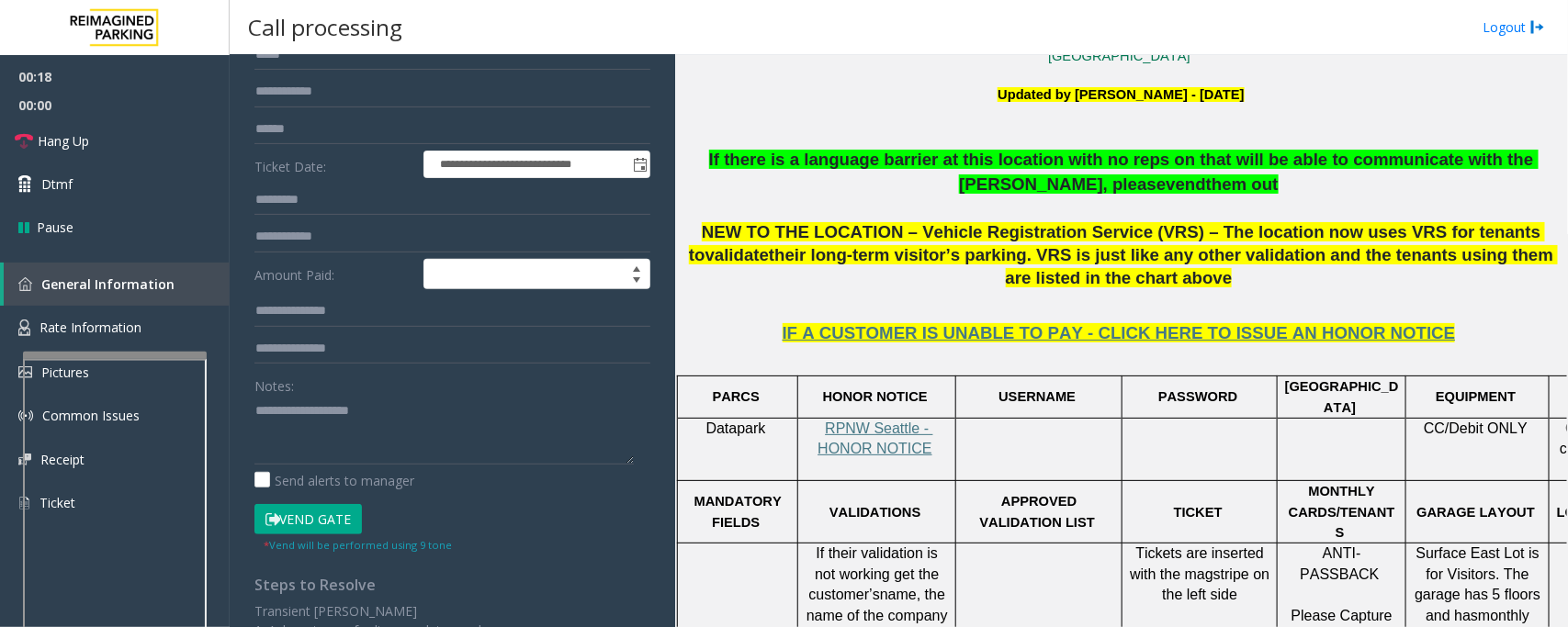
scroll to position [230, 0]
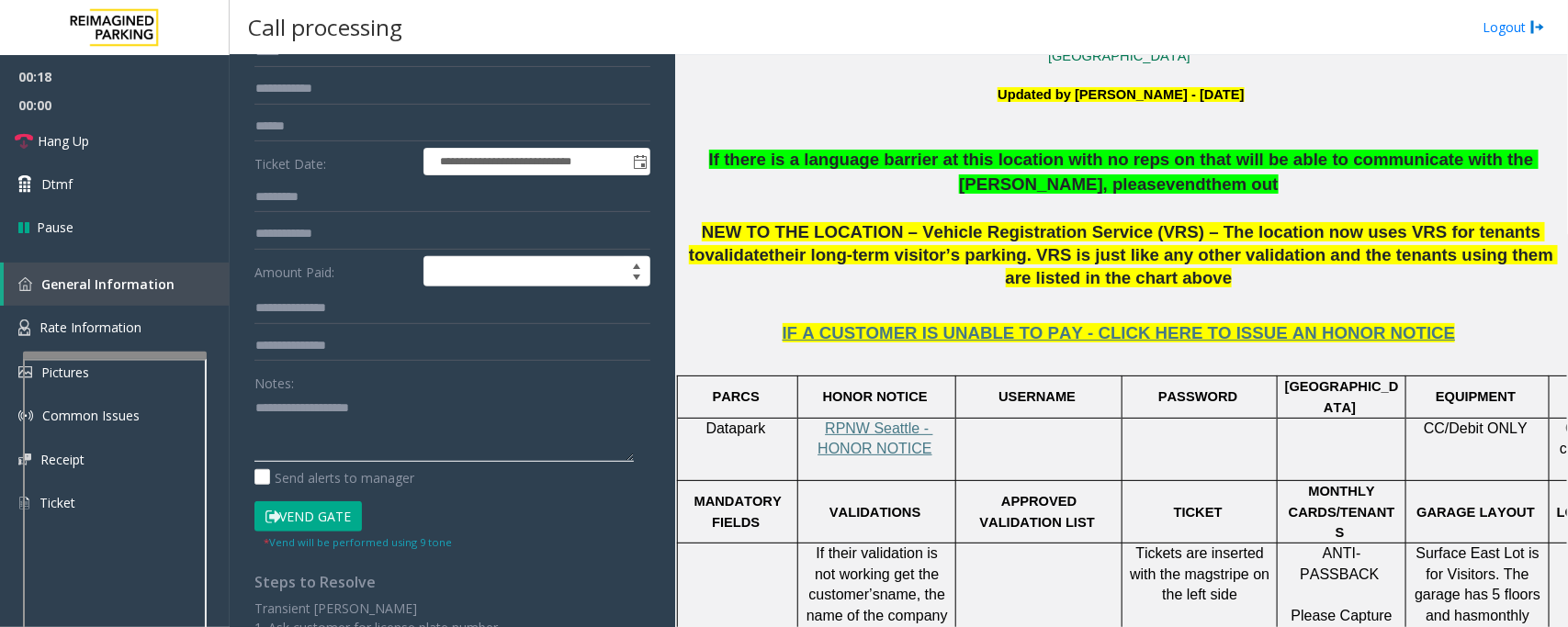
click at [468, 423] on textarea at bounding box center [444, 428] width 379 height 69
paste textarea "**********"
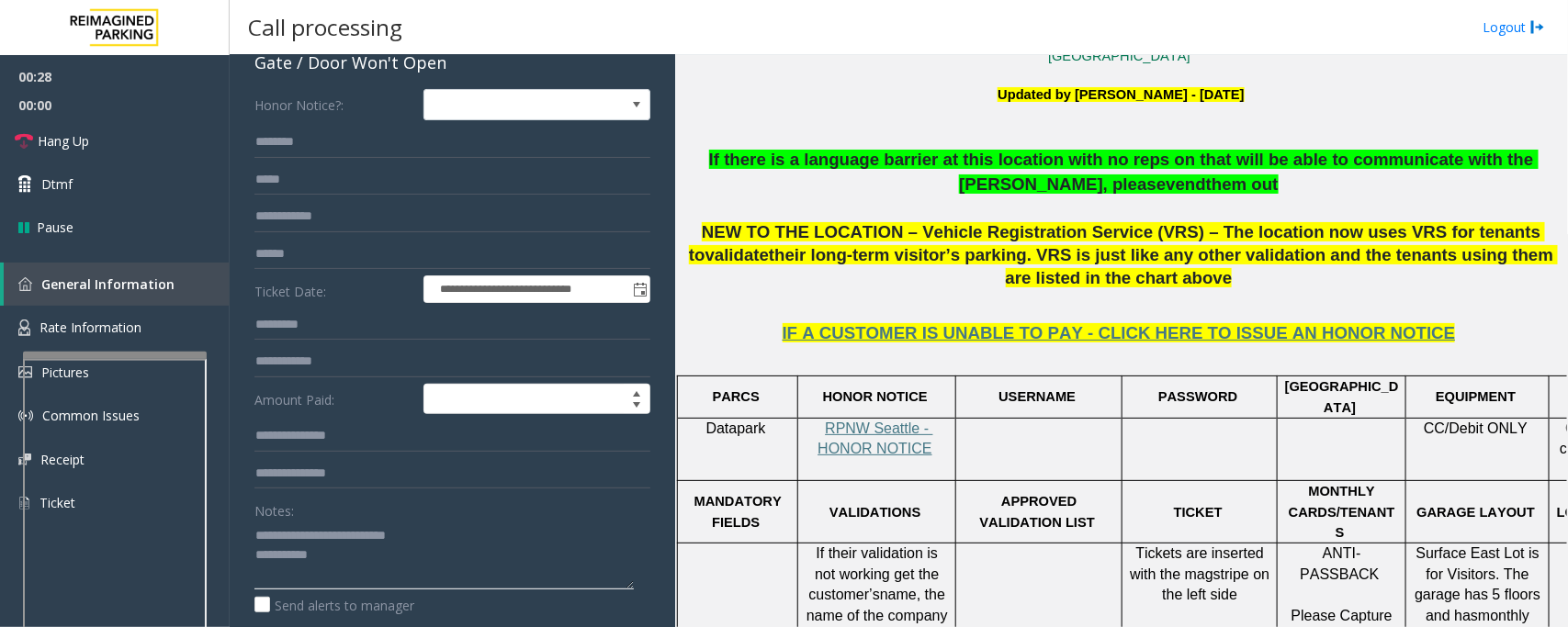
scroll to position [0, 0]
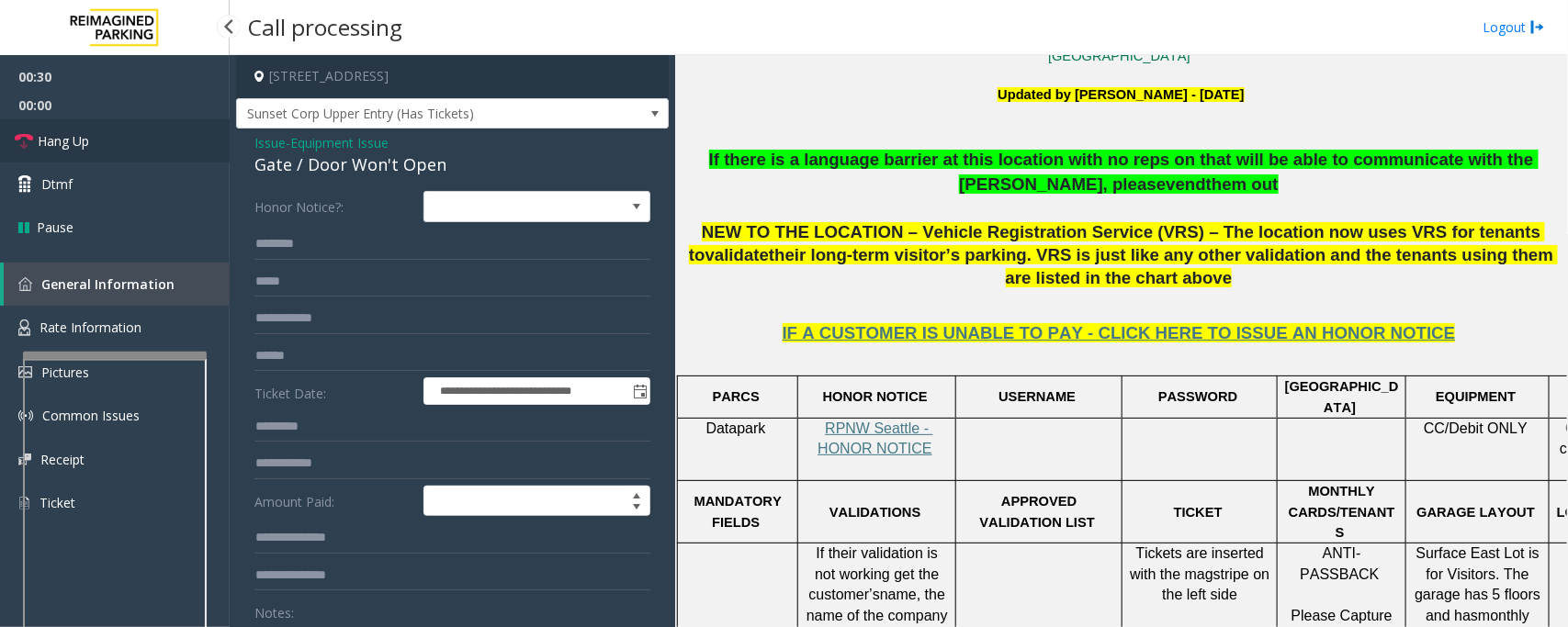
click at [84, 152] on link "Hang Up" at bounding box center [114, 140] width 230 height 43
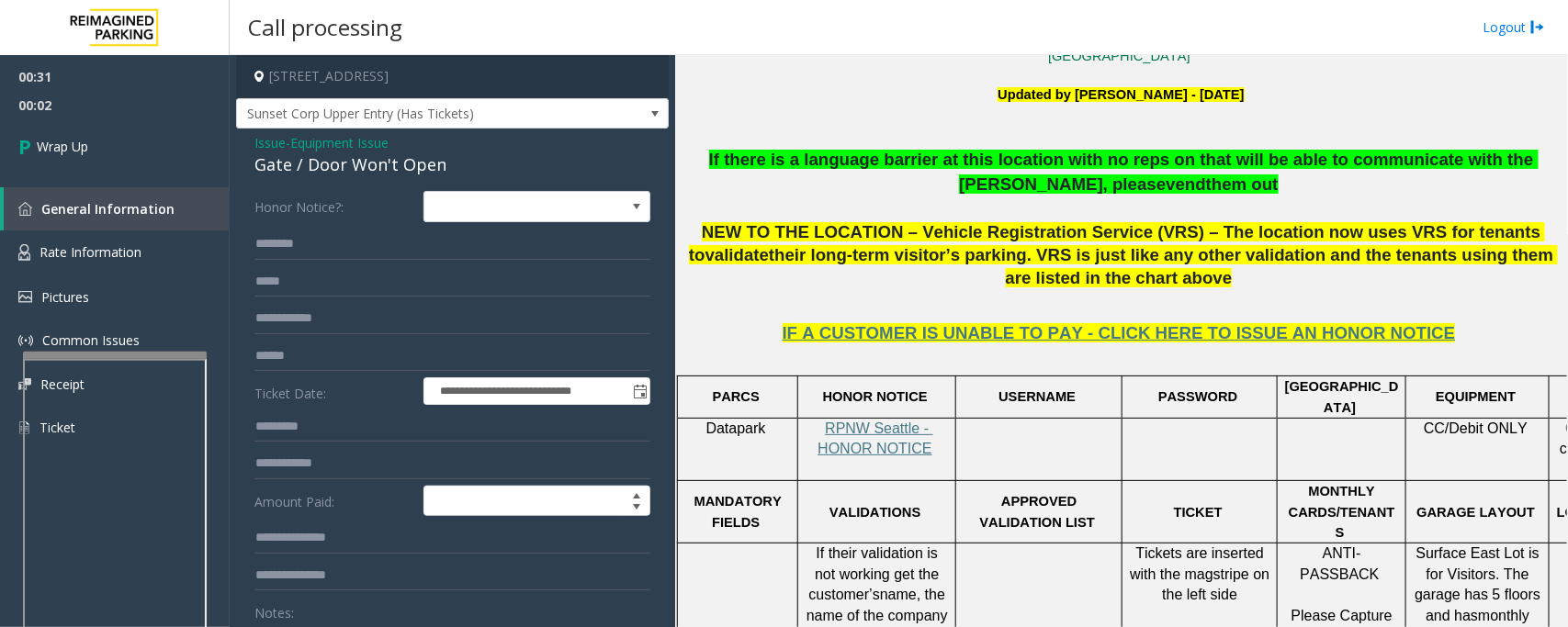
scroll to position [114, 0]
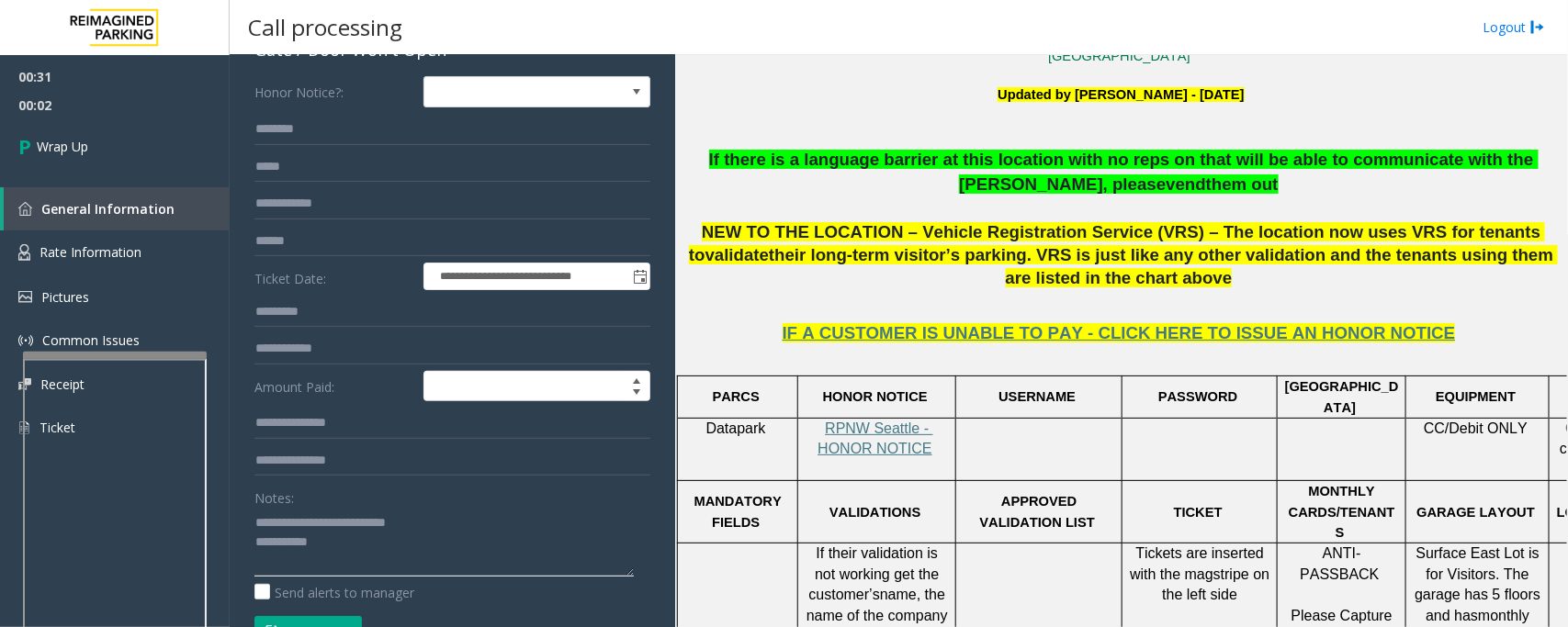
click at [415, 563] on textarea at bounding box center [444, 542] width 379 height 69
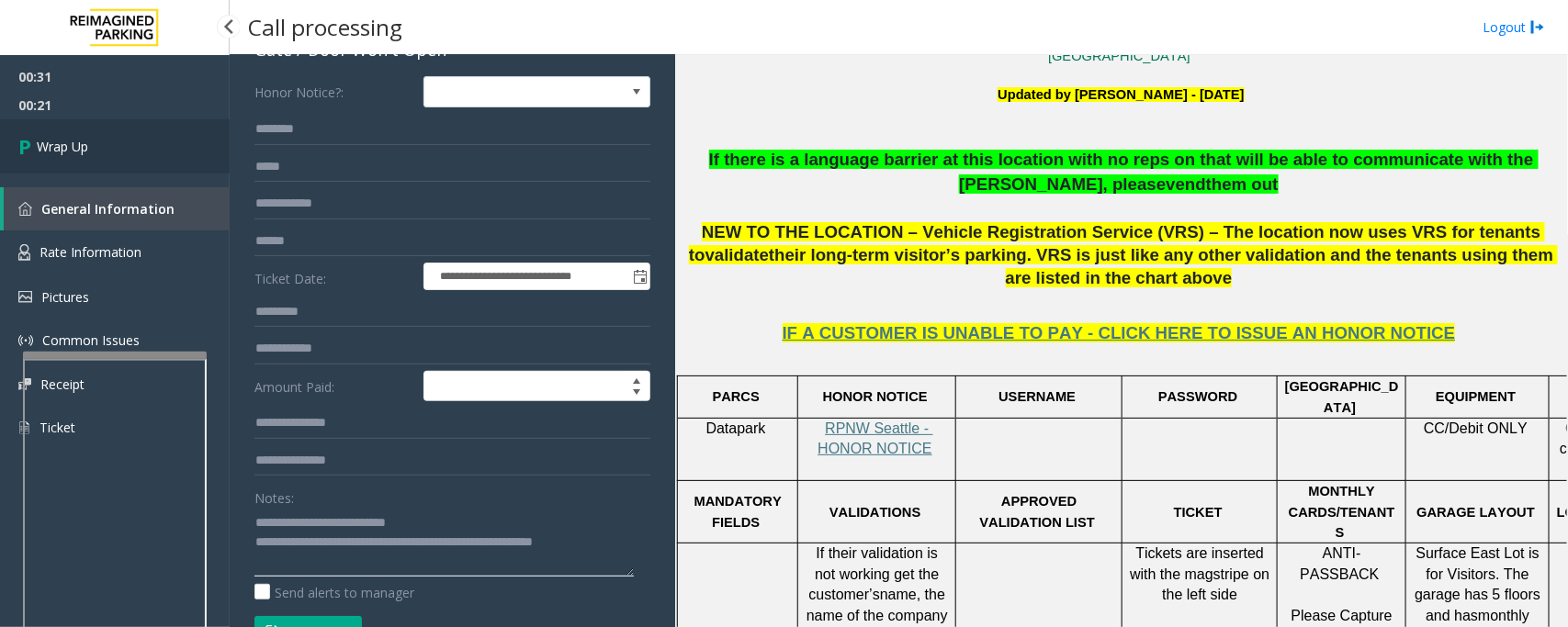
type textarea "**********"
click at [158, 126] on link "Wrap Up" at bounding box center [114, 146] width 230 height 54
